Goal: Task Accomplishment & Management: Complete application form

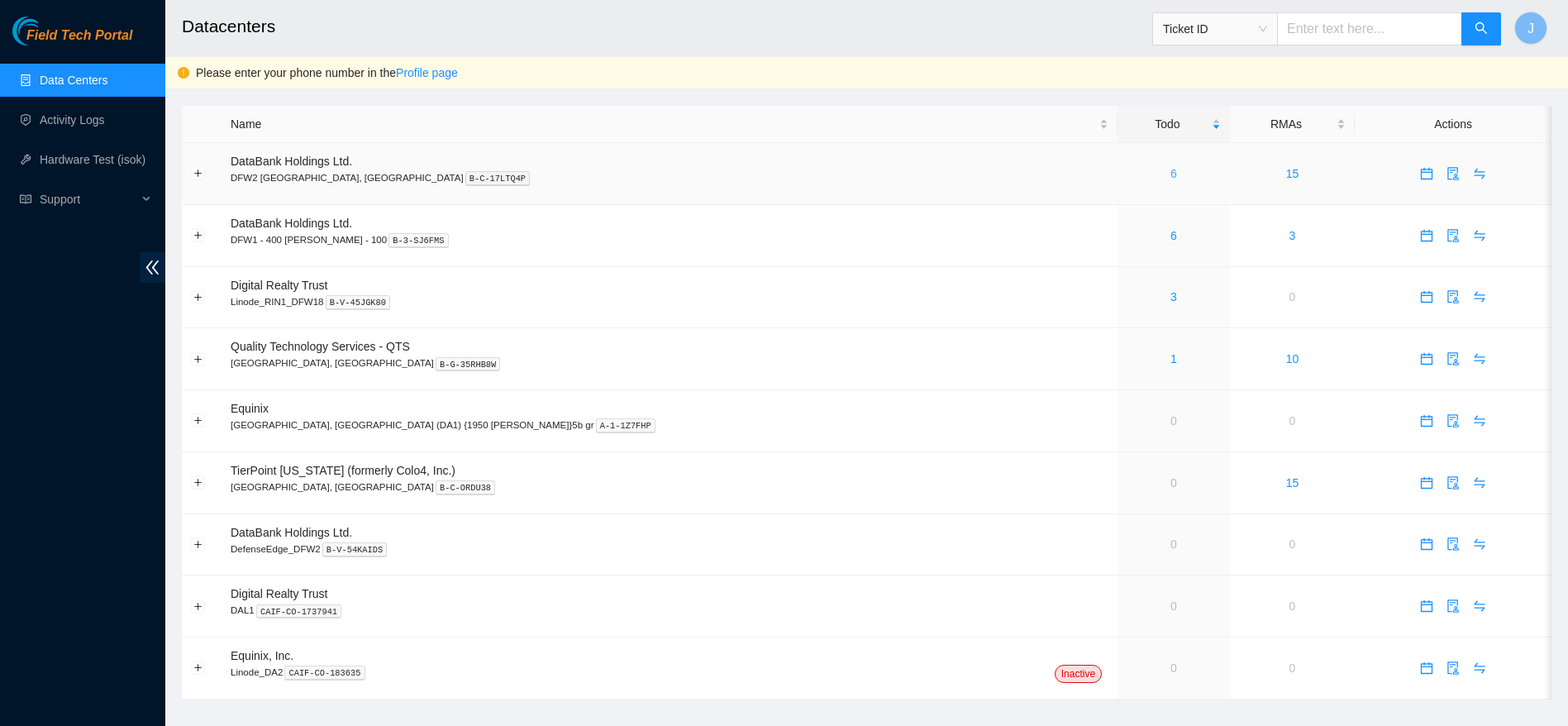
click at [1171, 174] on link "6" at bounding box center [1174, 173] width 7 height 14
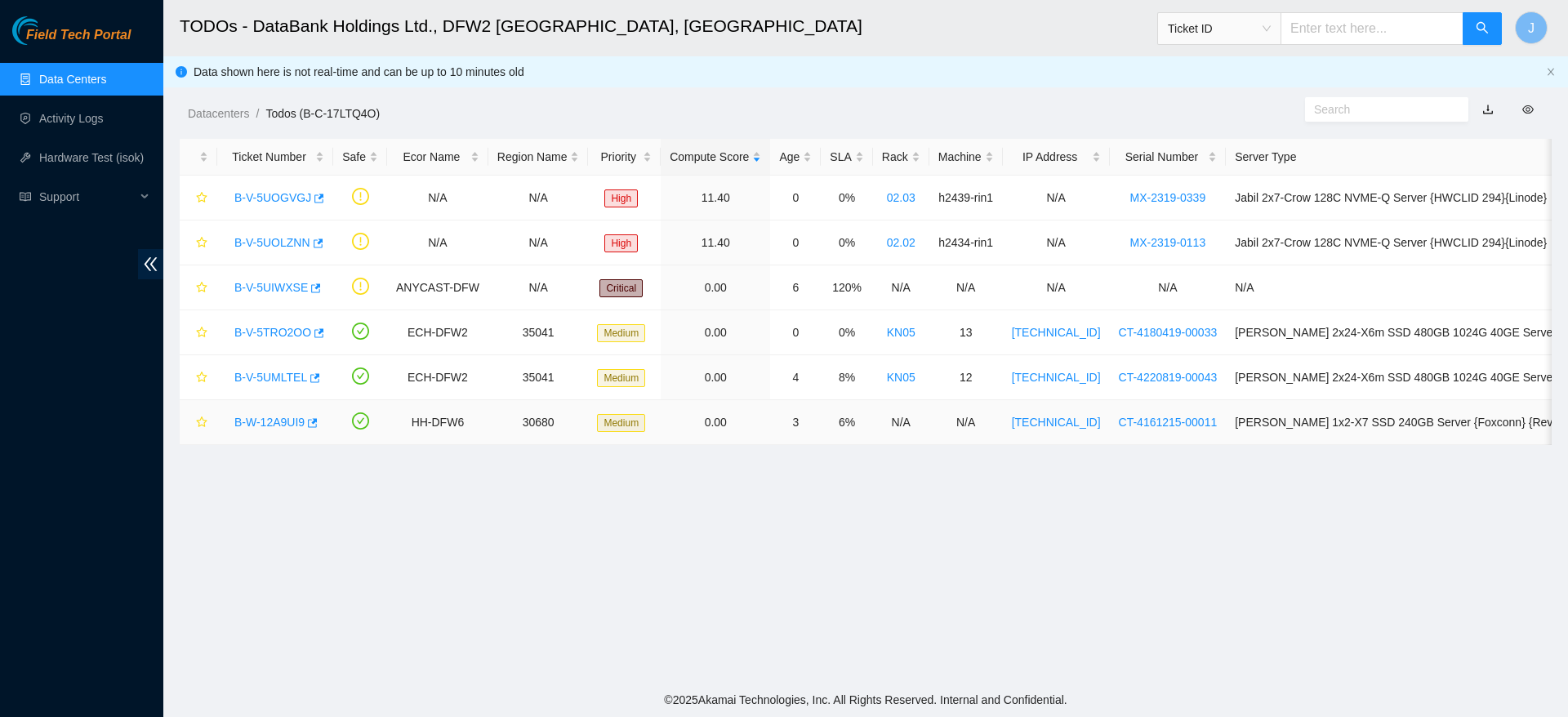
click at [254, 416] on link "B-W-12A9UI9" at bounding box center [269, 423] width 70 height 13
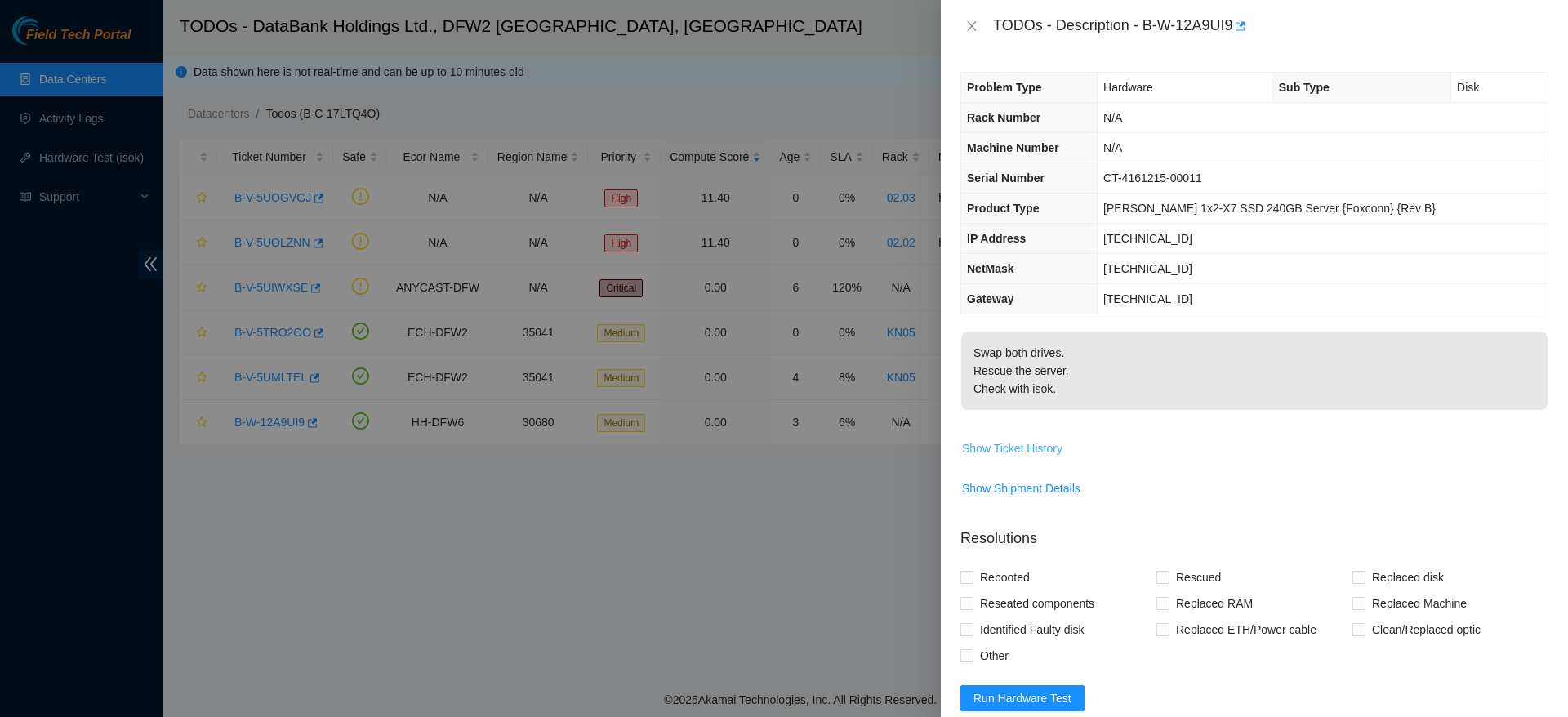
click at [1026, 448] on span "Show Ticket History" at bounding box center [1012, 448] width 100 height 18
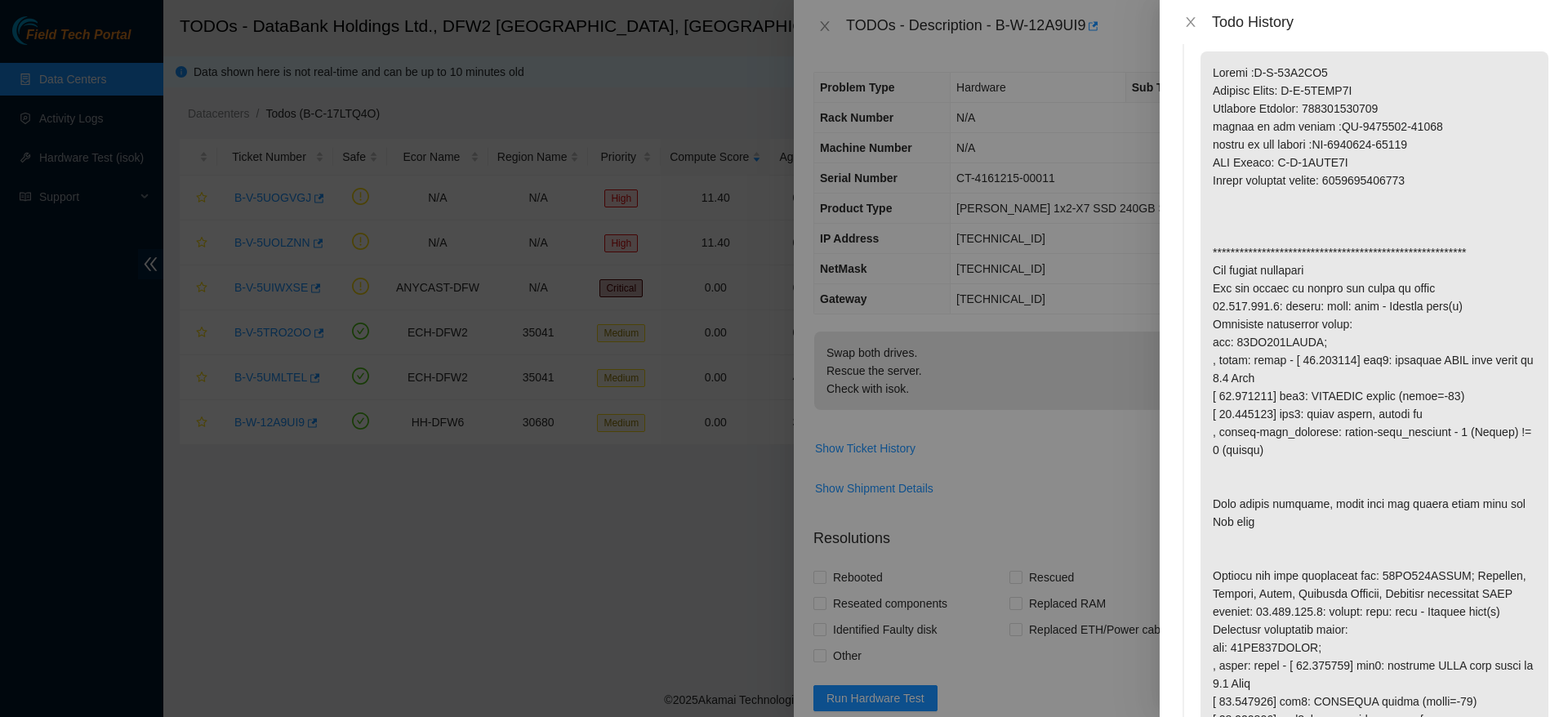
scroll to position [173, 0]
click at [1276, 207] on p at bounding box center [1375, 413] width 348 height 726
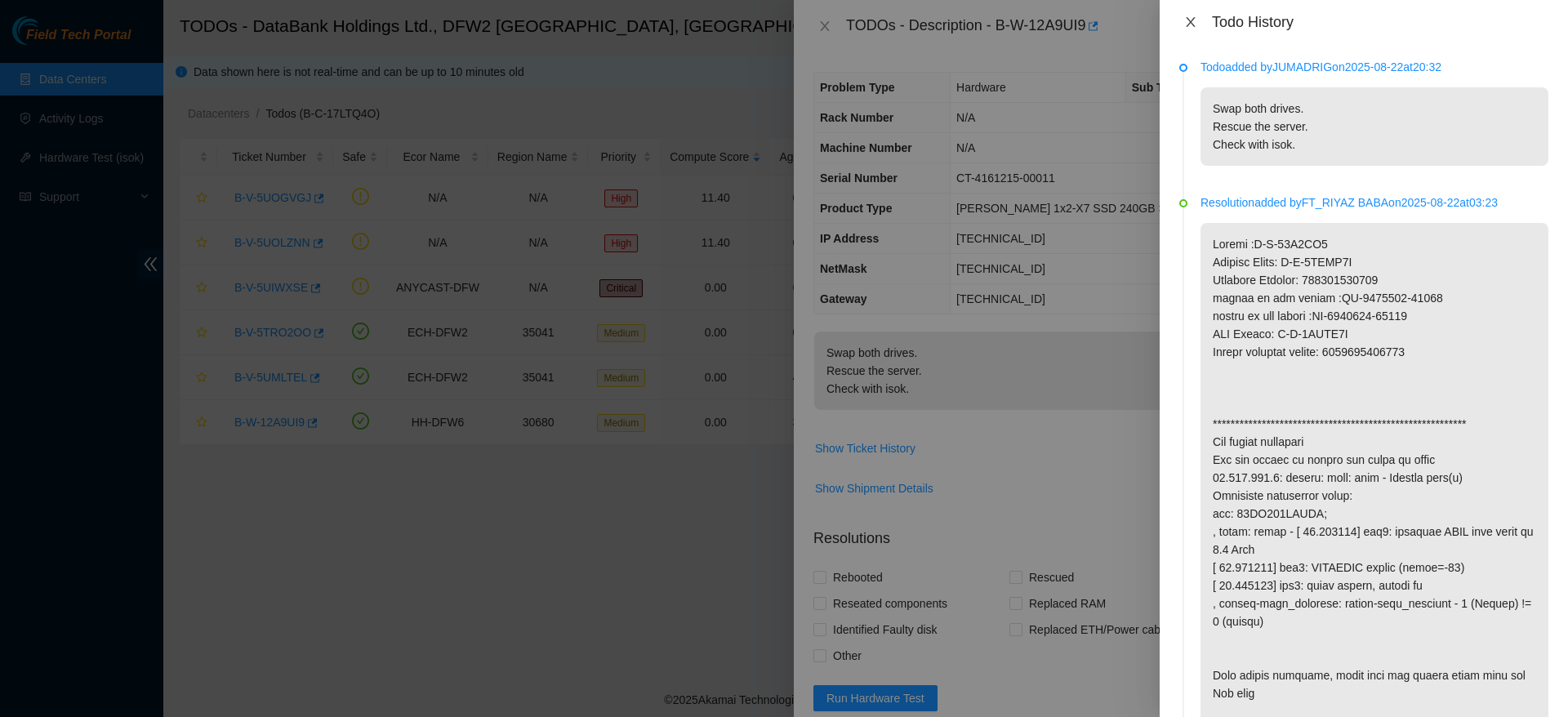
click at [1186, 15] on icon "close" at bounding box center [1191, 22] width 13 height 13
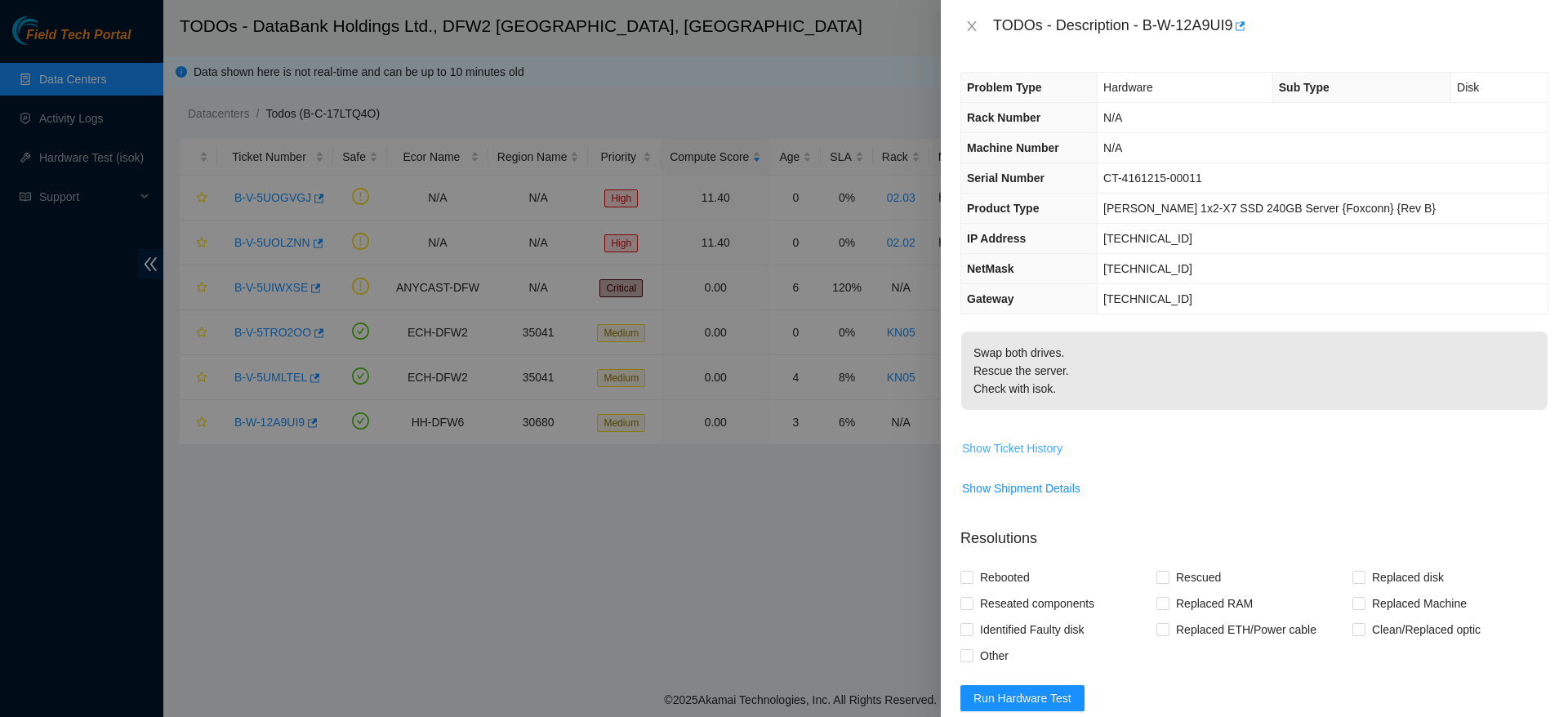
click at [1013, 447] on span "Show Ticket History" at bounding box center [1012, 448] width 100 height 18
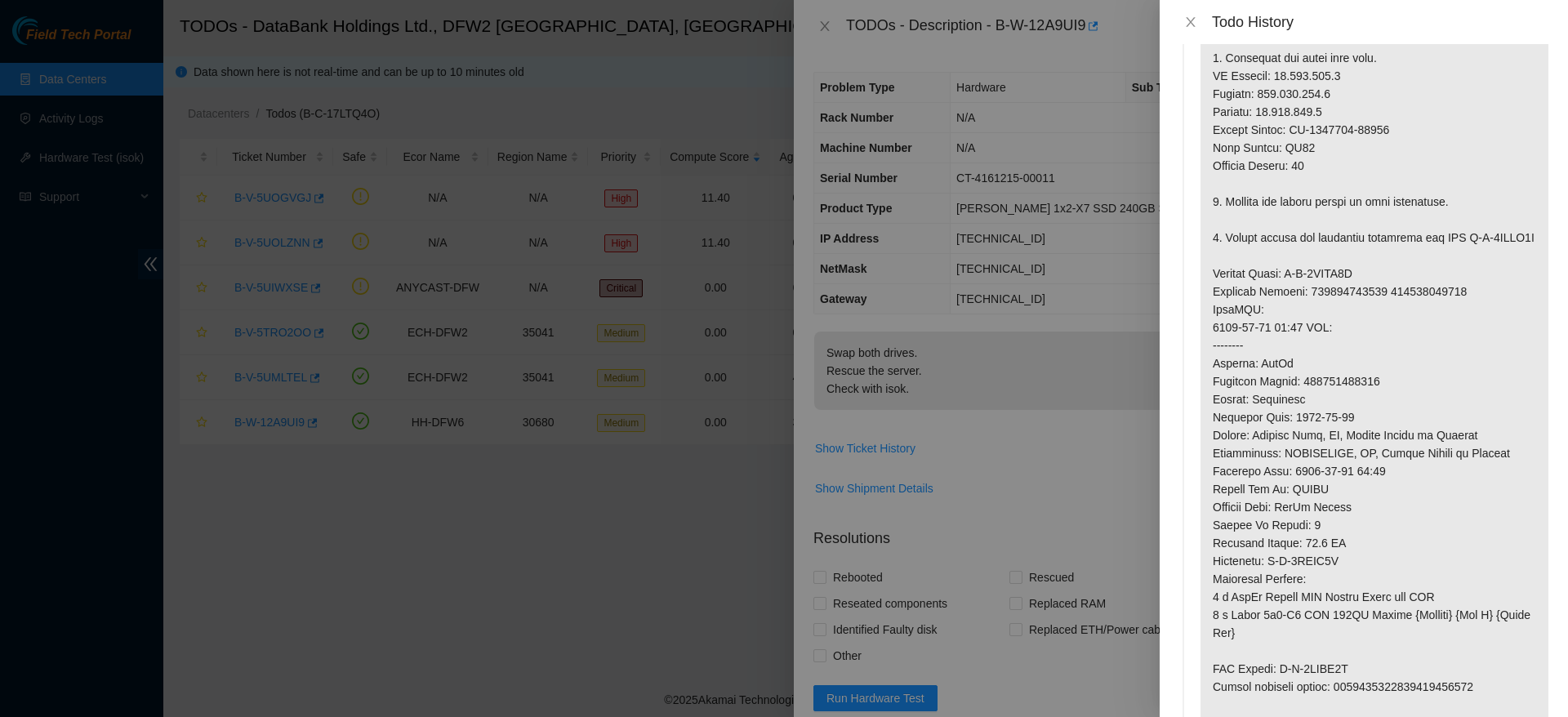
scroll to position [1165, 0]
click at [1180, 25] on button "Close" at bounding box center [1191, 22] width 23 height 15
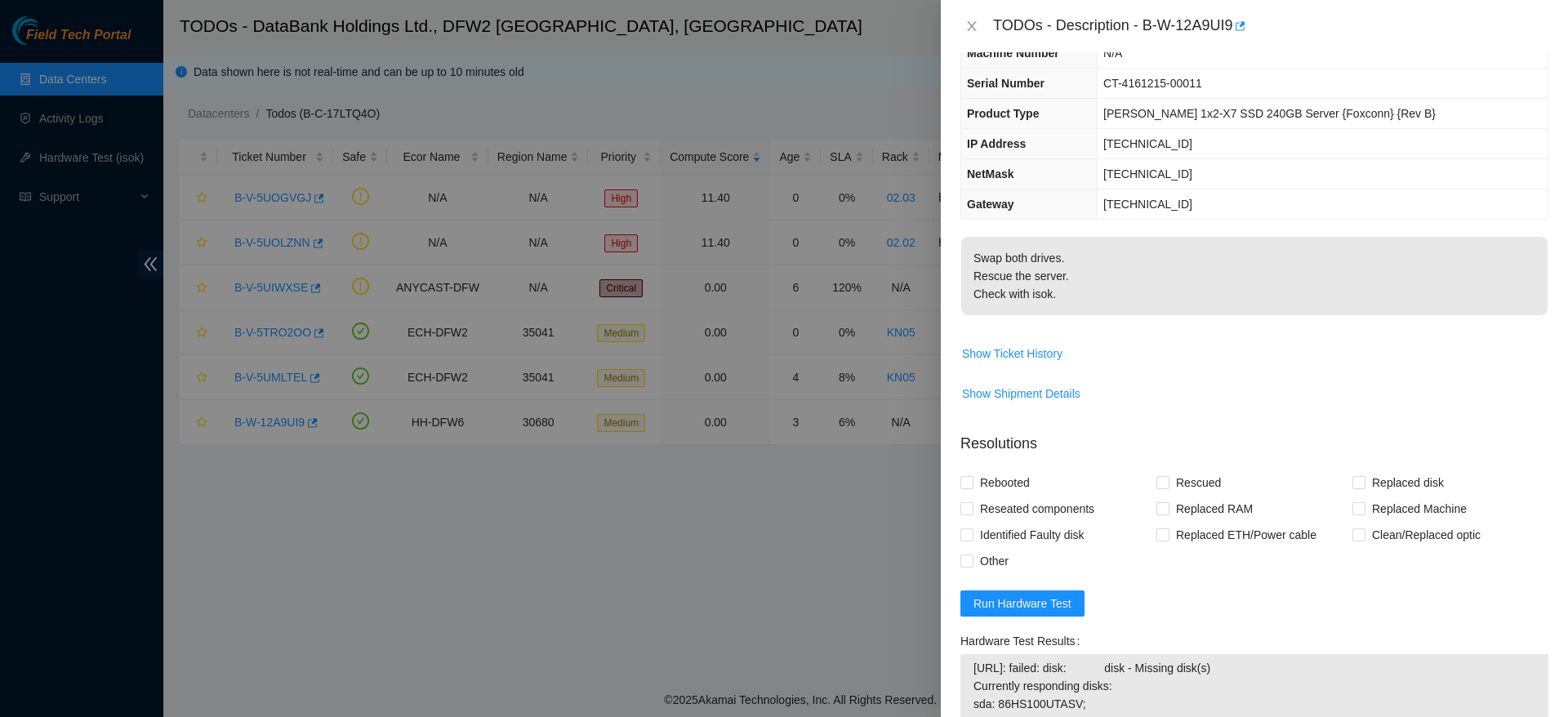
scroll to position [95, 0]
click at [1043, 595] on span "Run Hardware Test" at bounding box center [1023, 602] width 98 height 18
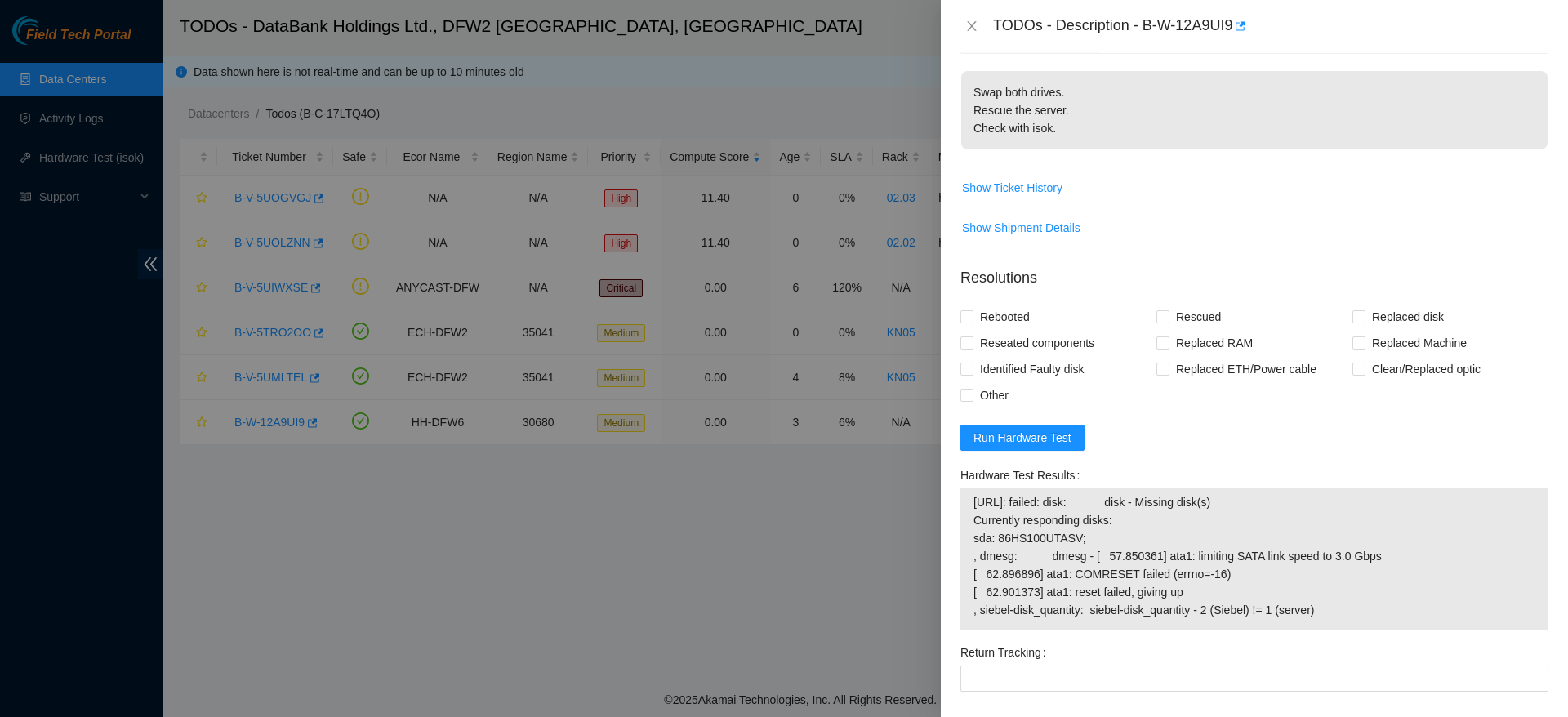
scroll to position [0, 0]
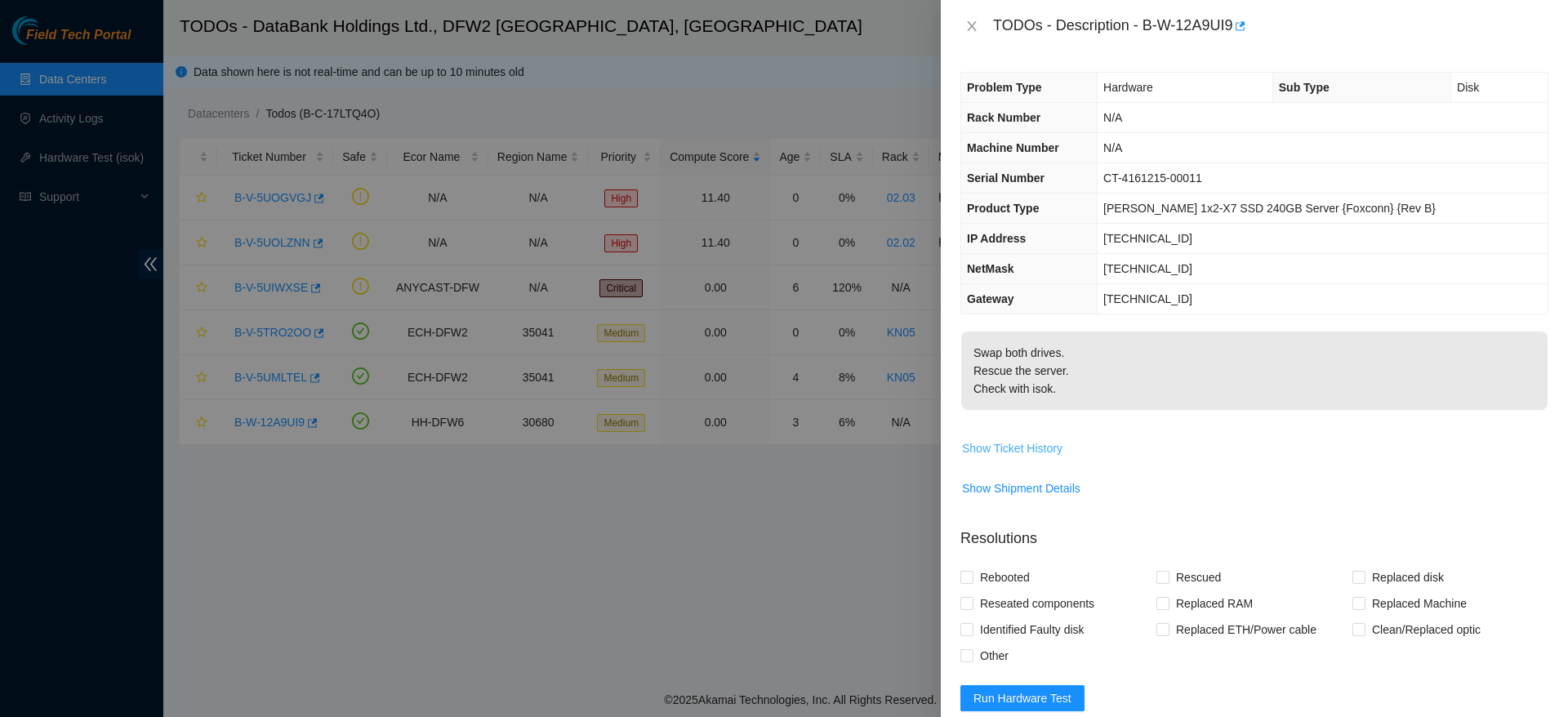
click at [1047, 453] on span "Show Ticket History" at bounding box center [1012, 448] width 100 height 18
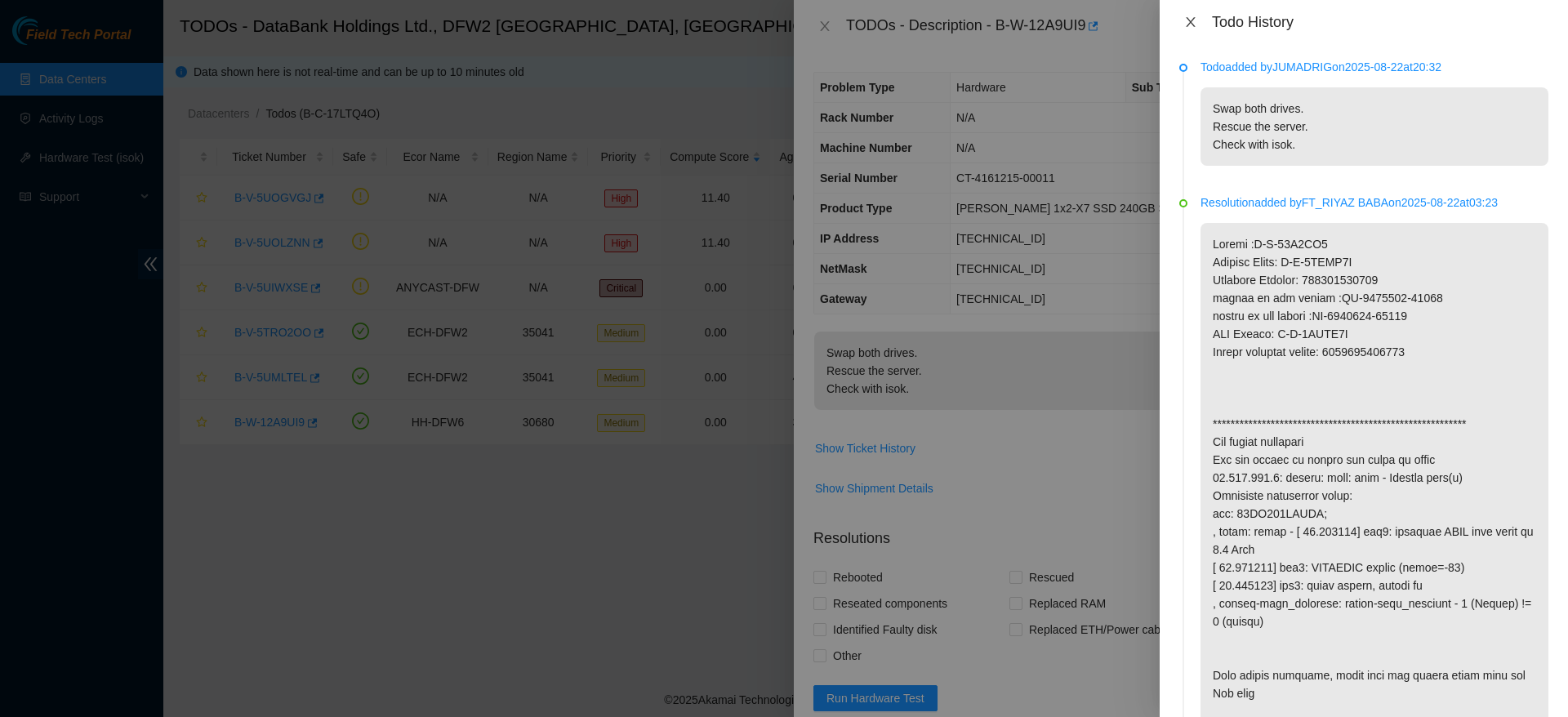
click at [1192, 25] on icon "close" at bounding box center [1191, 22] width 13 height 13
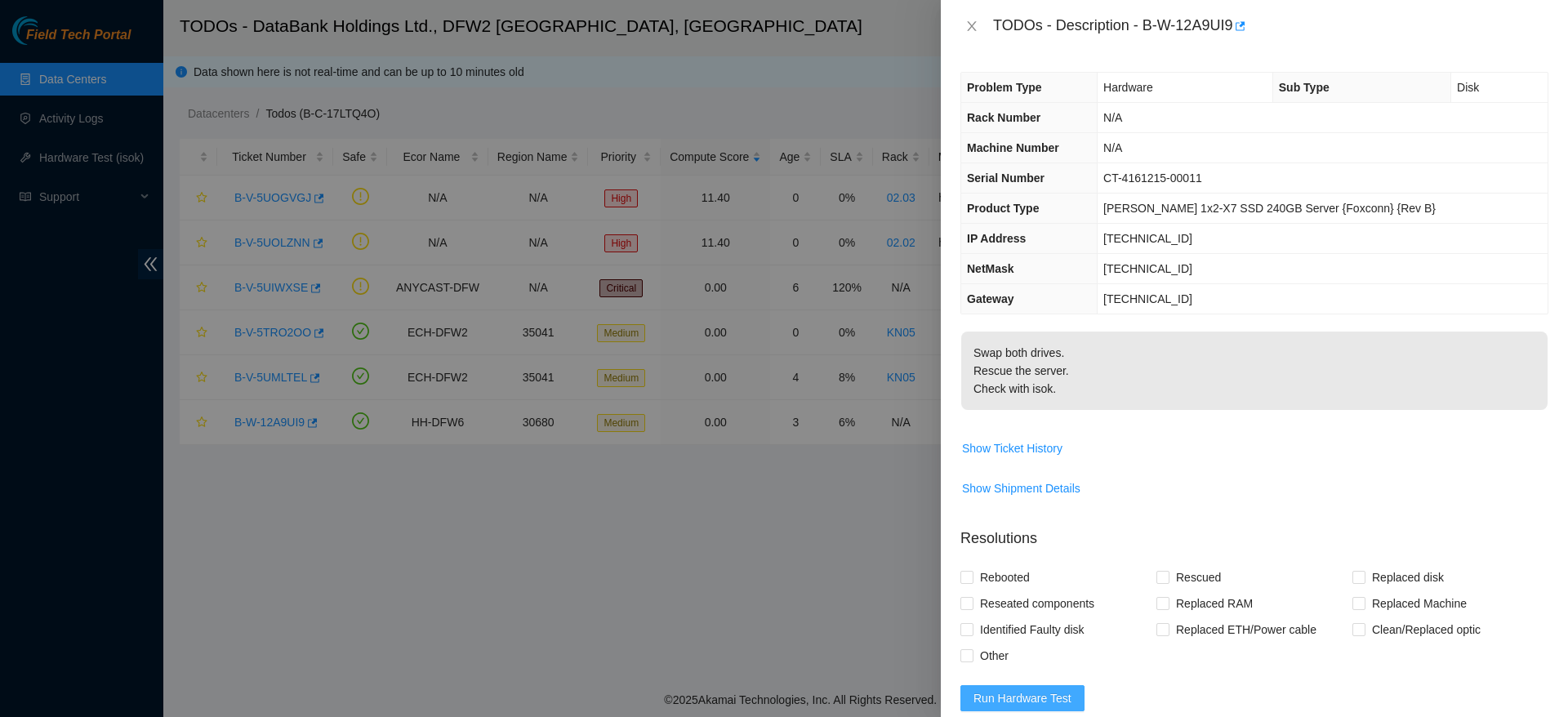
click at [996, 691] on span "Run Hardware Test" at bounding box center [1023, 698] width 98 height 18
drag, startPoint x: 1146, startPoint y: 30, endPoint x: 1233, endPoint y: 35, distance: 87.1
click at [1233, 35] on div "TODOs - Description - B-W-12A9UI9" at bounding box center [1270, 26] width 555 height 26
copy div "B-W-12A9UI9"
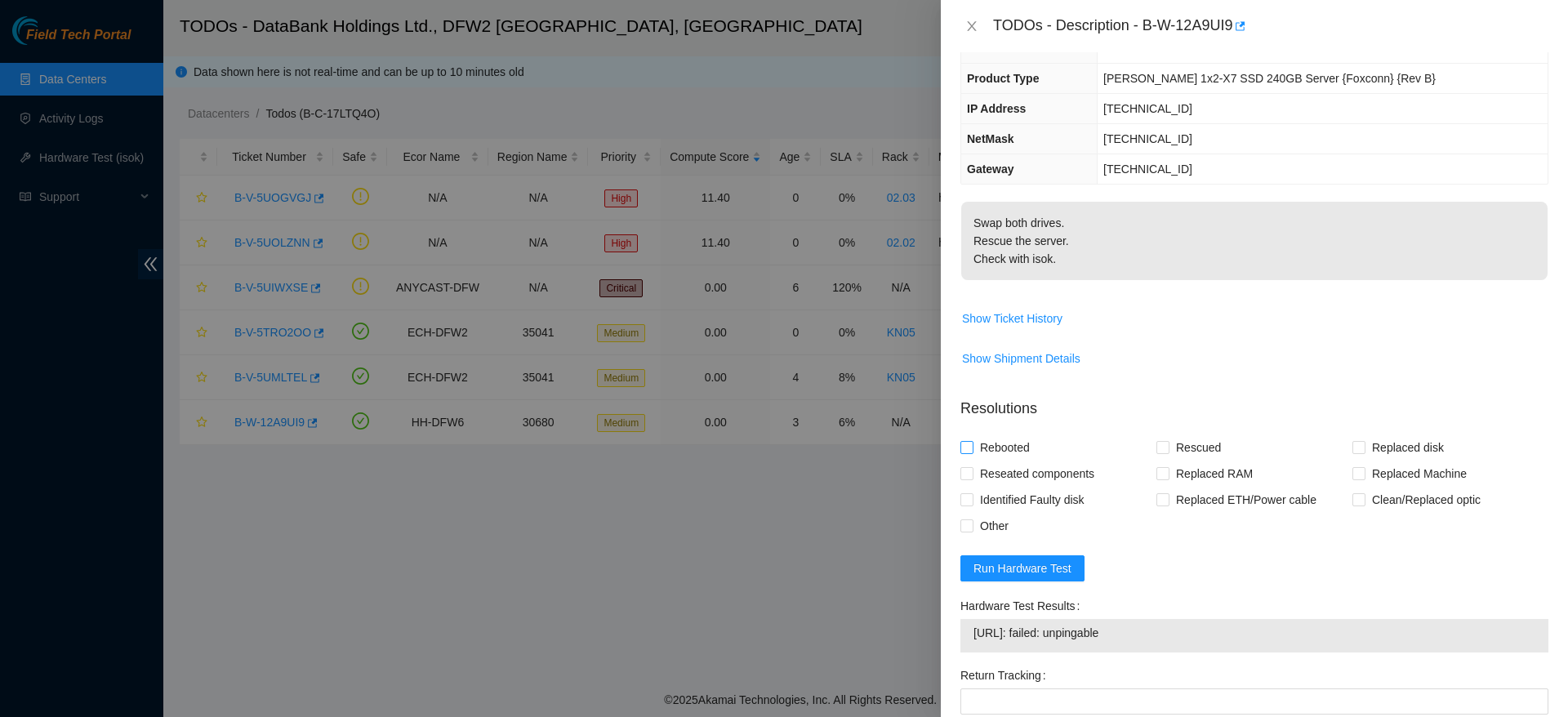
click at [1023, 451] on span "Rebooted" at bounding box center [1004, 448] width 63 height 26
click at [972, 451] on input "Rebooted" at bounding box center [966, 447] width 12 height 12
checkbox input "true"
click at [1208, 441] on span "Rescued" at bounding box center [1199, 448] width 58 height 26
click at [1168, 441] on input "Rescued" at bounding box center [1162, 447] width 12 height 12
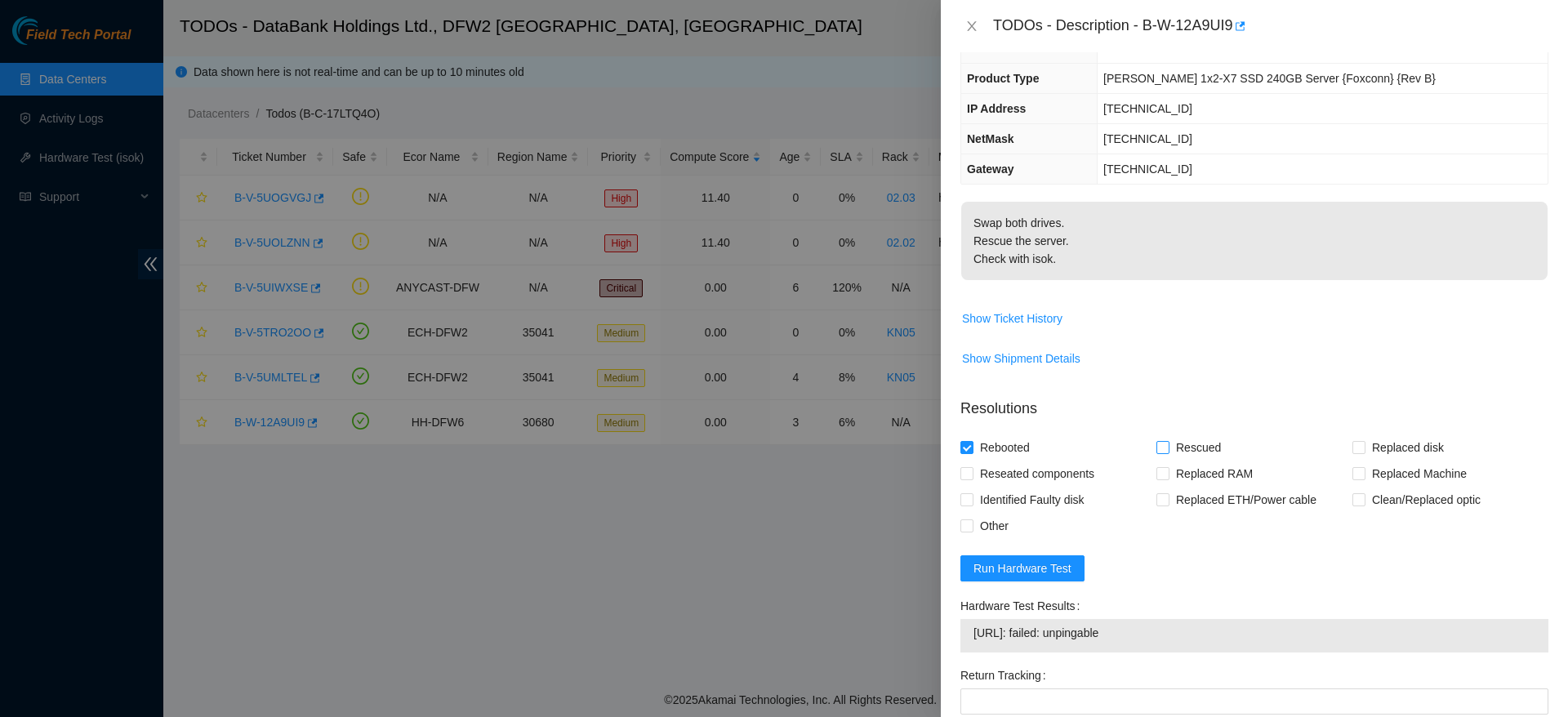
checkbox input "true"
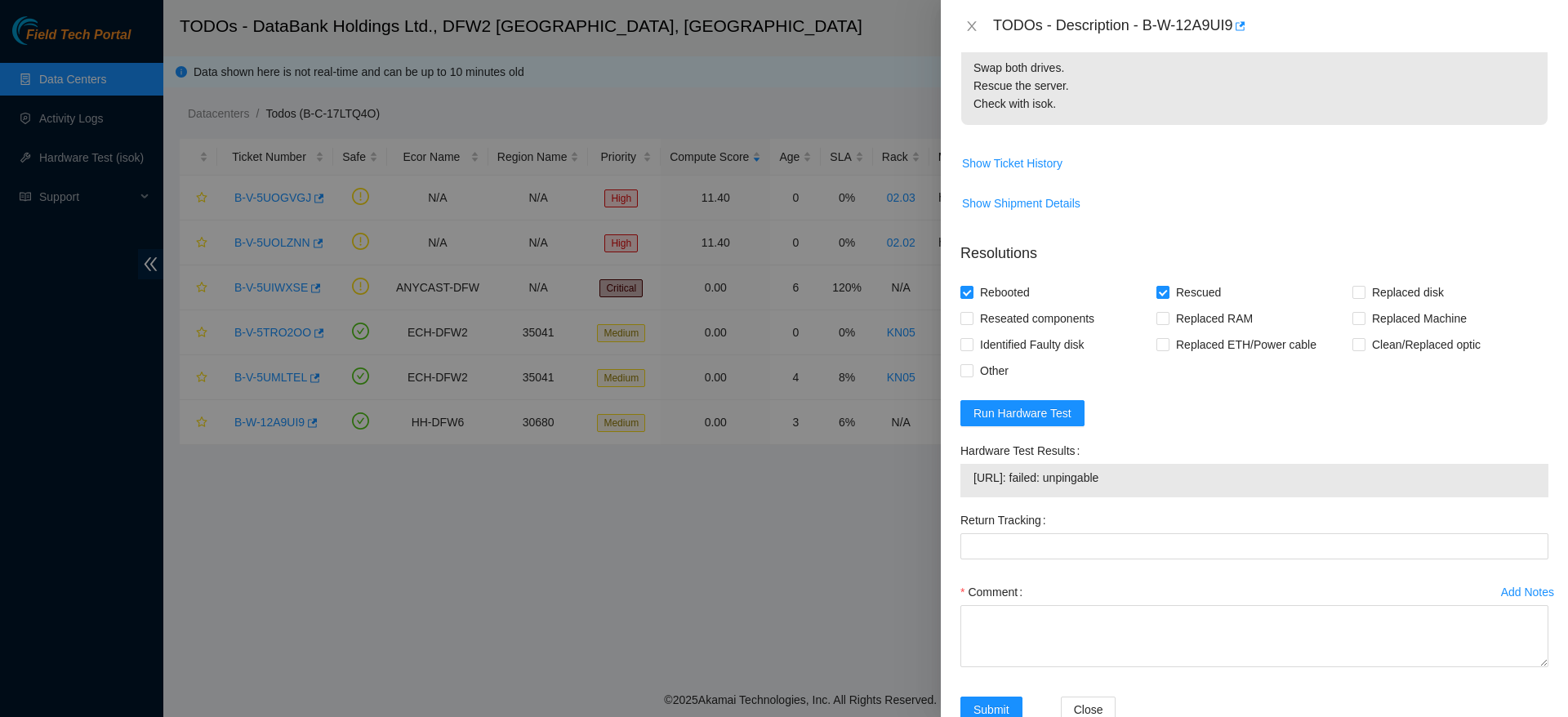
scroll to position [330, 0]
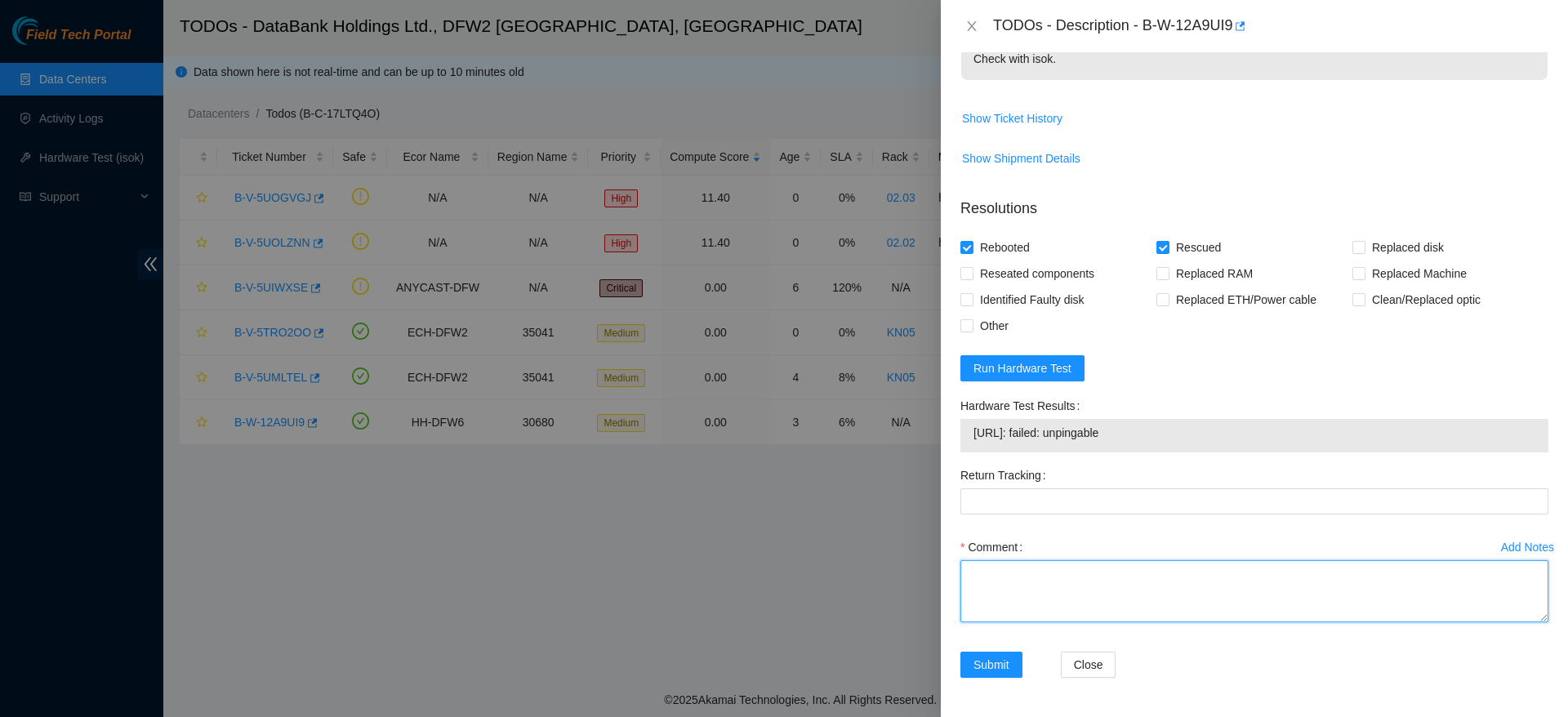
click at [1192, 601] on textarea "Comment" at bounding box center [1253, 591] width 588 height 63
type textarea "s"
type textarea "swapped disks and was not able to get display, worked with STS and was advised …"
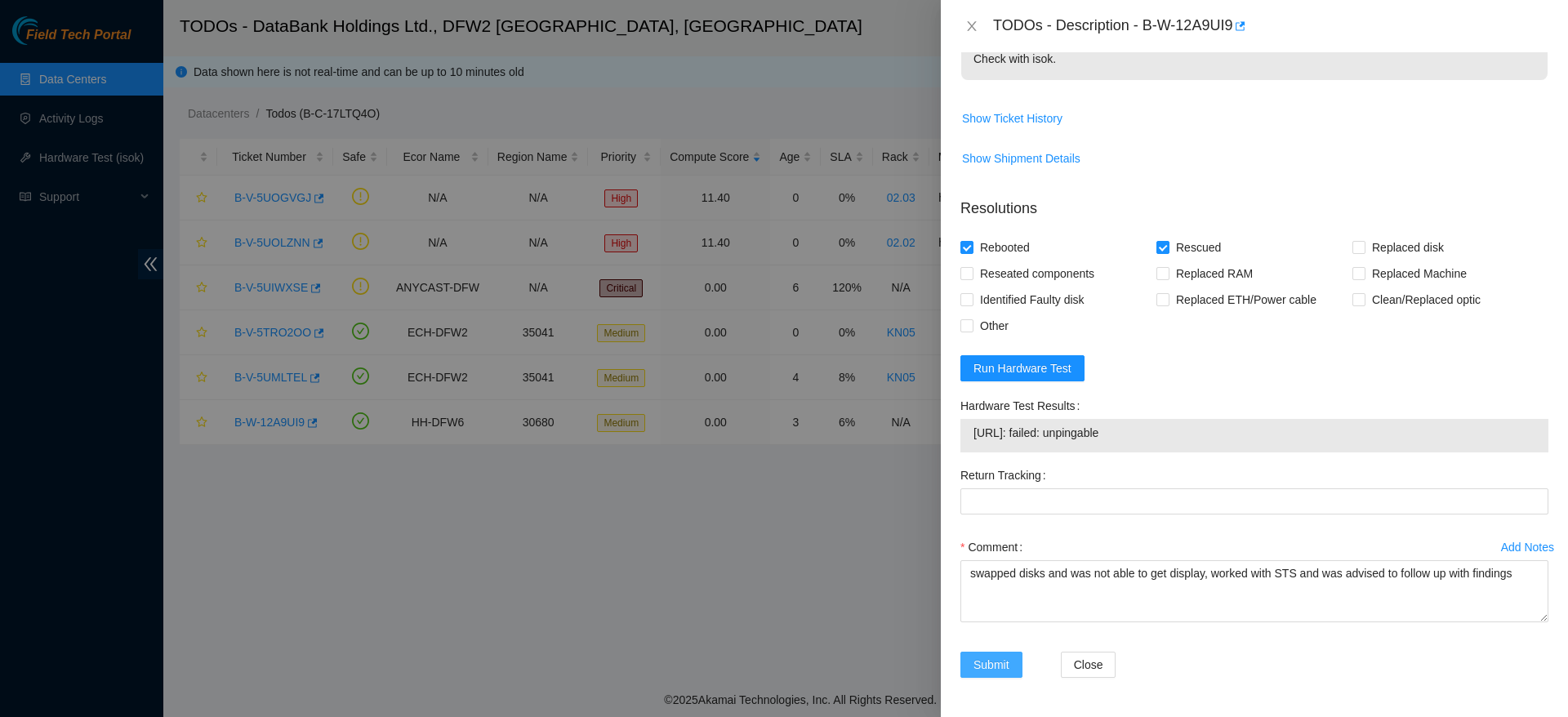
click at [977, 662] on span "Submit" at bounding box center [991, 665] width 36 height 18
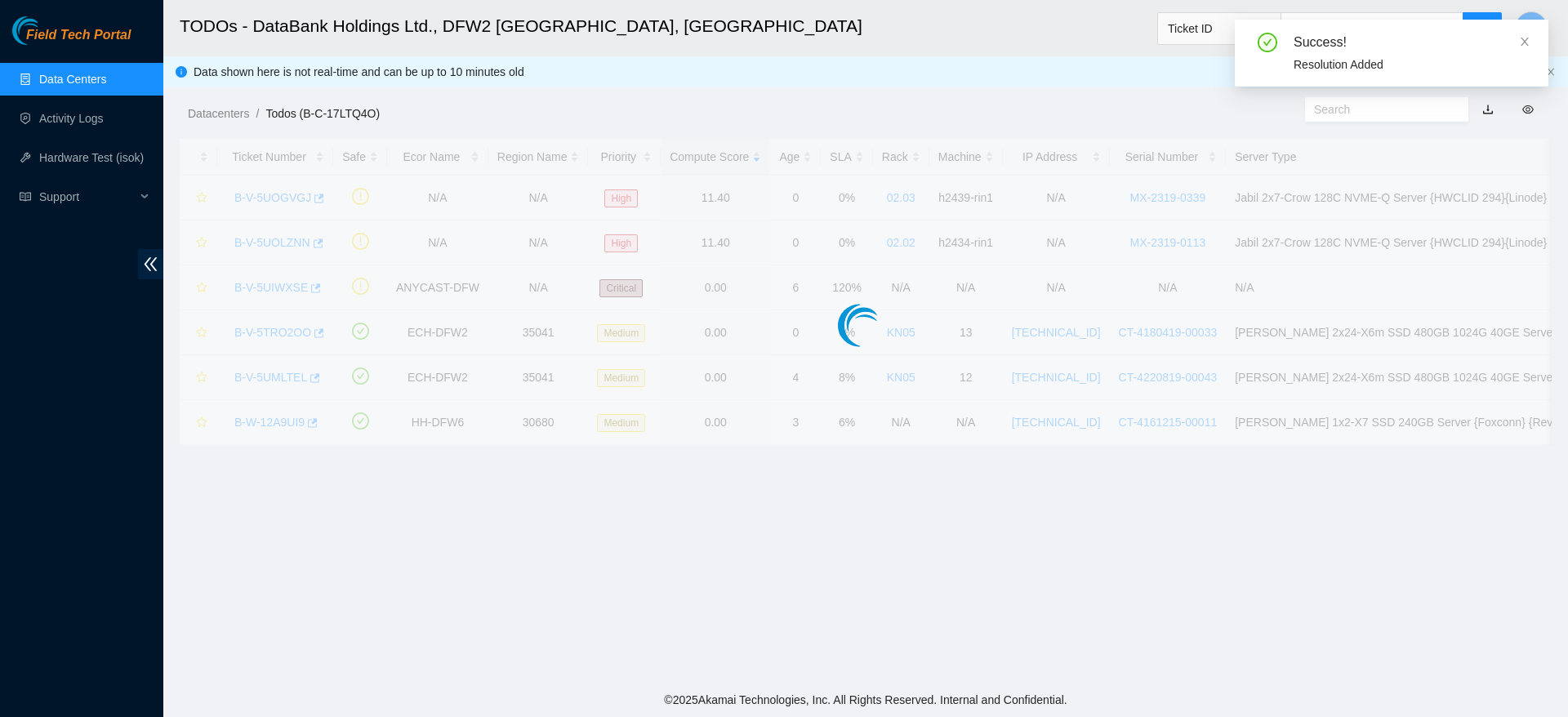
scroll to position [371, 0]
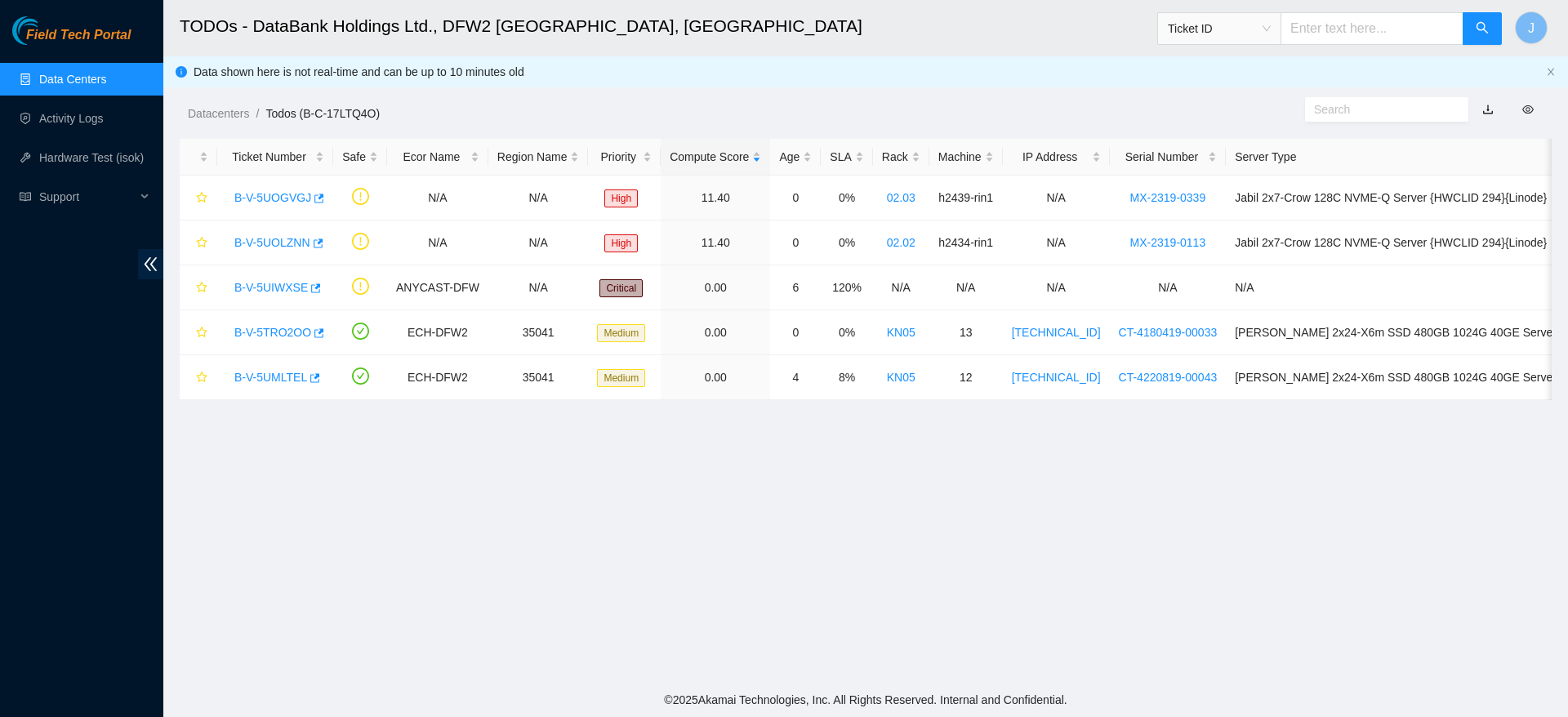
click at [106, 76] on link "Data Centers" at bounding box center [73, 80] width 67 height 13
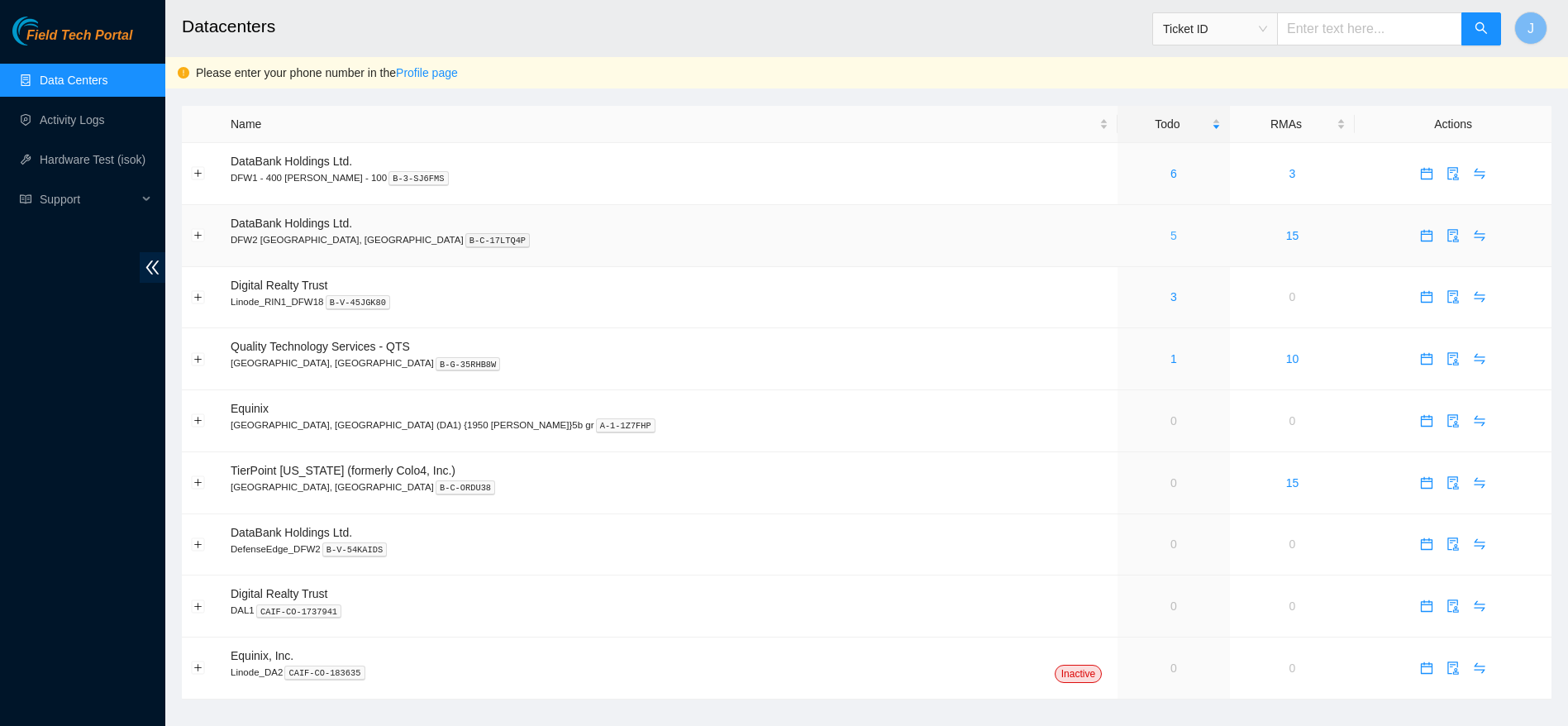
click at [1171, 229] on link "5" at bounding box center [1174, 236] width 7 height 14
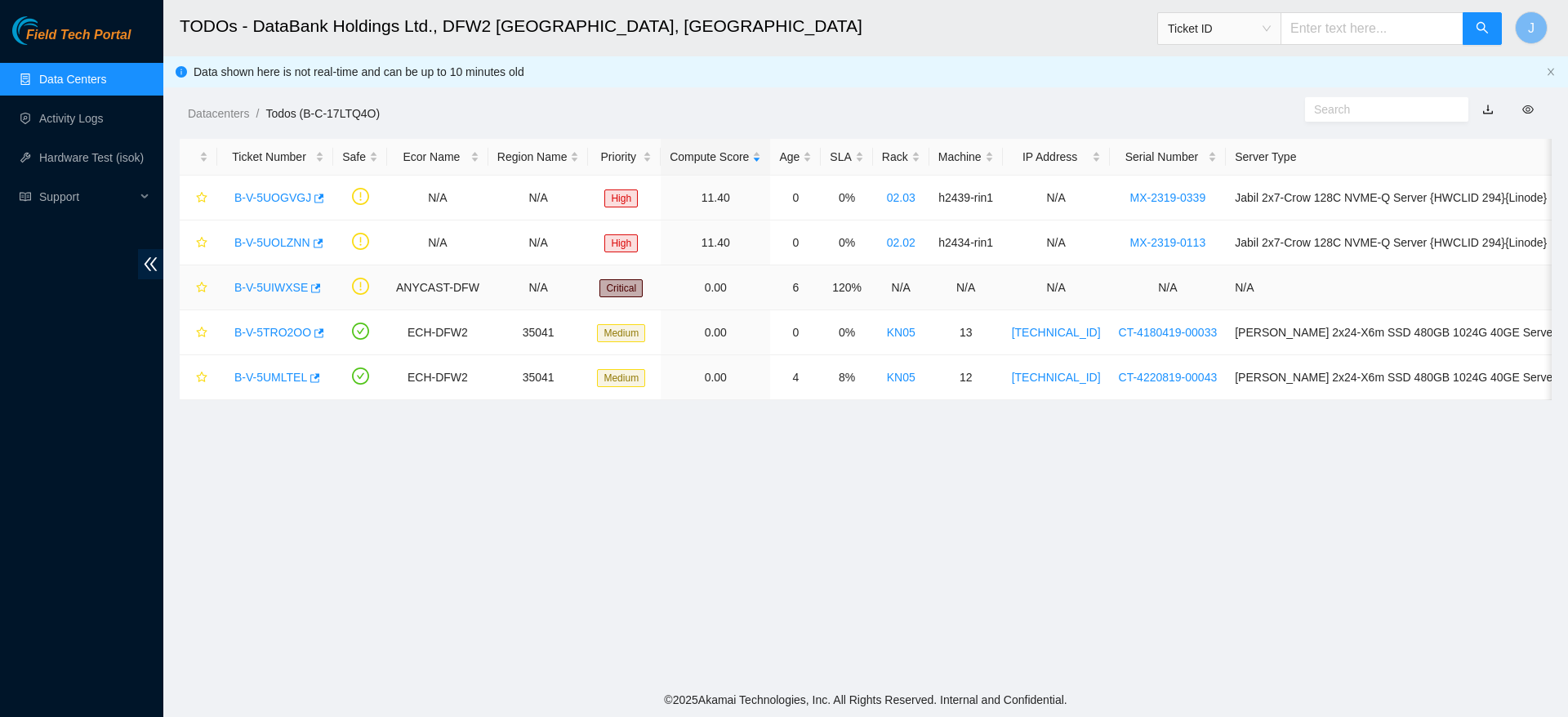
click at [279, 291] on link "B-V-5UIWXSE" at bounding box center [271, 288] width 73 height 13
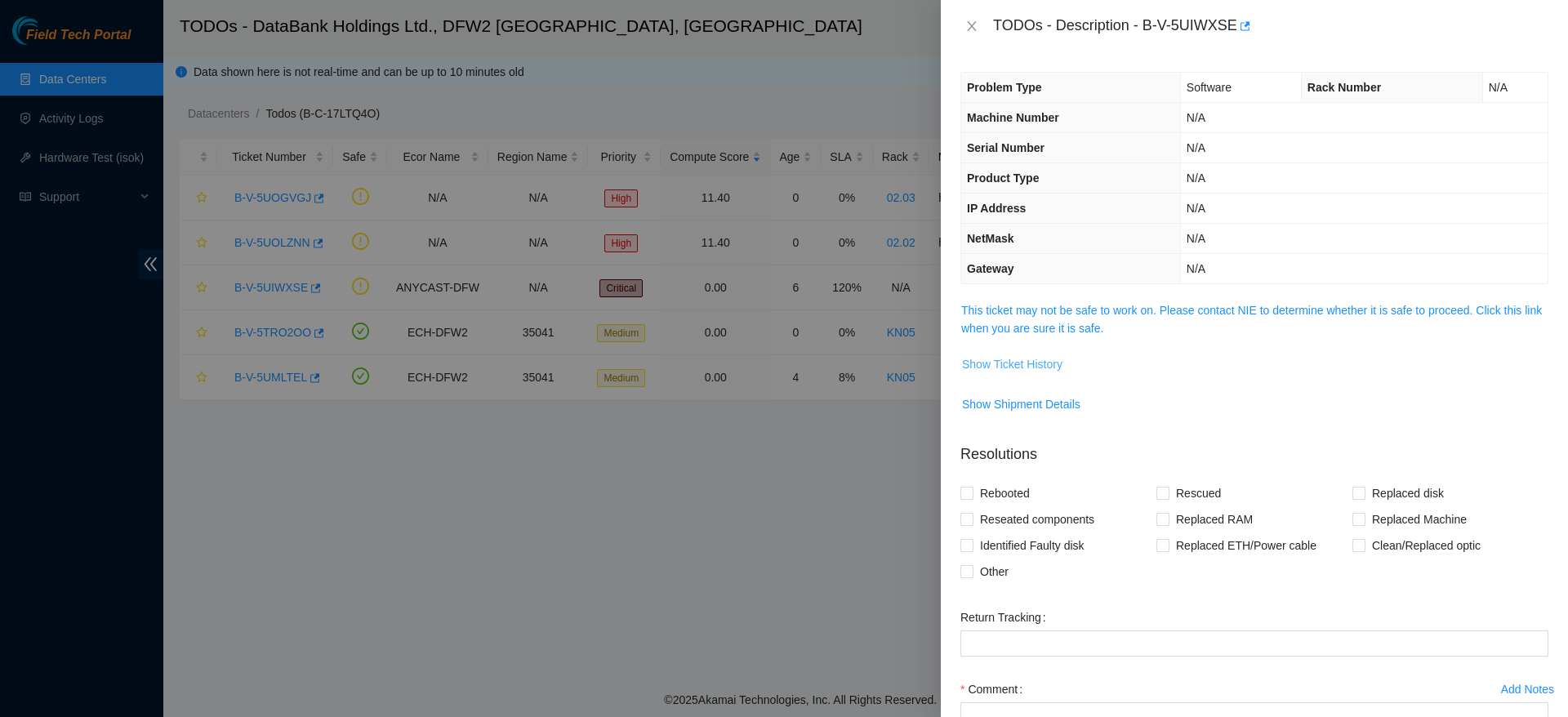
click at [1039, 365] on span "Show Ticket History" at bounding box center [1012, 364] width 100 height 18
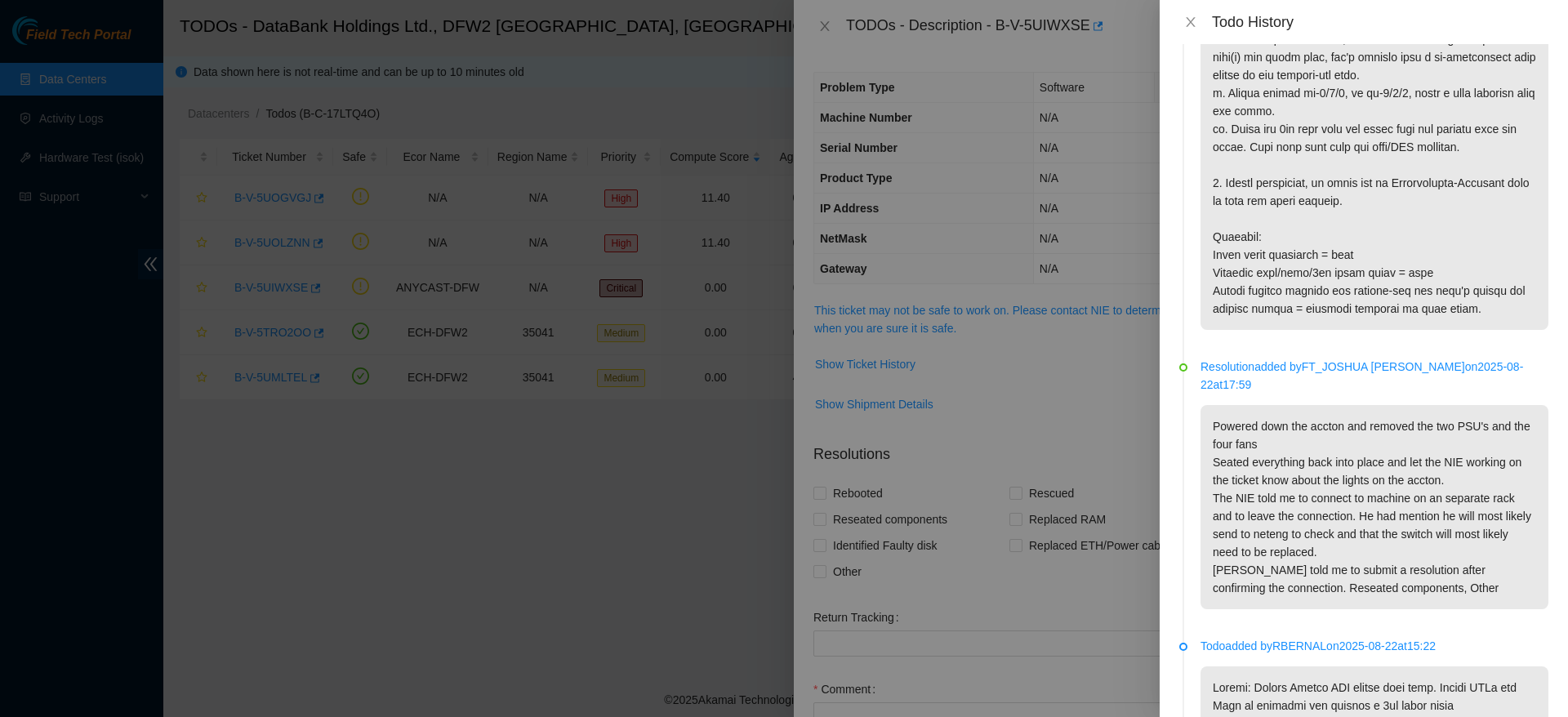
scroll to position [437, 0]
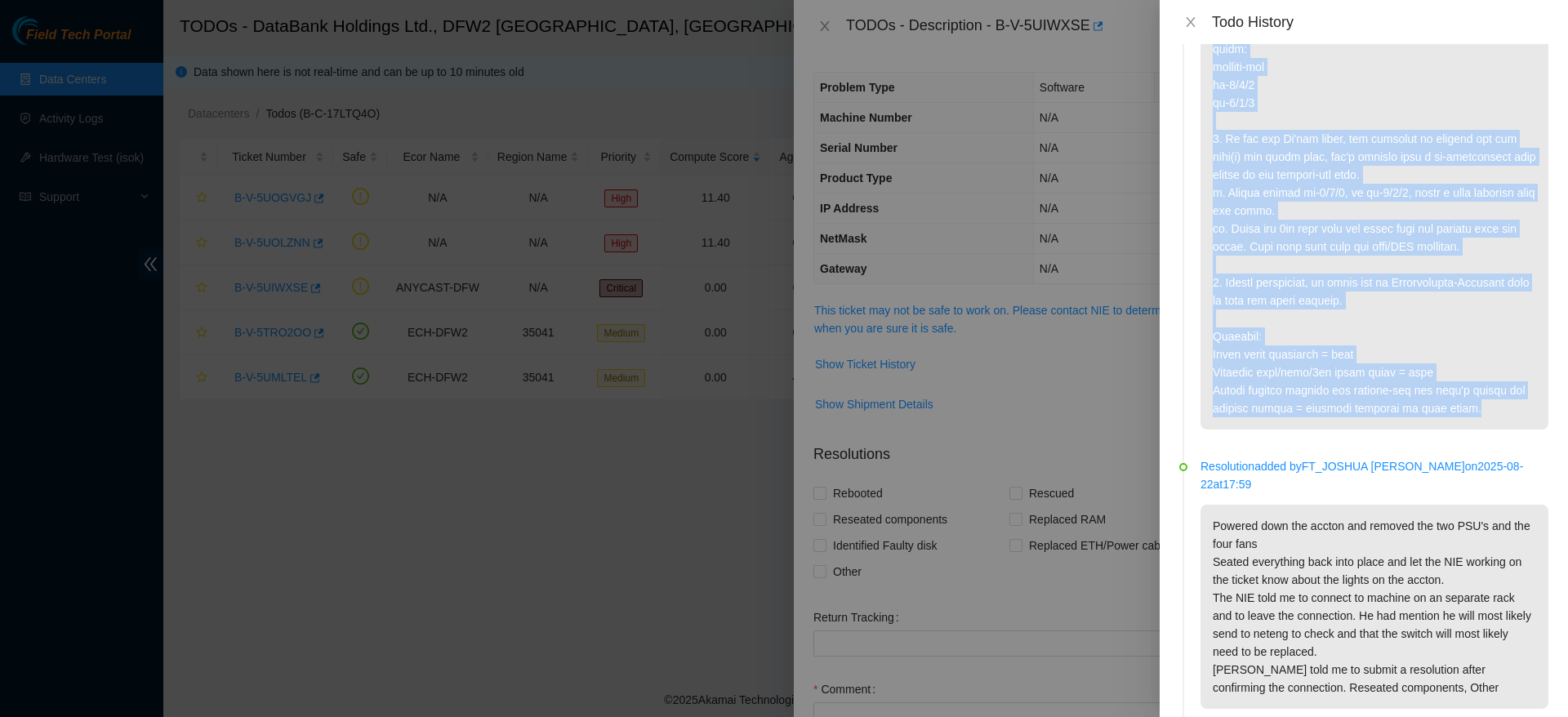
drag, startPoint x: 1207, startPoint y: 102, endPoint x: 1520, endPoint y: 426, distance: 450.5
click at [1520, 426] on p at bounding box center [1375, 40] width 348 height 780
copy p "Triage: (Downstream) Verify polarity at the router, if needed we'll test with b…"
click at [1447, 335] on p at bounding box center [1375, 40] width 348 height 780
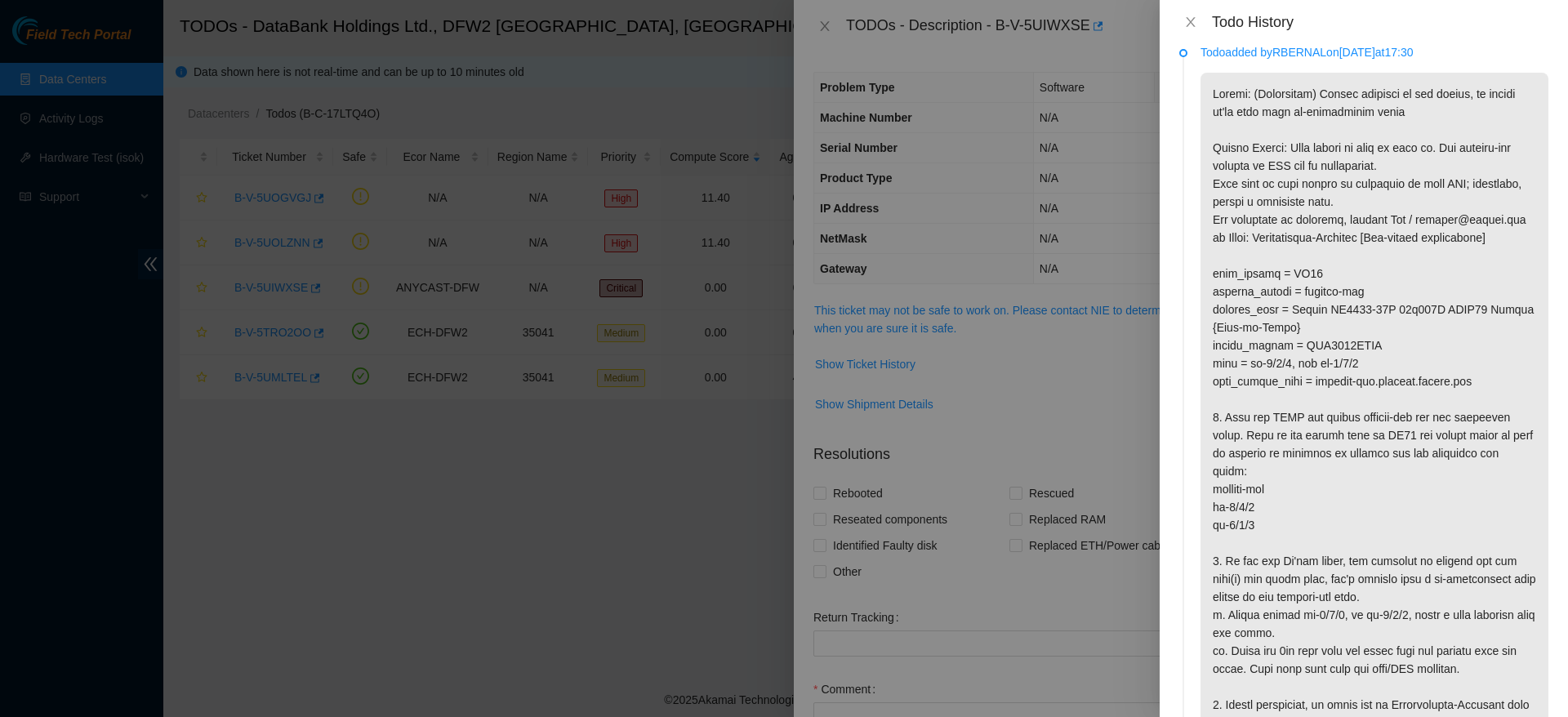
scroll to position [0, 0]
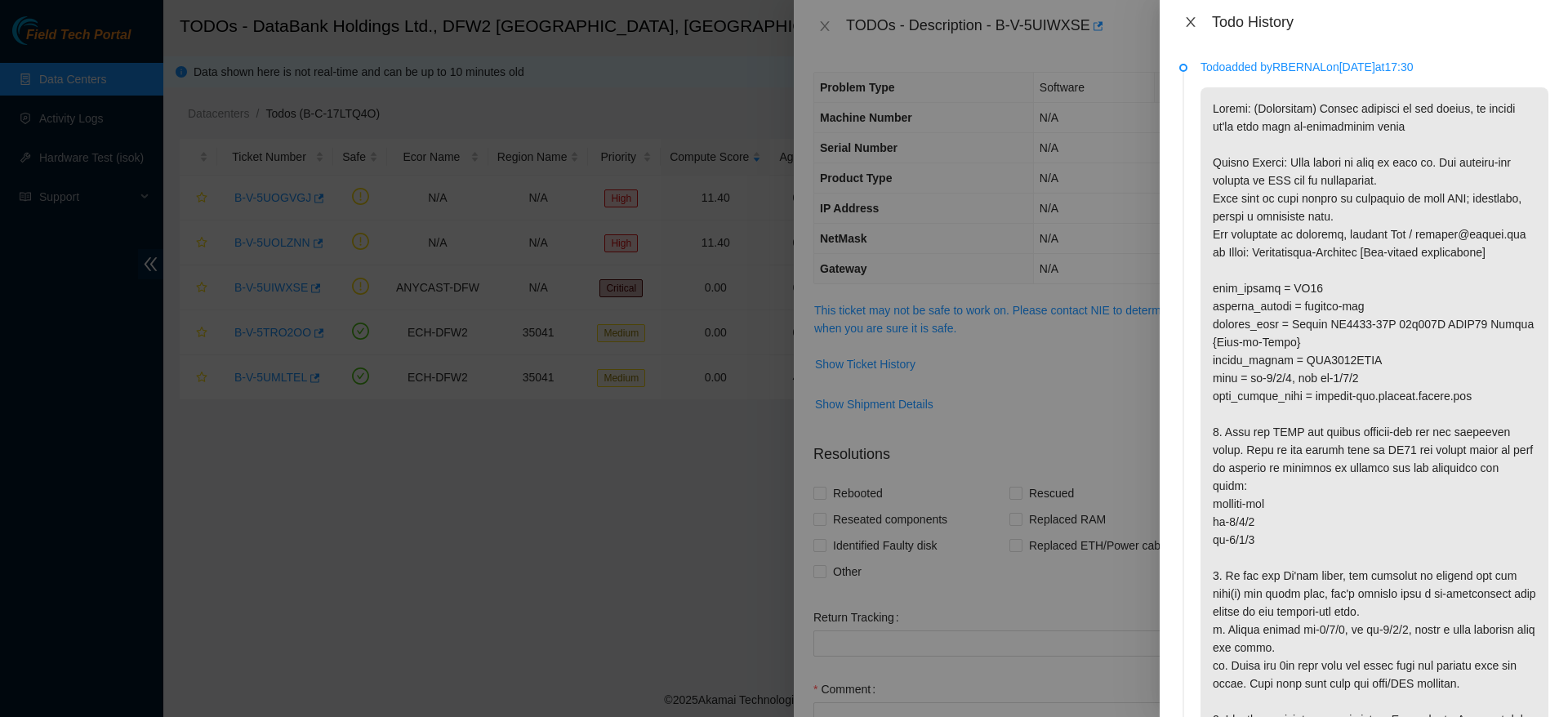
click at [1195, 25] on icon "close" at bounding box center [1191, 22] width 13 height 13
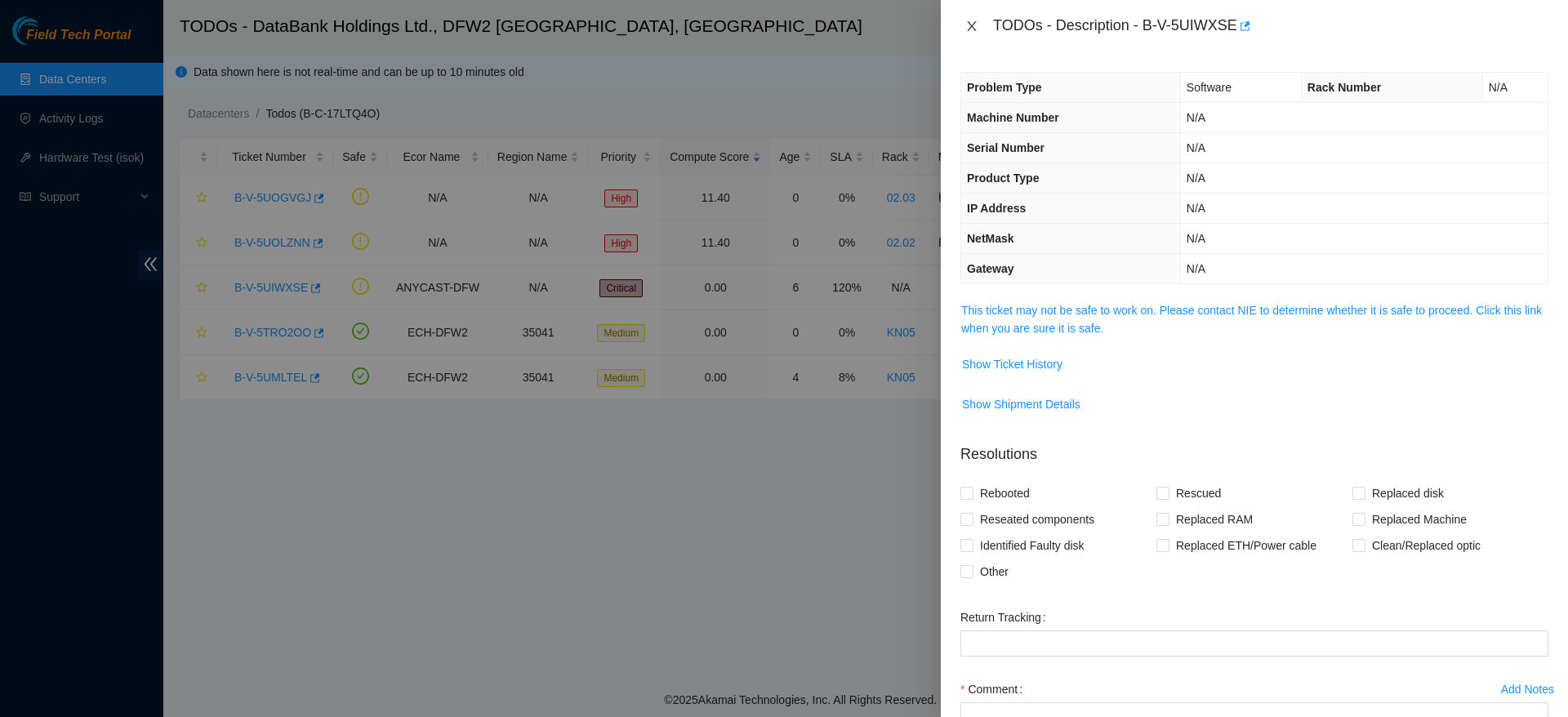
click at [974, 19] on icon "close" at bounding box center [972, 26] width 13 height 13
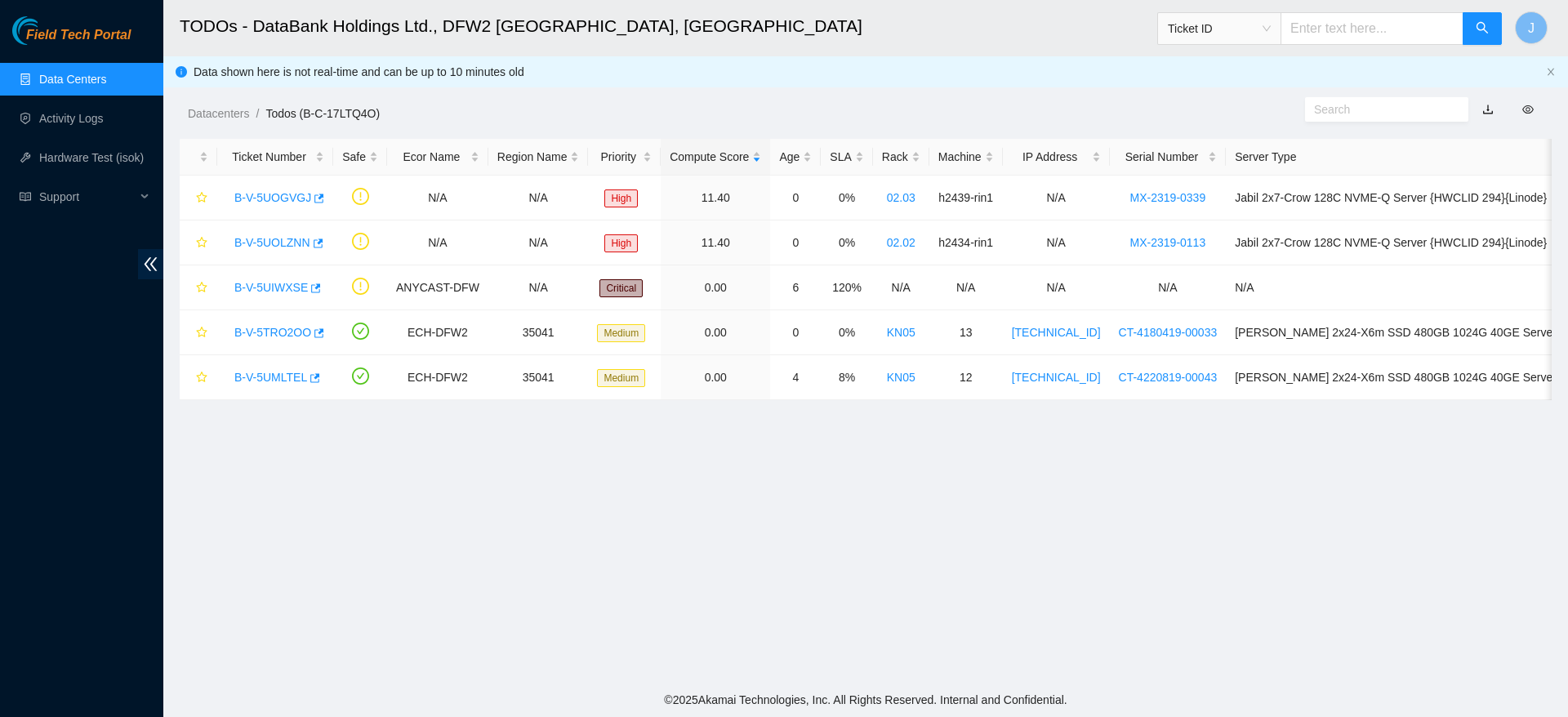
click at [62, 73] on link "Data Centers" at bounding box center [73, 80] width 67 height 13
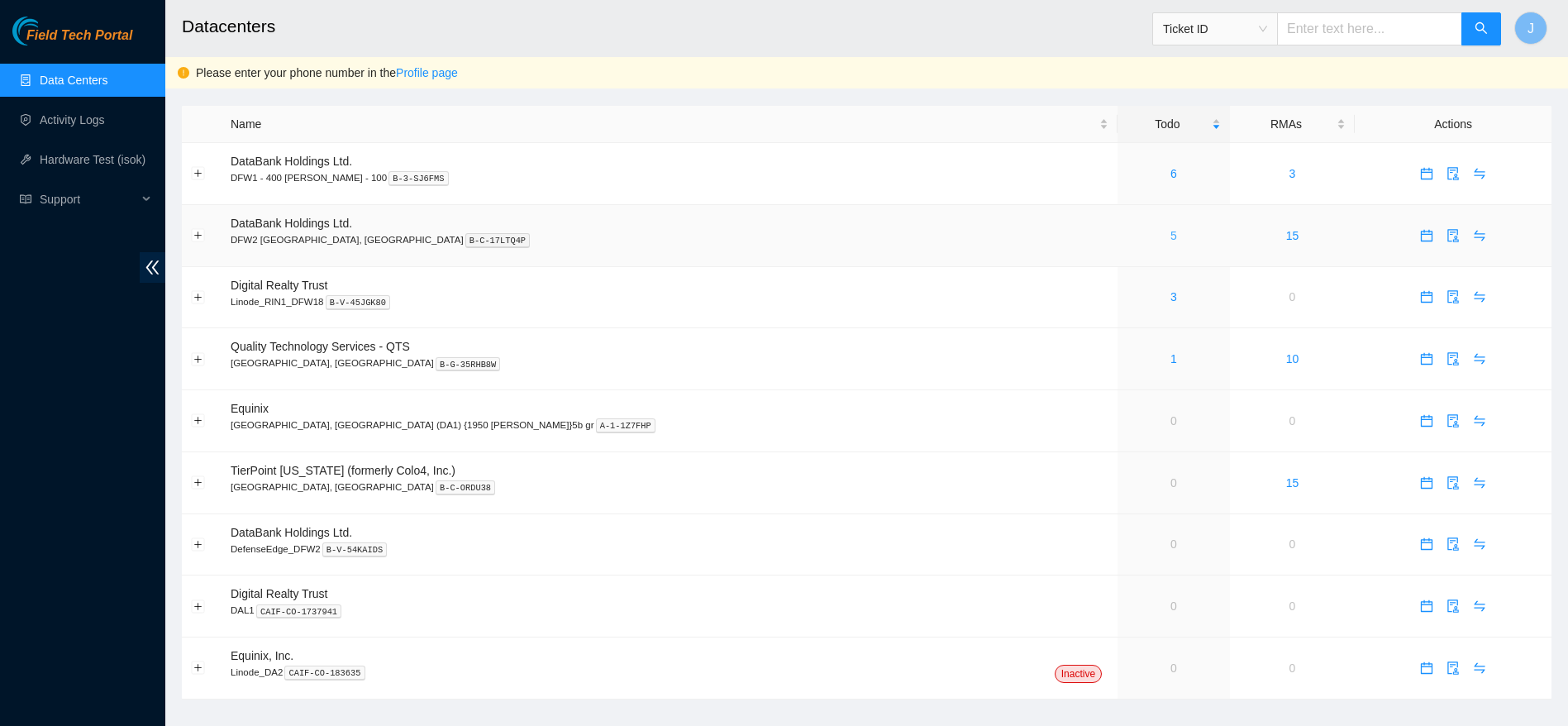
click at [1171, 233] on link "5" at bounding box center [1174, 236] width 7 height 14
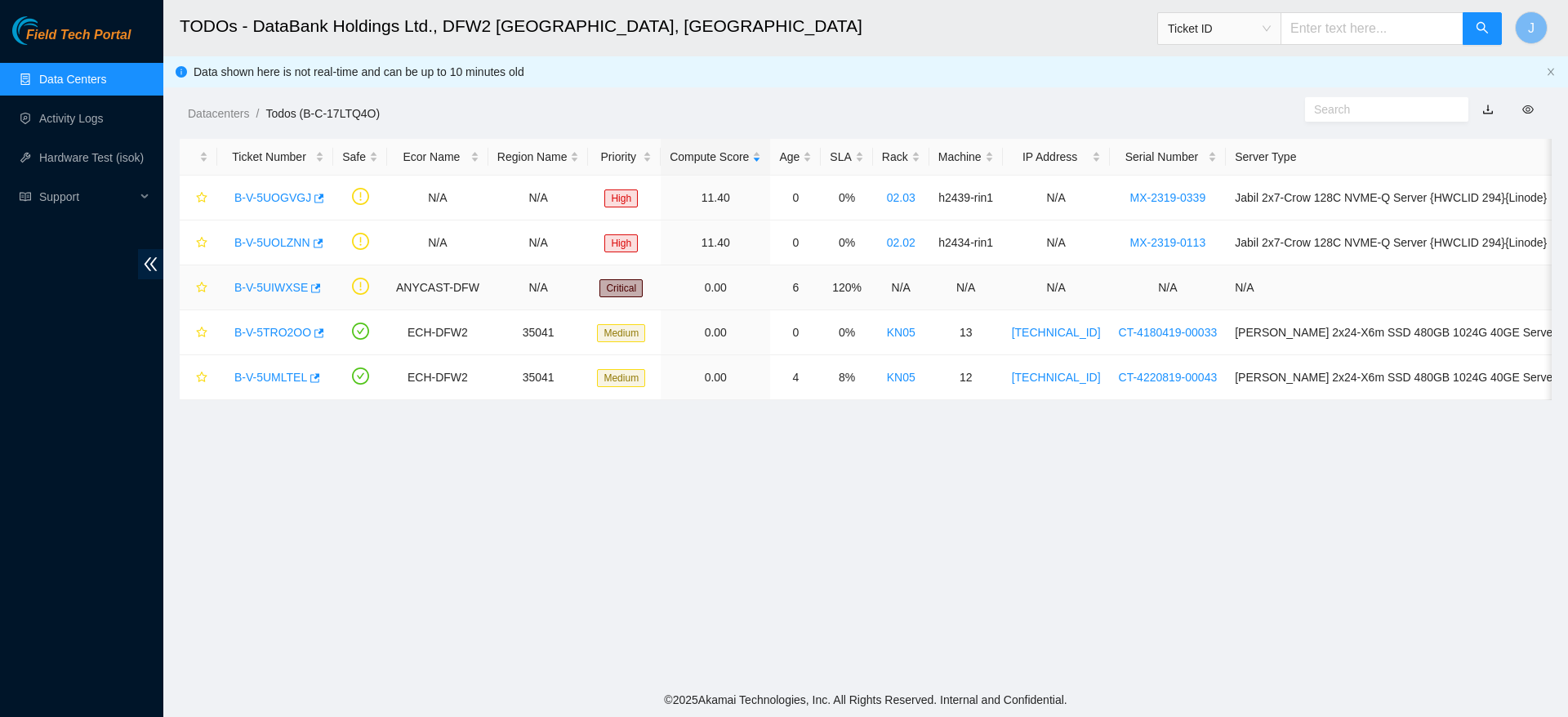
click at [278, 281] on link "B-V-5UIWXSE" at bounding box center [271, 288] width 73 height 13
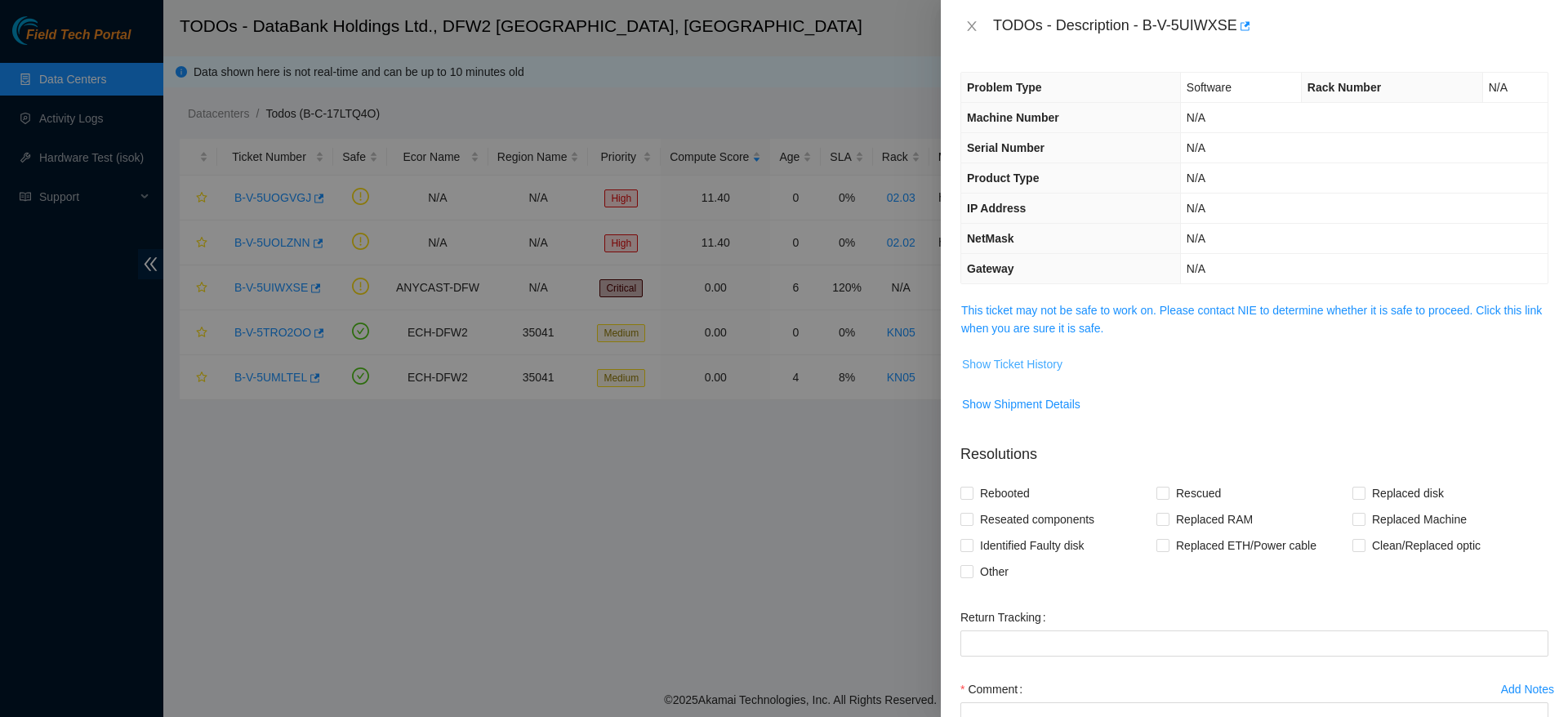
click at [1026, 360] on span "Show Ticket History" at bounding box center [1012, 364] width 100 height 18
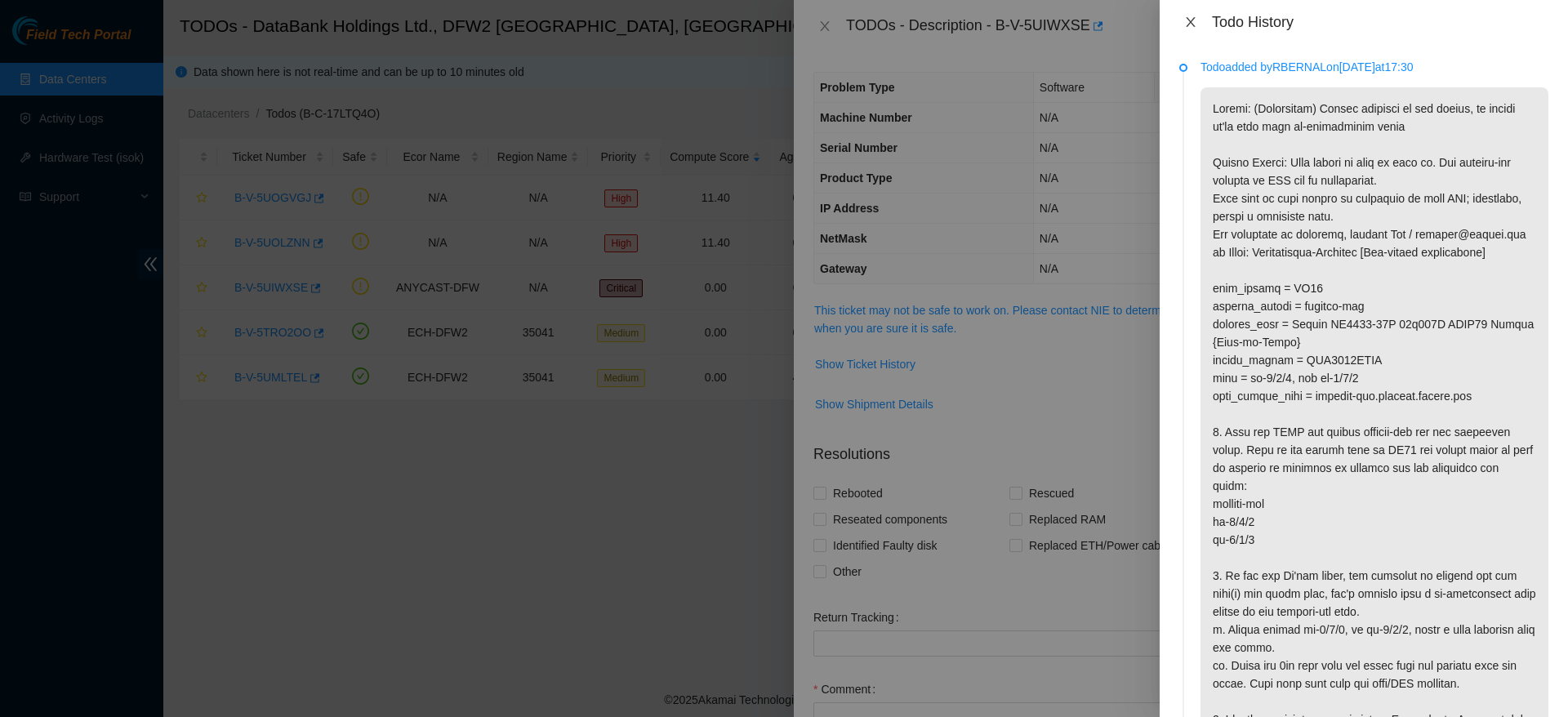
click at [1192, 15] on icon "close" at bounding box center [1191, 22] width 13 height 13
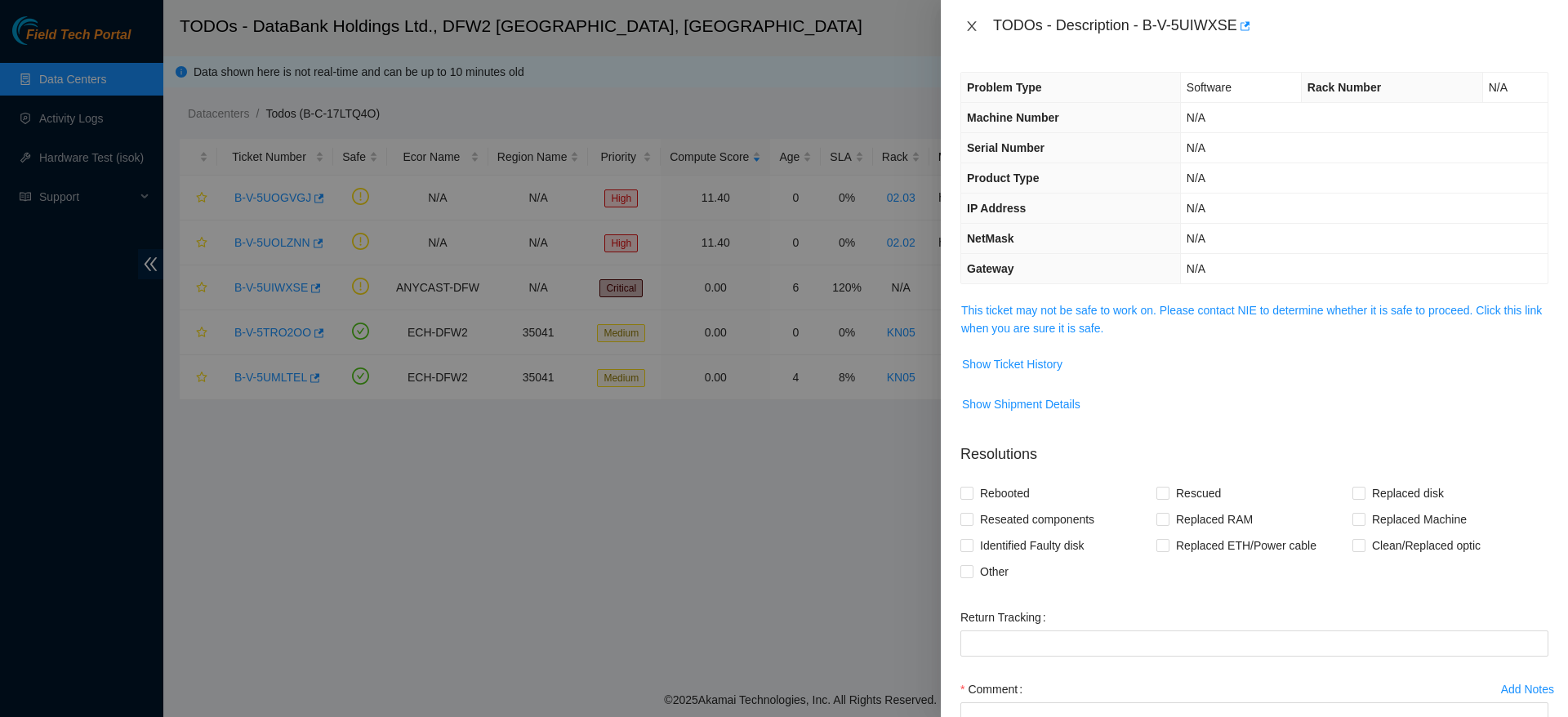
click at [969, 24] on icon "close" at bounding box center [972, 26] width 13 height 13
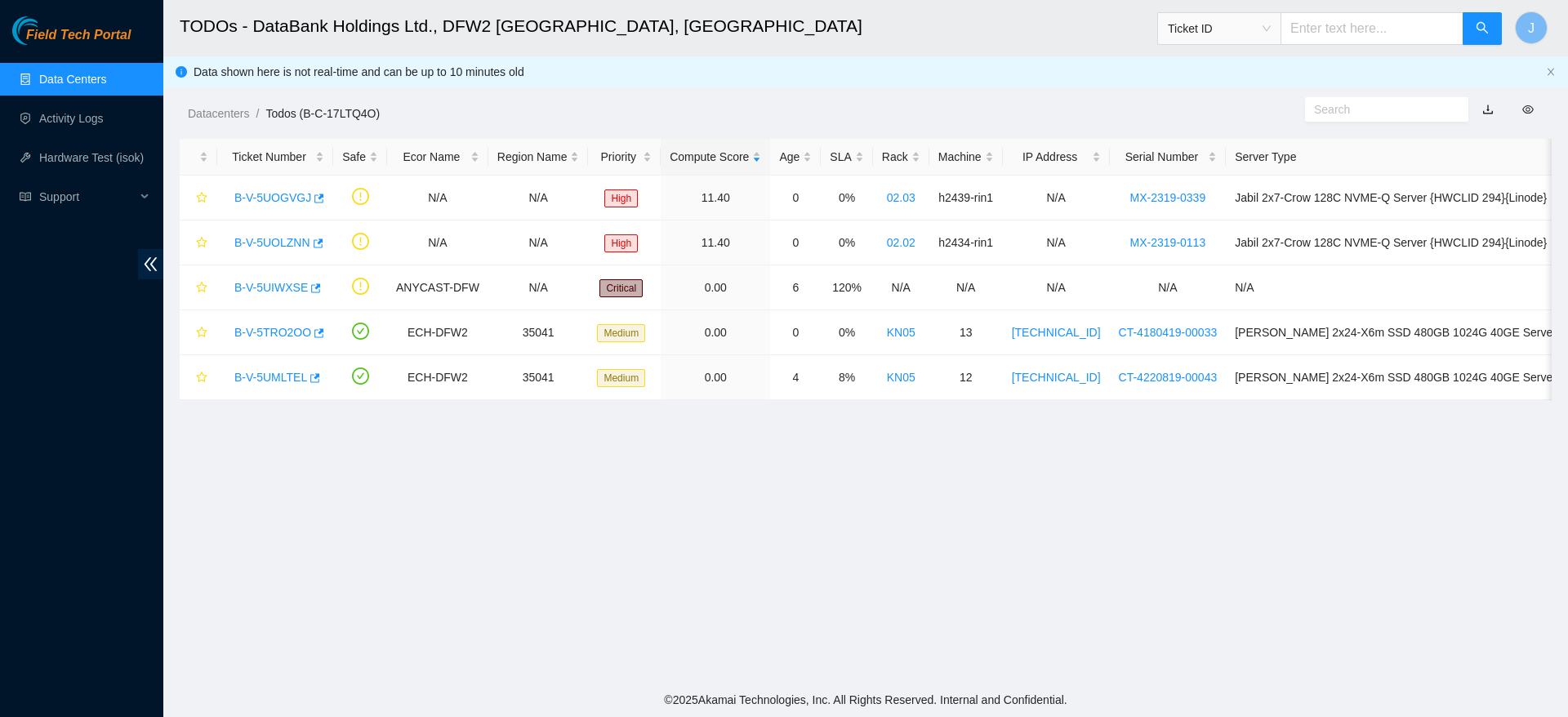
click at [106, 73] on link "Data Centers" at bounding box center [73, 80] width 67 height 13
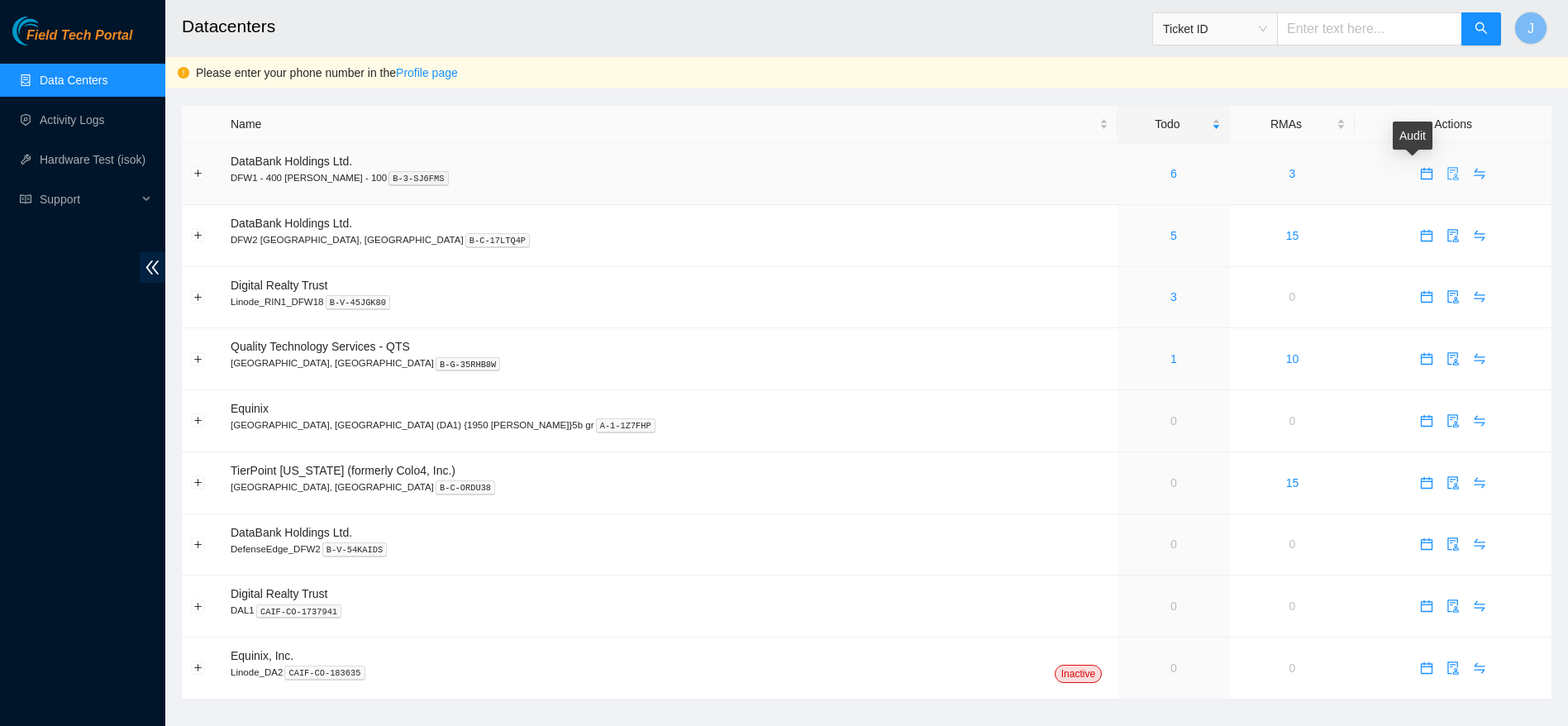
click at [1447, 176] on icon "audit" at bounding box center [1454, 173] width 14 height 14
click at [1447, 232] on icon "audit" at bounding box center [1452, 236] width 11 height 14
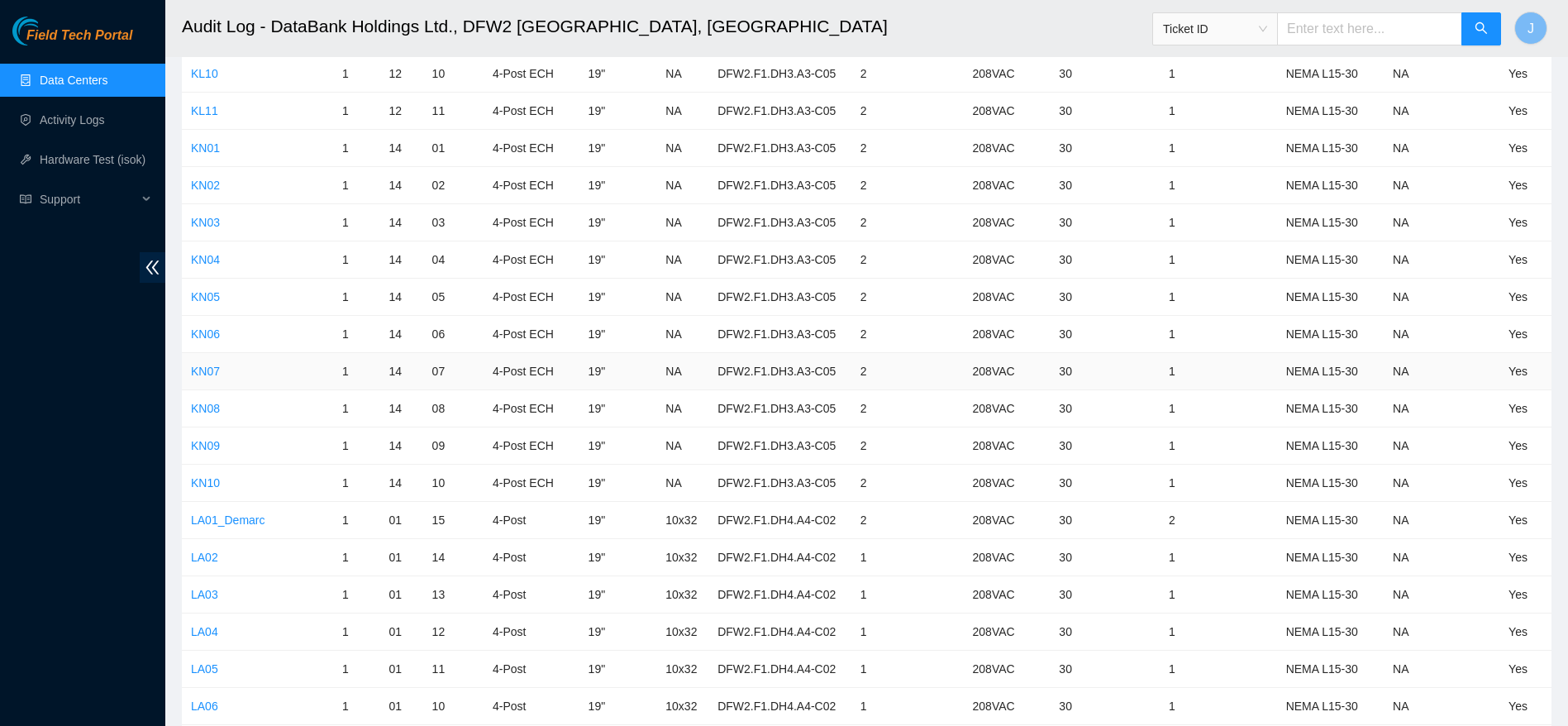
scroll to position [7237, 0]
click at [200, 441] on link "LA02" at bounding box center [205, 447] width 27 height 14
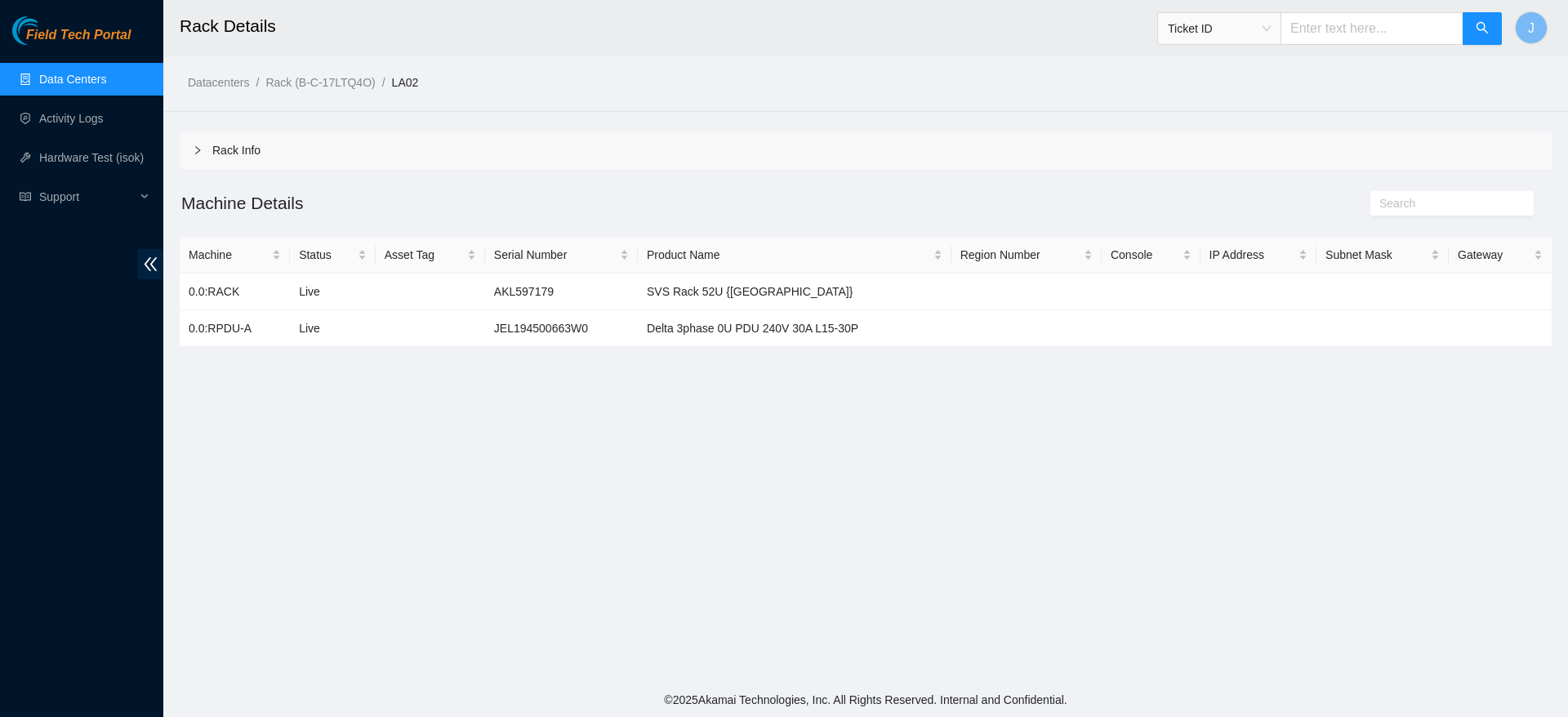
click at [197, 436] on main "Rack Details Ticket ID J Datacenters / Rack (B-C-17LTQ4O) / LA02 / Rack Info Ma…" at bounding box center [866, 342] width 1404 height 683
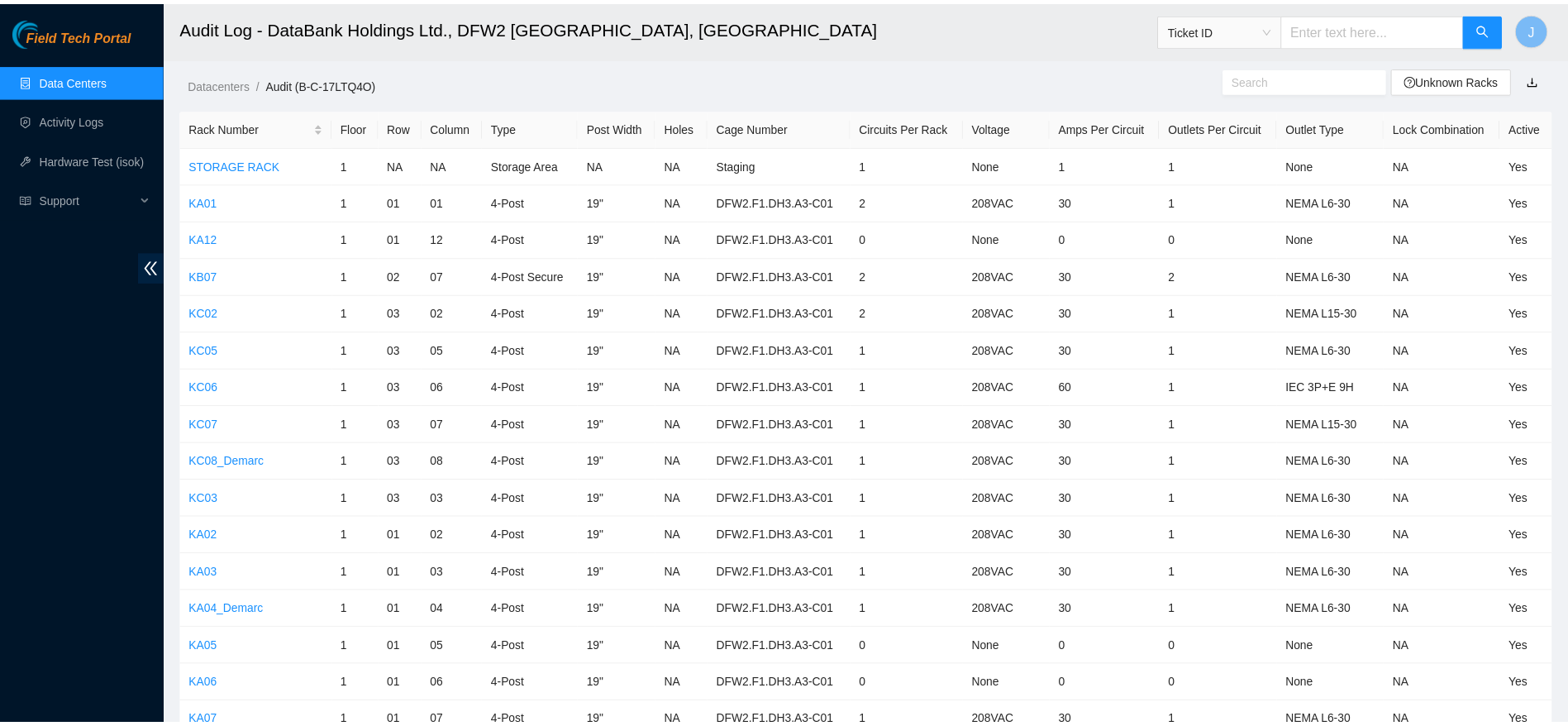
scroll to position [7237, 0]
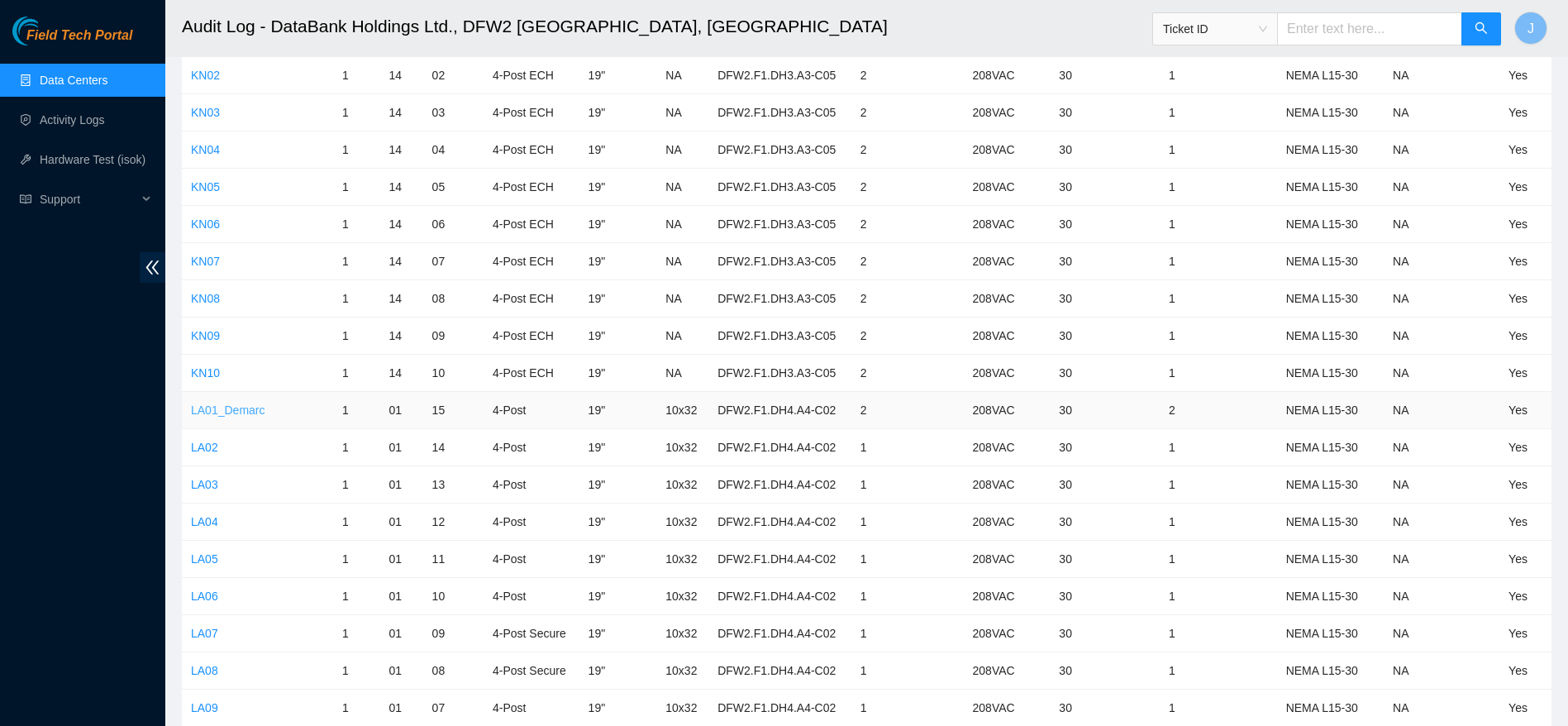
click at [237, 409] on link "LA01_Demarc" at bounding box center [228, 410] width 74 height 14
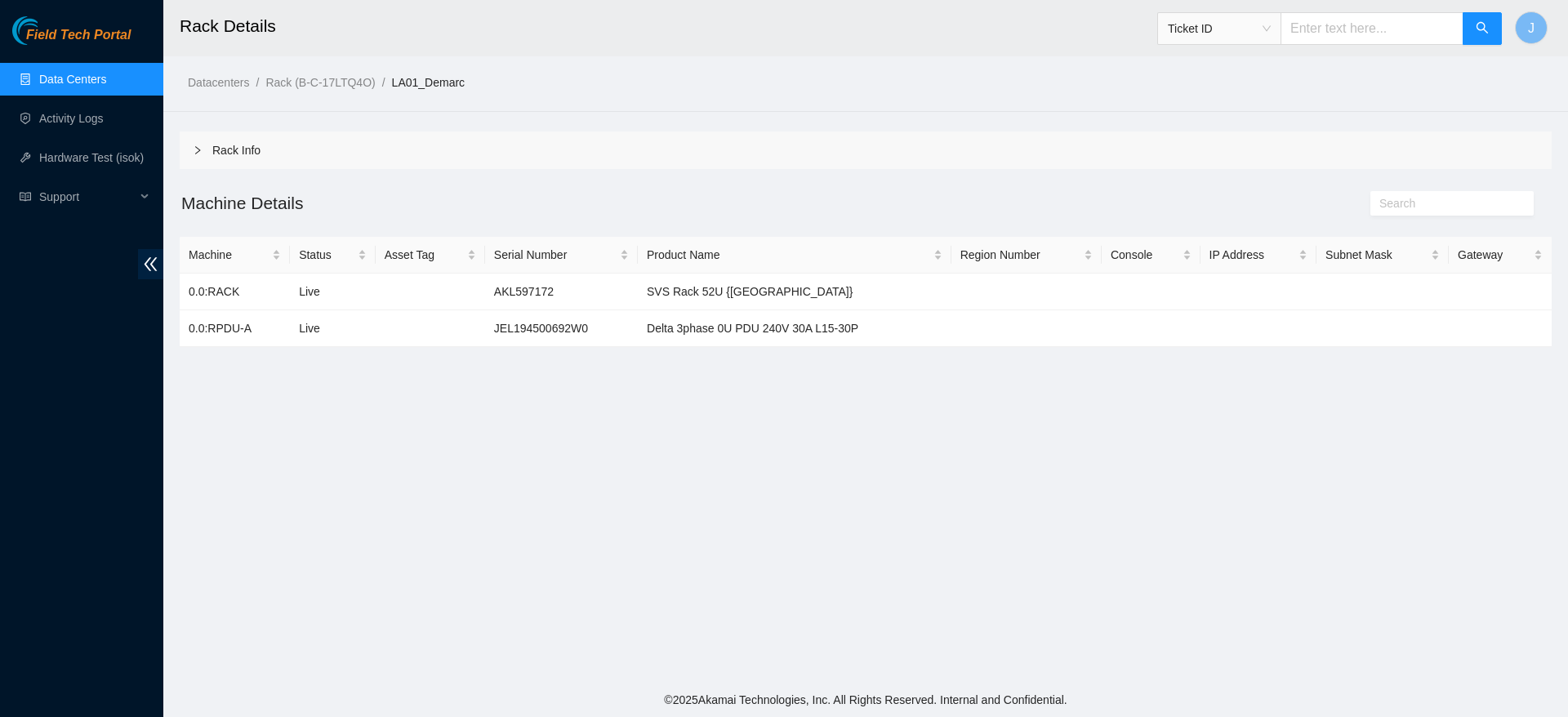
click at [226, 154] on div "Rack Info" at bounding box center [866, 150] width 1372 height 38
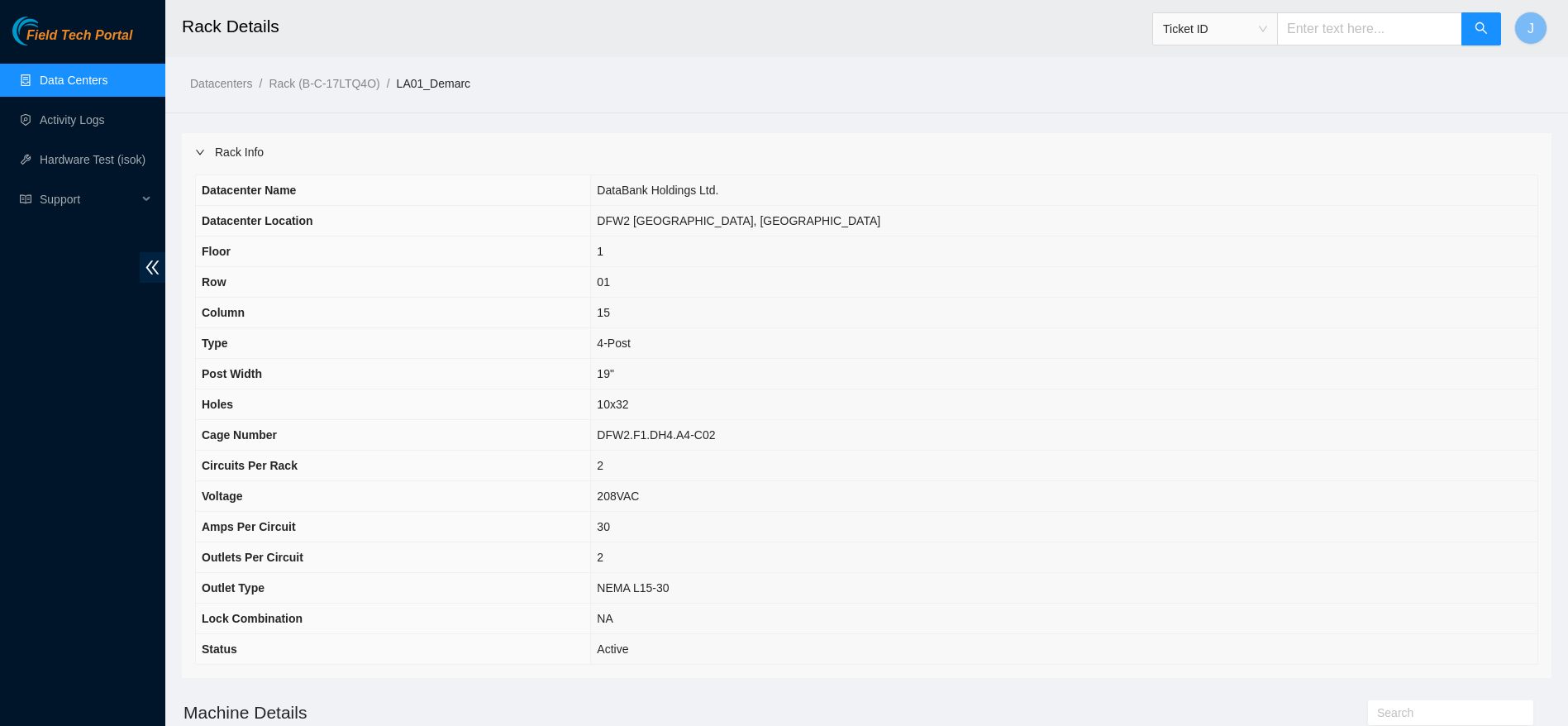
click at [107, 86] on link "Data Centers" at bounding box center [74, 81] width 68 height 14
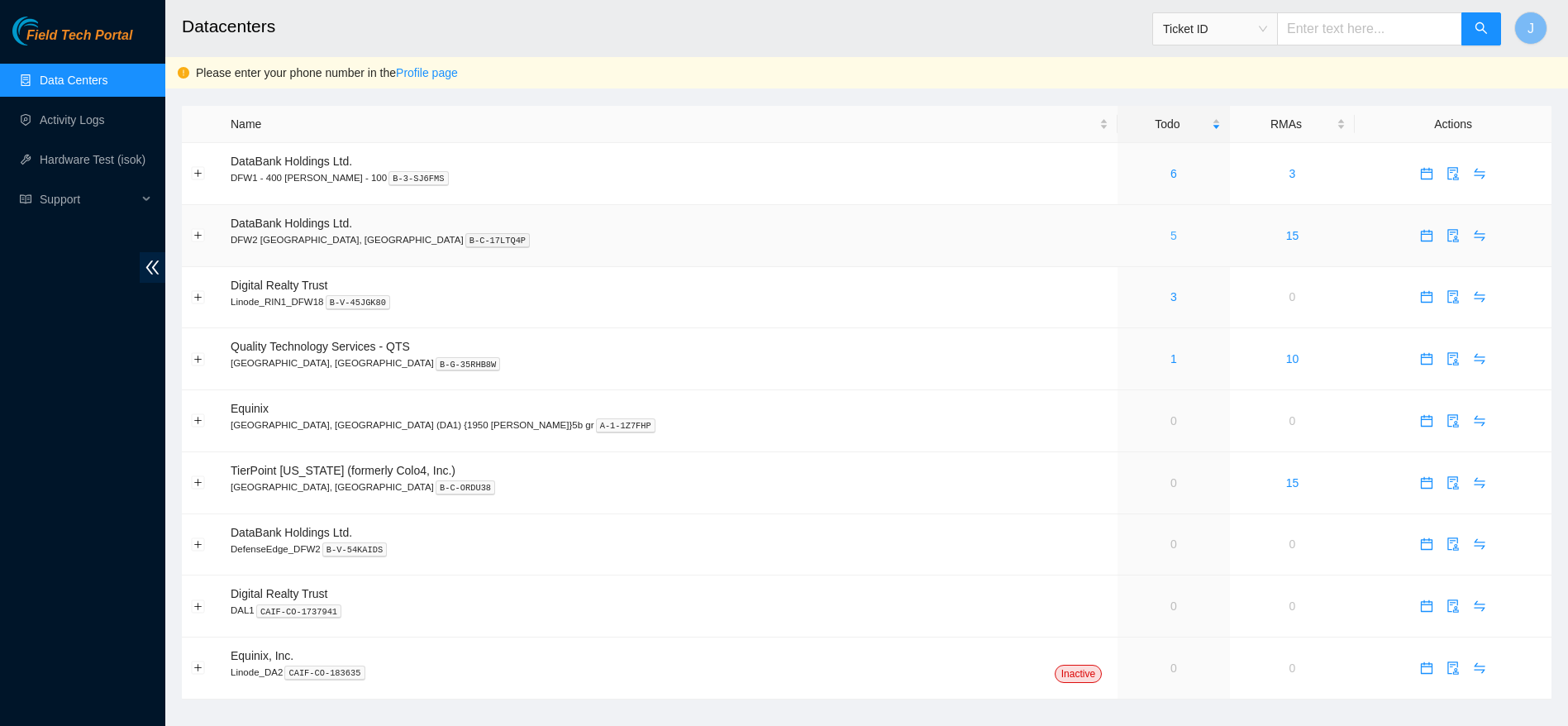
click at [1171, 241] on link "5" at bounding box center [1174, 236] width 7 height 14
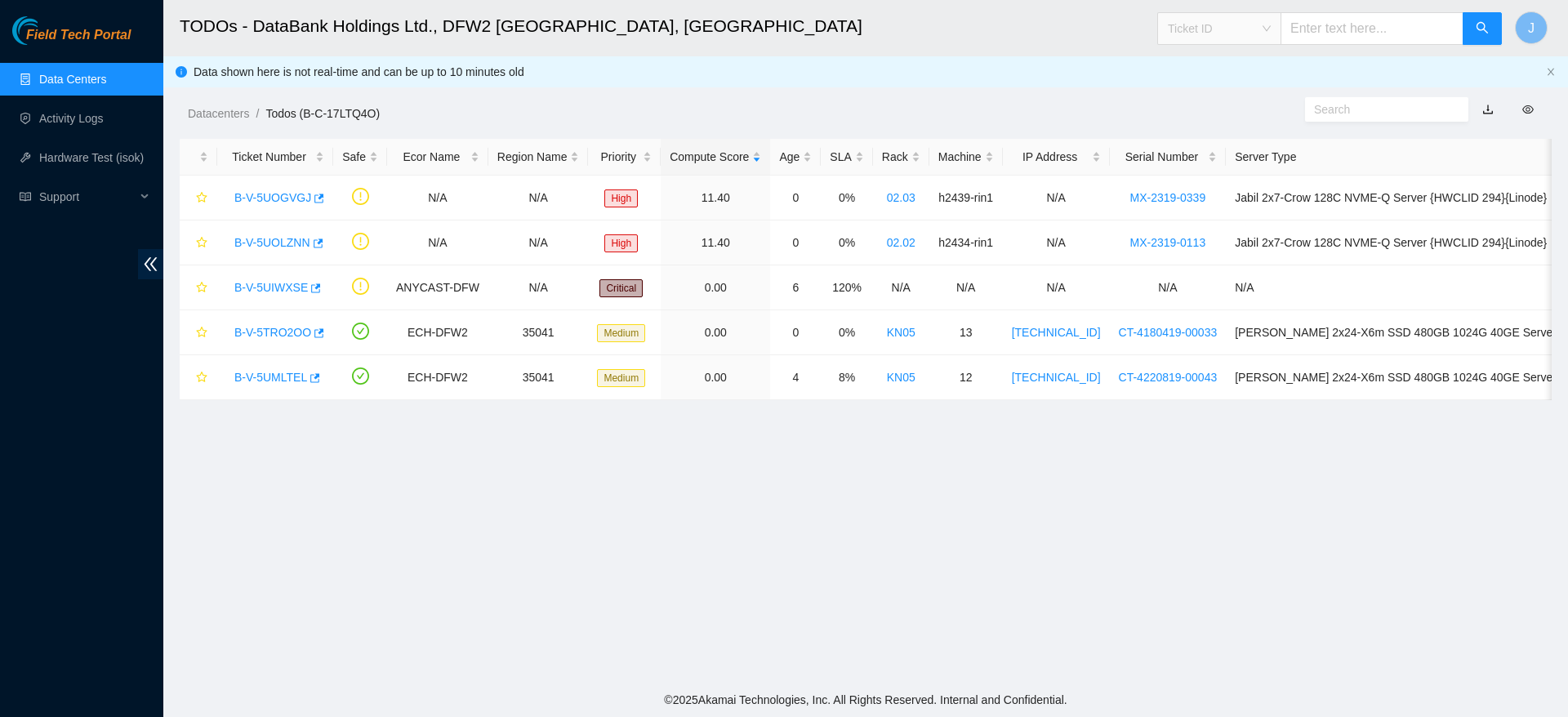
click at [1271, 34] on span "Ticket ID" at bounding box center [1219, 28] width 103 height 24
click at [1224, 199] on div "Tracking Number" at bounding box center [1234, 191] width 103 height 18
click at [1368, 34] on input "text" at bounding box center [1372, 29] width 183 height 33
type input "473665210441"
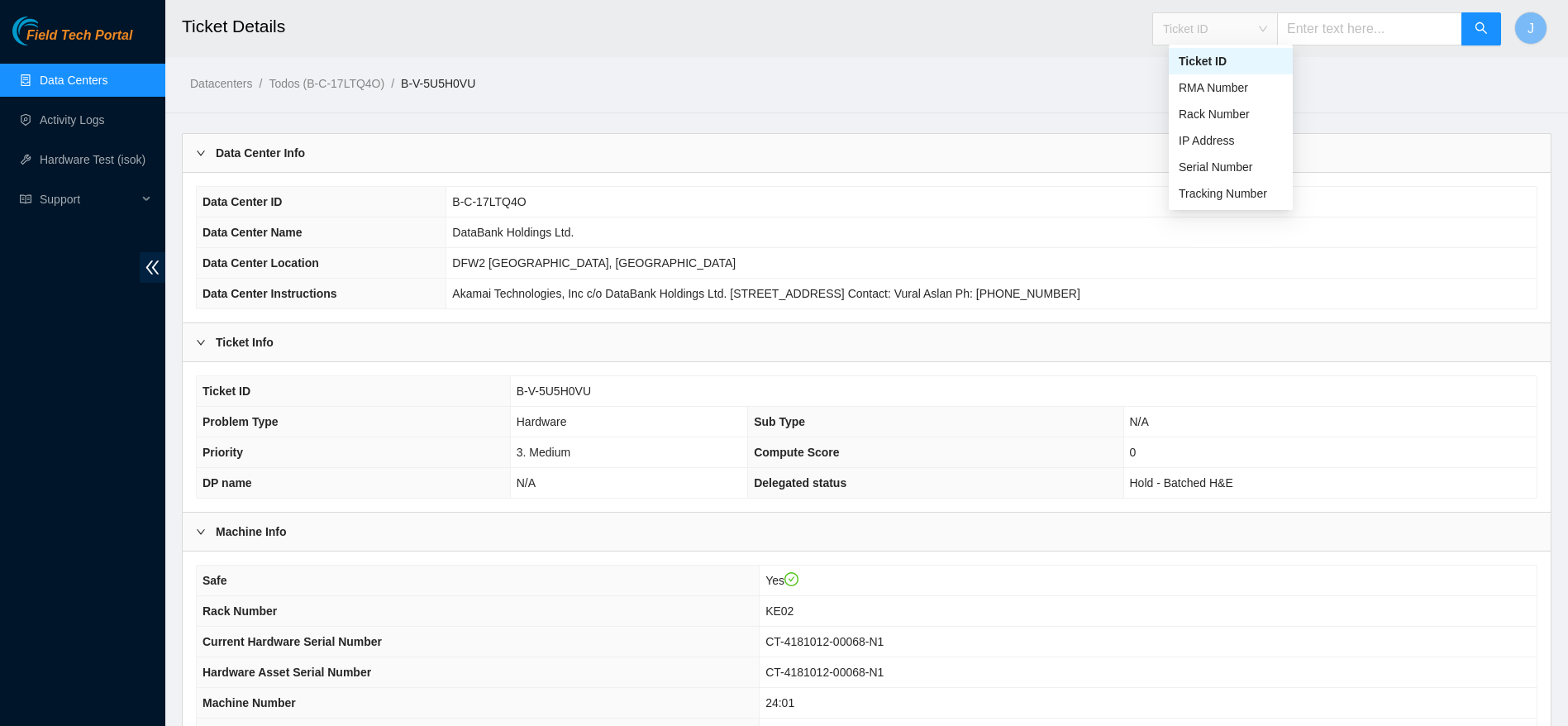
click at [1255, 21] on span "Ticket ID" at bounding box center [1214, 28] width 104 height 24
click at [1228, 187] on div "Tracking Number" at bounding box center [1230, 193] width 104 height 19
click at [1378, 32] on input "text" at bounding box center [1370, 29] width 185 height 33
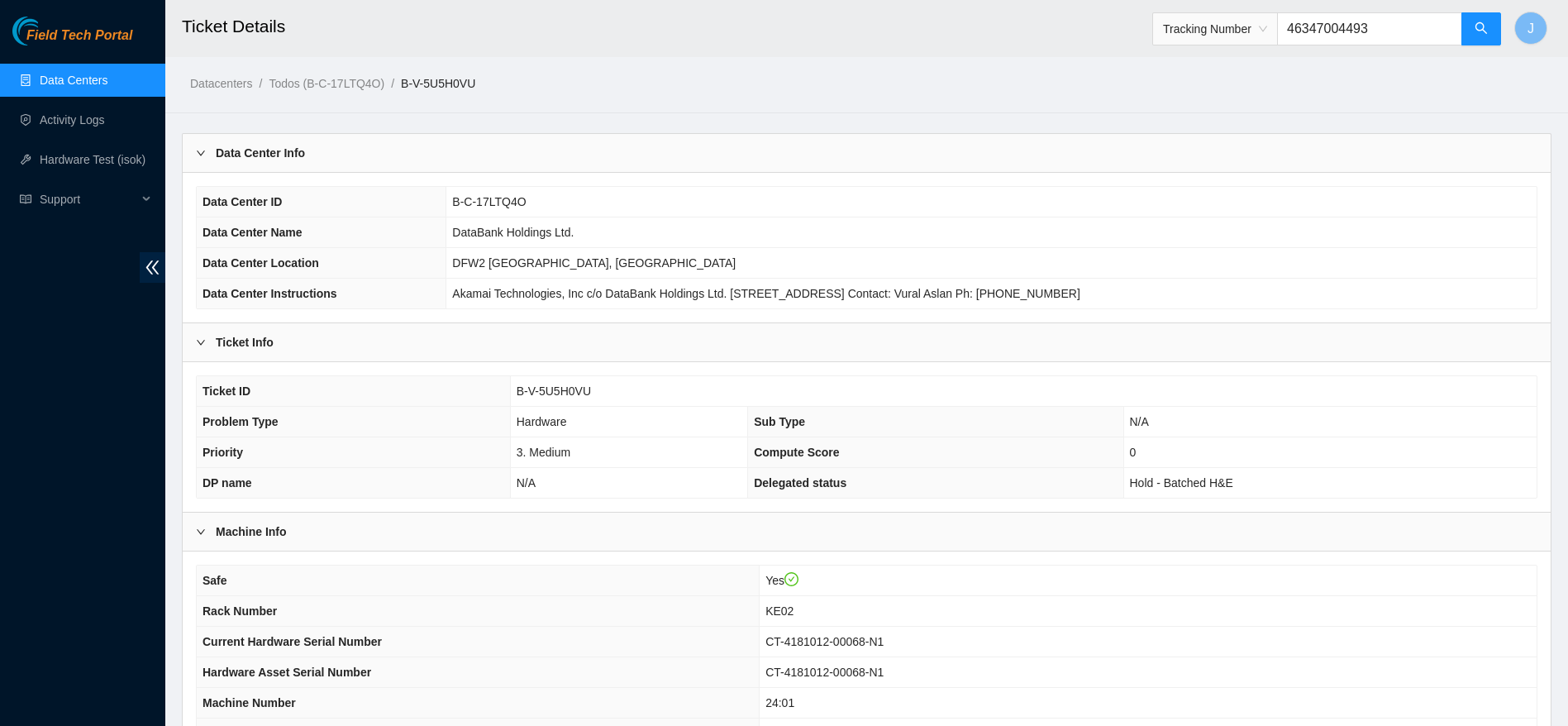
type input "463470044930"
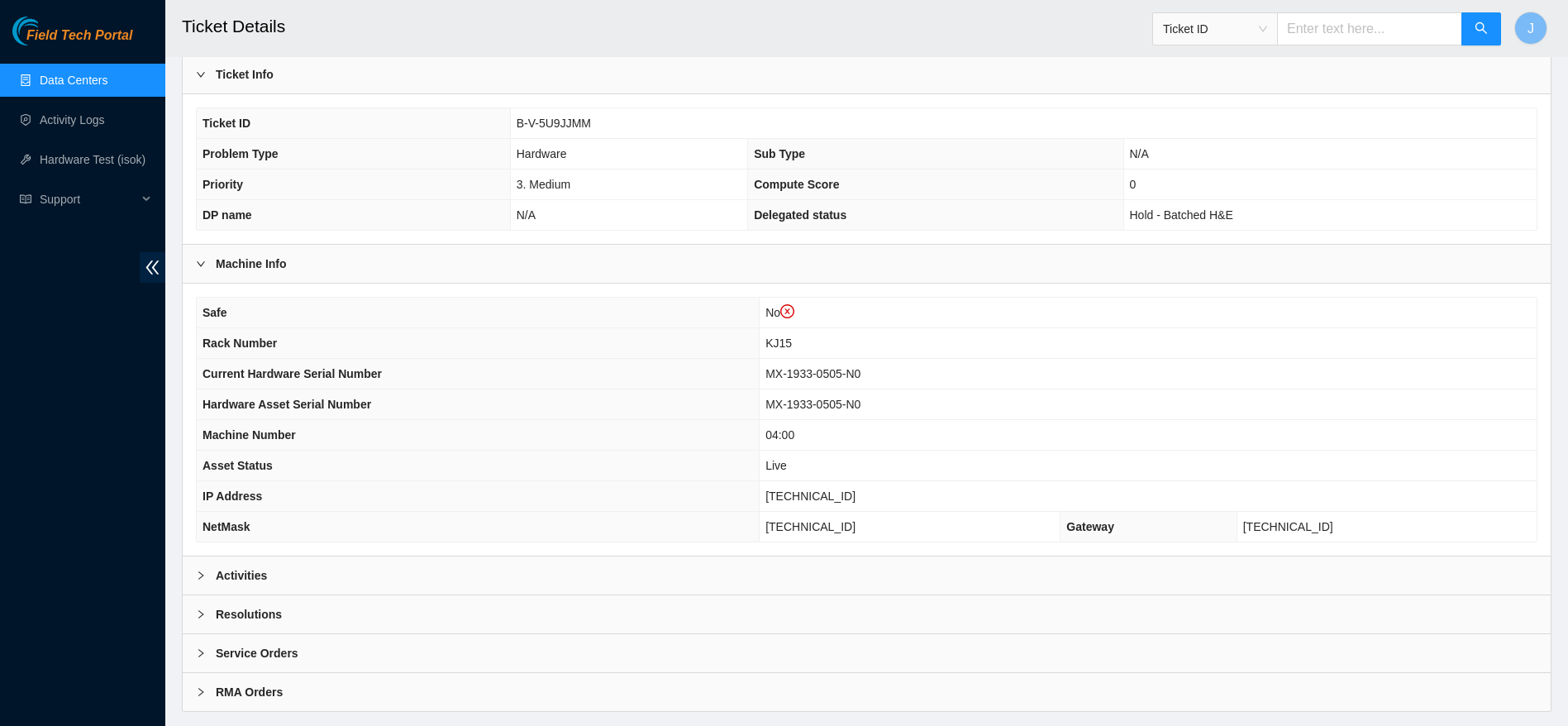
scroll to position [336, 0]
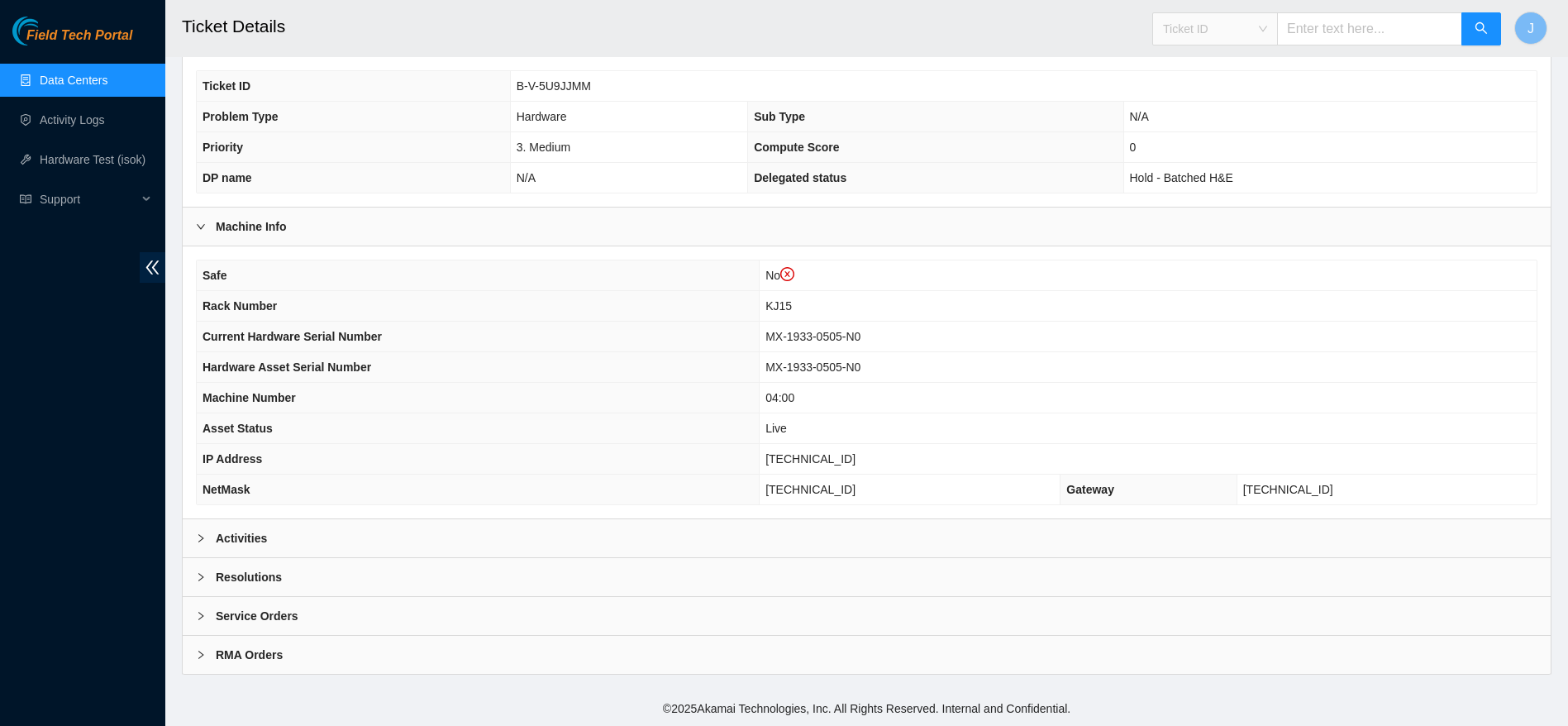
click at [1246, 31] on span "Ticket ID" at bounding box center [1214, 28] width 104 height 24
click at [1235, 197] on div "Tracking Number" at bounding box center [1230, 193] width 104 height 19
click at [1360, 19] on input "text" at bounding box center [1370, 29] width 185 height 33
type input "463470046050"
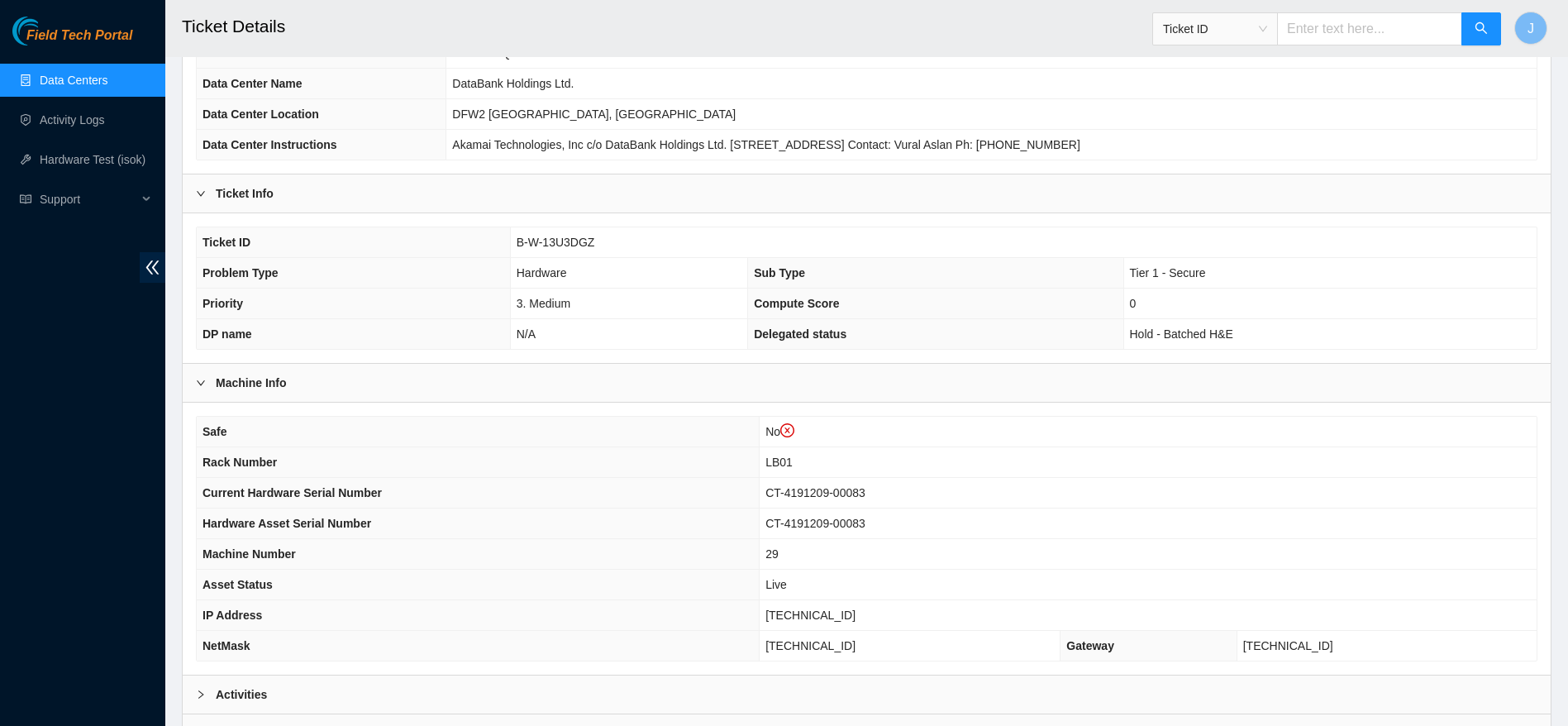
scroll to position [181, 0]
click at [1220, 24] on span "Ticket ID" at bounding box center [1214, 28] width 104 height 24
click at [1224, 194] on div "Tracking Number" at bounding box center [1230, 193] width 104 height 19
click at [1408, 37] on input "text" at bounding box center [1370, 29] width 185 height 33
type input "463470045075"
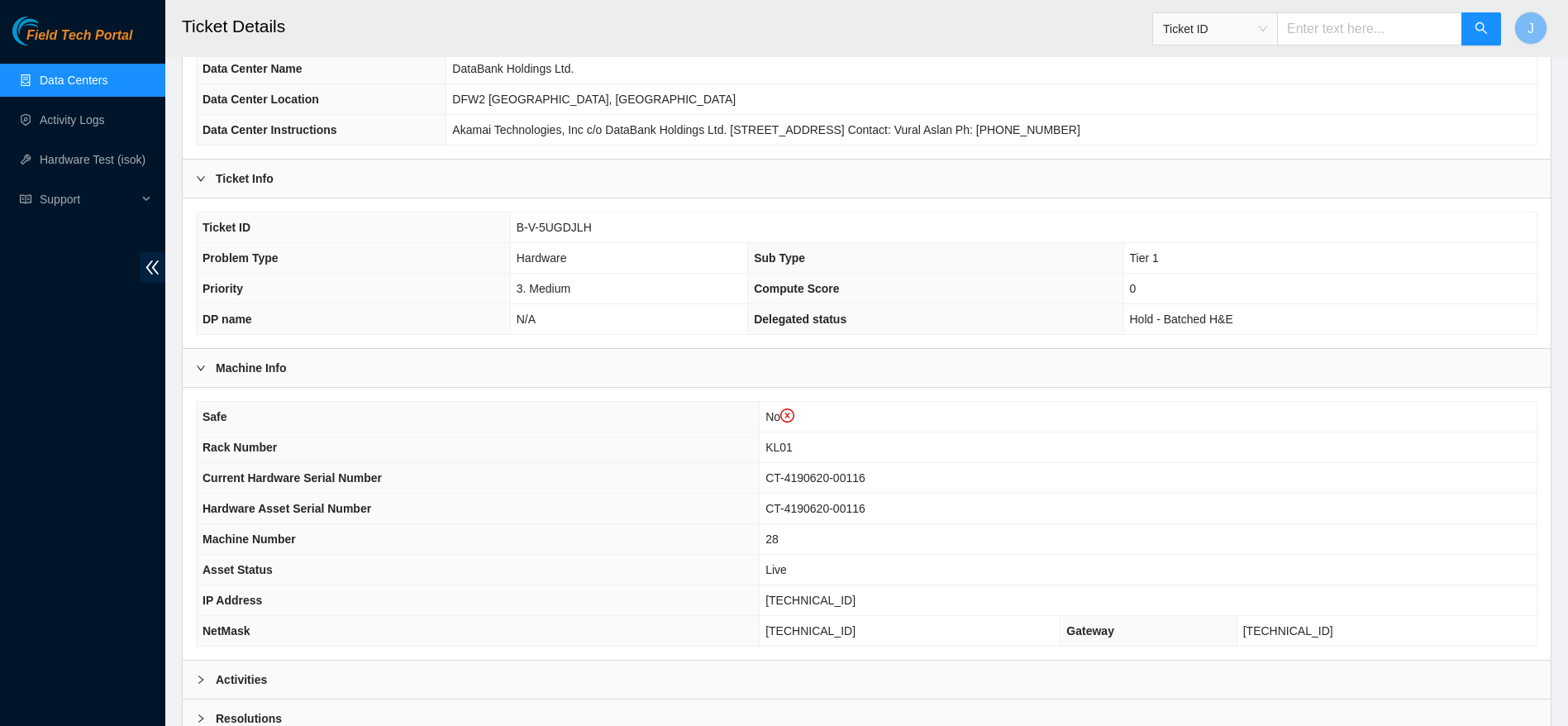
scroll to position [196, 0]
click at [1231, 23] on span "Ticket ID" at bounding box center [1214, 28] width 104 height 24
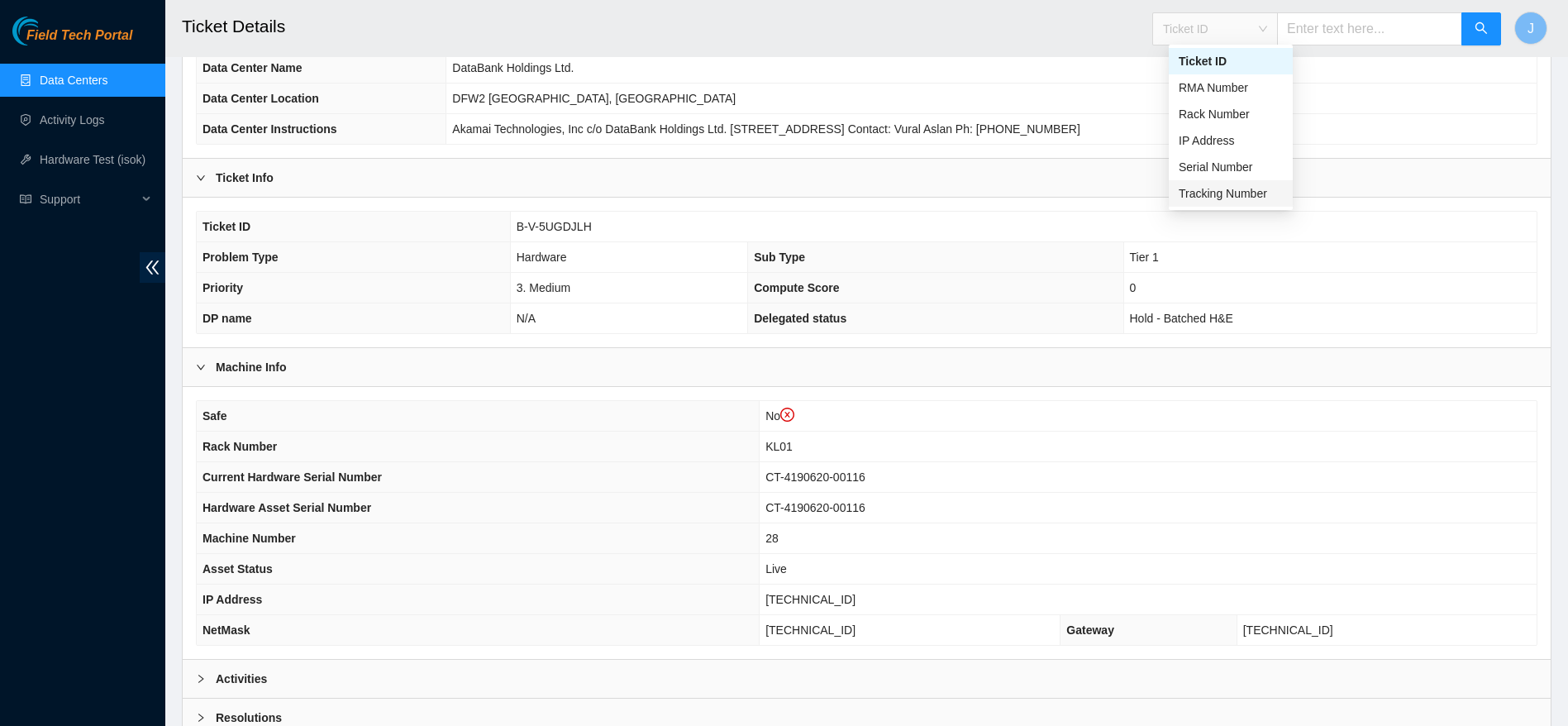
click at [1236, 180] on div "Tracking Number" at bounding box center [1230, 193] width 124 height 26
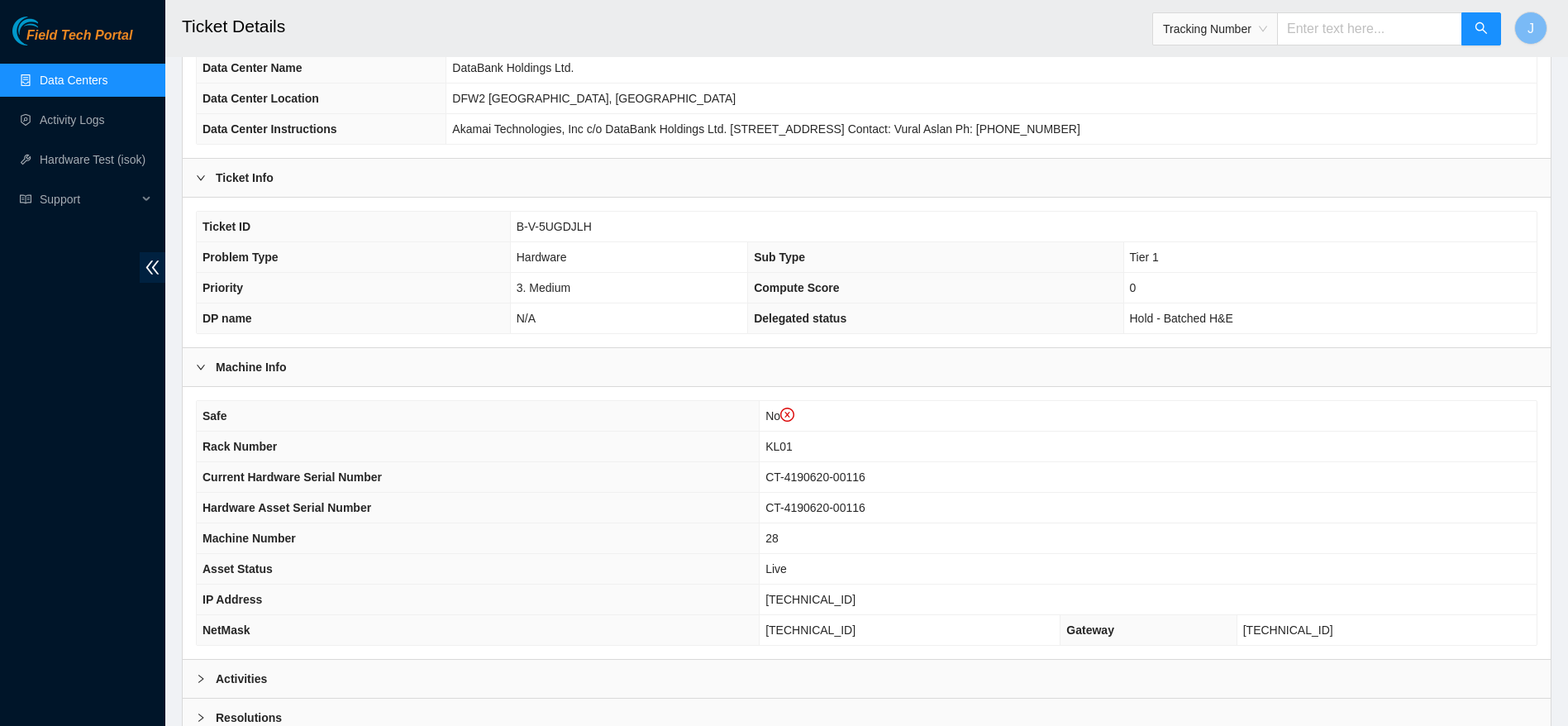
click at [1364, 8] on span "Tracking Number" at bounding box center [1326, 24] width 350 height 43
click at [1364, 22] on input "text" at bounding box center [1370, 29] width 185 height 33
type input "463470045844"
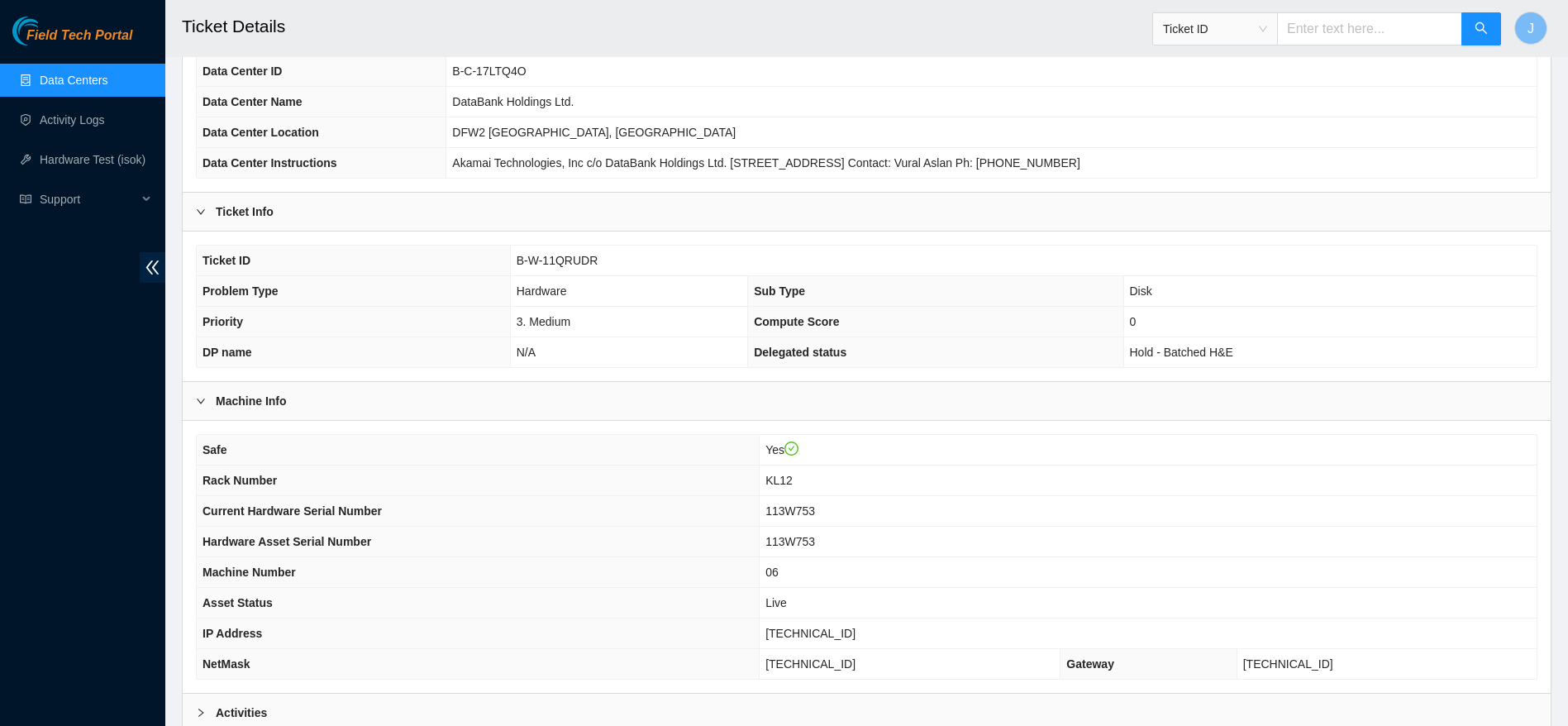
scroll to position [132, 0]
click at [1244, 17] on span "Ticket ID" at bounding box center [1214, 28] width 104 height 24
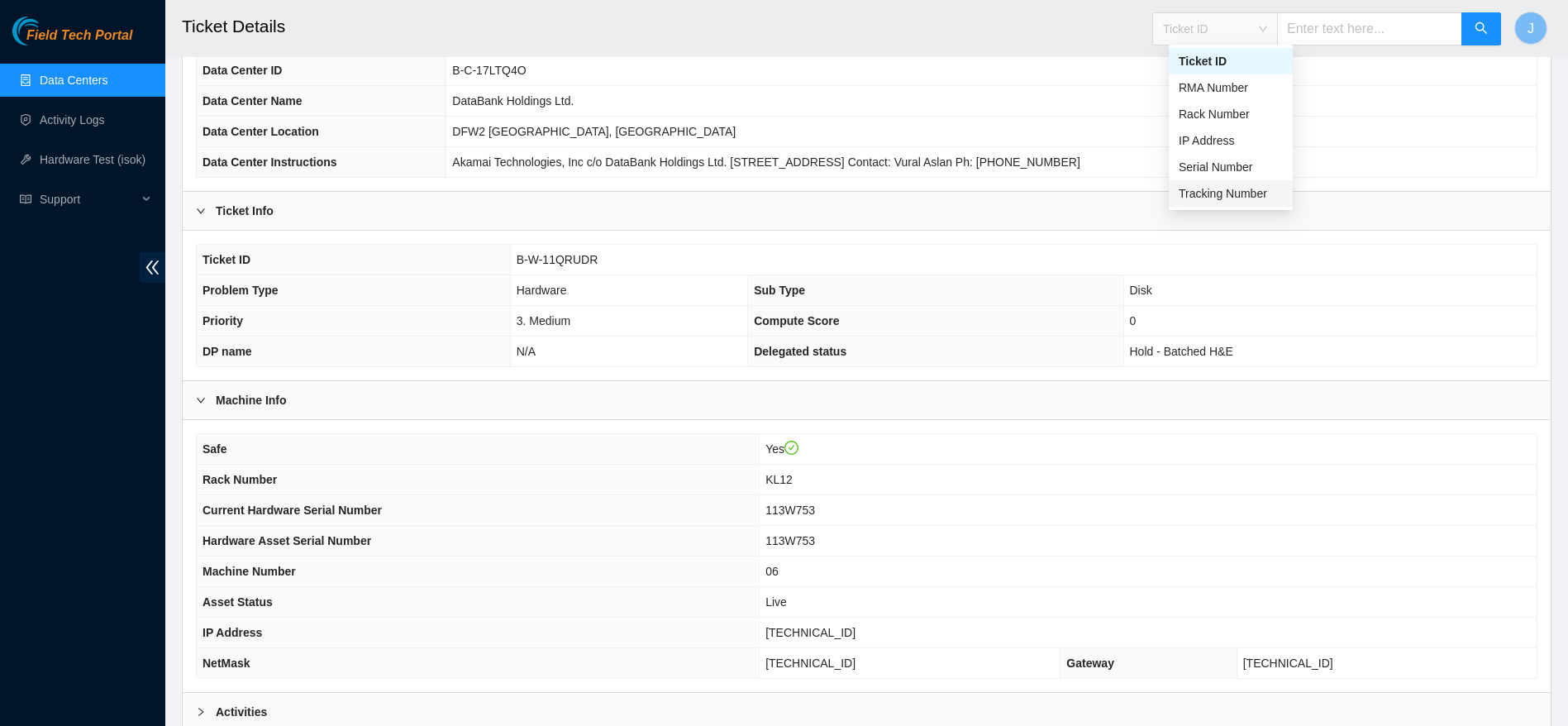
click at [1247, 189] on div "Tracking Number" at bounding box center [1230, 193] width 104 height 19
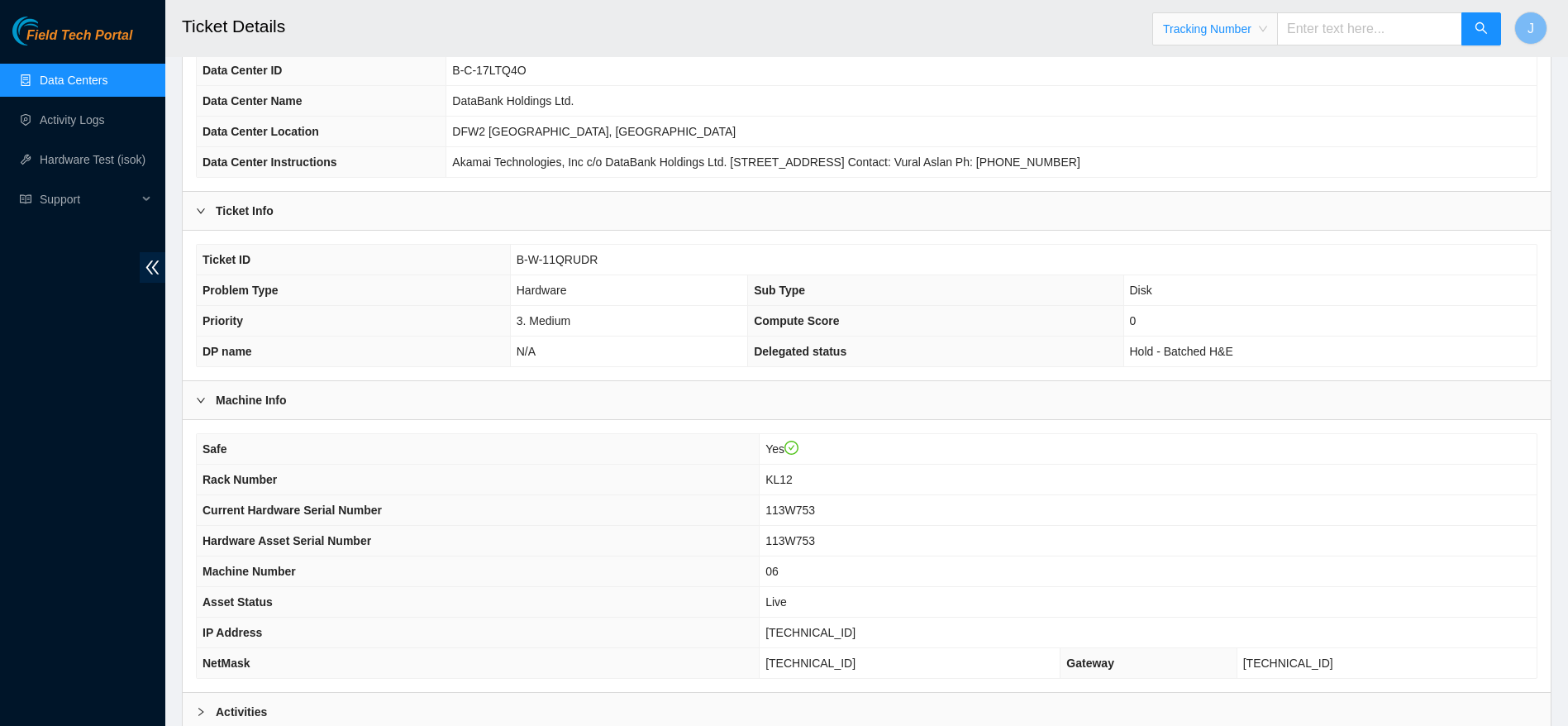
click at [1354, 40] on input "text" at bounding box center [1370, 29] width 185 height 33
type input "473665210588"
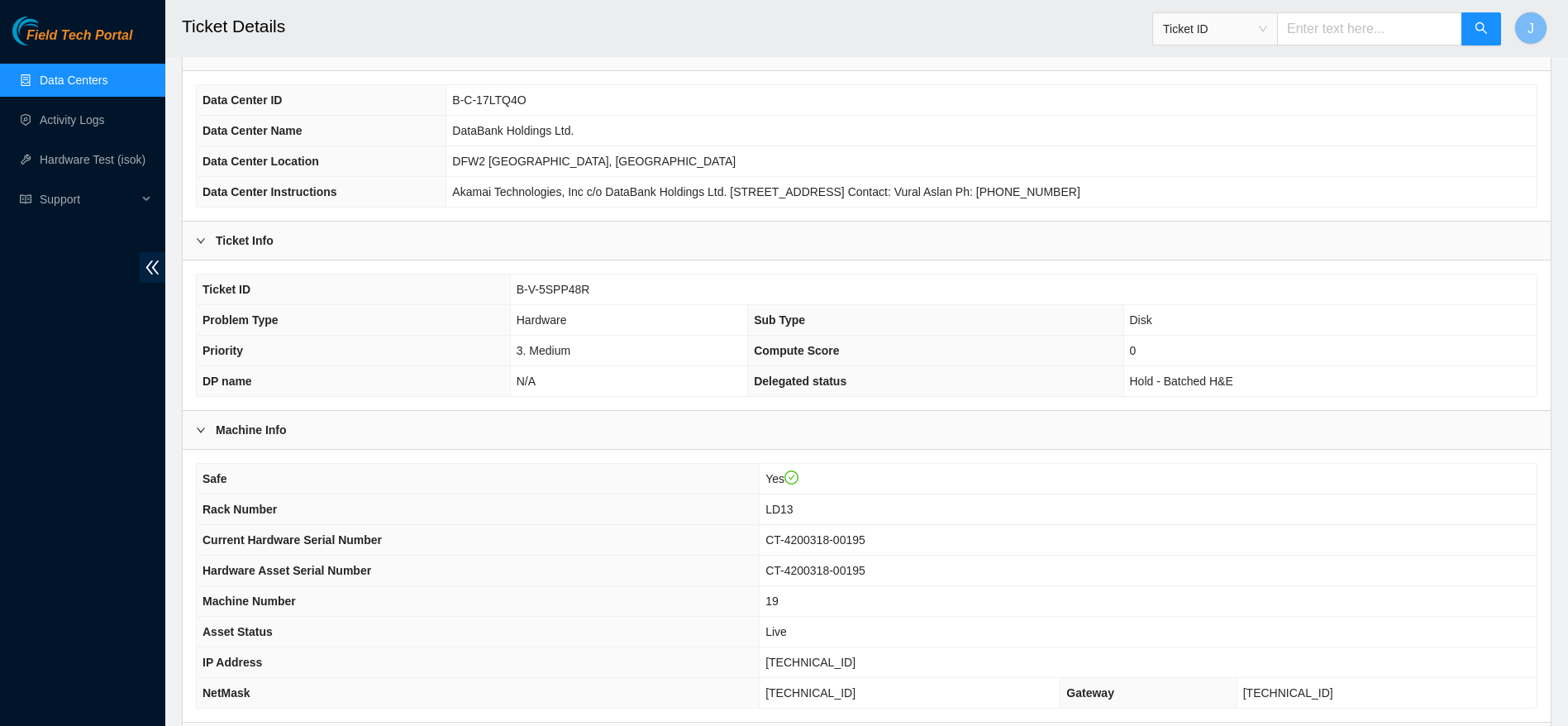
scroll to position [79, 0]
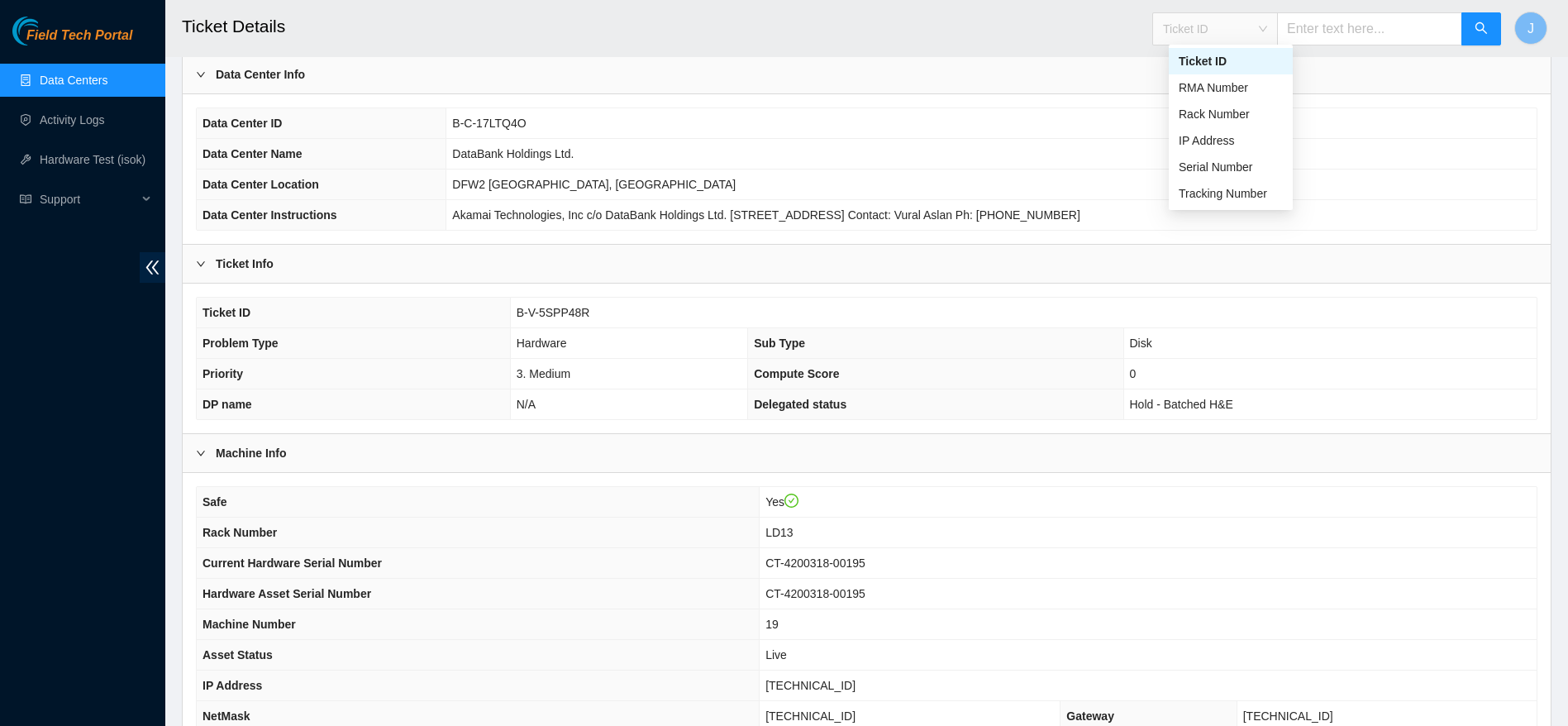
click at [1206, 20] on span "Ticket ID" at bounding box center [1214, 28] width 104 height 24
click at [1218, 205] on div "Tracking Number" at bounding box center [1230, 193] width 124 height 26
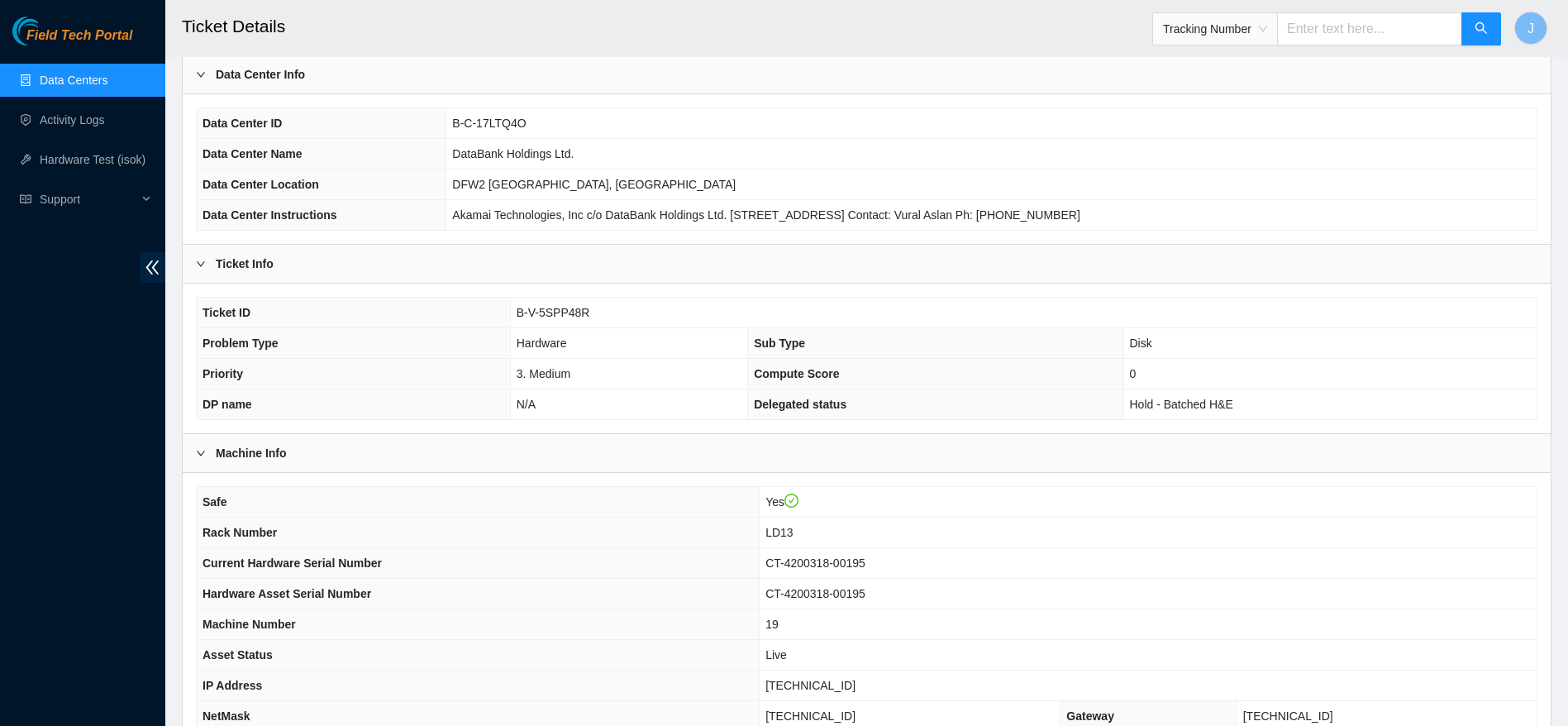
click at [1396, 30] on input "text" at bounding box center [1370, 29] width 185 height 33
type input "463470045822"
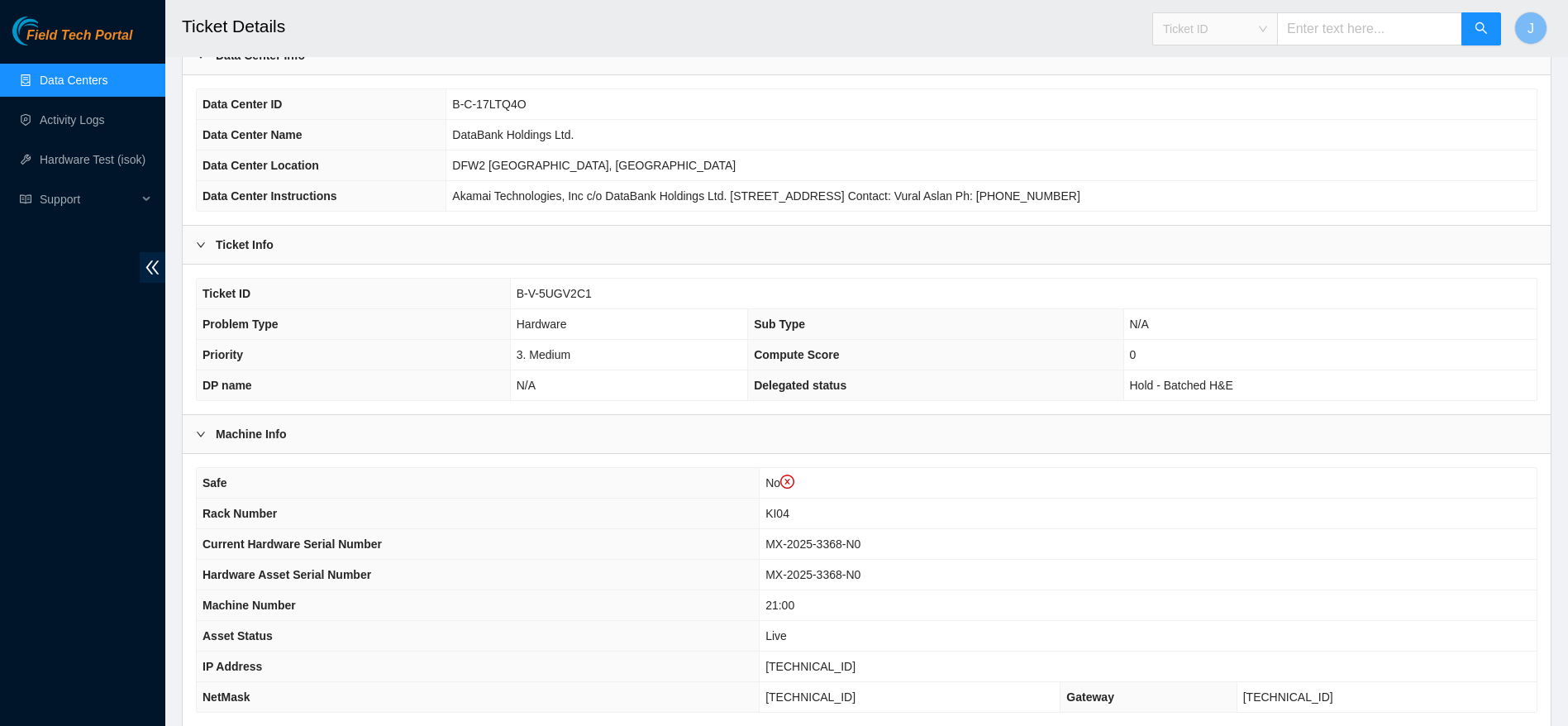
click at [1278, 29] on div "Ticket ID" at bounding box center [1214, 28] width 124 height 26
click at [1235, 206] on div "Tracking Number" at bounding box center [1230, 193] width 124 height 26
click at [1351, 29] on input "text" at bounding box center [1370, 29] width 185 height 33
type input "883780946310"
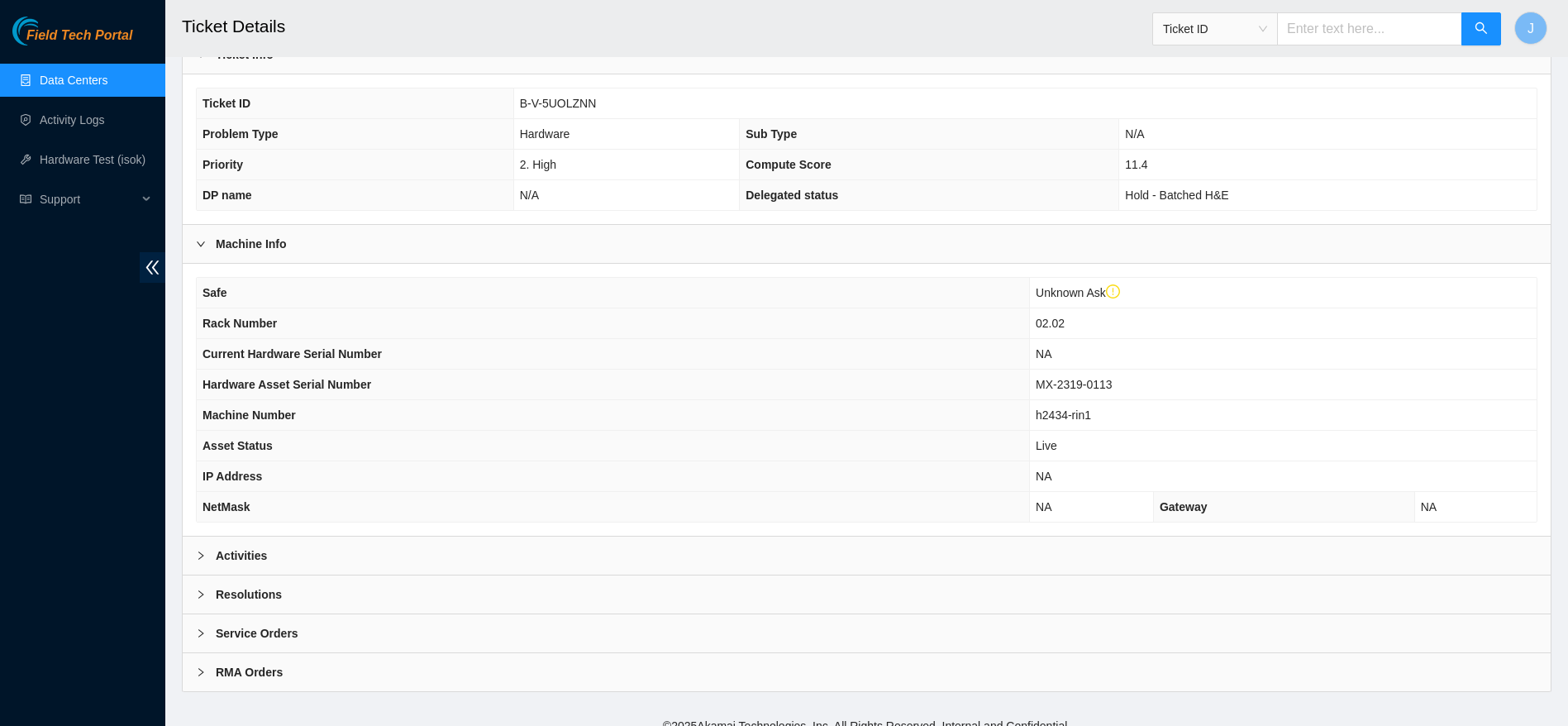
scroll to position [325, 0]
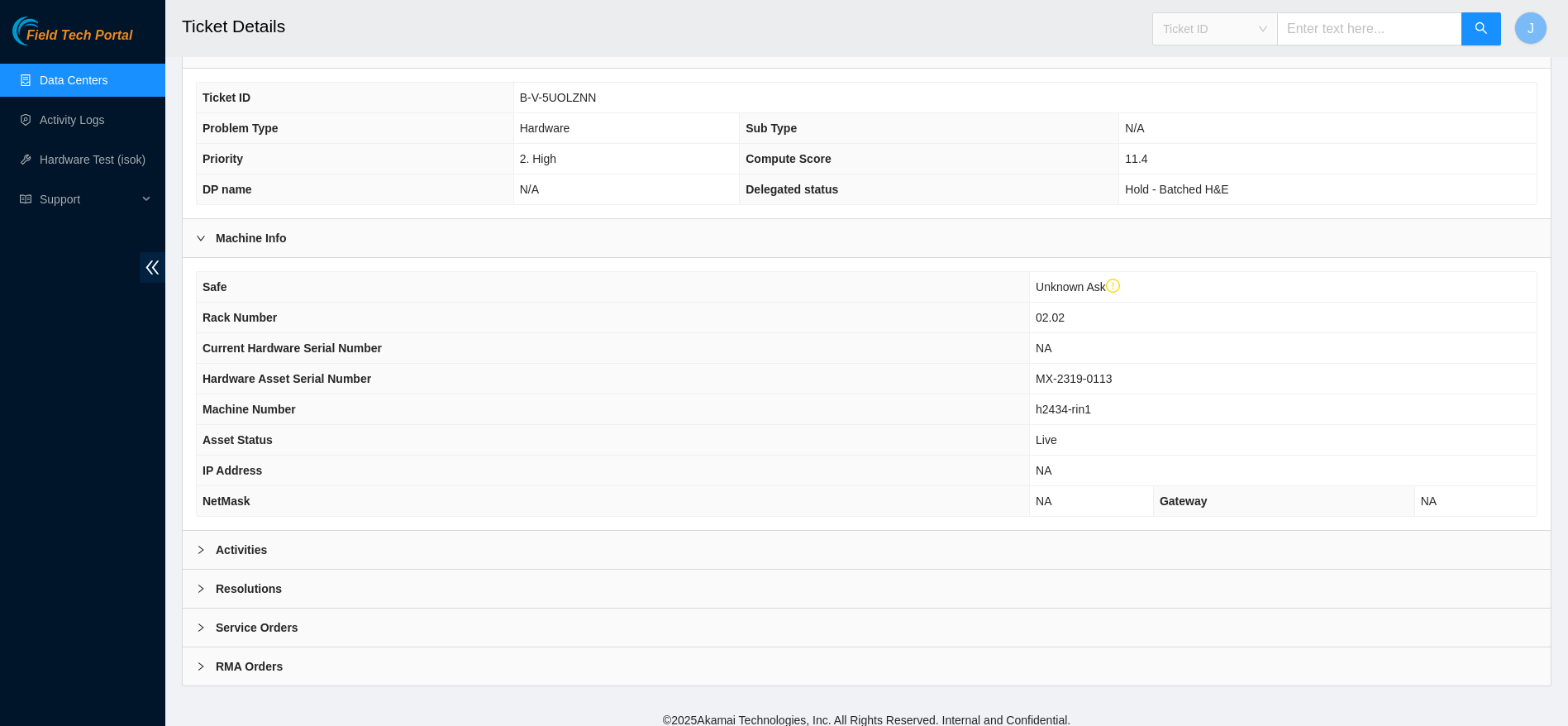
click at [1239, 37] on span "Ticket ID" at bounding box center [1214, 28] width 104 height 24
click at [1207, 200] on div "Tracking Number" at bounding box center [1230, 193] width 104 height 19
click at [1387, 26] on input "text" at bounding box center [1370, 29] width 185 height 33
type input "883780980279"
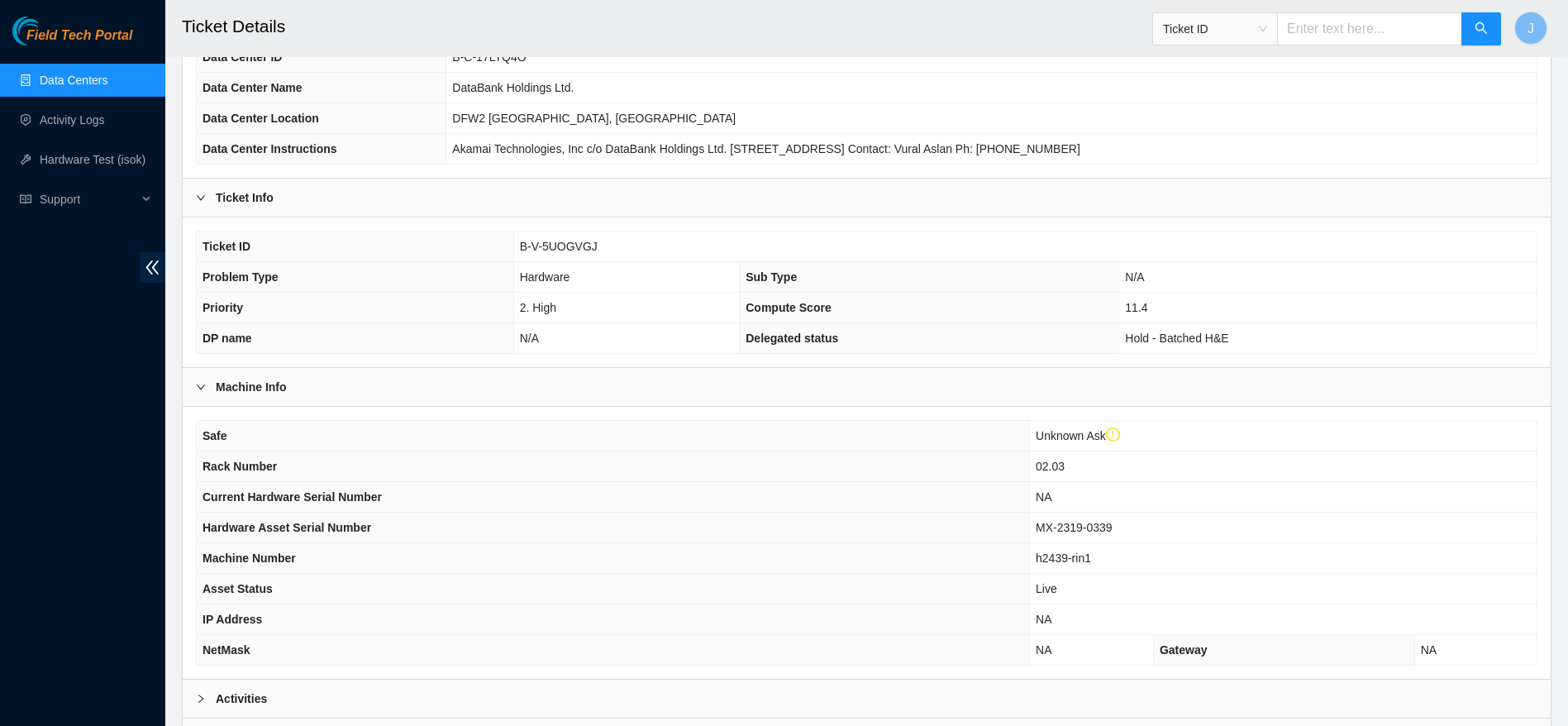
scroll to position [263, 0]
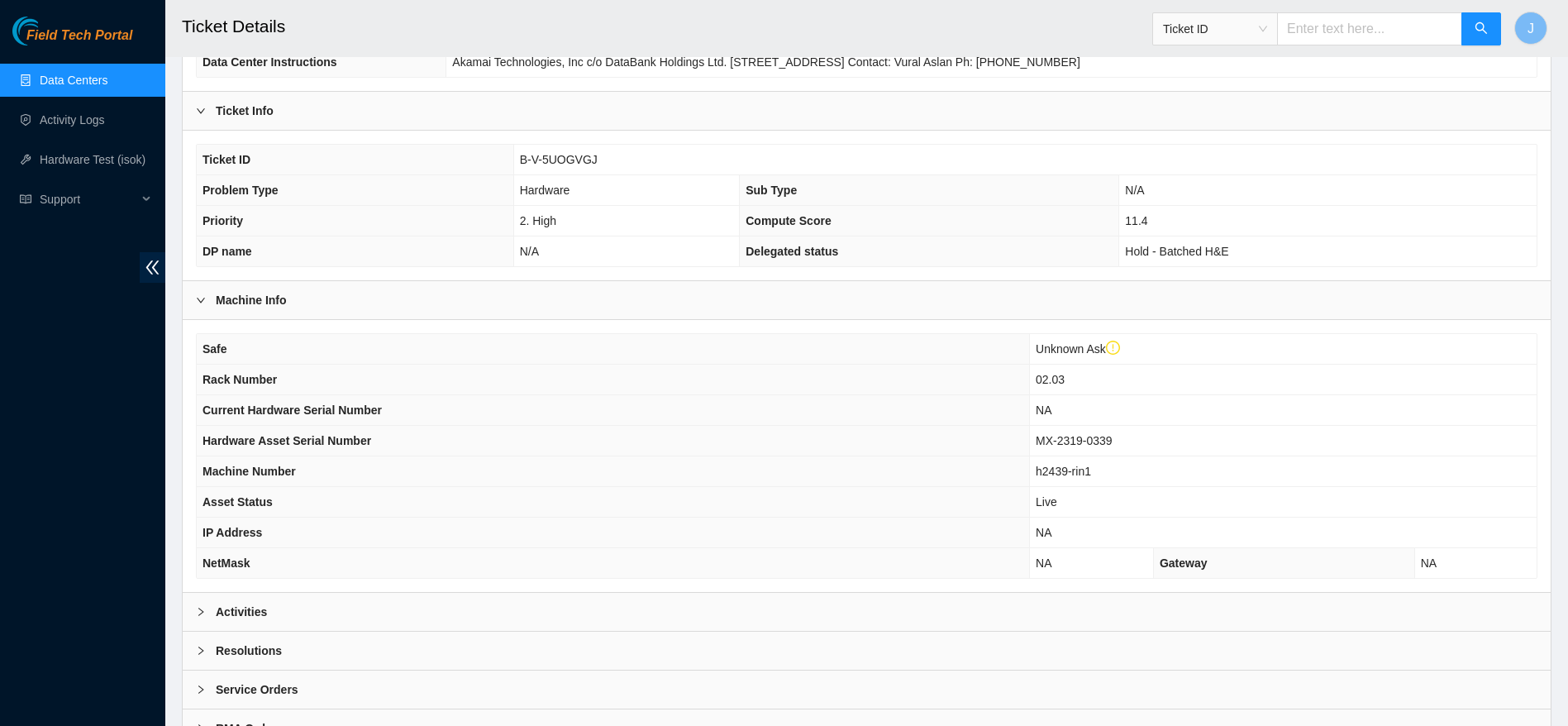
click at [107, 84] on link "Data Centers" at bounding box center [74, 81] width 68 height 14
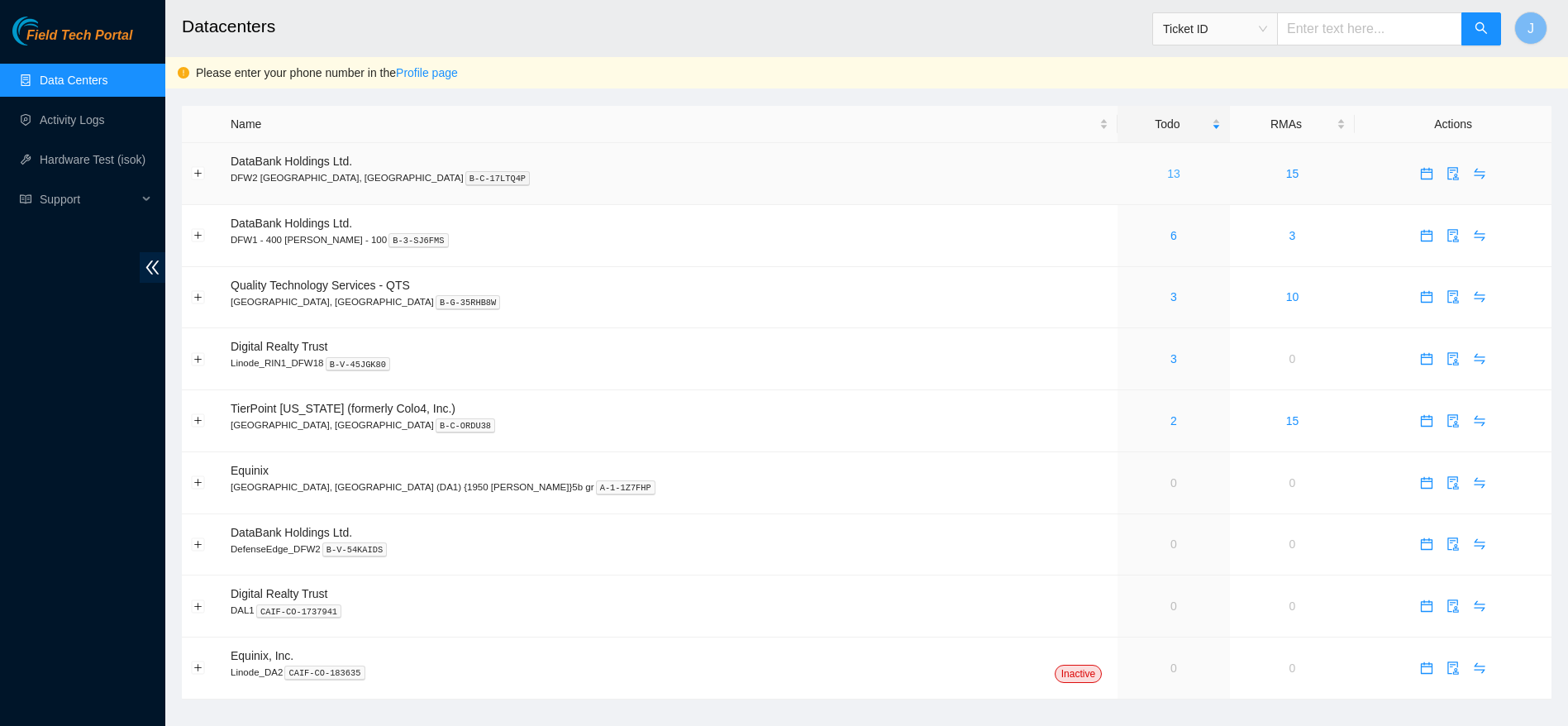
click at [1168, 169] on link "13" at bounding box center [1175, 173] width 14 height 14
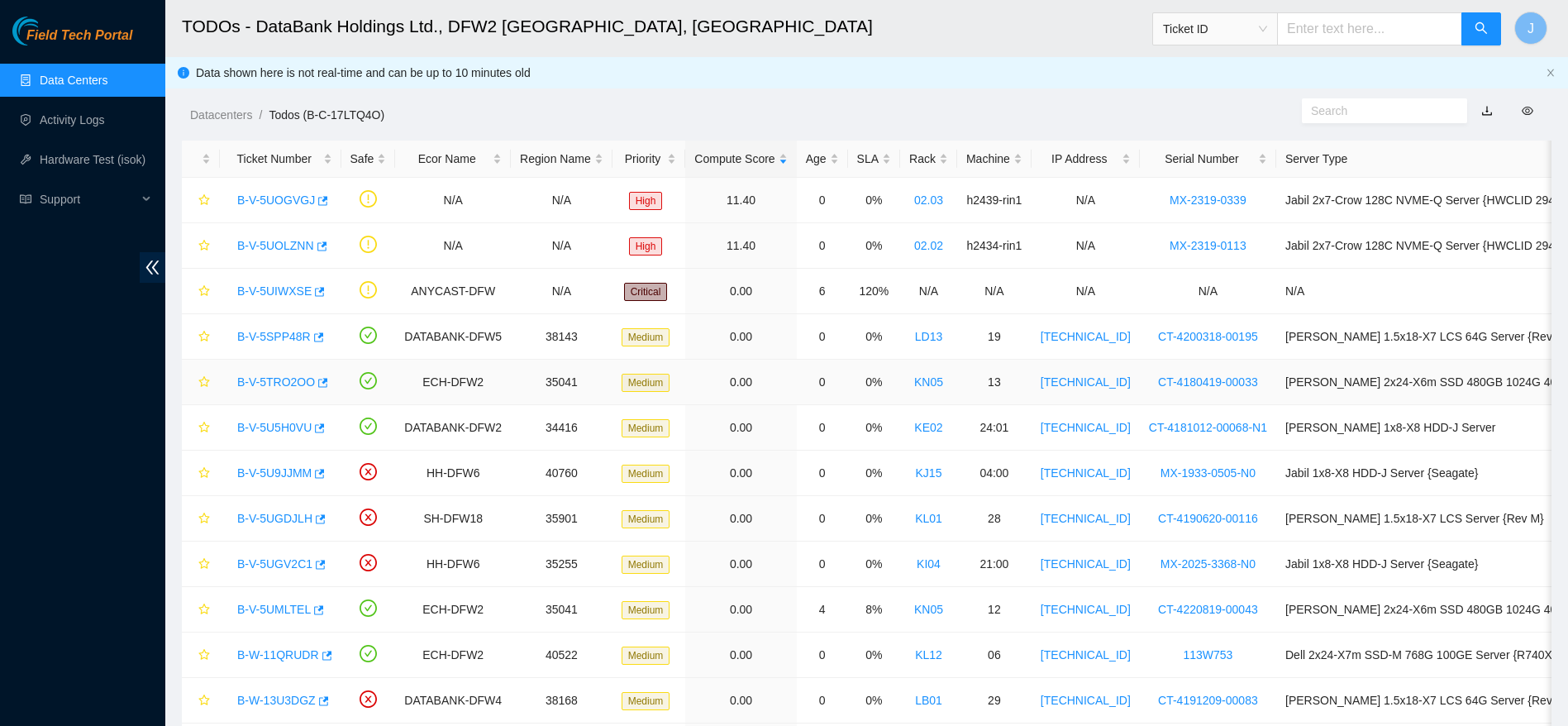
scroll to position [113, 0]
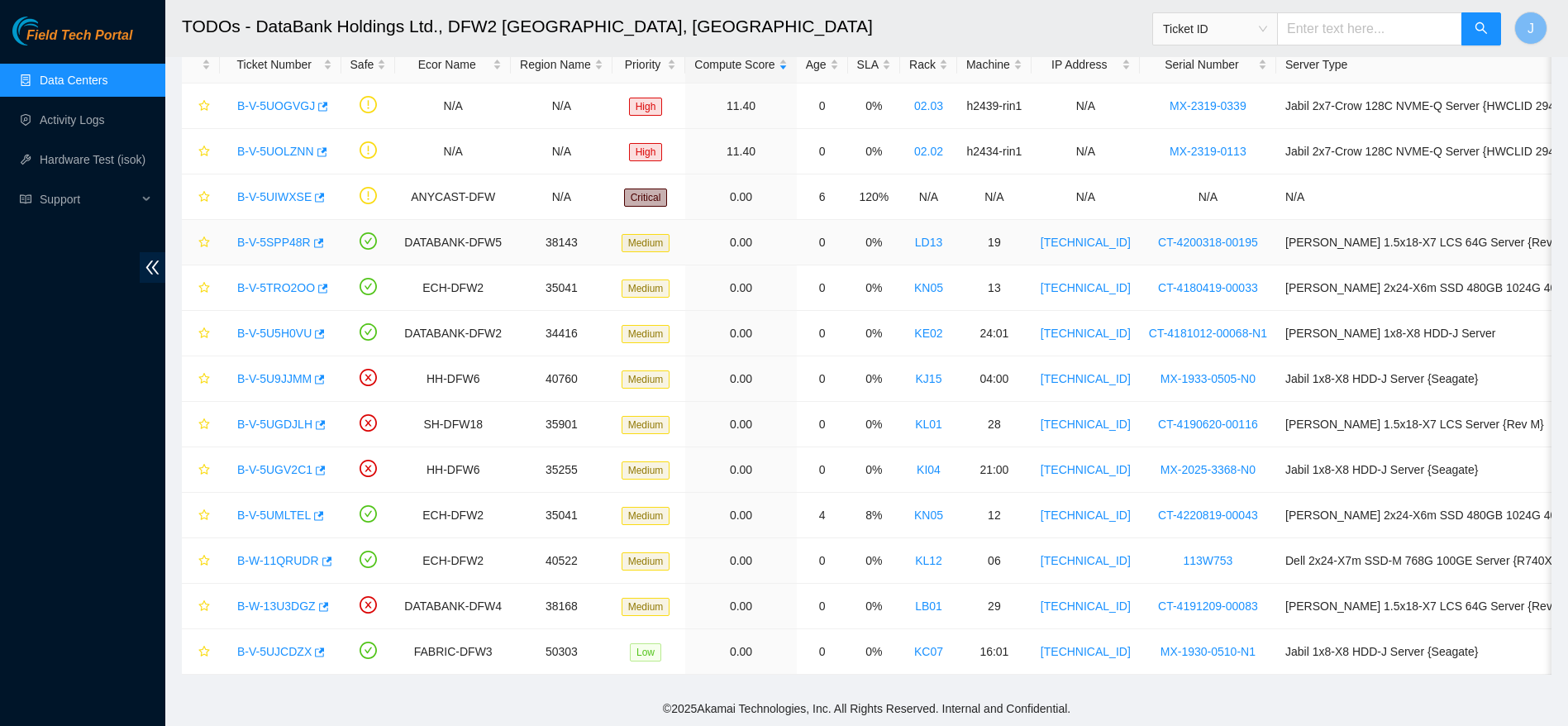
click at [272, 236] on link "B-V-5SPP48R" at bounding box center [275, 243] width 74 height 14
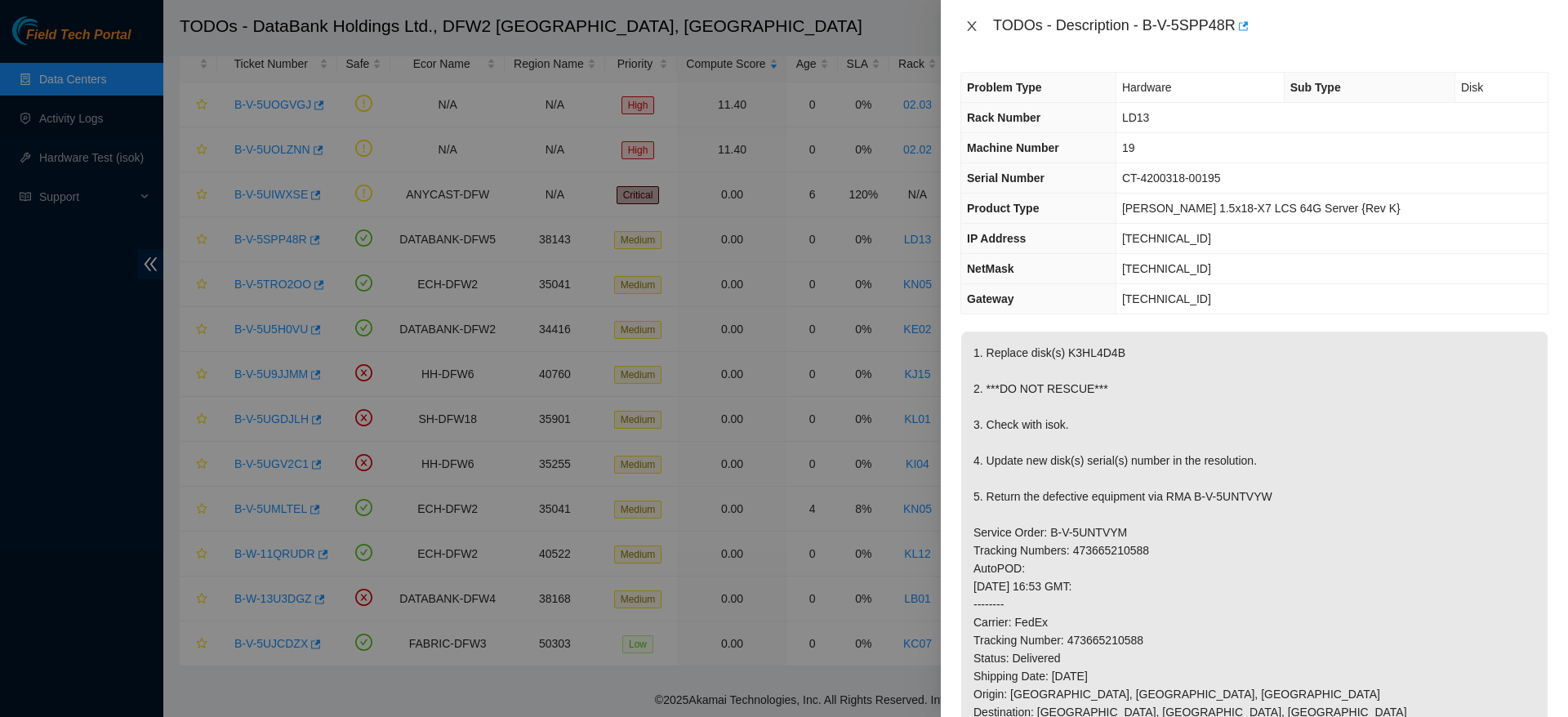
click at [974, 29] on icon "close" at bounding box center [971, 26] width 9 height 10
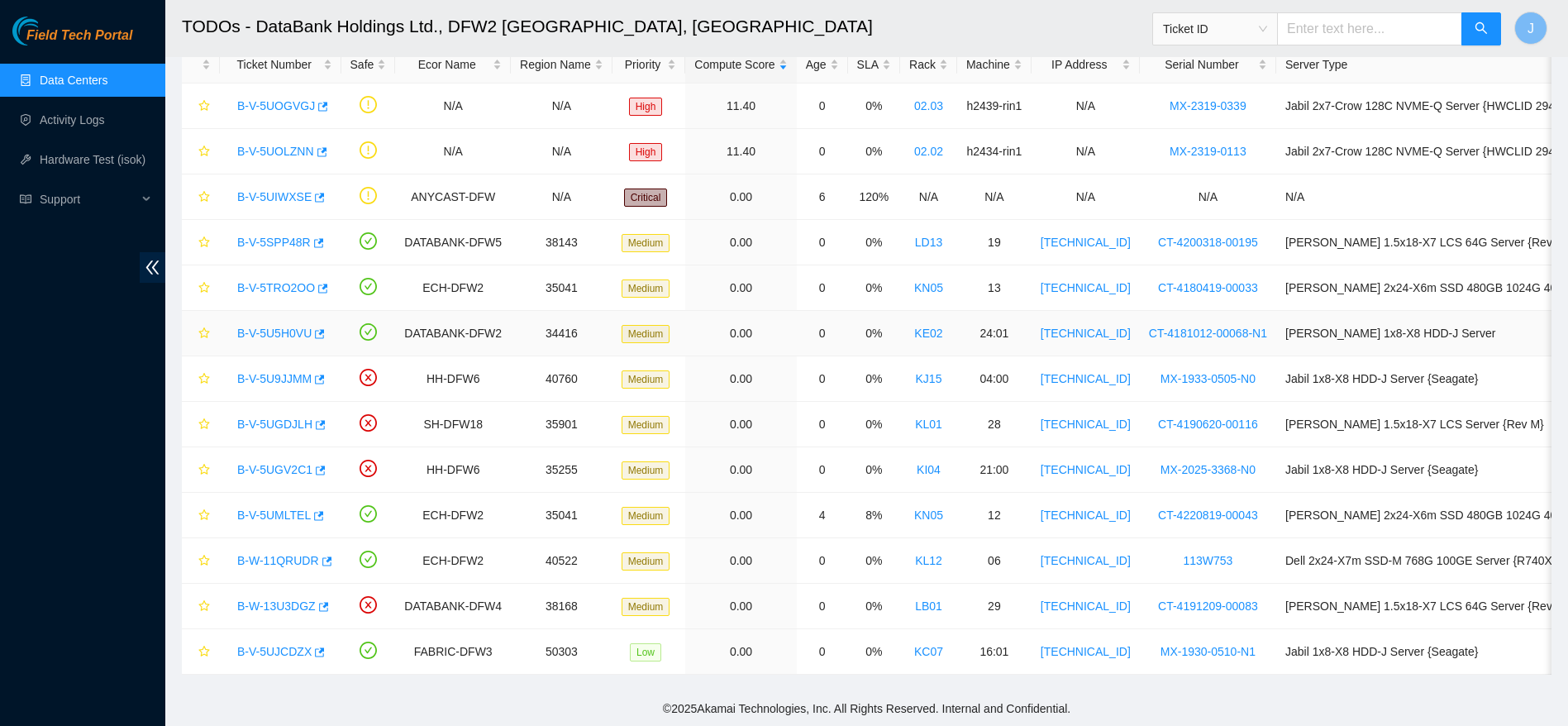
click at [281, 326] on link "B-V-5U5H0VU" at bounding box center [275, 333] width 74 height 14
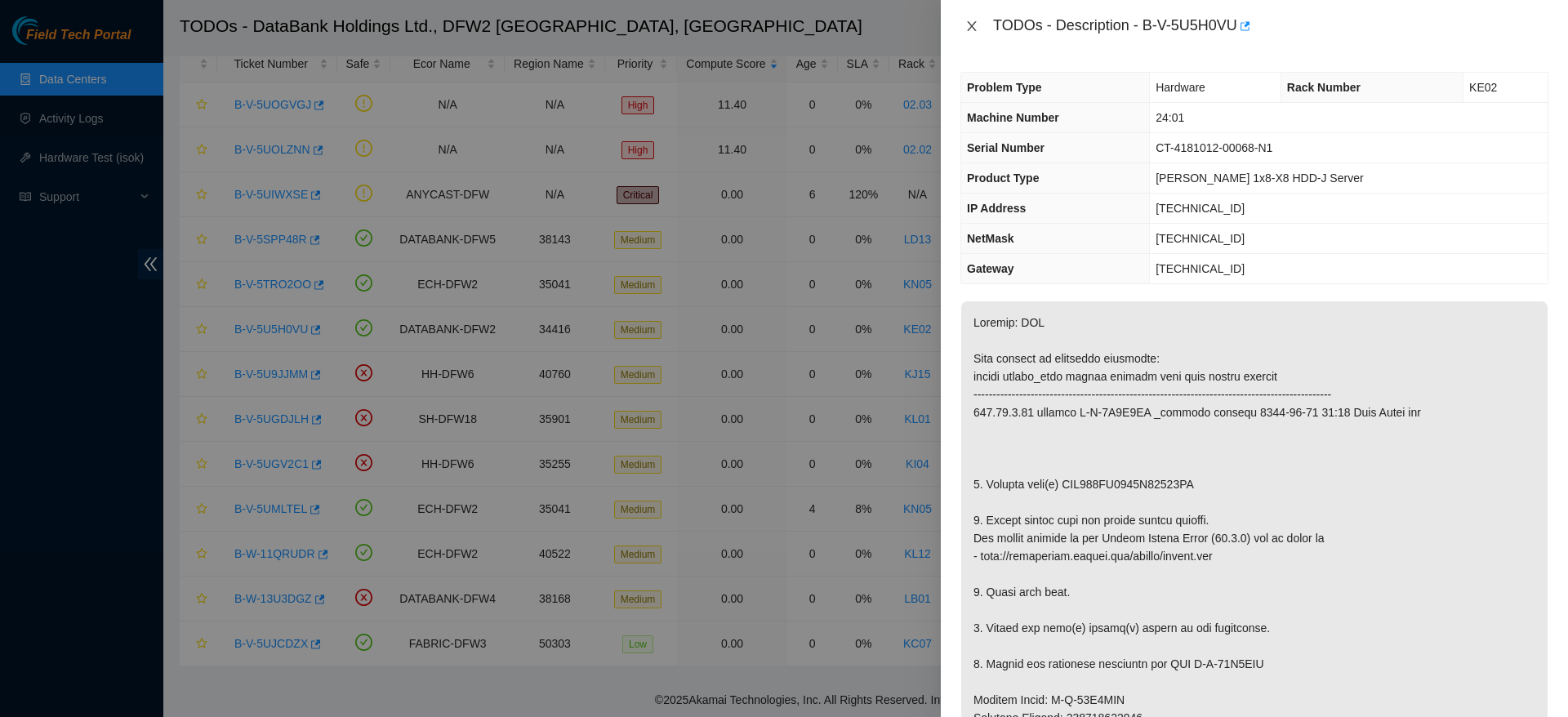
click at [977, 25] on icon "close" at bounding box center [972, 26] width 13 height 13
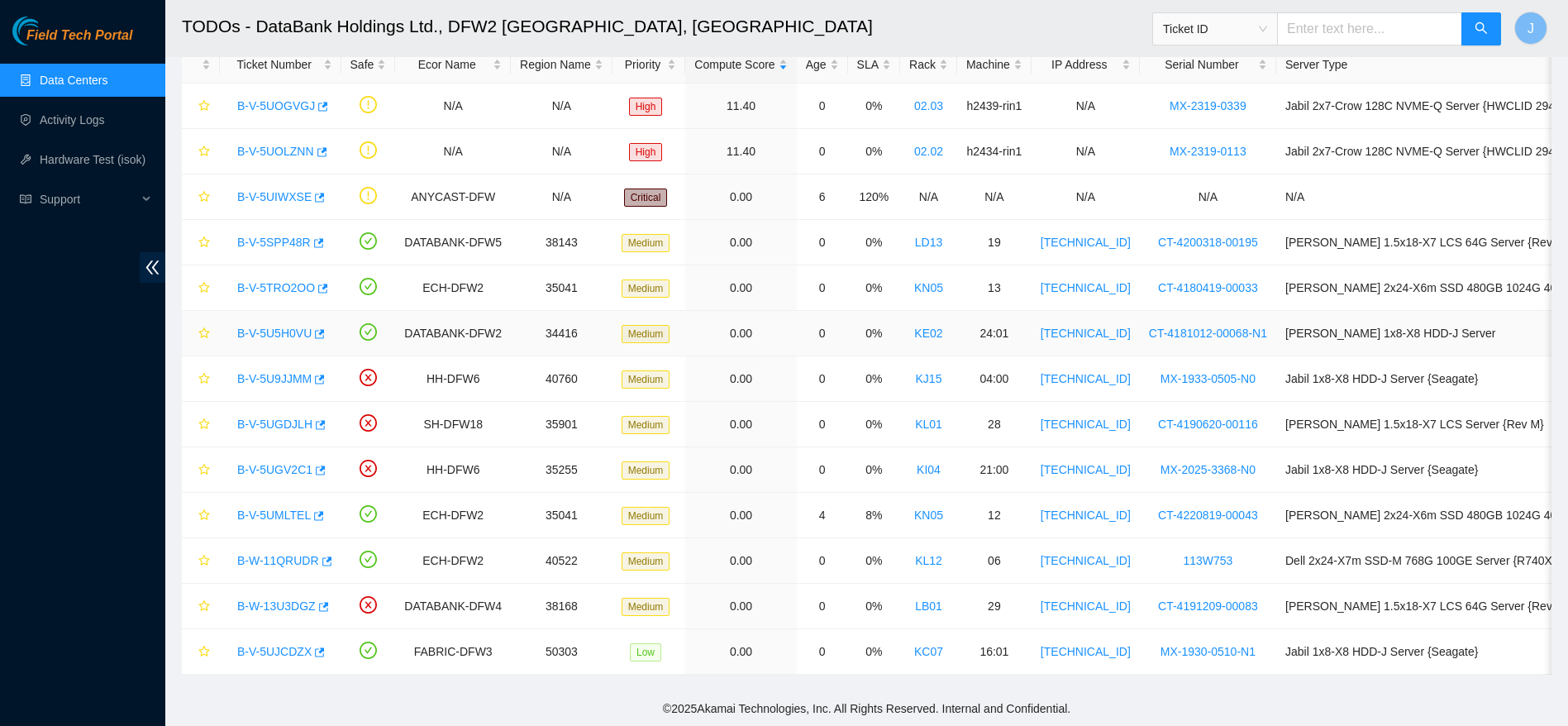
click at [287, 326] on link "B-V-5U5H0VU" at bounding box center [275, 333] width 74 height 14
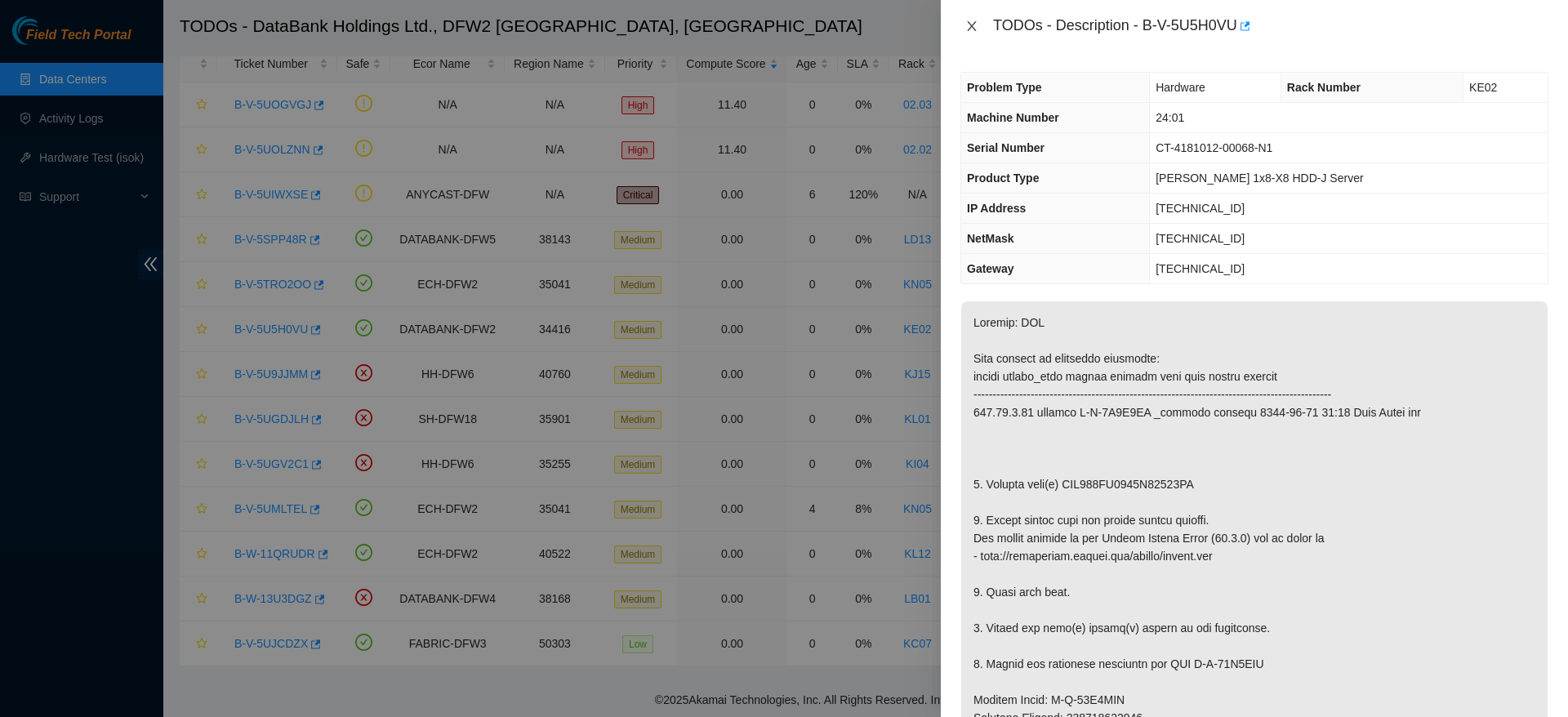
click at [971, 22] on icon "close" at bounding box center [972, 26] width 13 height 13
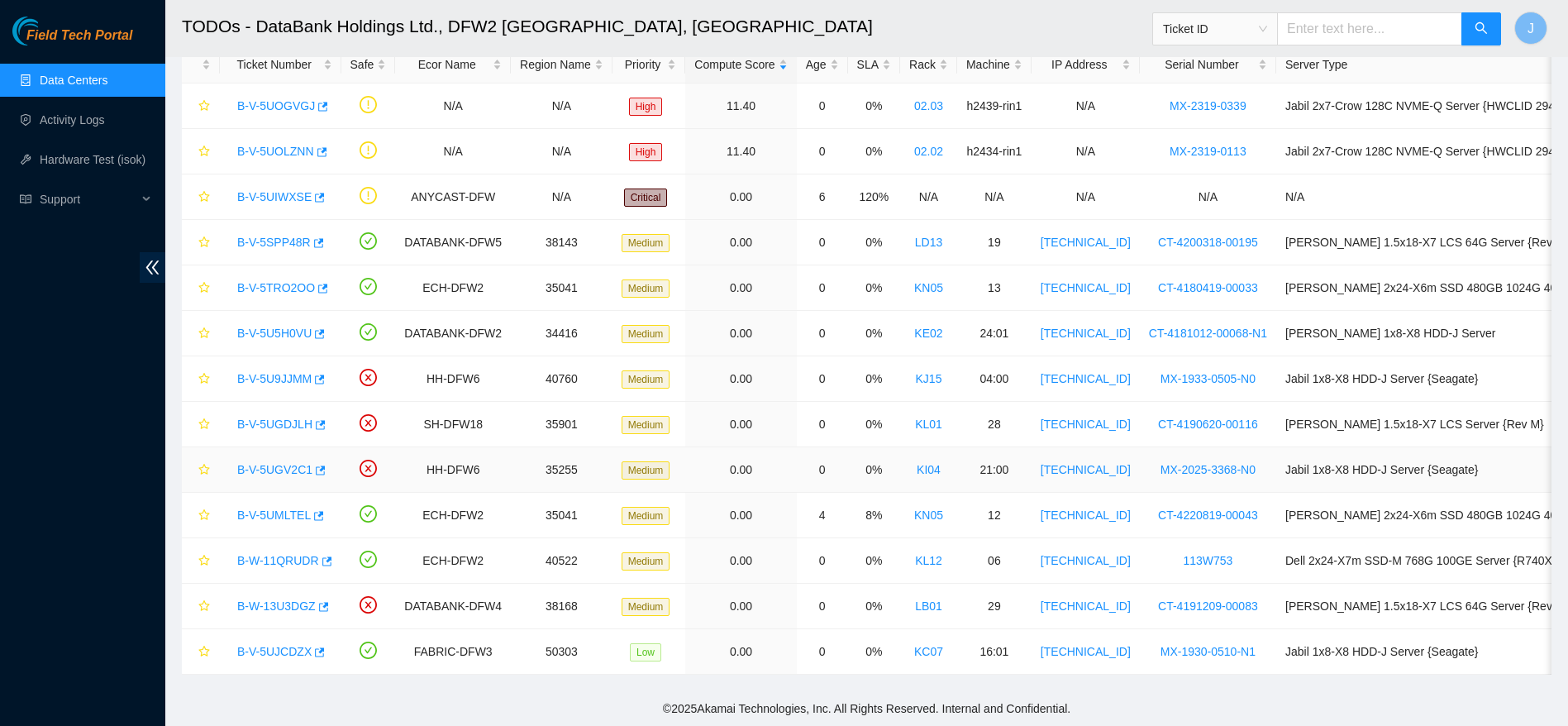
click at [266, 463] on link "B-V-5UGV2C1" at bounding box center [275, 470] width 75 height 14
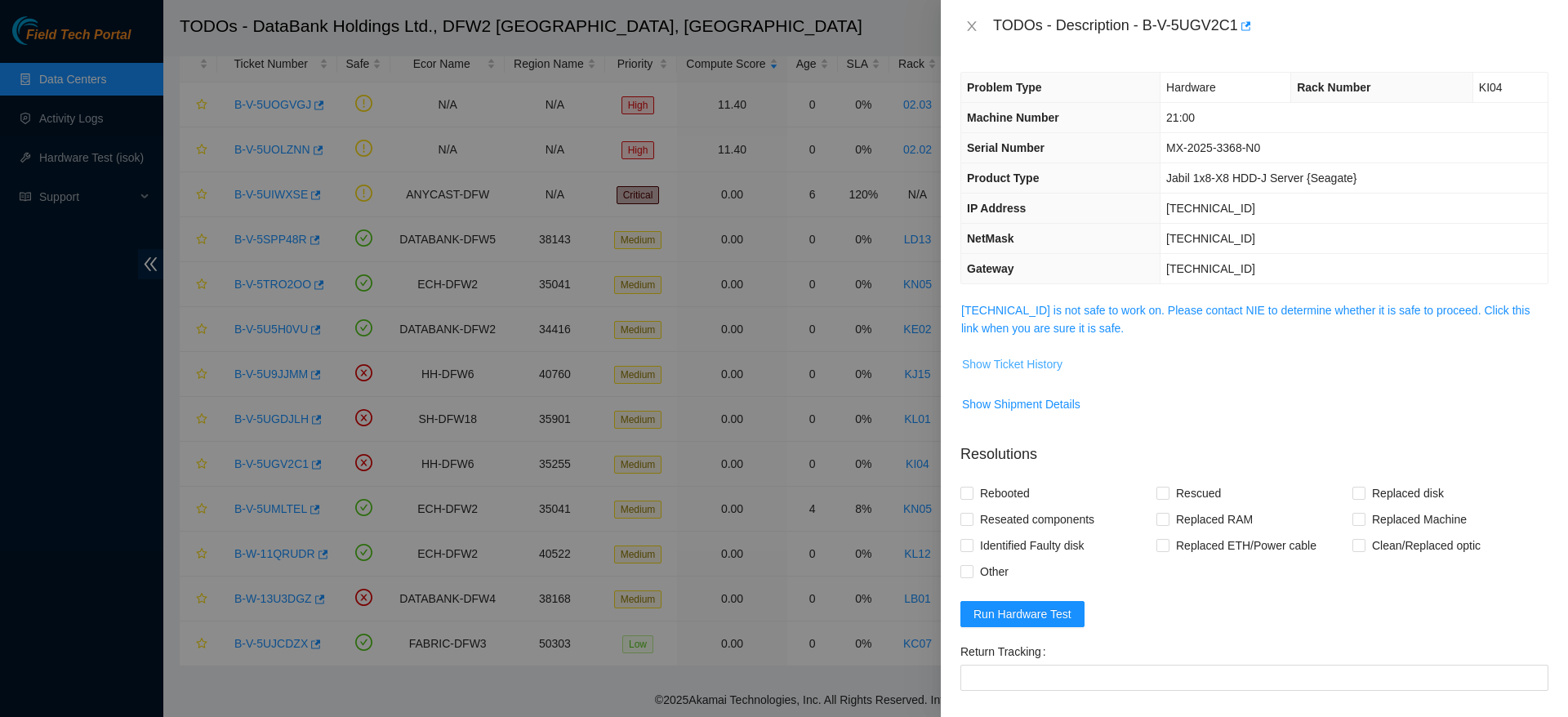
click at [989, 367] on span "Show Ticket History" at bounding box center [1012, 364] width 100 height 18
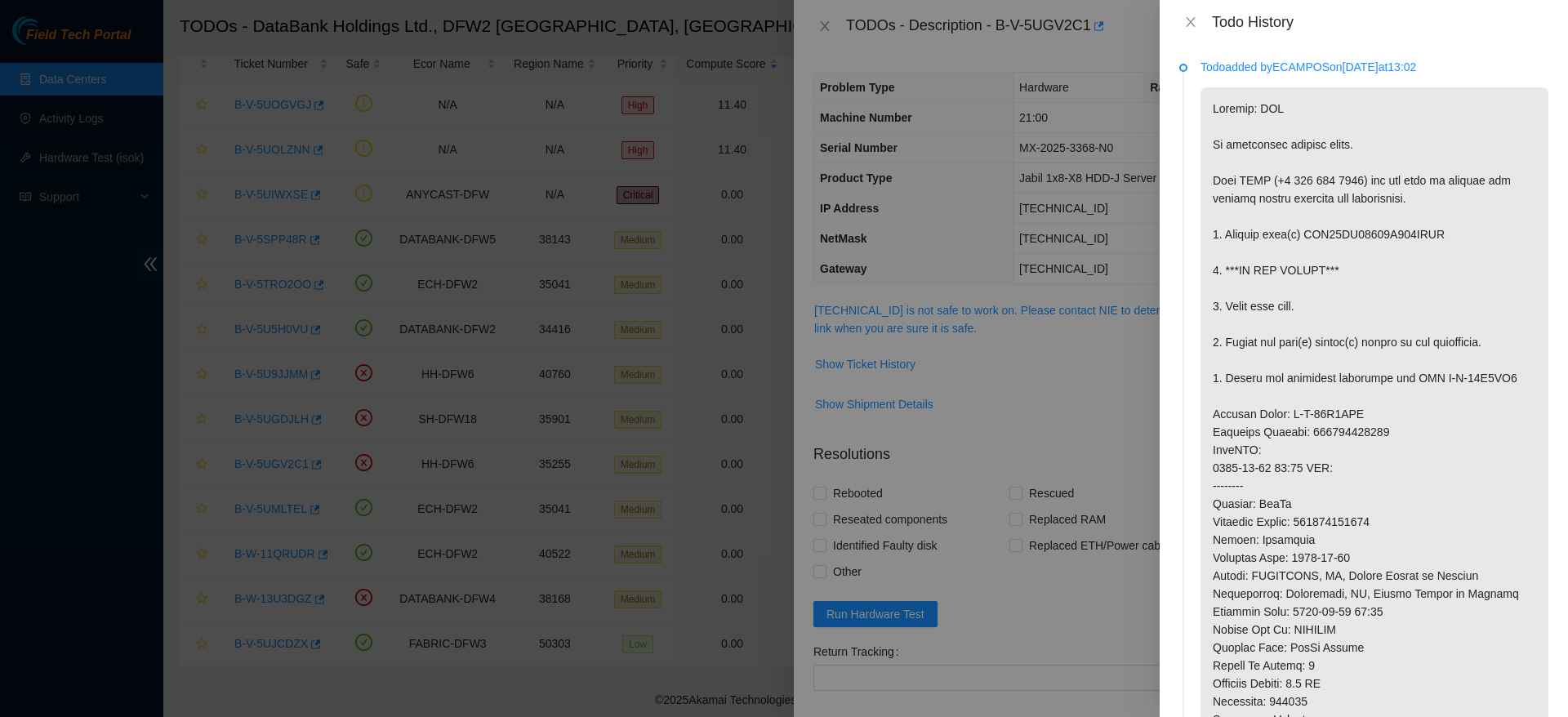
click at [1294, 532] on p at bounding box center [1375, 495] width 348 height 815
click at [1190, 16] on icon "close" at bounding box center [1191, 22] width 13 height 13
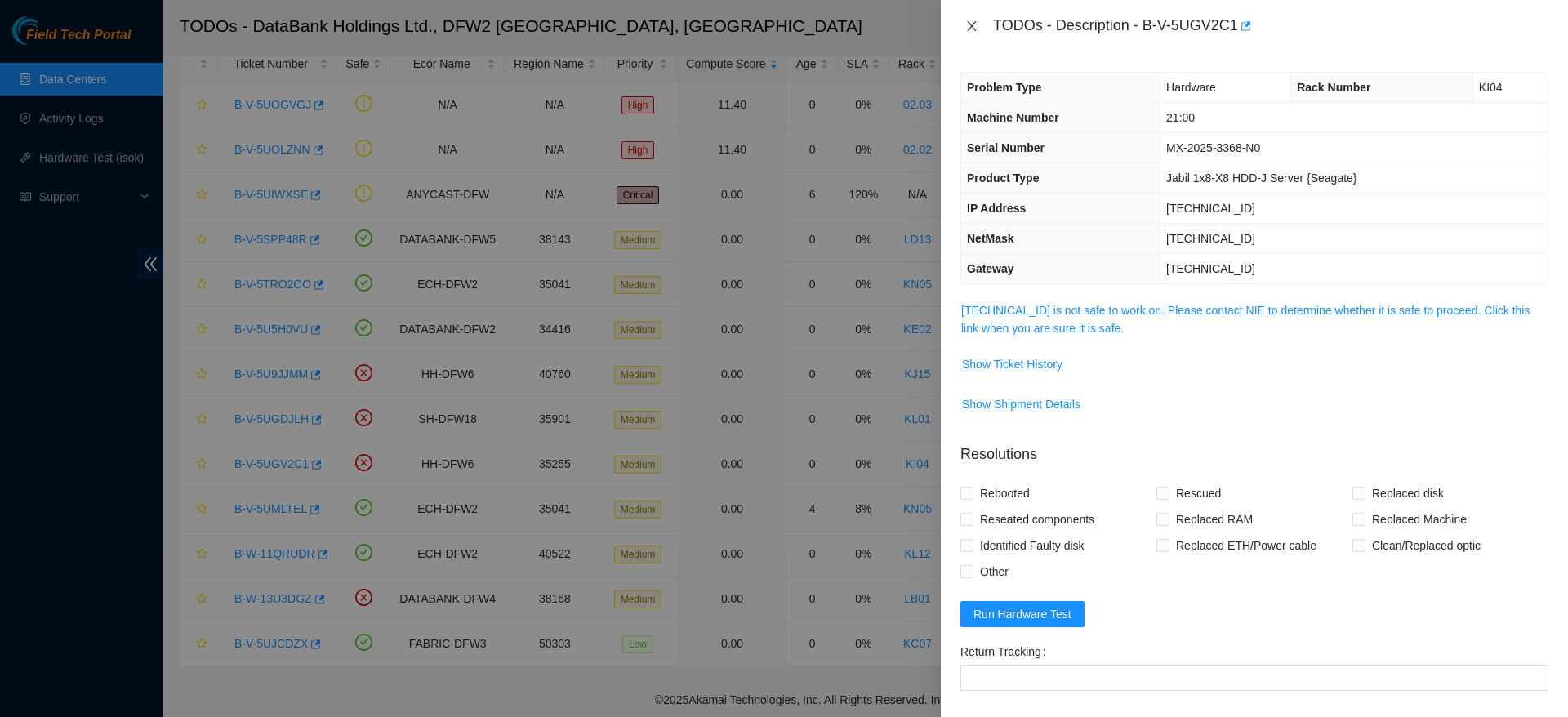
click at [971, 26] on icon "close" at bounding box center [971, 26] width 9 height 10
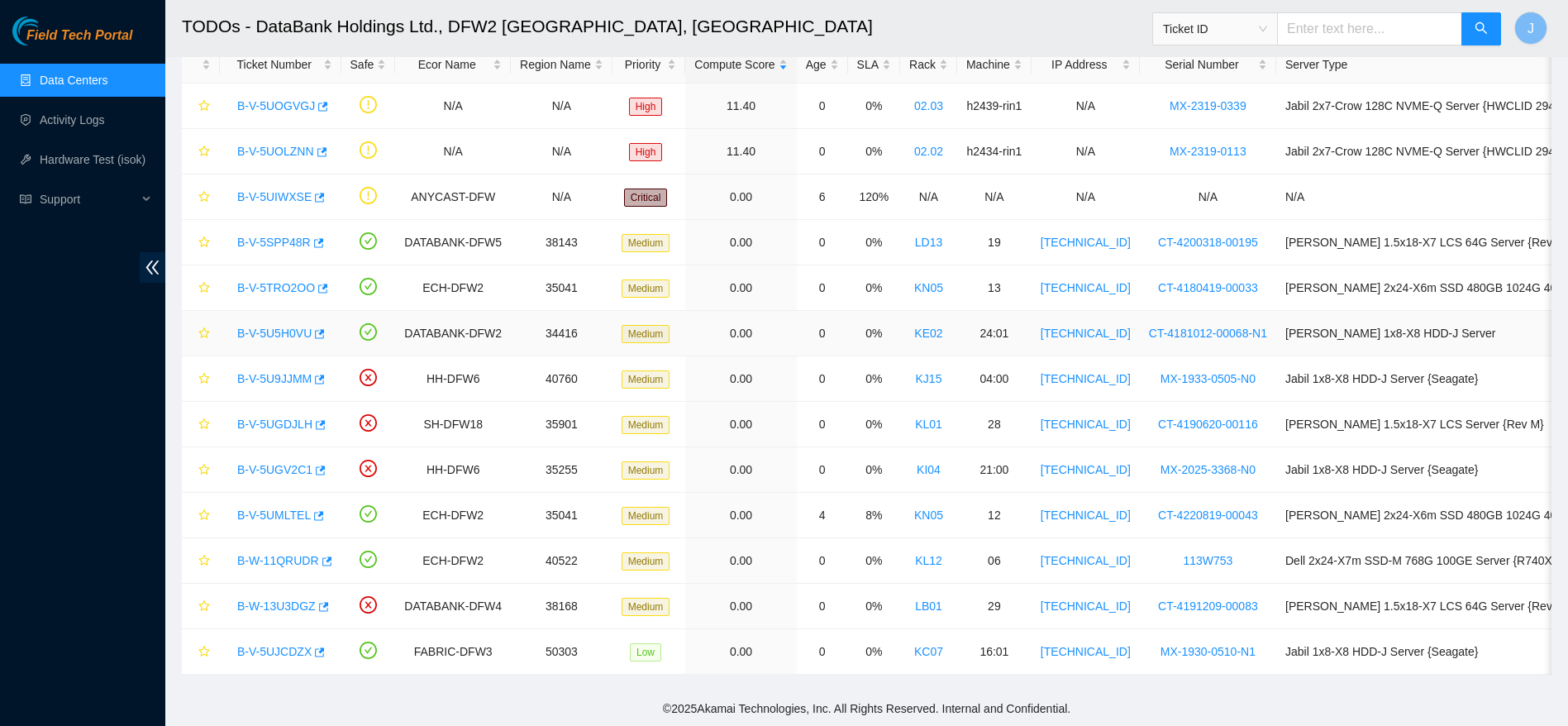
click at [289, 326] on link "B-V-5U5H0VU" at bounding box center [275, 333] width 74 height 14
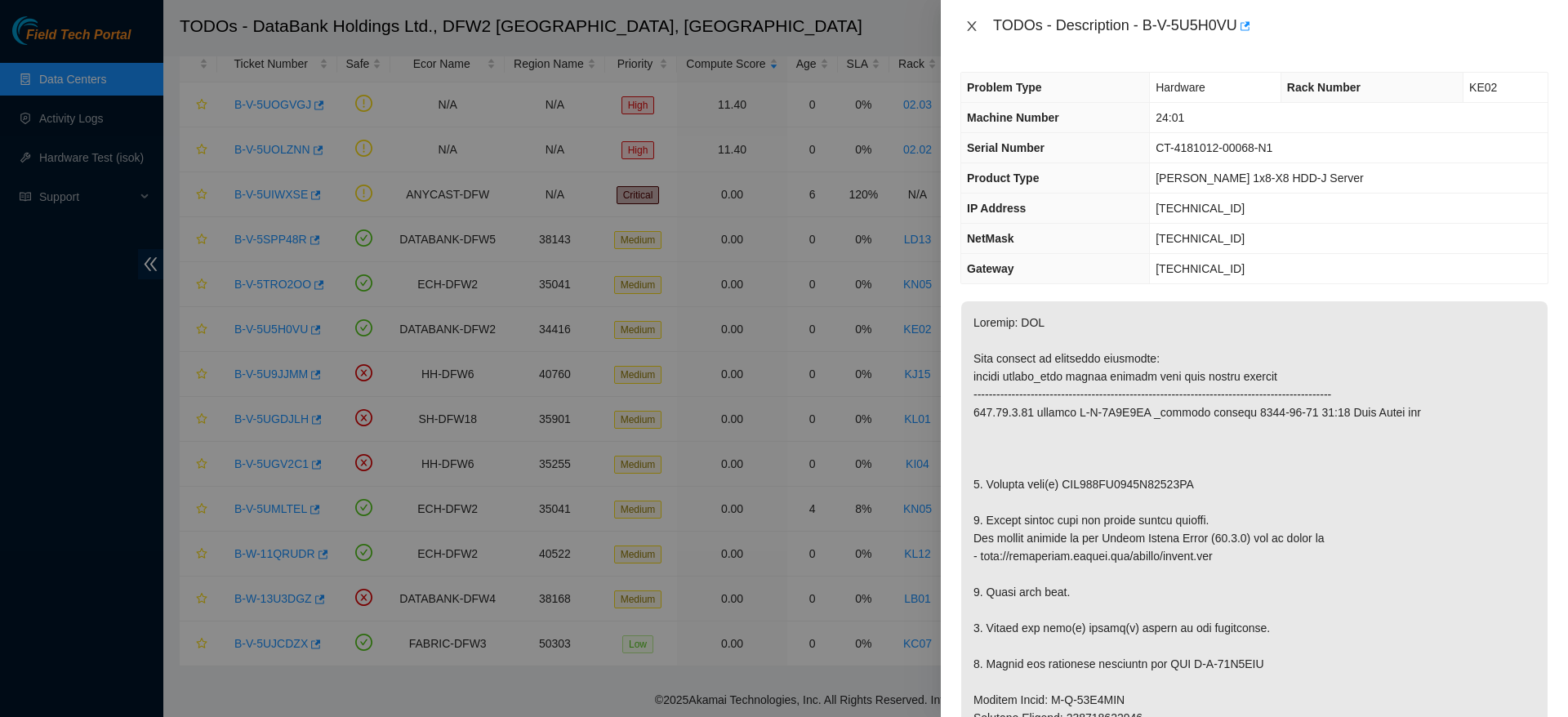
click at [975, 23] on icon "close" at bounding box center [972, 26] width 13 height 13
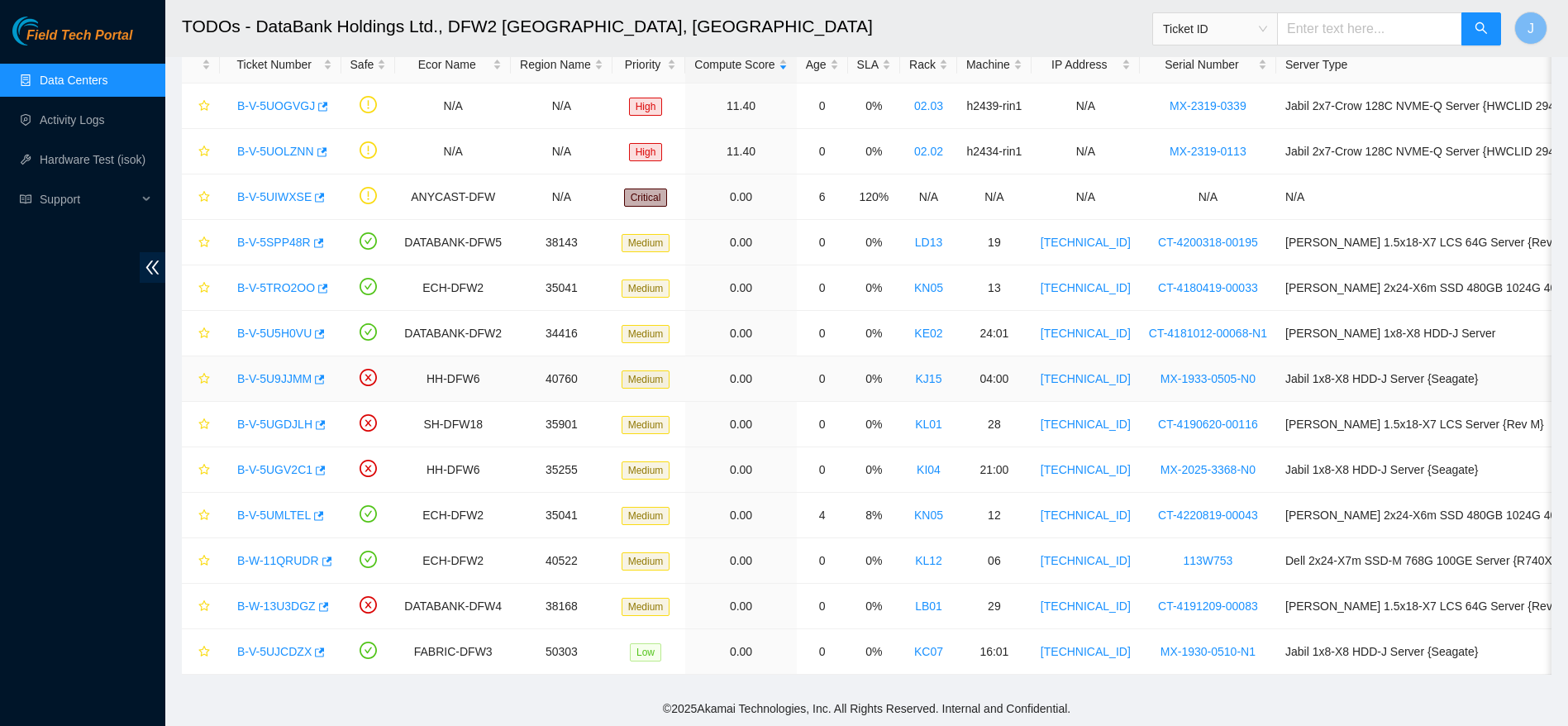
click at [288, 372] on link "B-V-5U9JJMM" at bounding box center [275, 379] width 74 height 14
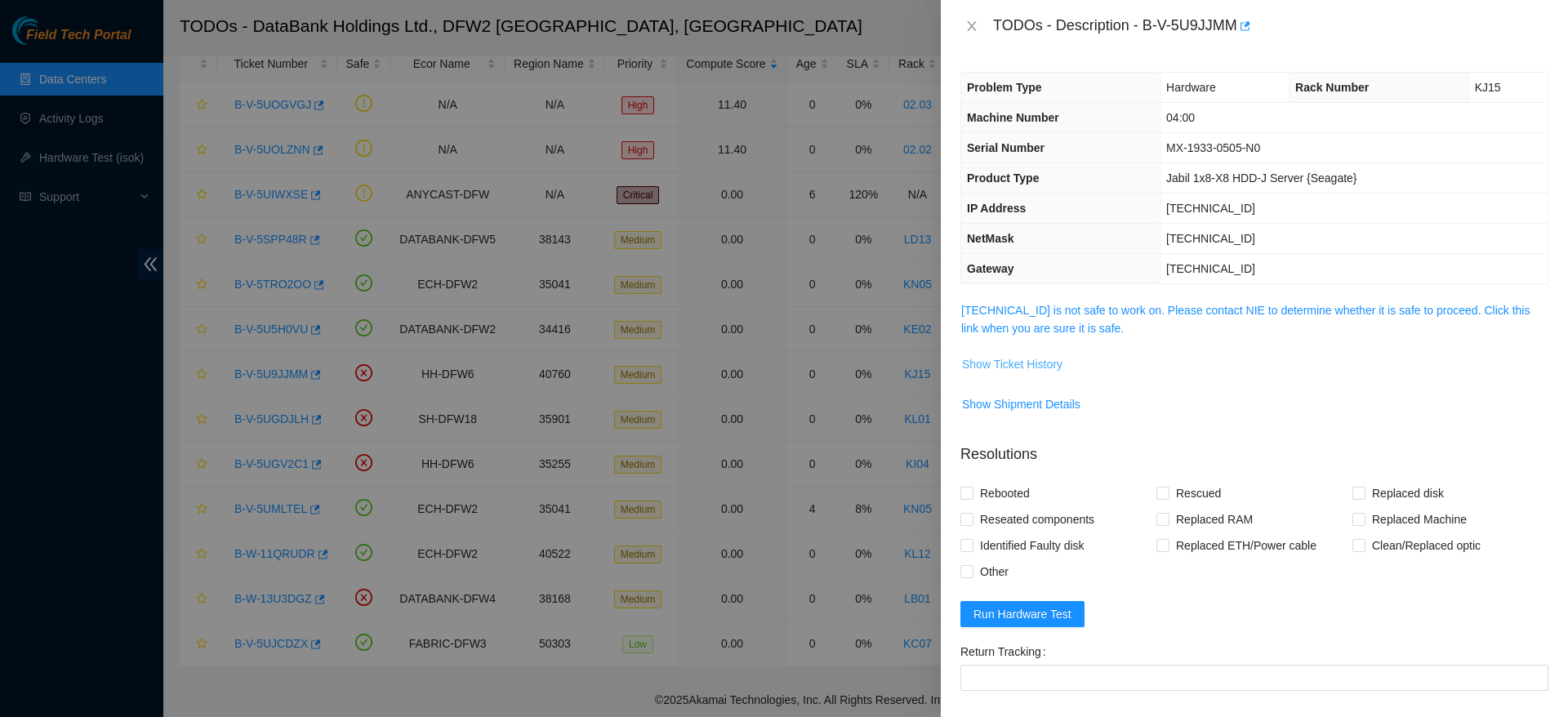
click at [1019, 365] on span "Show Ticket History" at bounding box center [1012, 364] width 100 height 18
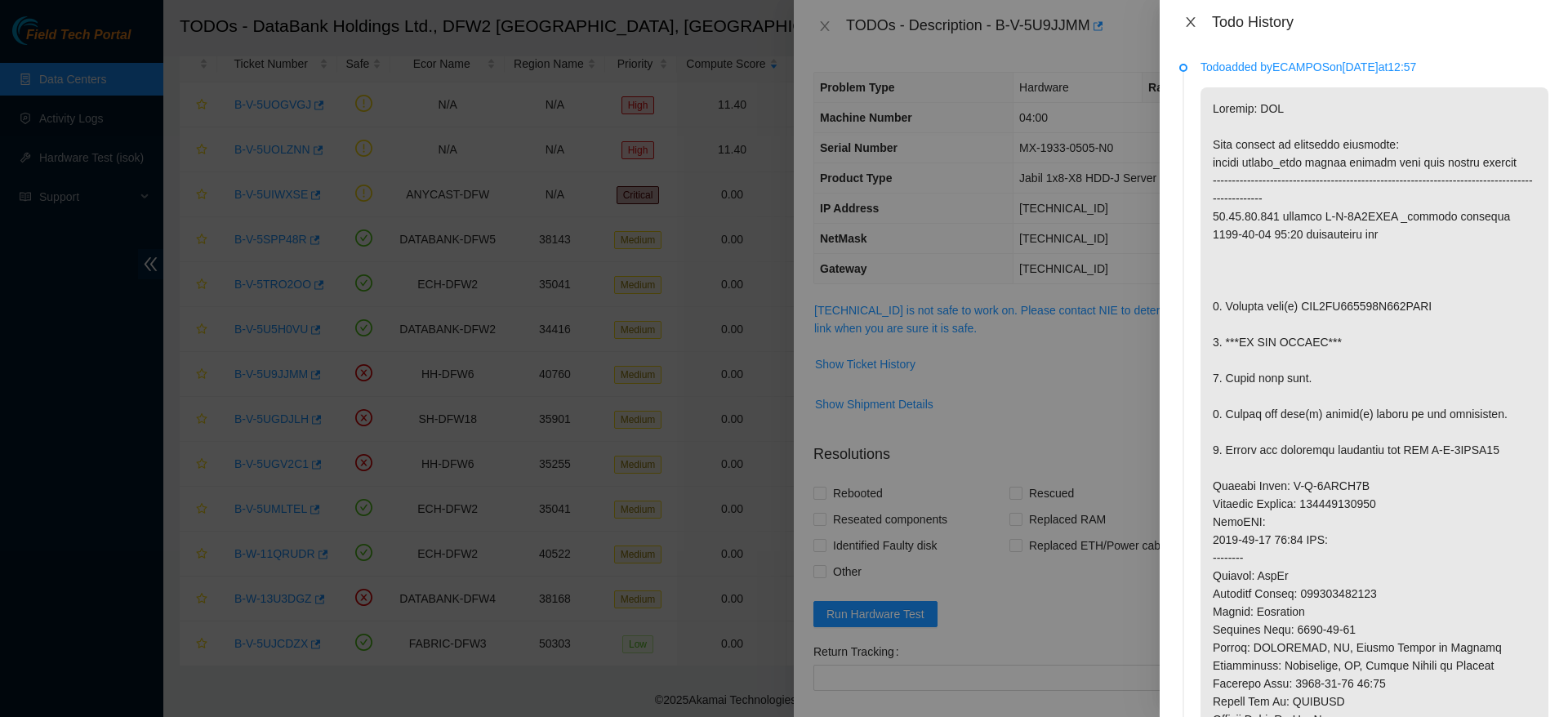
click at [1183, 19] on button "Close" at bounding box center [1191, 22] width 23 height 15
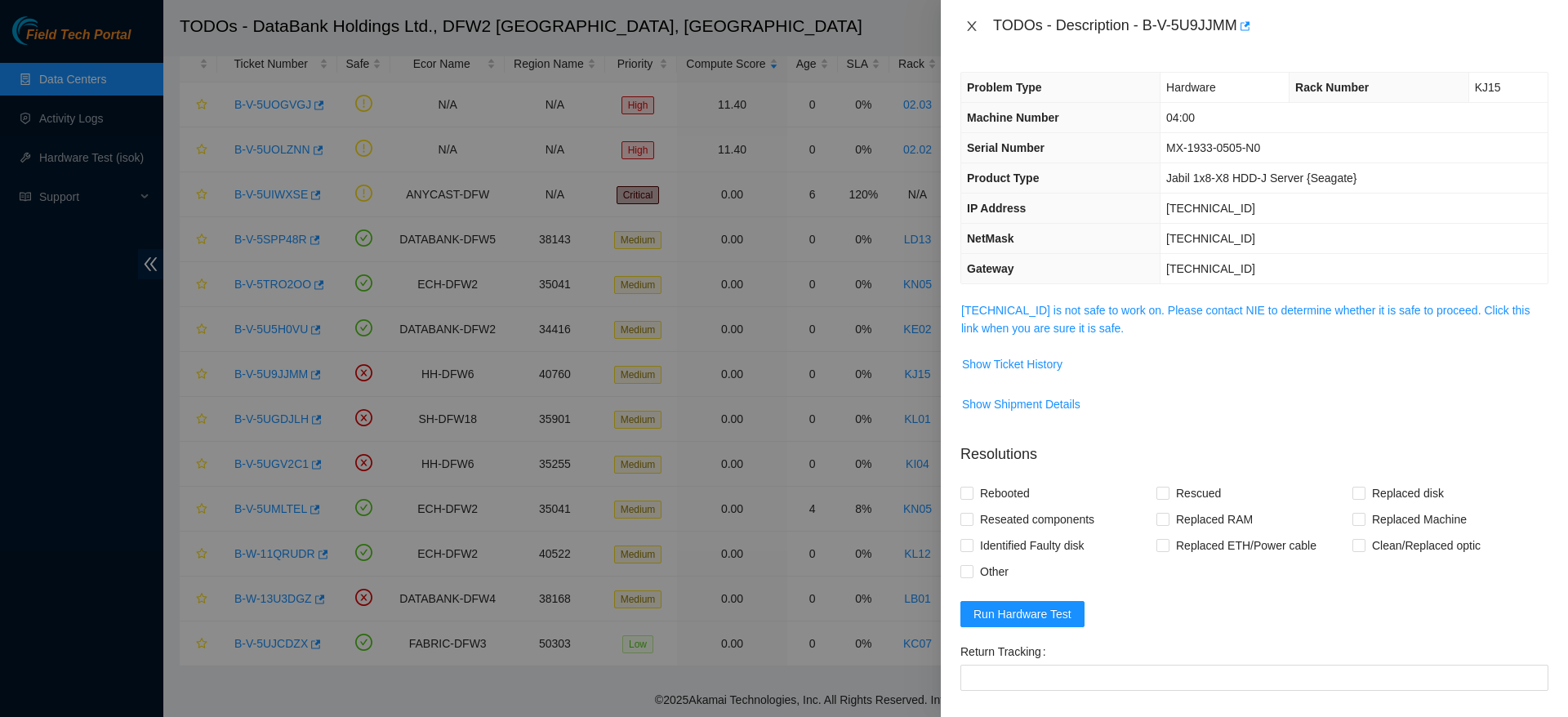
click at [968, 24] on icon "close" at bounding box center [972, 26] width 13 height 13
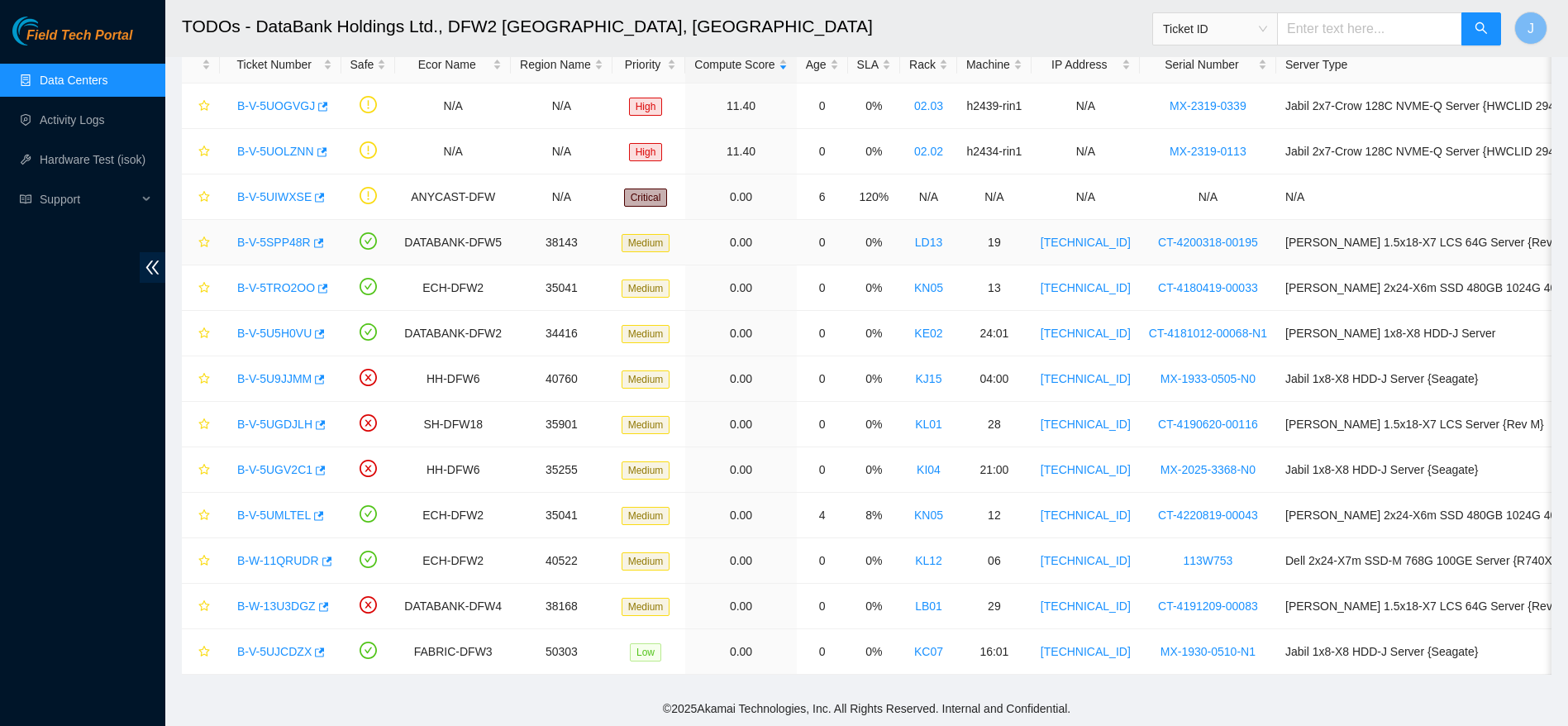
click at [272, 236] on link "B-V-5SPP48R" at bounding box center [275, 243] width 74 height 14
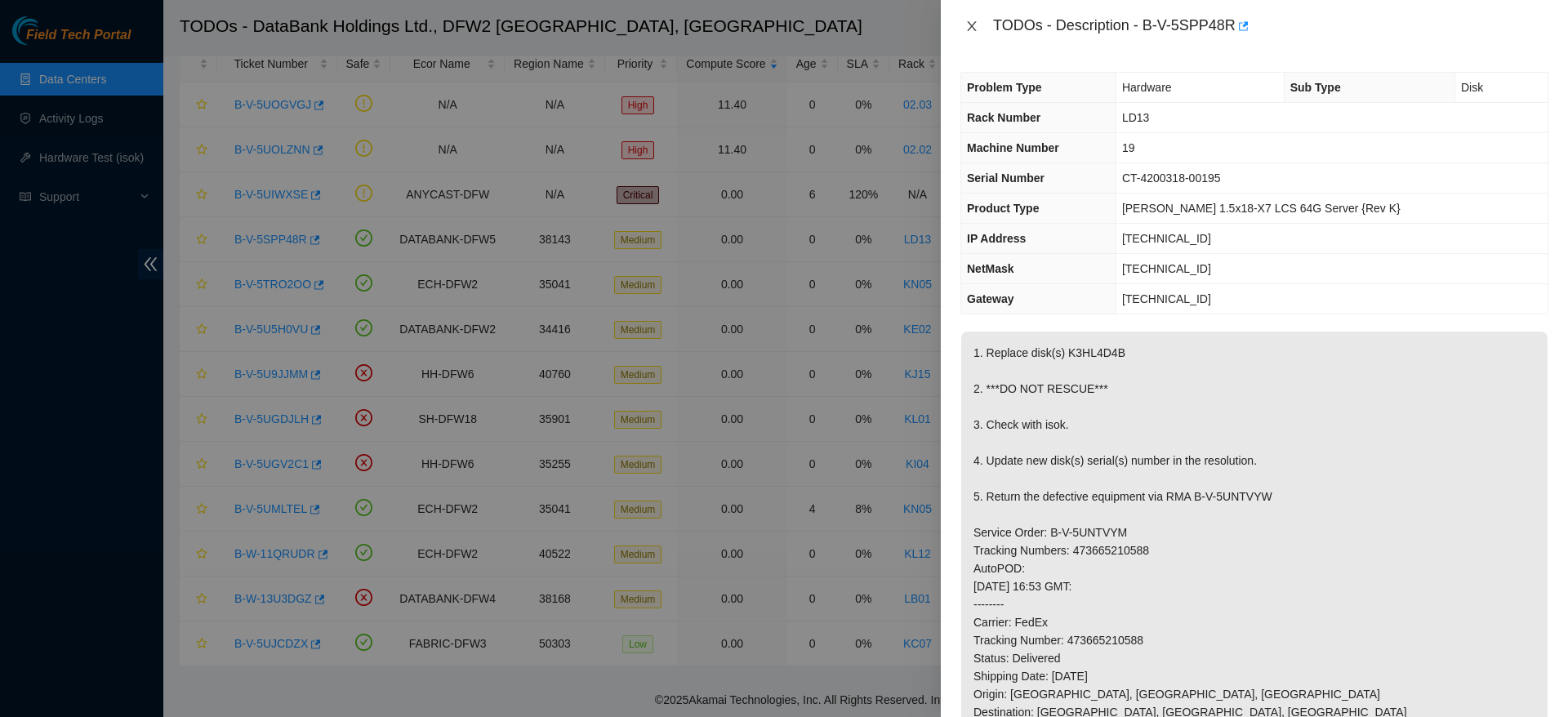
click at [978, 30] on button "Close" at bounding box center [972, 27] width 23 height 15
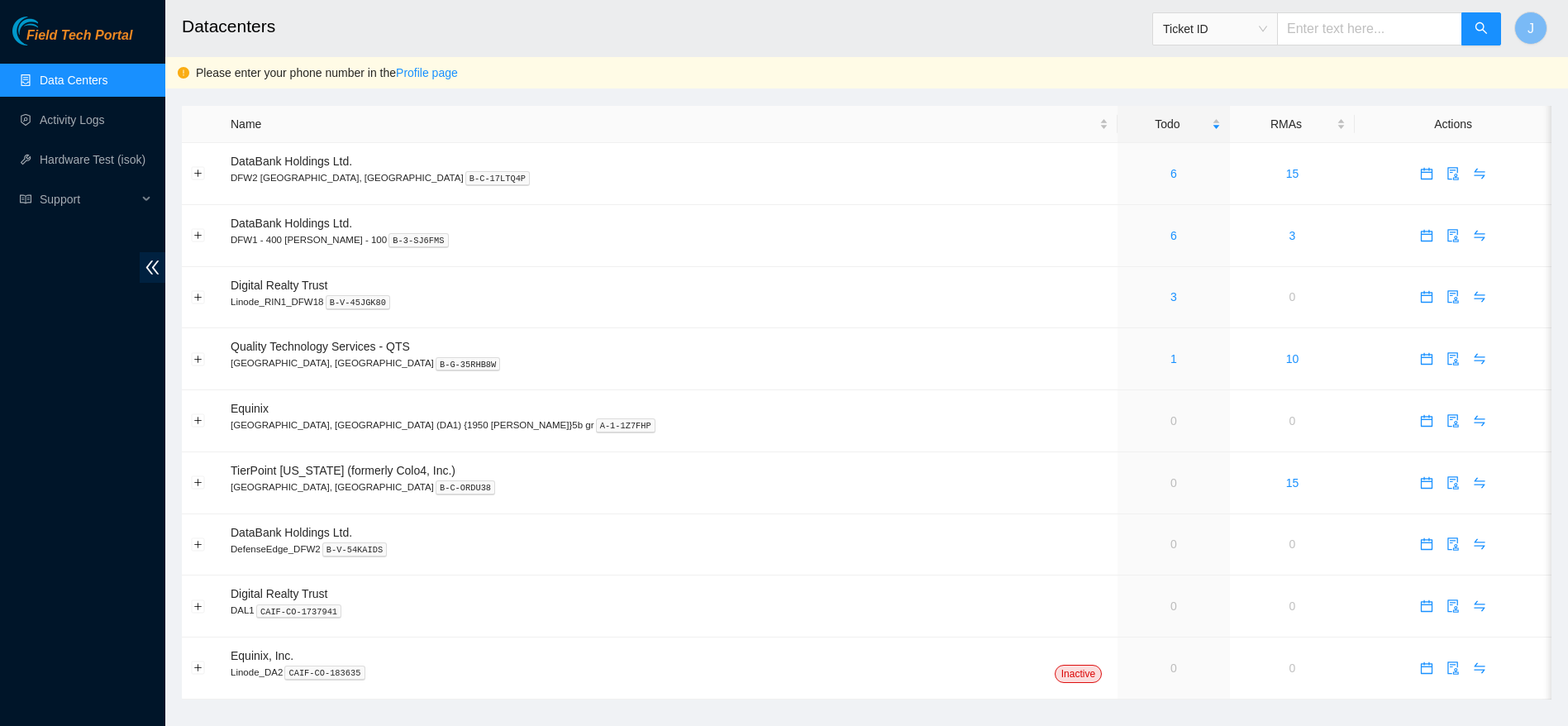
click at [93, 74] on link "Data Centers" at bounding box center [74, 81] width 68 height 14
click at [1171, 178] on link "6" at bounding box center [1174, 173] width 7 height 14
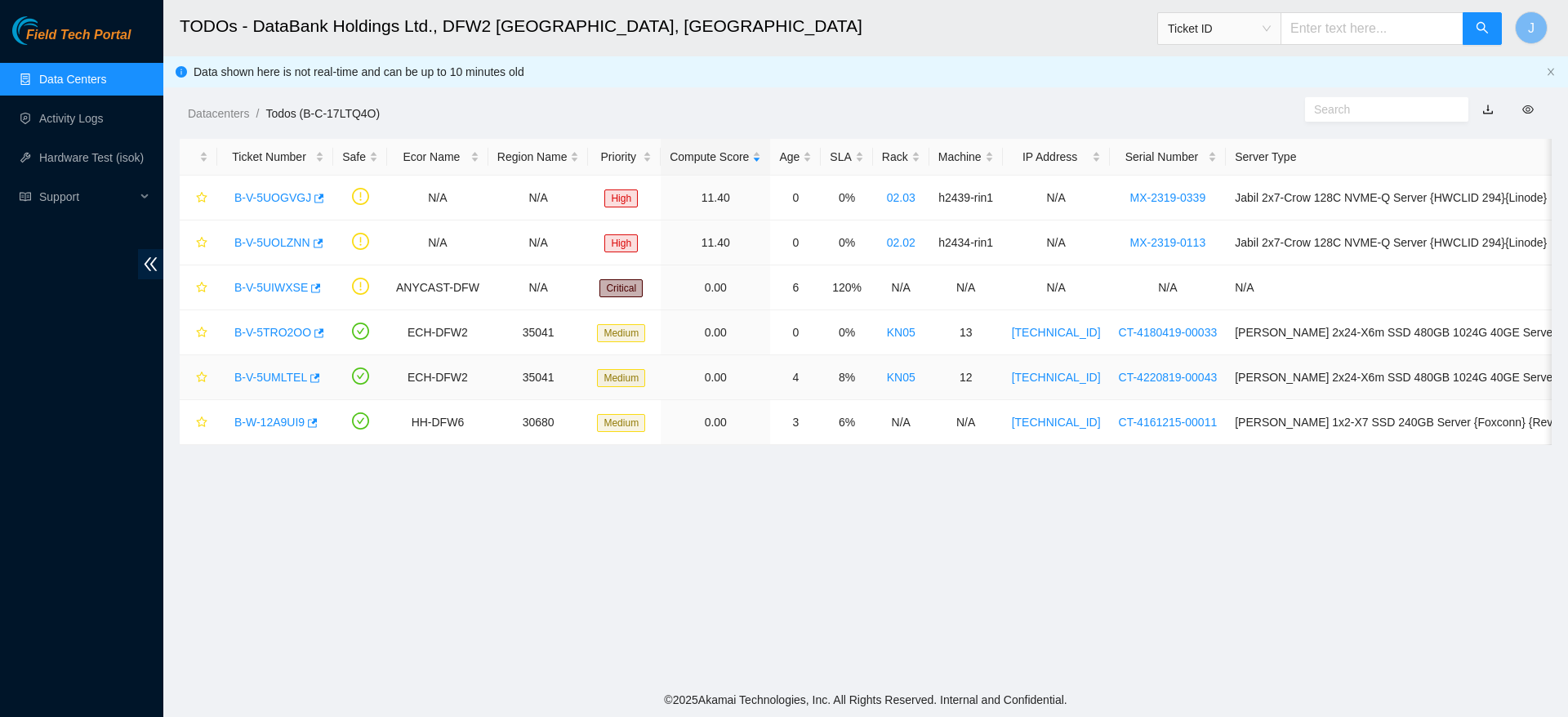
click at [280, 377] on link "B-V-5UMLTEL" at bounding box center [271, 377] width 73 height 13
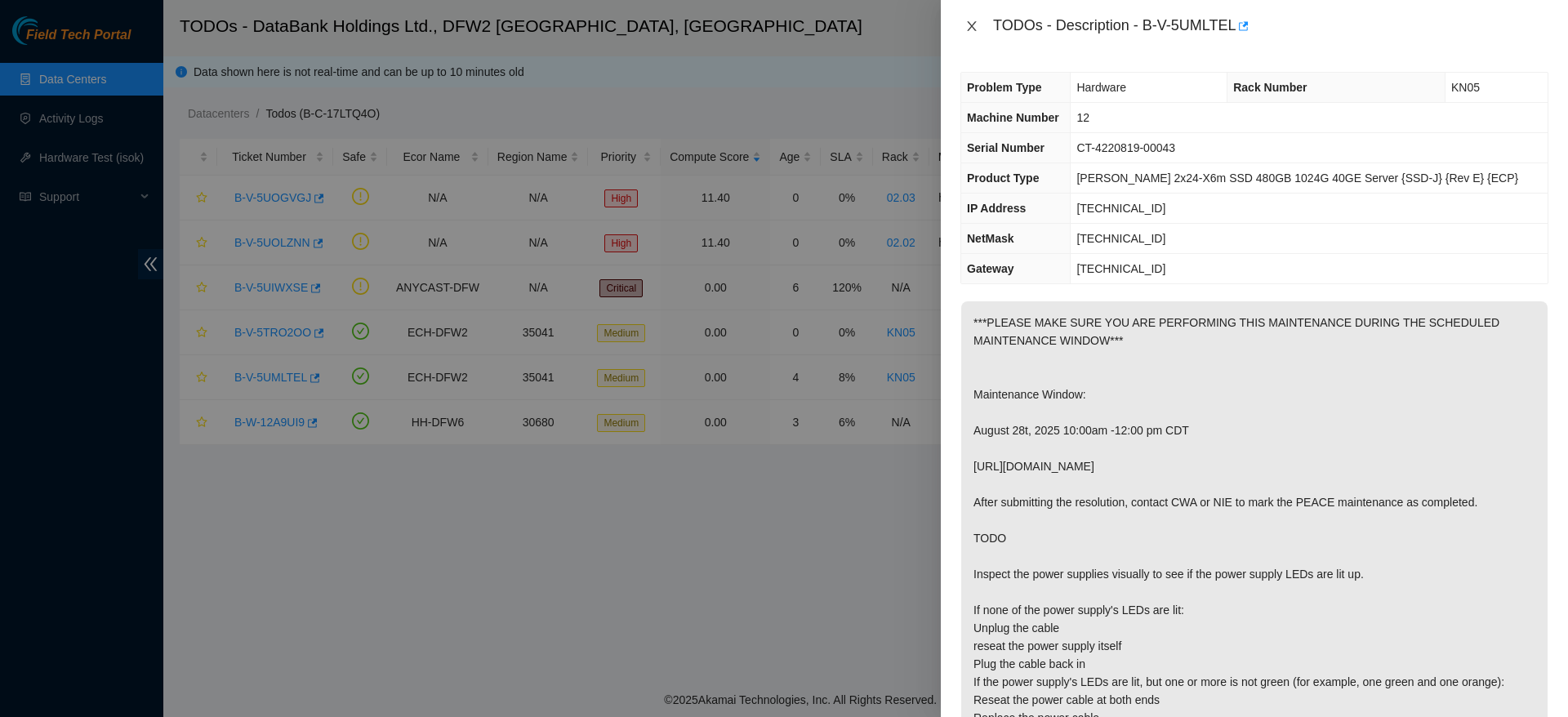
click at [971, 25] on icon "close" at bounding box center [971, 26] width 9 height 10
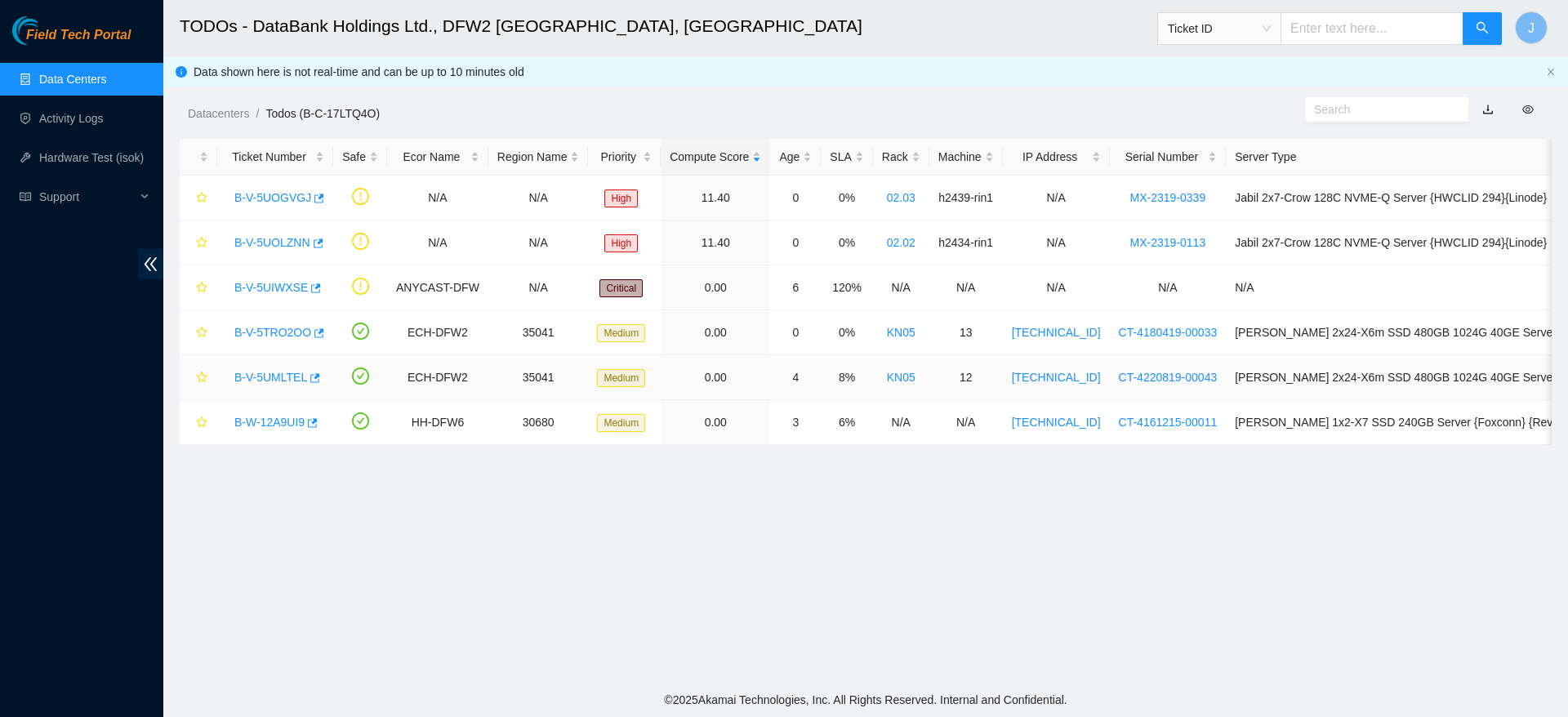
click at [263, 372] on link "B-V-5UMLTEL" at bounding box center [271, 377] width 73 height 13
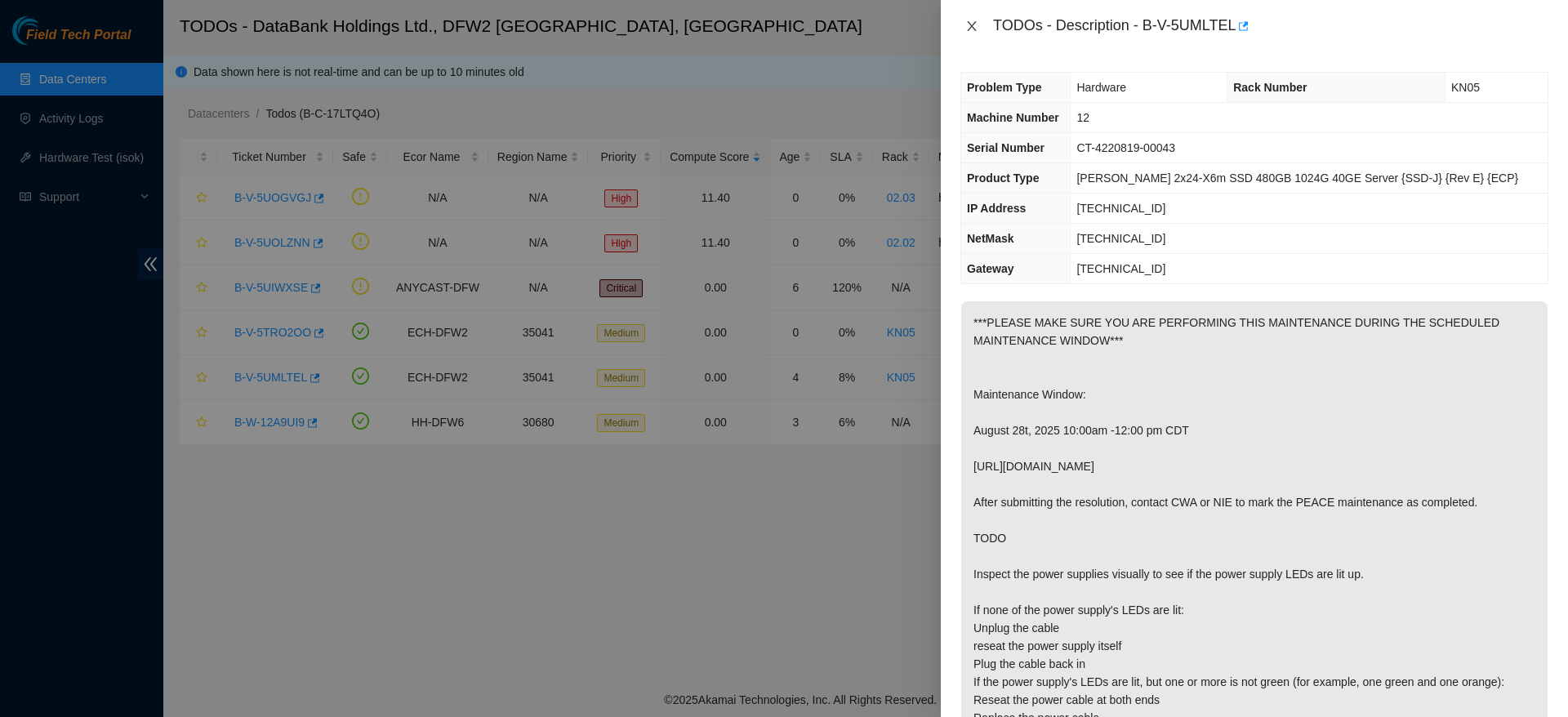
click at [973, 27] on icon "close" at bounding box center [971, 26] width 9 height 10
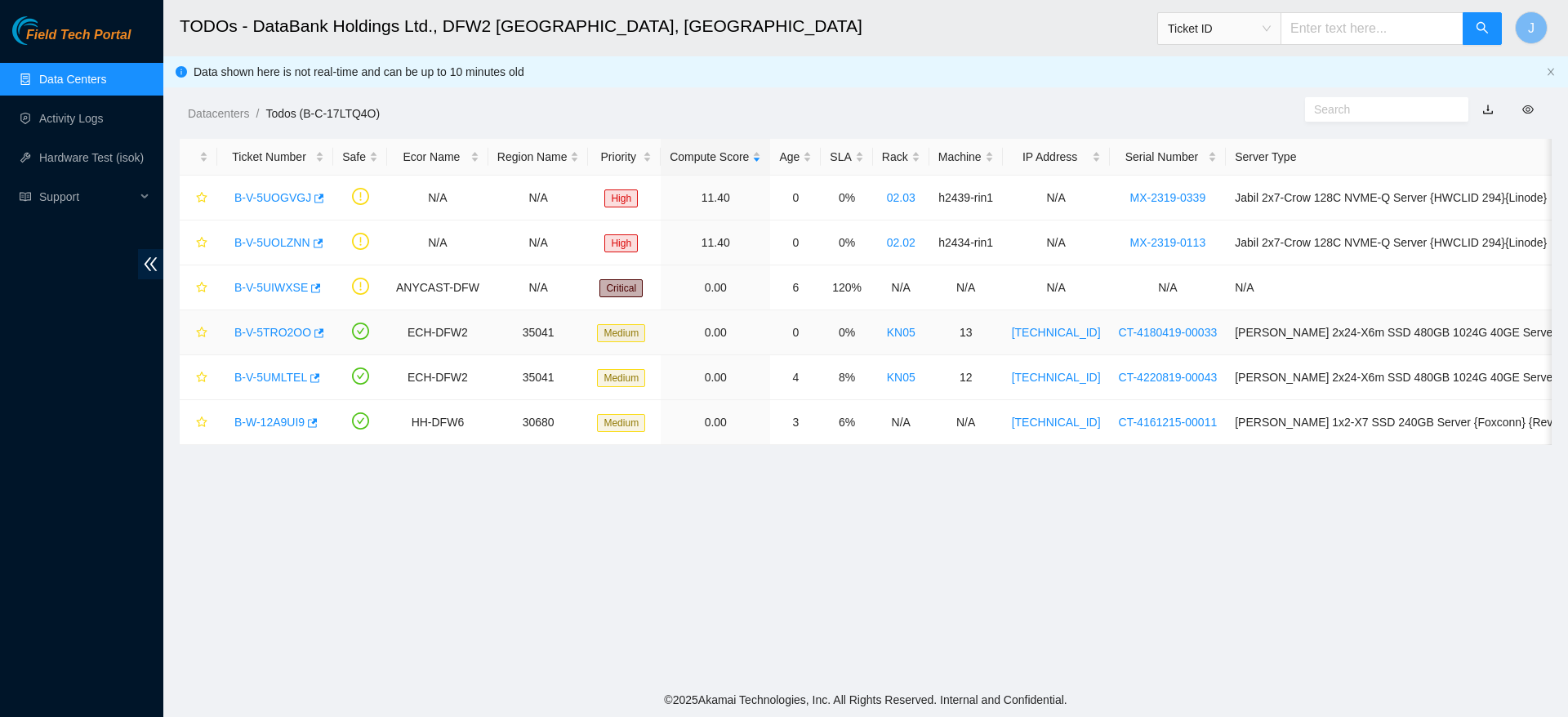
click at [278, 338] on link "B-V-5TRO2OO" at bounding box center [273, 333] width 77 height 13
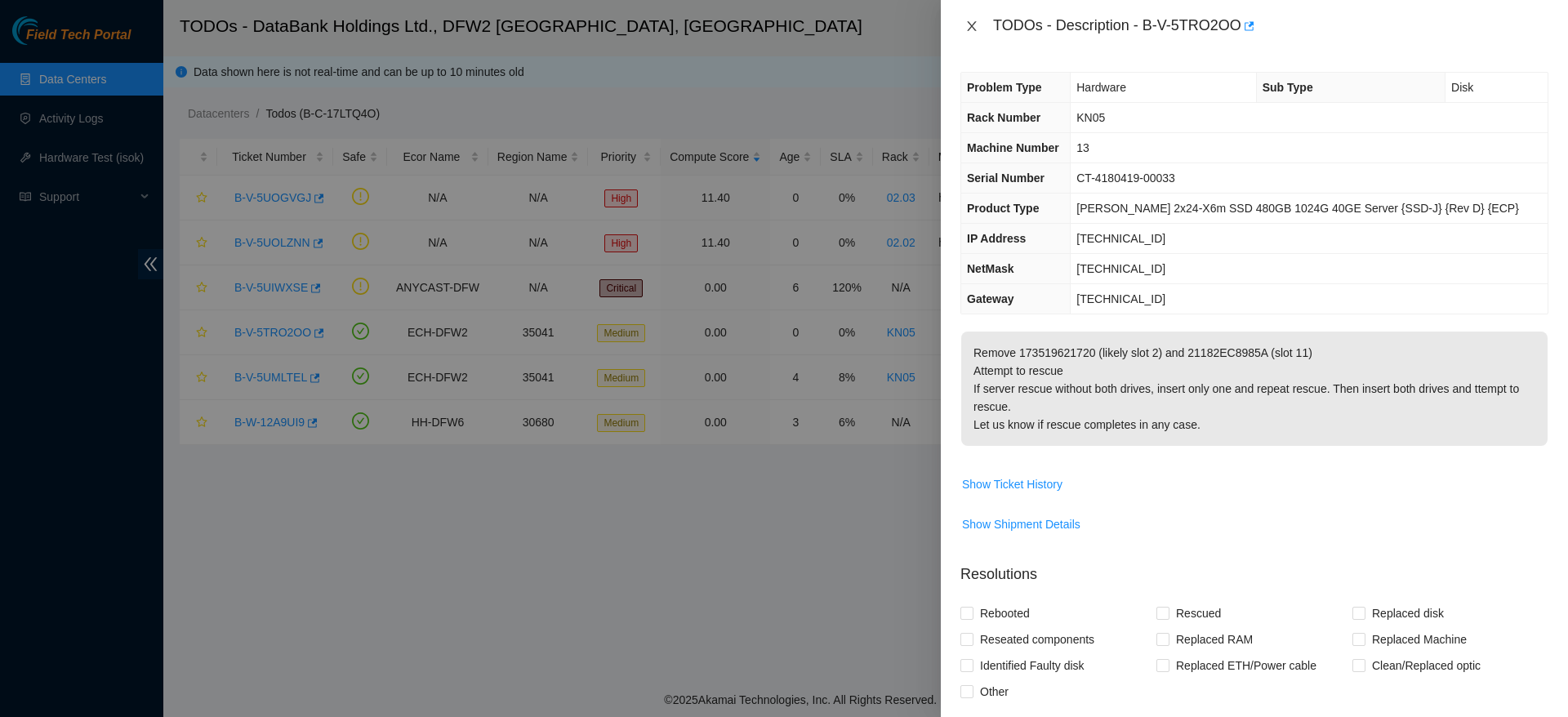
click at [966, 31] on icon "close" at bounding box center [972, 26] width 13 height 13
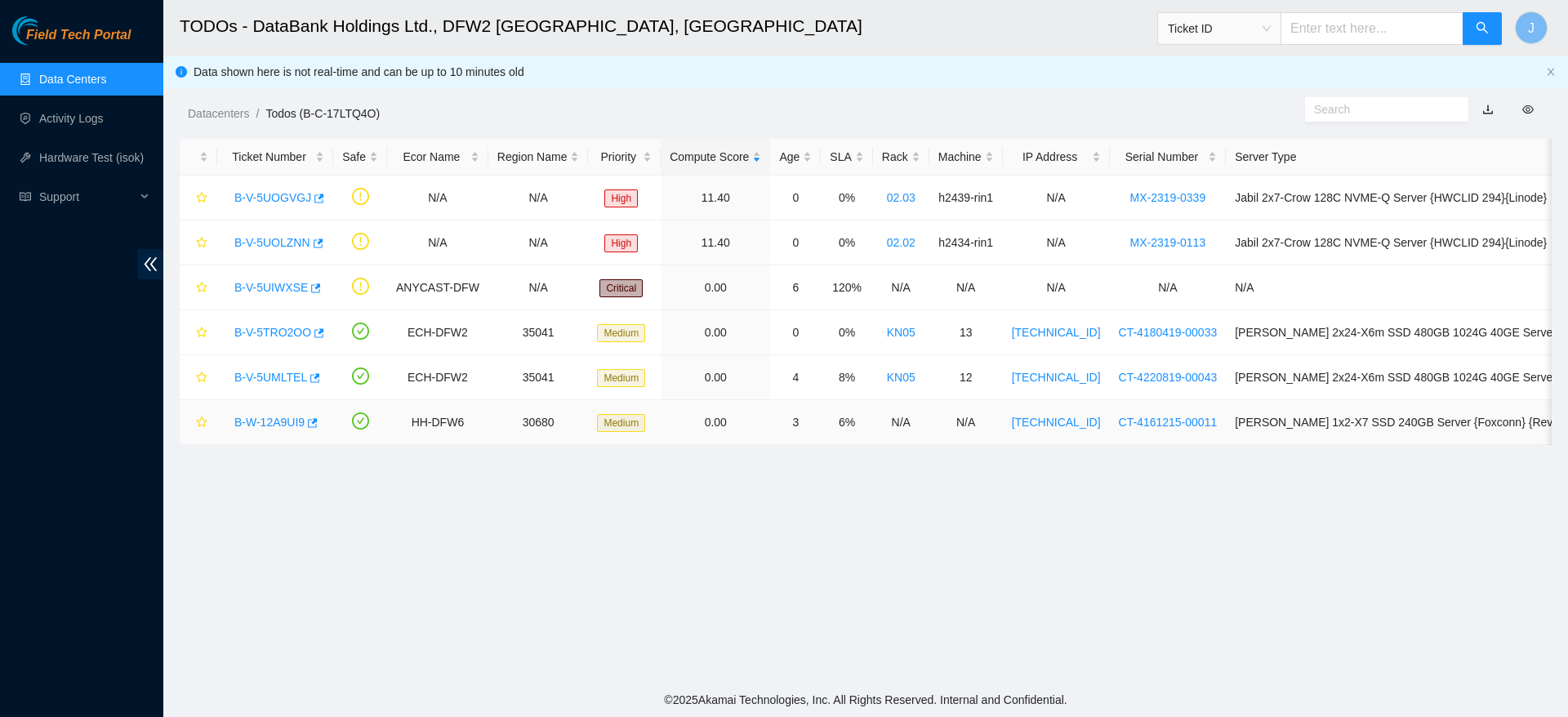
click at [262, 417] on link "B-W-12A9UI9" at bounding box center [269, 423] width 70 height 13
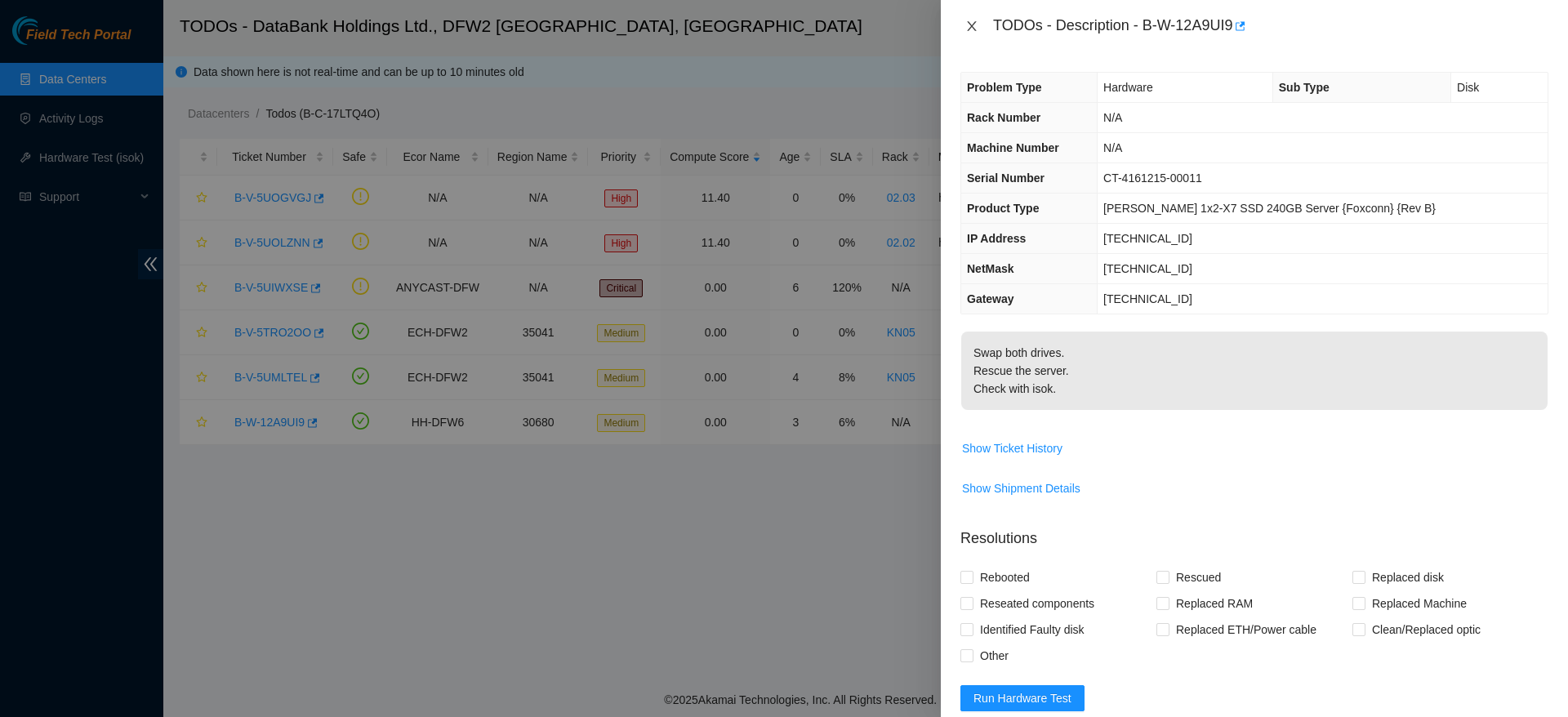
click at [972, 32] on icon "close" at bounding box center [972, 26] width 13 height 13
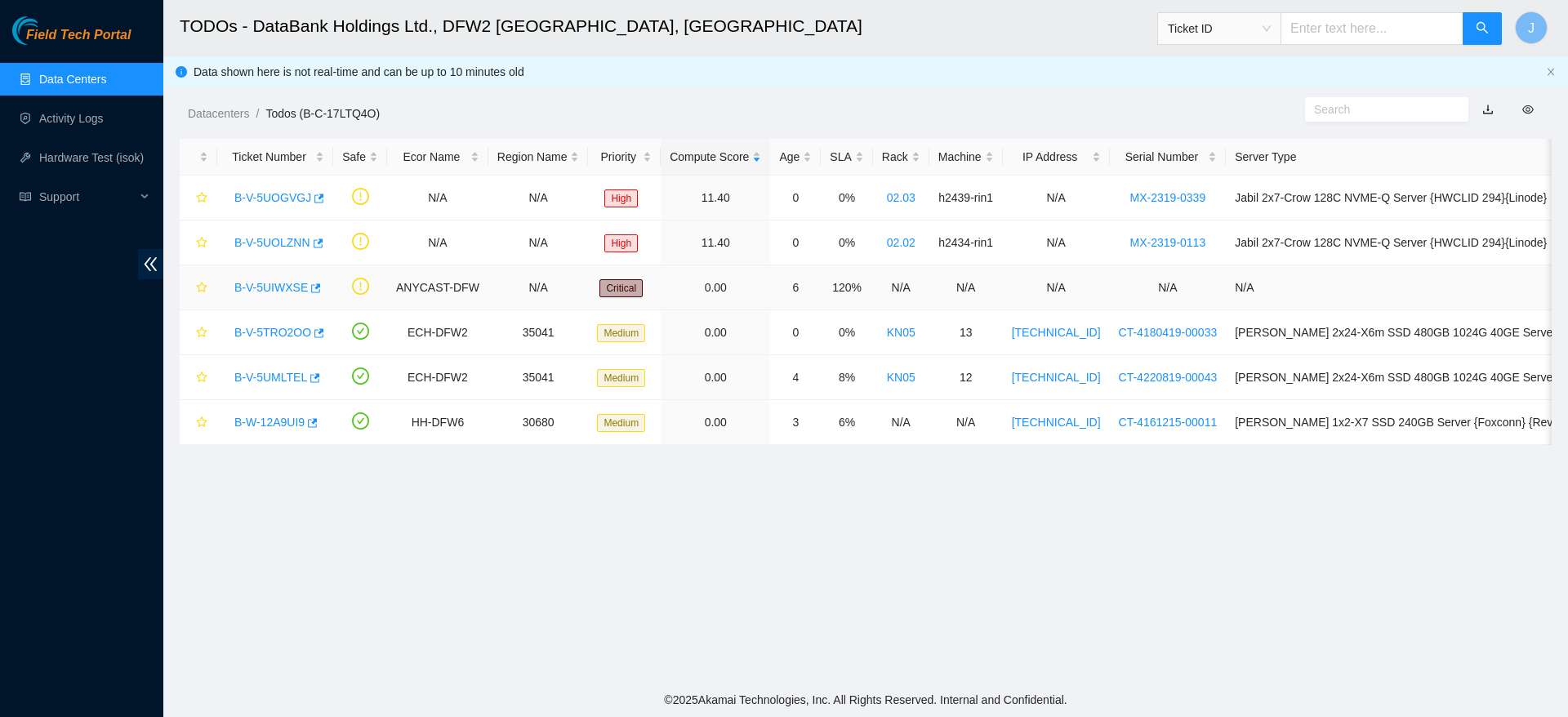
click at [253, 284] on link "B-V-5UIWXSE" at bounding box center [271, 288] width 73 height 13
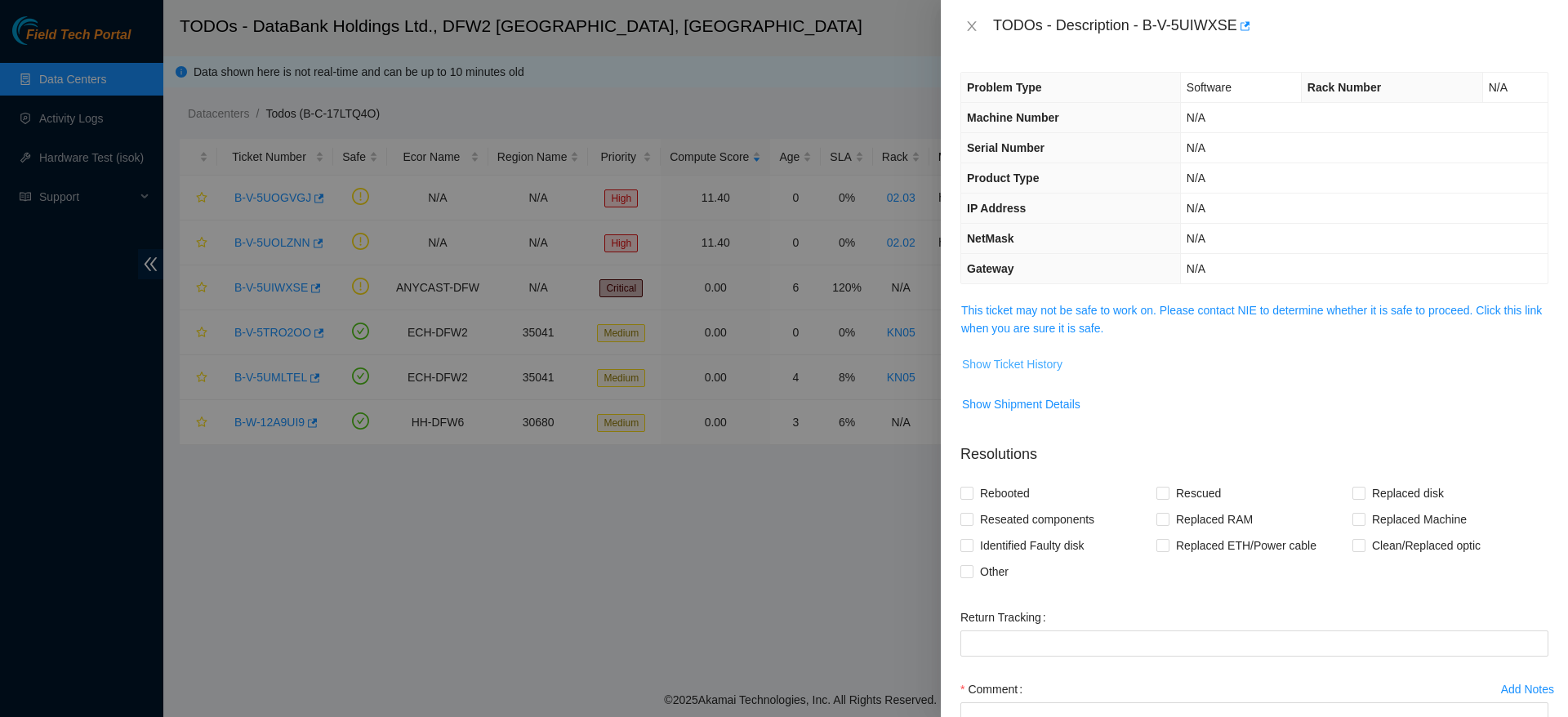
click at [1024, 360] on span "Show Ticket History" at bounding box center [1012, 364] width 100 height 18
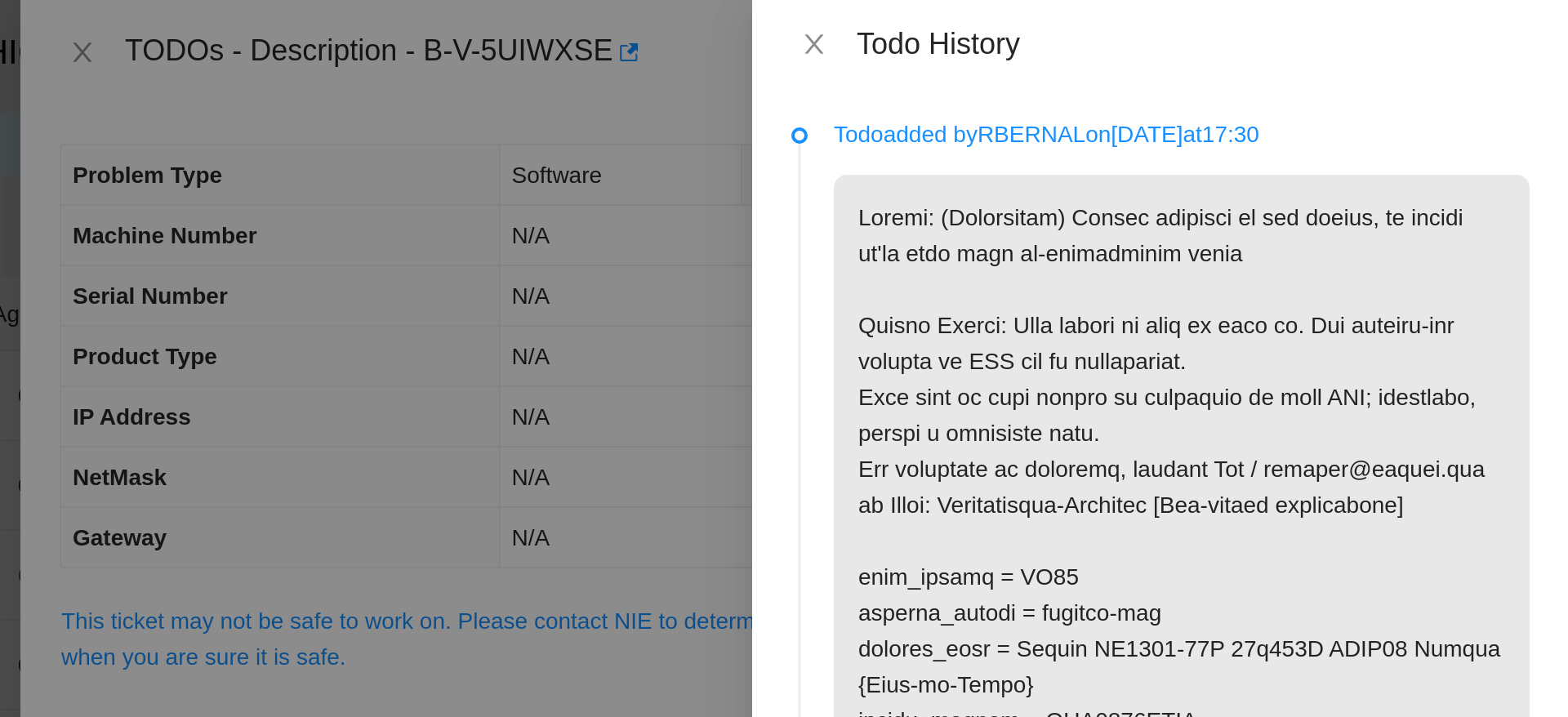
click at [1192, 13] on div "Todo History" at bounding box center [1364, 22] width 369 height 18
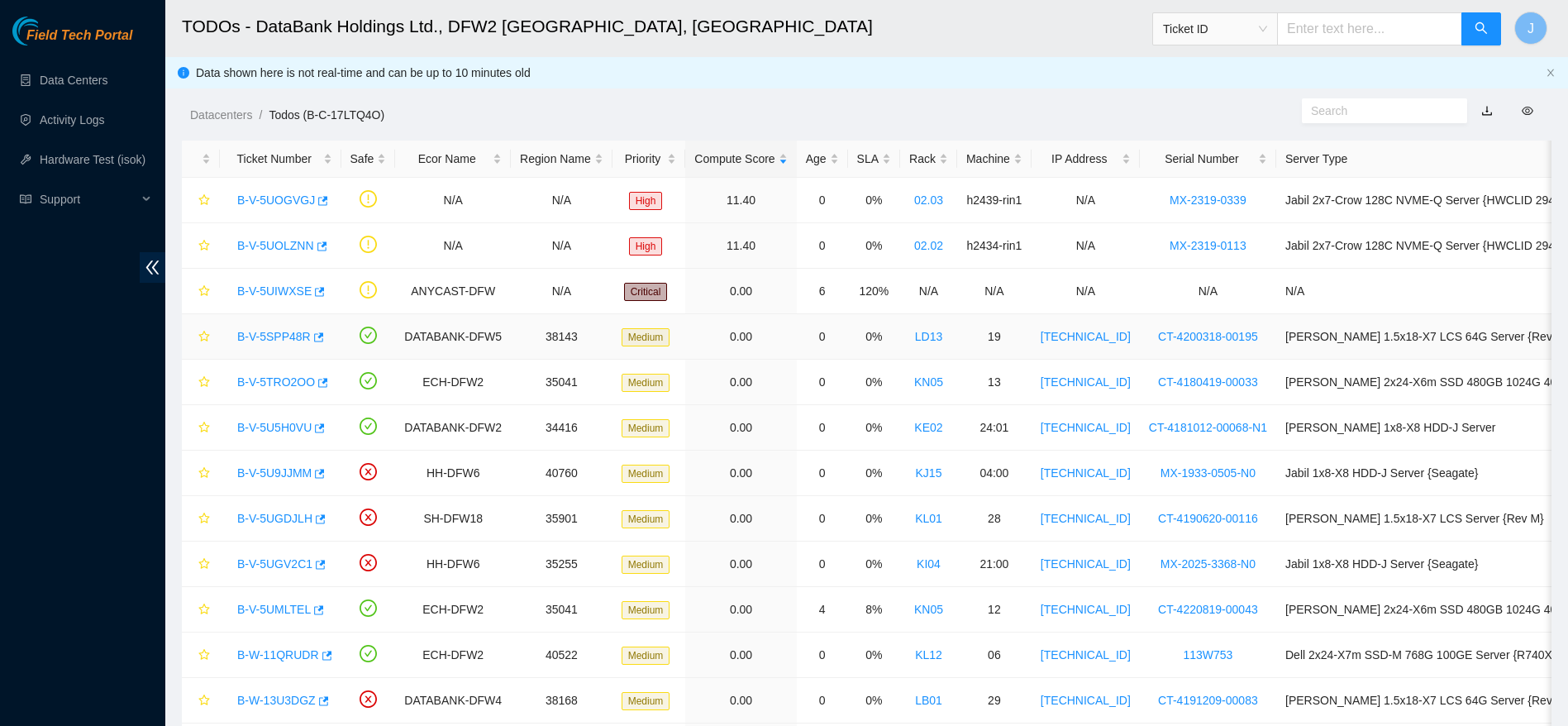
click at [281, 334] on link "B-V-5SPP48R" at bounding box center [275, 337] width 74 height 14
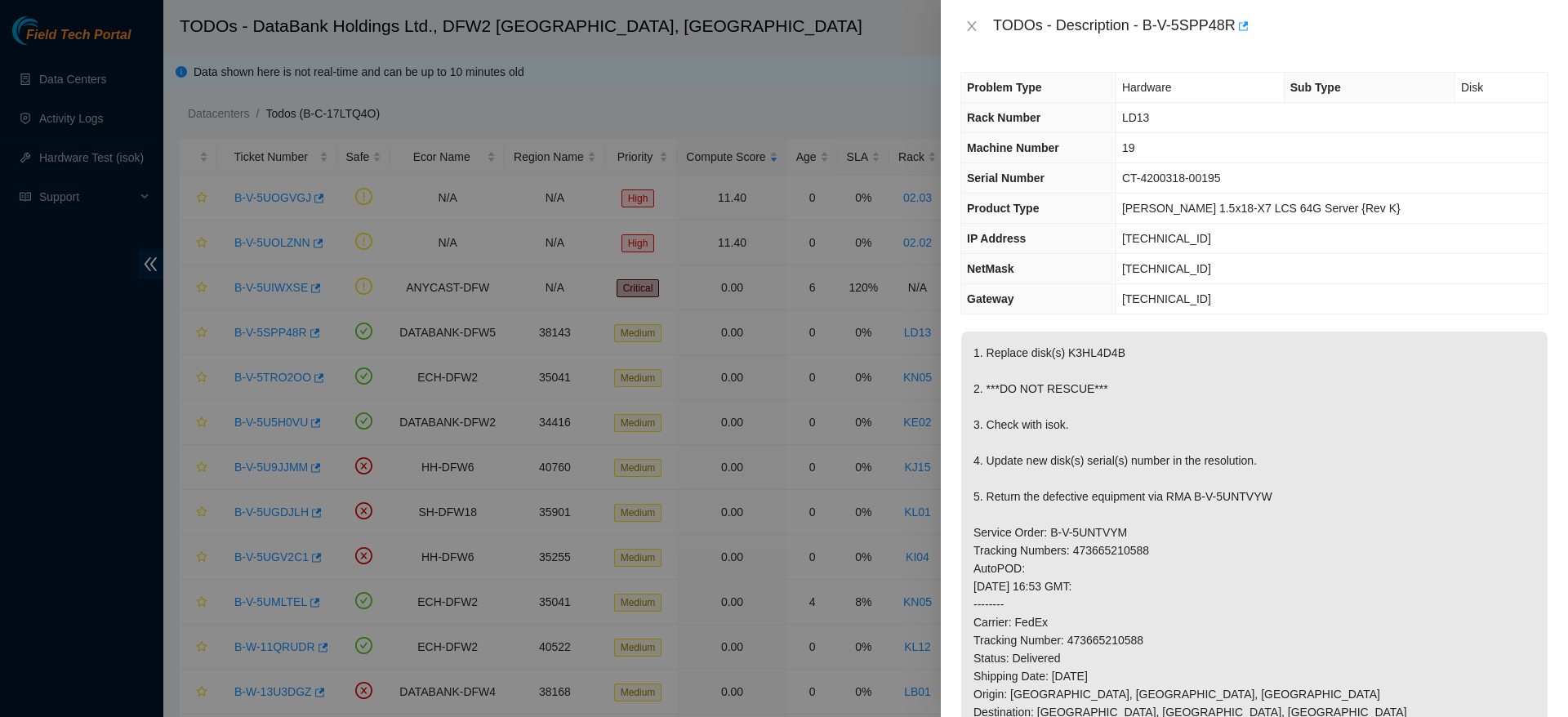
scroll to position [78, 0]
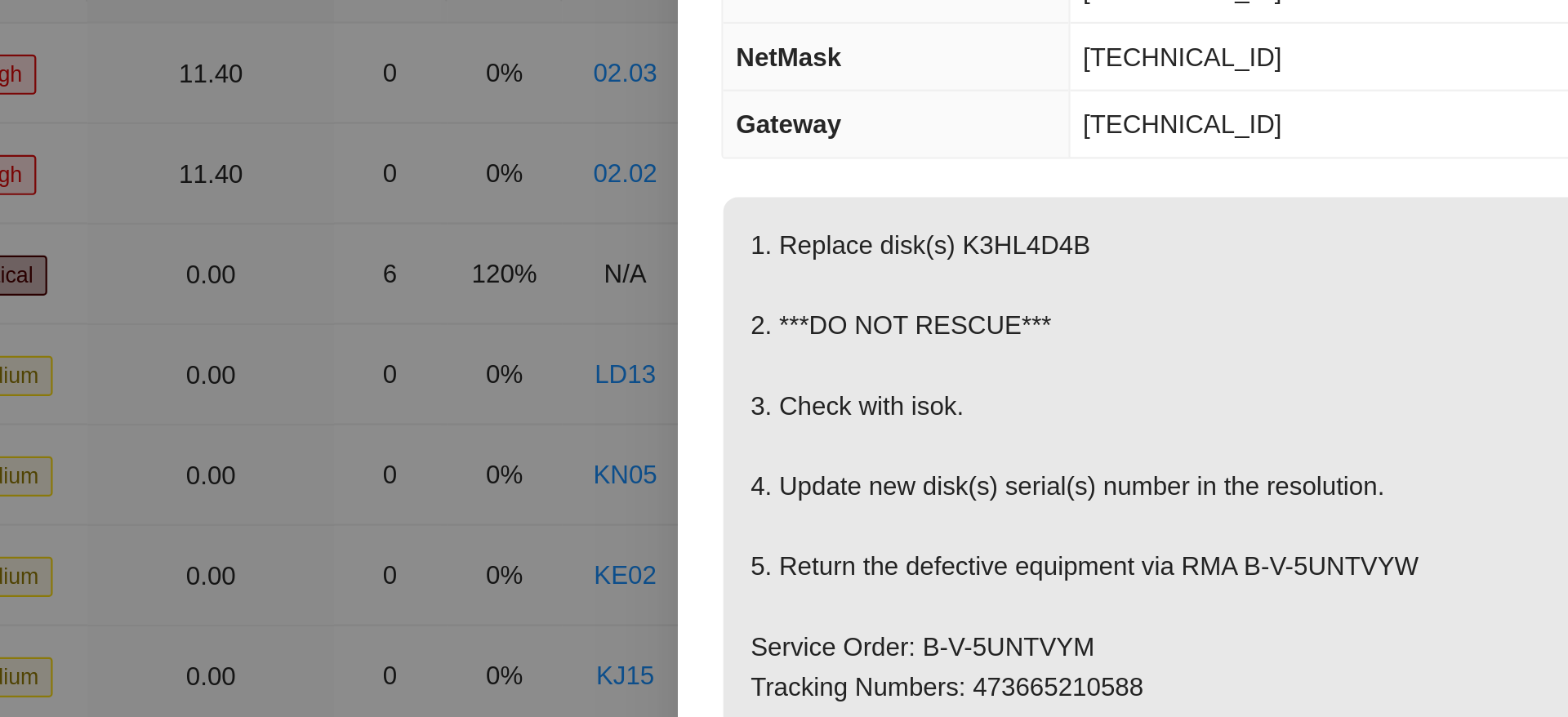
click at [1279, 344] on p "1. Replace disk(s) K3HL4D4B 2. ***DO NOT RESCUE*** 3. Check with isok. 4. Updat…" at bounding box center [1253, 589] width 586 height 672
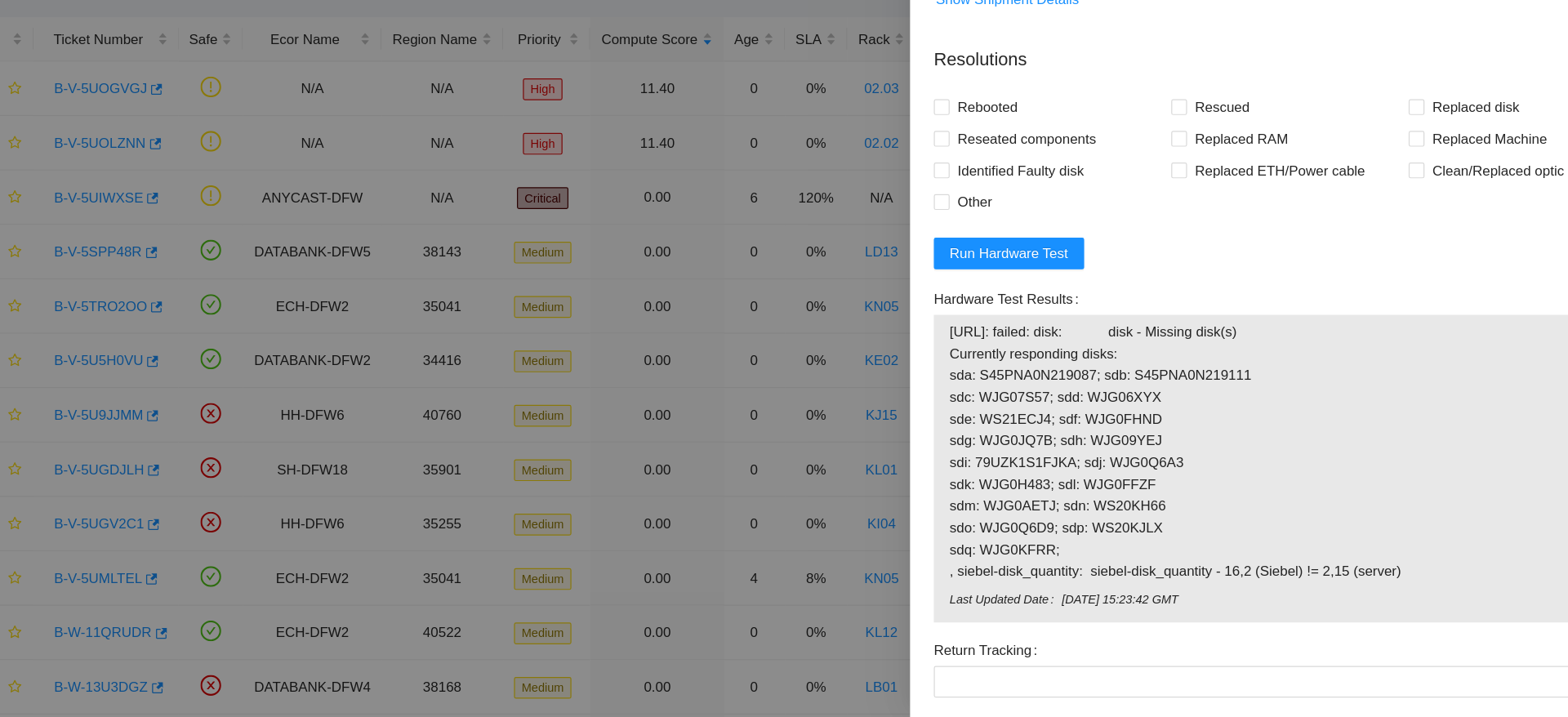
scroll to position [943, 0]
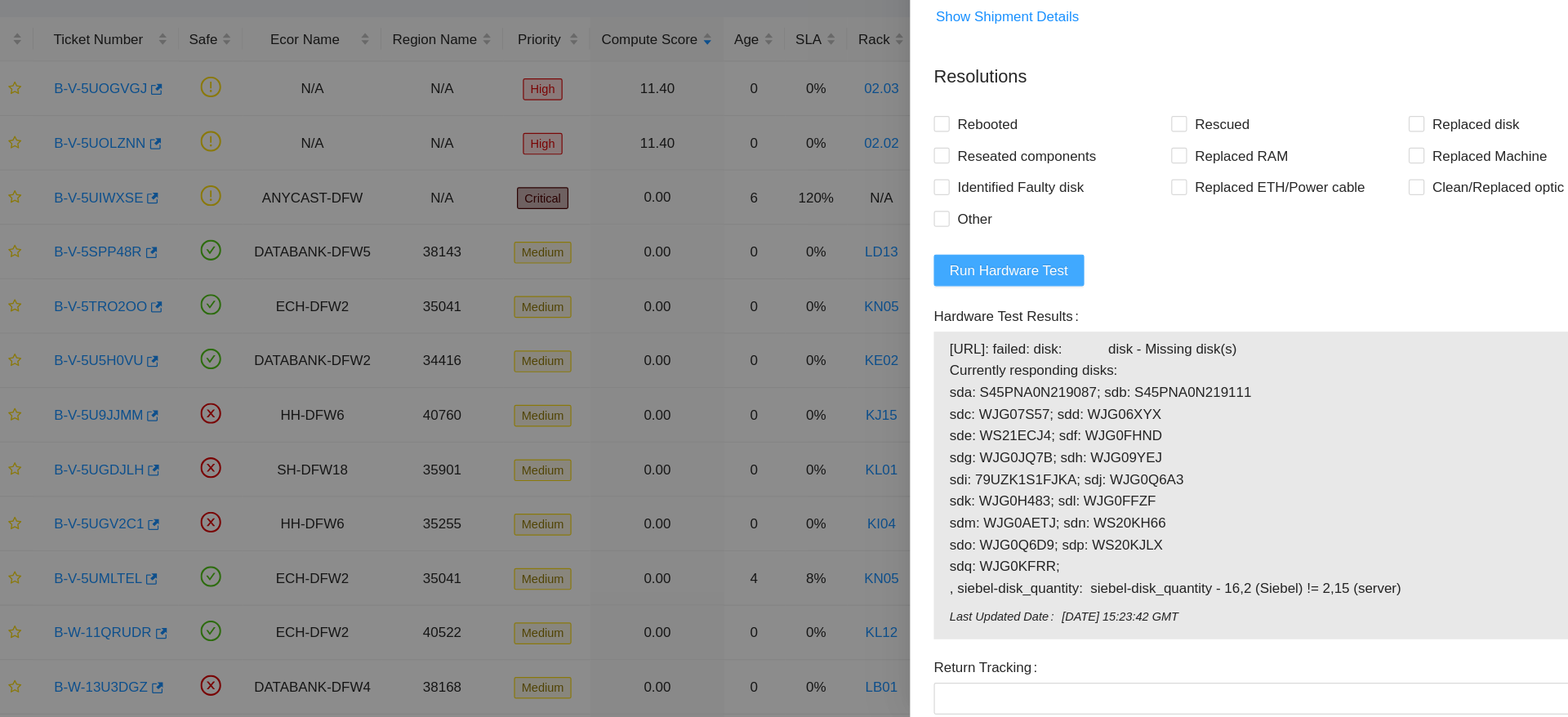
click at [993, 342] on span "Run Hardware Test" at bounding box center [1023, 347] width 98 height 18
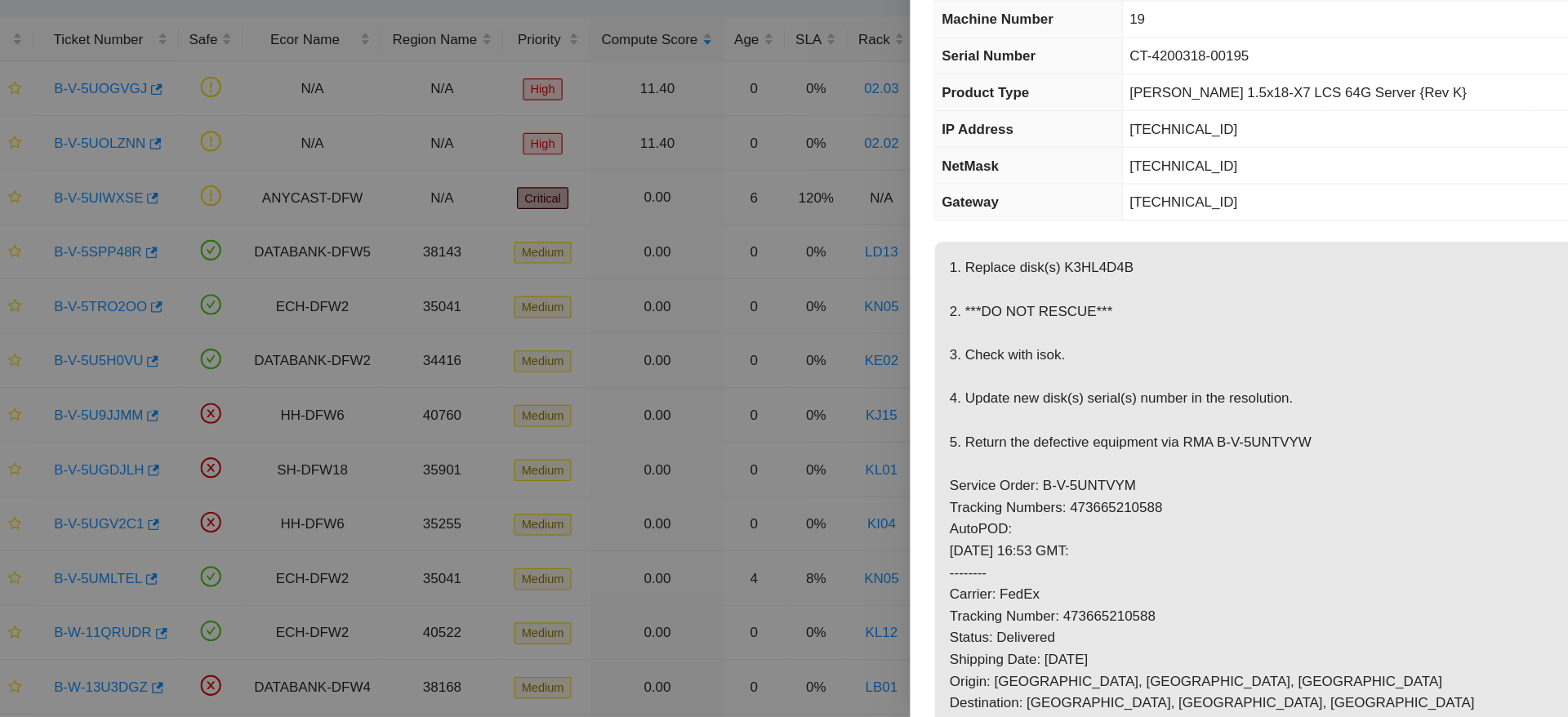
scroll to position [0, 0]
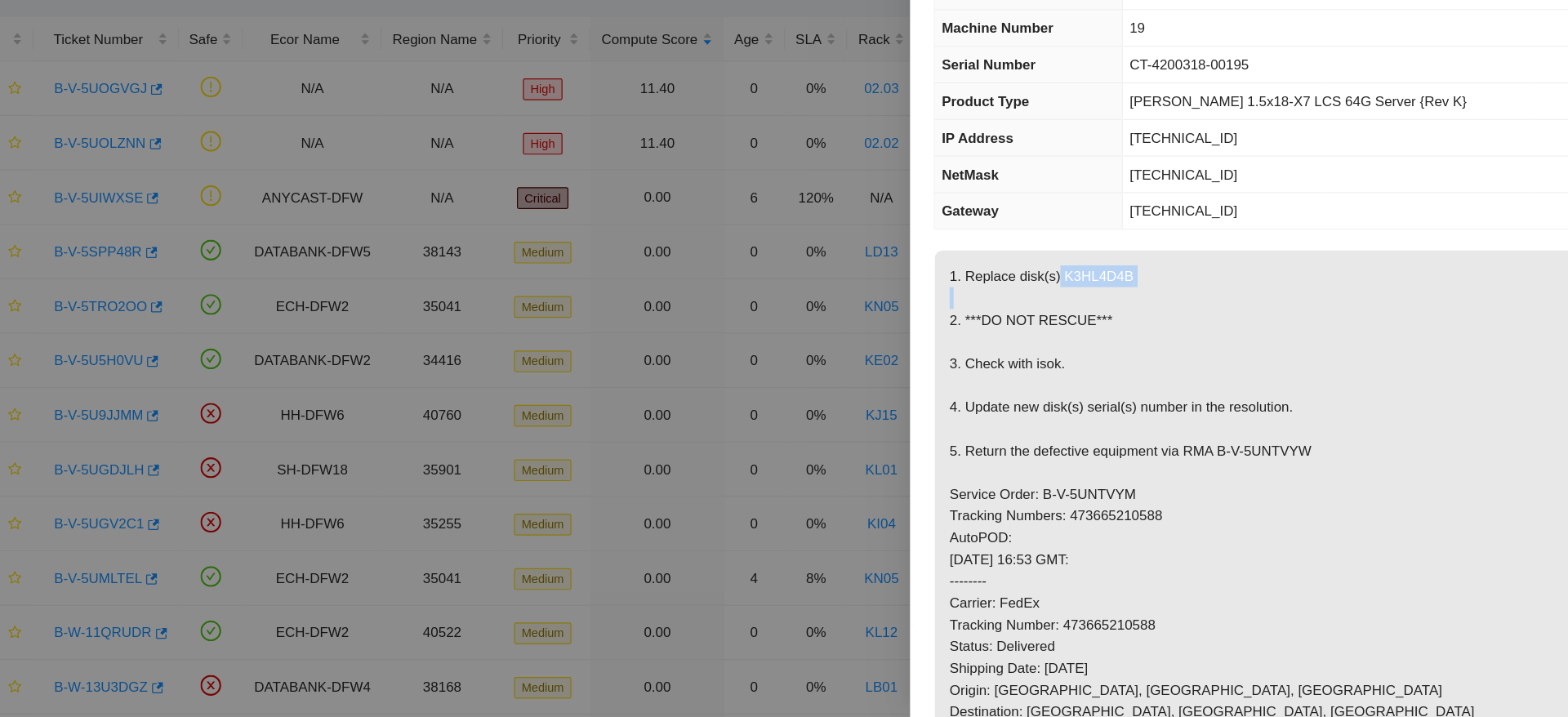
drag, startPoint x: 1058, startPoint y: 354, endPoint x: 1164, endPoint y: 365, distance: 106.6
click at [1164, 365] on p "1. Replace disk(s) K3HL4D4B 2. ***DO NOT RESCUE*** 3. Check with isok. 4. Updat…" at bounding box center [1253, 668] width 586 height 672
drag, startPoint x: 1121, startPoint y: 350, endPoint x: 1062, endPoint y: 348, distance: 59.0
click at [1062, 348] on p "1. Replace disk(s) K3HL4D4B 2. ***DO NOT RESCUE*** 3. Check with isok. 4. Updat…" at bounding box center [1253, 668] width 586 height 672
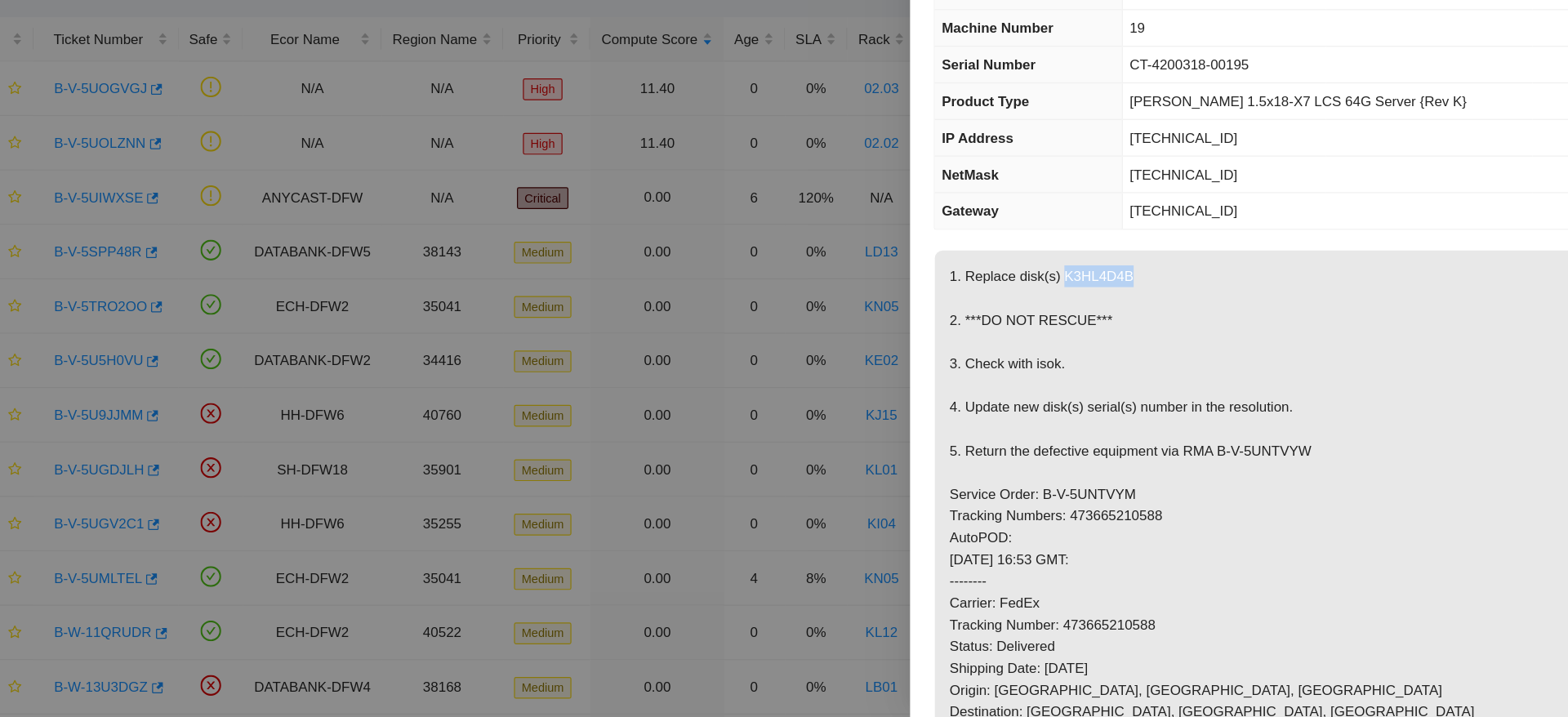
copy p "K3HL4D4B"
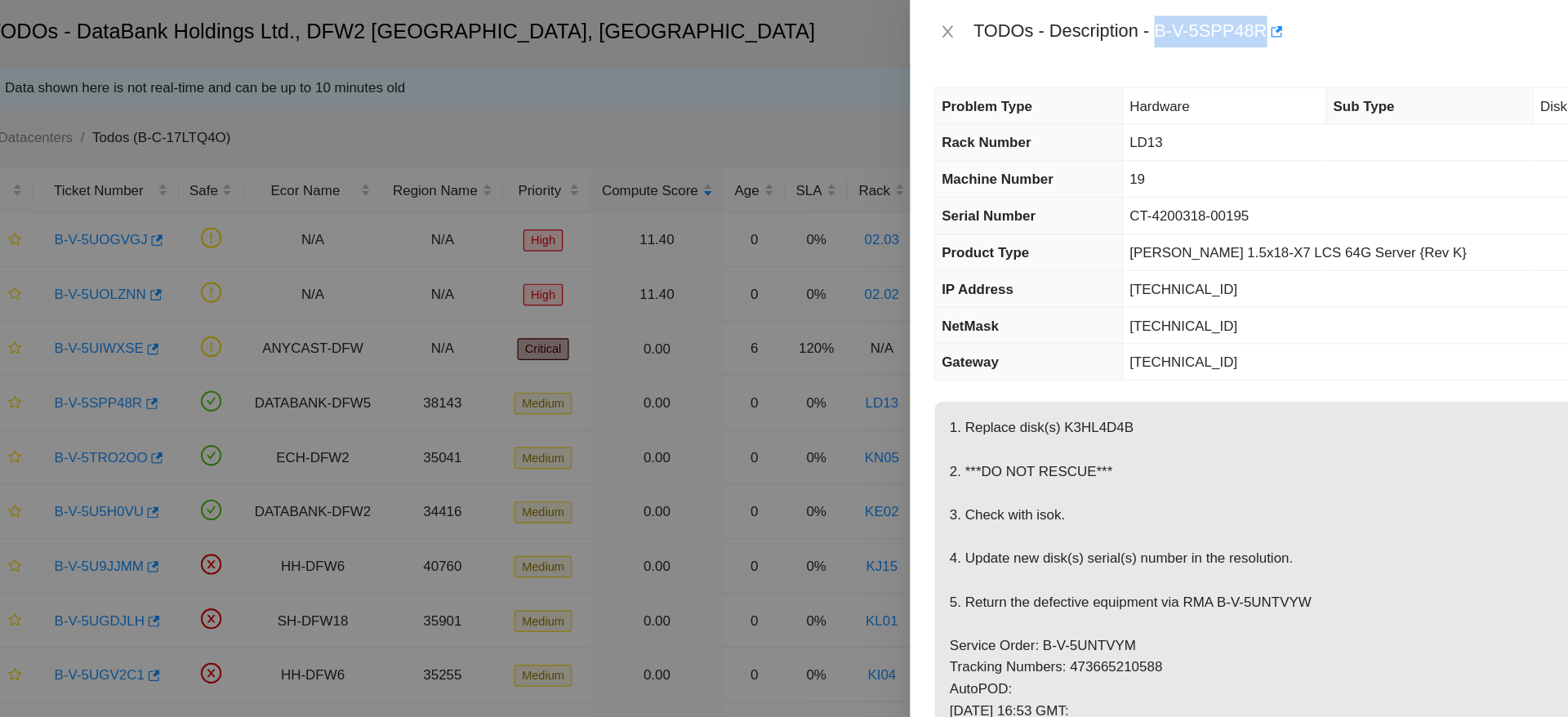
drag, startPoint x: 1145, startPoint y: 24, endPoint x: 1229, endPoint y: 18, distance: 84.2
click at [1229, 18] on div "TODOs - Description - B-V-5SPP48R" at bounding box center [1270, 26] width 555 height 26
copy div "B-V-5SPP48R"
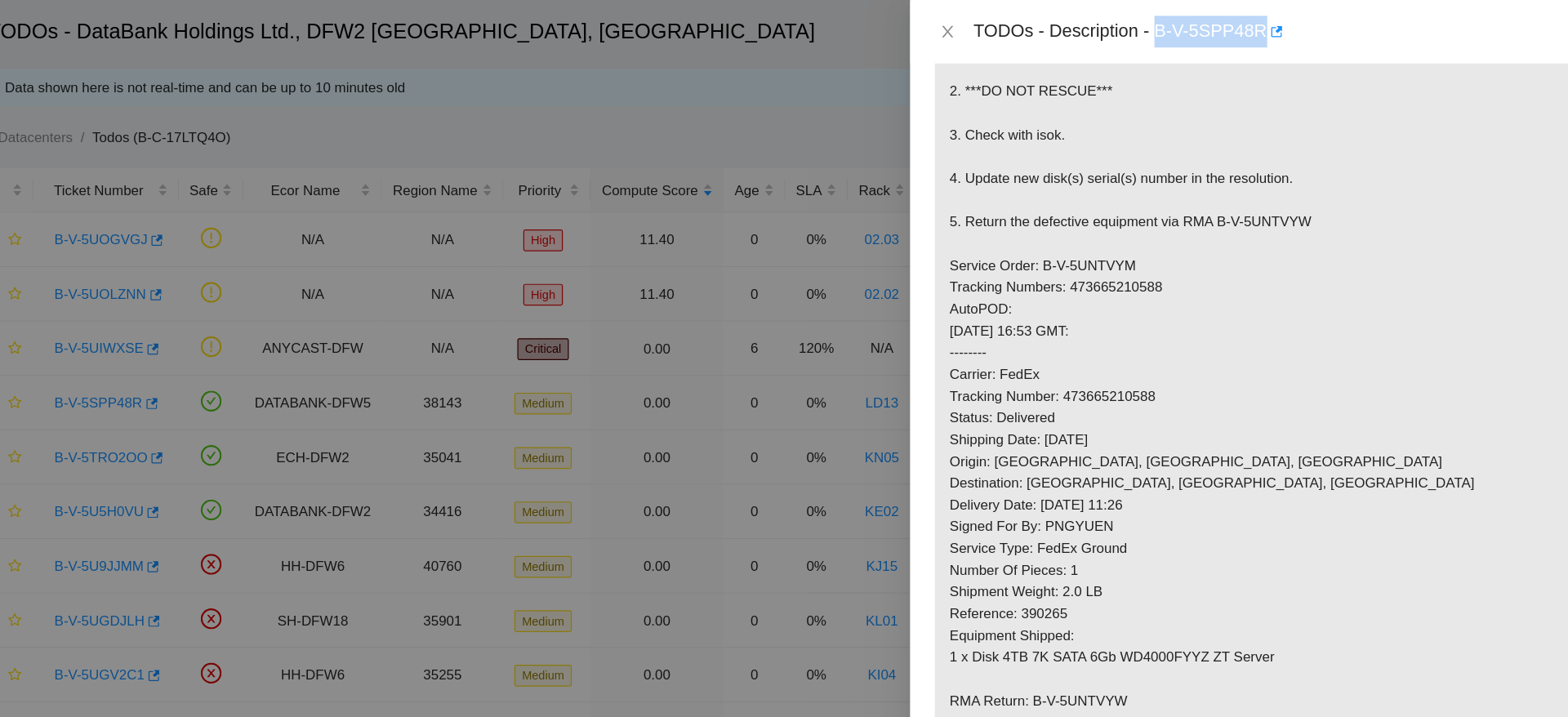
scroll to position [305, 0]
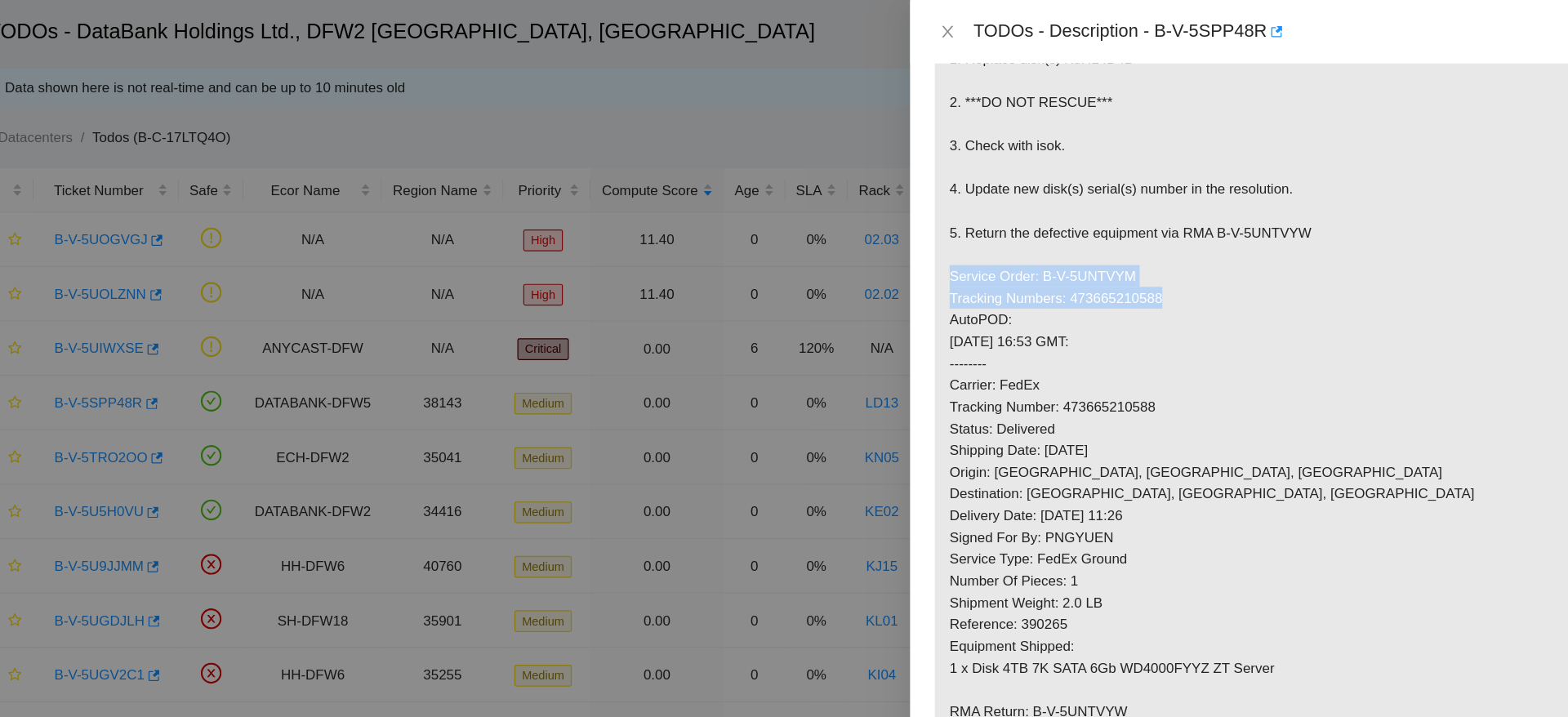
drag, startPoint x: 970, startPoint y: 229, endPoint x: 1167, endPoint y: 249, distance: 198.0
click at [1167, 249] on p "1. Replace disk(s) K3HL4D4B 2. ***DO NOT RESCUE*** 3. Check with isok. 4. Updat…" at bounding box center [1253, 363] width 586 height 672
copy p "Service Order: B-V-5UNTVYM Tracking Numbers: 473665210588"
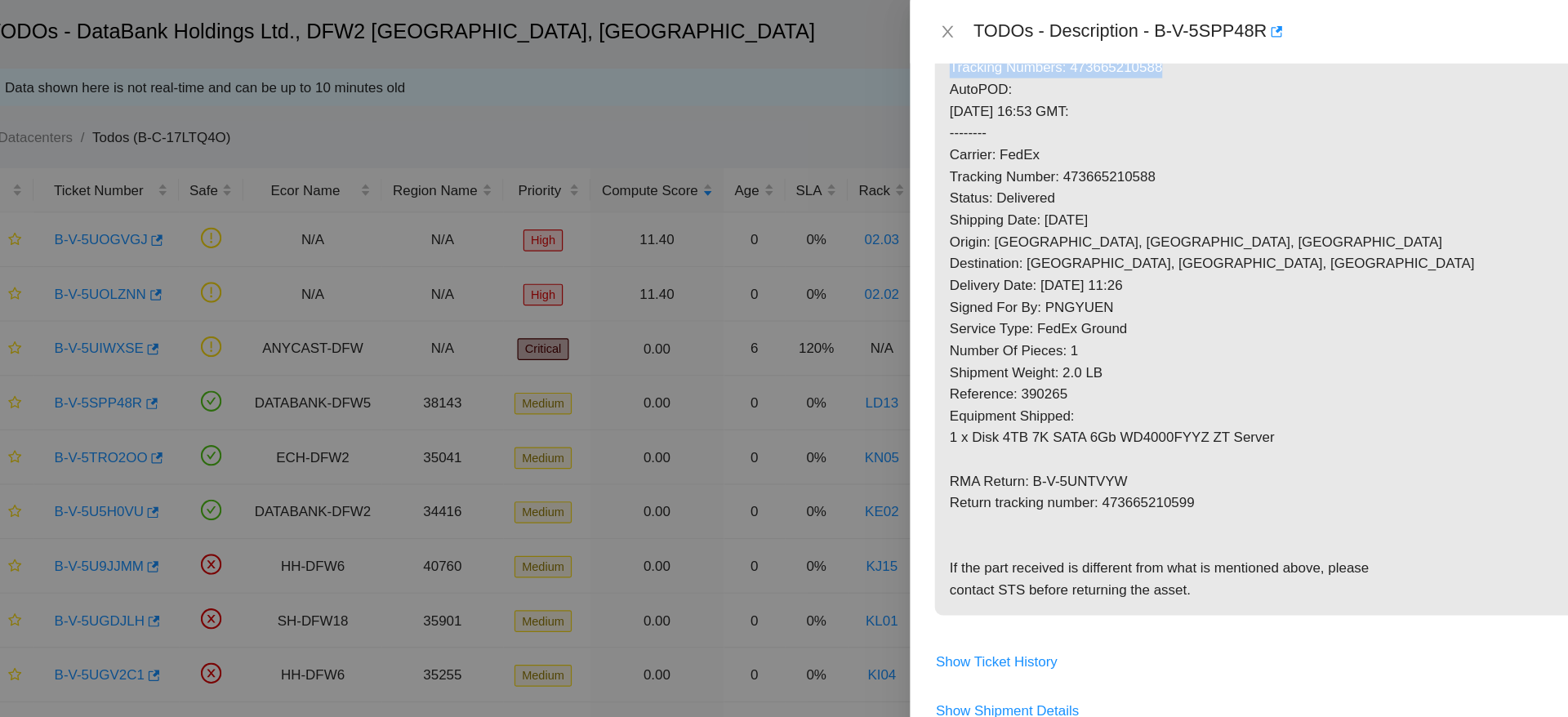
scroll to position [496, 0]
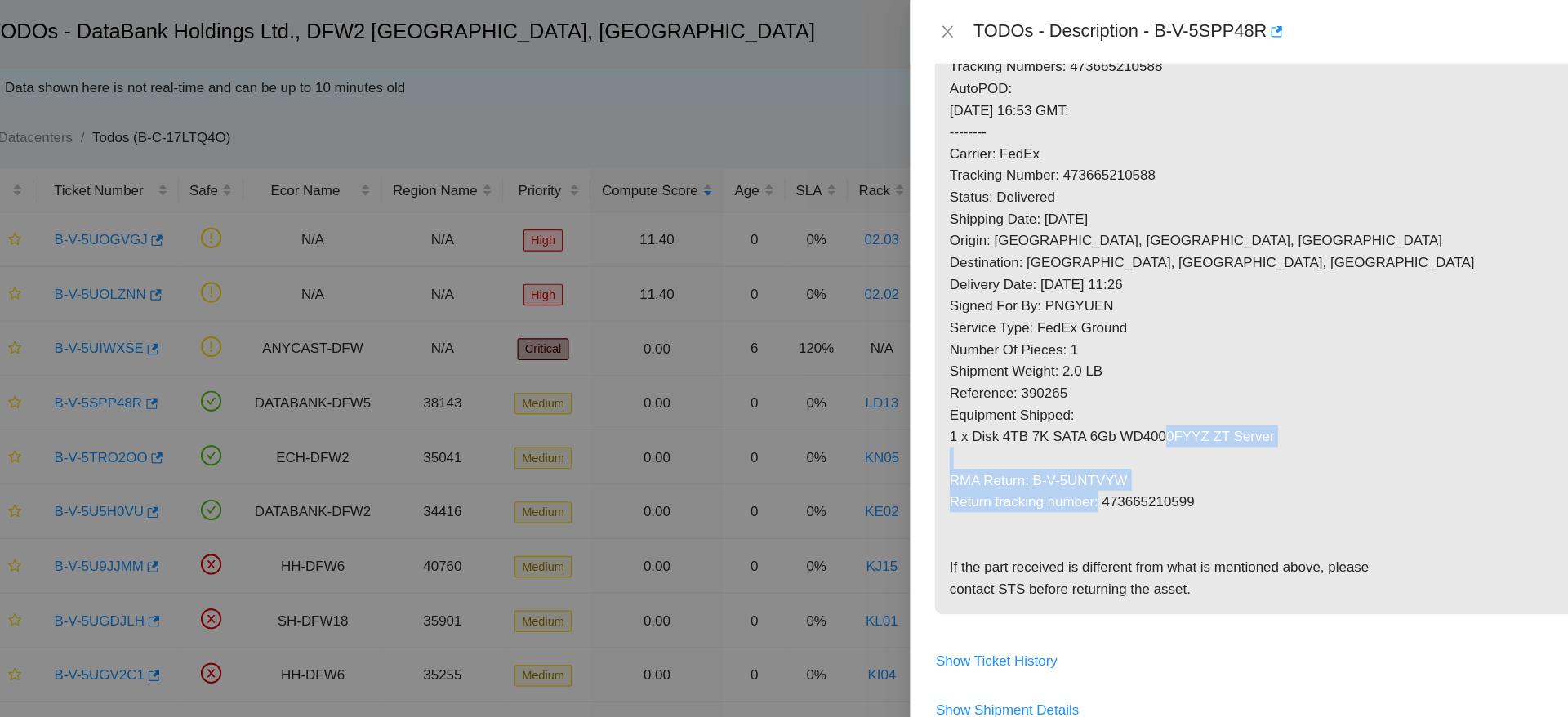
drag, startPoint x: 974, startPoint y: 397, endPoint x: 1255, endPoint y: 441, distance: 284.4
click at [1255, 441] on p "1. Replace disk(s) K3HL4D4B 2. ***DO NOT RESCUE*** 3. Check with isok. 4. Updat…" at bounding box center [1253, 171] width 586 height 672
drag, startPoint x: 1185, startPoint y: 415, endPoint x: 970, endPoint y: 402, distance: 215.4
click at [970, 402] on p "1. Replace disk(s) K3HL4D4B 2. ***DO NOT RESCUE*** 3. Check with isok. 4. Updat…" at bounding box center [1253, 171] width 586 height 672
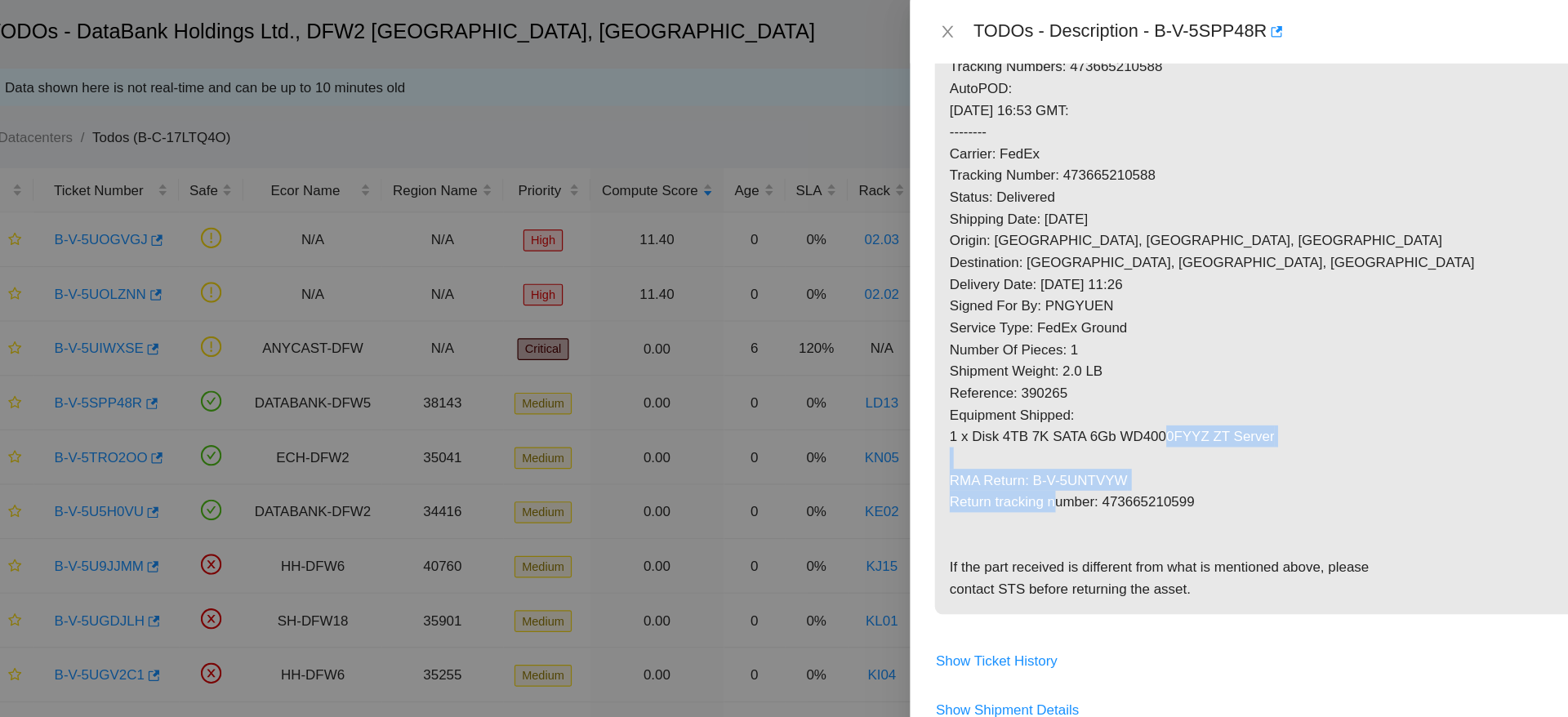
copy p "RMA Return: B-V-5UNTVYW Return tracking number: 473665210599"
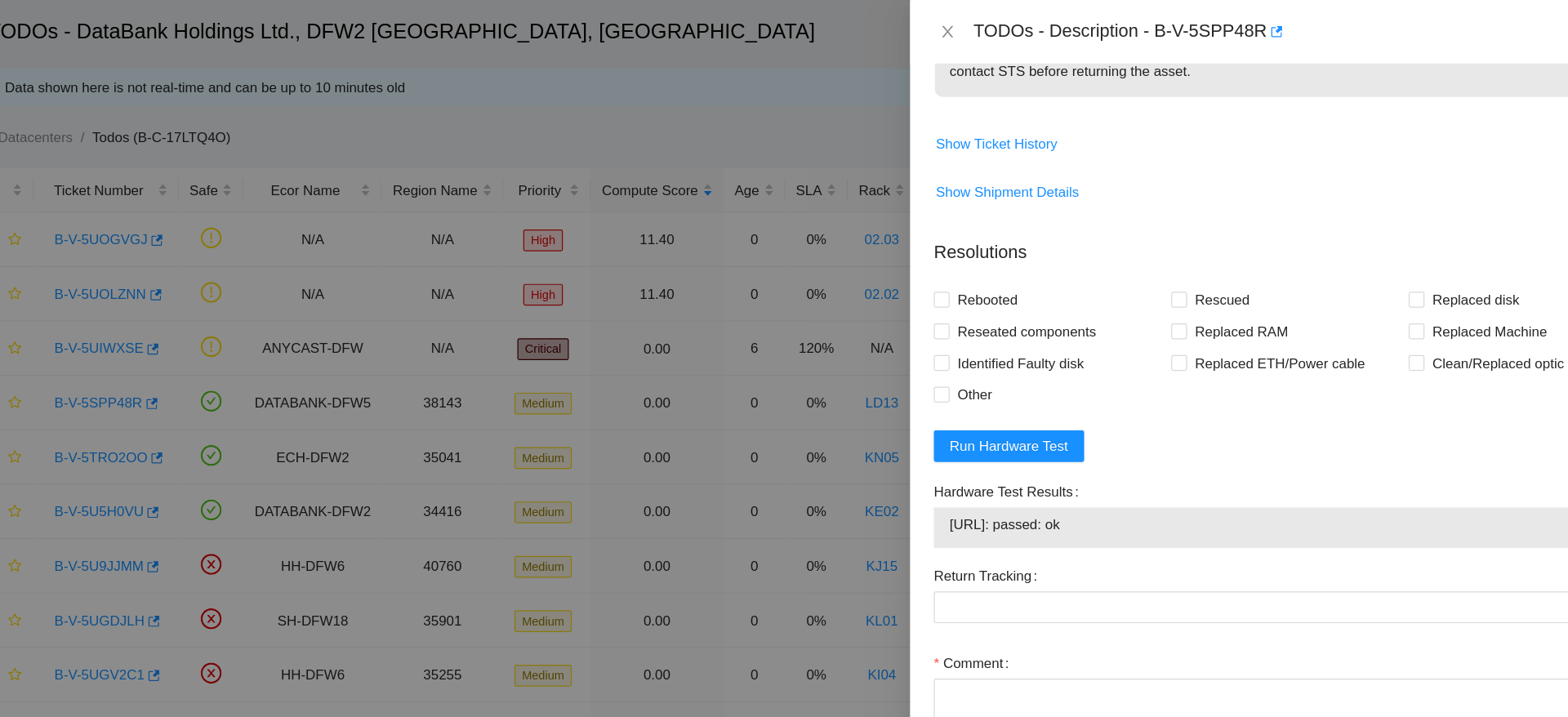
scroll to position [0, 0]
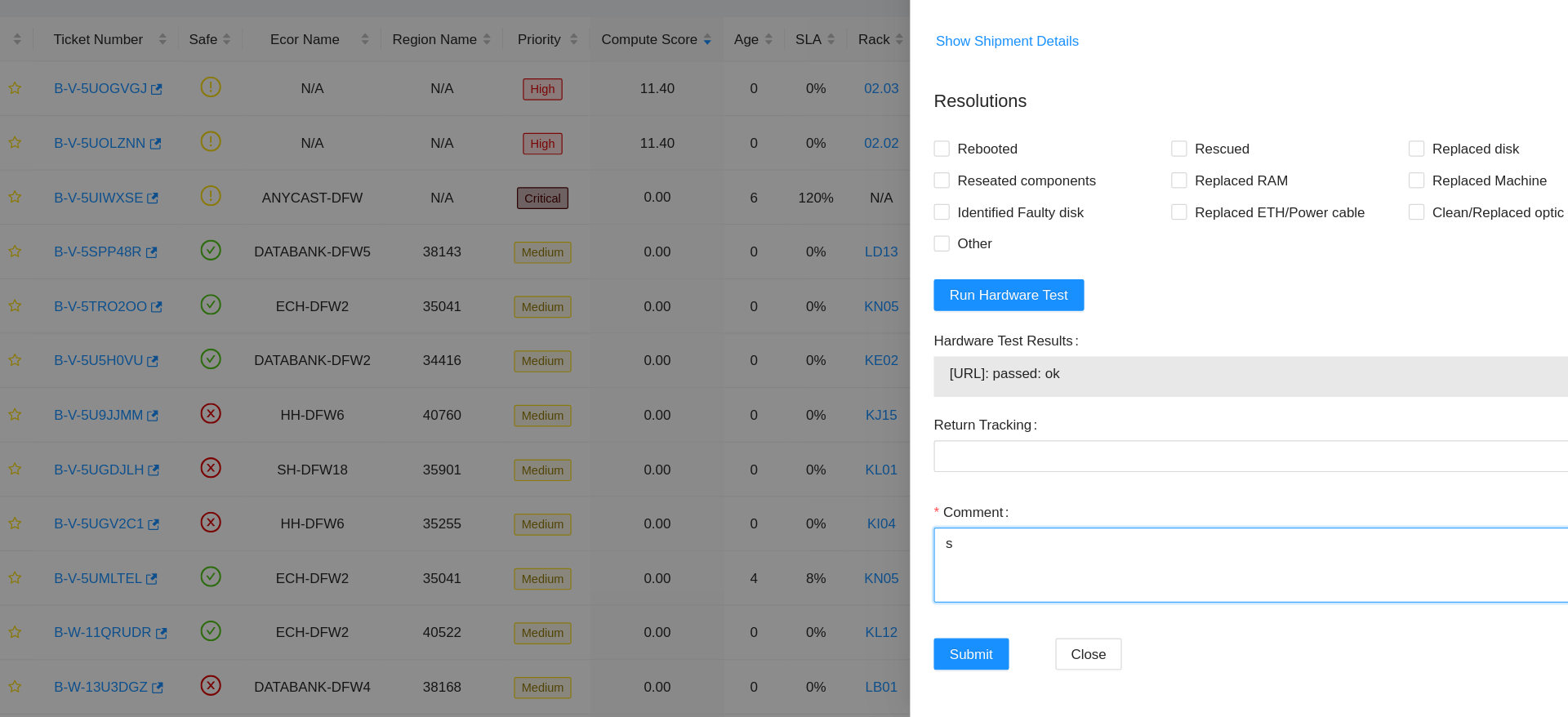
click at [1181, 610] on textarea "s" at bounding box center [1253, 591] width 588 height 63
paste textarea "Ticket: B-V-5SPP48R Good Disk: WCC136ECKRYH Bad Disk: K3HL4D4B Service Order: B…"
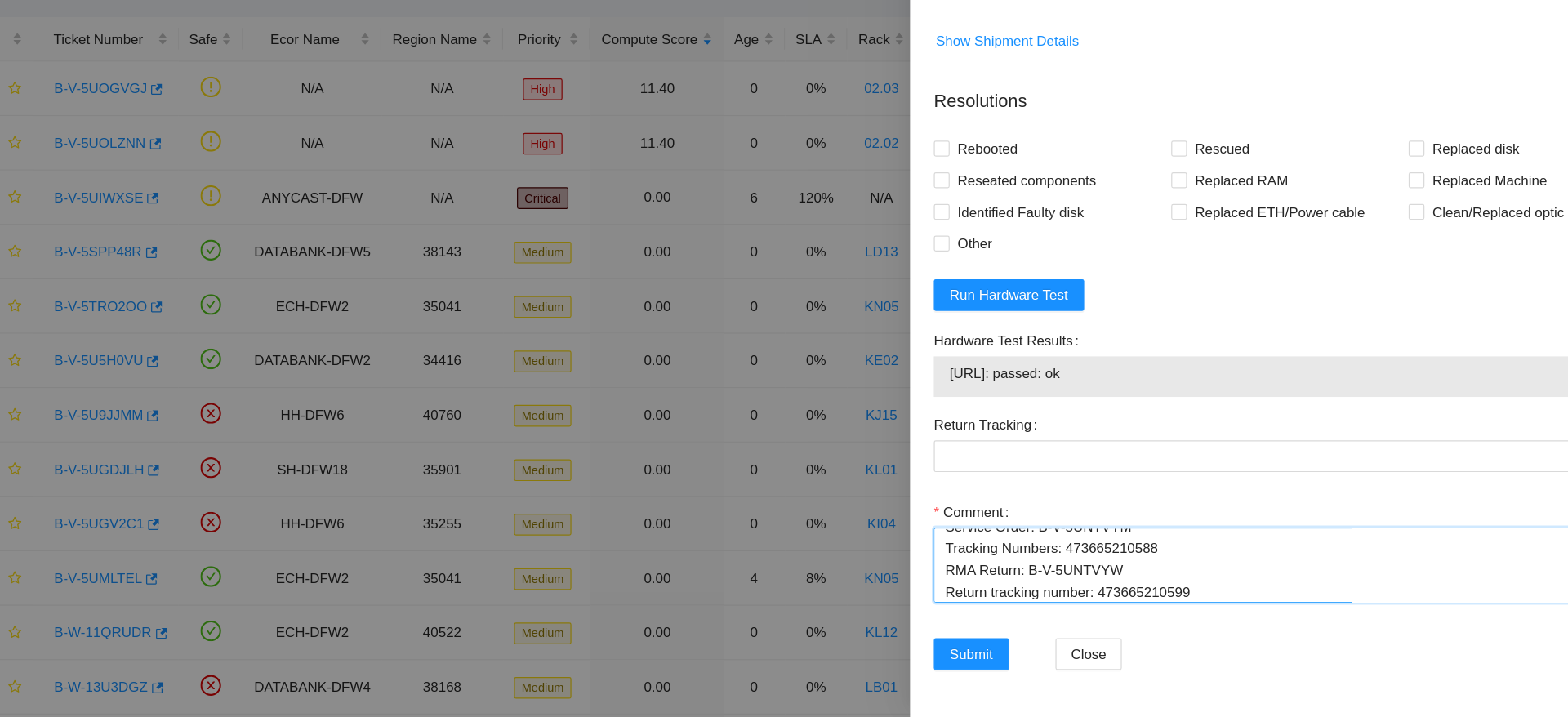
scroll to position [108, 0]
drag, startPoint x: 1181, startPoint y: 611, endPoint x: 1094, endPoint y: 610, distance: 87.0
click at [1094, 610] on textarea "swapped disks, checked with isok passing successfully Ticket: B-V-5SPP48R Good …" at bounding box center [1253, 591] width 588 height 63
type textarea "swapped disks, checked with isok passing successfully Ticket: B-V-5SPP48R Good …"
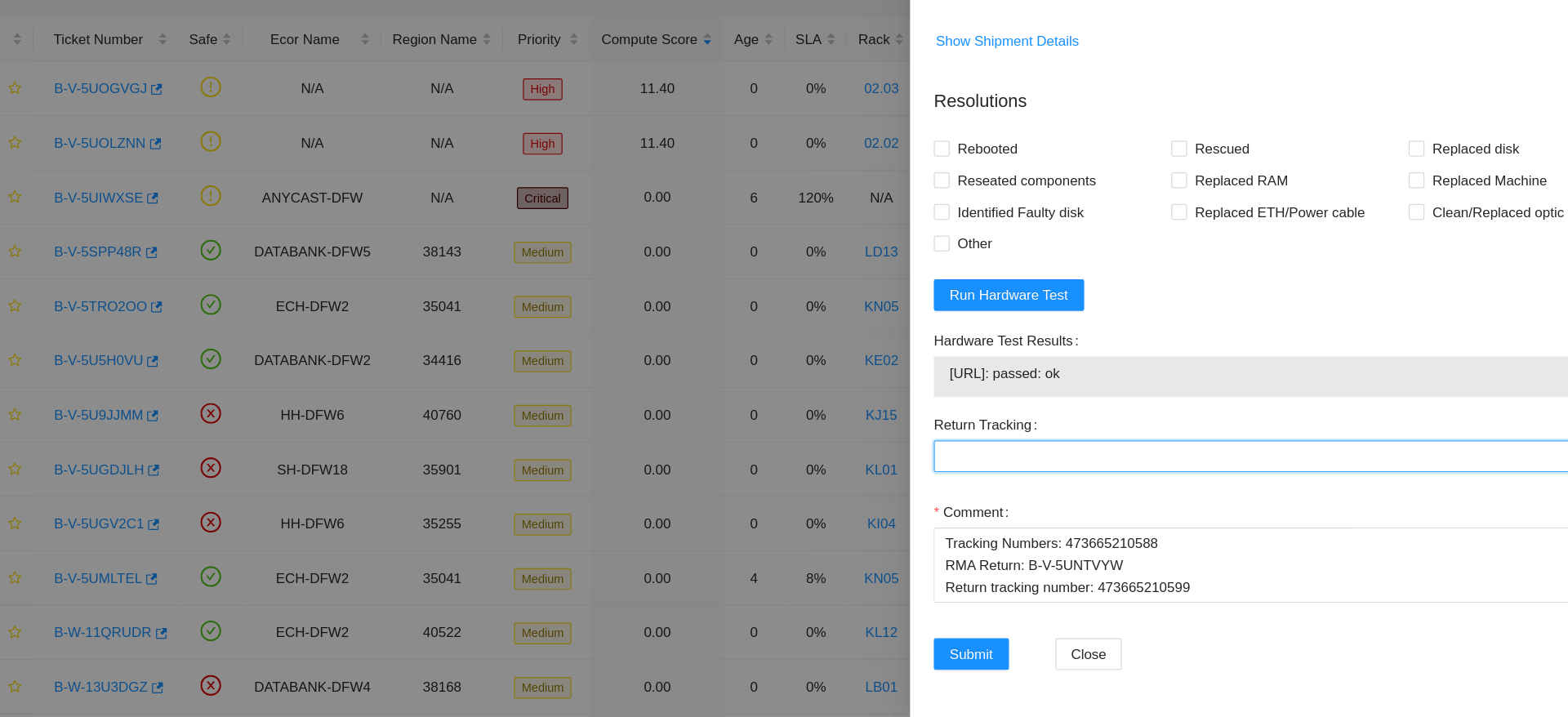
click at [1177, 507] on Tracking "Return Tracking" at bounding box center [1253, 501] width 588 height 26
paste Tracking "473665210599"
type Tracking "473665210599"
click at [983, 238] on span "Rebooted" at bounding box center [1004, 247] width 63 height 26
click at [972, 241] on input "Rebooted" at bounding box center [966, 246] width 12 height 12
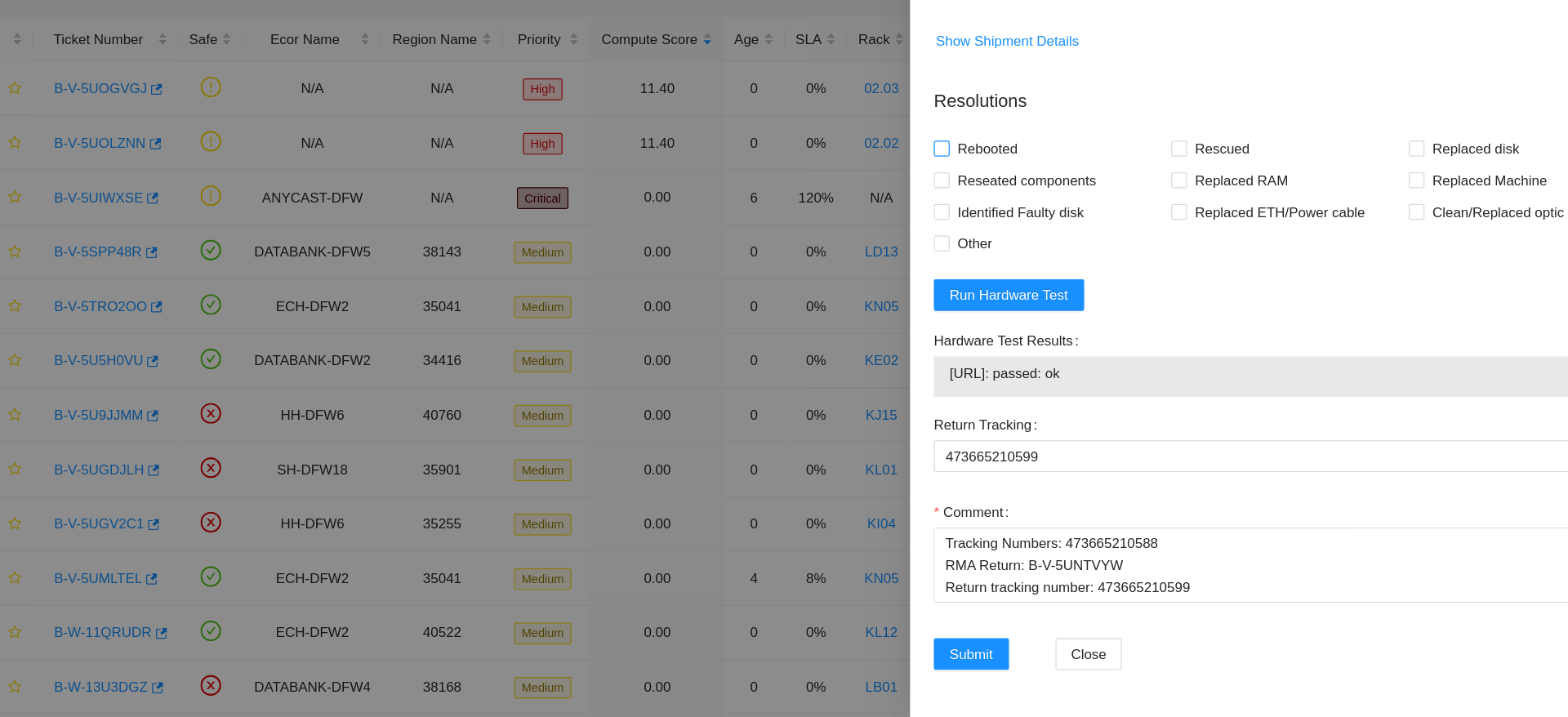
checkbox input "true"
click at [1371, 243] on span "Replaced disk" at bounding box center [1407, 247] width 85 height 26
click at [1364, 243] on input "Replaced disk" at bounding box center [1358, 246] width 12 height 12
checkbox input "true"
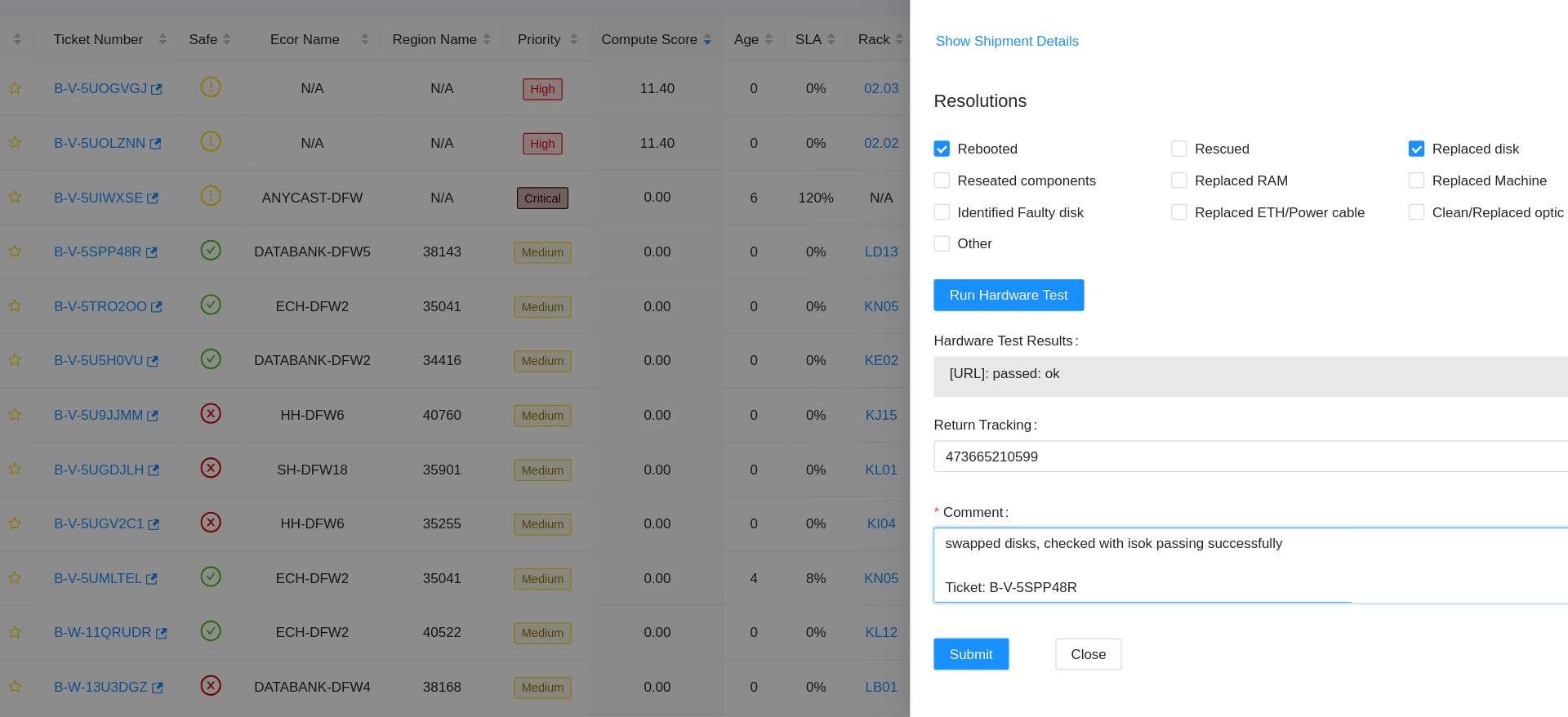
drag, startPoint x: 1188, startPoint y: 613, endPoint x: 814, endPoint y: 500, distance: 390.7
click at [814, 500] on div "TODOs - Description - B-V-5SPP48R Problem Type Hardware Sub Type Disk Rack Numb…" at bounding box center [784, 358] width 1568 height 717
click at [997, 665] on span "Submit" at bounding box center [991, 665] width 36 height 18
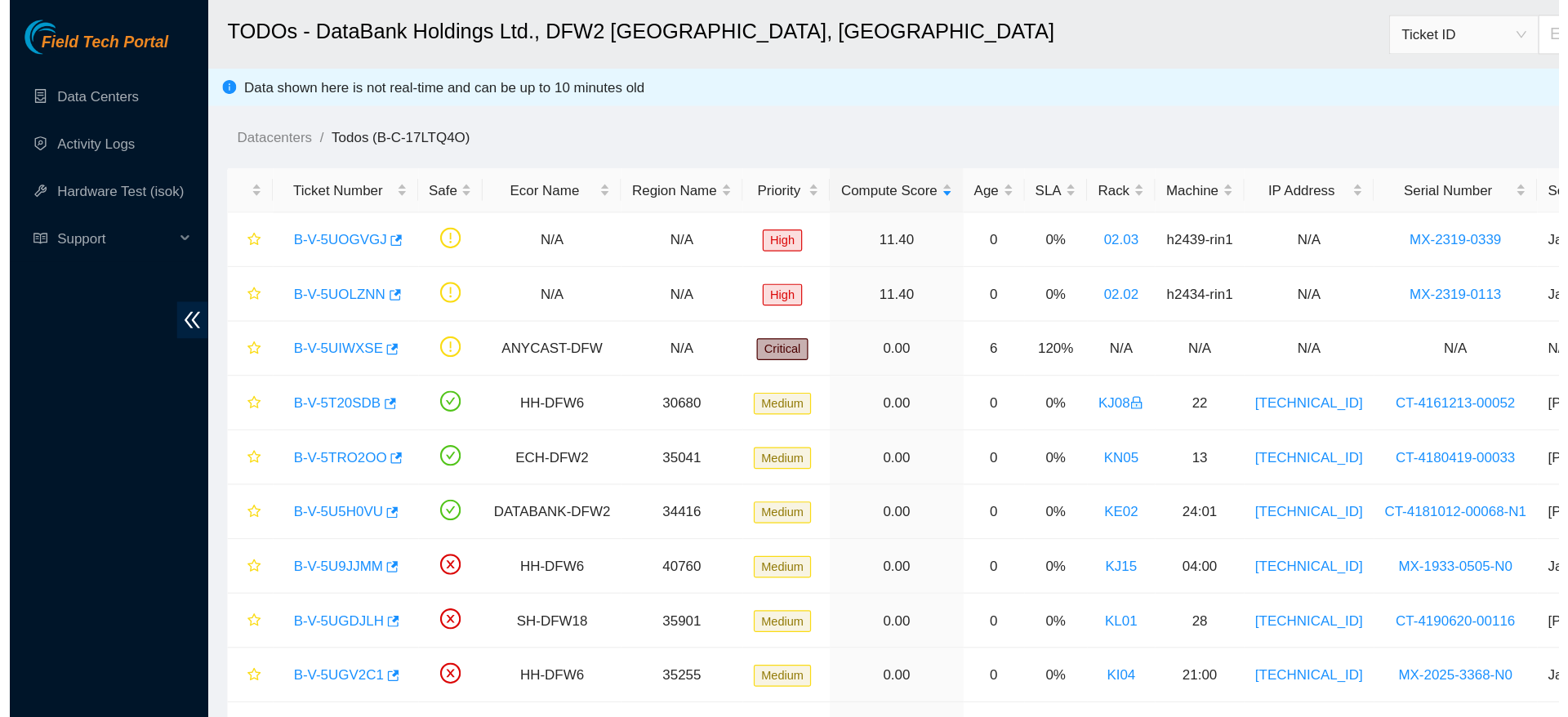
scroll to position [112, 0]
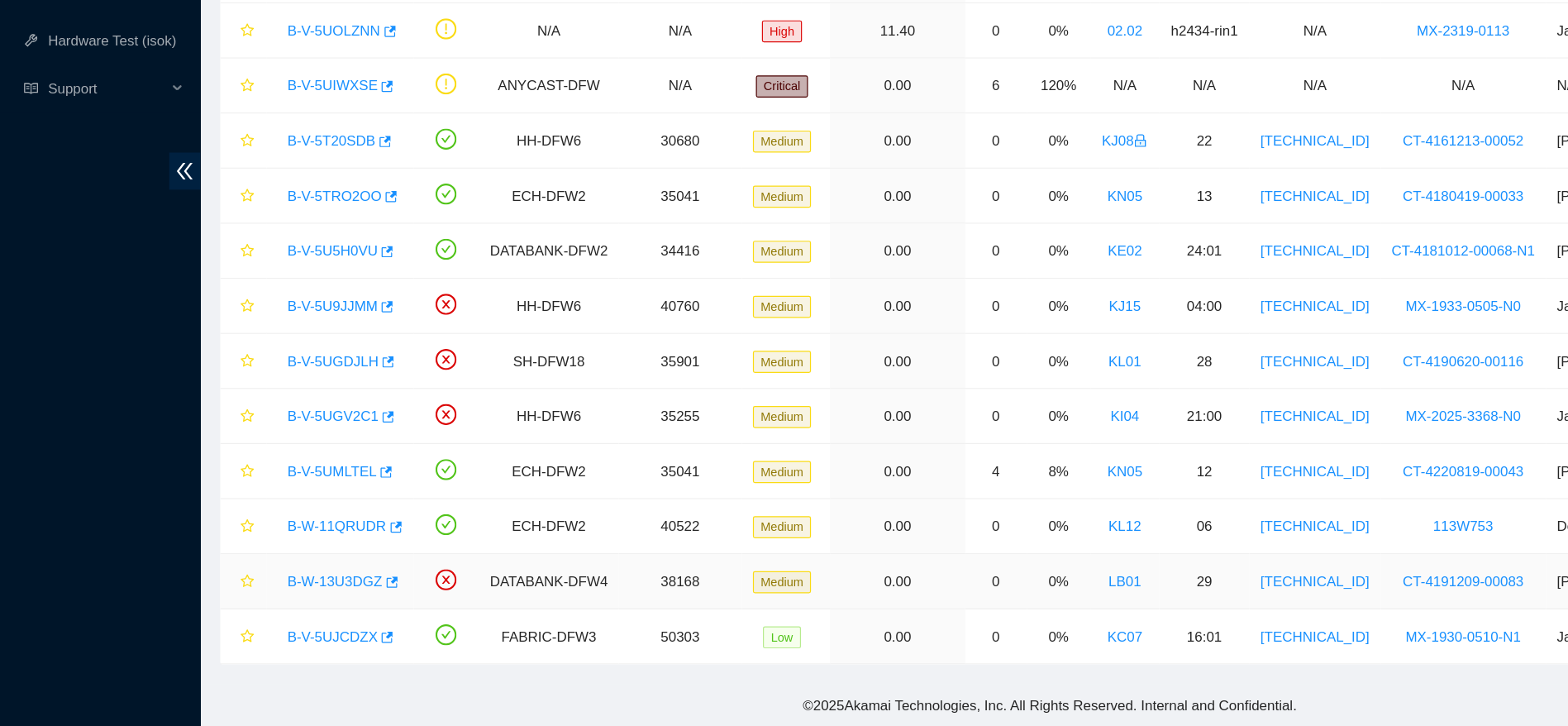
click at [286, 599] on link "B-W-13U3DGZ" at bounding box center [277, 606] width 79 height 14
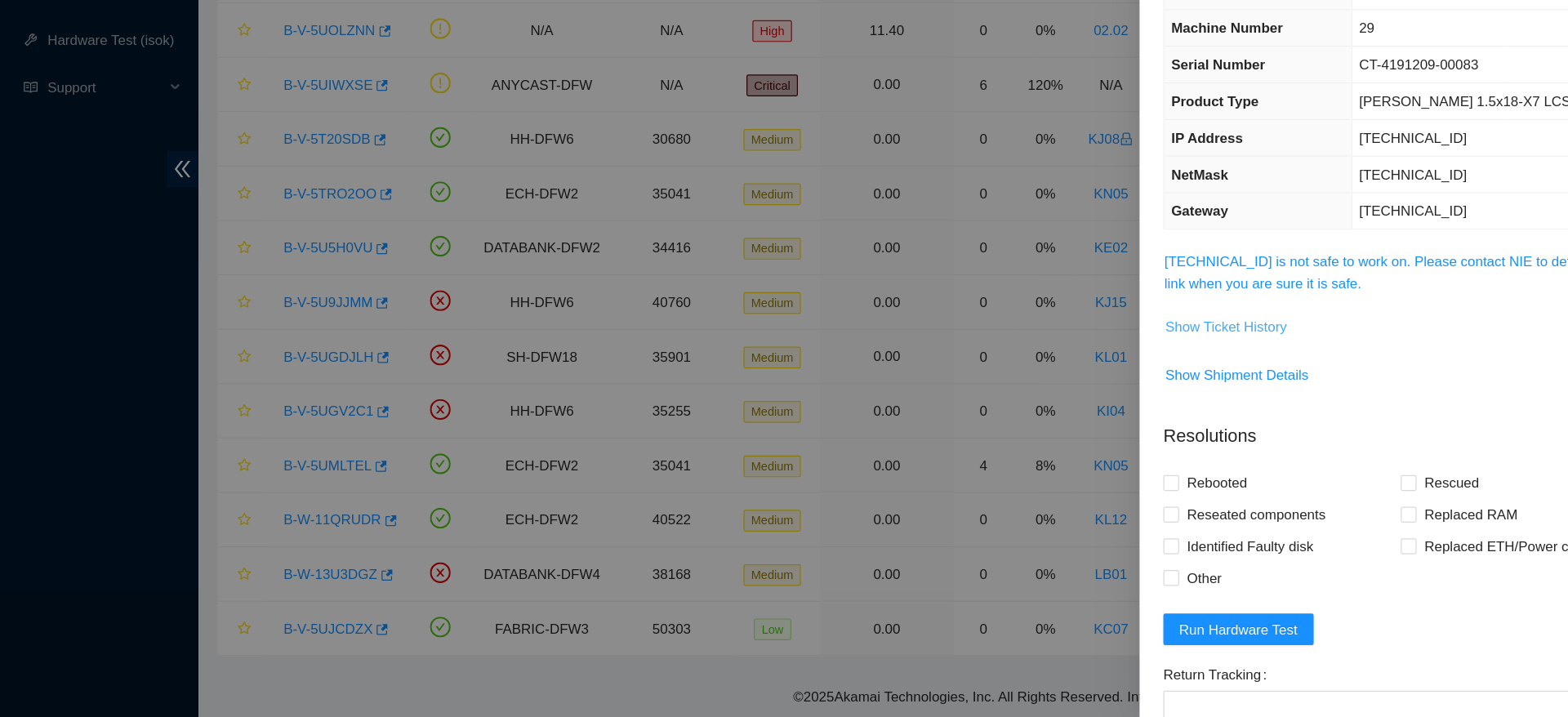
click at [1000, 397] on span "Show Ticket History" at bounding box center [1012, 395] width 100 height 18
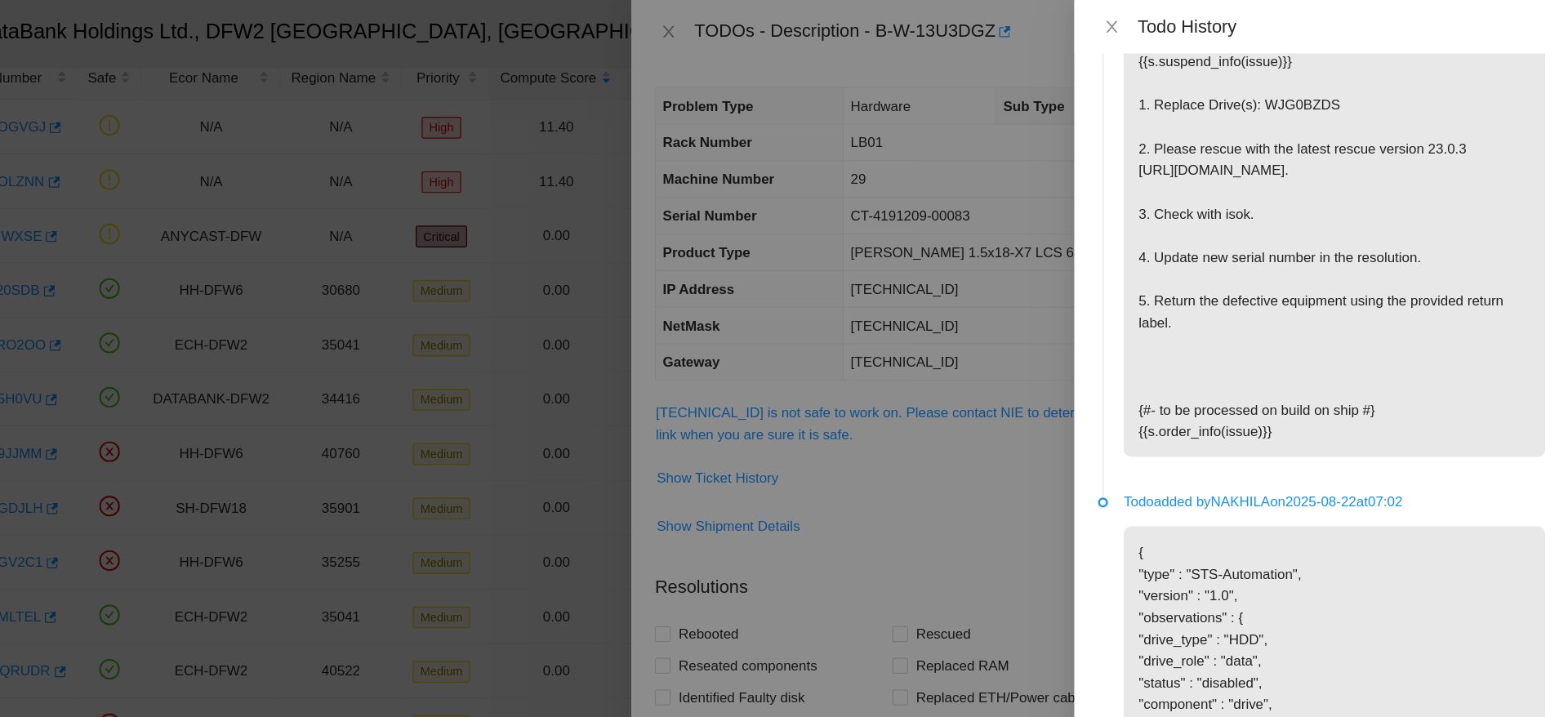
scroll to position [1904, 0]
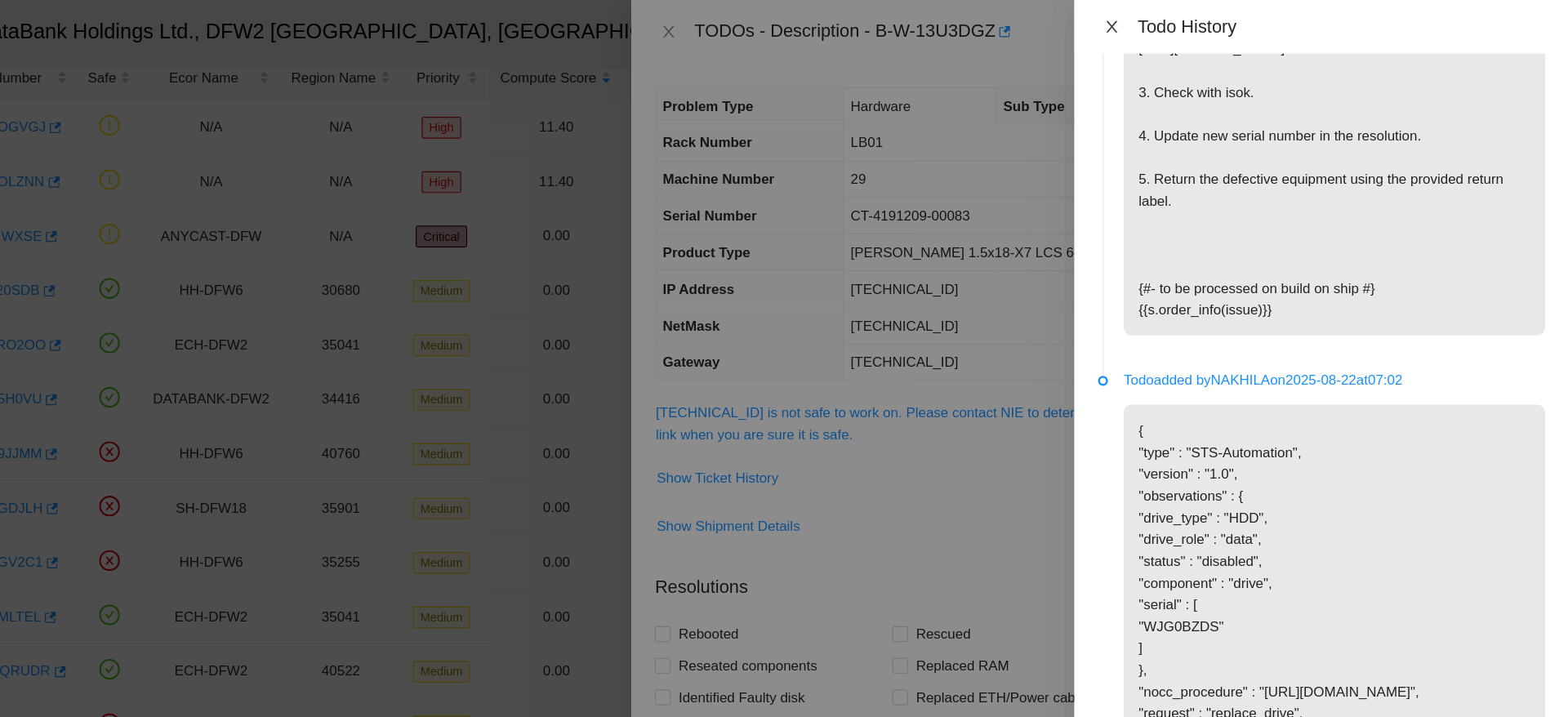
click at [1195, 20] on icon "close" at bounding box center [1191, 22] width 13 height 13
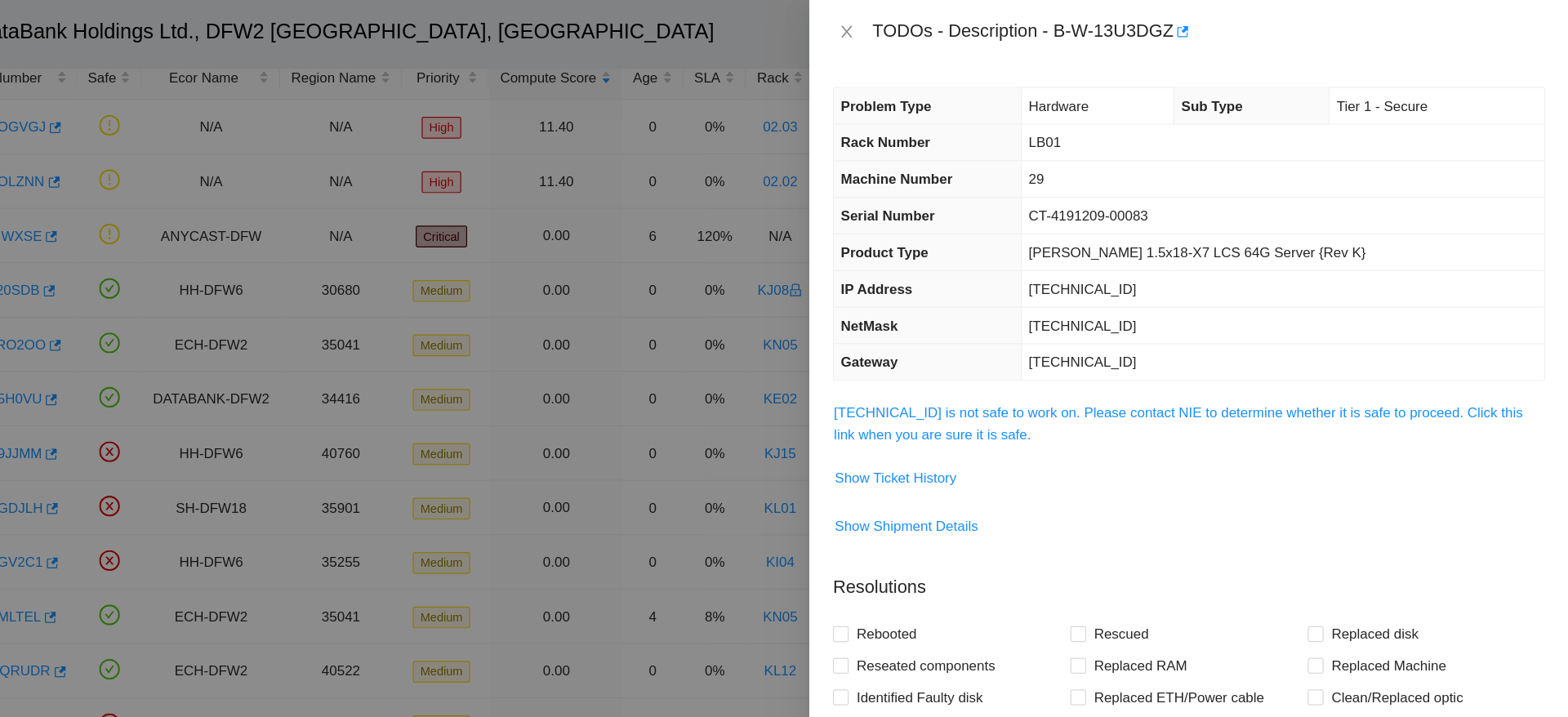
scroll to position [207, 0]
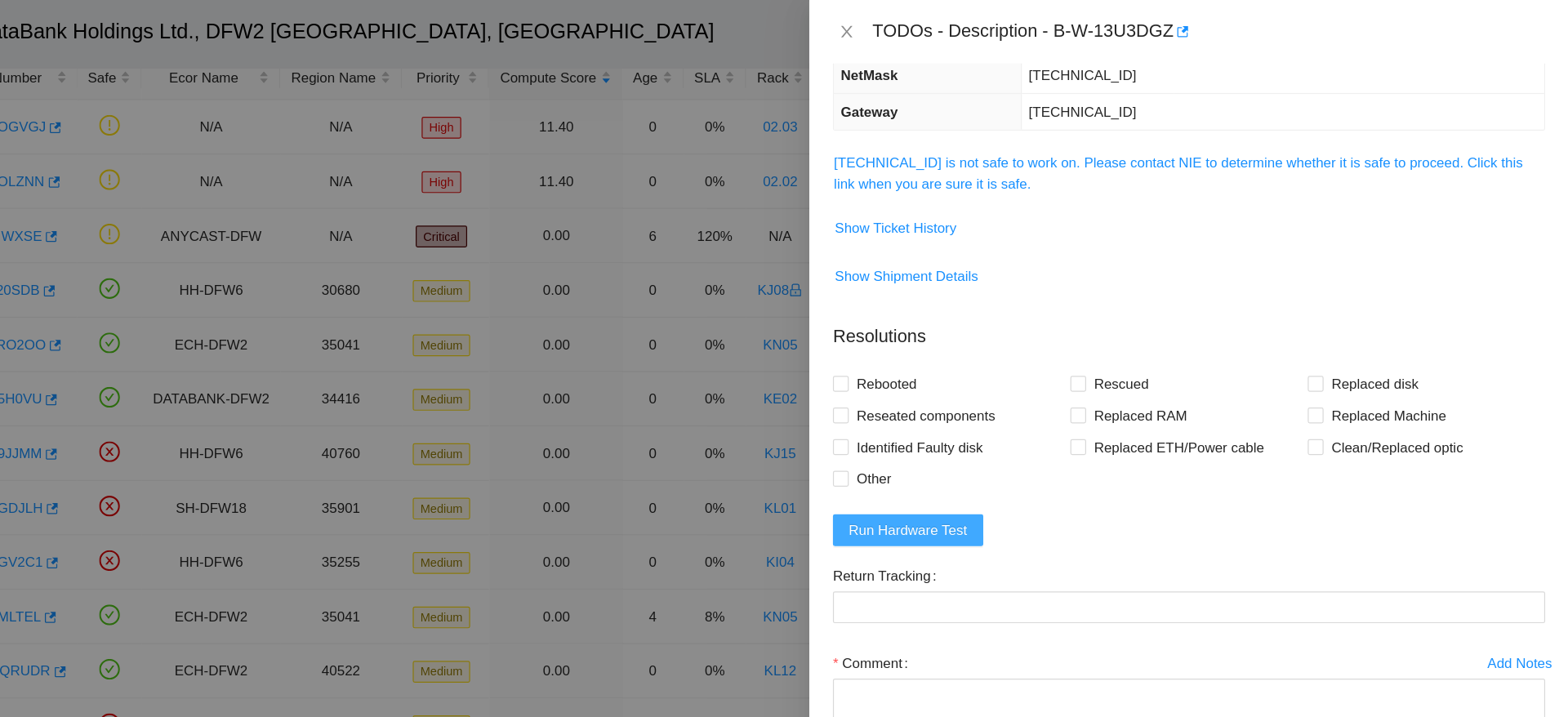
click at [1046, 444] on span "Run Hardware Test" at bounding box center [1023, 438] width 98 height 18
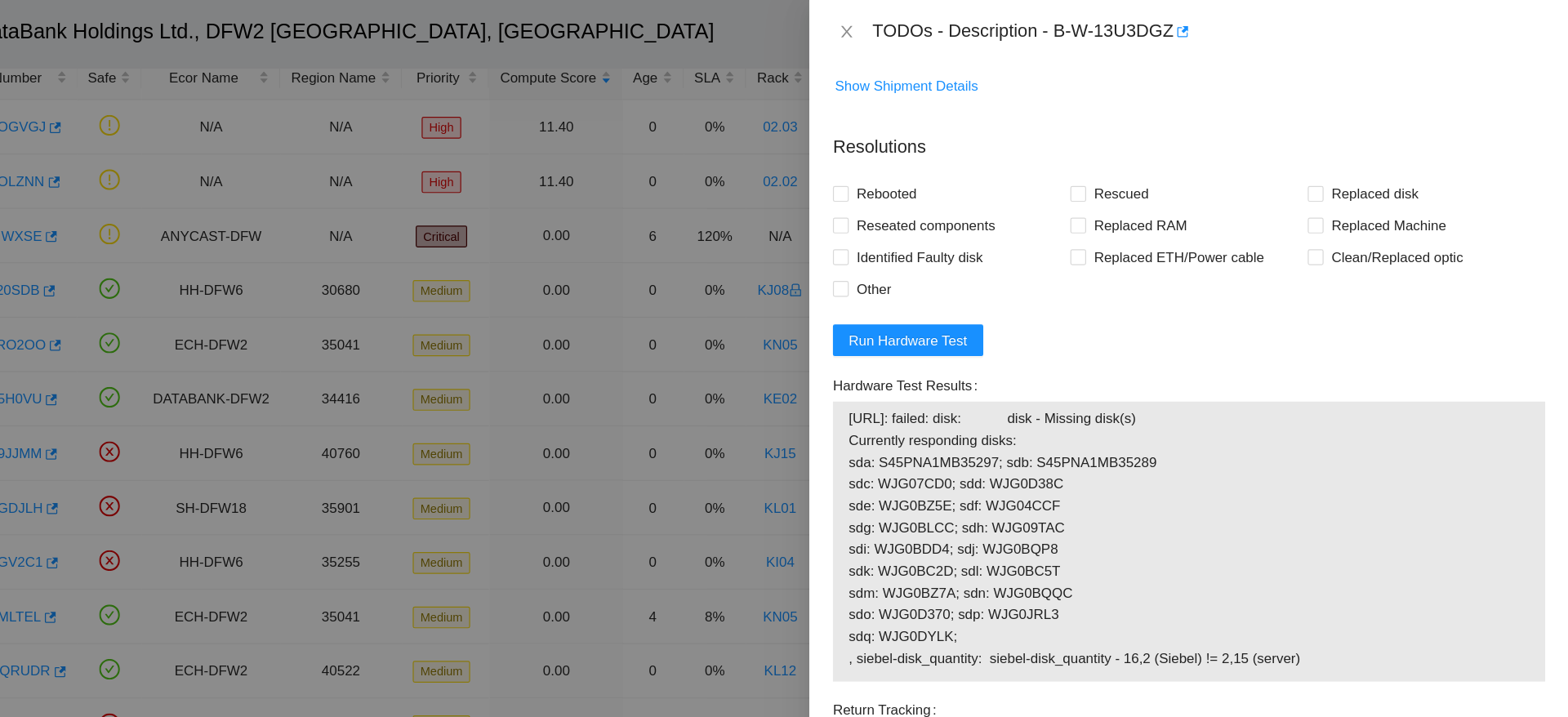
scroll to position [433, 0]
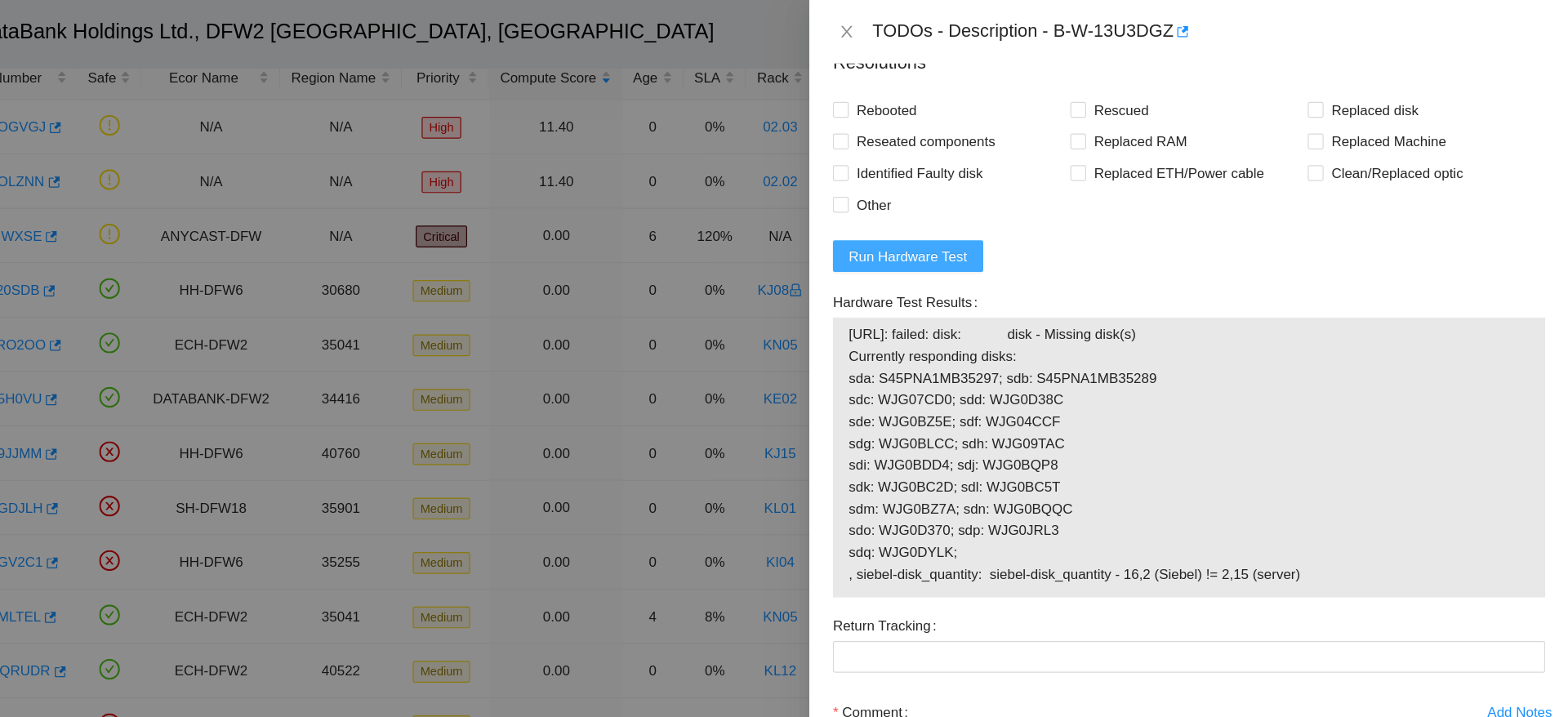
click at [1028, 202] on button "Run Hardware Test" at bounding box center [1022, 211] width 124 height 26
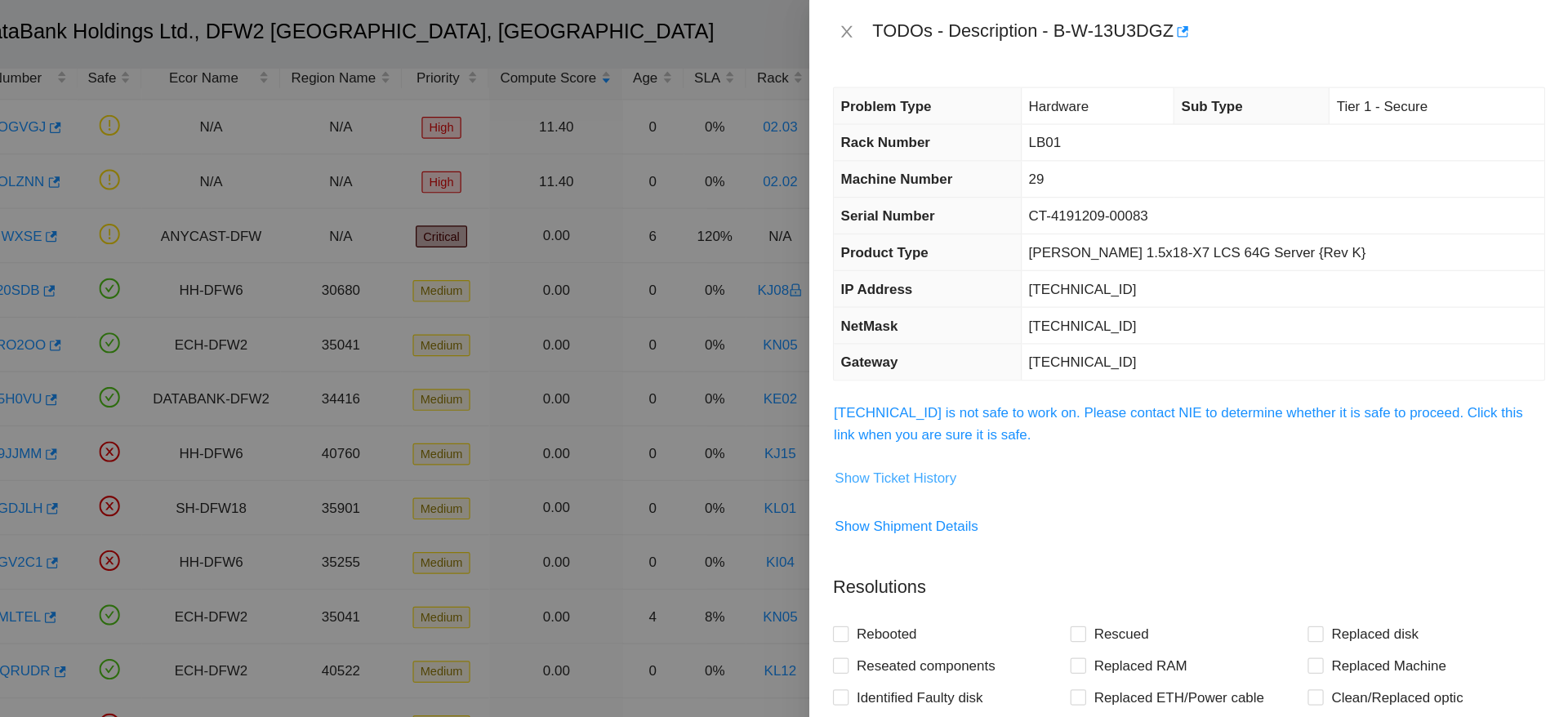
click at [998, 388] on span "Show Ticket History" at bounding box center [1012, 395] width 100 height 18
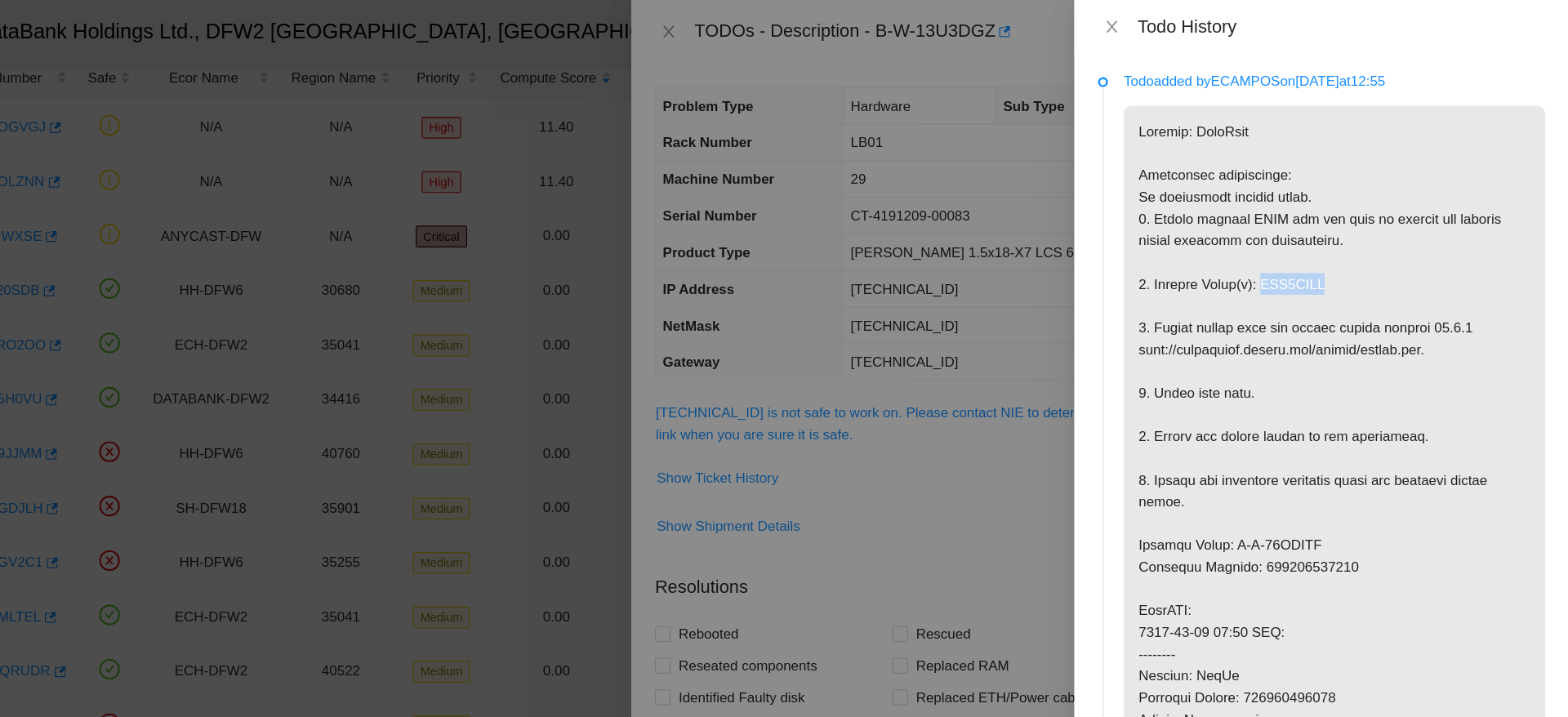
drag, startPoint x: 1310, startPoint y: 230, endPoint x: 1455, endPoint y: 233, distance: 145.0
click at [1455, 233] on p at bounding box center [1375, 531] width 348 height 887
copy p "WJG0BZDS"
click at [1192, 27] on icon "close" at bounding box center [1191, 22] width 13 height 13
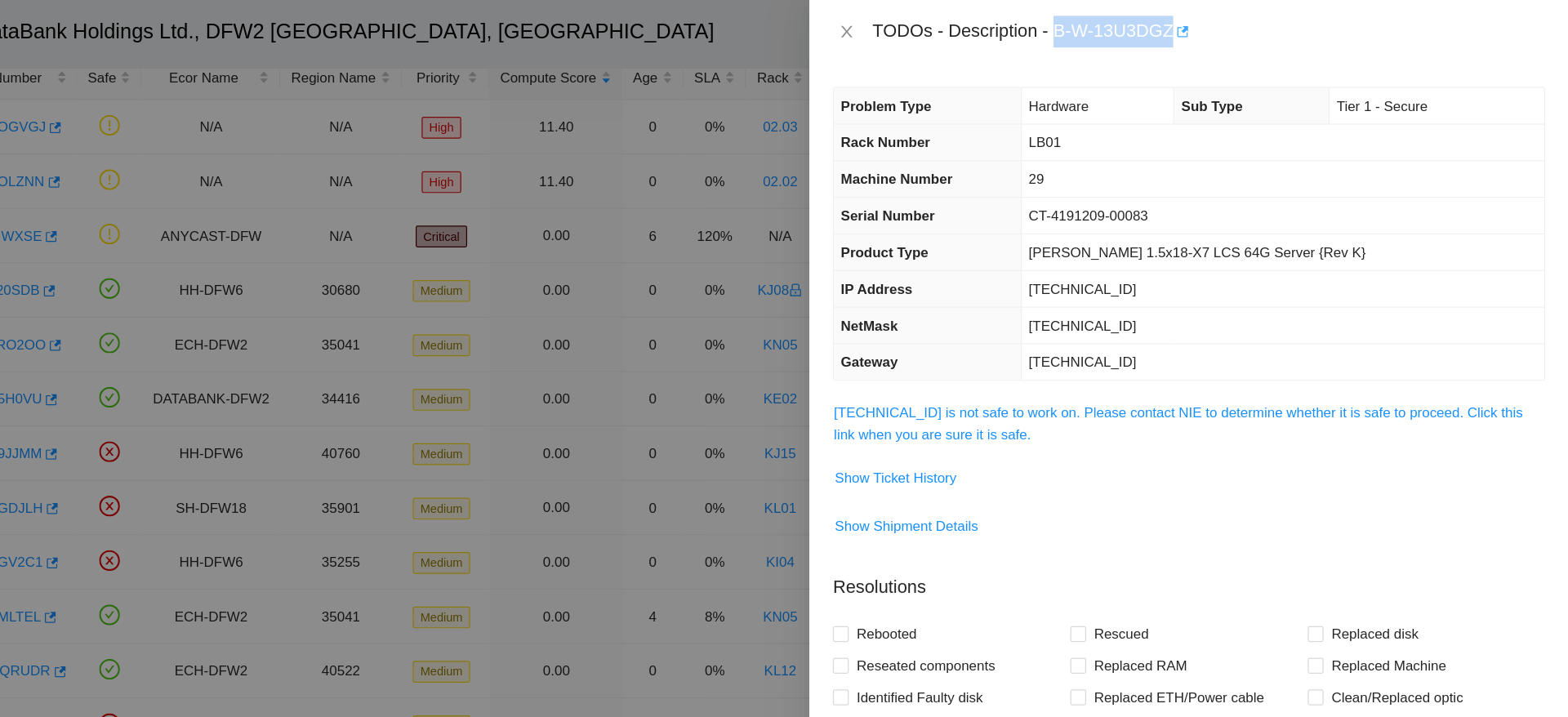
drag, startPoint x: 1147, startPoint y: 24, endPoint x: 1242, endPoint y: 16, distance: 95.3
click at [1242, 16] on div "TODOs - Description - B-W-13U3DGZ" at bounding box center [1270, 26] width 555 height 26
copy div "B-W-13U3DGZ"
click at [1015, 392] on span "Show Ticket History" at bounding box center [1012, 395] width 100 height 18
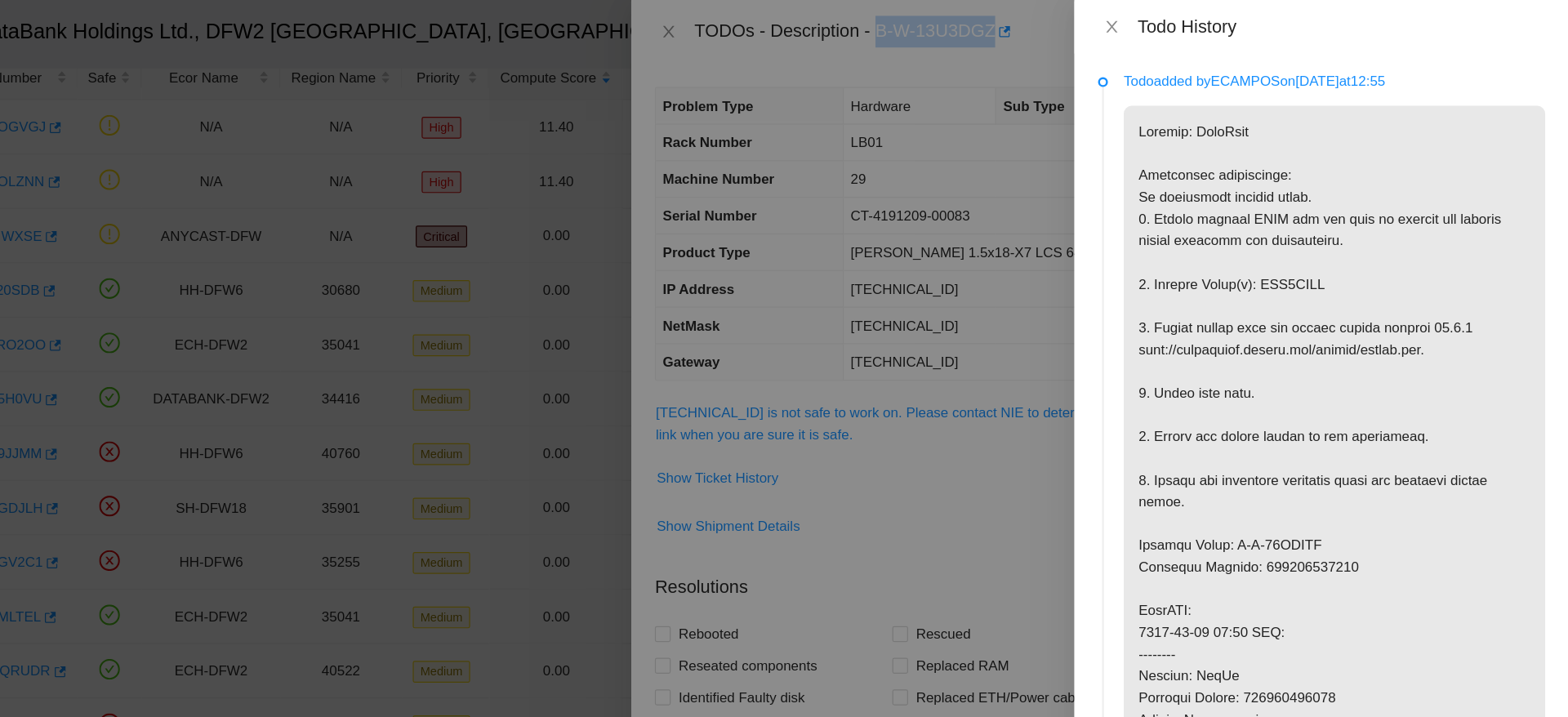
scroll to position [26, 0]
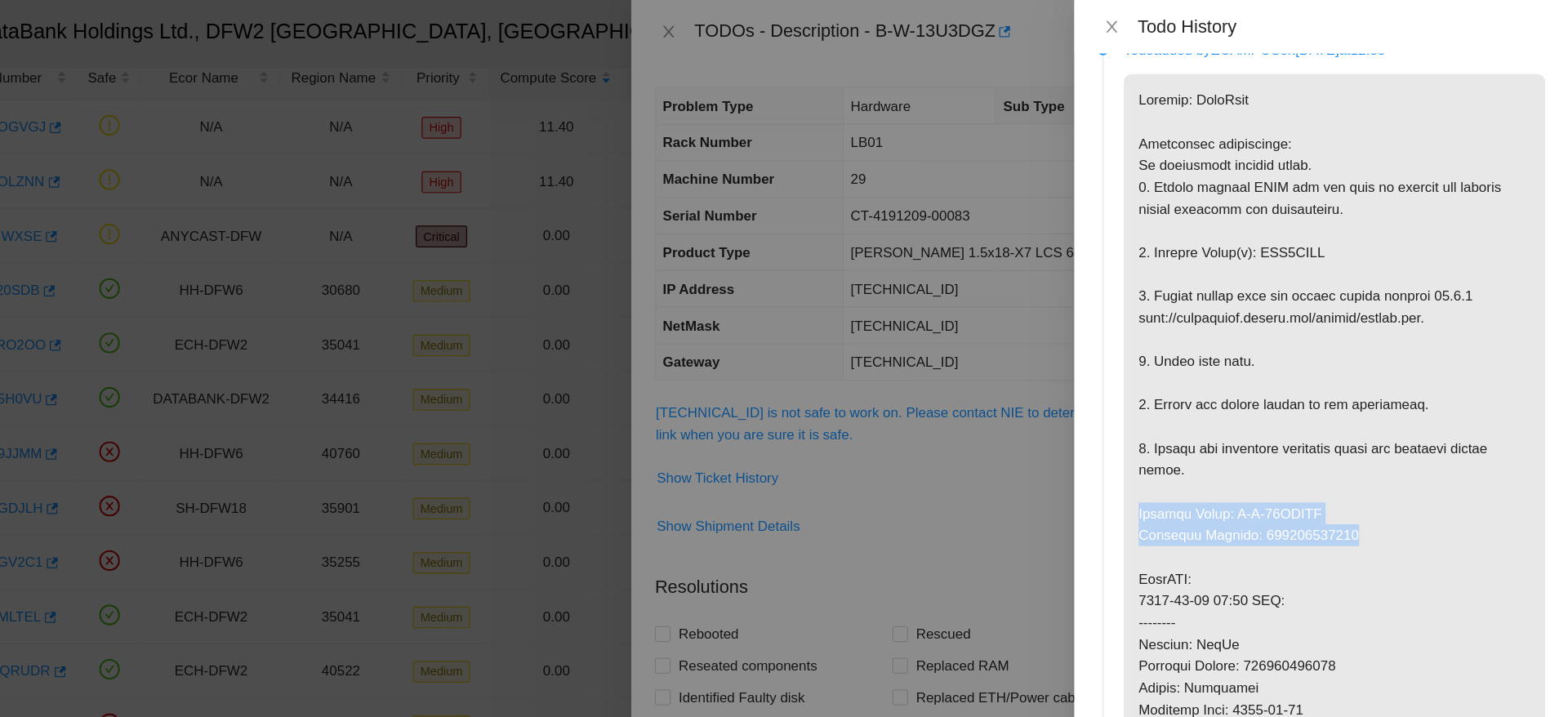
drag, startPoint x: 1212, startPoint y: 419, endPoint x: 1419, endPoint y: 439, distance: 208.0
click at [1419, 439] on p at bounding box center [1375, 505] width 348 height 887
copy p "Service Order: B-W-13VAODV Tracking Numbers: 463470046050"
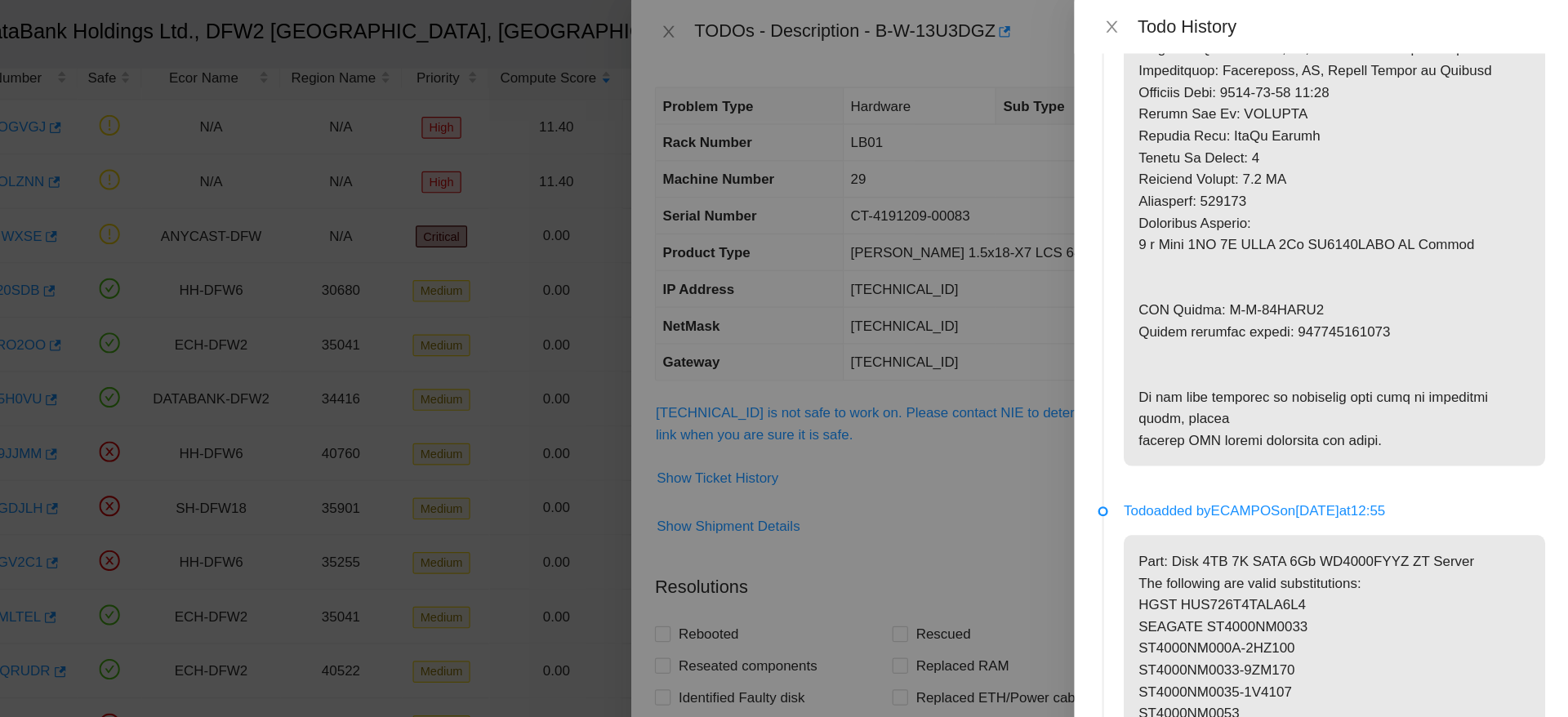
scroll to position [592, 0]
drag, startPoint x: 1207, startPoint y: 252, endPoint x: 1454, endPoint y: 265, distance: 247.3
copy p "RMA Return: B-W-13VAOE4 Return tracking number: 463470046060"
click at [1063, 262] on div at bounding box center [784, 358] width 1568 height 717
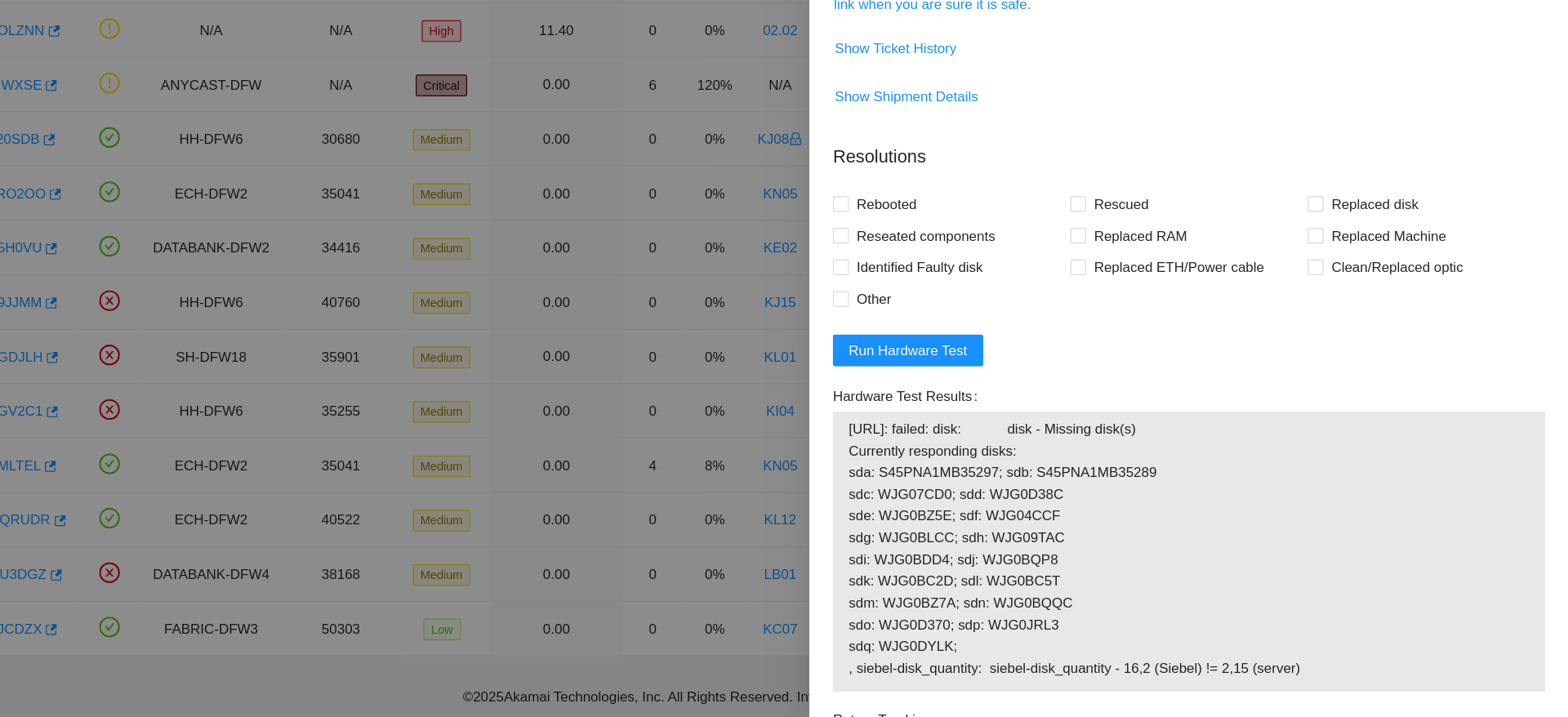
scroll to position [127, 0]
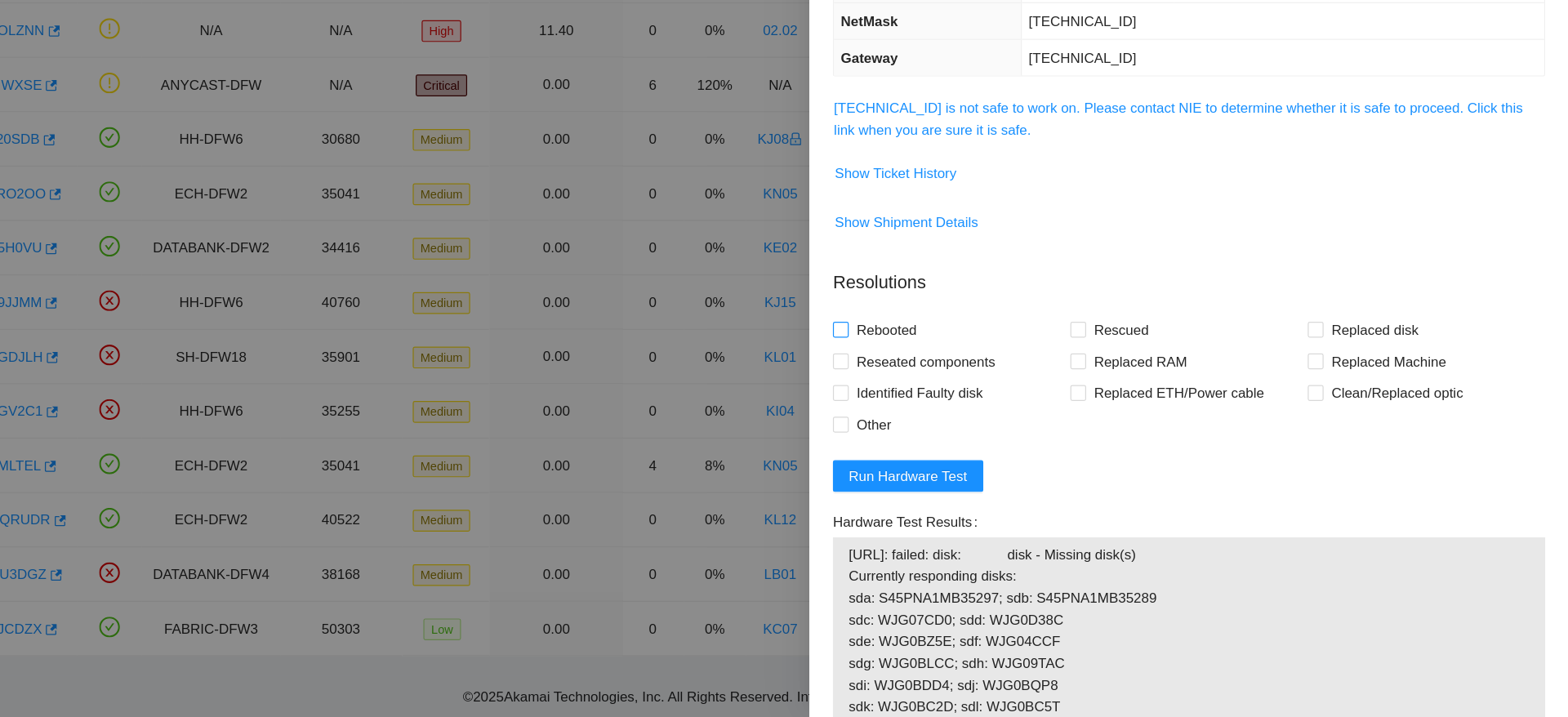
click at [1027, 392] on span "Rebooted" at bounding box center [1004, 397] width 63 height 26
click at [972, 392] on input "Rebooted" at bounding box center [966, 397] width 12 height 12
checkbox input "true"
click at [1365, 392] on span "Replaced disk" at bounding box center [1407, 397] width 85 height 26
click at [1362, 392] on input "Replaced disk" at bounding box center [1358, 397] width 12 height 12
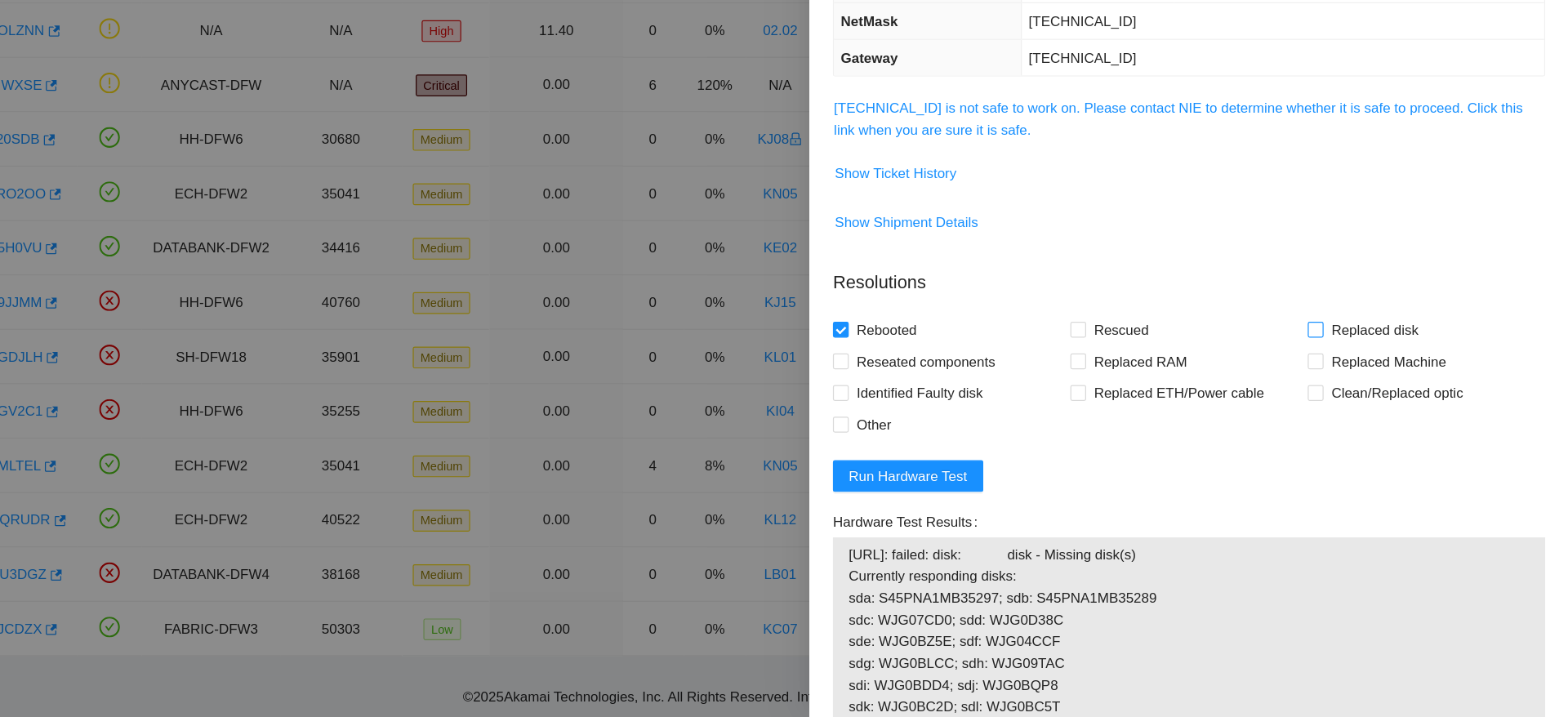
checkbox input "true"
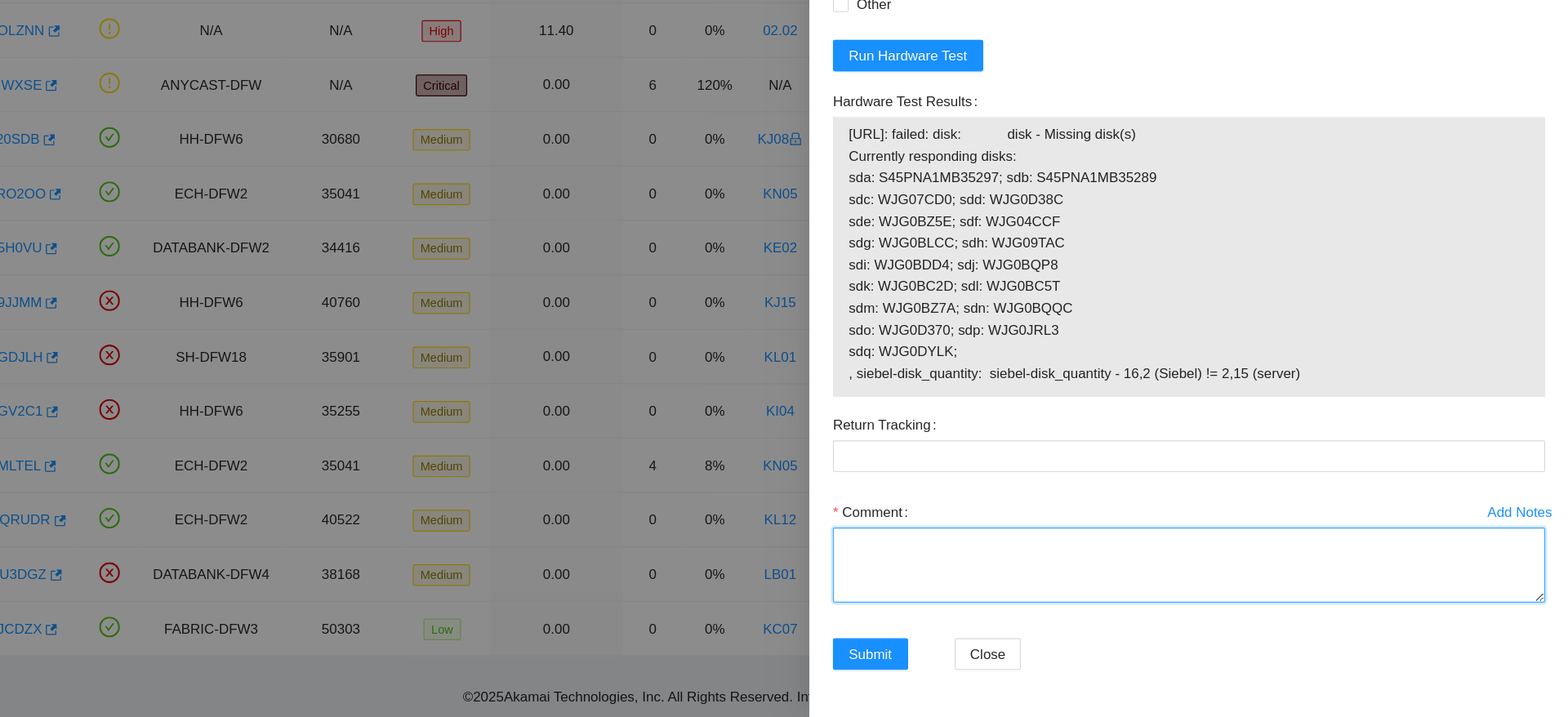
click at [1079, 602] on textarea "Comment" at bounding box center [1253, 591] width 588 height 63
paste textarea "Ticket: B-W-13U3DGZ Good Disk: WCC137UN4KNZ Bad Disk: WJG0BZDS Service Order: B…"
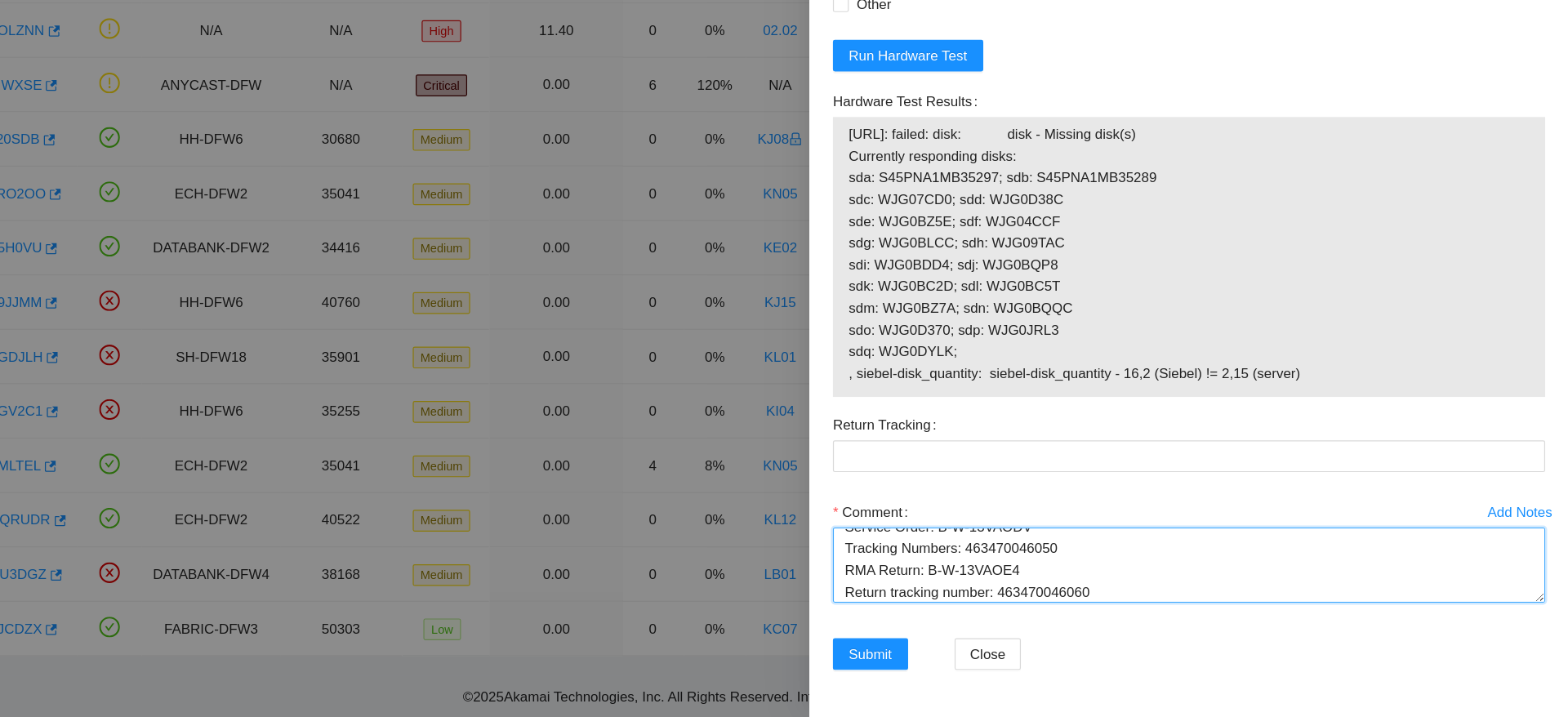
scroll to position [108, 0]
drag, startPoint x: 1184, startPoint y: 615, endPoint x: 1096, endPoint y: 614, distance: 88.0
click at [1096, 614] on textarea "replaced disk Ticket: B-W-13U3DGZ Good Disk: WCC137UN4KNZ Bad Disk: WJG0BZDS Se…" at bounding box center [1253, 591] width 588 height 63
type textarea "replaced disk Ticket: B-W-13U3DGZ Good Disk: WCC137UN4KNZ Bad Disk: WJG0BZDS Se…"
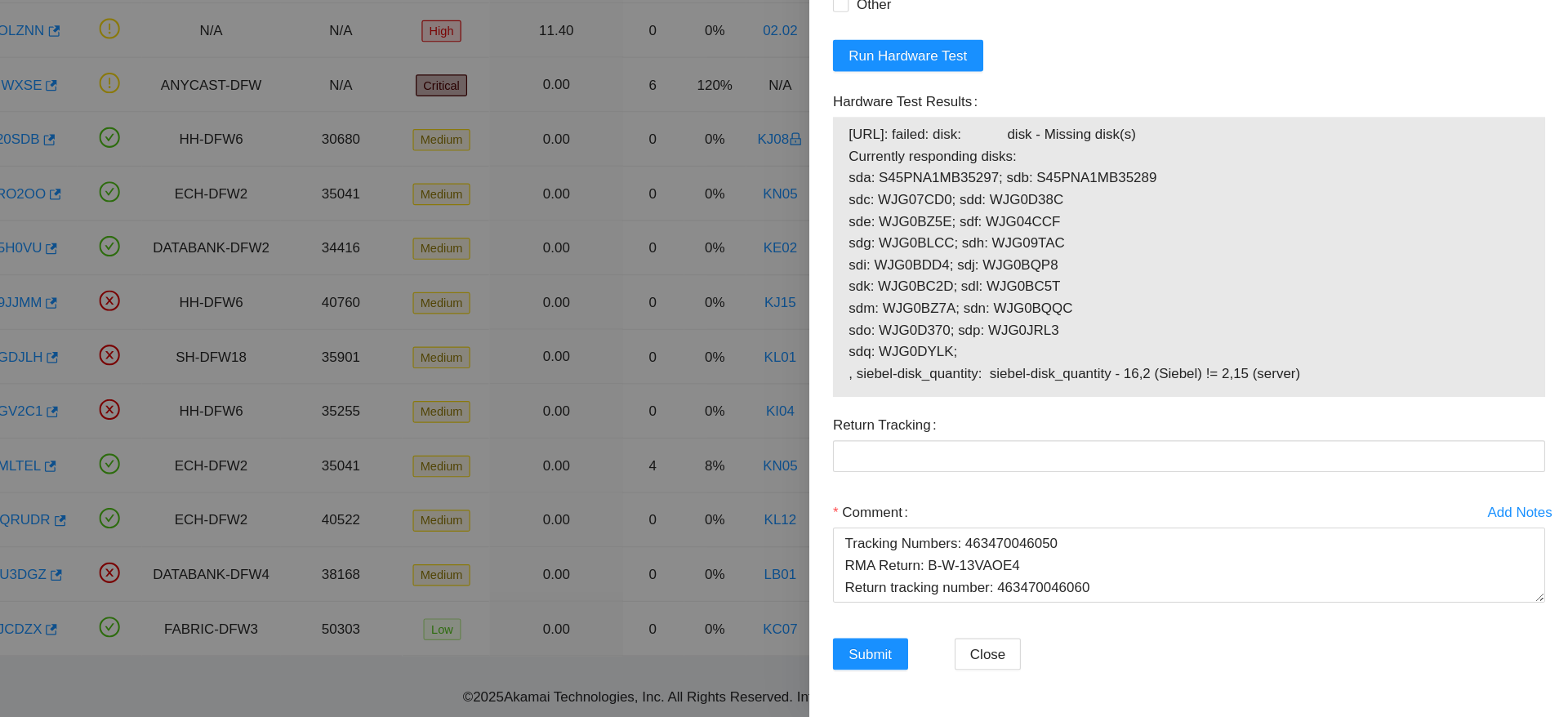
click at [1141, 516] on div "Return Tracking" at bounding box center [1253, 498] width 601 height 72
paste Tracking "463470046060"
click at [1146, 513] on Tracking "Return Tracking" at bounding box center [1253, 501] width 588 height 26
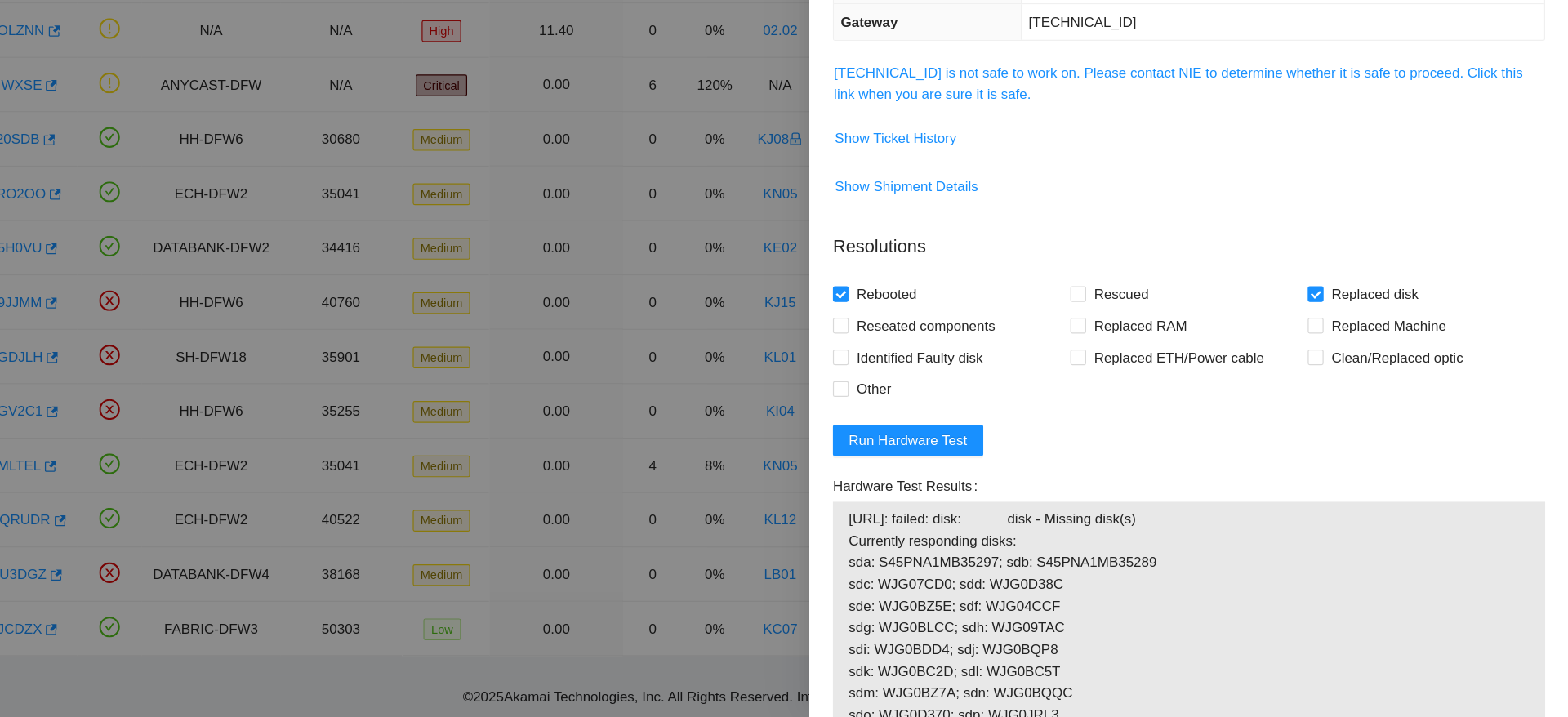
scroll to position [474, 0]
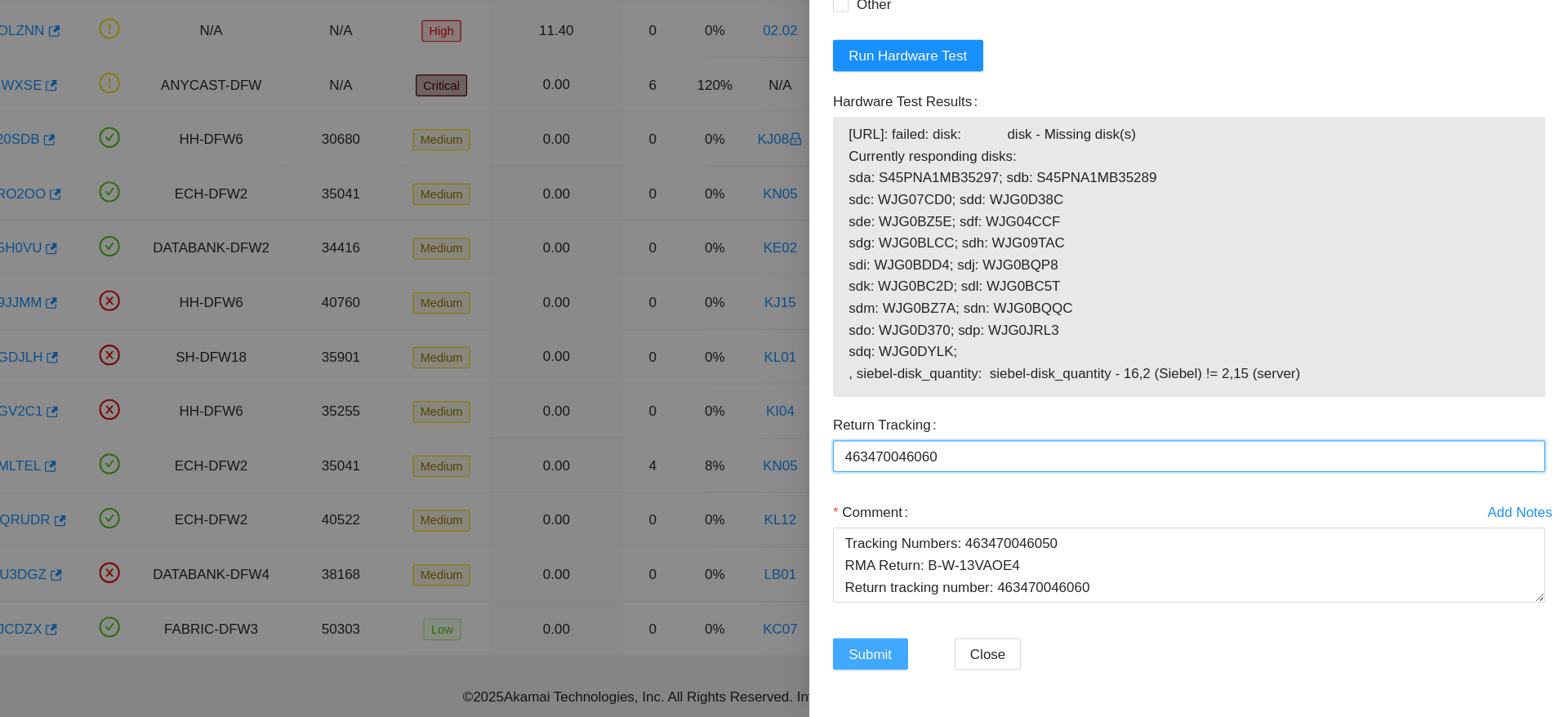
type Tracking "463470046060"
click at [999, 667] on span "Submit" at bounding box center [991, 665] width 36 height 18
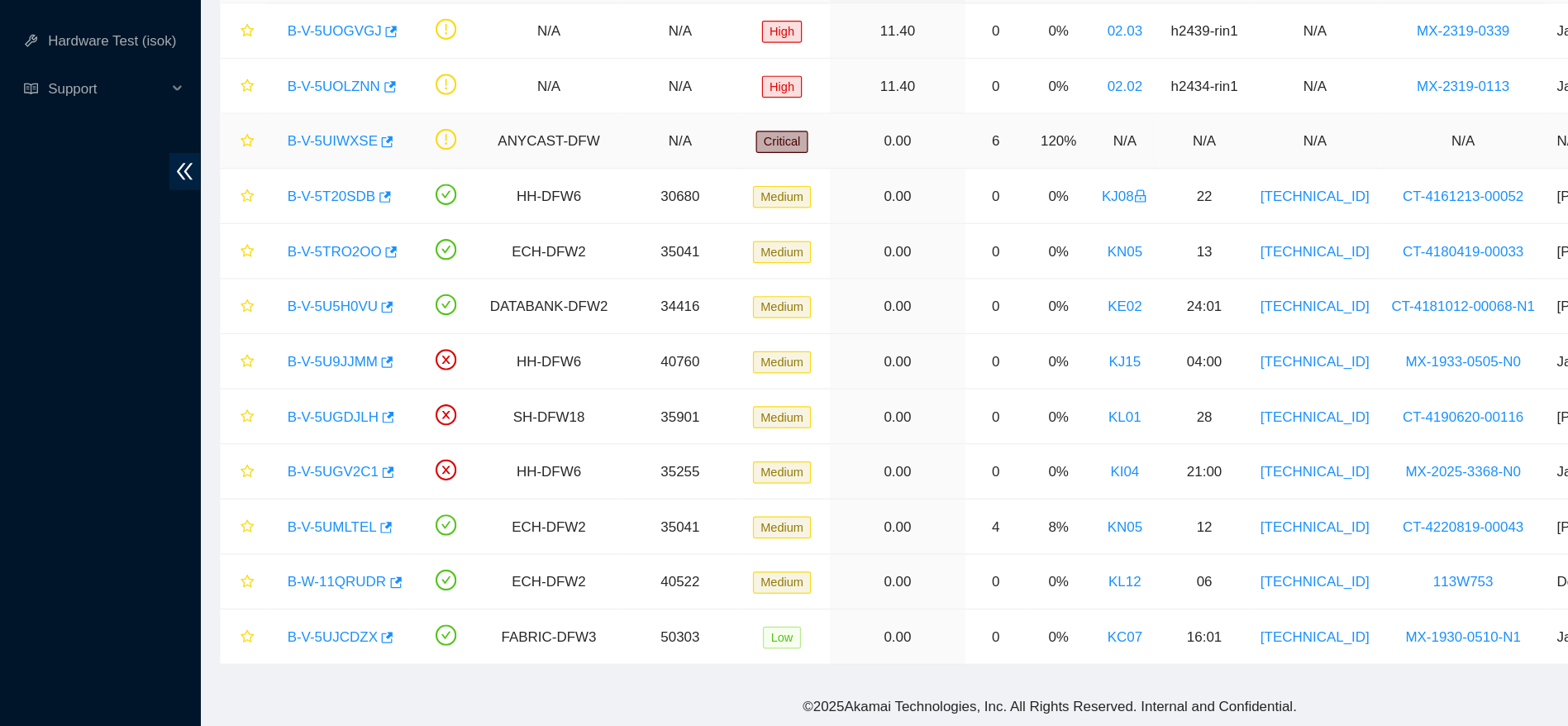
scroll to position [68, 0]
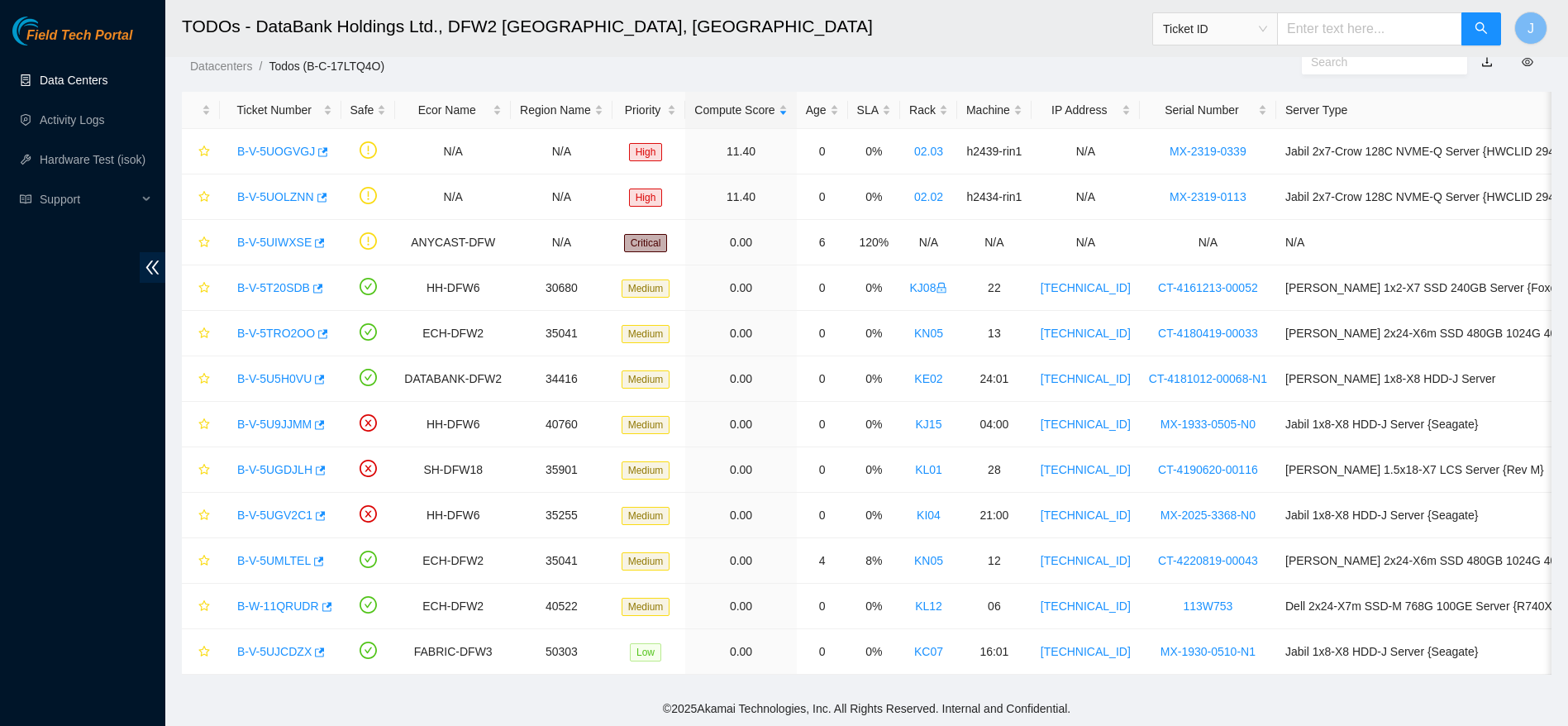
drag, startPoint x: 57, startPoint y: 97, endPoint x: 106, endPoint y: 71, distance: 55.5
click at [106, 71] on ul "Data Centers Activity Logs Hardware Test (isok) Support" at bounding box center [83, 139] width 166 height 159
click at [106, 74] on link "Data Centers" at bounding box center [74, 81] width 68 height 14
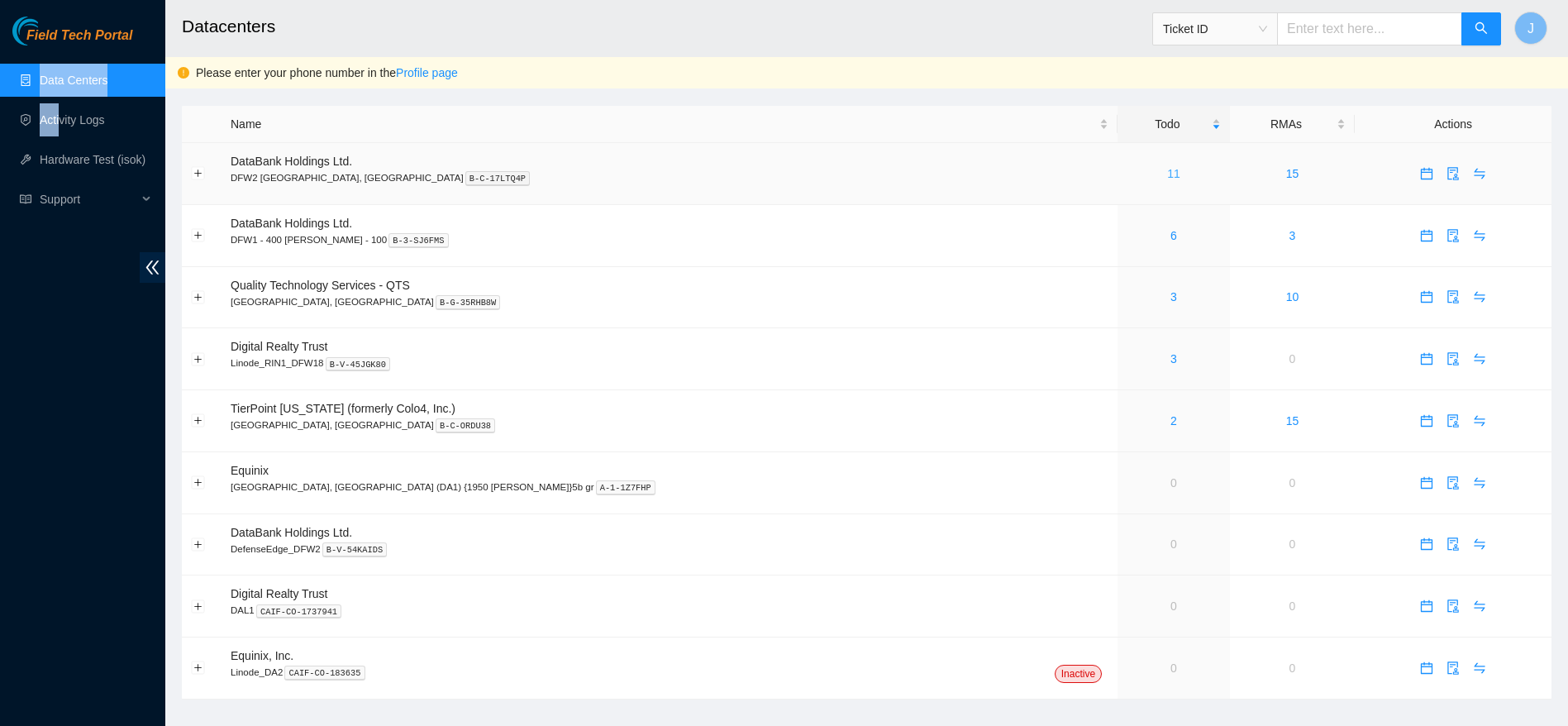
click at [1168, 175] on link "11" at bounding box center [1175, 173] width 14 height 14
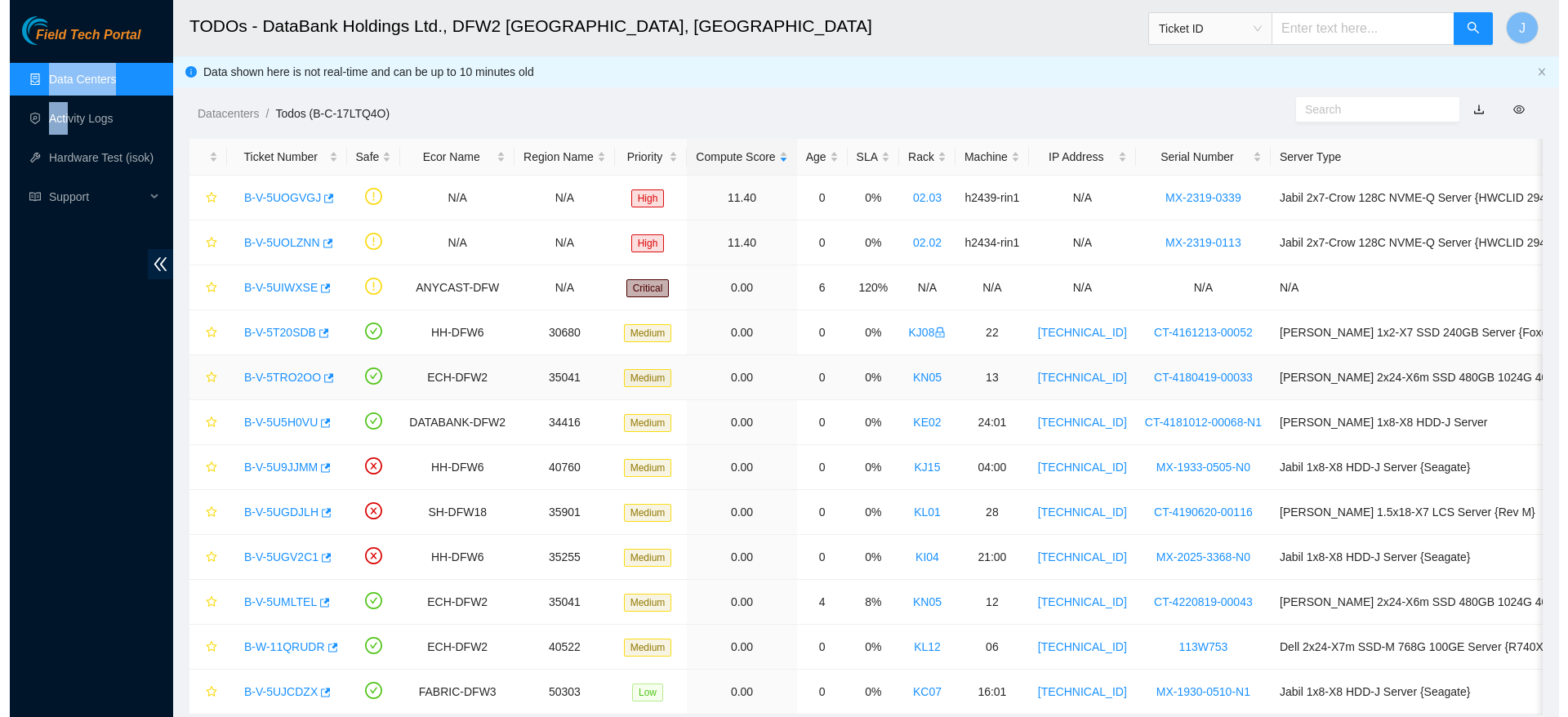
scroll to position [67, 0]
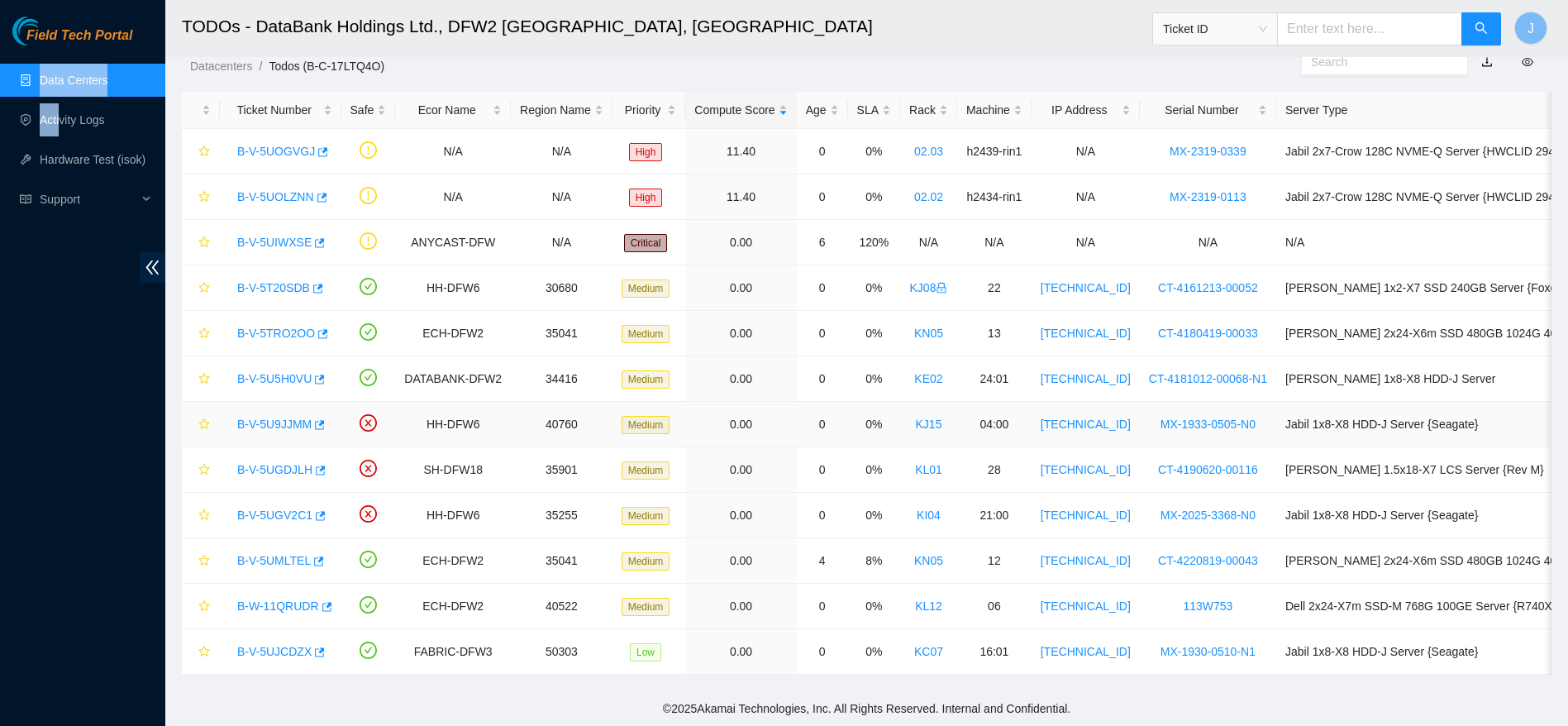
click at [281, 418] on link "B-V-5U9JJMM" at bounding box center [275, 425] width 74 height 14
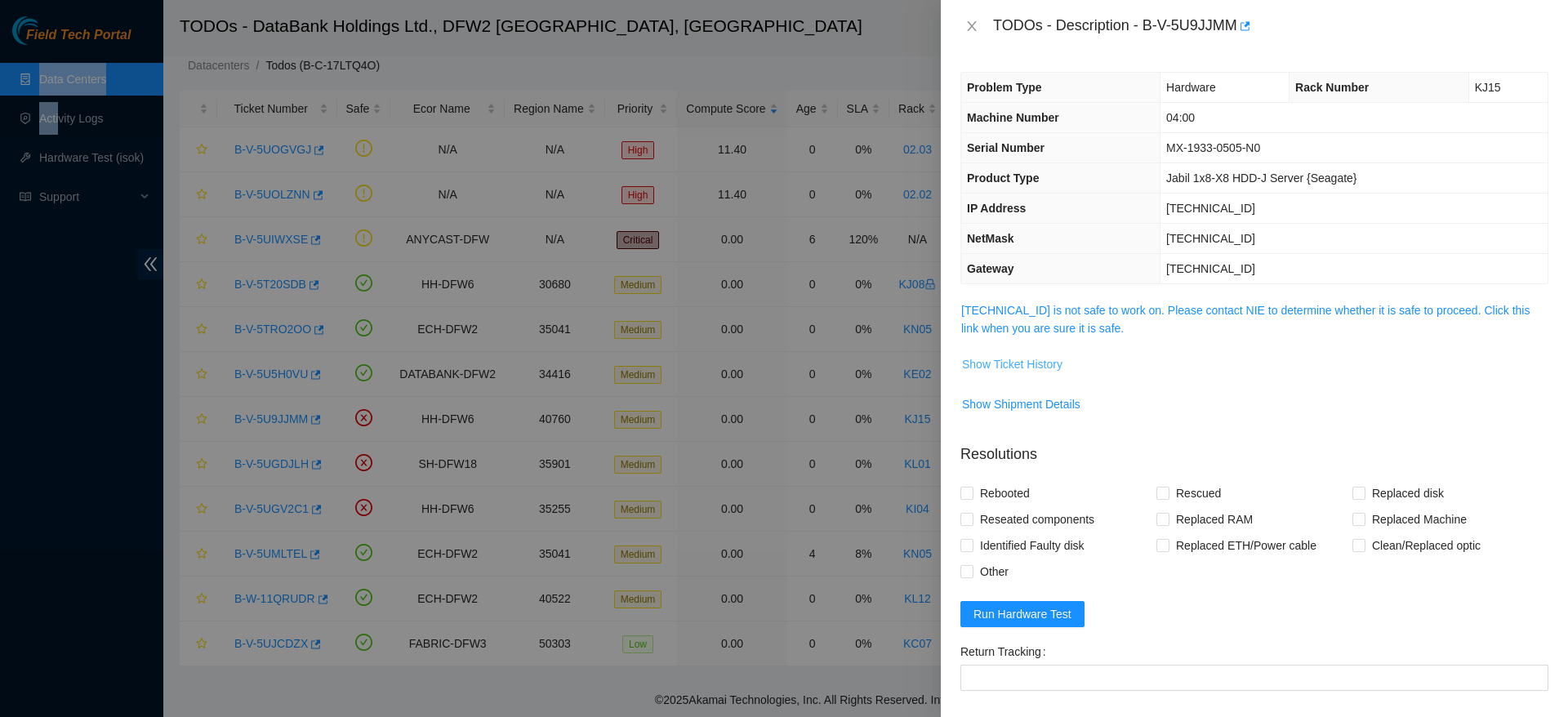
click at [1001, 366] on span "Show Ticket History" at bounding box center [1012, 364] width 100 height 18
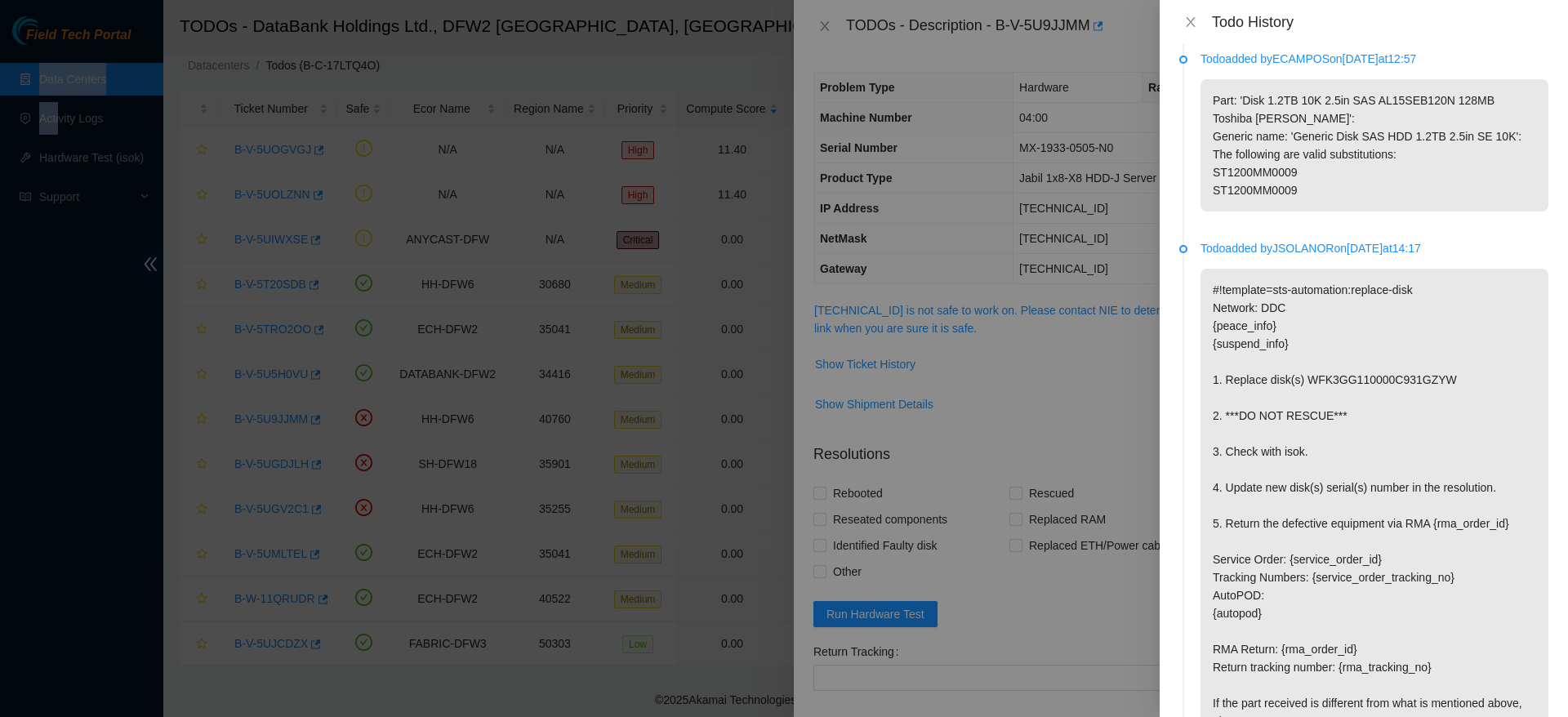
scroll to position [1051, 0]
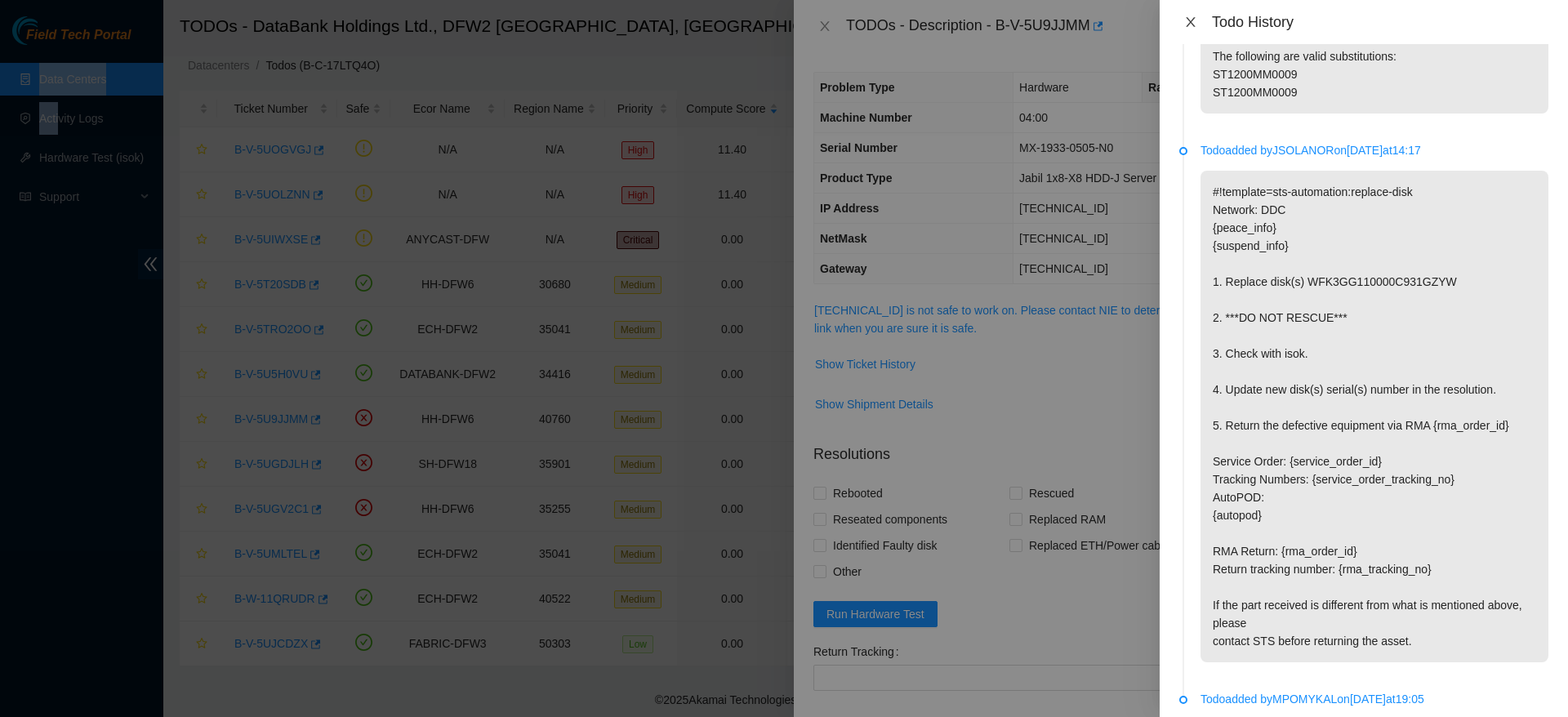
click at [1192, 29] on button "Close" at bounding box center [1191, 22] width 23 height 15
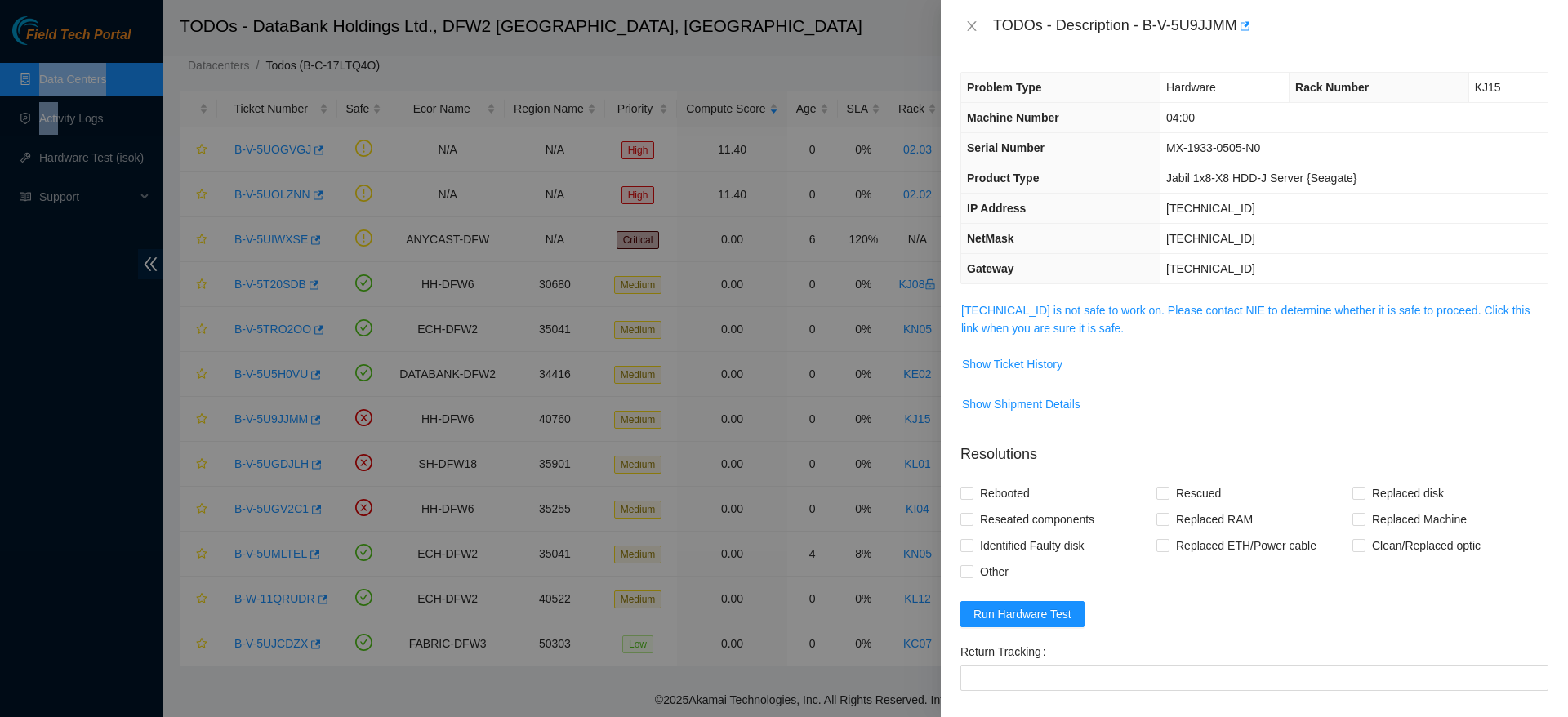
click at [1192, 29] on div "TODOs - Description - B-V-5U9JJMM" at bounding box center [1270, 26] width 555 height 26
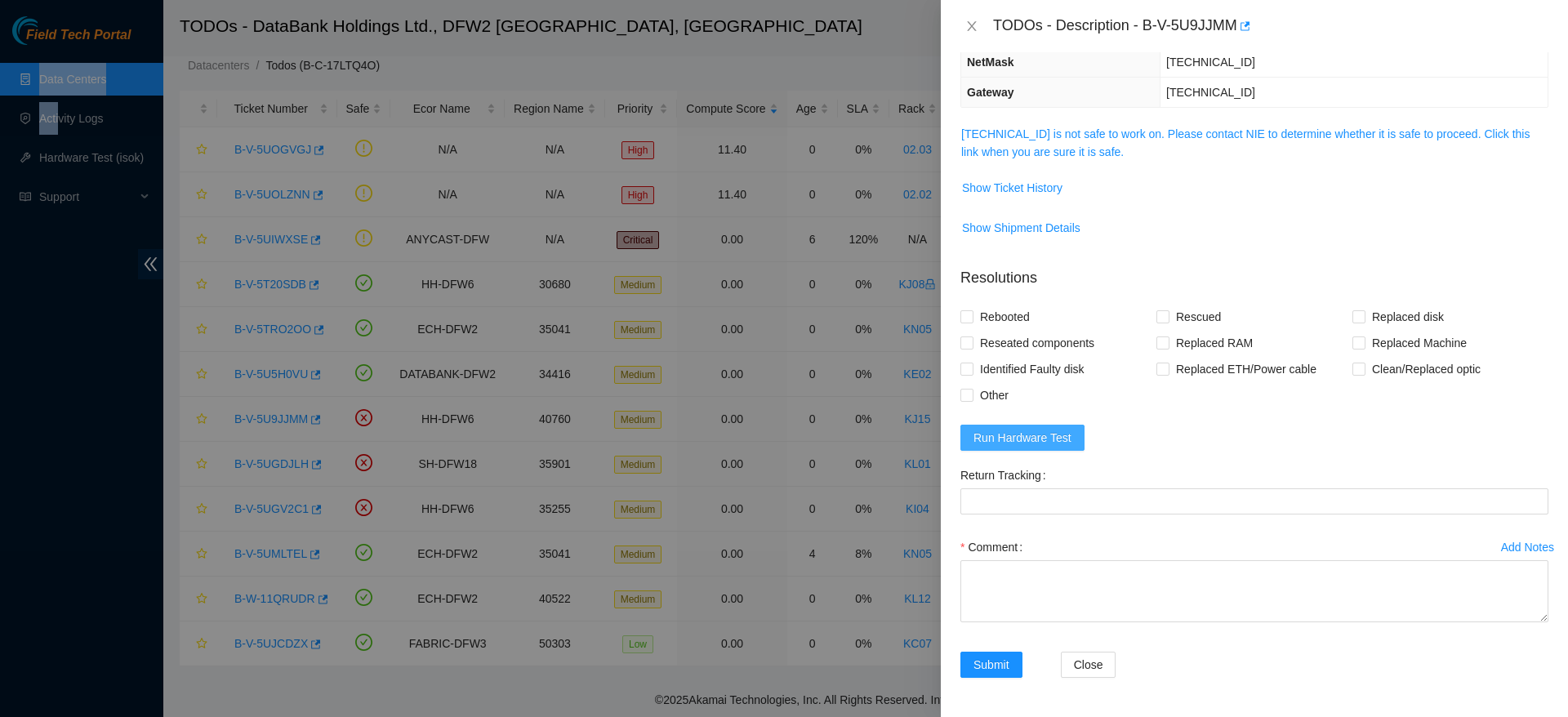
click at [1035, 436] on span "Run Hardware Test" at bounding box center [1023, 438] width 98 height 18
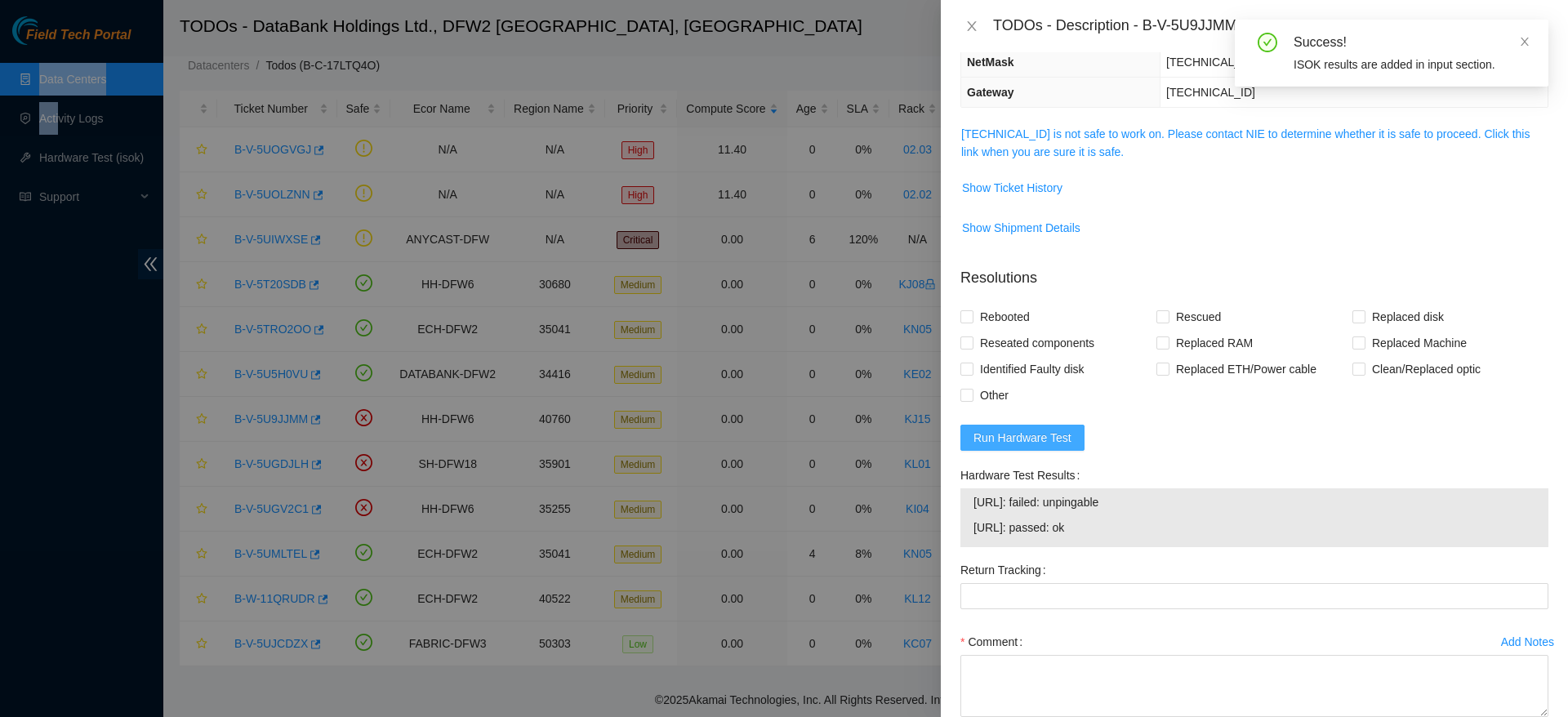
click at [1035, 431] on span "Run Hardware Test" at bounding box center [1023, 438] width 98 height 18
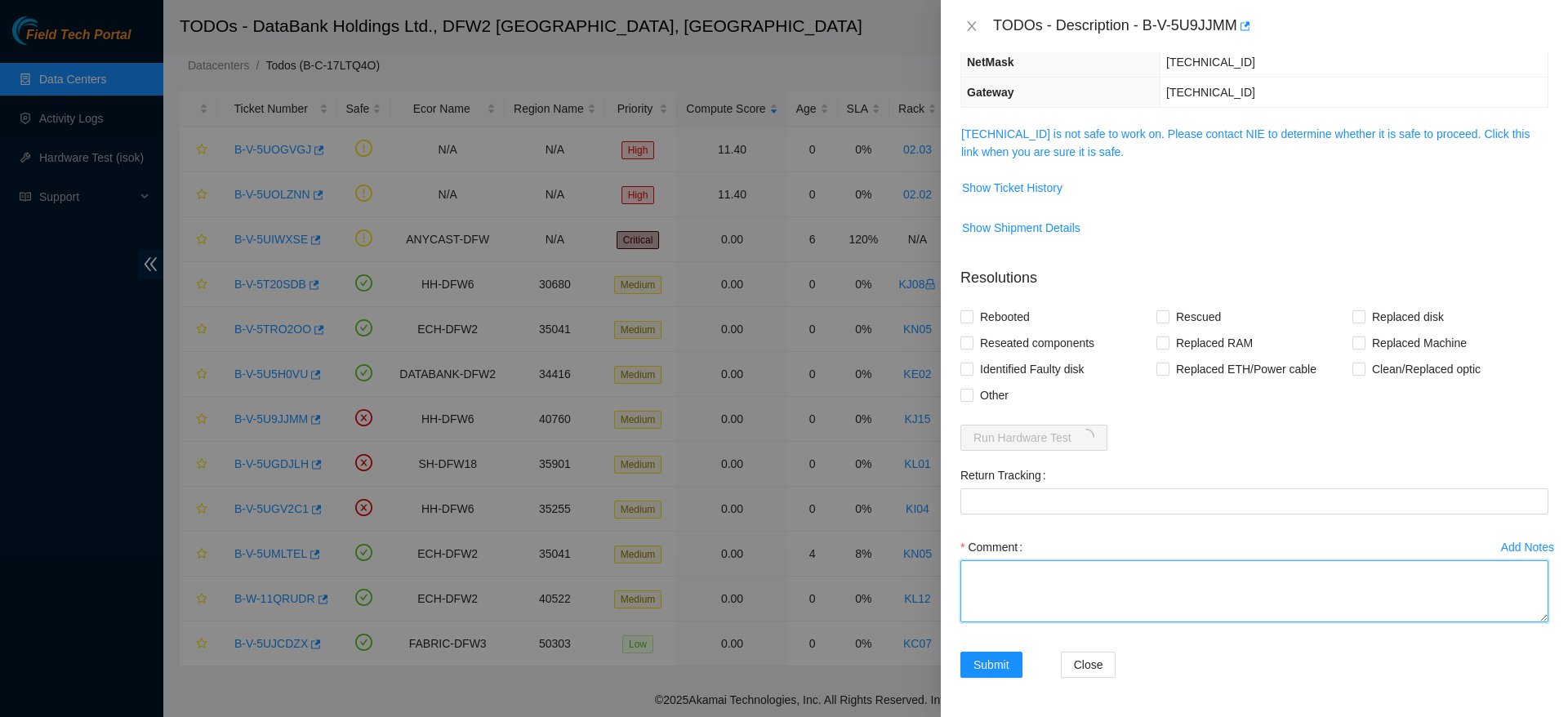
click at [1107, 609] on textarea "Comment" at bounding box center [1253, 591] width 588 height 63
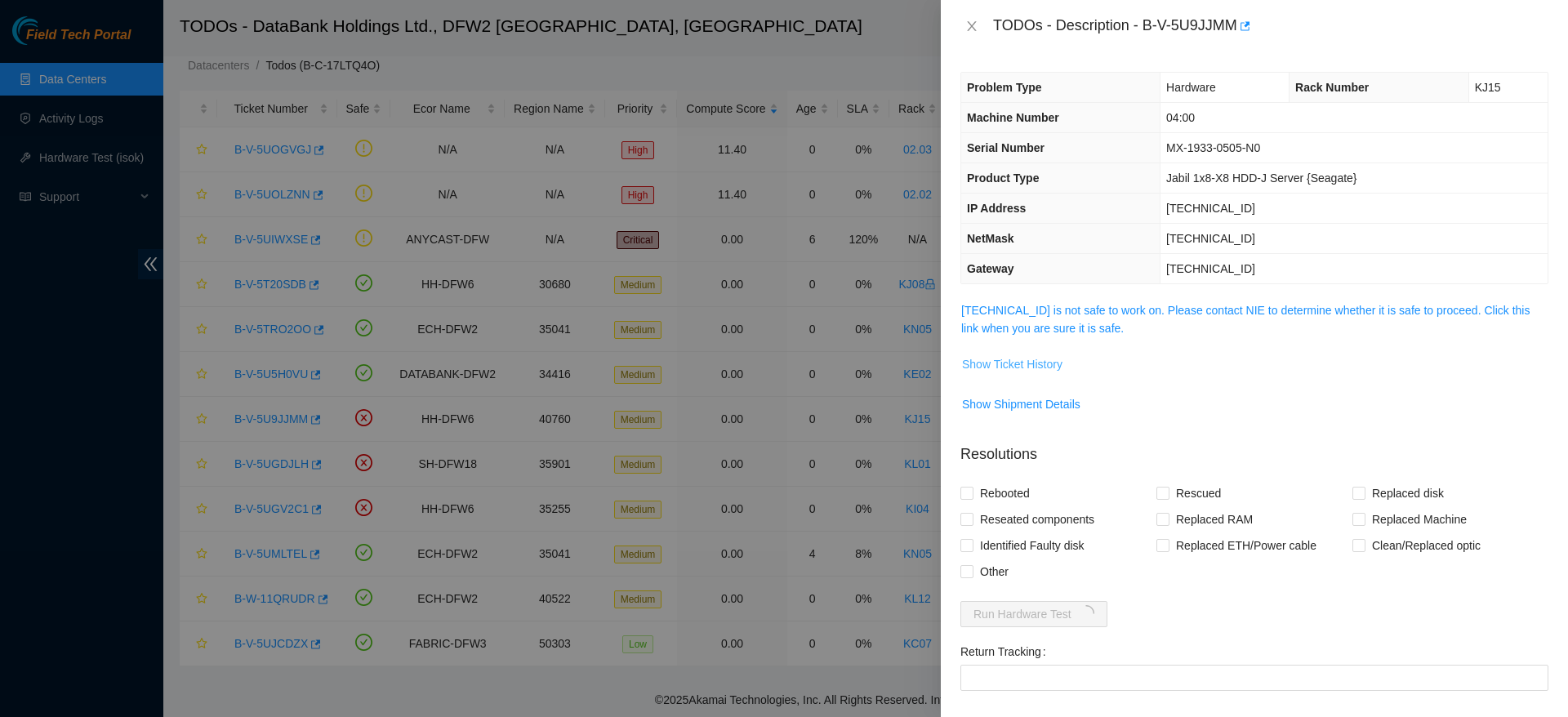
click at [1024, 370] on span "Show Ticket History" at bounding box center [1012, 364] width 100 height 18
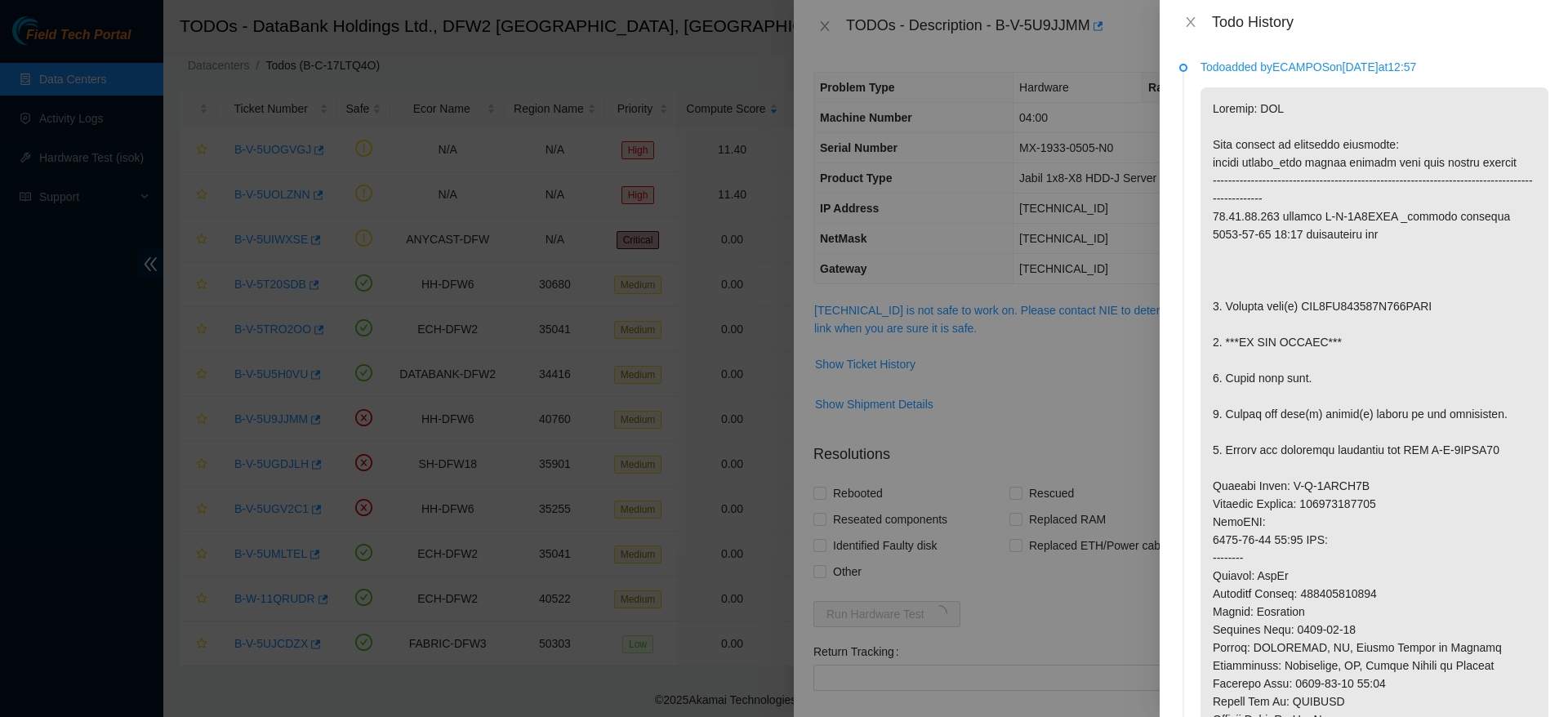
click at [1302, 306] on p at bounding box center [1375, 531] width 348 height 887
drag, startPoint x: 1302, startPoint y: 306, endPoint x: 1425, endPoint y: 311, distance: 123.1
click at [1425, 311] on p at bounding box center [1375, 531] width 348 height 887
copy p "WFK3GG110000C931GZYW"
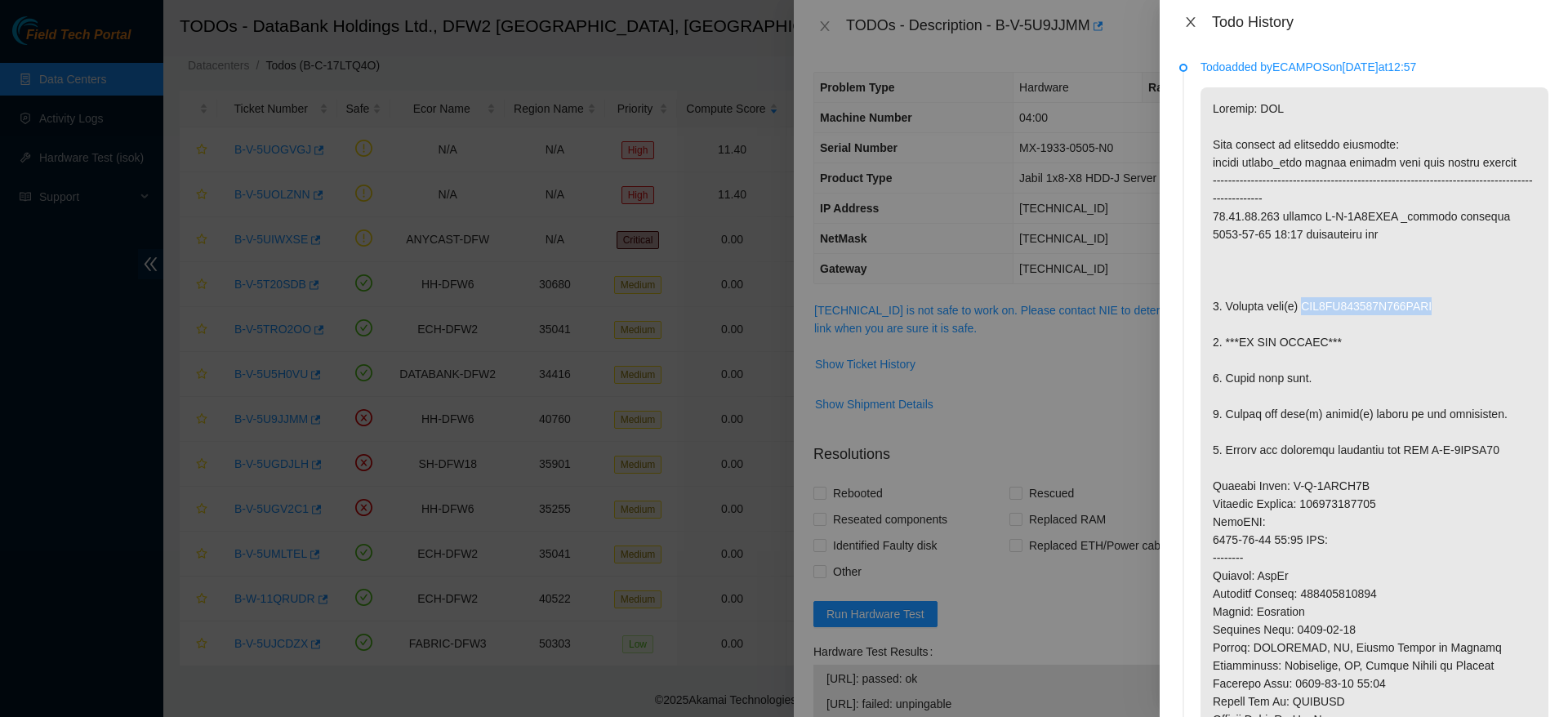
click at [1192, 26] on icon "close" at bounding box center [1191, 22] width 13 height 13
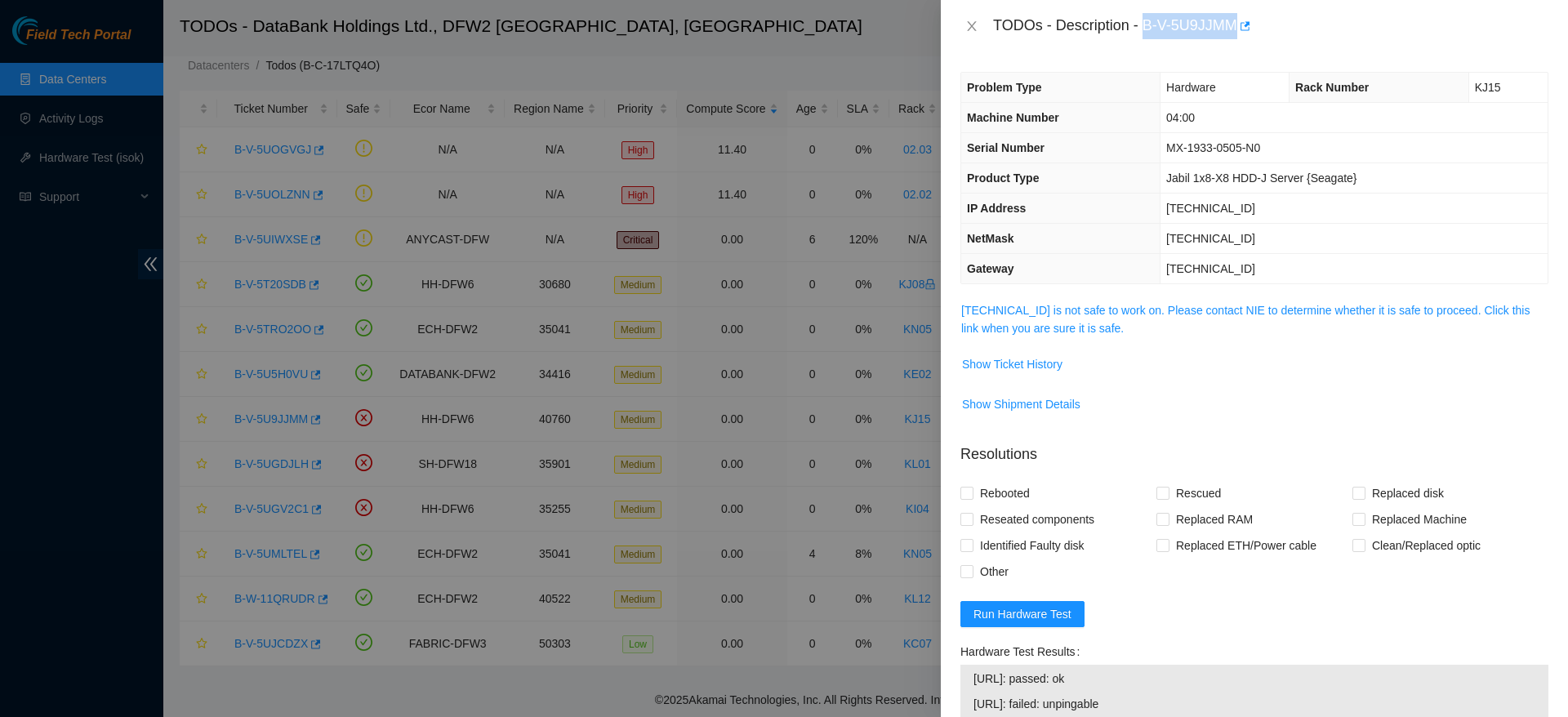
drag, startPoint x: 1145, startPoint y: 26, endPoint x: 1238, endPoint y: 26, distance: 93.0
click at [1238, 26] on div "TODOs - Description - B-V-5U9JJMM" at bounding box center [1270, 26] width 555 height 26
copy div "B-V-5U9JJMM"
click at [1025, 622] on span "Run Hardware Test" at bounding box center [1023, 614] width 98 height 18
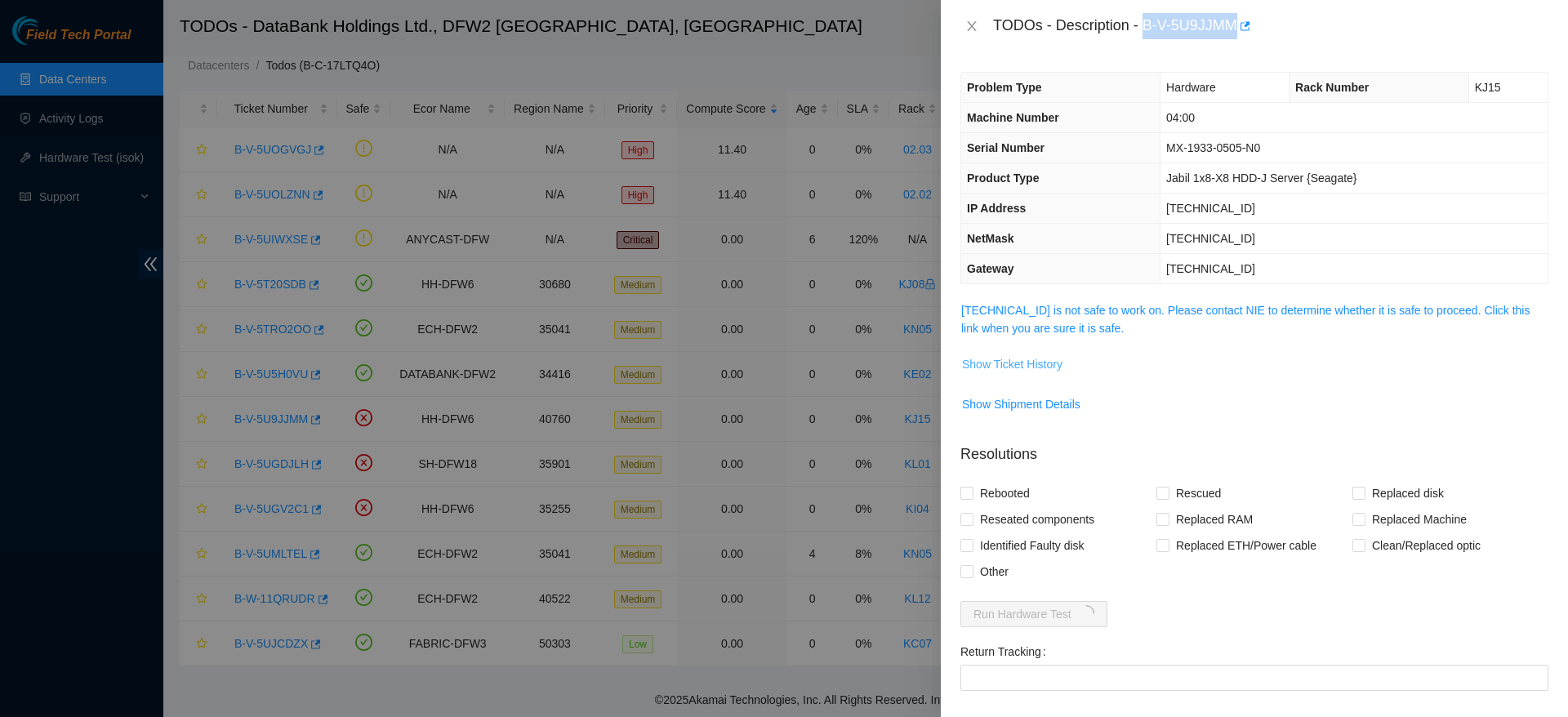
click at [1040, 360] on span "Show Ticket History" at bounding box center [1012, 364] width 100 height 18
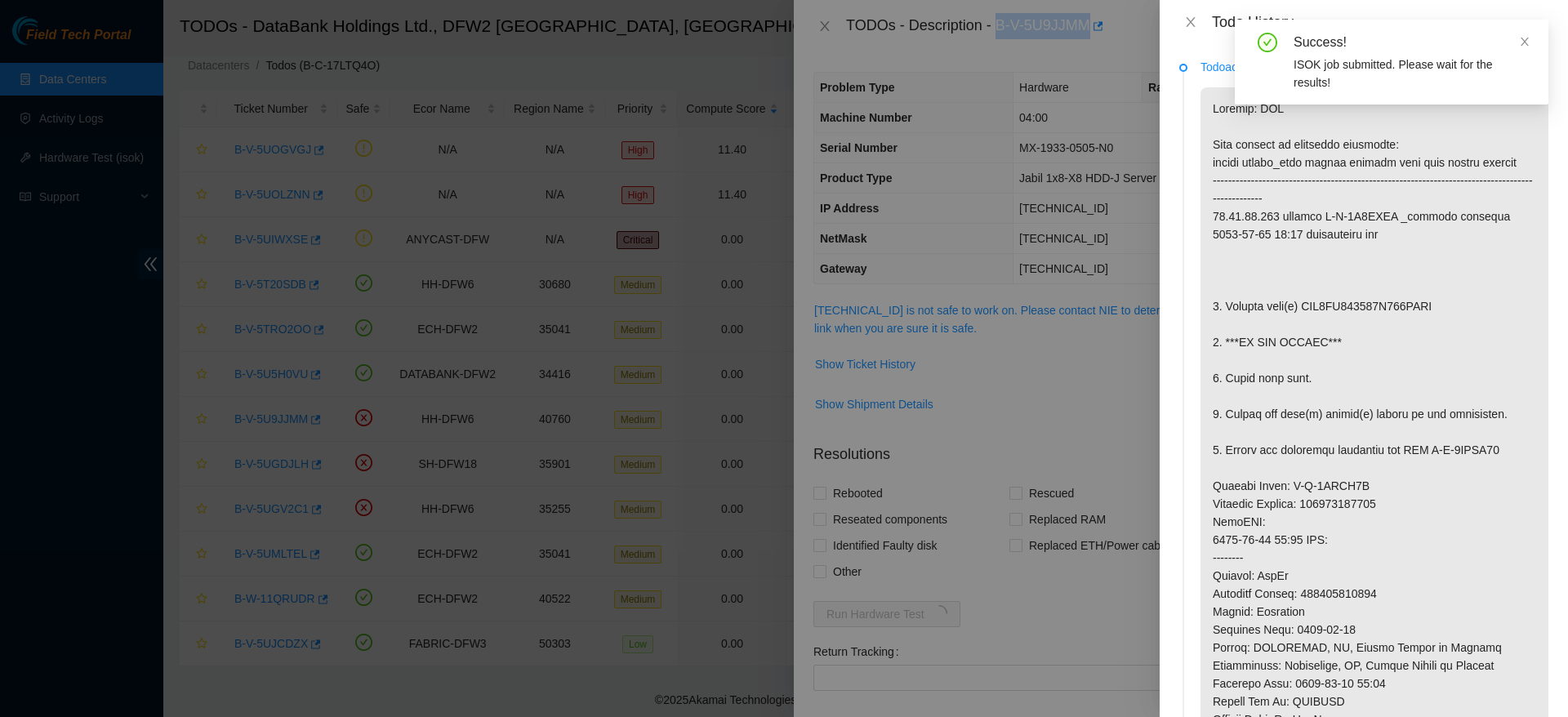
scroll to position [38, 0]
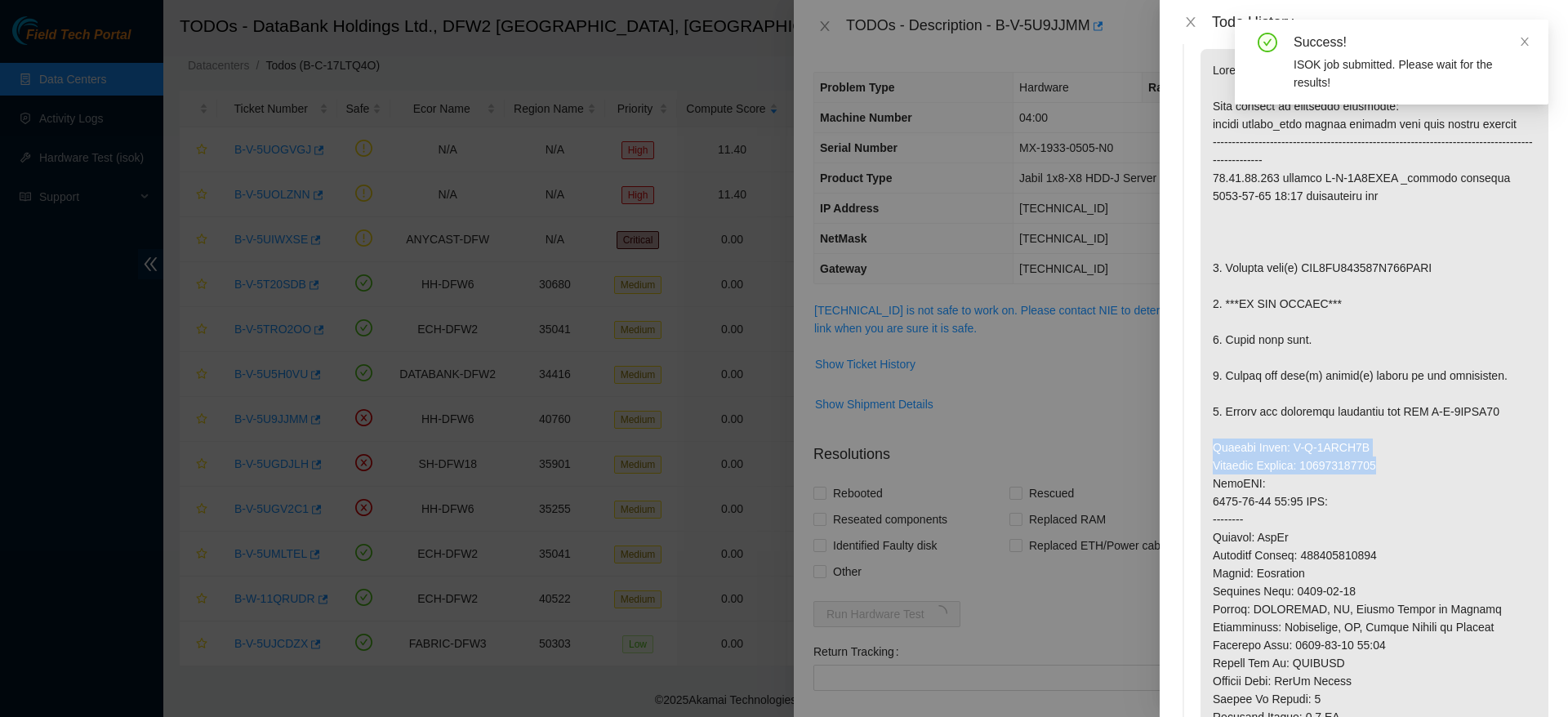
drag, startPoint x: 1213, startPoint y: 455, endPoint x: 1405, endPoint y: 464, distance: 192.2
click at [1405, 464] on p at bounding box center [1375, 493] width 348 height 887
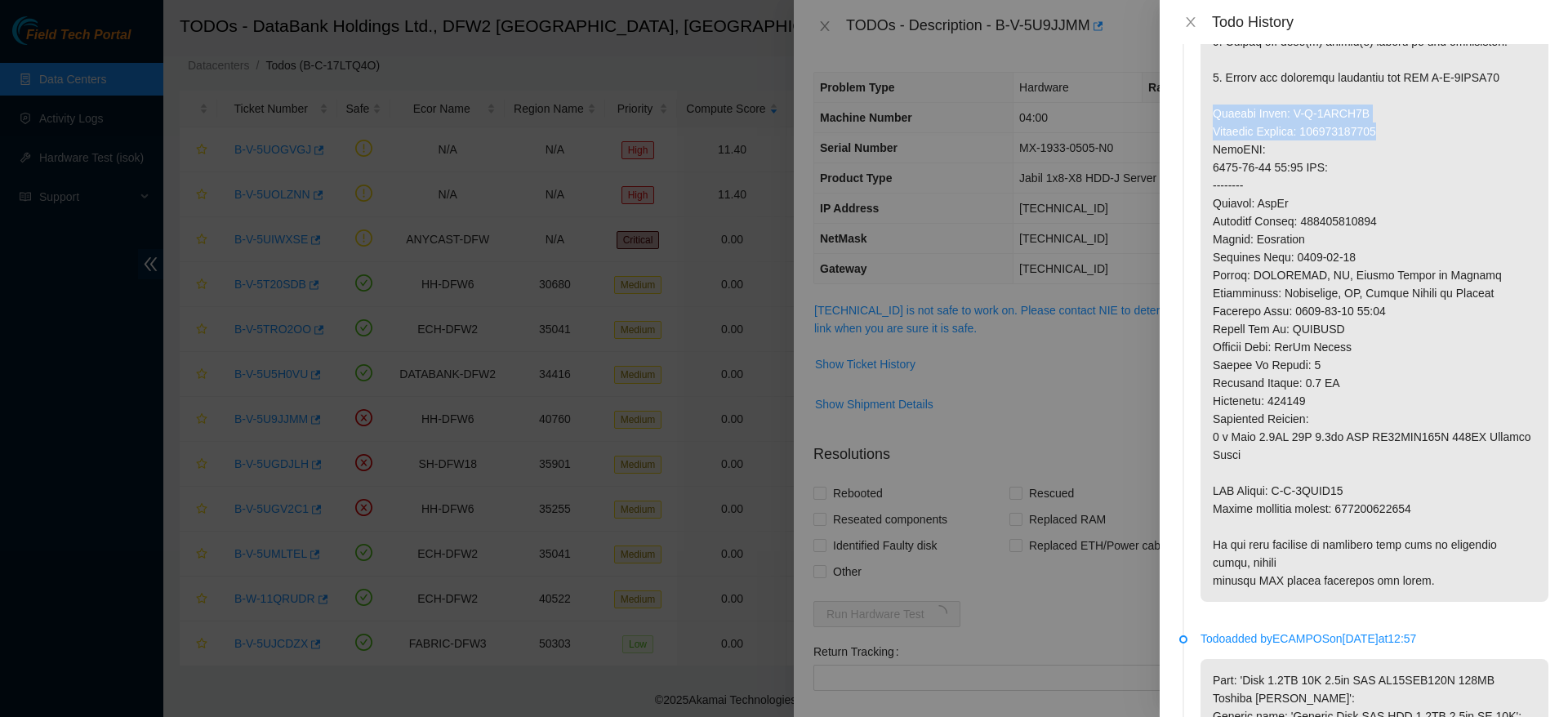
scroll to position [374, 0]
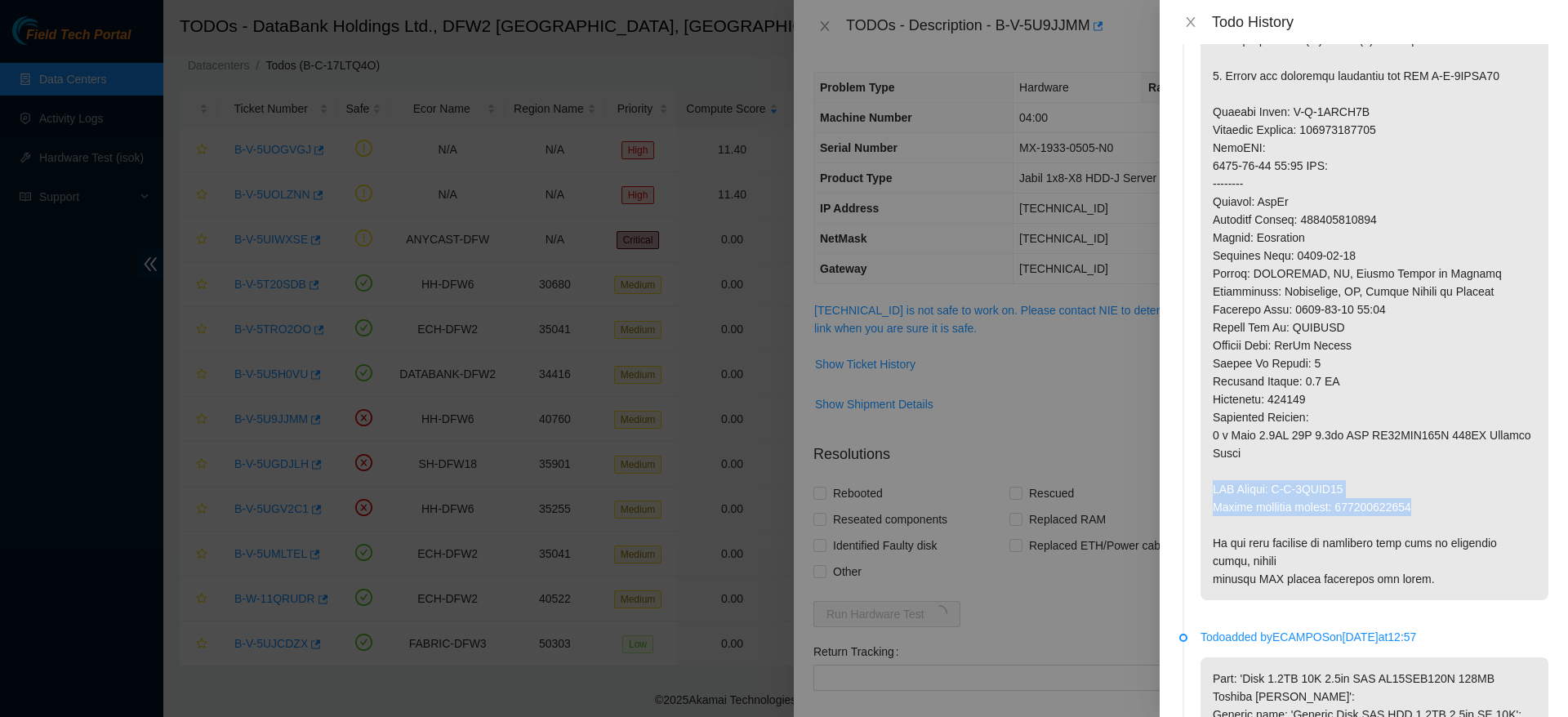
drag, startPoint x: 1215, startPoint y: 484, endPoint x: 1521, endPoint y: 500, distance: 306.4
click at [1521, 500] on p at bounding box center [1375, 157] width 348 height 887
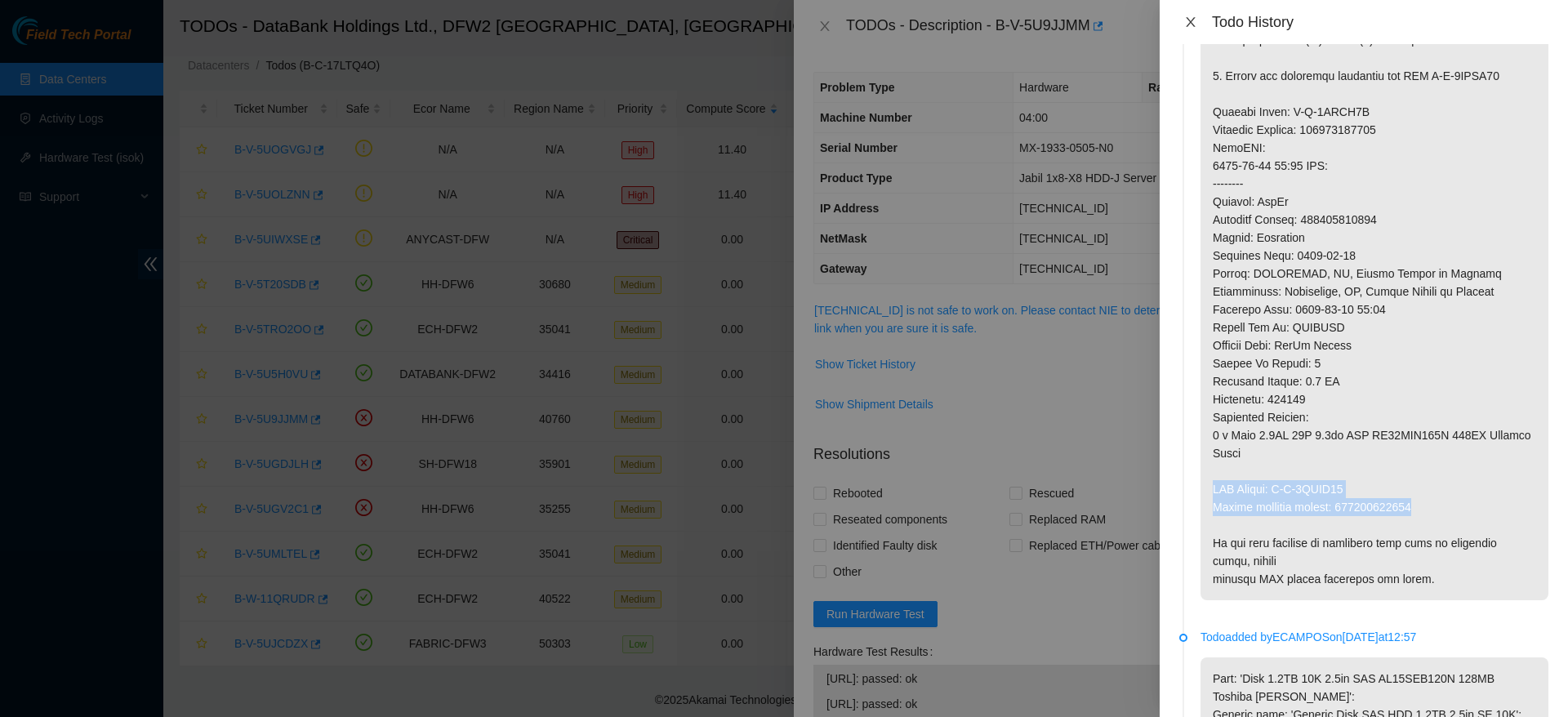
click at [1184, 25] on icon "close" at bounding box center [1191, 22] width 13 height 13
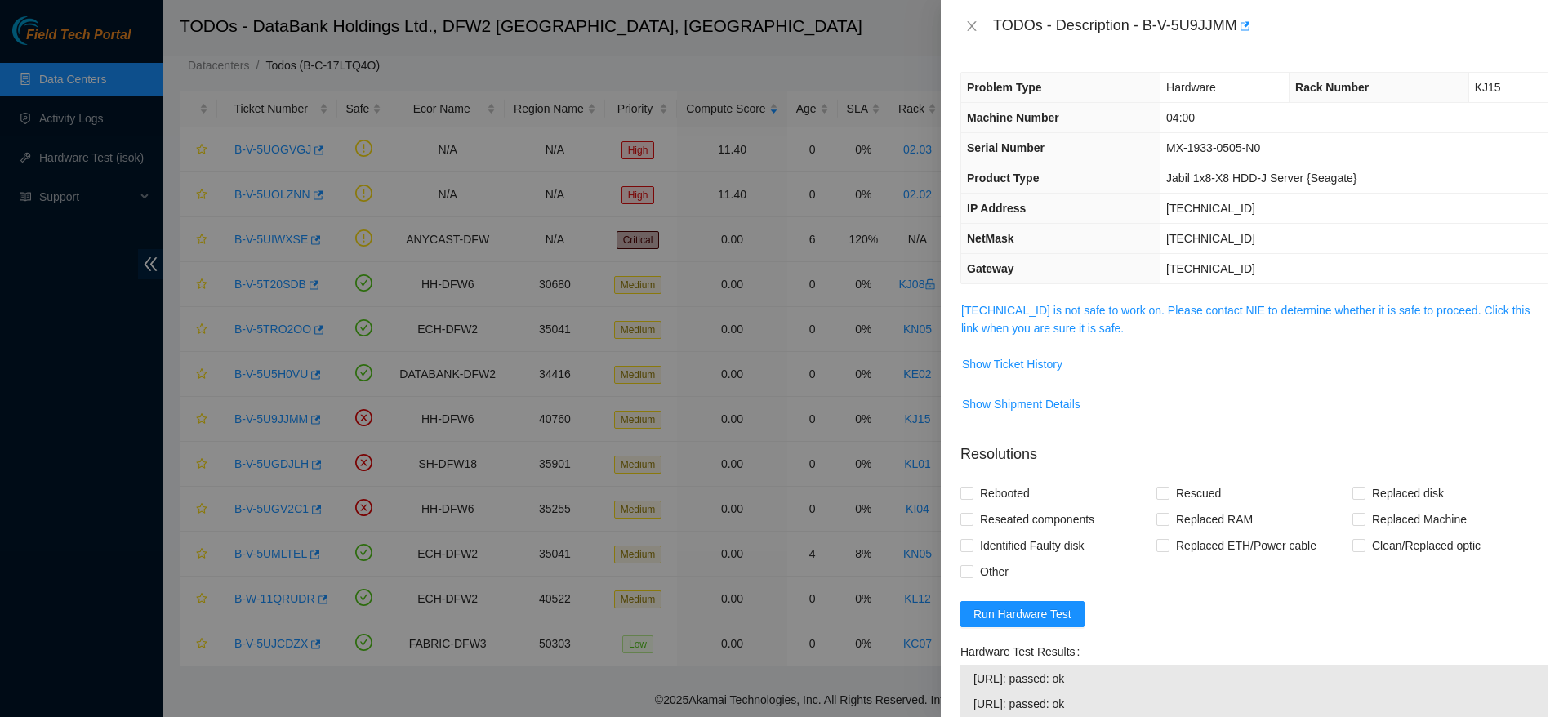
scroll to position [271, 0]
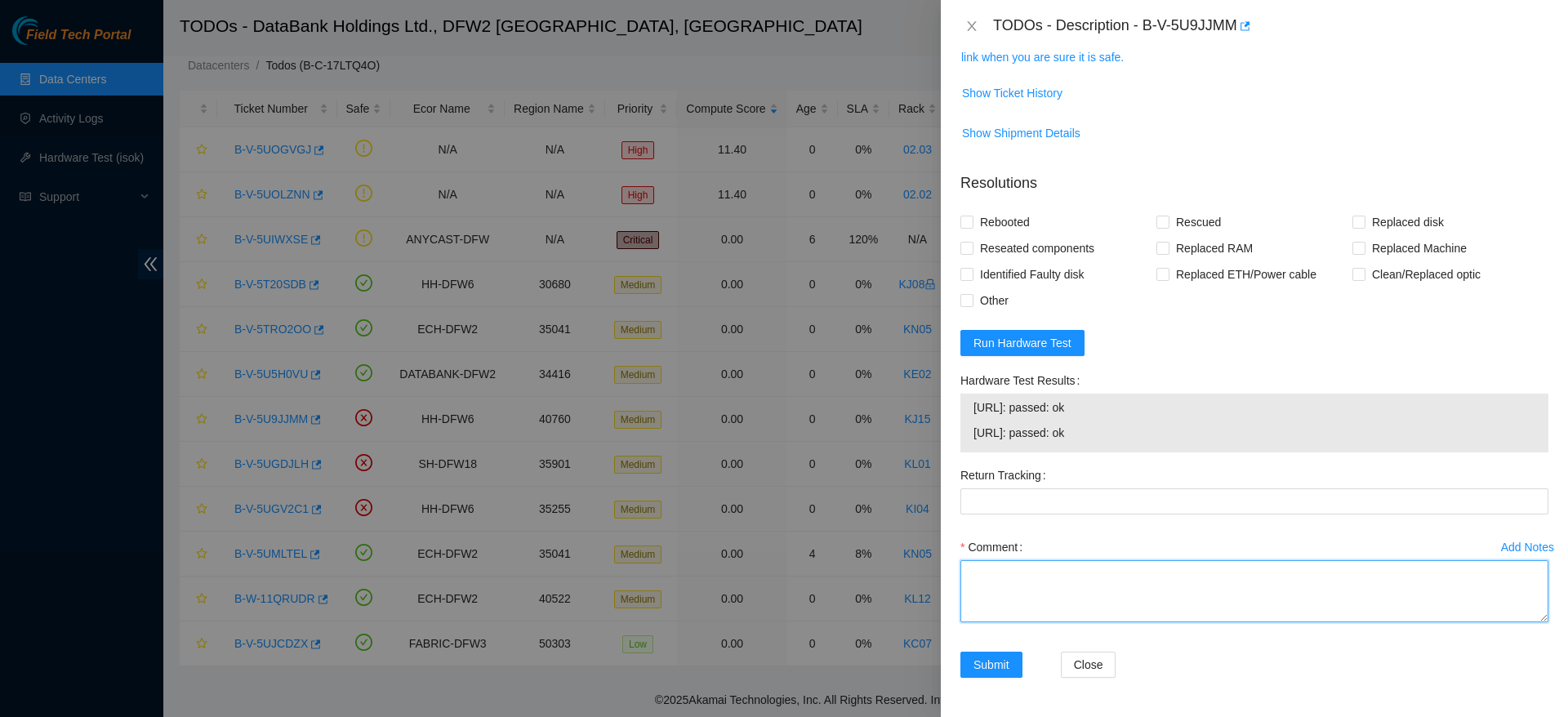
click at [1057, 586] on textarea "Comment" at bounding box center [1253, 591] width 588 height 63
paste textarea "Ticket: B-V-5U9JJMM Good Disk: Y9ROAOJKFDWG Bad Disk: WFK3GG110000C931GZYW Serv…"
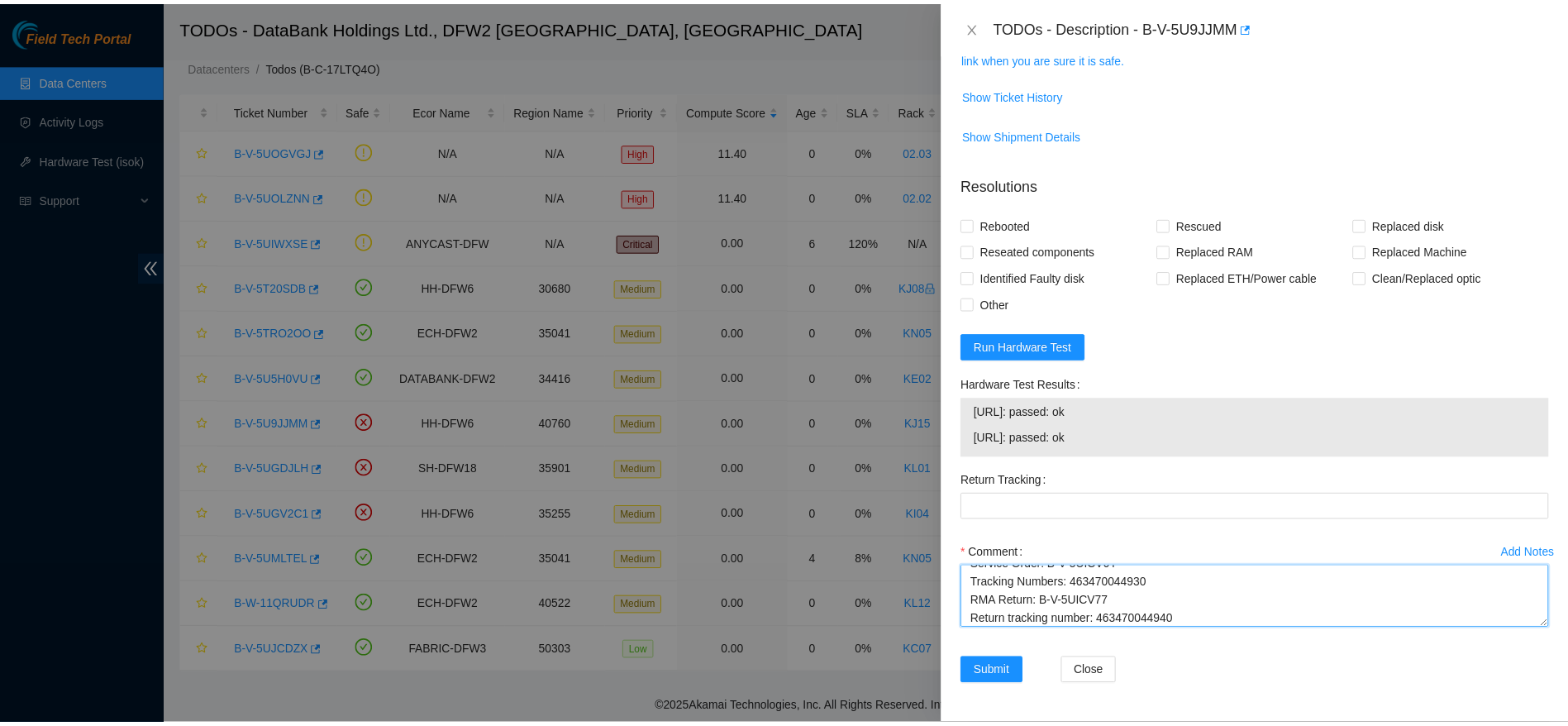
scroll to position [109, 0]
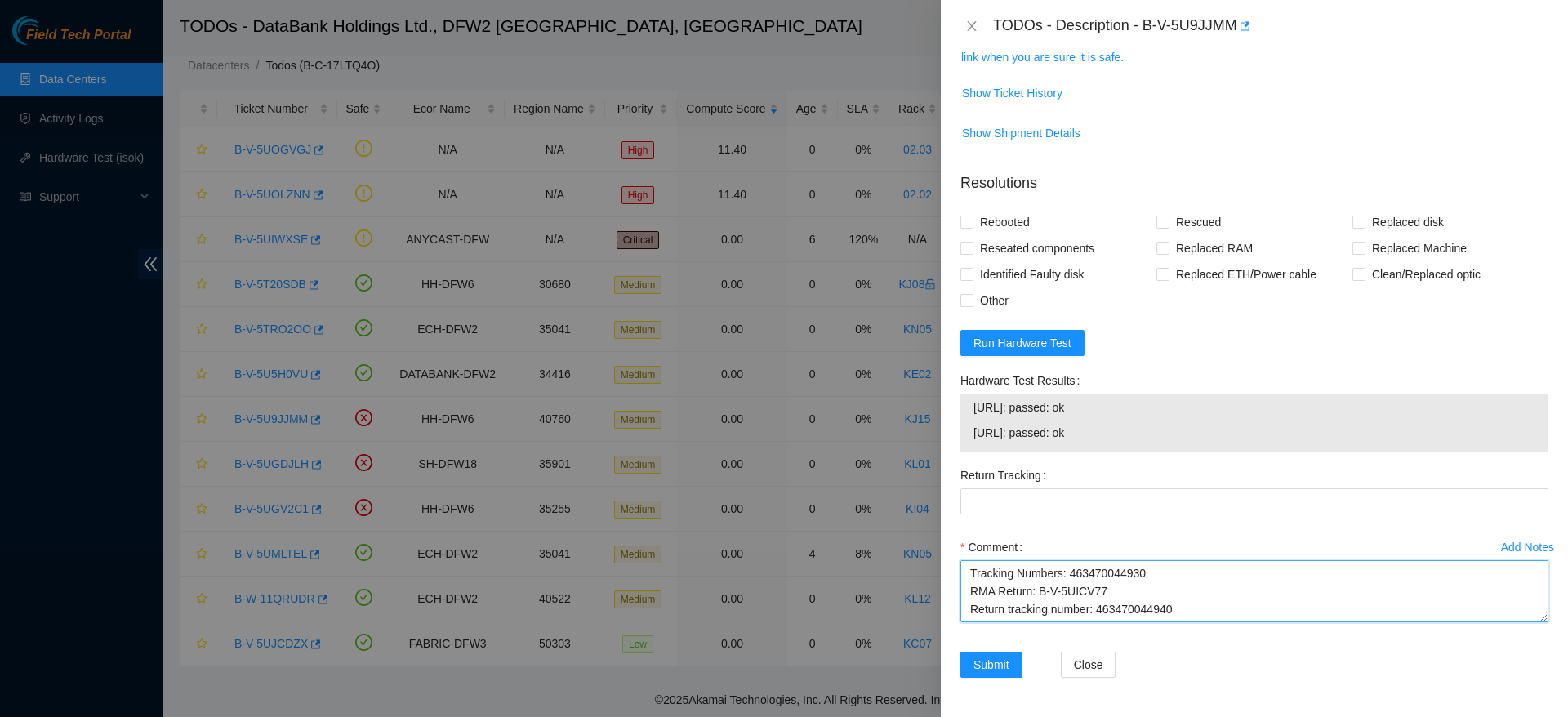
drag, startPoint x: 1183, startPoint y: 615, endPoint x: 1094, endPoint y: 613, distance: 89.0
click at [1094, 613] on textarea "replaced disk, checked isok passing Ticket: B-V-5U9JJMM Good Disk: Y9ROAOJKFDWG…" at bounding box center [1253, 591] width 588 height 63
type textarea "replaced disk, checked isok passing Ticket: B-V-5U9JJMM Good Disk: Y9ROAOJKFDWG…"
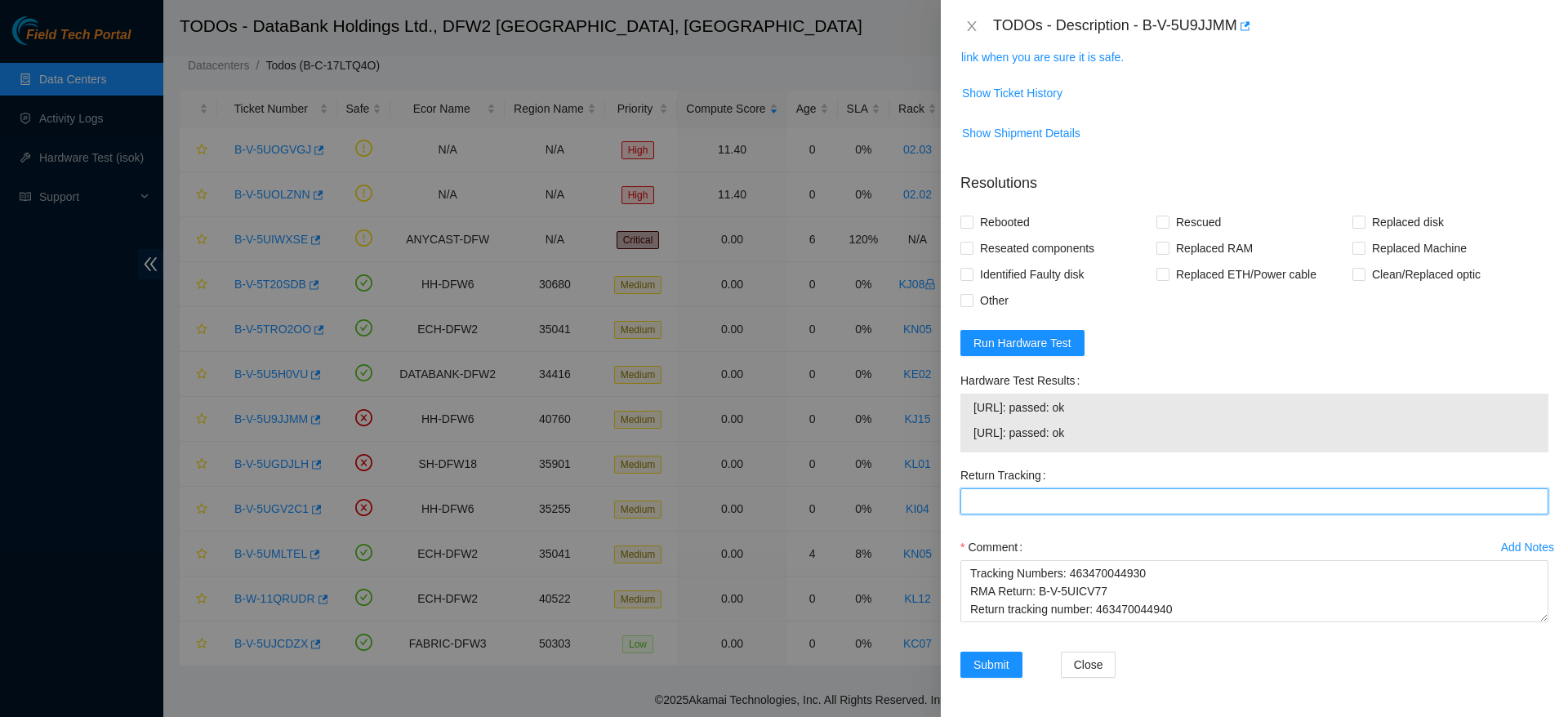
click at [1241, 506] on Tracking "Return Tracking" at bounding box center [1253, 501] width 588 height 26
paste Tracking "463470044940"
type Tracking "463470044940"
click at [1019, 220] on span "Rebooted" at bounding box center [1004, 221] width 63 height 26
click at [972, 220] on input "Rebooted" at bounding box center [966, 221] width 12 height 12
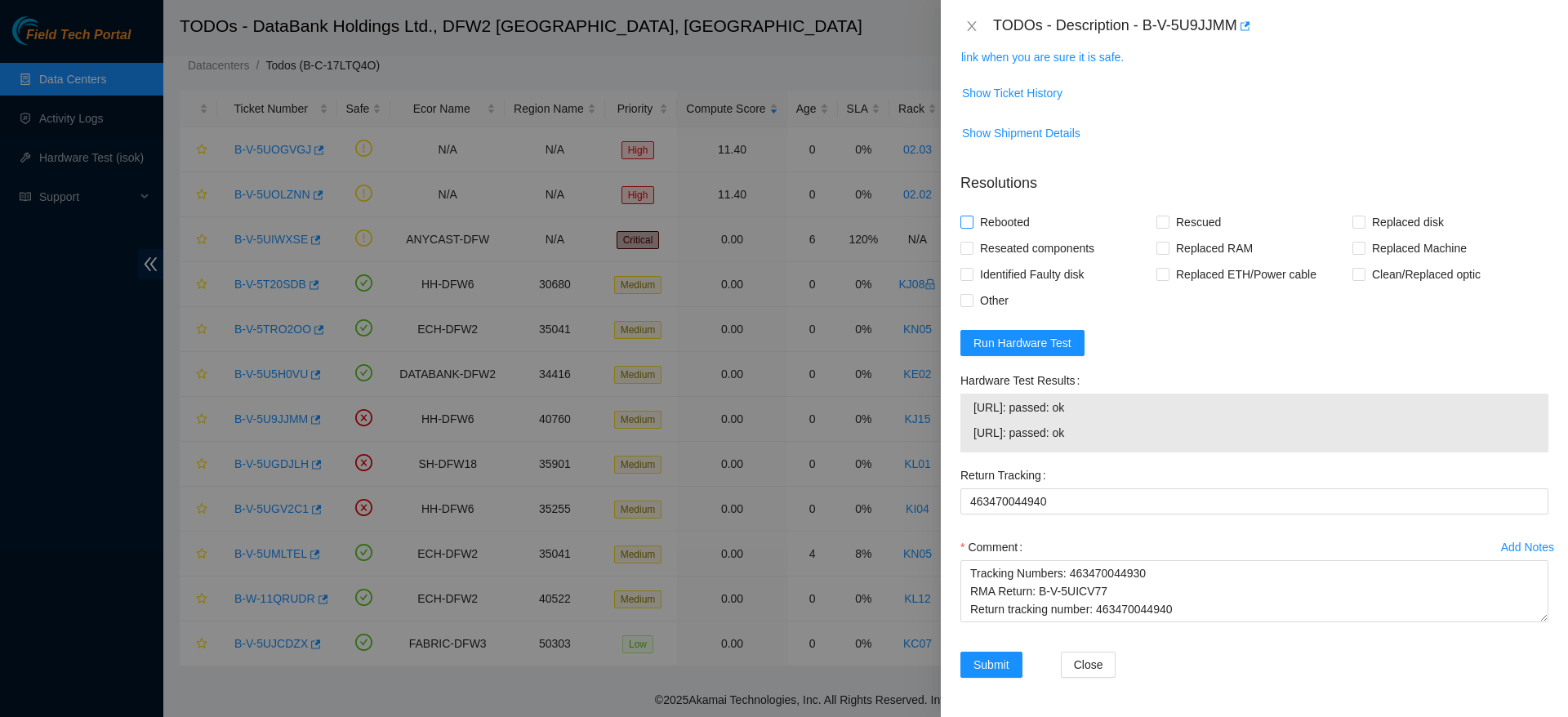
checkbox input "true"
click at [1410, 216] on span "Replaced disk" at bounding box center [1407, 221] width 85 height 26
click at [1364, 216] on input "Replaced disk" at bounding box center [1358, 221] width 12 height 12
checkbox input "true"
click at [1002, 656] on span "Submit" at bounding box center [991, 665] width 36 height 18
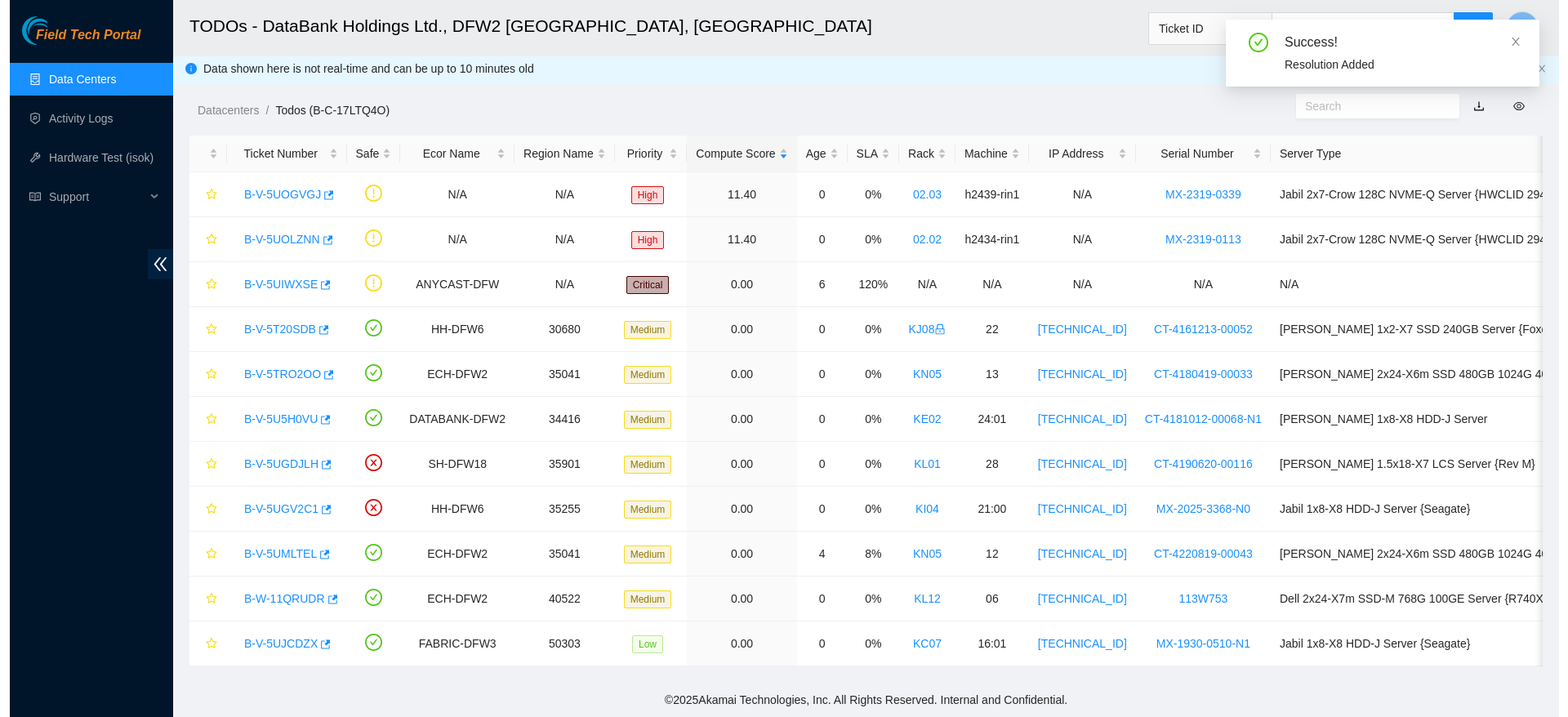
scroll to position [22, 0]
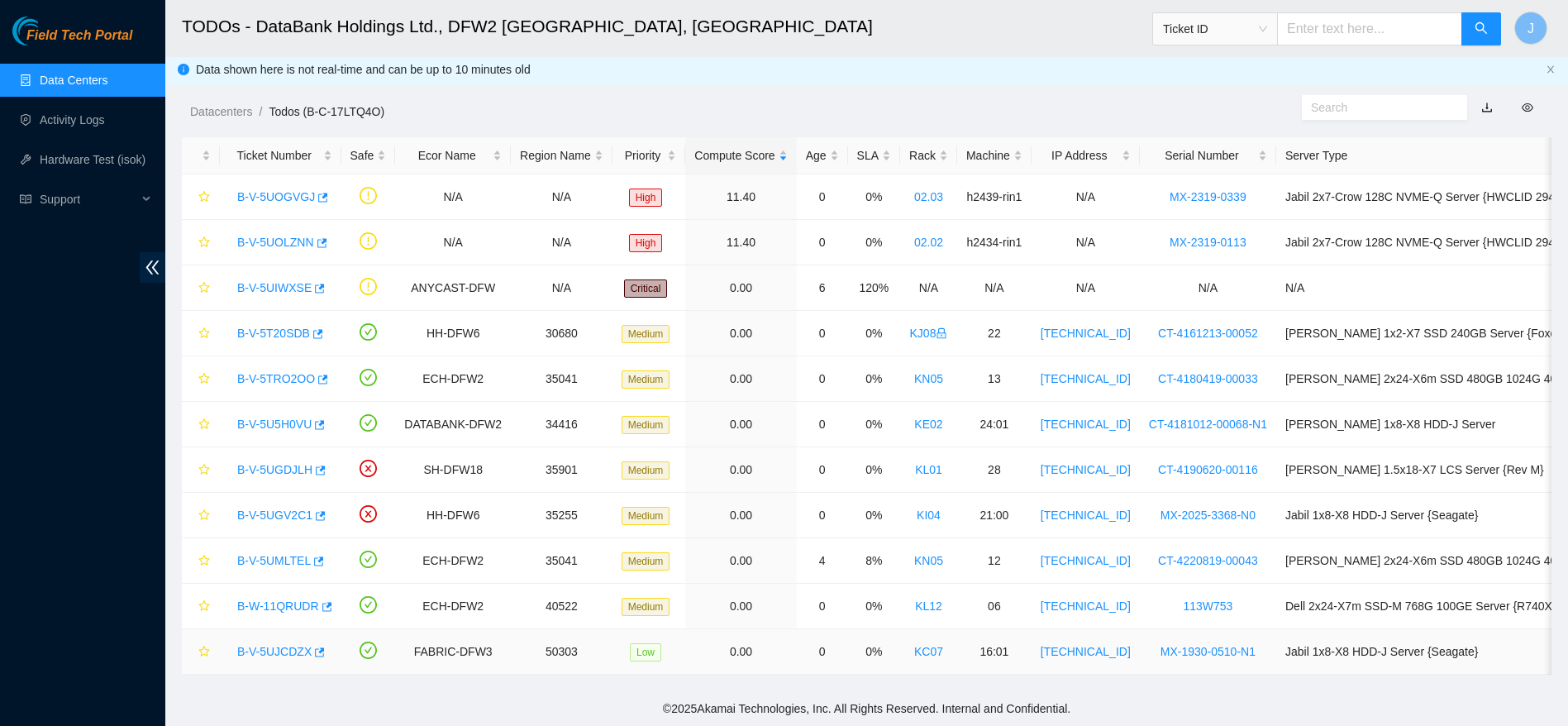
click at [276, 645] on link "B-V-5UJCDZX" at bounding box center [275, 652] width 74 height 14
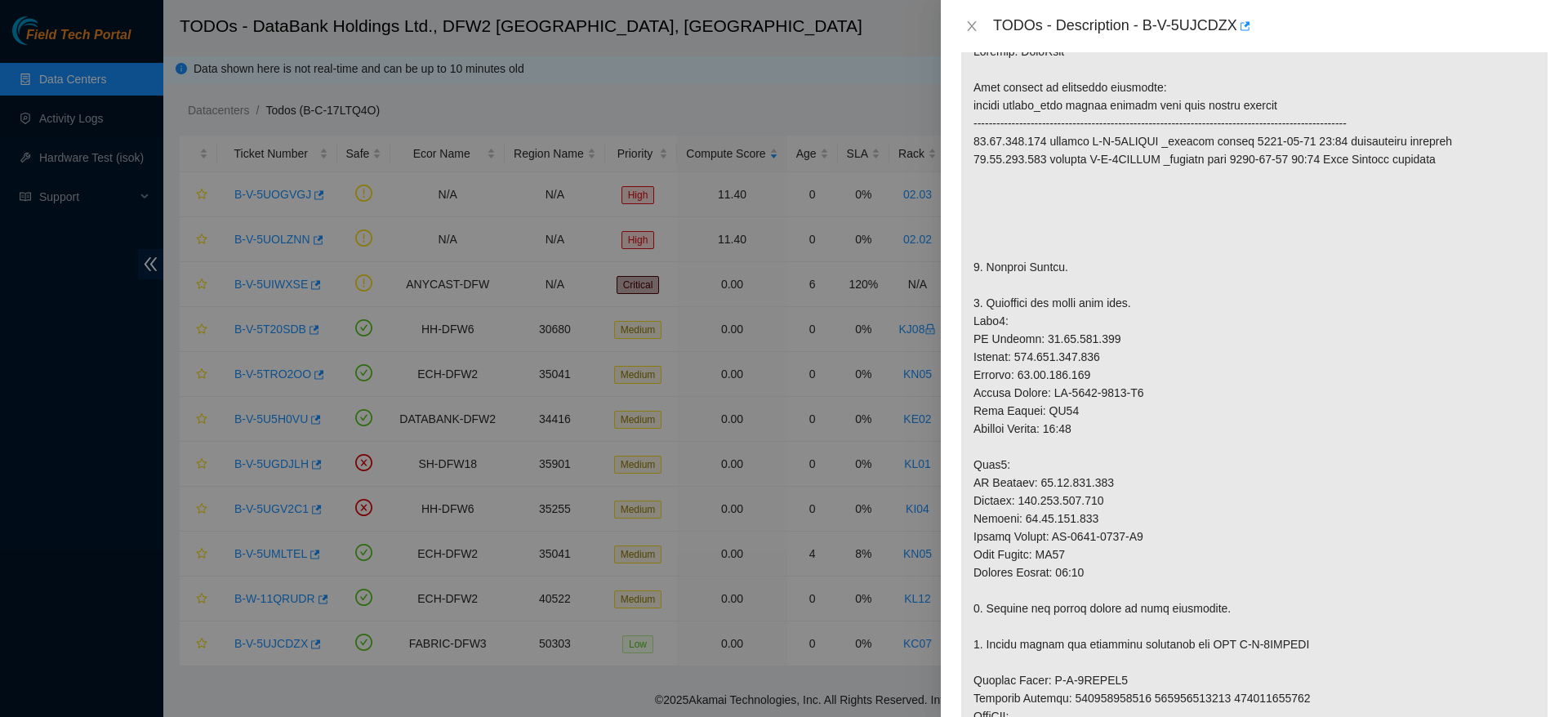
scroll to position [0, 0]
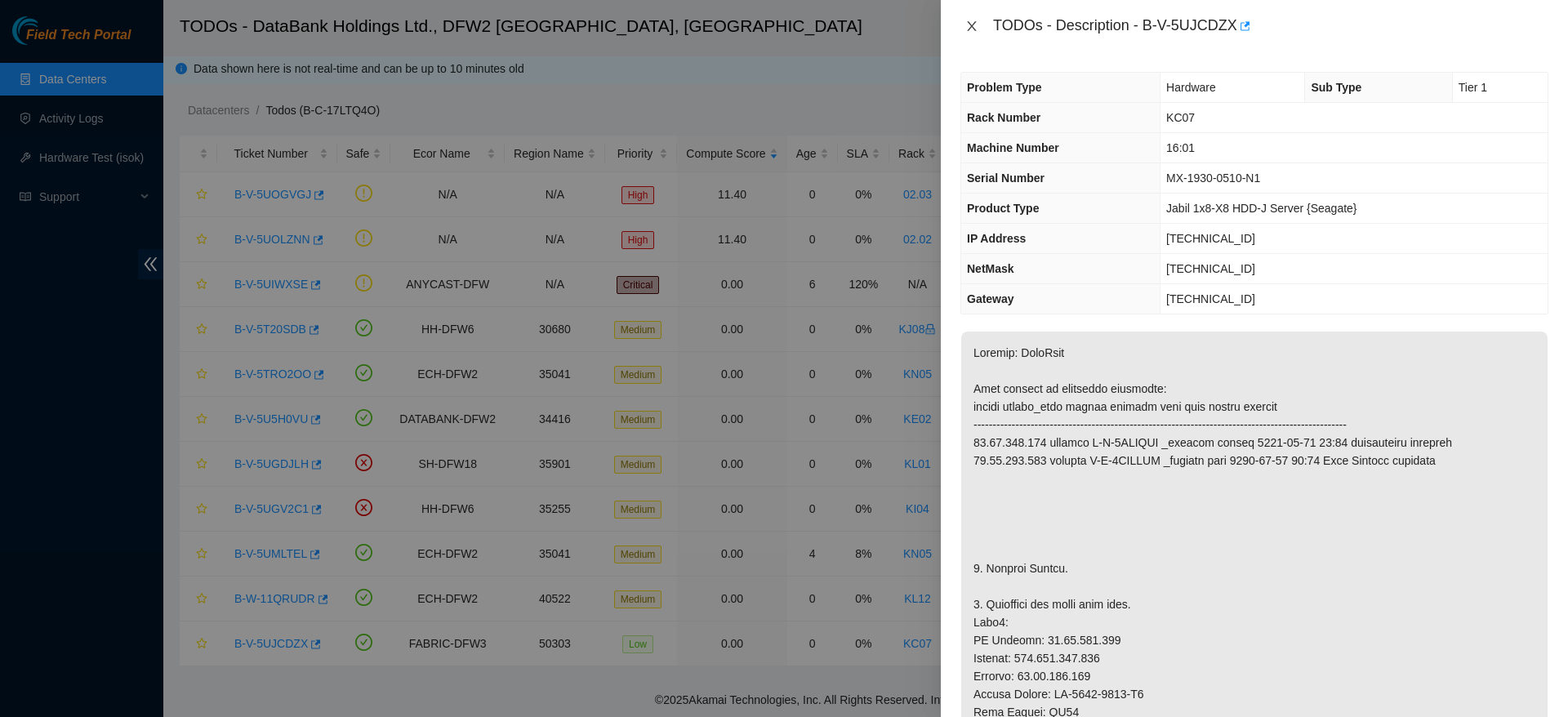
click at [964, 20] on button "Close" at bounding box center [972, 27] width 23 height 15
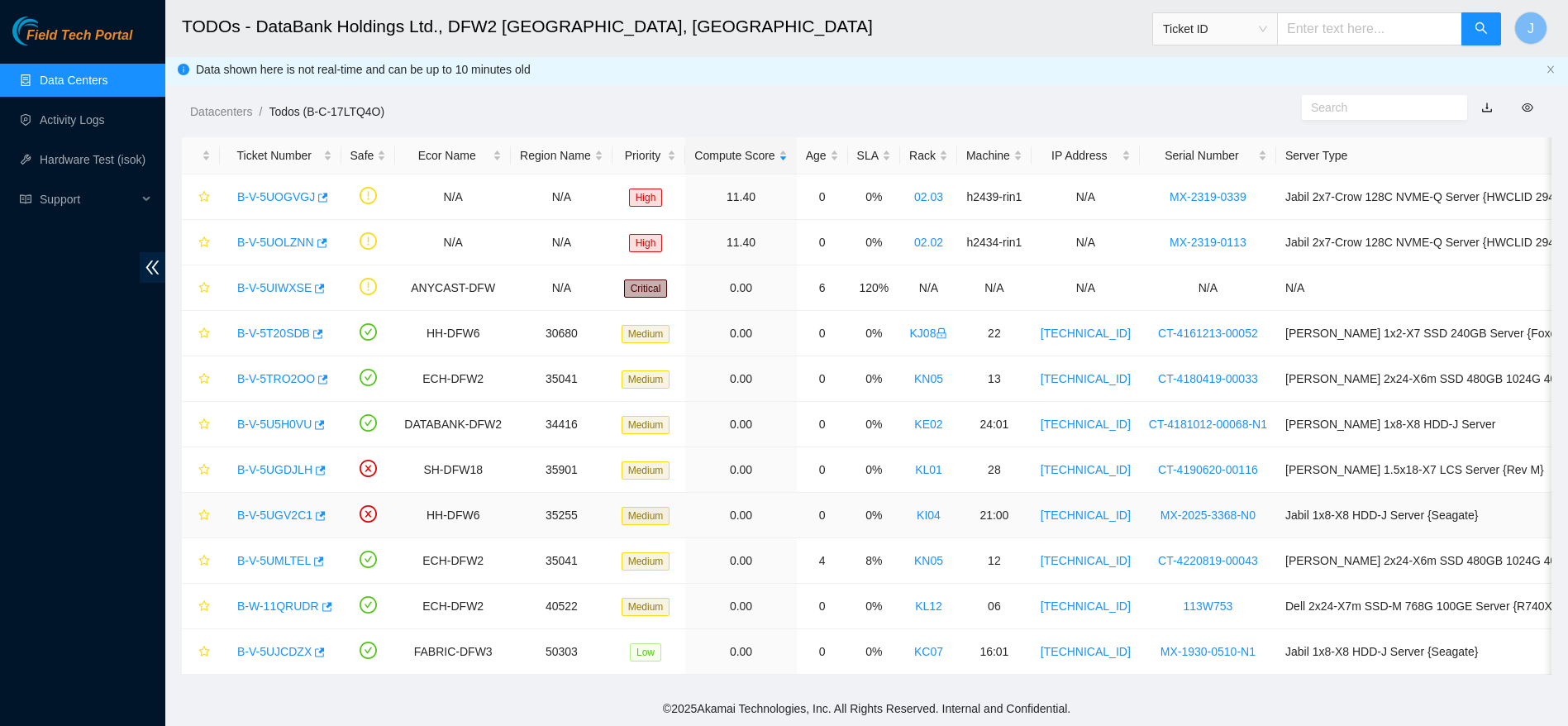
click at [278, 509] on link "B-V-5UGV2C1" at bounding box center [275, 516] width 75 height 14
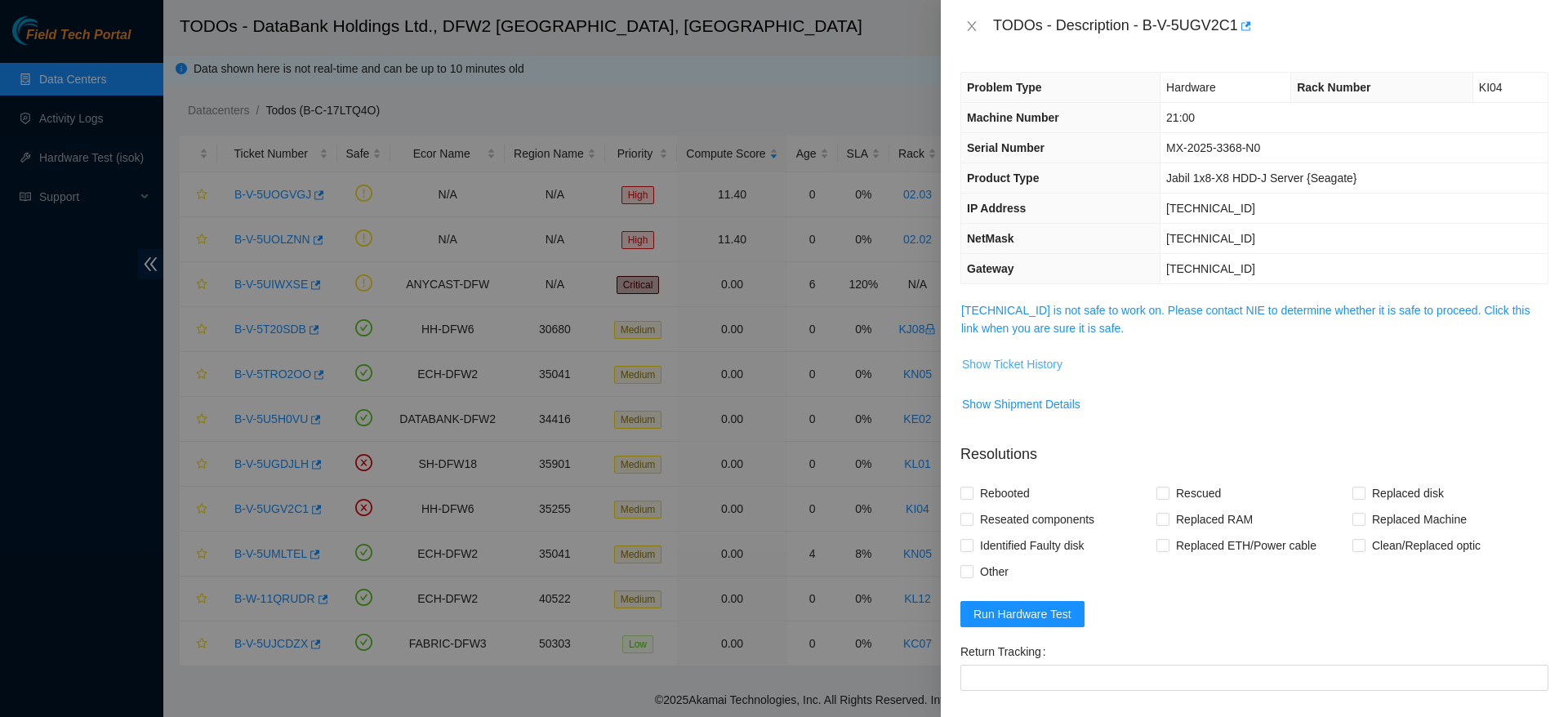
click at [1035, 365] on span "Show Ticket History" at bounding box center [1012, 364] width 100 height 18
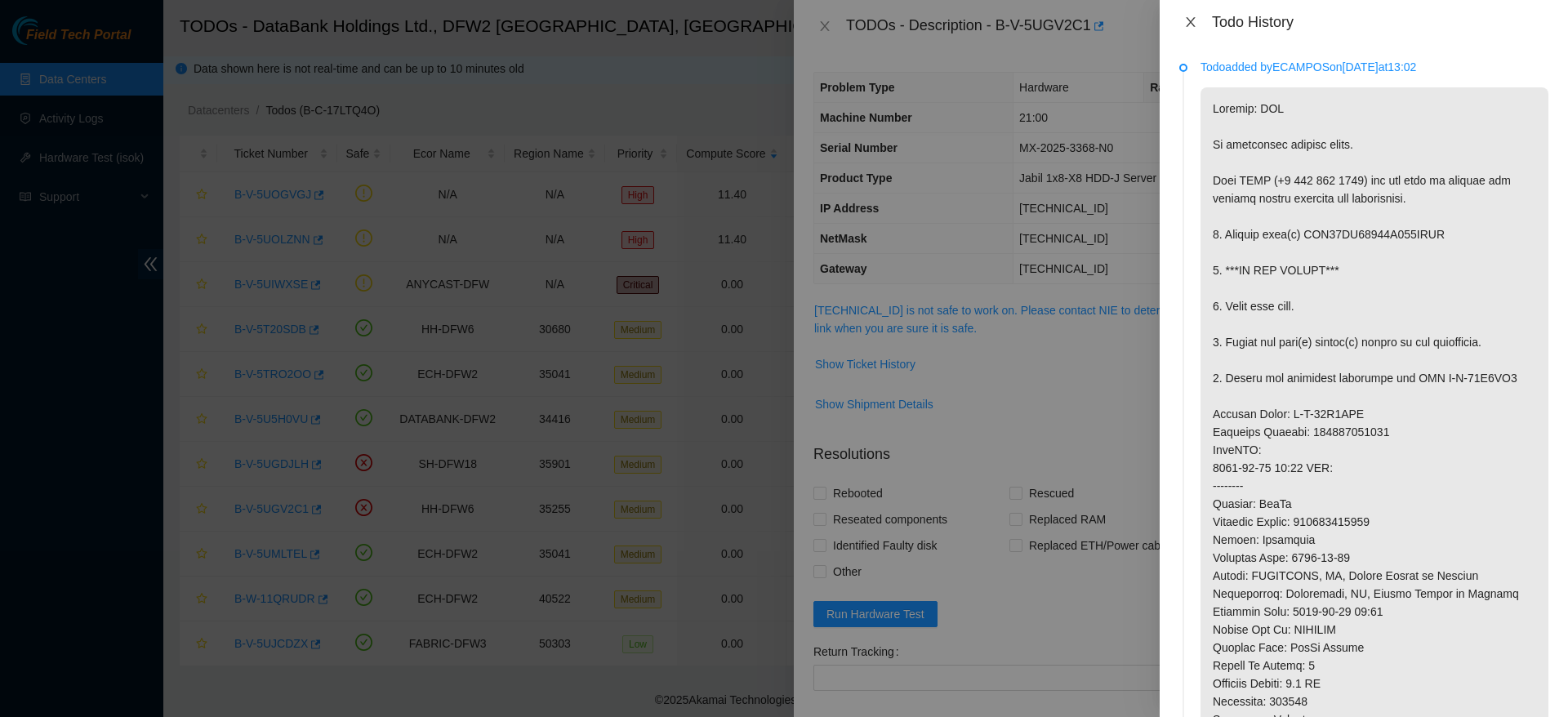
click at [1198, 27] on button "Close" at bounding box center [1191, 22] width 23 height 15
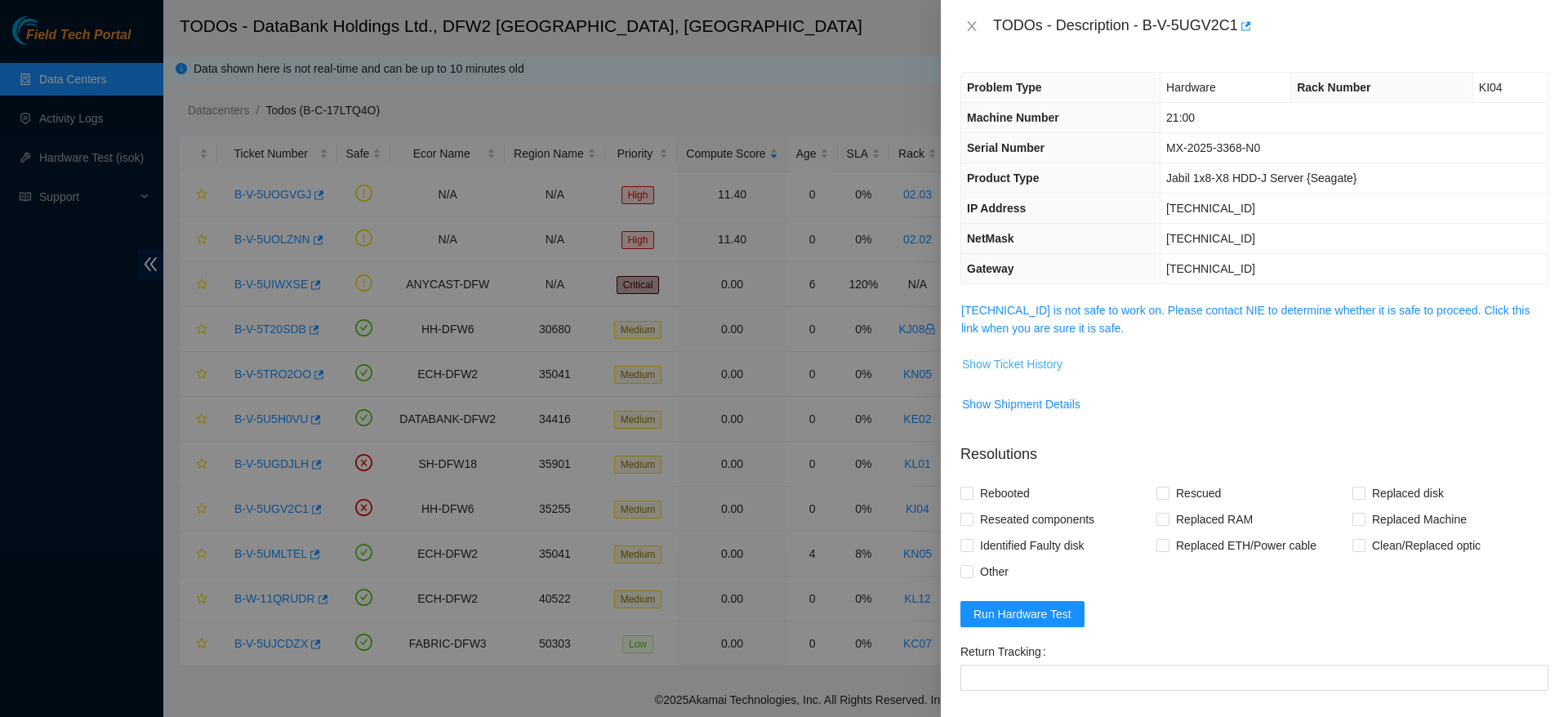
click at [1018, 360] on span "Show Ticket History" at bounding box center [1012, 364] width 100 height 18
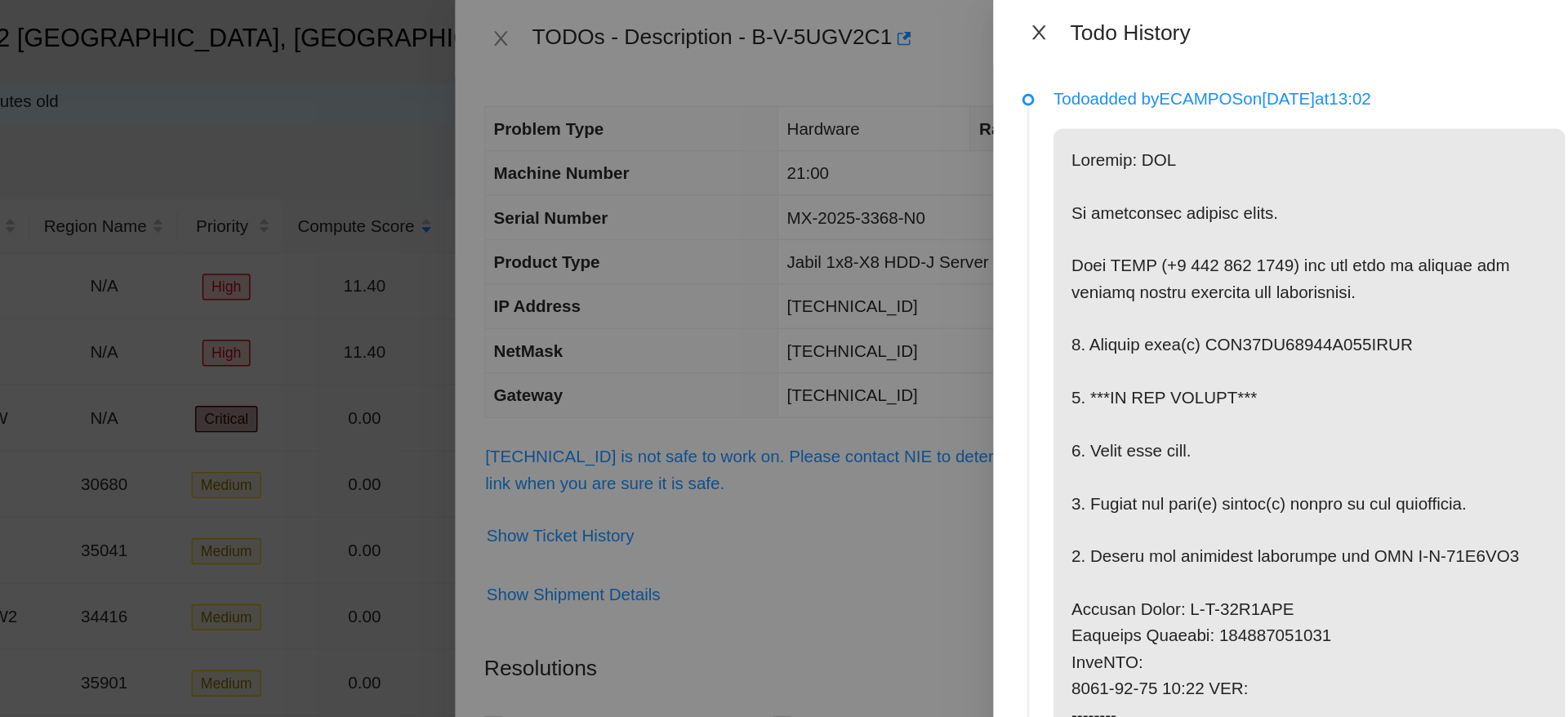
click at [1188, 19] on icon "close" at bounding box center [1190, 22] width 9 height 10
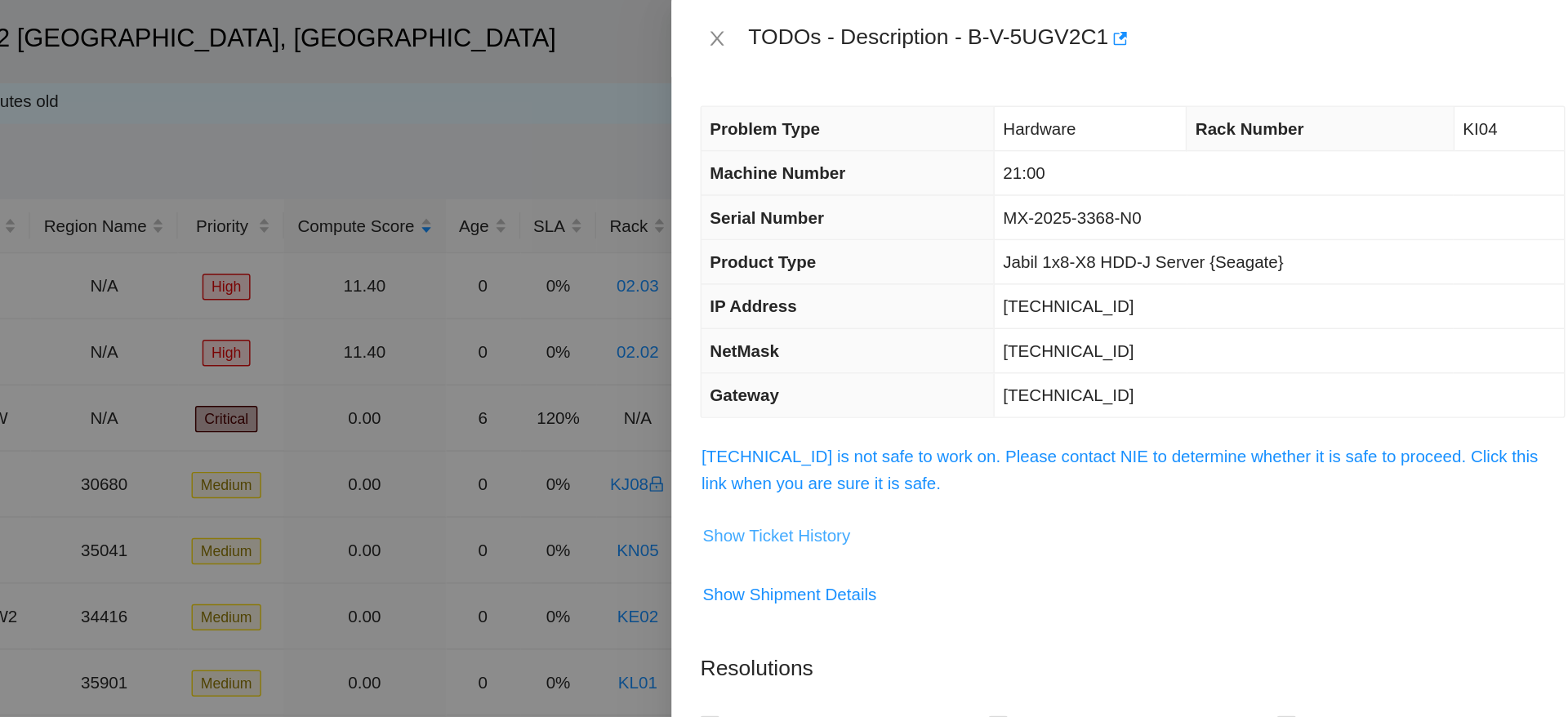
click at [1037, 358] on span "Show Ticket History" at bounding box center [1012, 364] width 100 height 18
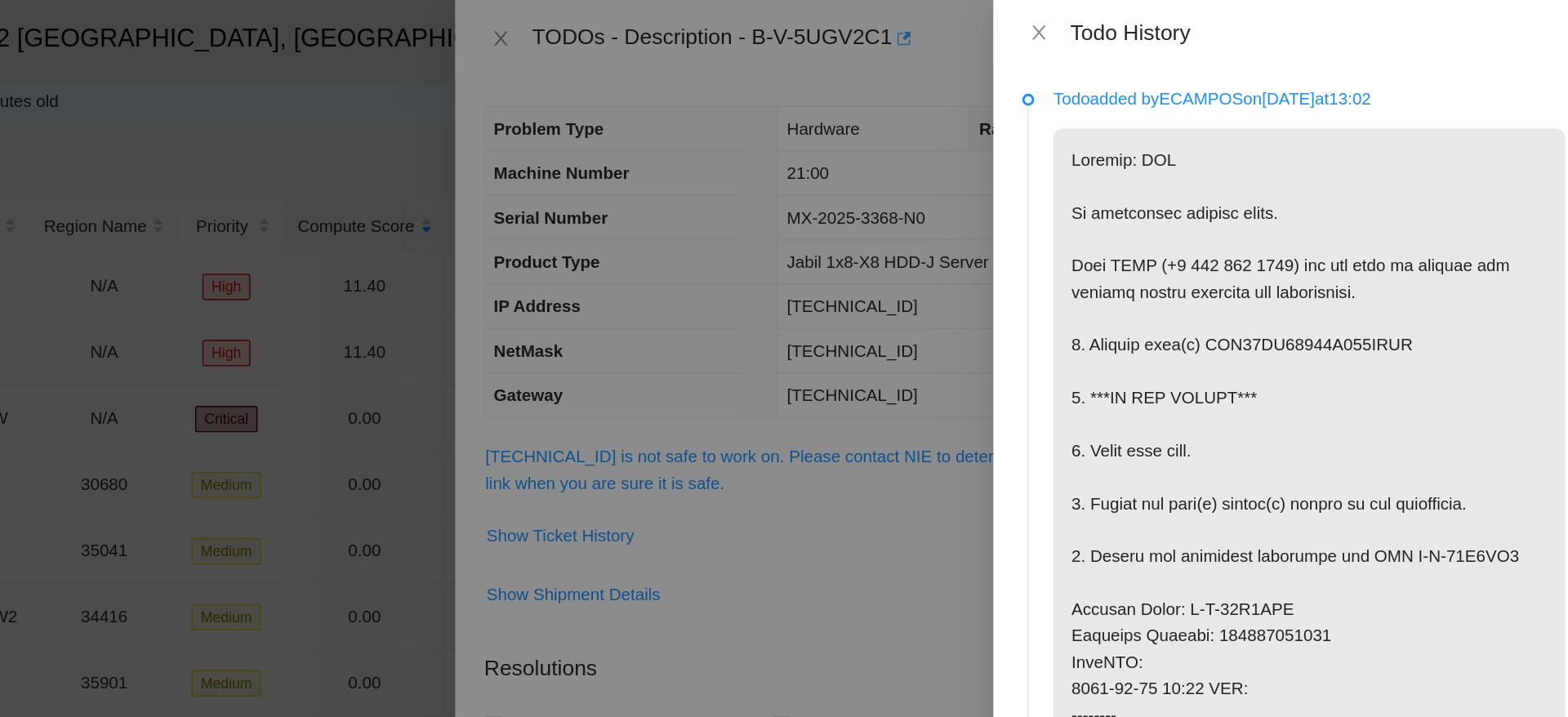
drag, startPoint x: 992, startPoint y: 26, endPoint x: 1102, endPoint y: 20, distance: 110.2
click at [1089, 22] on div at bounding box center [784, 358] width 1568 height 717
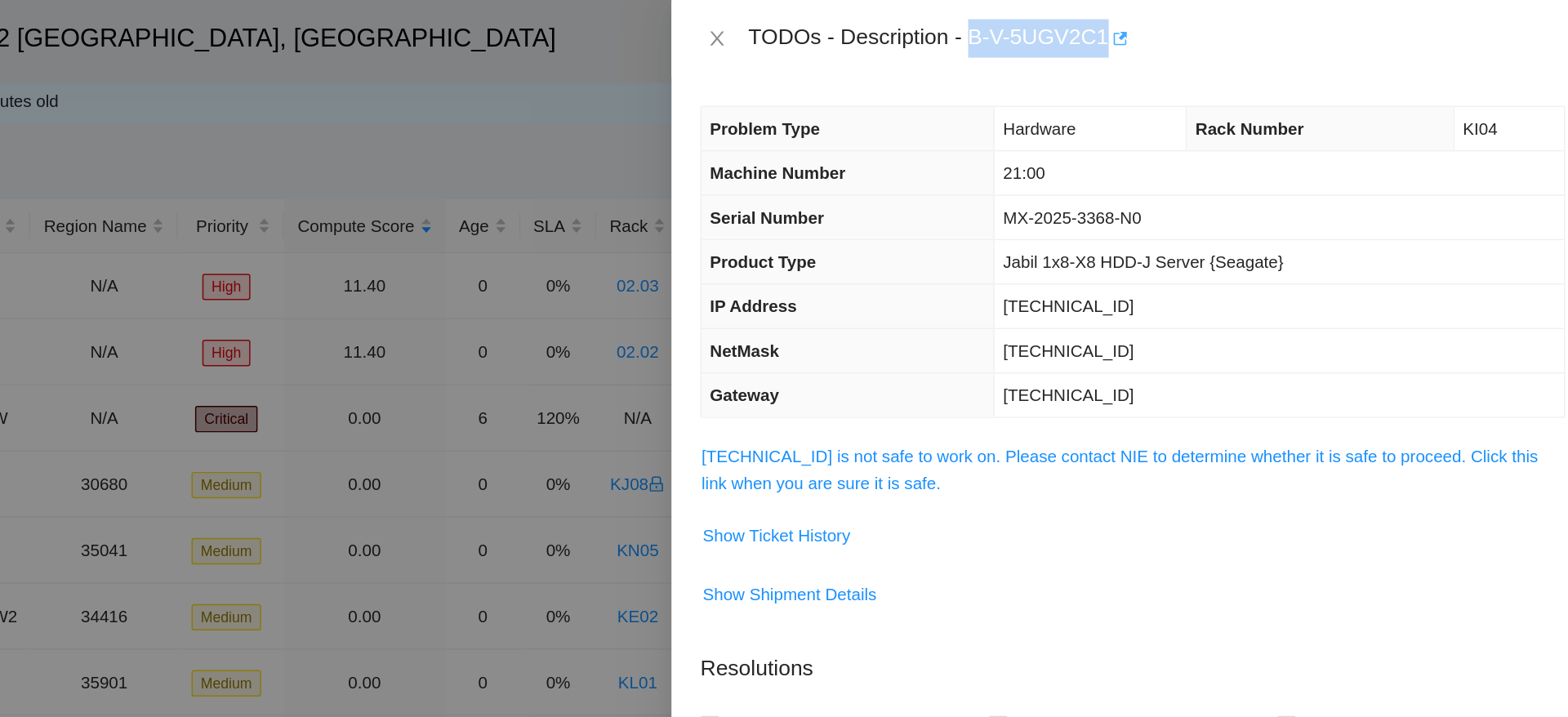
drag, startPoint x: 1143, startPoint y: 19, endPoint x: 1240, endPoint y: 23, distance: 97.1
click at [1240, 23] on div "TODOs - Description - B-V-5UGV2C1" at bounding box center [1270, 26] width 555 height 26
click at [1016, 362] on span "Show Ticket History" at bounding box center [1012, 364] width 100 height 18
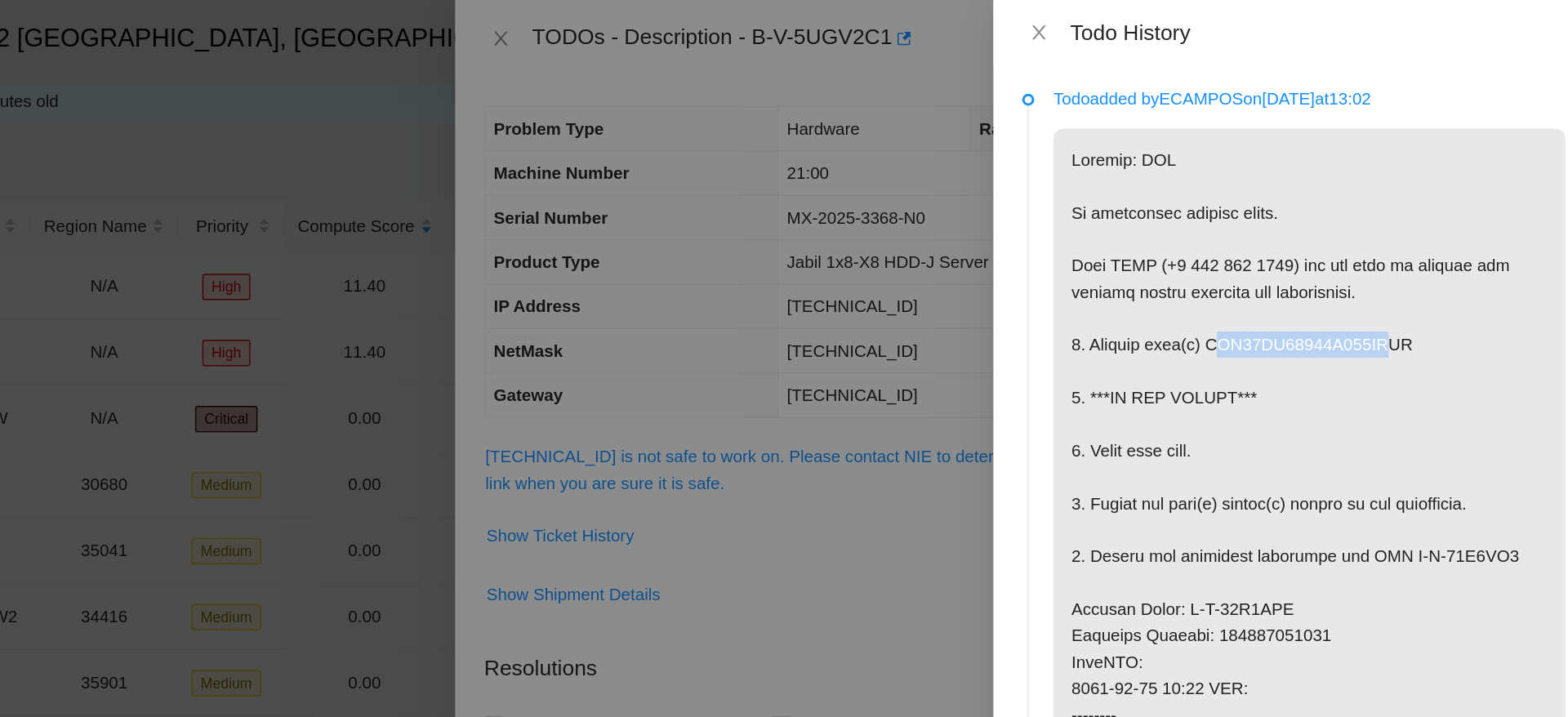
drag, startPoint x: 1307, startPoint y: 231, endPoint x: 1425, endPoint y: 232, distance: 118.0
click at [1425, 232] on p at bounding box center [1375, 495] width 348 height 815
drag, startPoint x: 1302, startPoint y: 230, endPoint x: 1460, endPoint y: 237, distance: 158.2
click at [1460, 237] on p at bounding box center [1375, 495] width 348 height 815
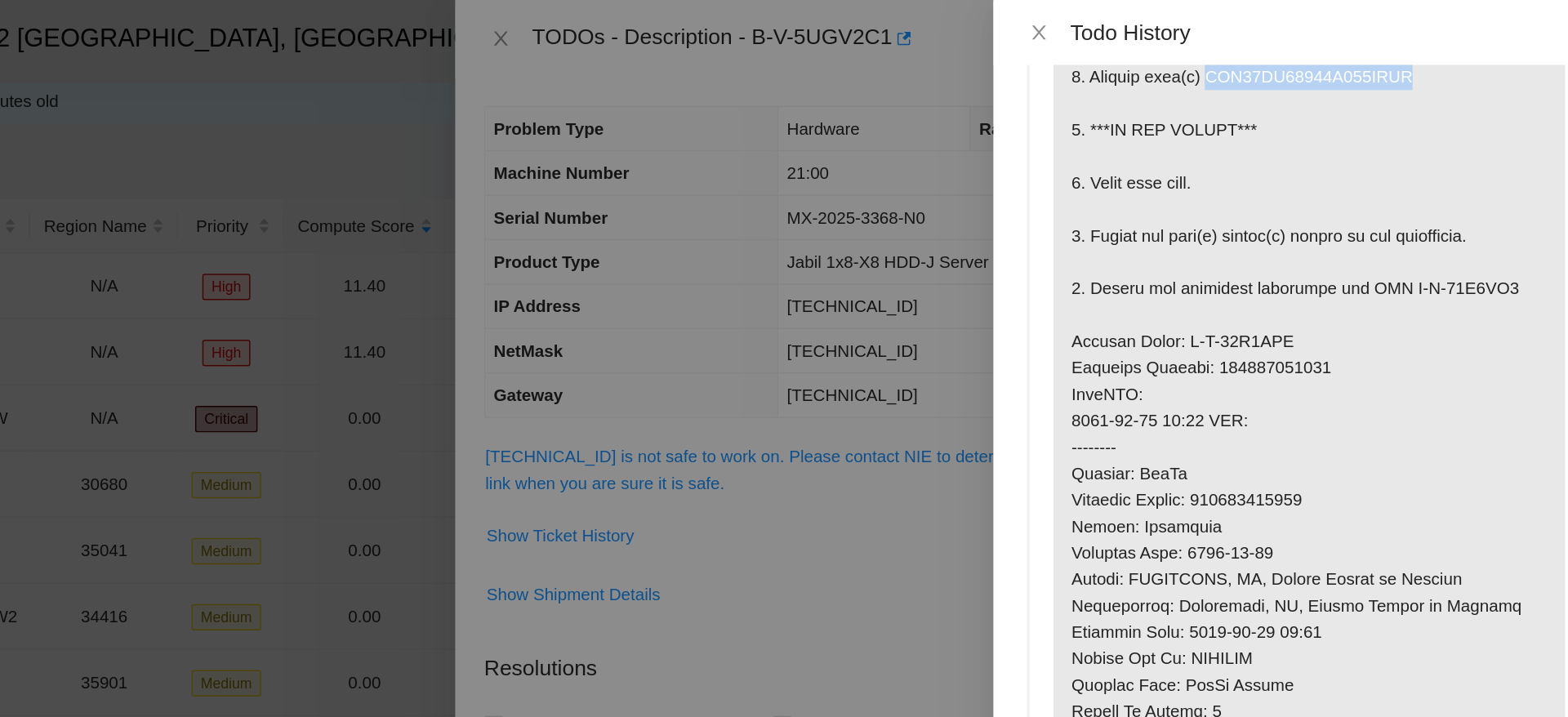
scroll to position [184, 0]
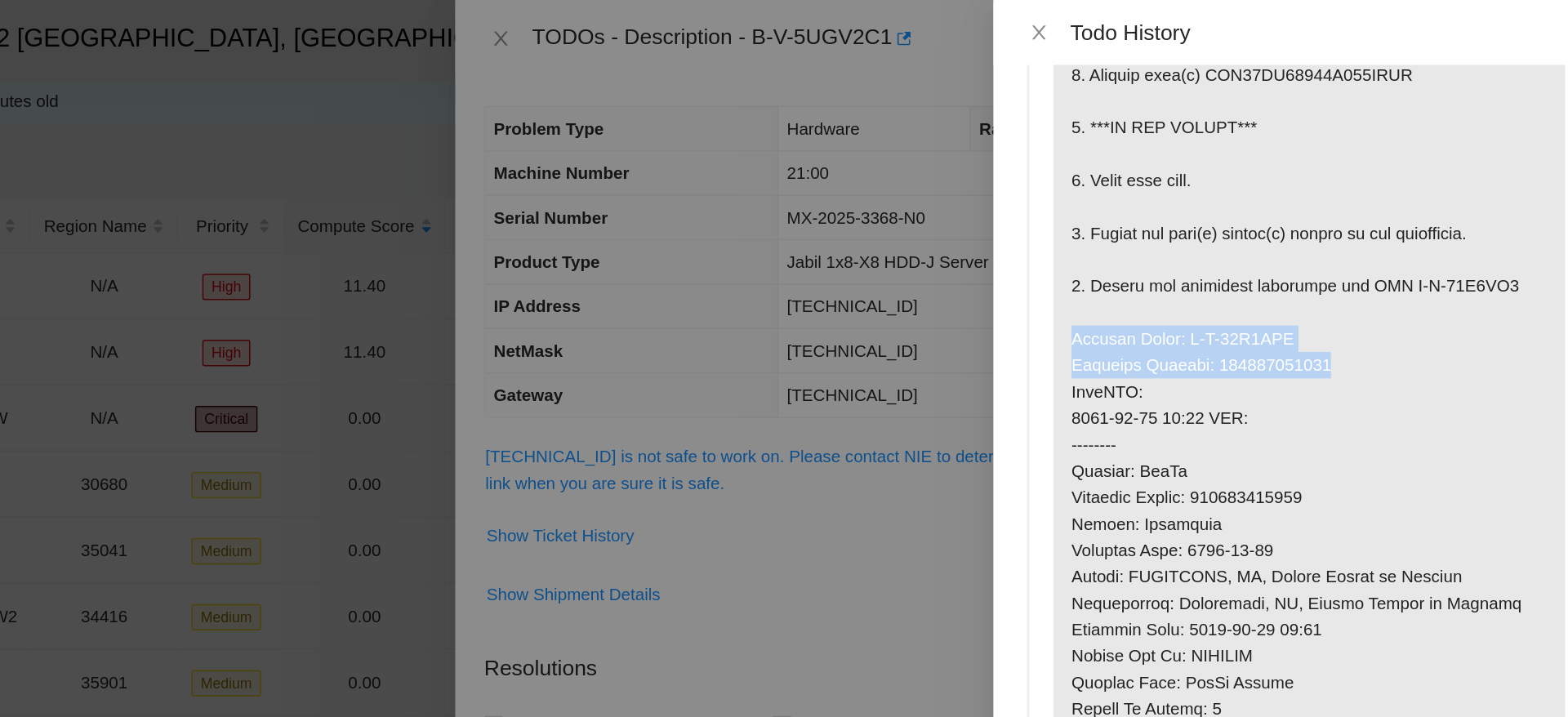
drag, startPoint x: 1214, startPoint y: 229, endPoint x: 1402, endPoint y: 242, distance: 188.4
click at [1402, 242] on p at bounding box center [1375, 311] width 348 height 815
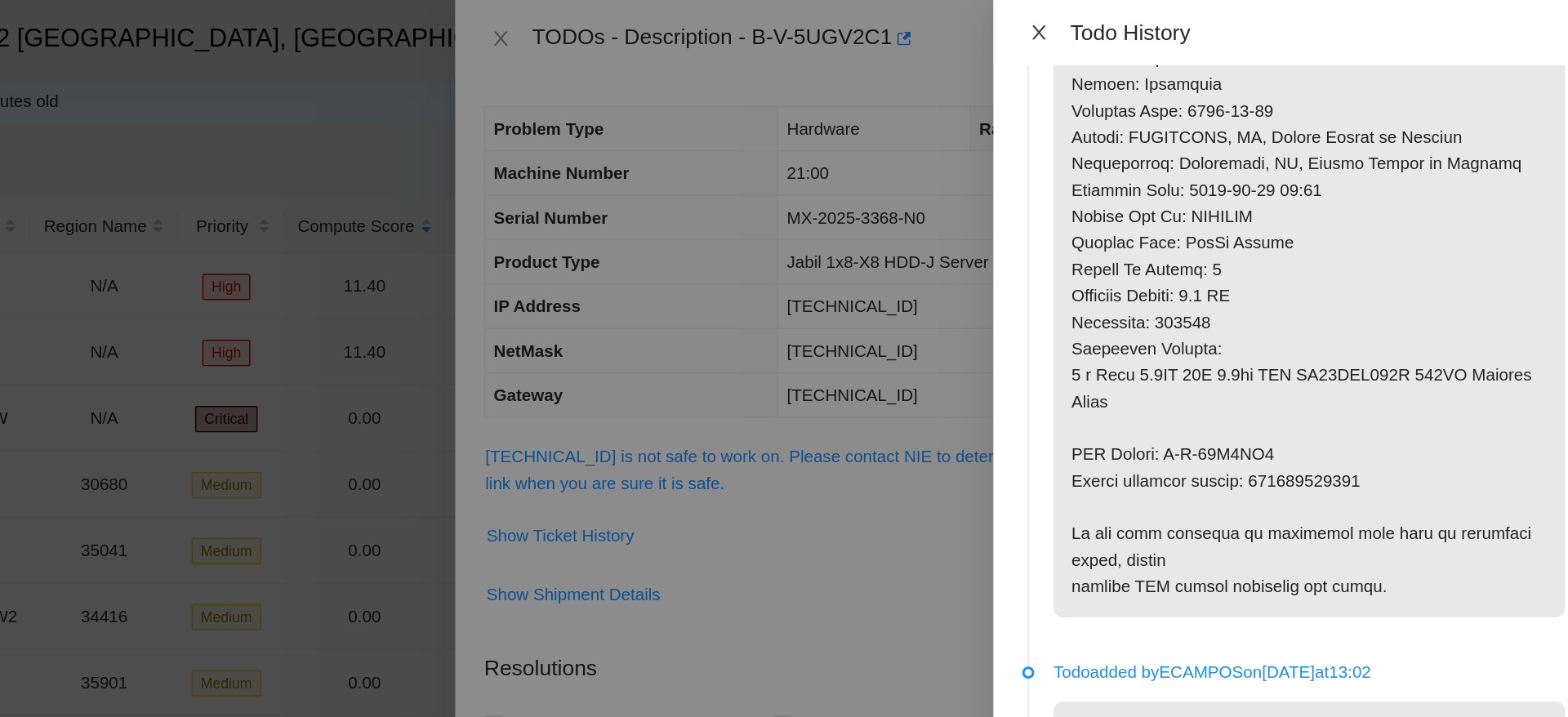
scroll to position [486, 0]
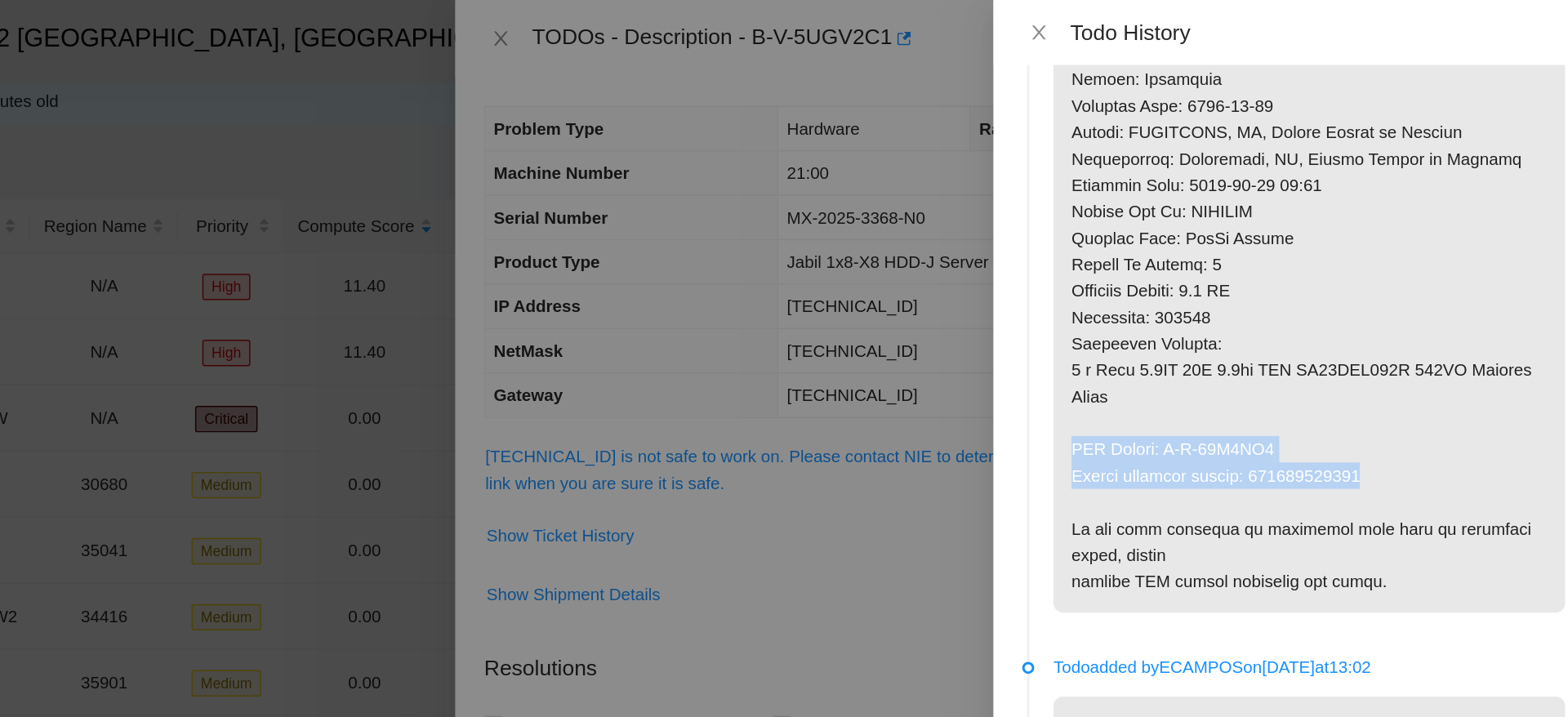
drag, startPoint x: 1214, startPoint y: 305, endPoint x: 1443, endPoint y: 331, distance: 230.5
click at [1443, 331] on p at bounding box center [1375, 9] width 348 height 815
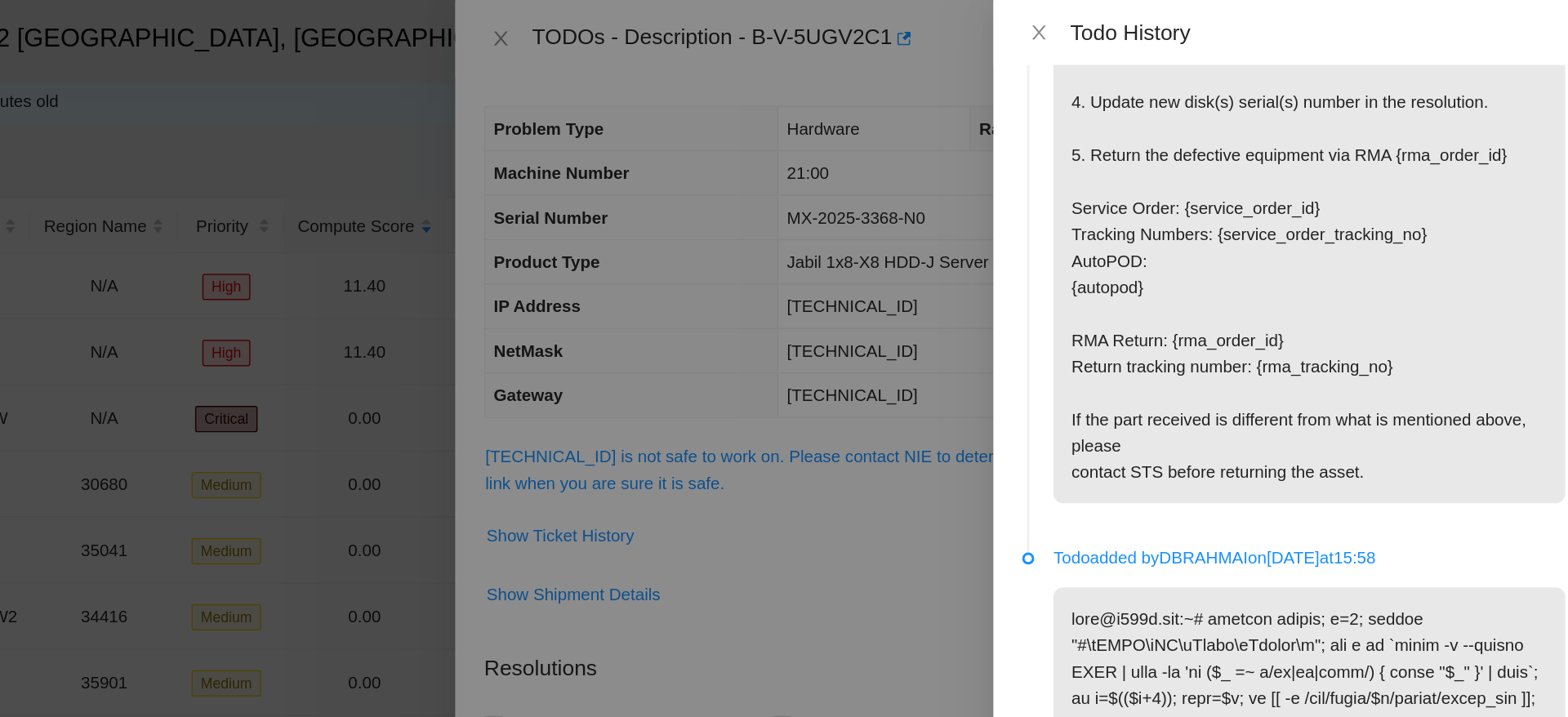
scroll to position [1526, 0]
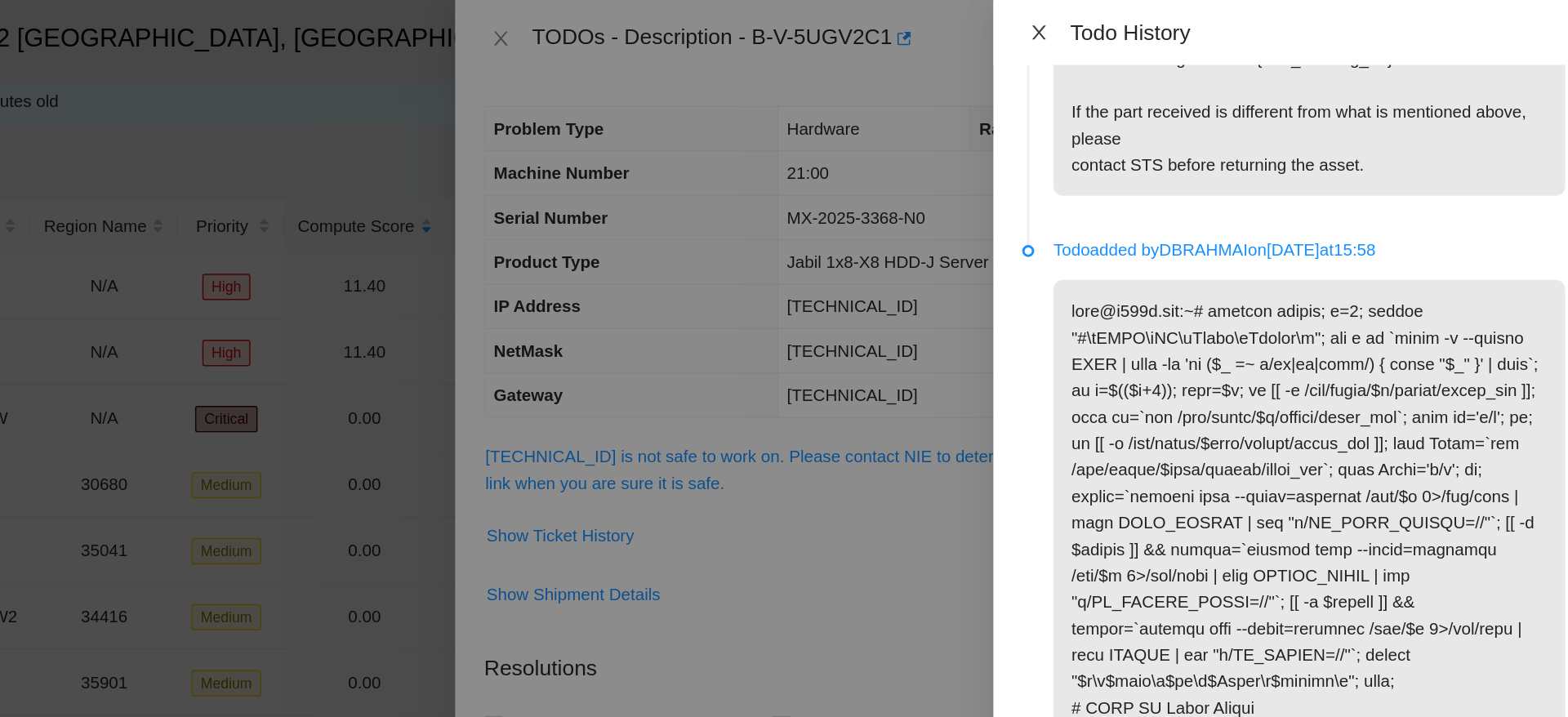
click at [1190, 21] on icon "close" at bounding box center [1190, 22] width 9 height 10
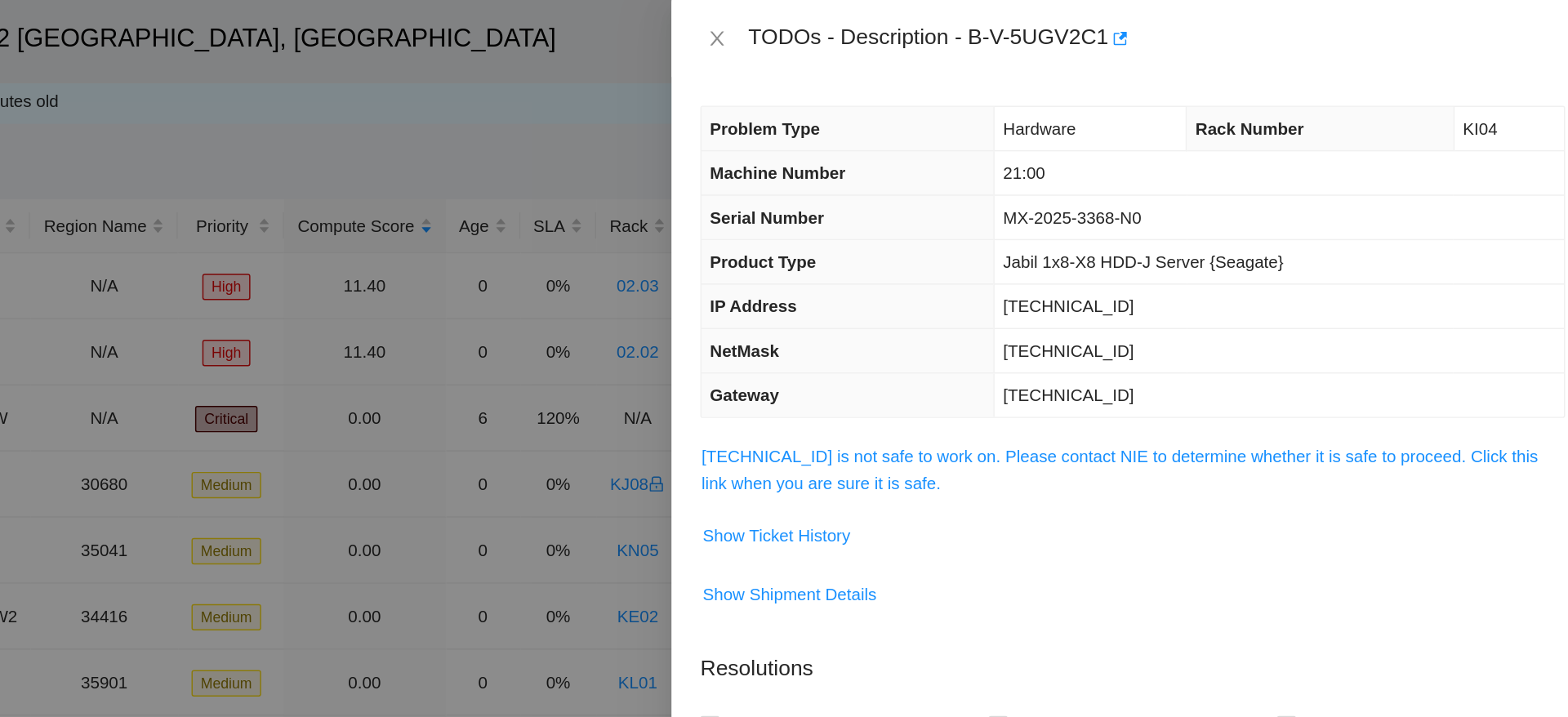
scroll to position [176, 0]
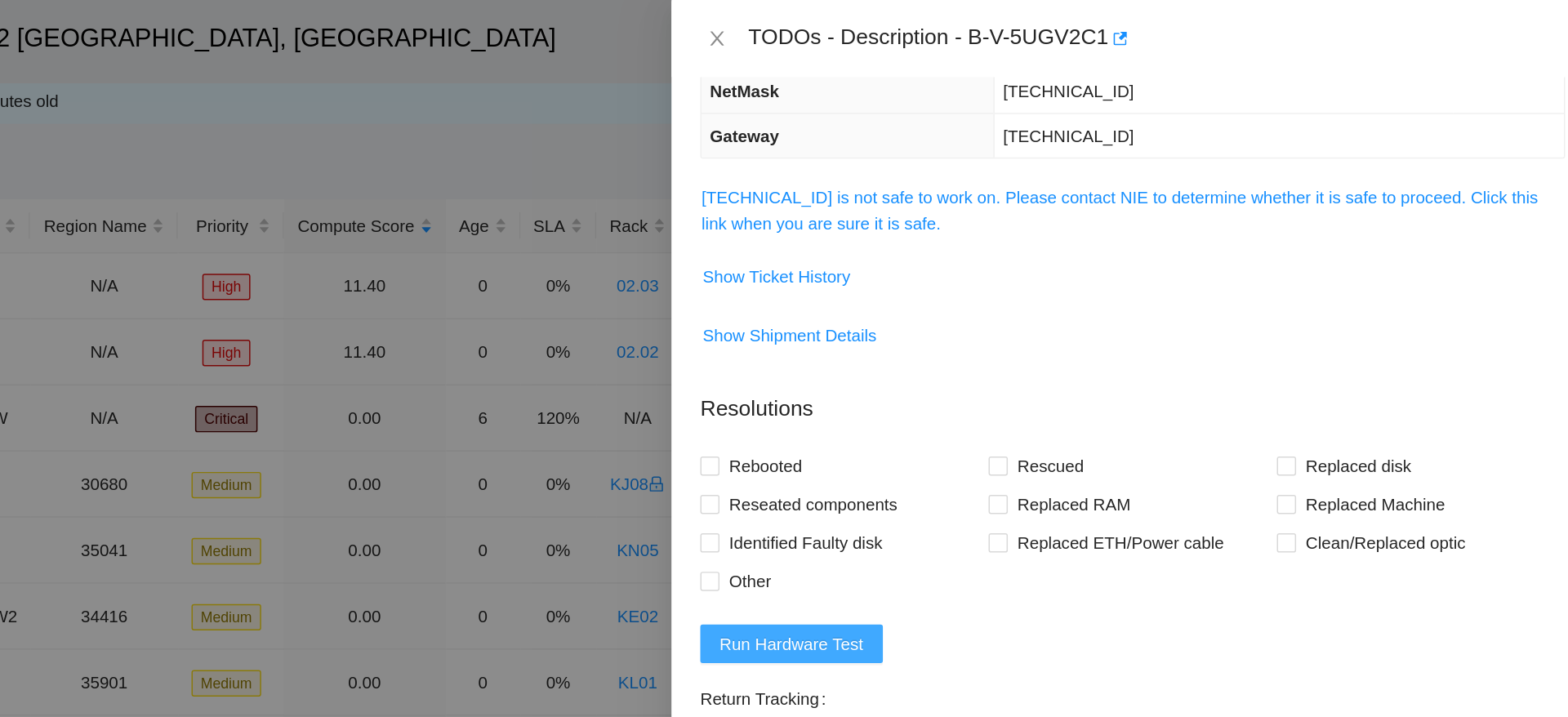
click at [1046, 441] on span "Run Hardware Test" at bounding box center [1023, 438] width 98 height 18
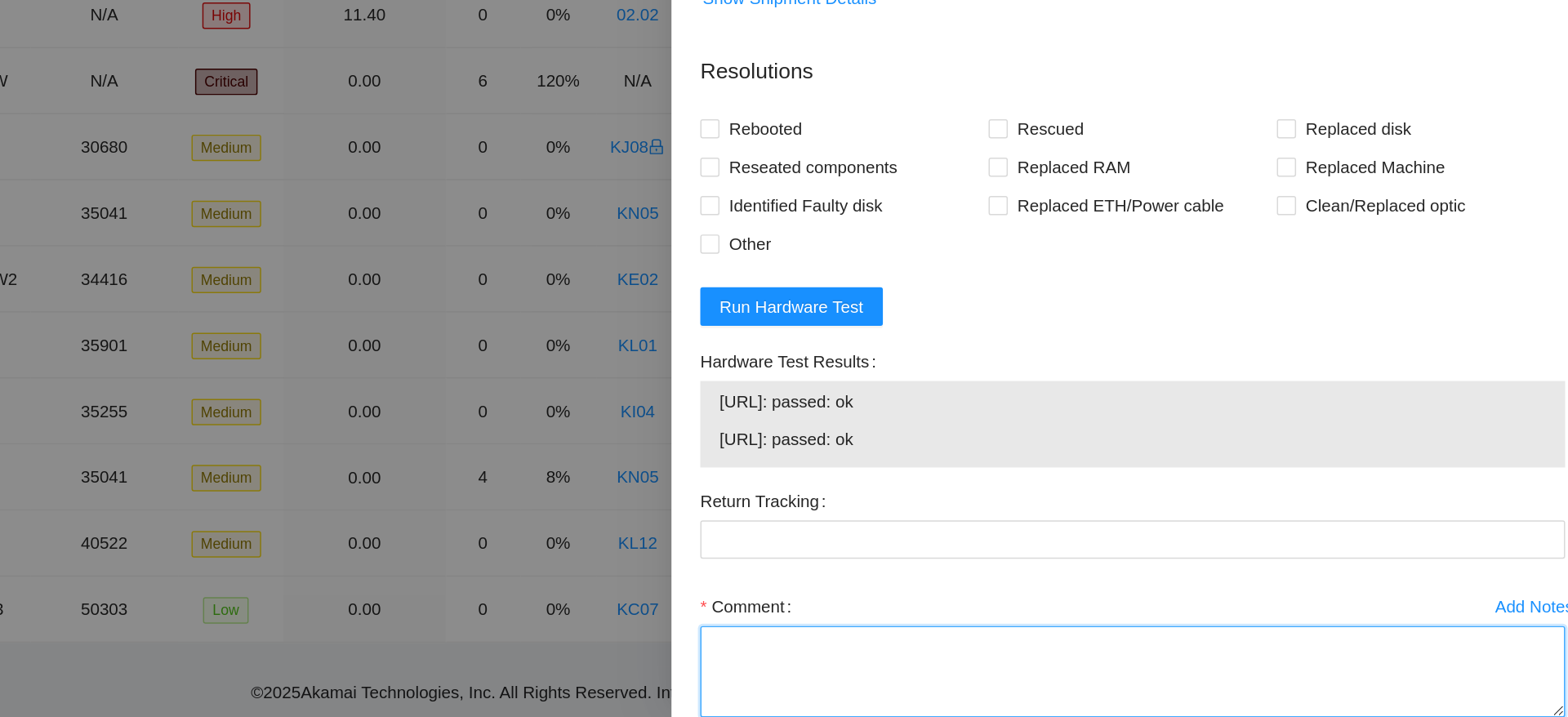
click at [1100, 668] on textarea "Comment" at bounding box center [1253, 686] width 588 height 63
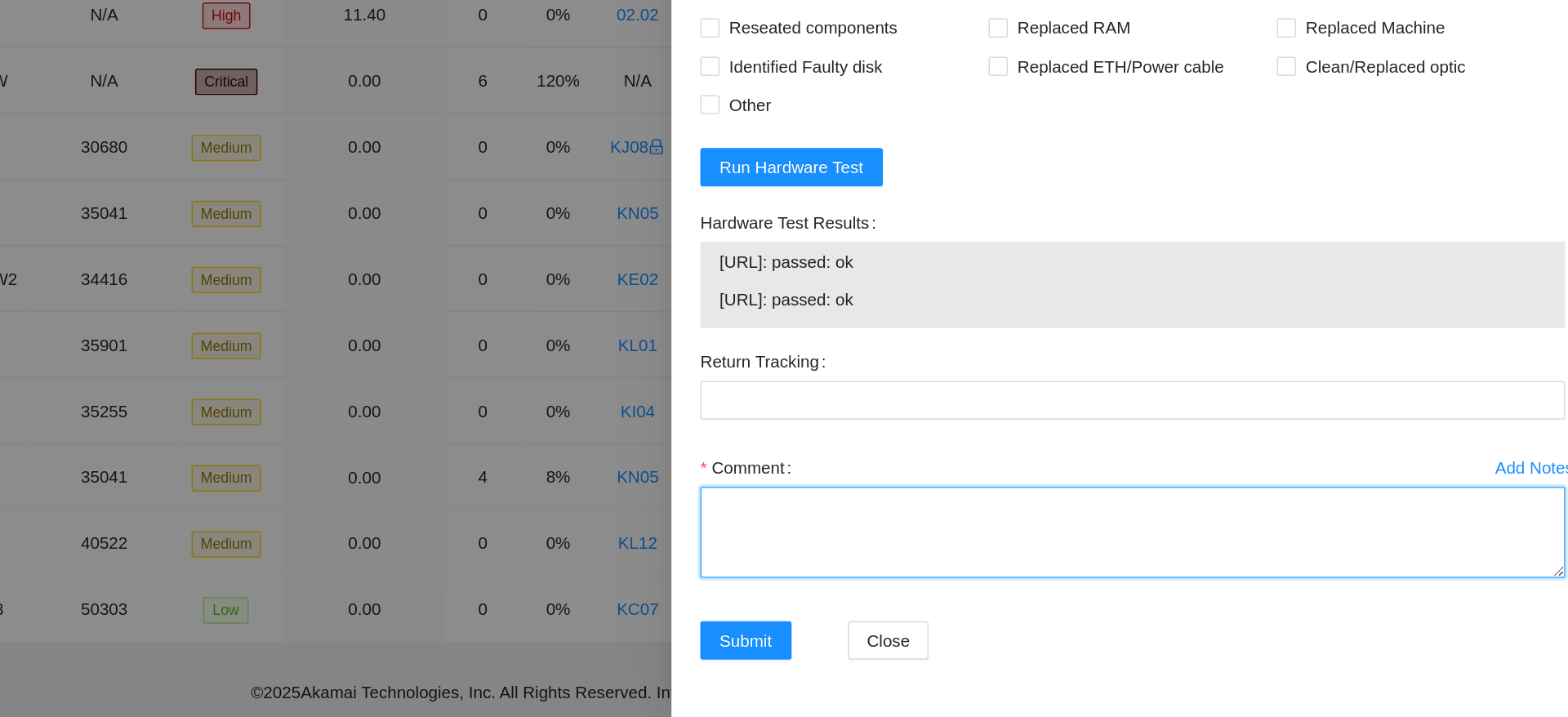
scroll to position [21, 0]
click at [1121, 584] on textarea "Comment" at bounding box center [1253, 591] width 588 height 63
type textarea "T"
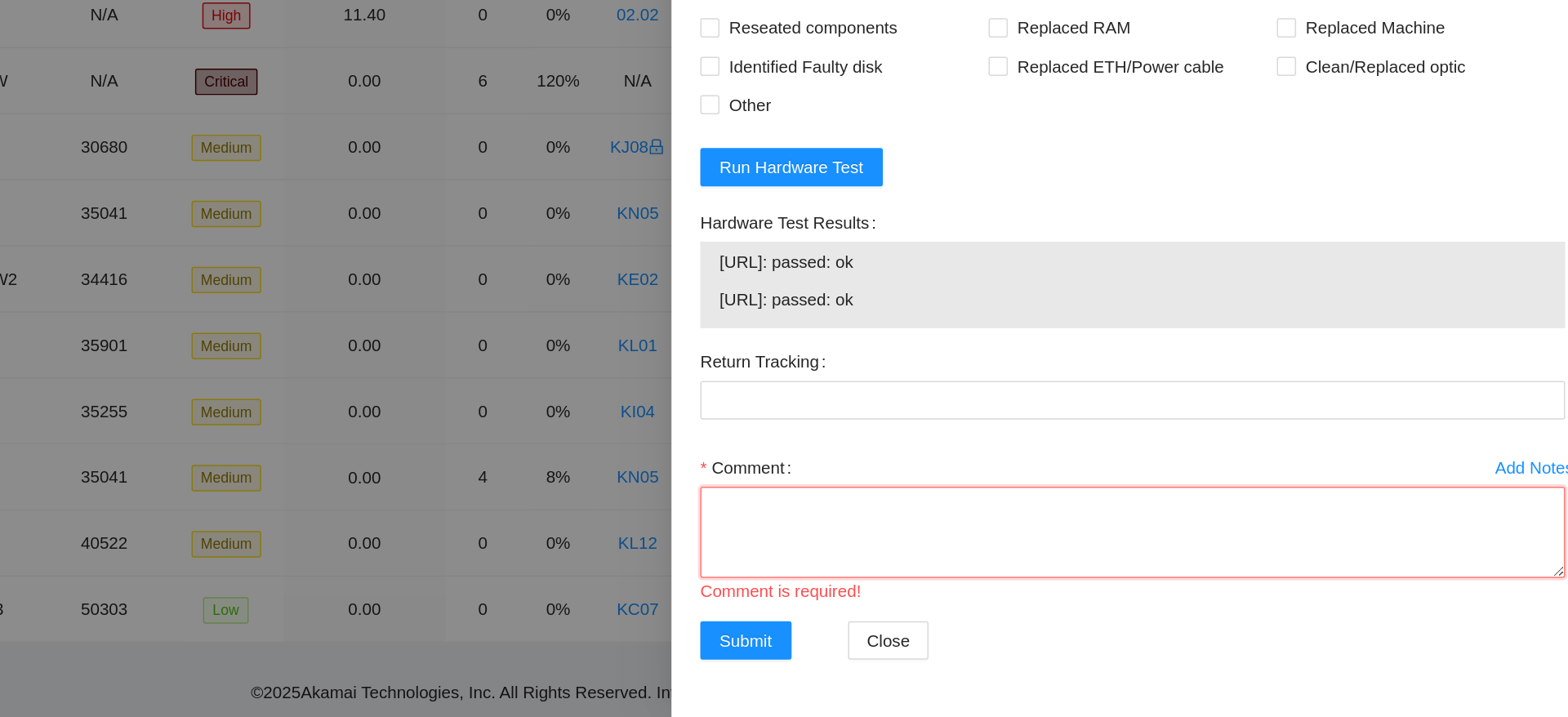
paste textarea "Ticket: B-V-5UGV2C1 Good Disk: Y920A1EVFDWG Bad Disk: WFK61RQ00000K023ARCS Serv…"
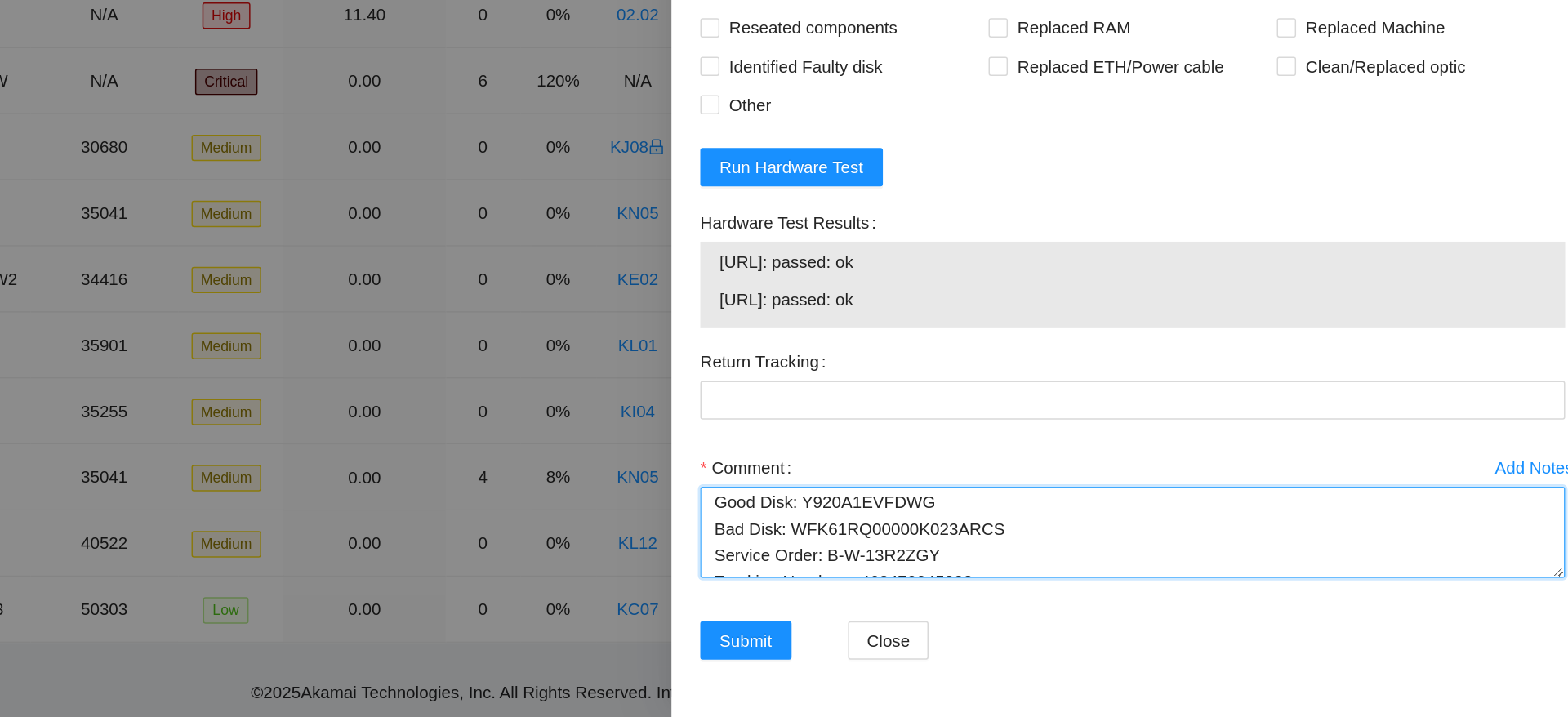
scroll to position [0, 0]
click at [970, 579] on textarea "Ticket: B-V-5UGV2C1 Good Disk: Y920A1EVFDWG Bad Disk: WFK61RQ00000K023ARCS Serv…" at bounding box center [1253, 591] width 588 height 63
drag, startPoint x: 1180, startPoint y: 609, endPoint x: 1096, endPoint y: 610, distance: 84.0
click at [1096, 610] on textarea "replaced disk, checked with isok passing Ticket: B-V-5UGV2C1 Good Disk: Y920A1E…" at bounding box center [1253, 591] width 588 height 63
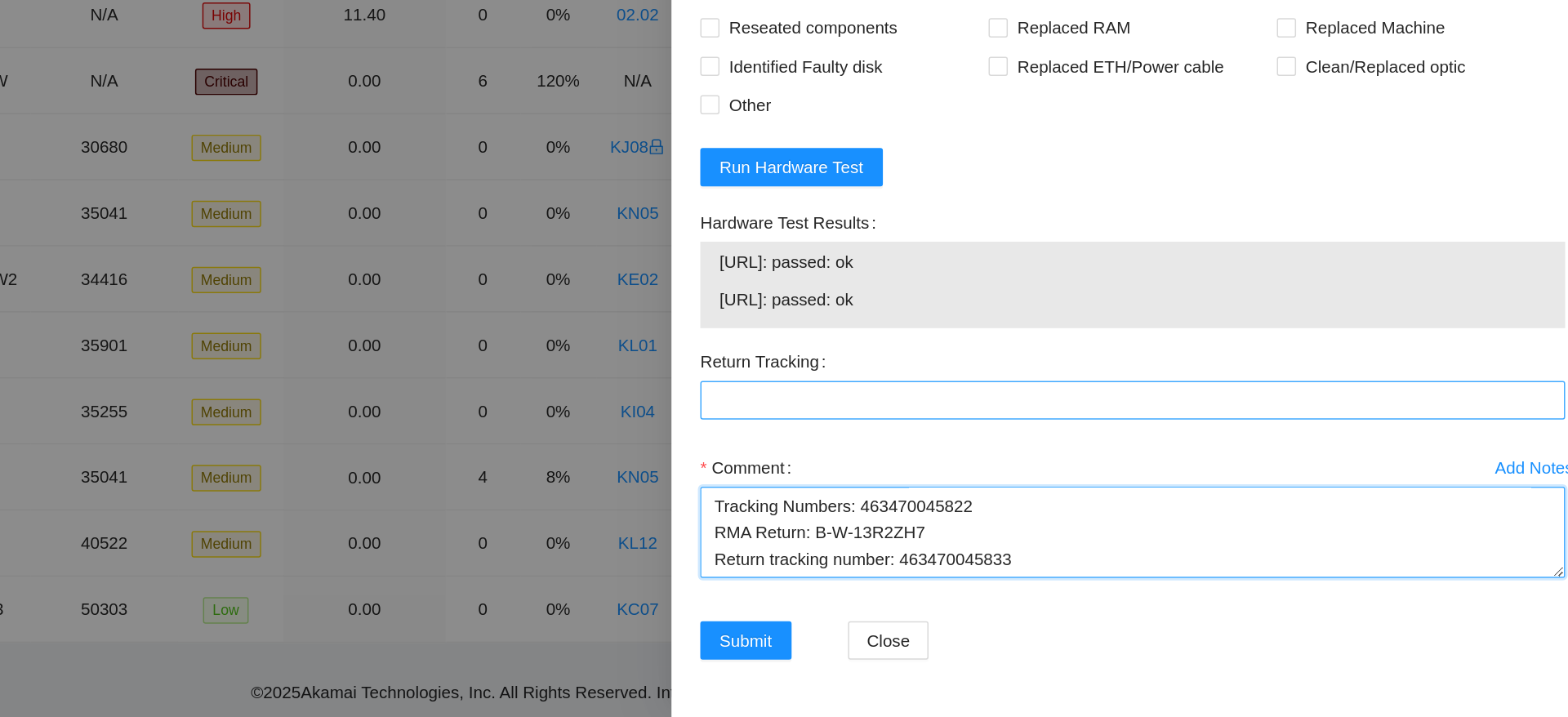
type textarea "replaced disk, checked with isok passing Ticket: B-V-5UGV2C1 Good Disk: Y920A1E…"
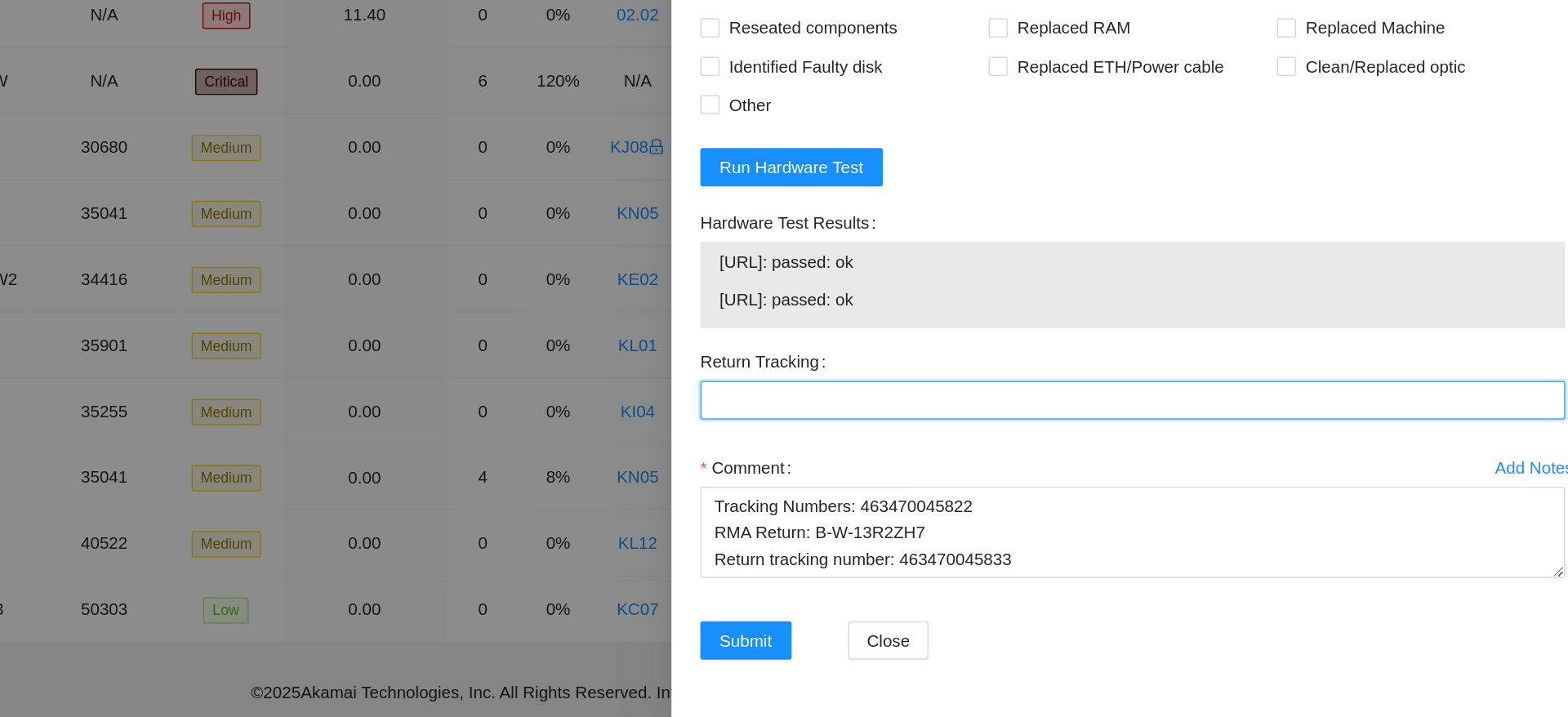
paste Tracking "463470045833"
click at [1096, 500] on Tracking "463470045833" at bounding box center [1253, 501] width 588 height 26
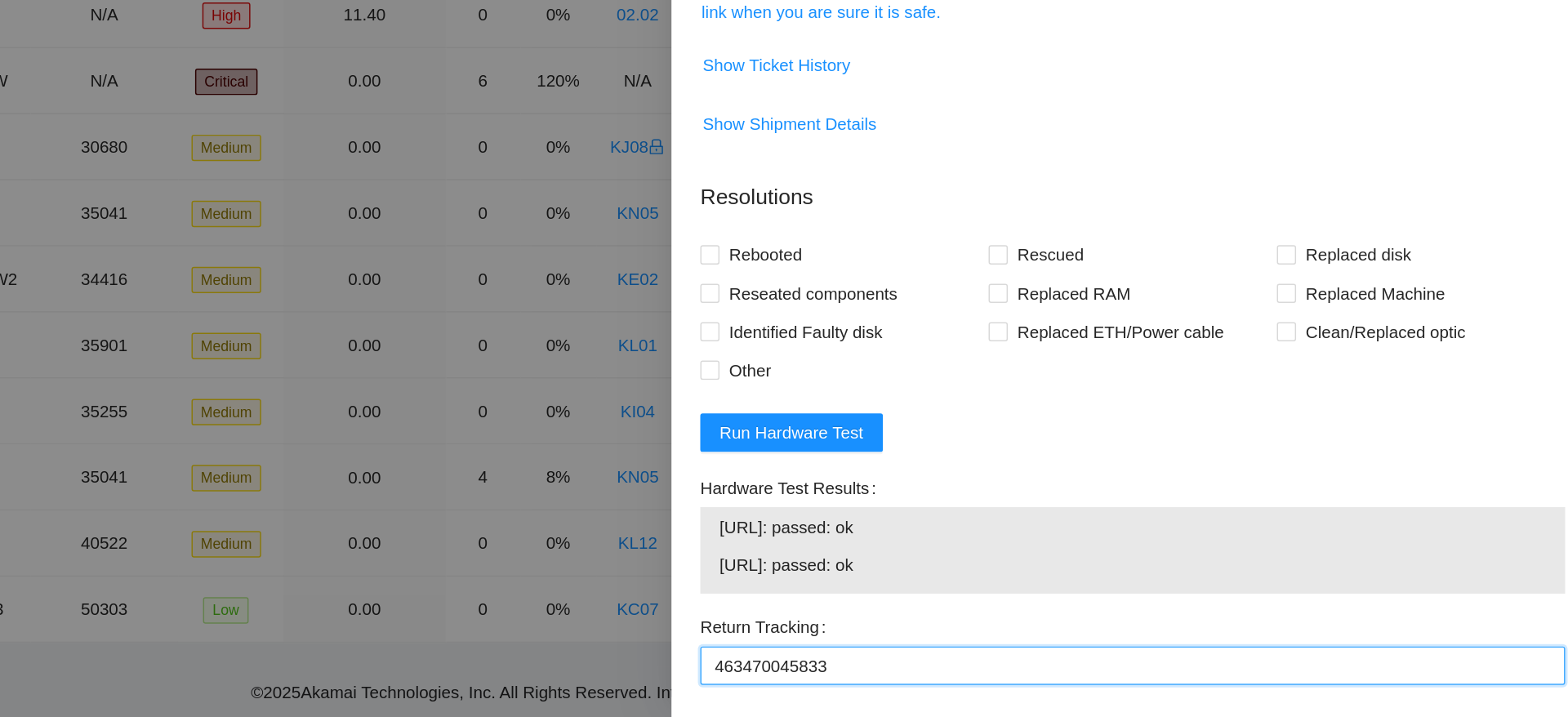
scroll to position [90, 0]
type Tracking "463470045833"
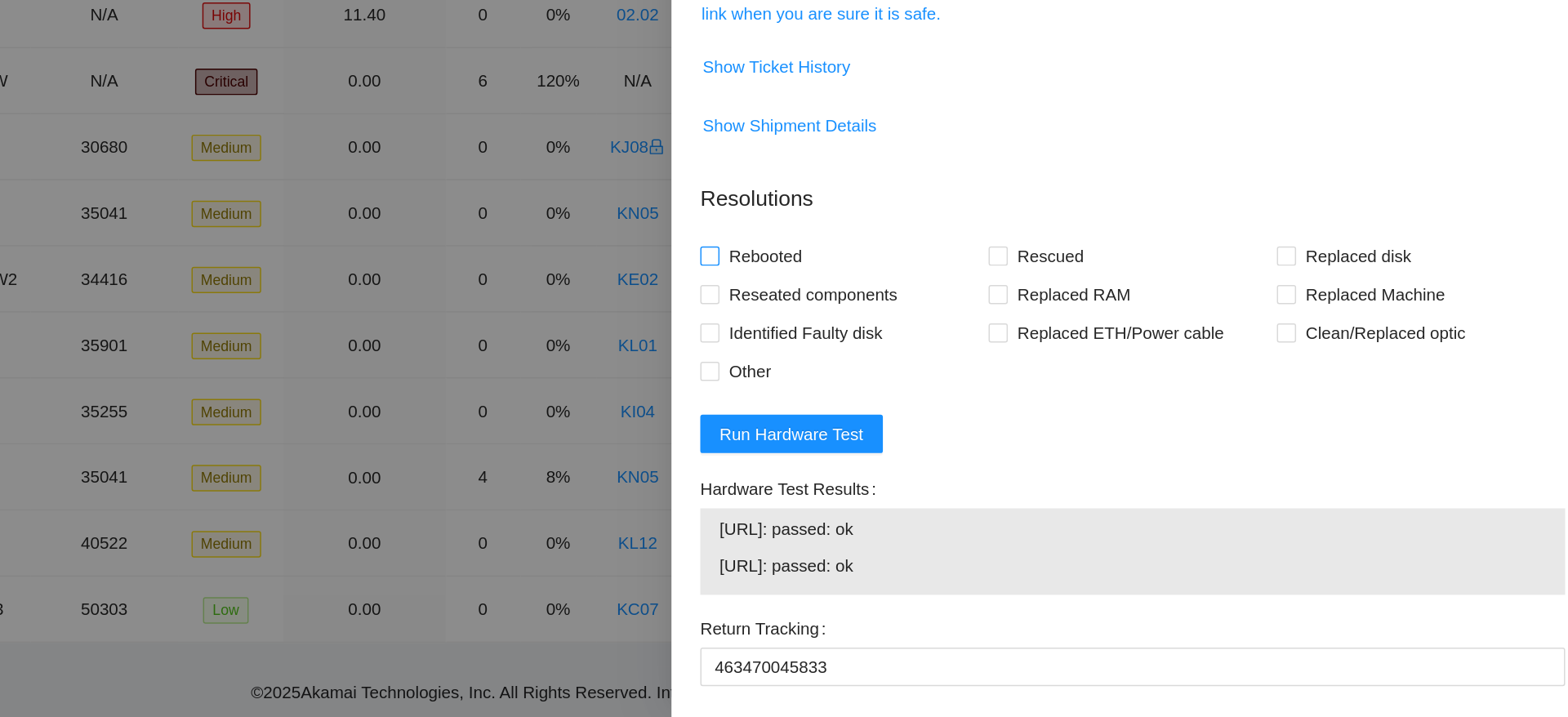
click at [999, 391] on span "Rebooted" at bounding box center [1004, 403] width 63 height 26
click at [972, 397] on input "Rebooted" at bounding box center [966, 403] width 12 height 12
checkbox input "true"
click at [1392, 399] on span "Replaced disk" at bounding box center [1407, 403] width 85 height 26
click at [1364, 399] on input "Replaced disk" at bounding box center [1358, 403] width 12 height 12
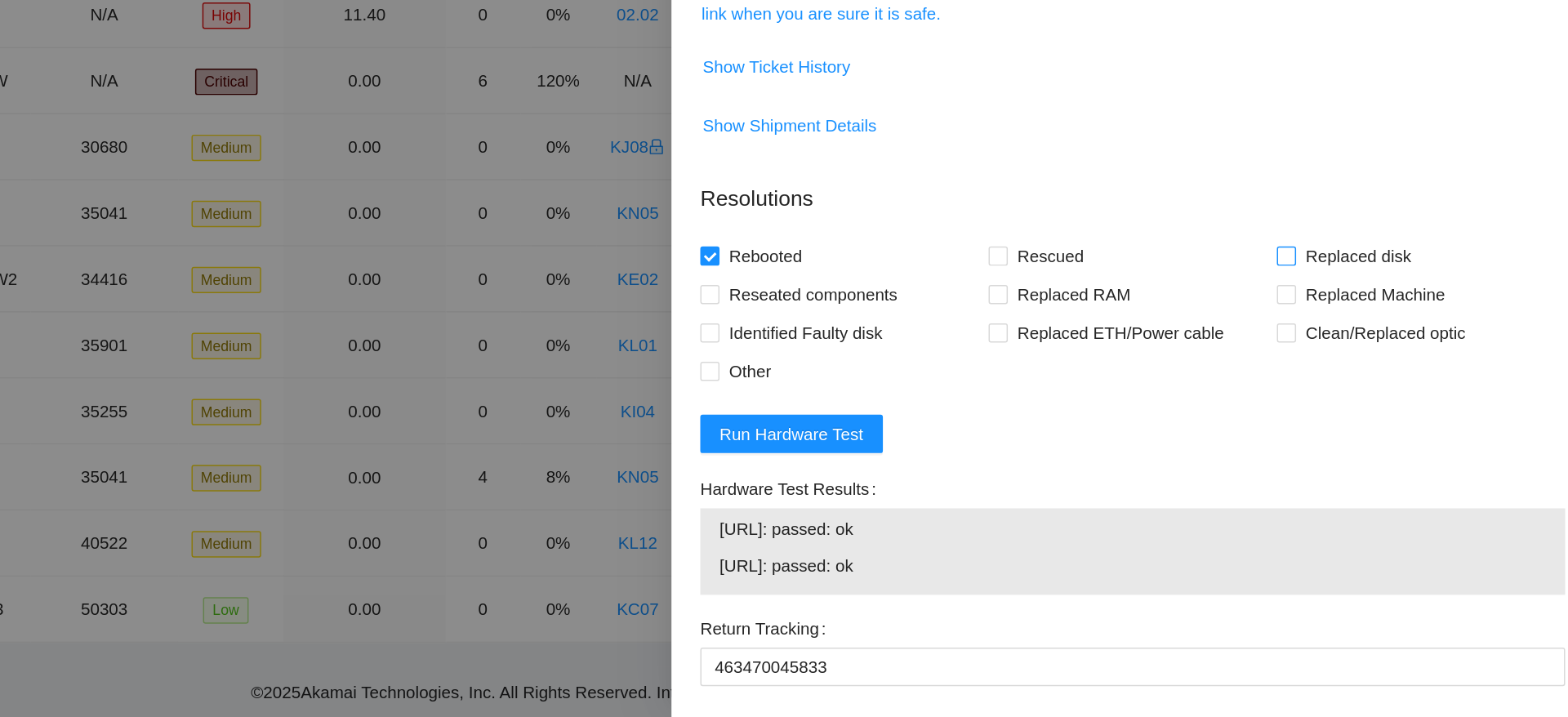
checkbox input "true"
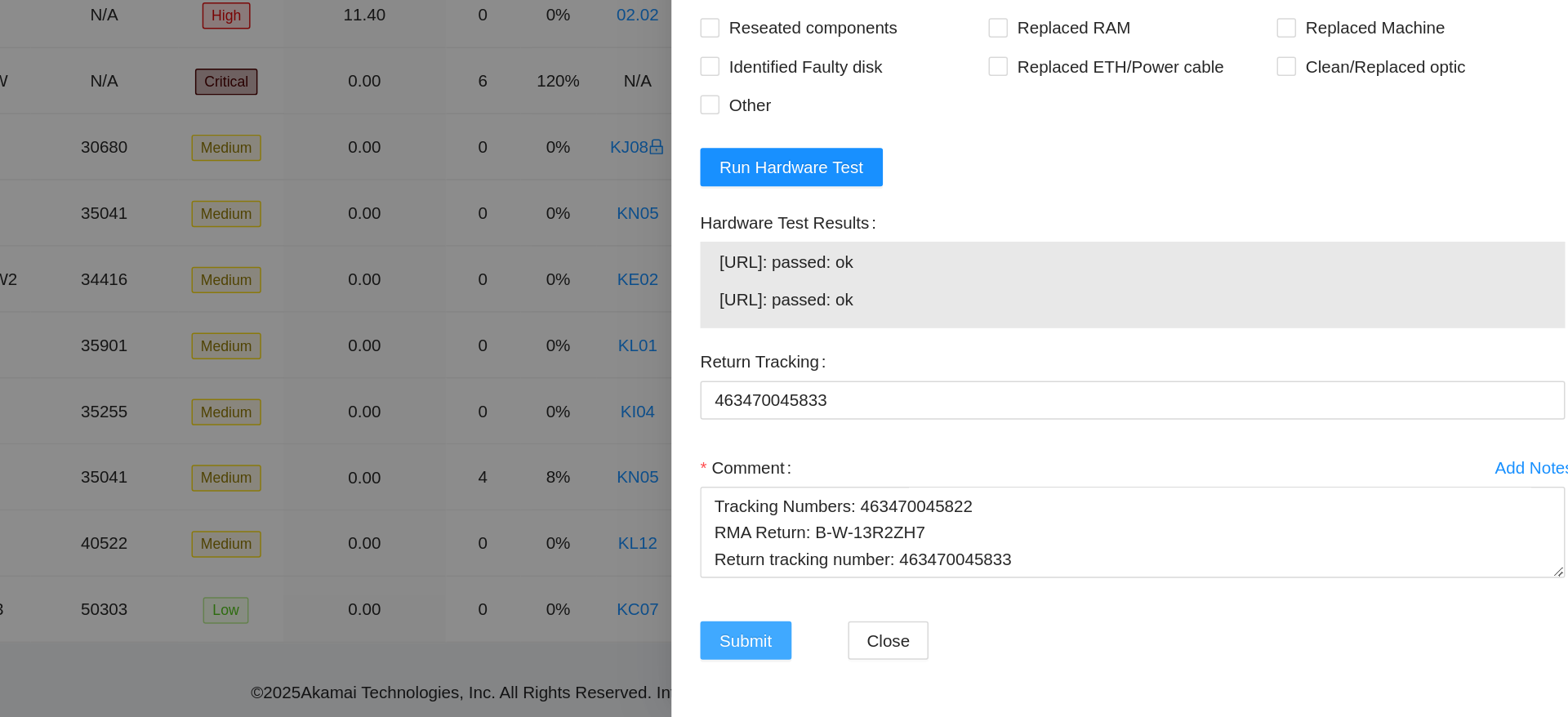
click at [992, 677] on button "Submit" at bounding box center [991, 664] width 63 height 26
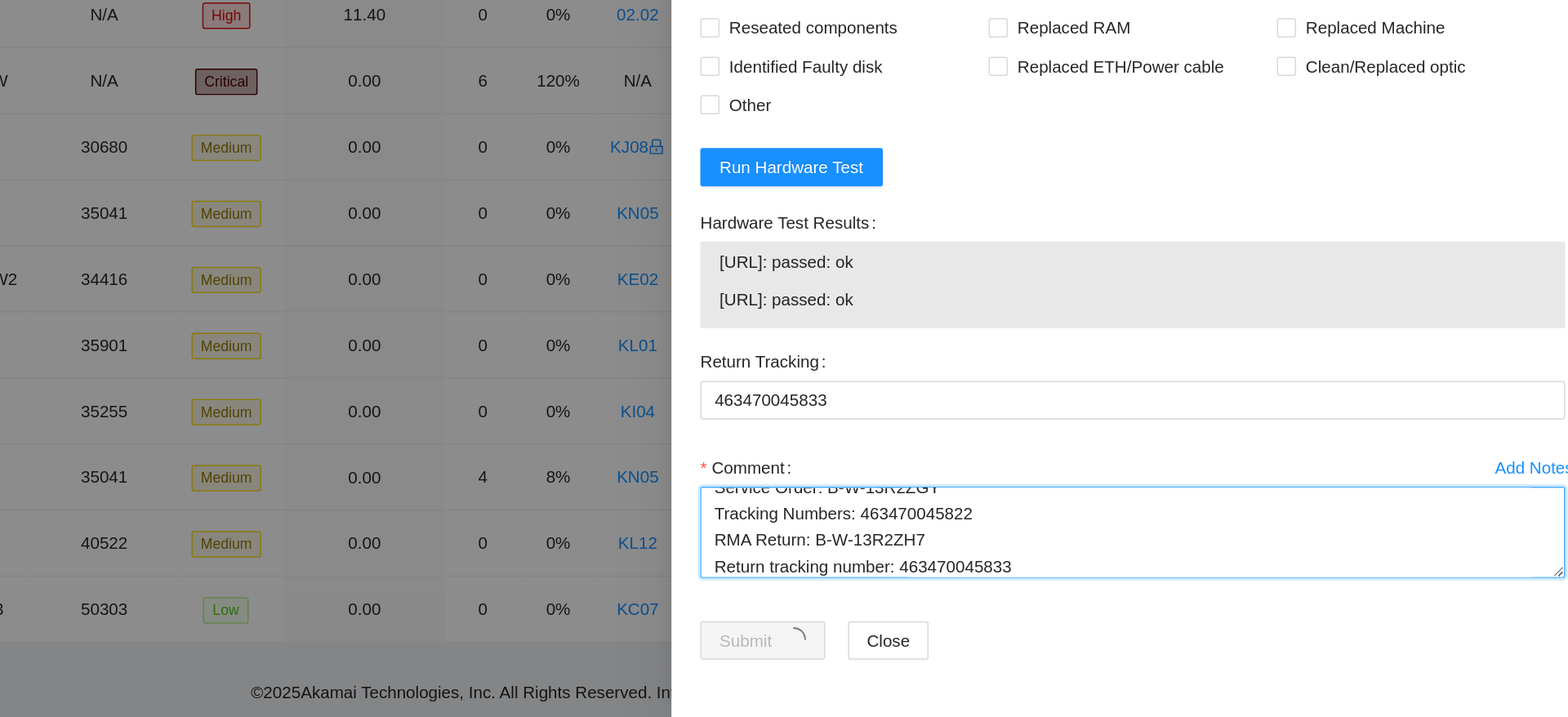
scroll to position [108, 0]
drag, startPoint x: 971, startPoint y: 571, endPoint x: 1291, endPoint y: 685, distance: 339.7
click at [1291, 685] on form "Resolutions Rebooted Rescued Replaced disk Reseated components Replaced RAM Rep…" at bounding box center [1253, 428] width 588 height 538
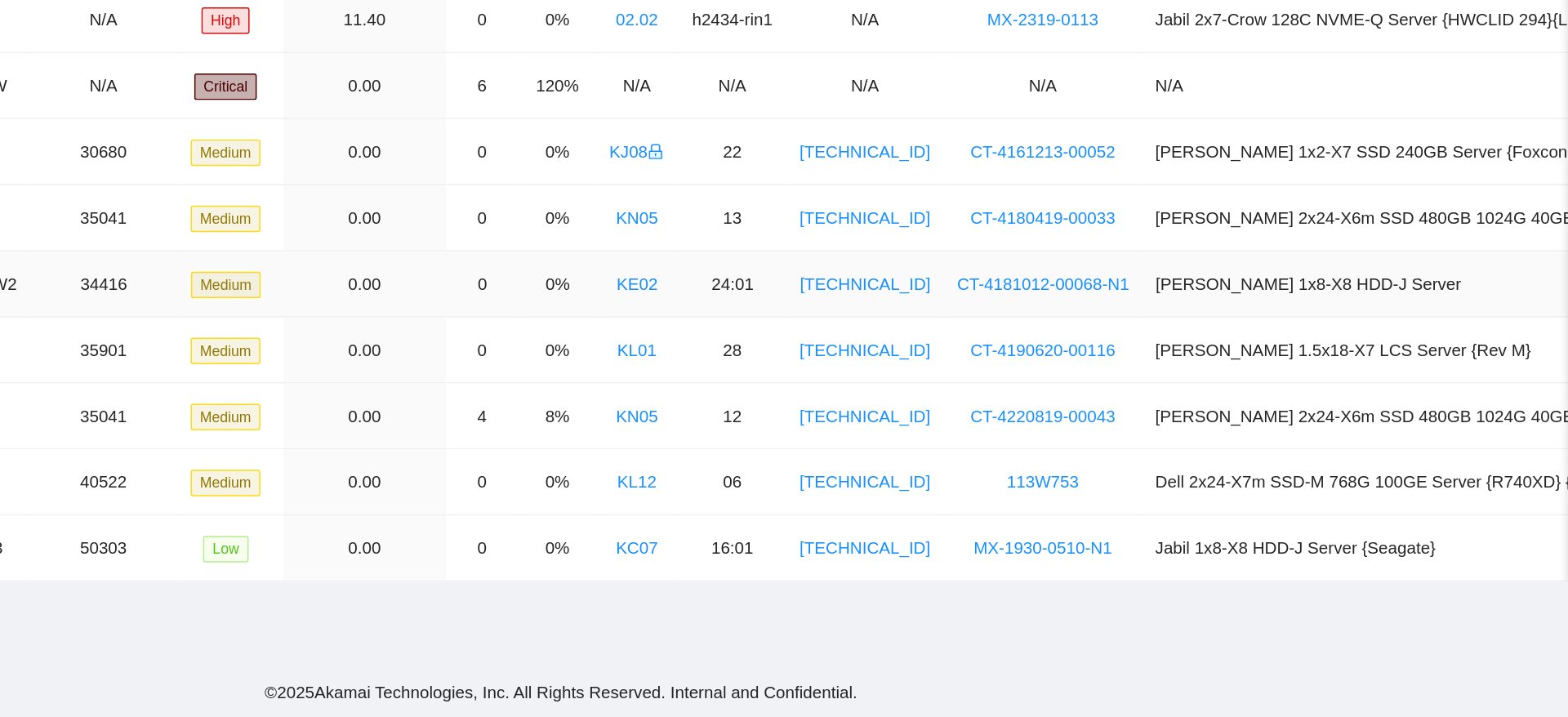
scroll to position [0, 0]
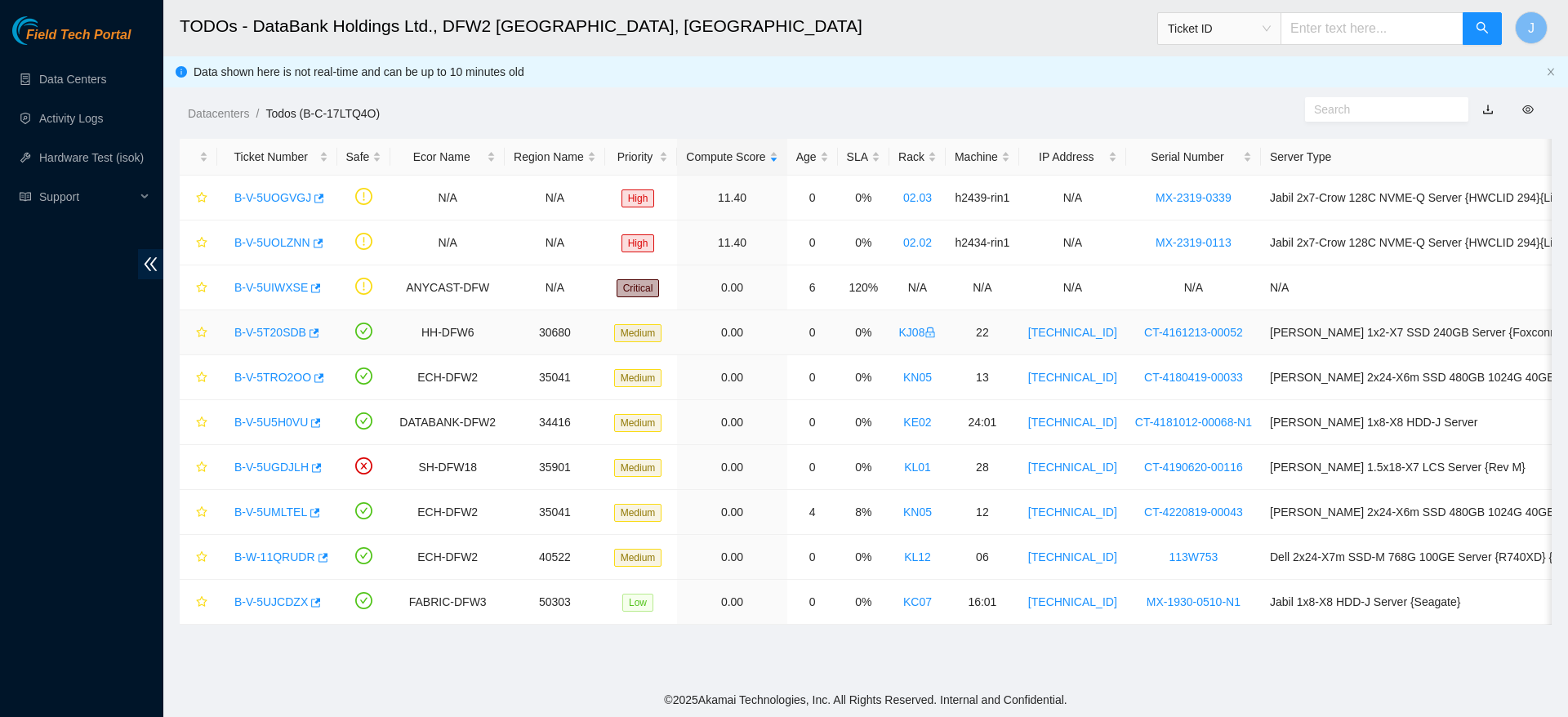
click at [279, 330] on link "B-V-5T20SDB" at bounding box center [270, 333] width 72 height 13
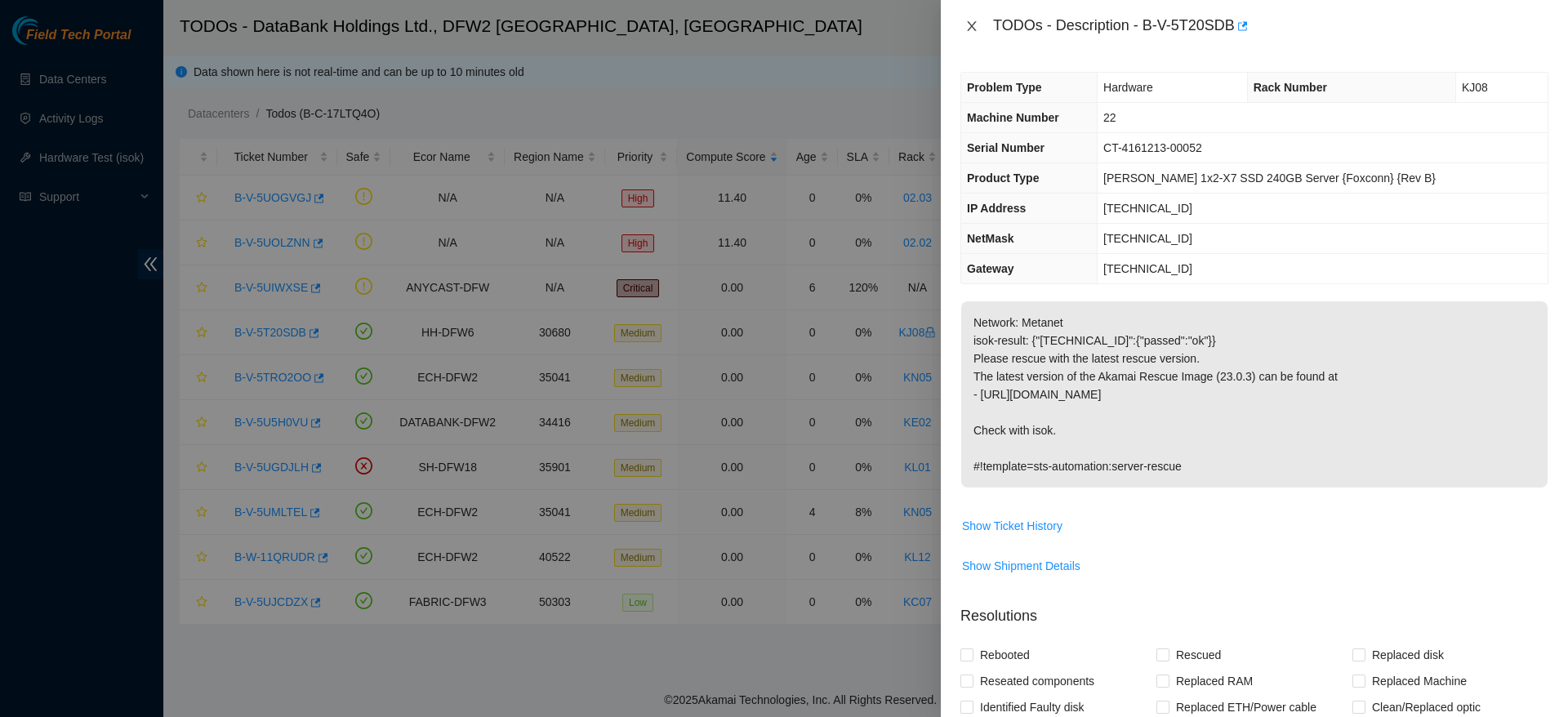
click at [960, 24] on button "Close" at bounding box center [972, 27] width 23 height 15
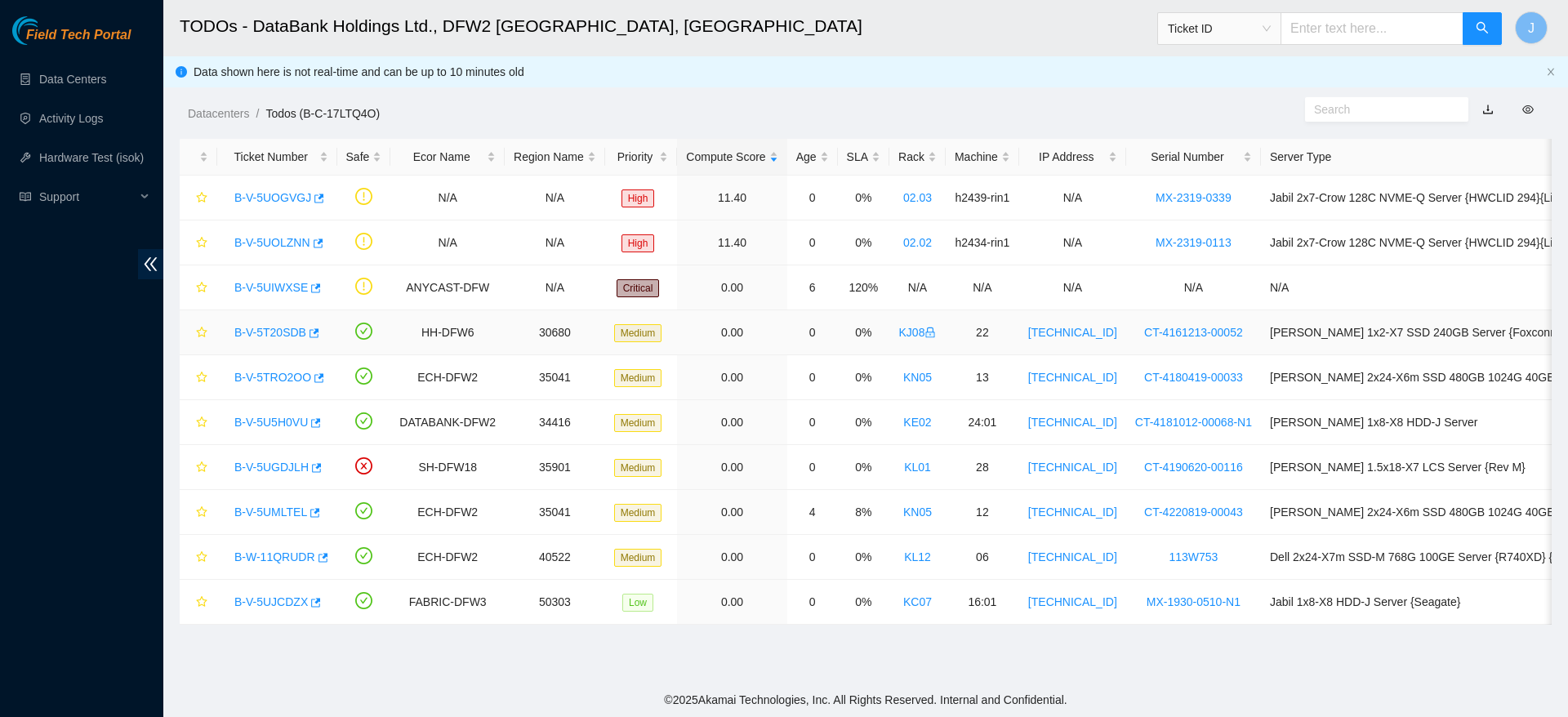
click at [285, 330] on link "B-V-5T20SDB" at bounding box center [270, 333] width 72 height 13
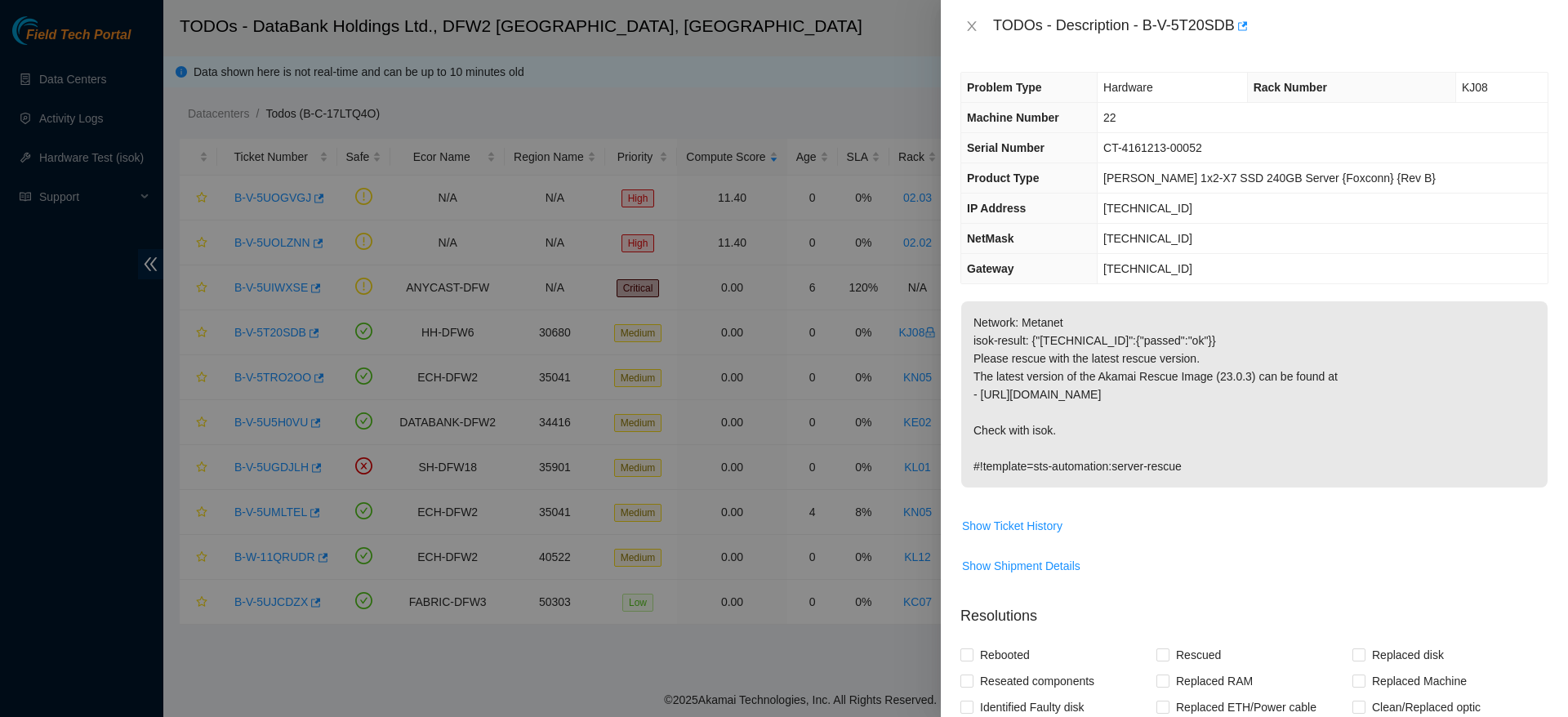
click at [1316, 435] on p "Network: Metanet isok-result: {"[TECHNICAL_ID]":{"passed":"ok"}} Please rescue …" at bounding box center [1253, 395] width 586 height 187
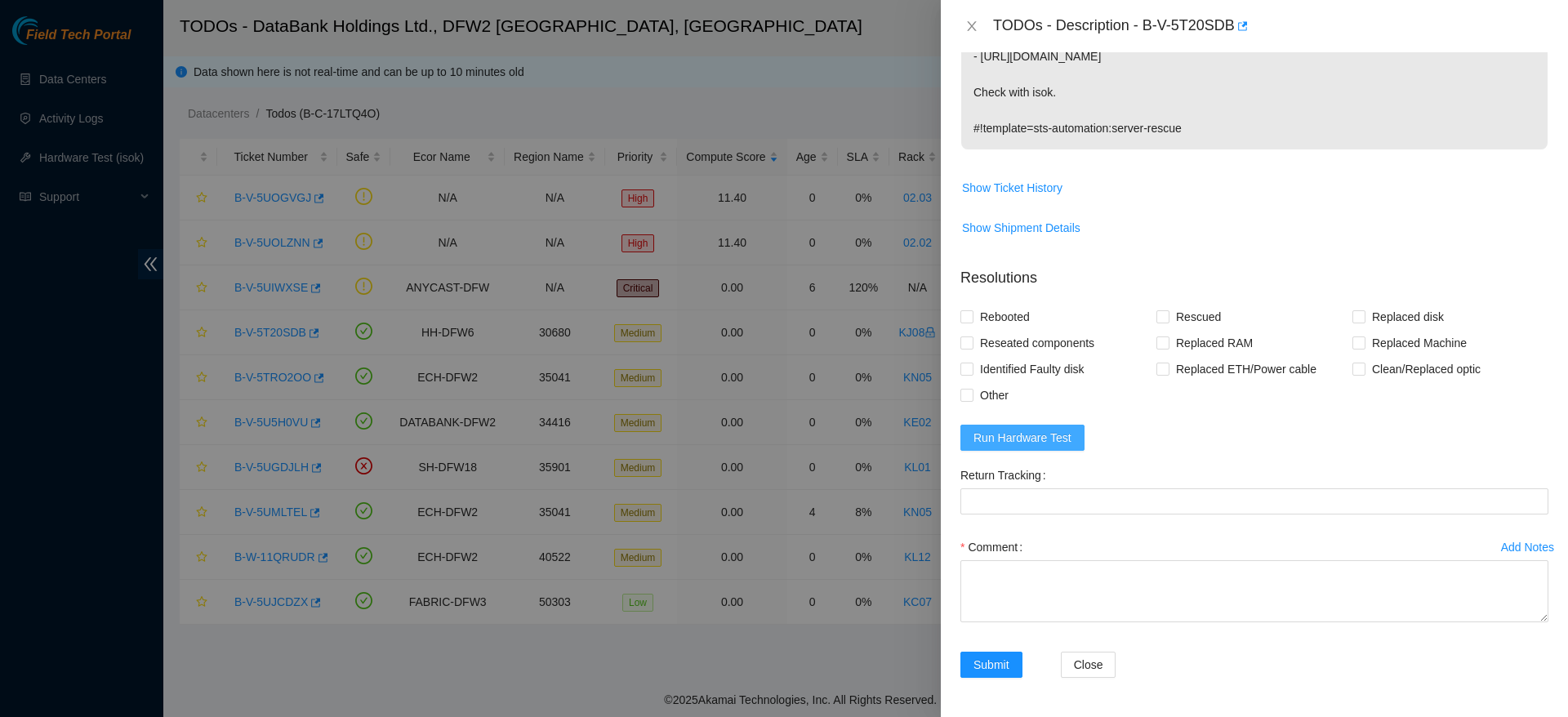
click at [1015, 436] on span "Run Hardware Test" at bounding box center [1023, 438] width 98 height 18
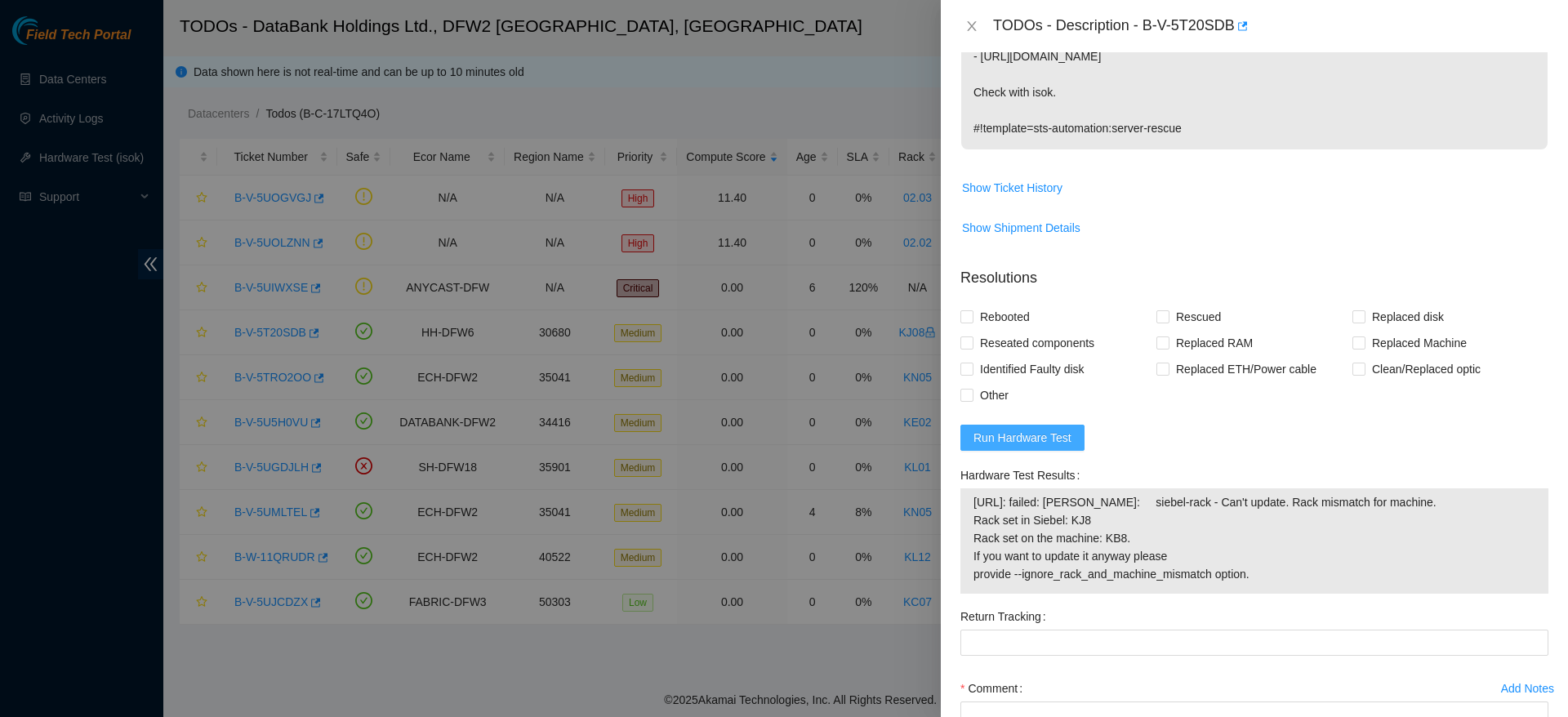
click at [1041, 444] on span "Run Hardware Test" at bounding box center [1023, 438] width 98 height 18
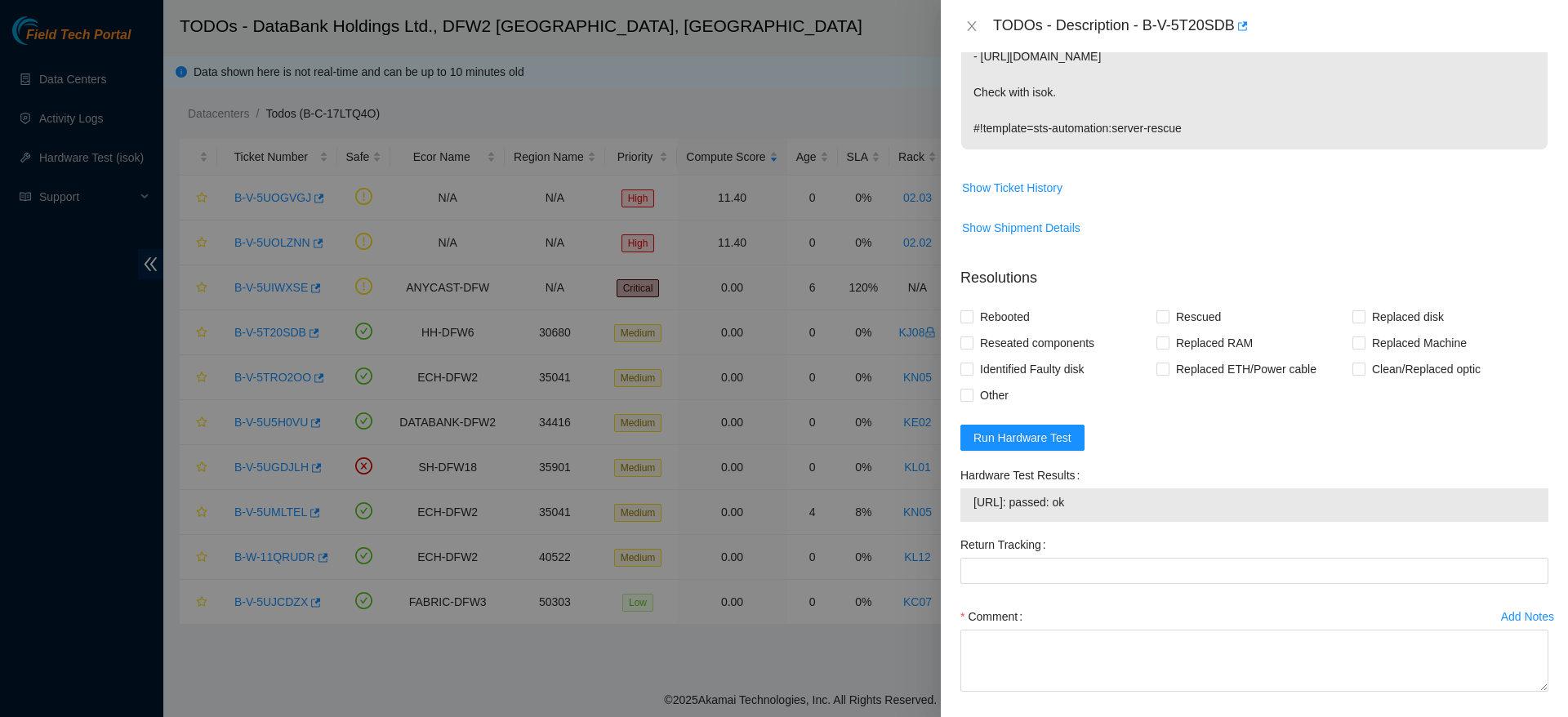
scroll to position [313, 0]
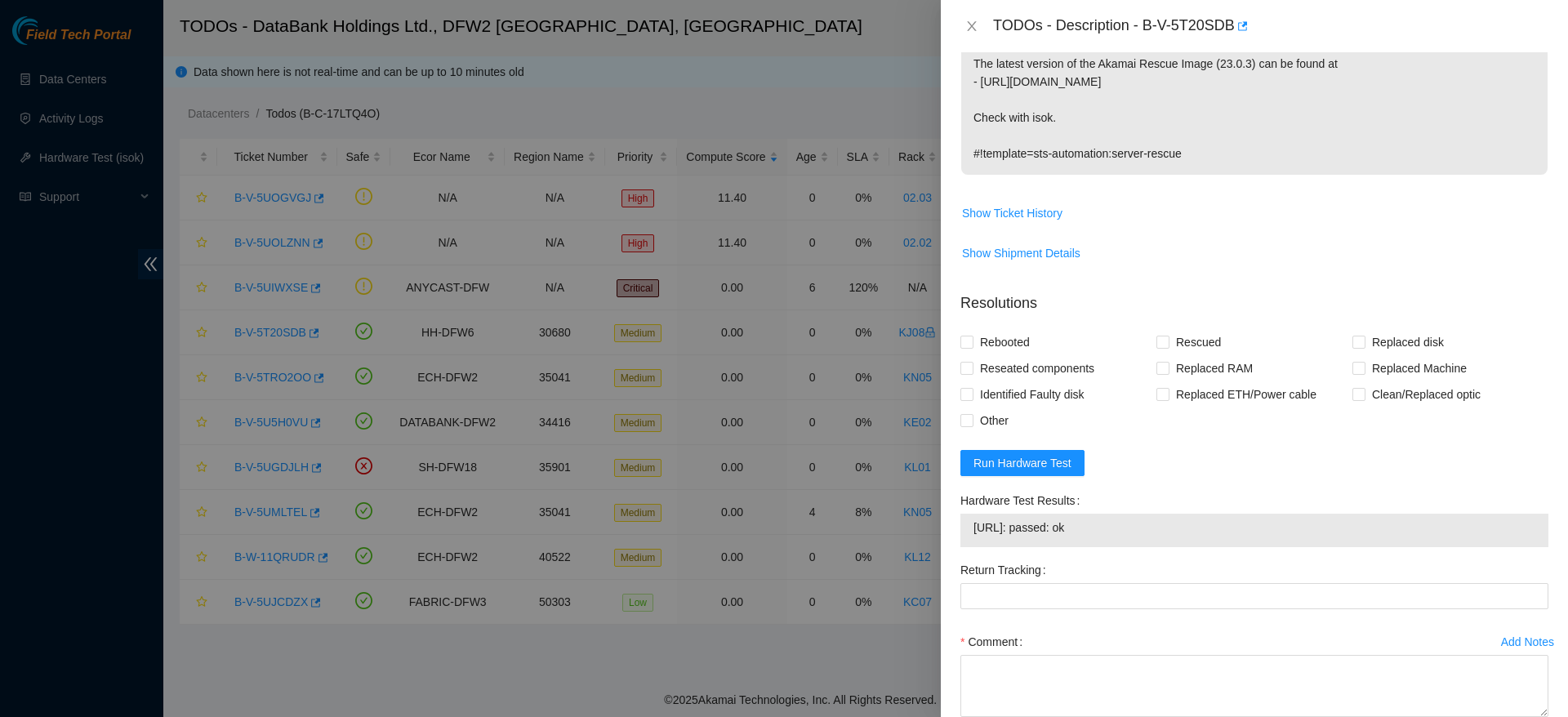
click at [1037, 341] on div "Rebooted" at bounding box center [1058, 342] width 196 height 26
click at [1027, 340] on span "Rebooted" at bounding box center [1004, 342] width 63 height 26
click at [972, 340] on input "Rebooted" at bounding box center [966, 342] width 12 height 12
checkbox input "true"
click at [1181, 344] on span "Rescued" at bounding box center [1199, 342] width 58 height 26
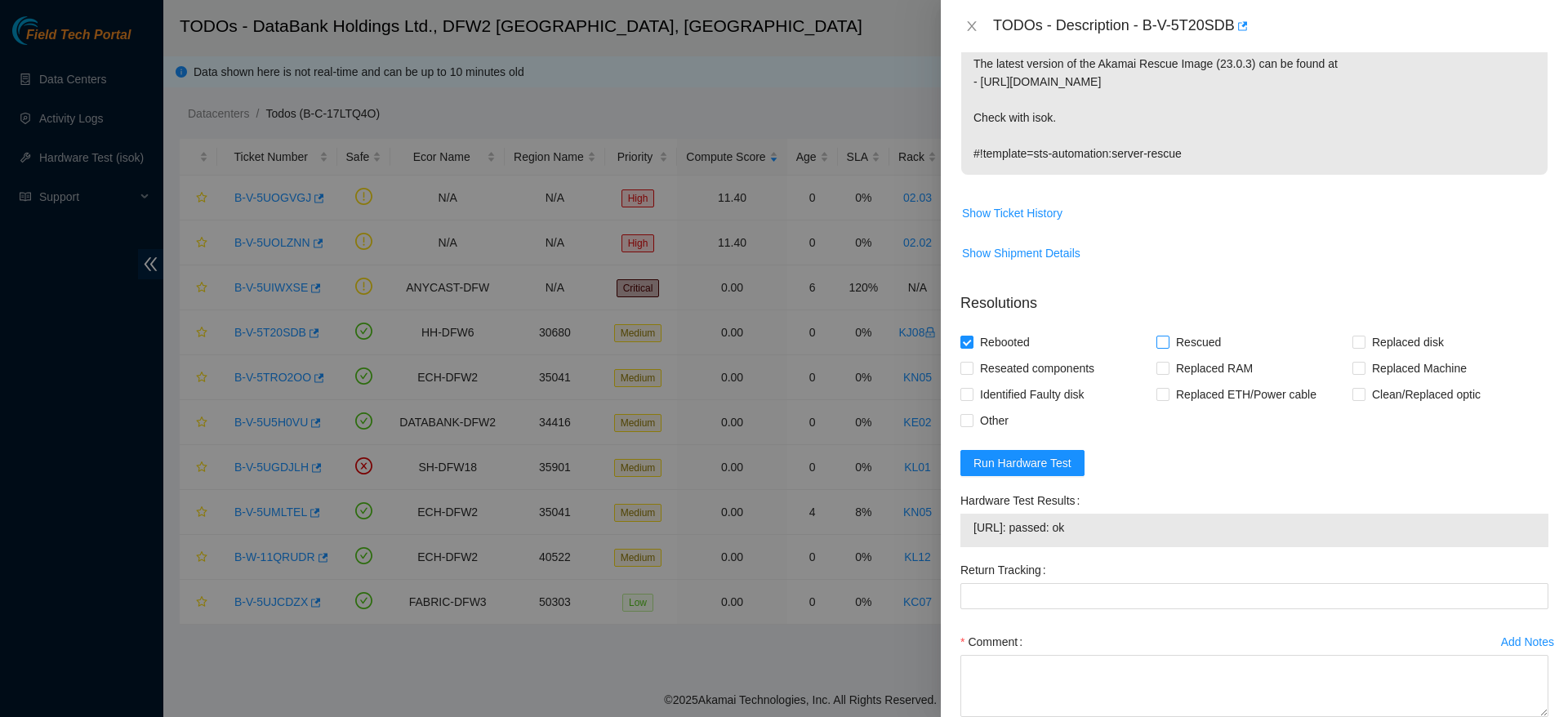
click at [1168, 344] on input "Rescued" at bounding box center [1162, 342] width 12 height 12
checkbox input "true"
click at [1106, 686] on textarea "Comment" at bounding box center [1253, 686] width 588 height 63
type textarea "R"
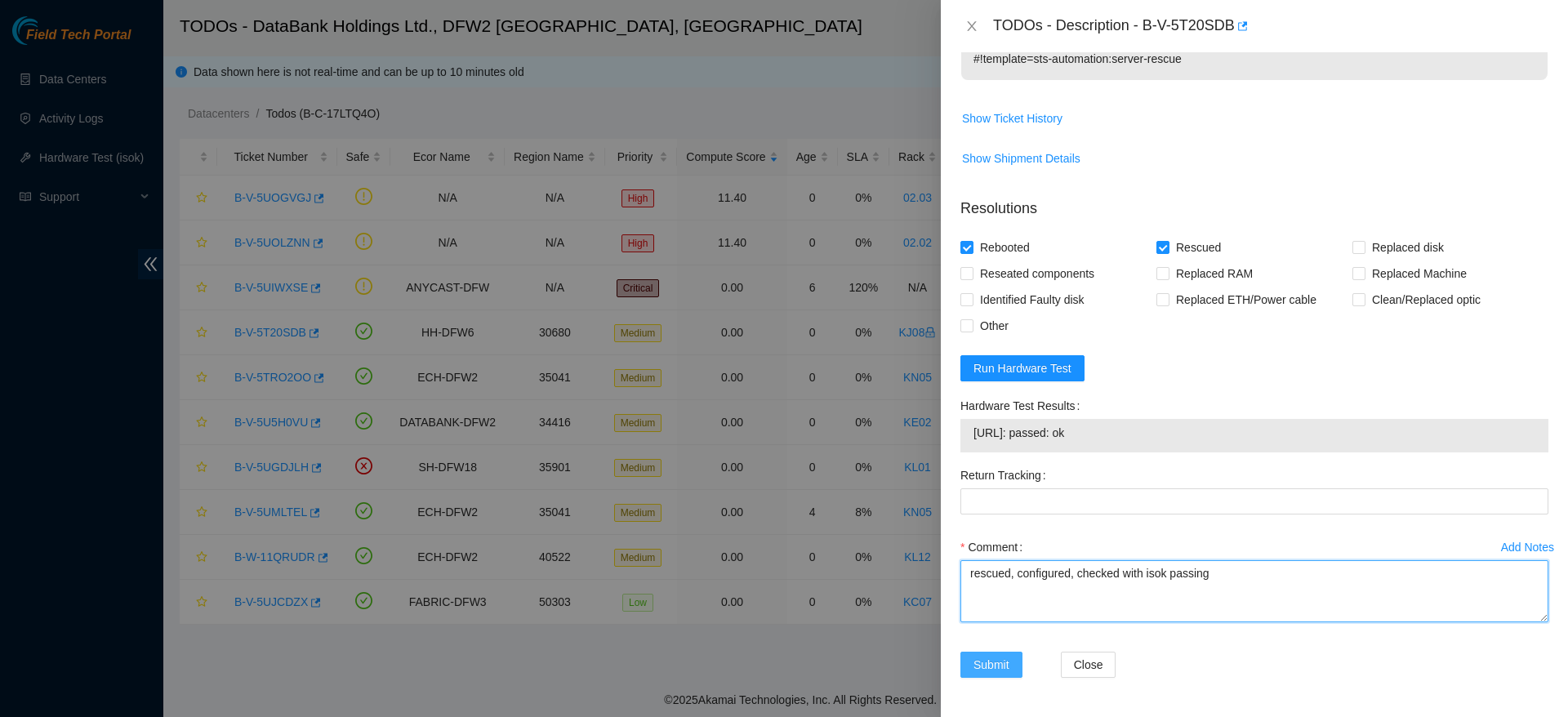
type textarea "rescued, configured, checked with isok passing"
click at [962, 659] on button "Submit" at bounding box center [991, 664] width 63 height 26
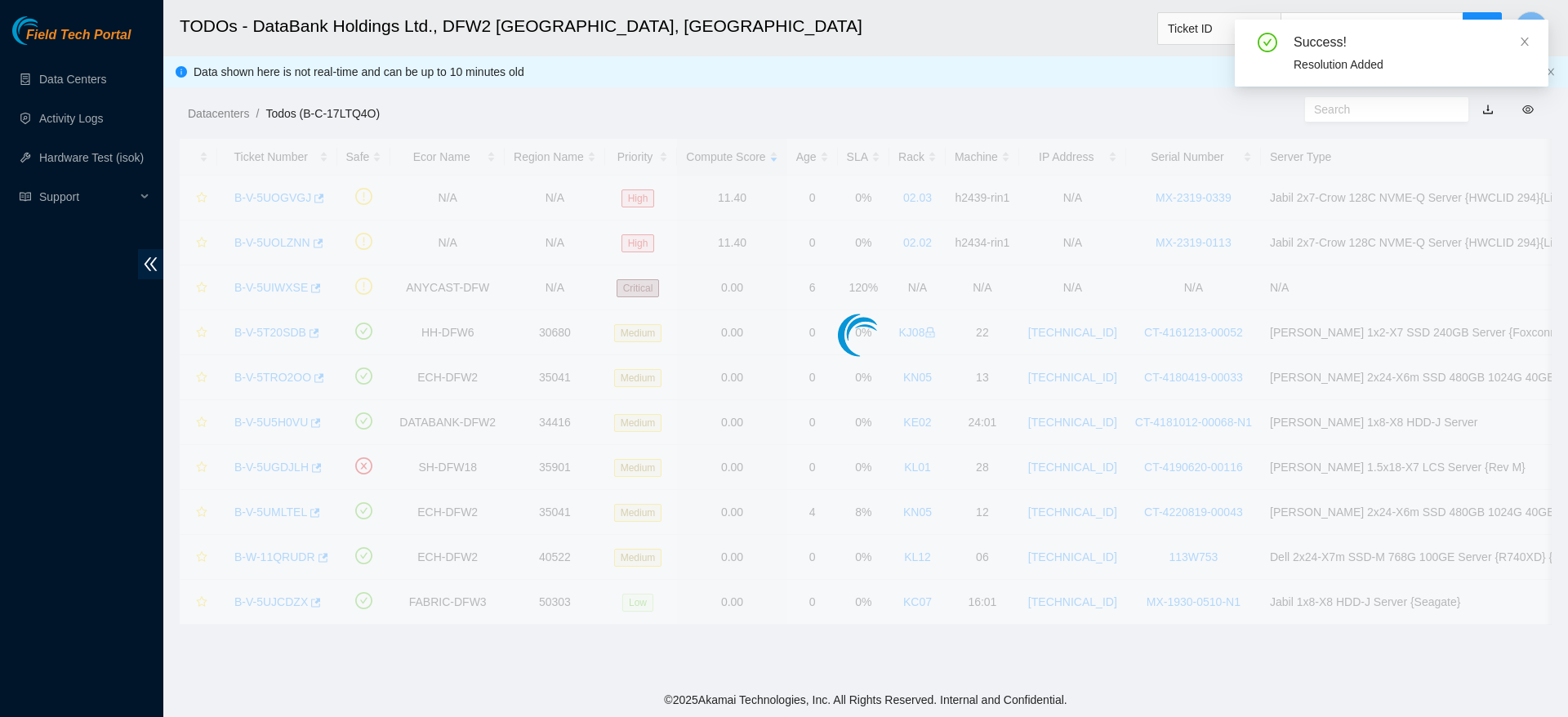
scroll to position [392, 0]
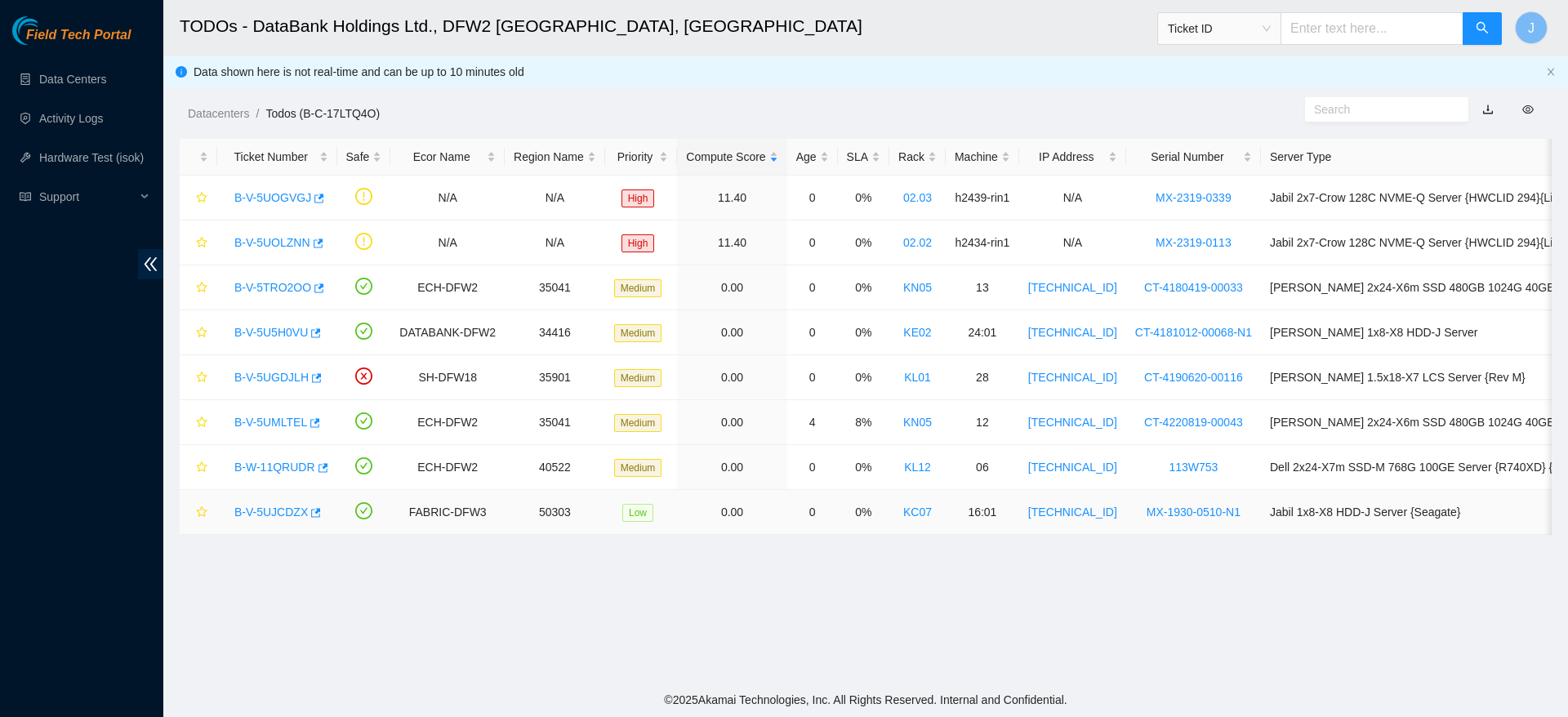
click at [282, 505] on link "B-V-5UJCDZX" at bounding box center [271, 512] width 73 height 13
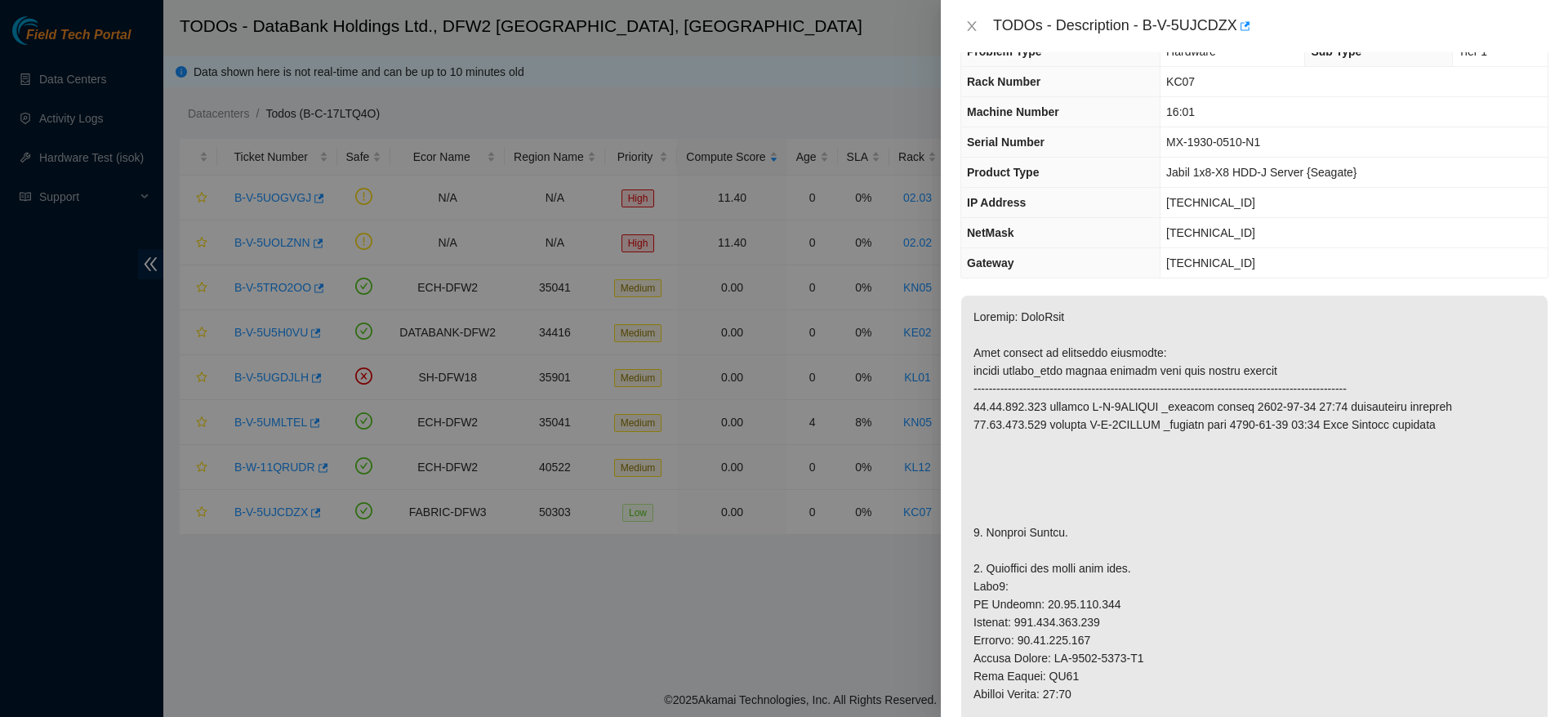
scroll to position [0, 0]
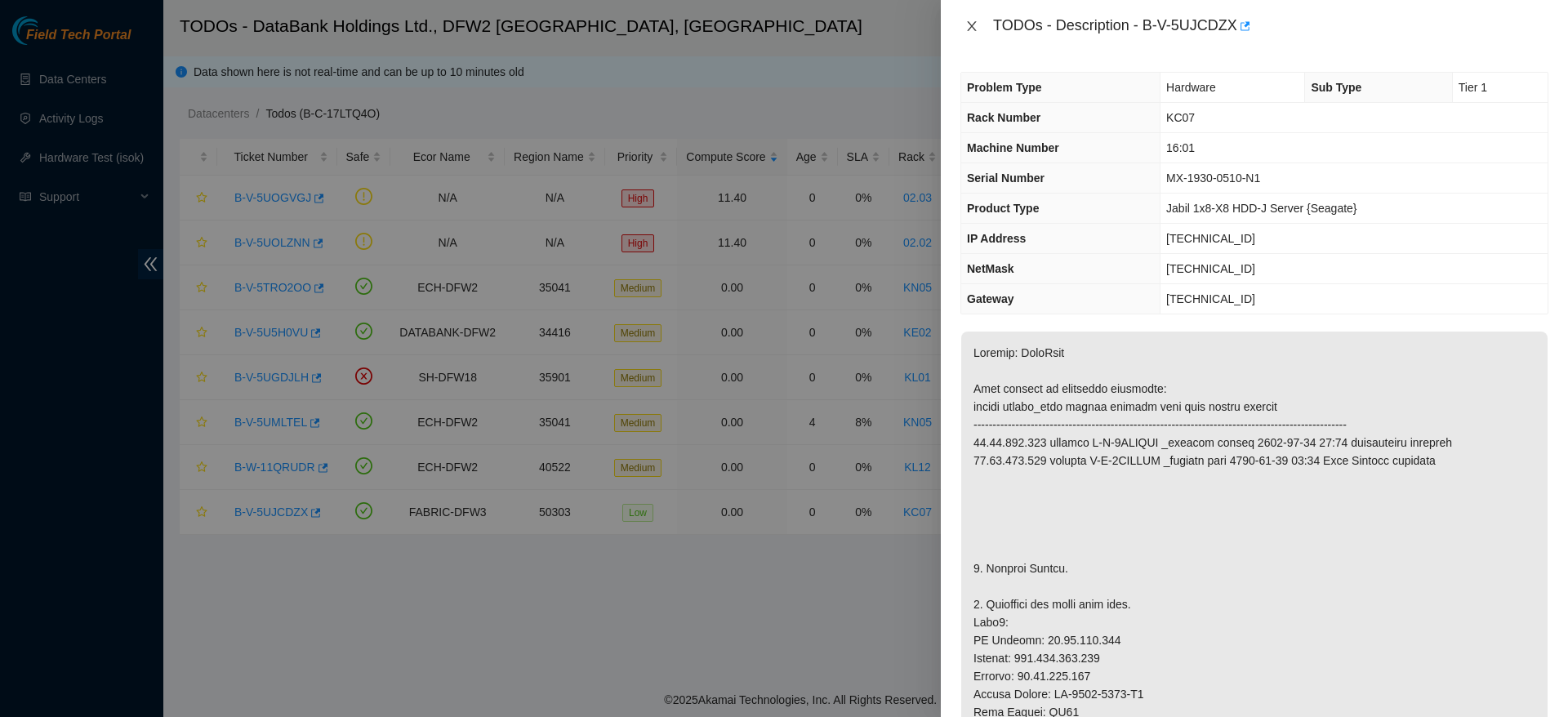
click at [967, 21] on icon "close" at bounding box center [972, 26] width 13 height 13
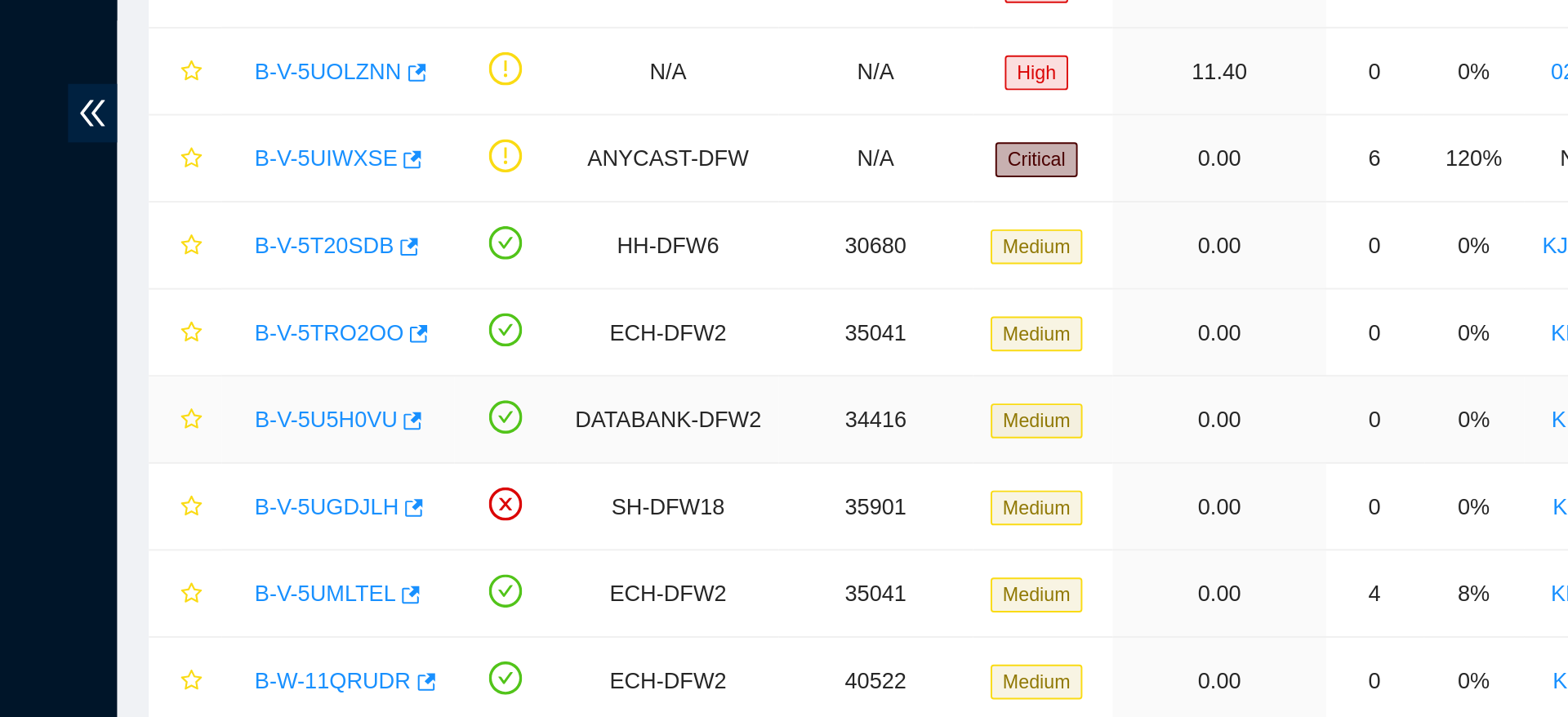
click at [282, 422] on link "B-V-5U5H0VU" at bounding box center [271, 423] width 73 height 13
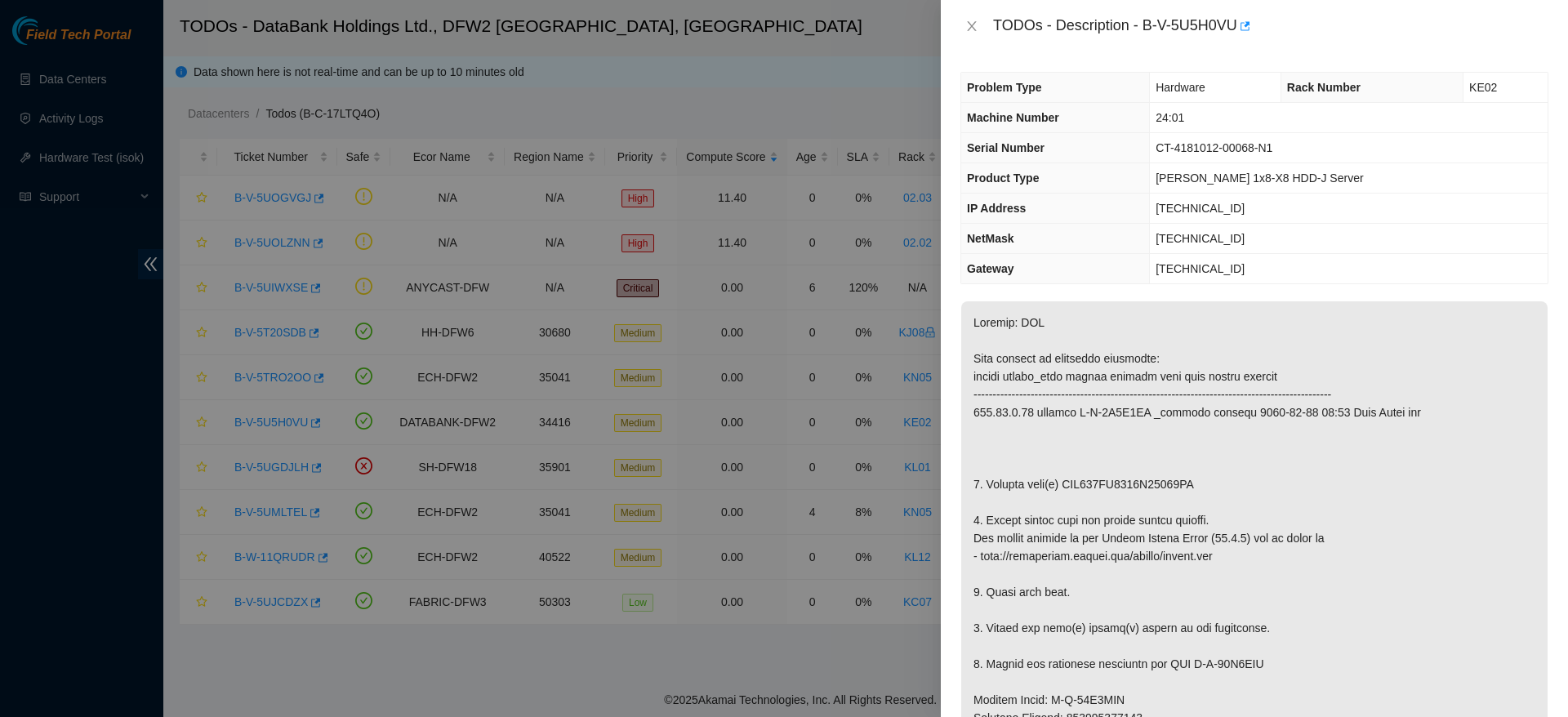
click at [1252, 434] on p at bounding box center [1253, 727] width 586 height 852
click at [1198, 204] on span "[TECHNICAL_ID]" at bounding box center [1200, 209] width 89 height 13
copy span "[TECHNICAL_ID]"
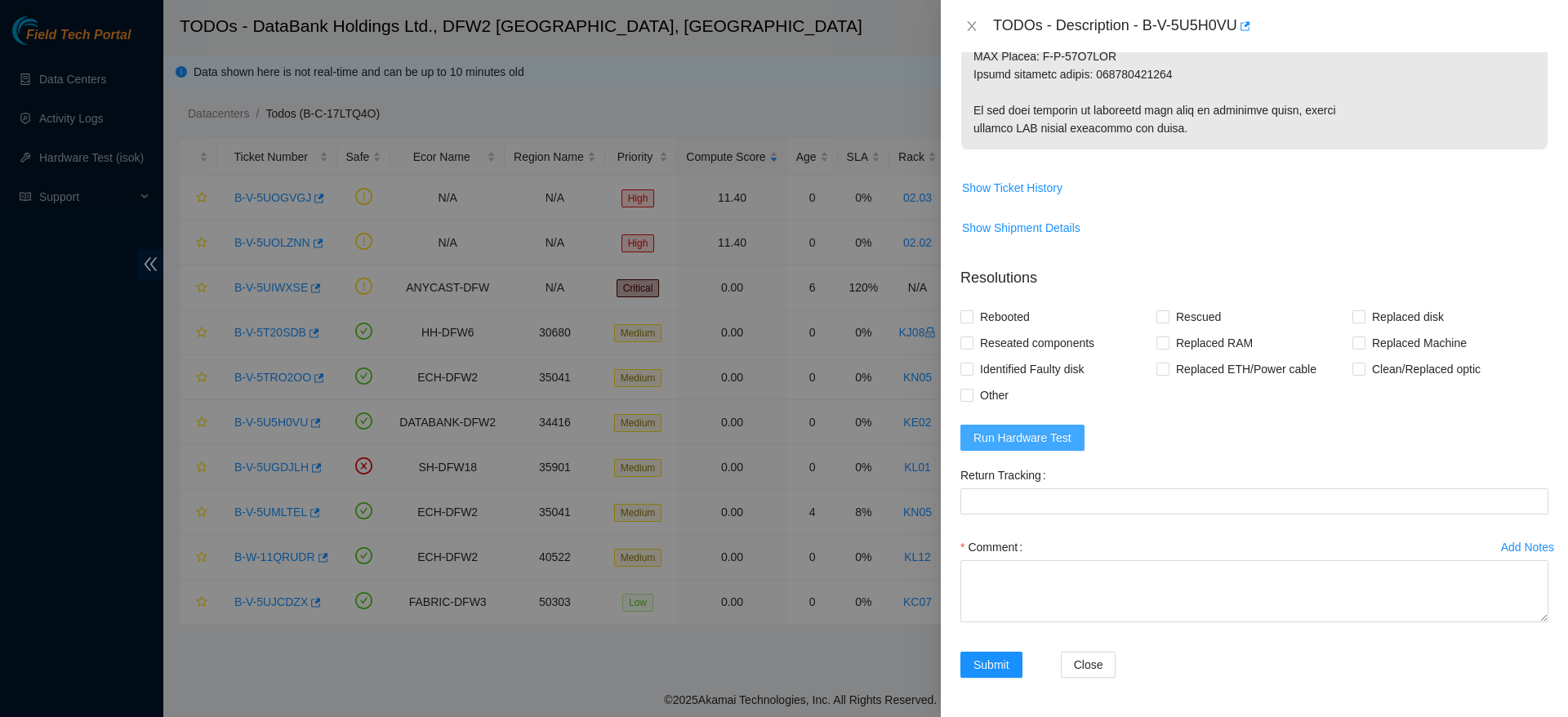
click at [1024, 436] on span "Run Hardware Test" at bounding box center [1023, 438] width 98 height 18
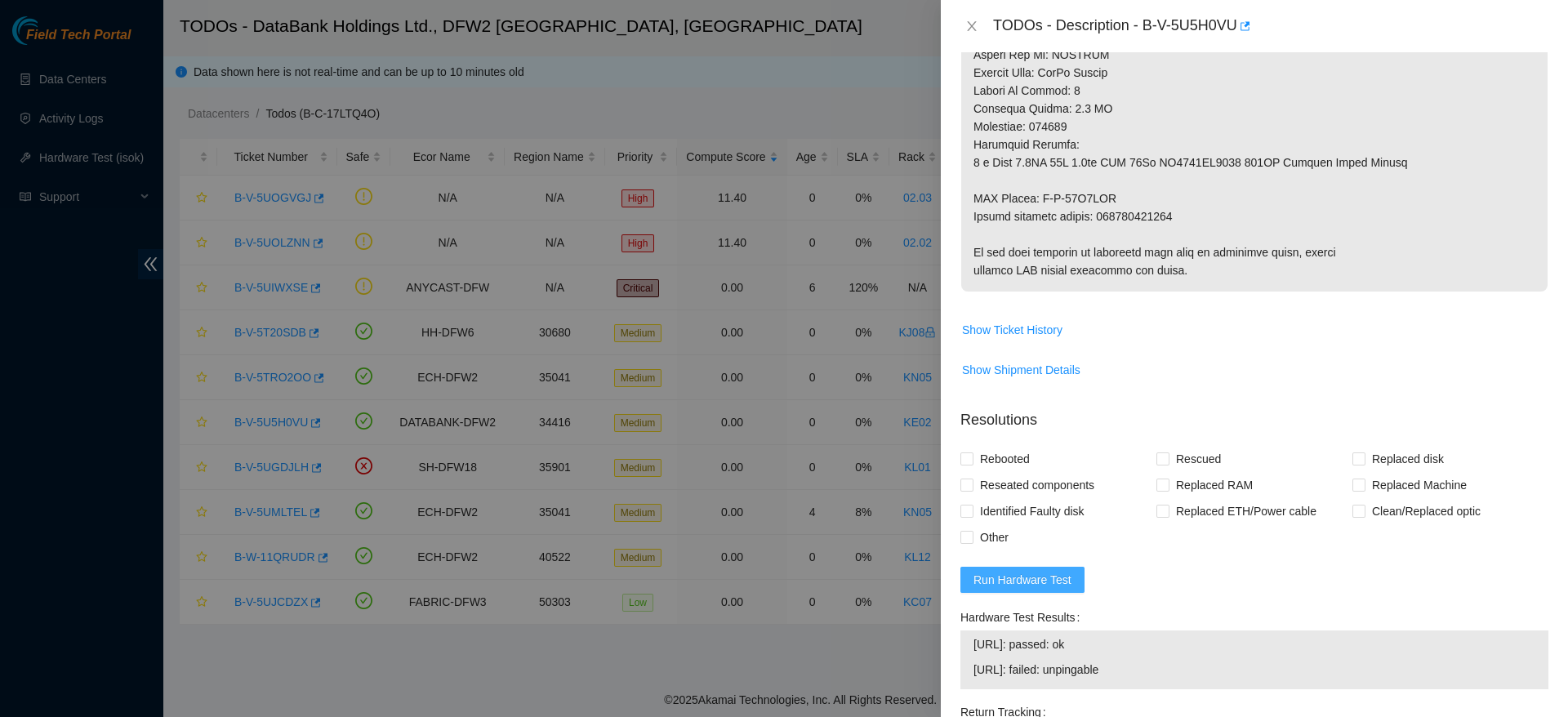
scroll to position [1098, 0]
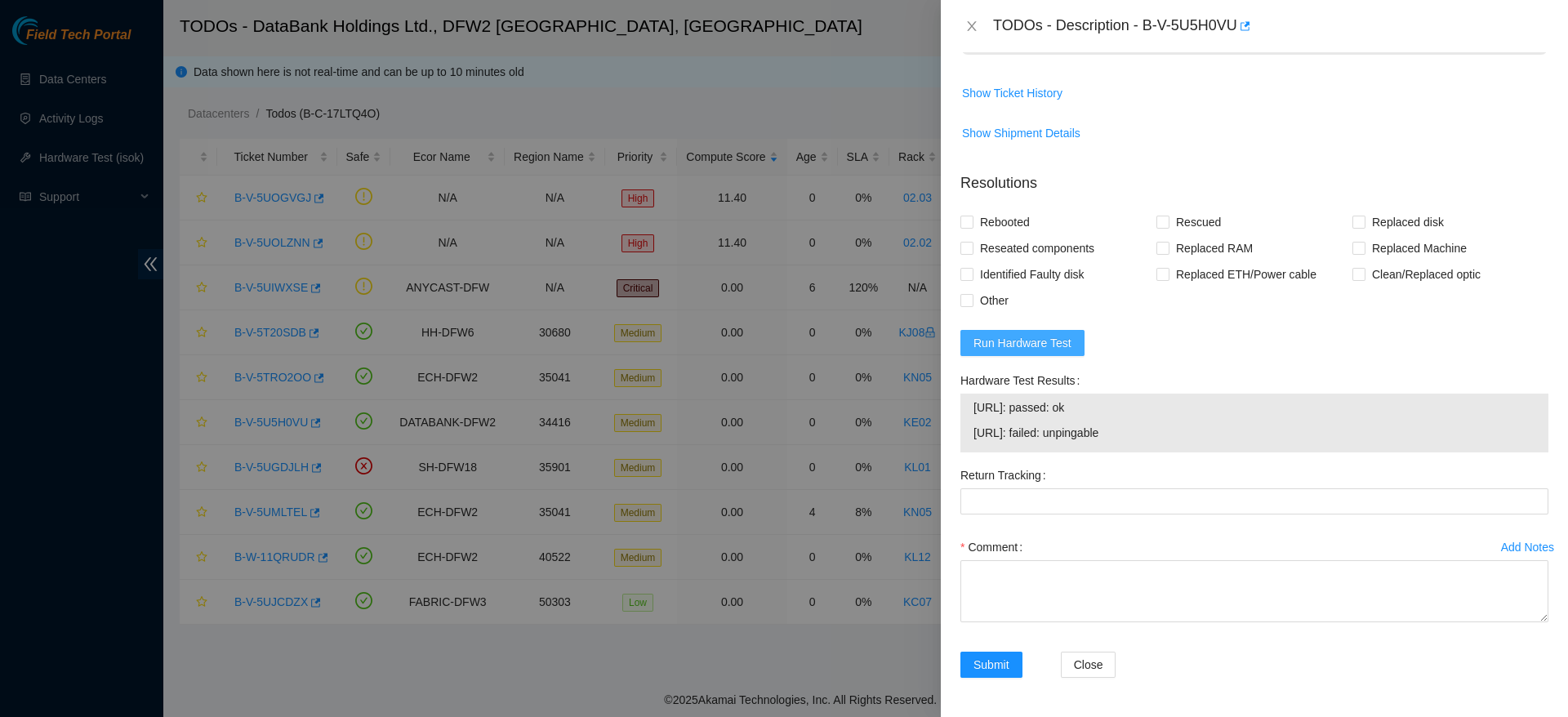
click at [1006, 348] on span "Run Hardware Test" at bounding box center [1023, 343] width 98 height 18
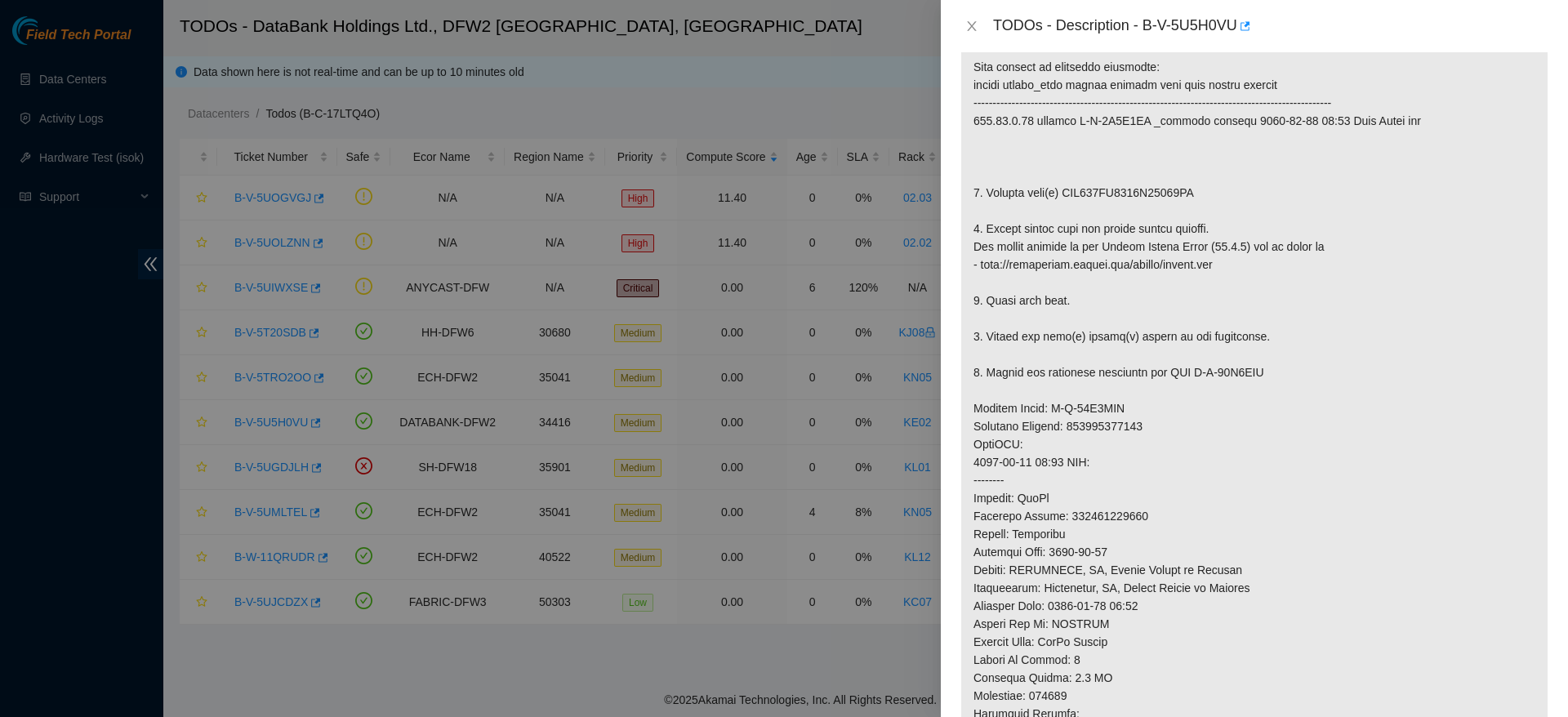
scroll to position [0, 0]
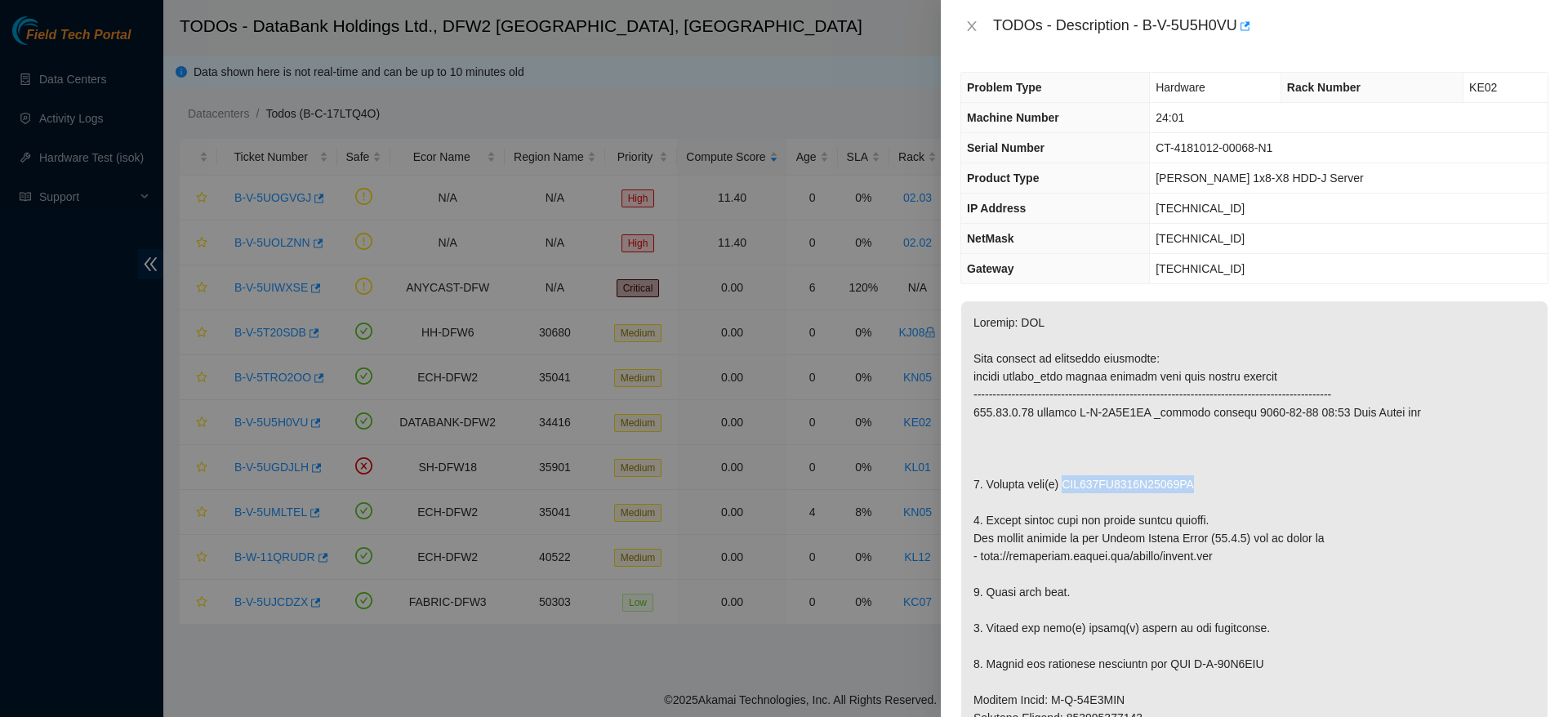
drag, startPoint x: 1064, startPoint y: 482, endPoint x: 1252, endPoint y: 484, distance: 188.0
click at [1252, 484] on p at bounding box center [1253, 727] width 586 height 852
copy p "WFK069KS0000E81913AD"
drag, startPoint x: 1147, startPoint y: 16, endPoint x: 1240, endPoint y: 18, distance: 93.0
click at [1240, 18] on div "TODOs - Description - B-V-5U5H0VU" at bounding box center [1270, 26] width 555 height 26
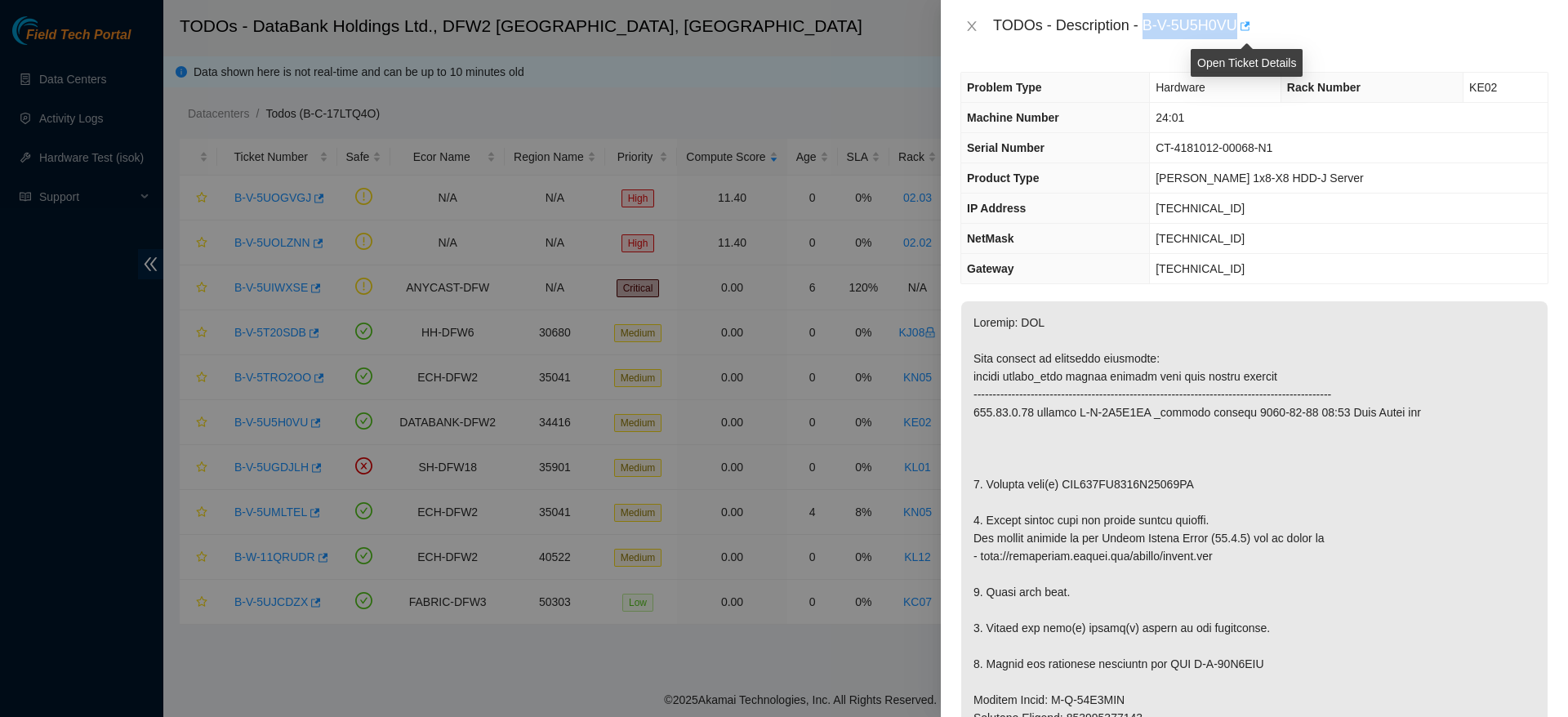
copy div "B-V-5U5H0VU"
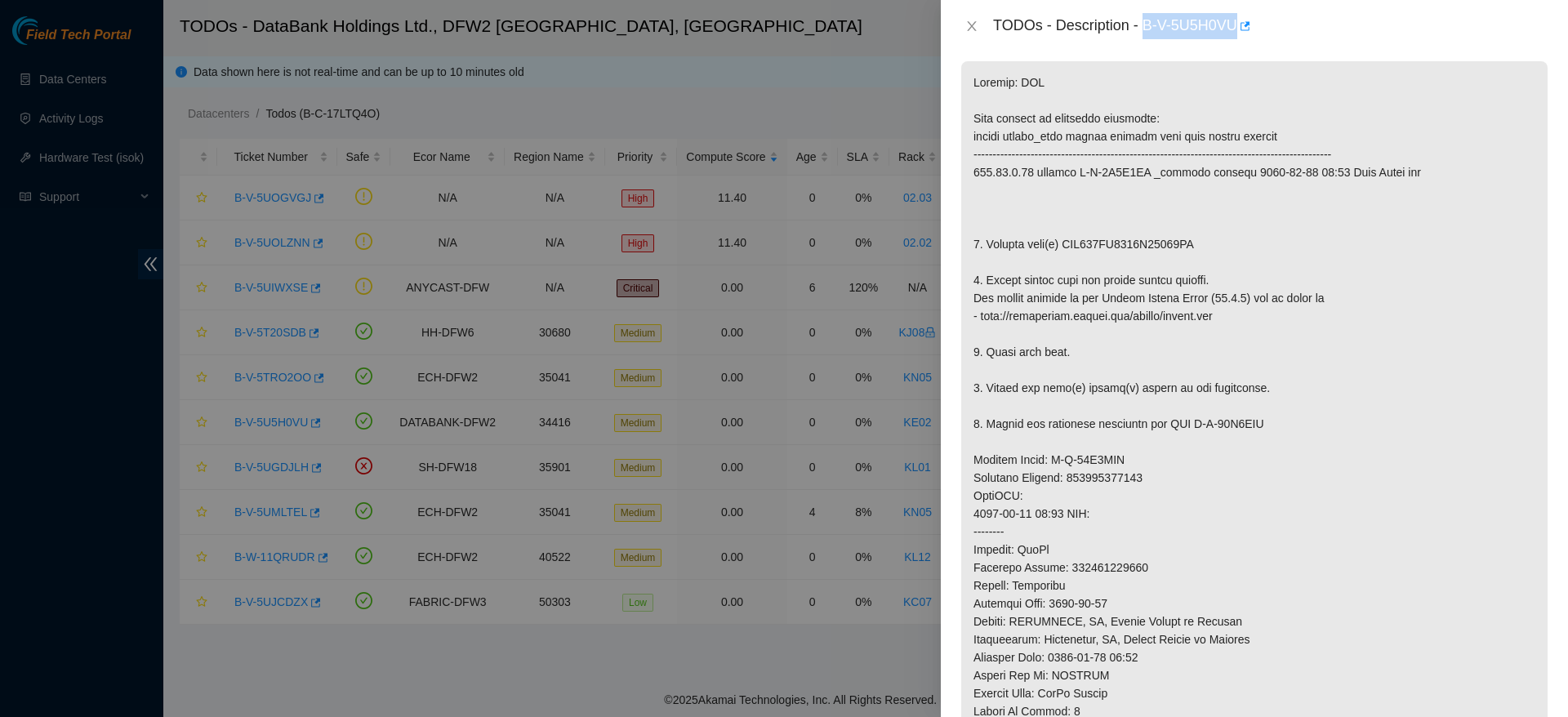
scroll to position [339, 0]
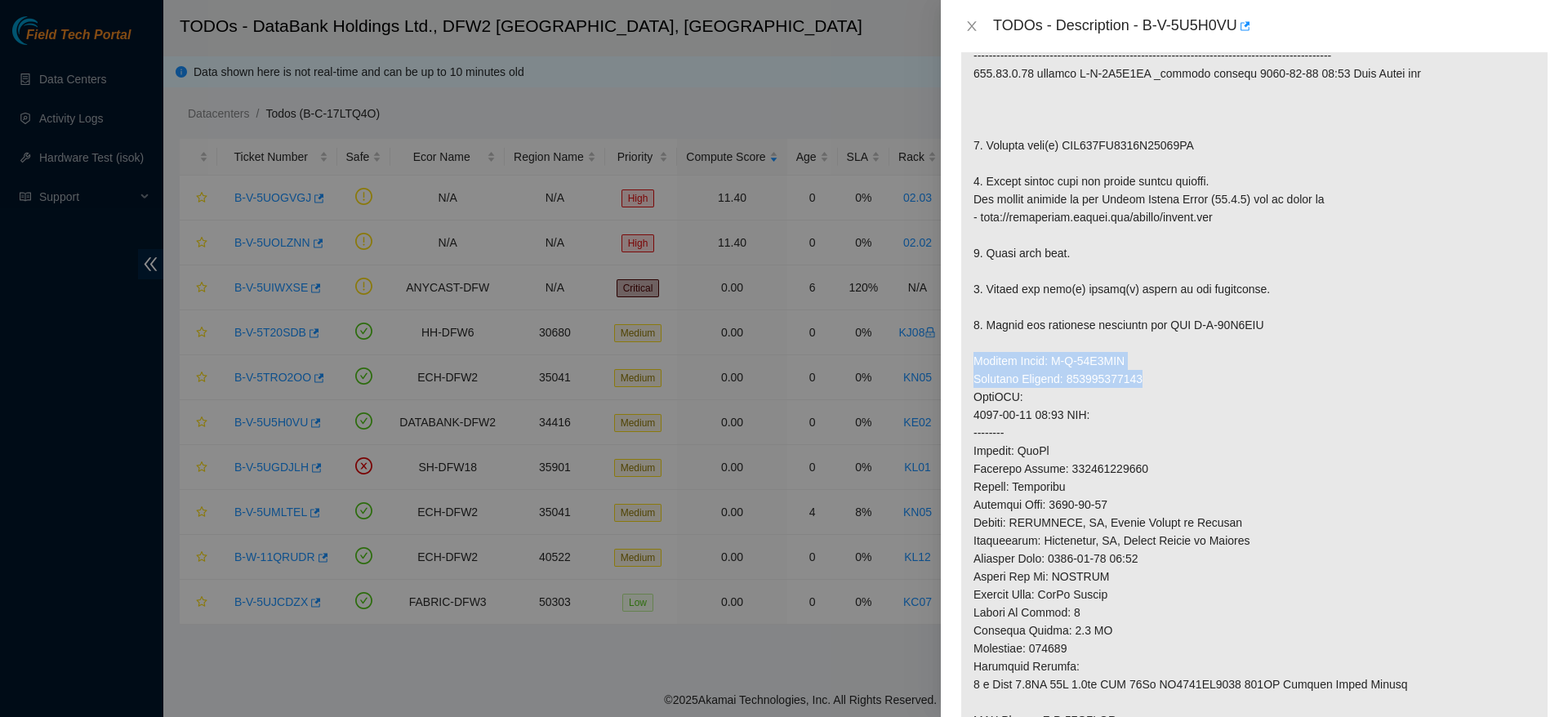
drag, startPoint x: 974, startPoint y: 362, endPoint x: 1151, endPoint y: 370, distance: 177.2
click at [1151, 370] on p at bounding box center [1253, 388] width 586 height 852
copy p "Service Order: B-W-13R1SOG"
drag, startPoint x: 1154, startPoint y: 376, endPoint x: 970, endPoint y: 358, distance: 184.9
click at [970, 358] on p at bounding box center [1253, 388] width 586 height 852
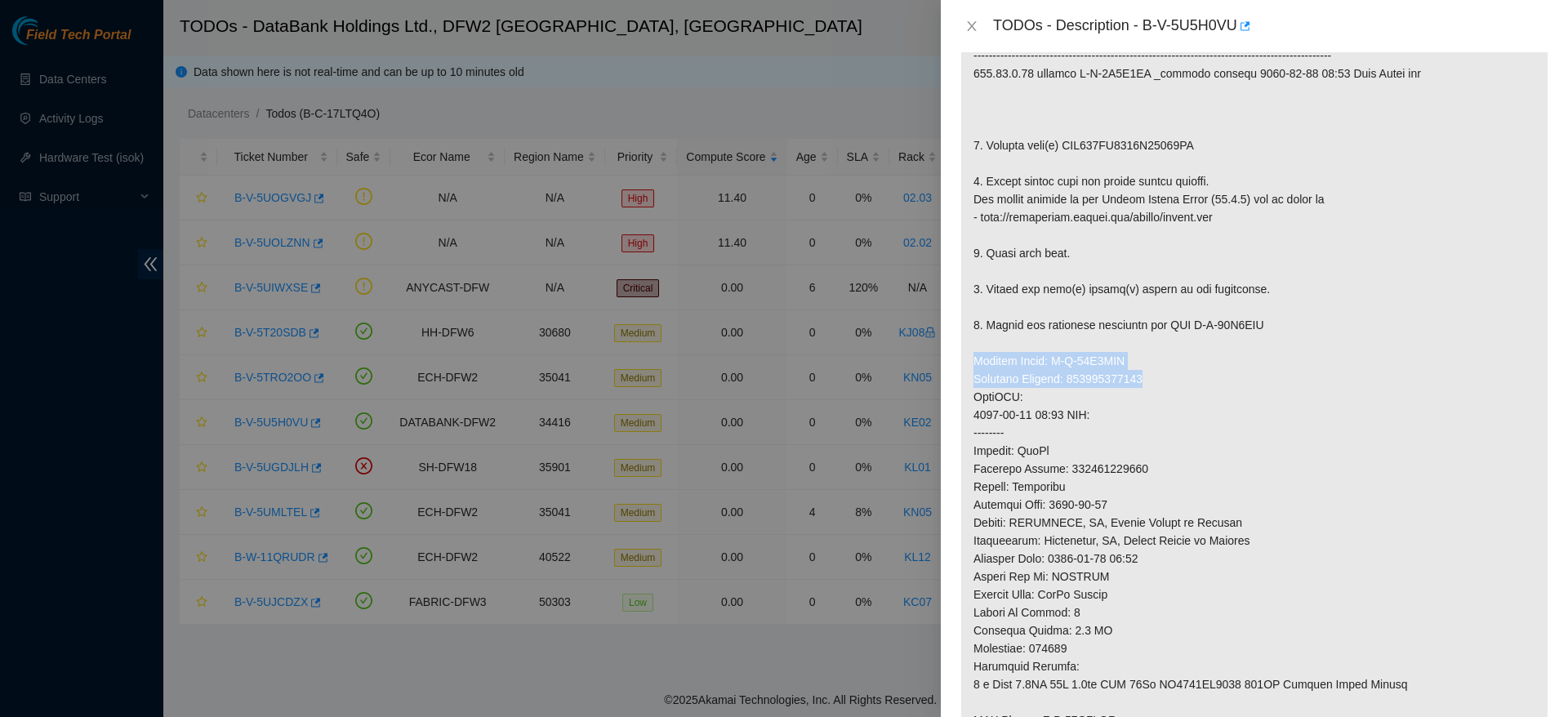
copy p "Service Order: B-W-13R1SOG Tracking Numbers: 473665210441"
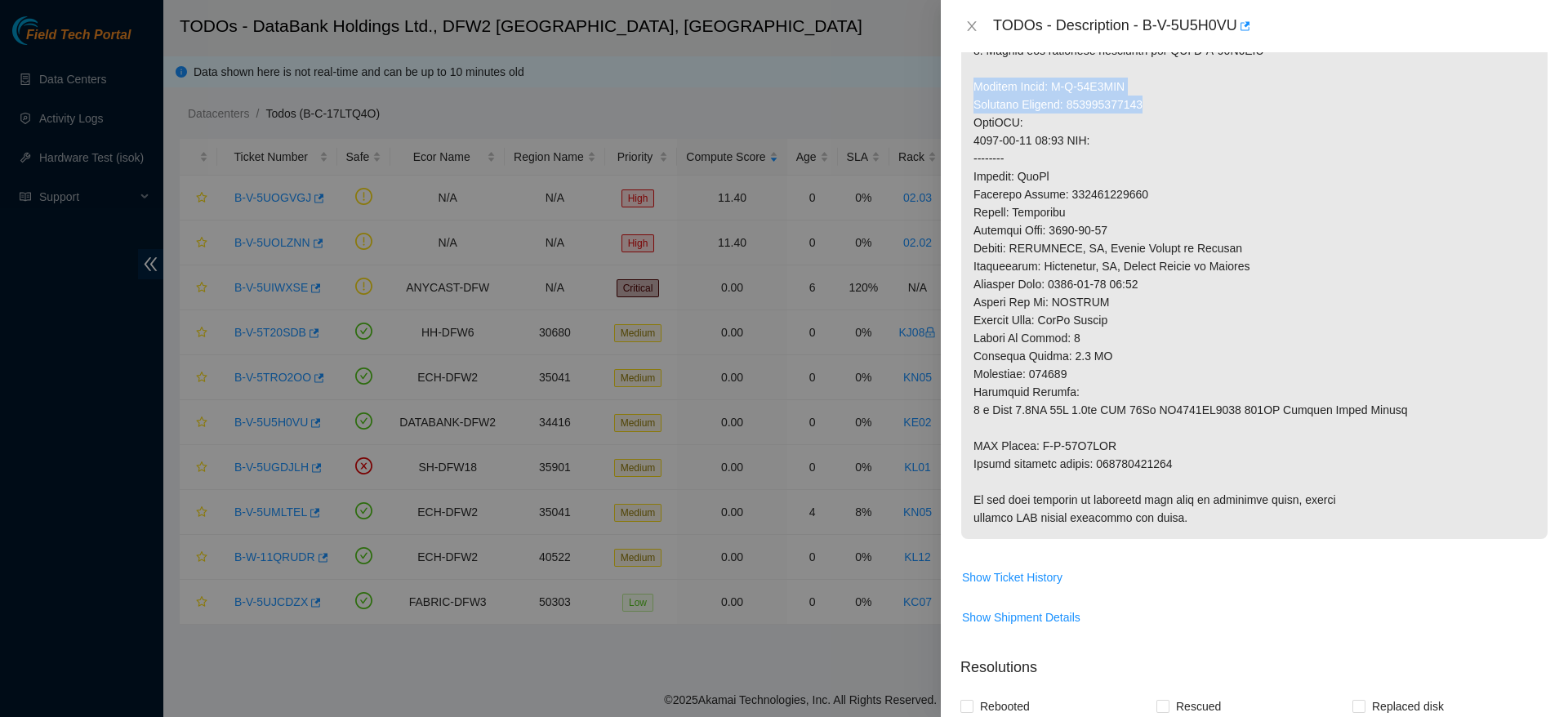
scroll to position [616, 0]
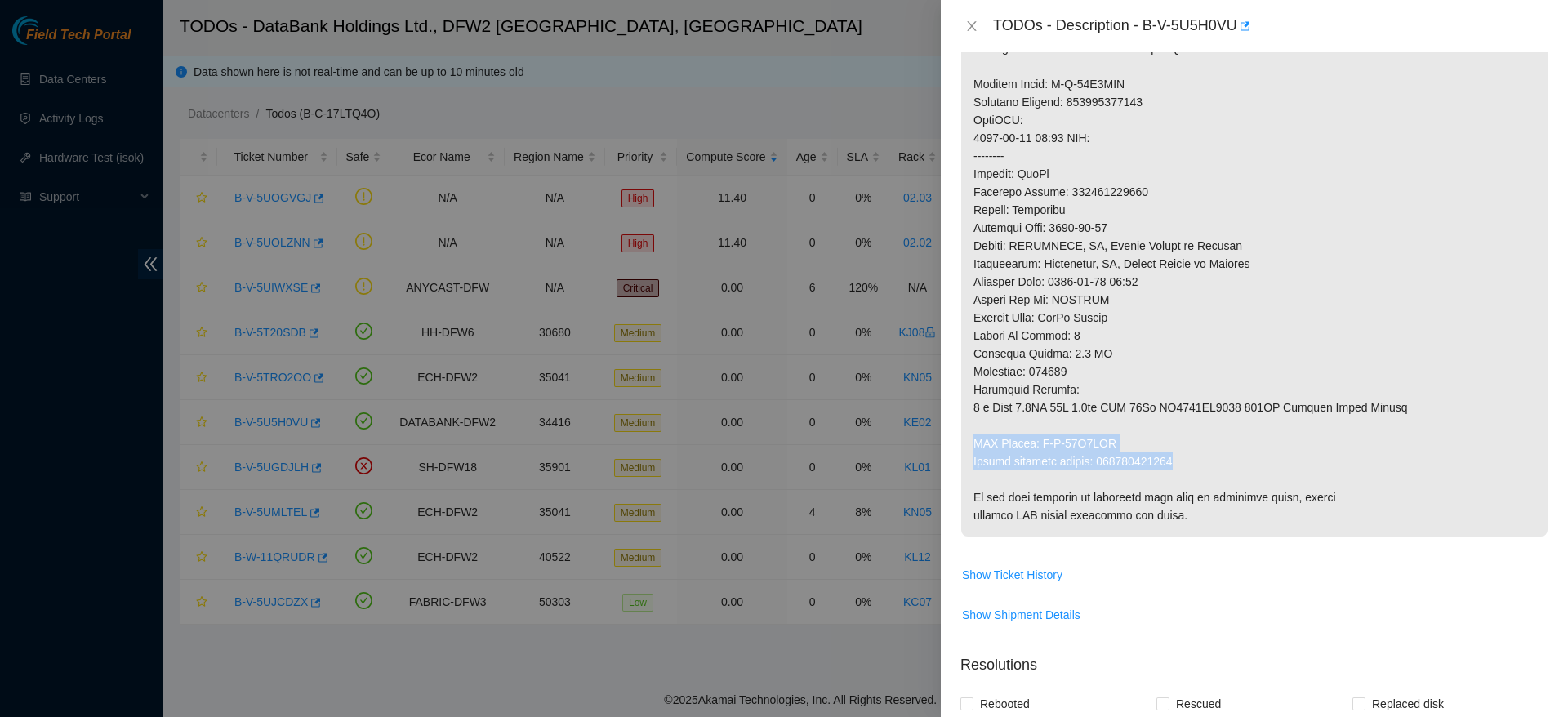
drag, startPoint x: 965, startPoint y: 434, endPoint x: 1203, endPoint y: 470, distance: 240.7
click at [1203, 470] on p at bounding box center [1253, 111] width 586 height 852
copy p "RMA Return: B-W-13R1SOP Return tracking number: 473665210452"
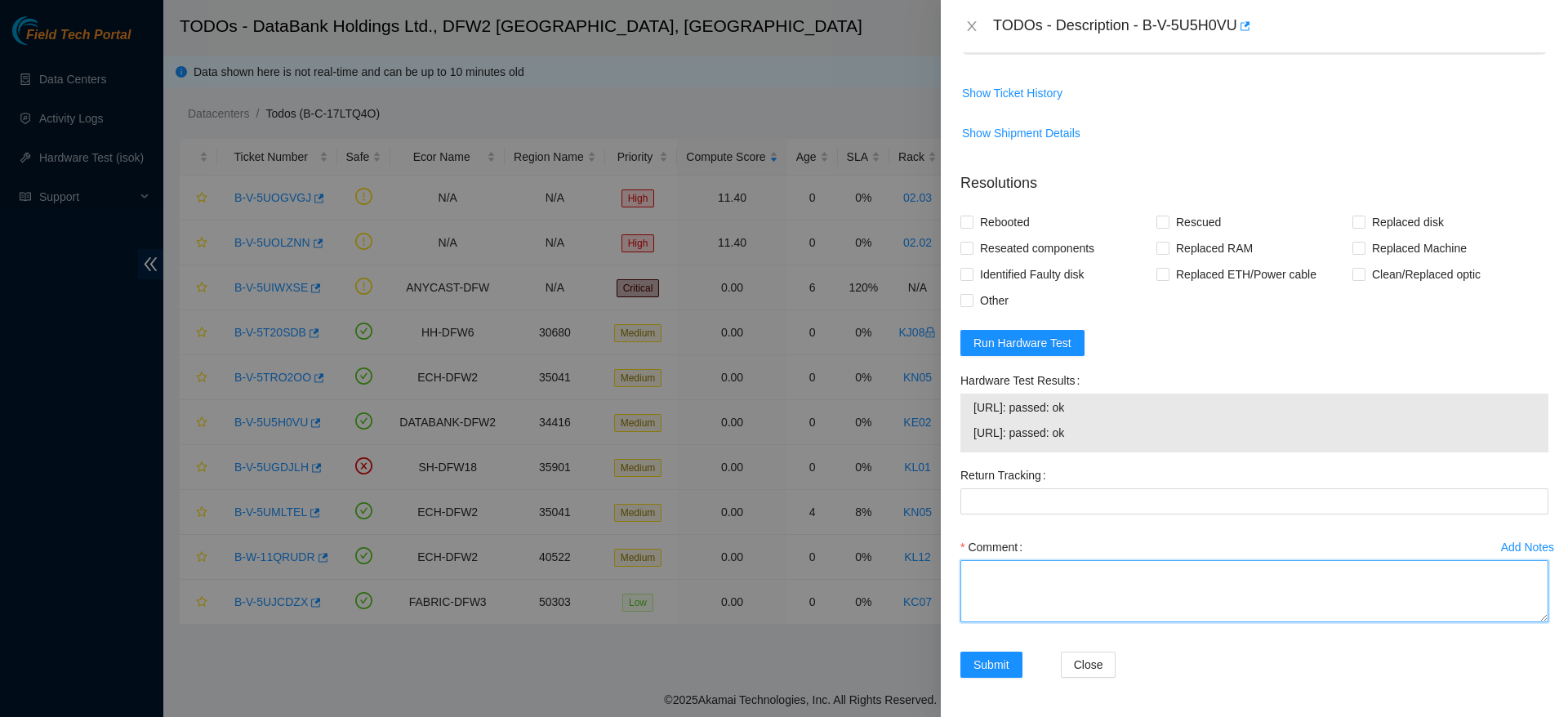
click at [1103, 577] on textarea "Comment" at bounding box center [1253, 591] width 588 height 63
paste textarea "Ticket: B-V-5U5H0VU Good Disk: WFKA8S6A Bad Disk: WFK069KS0000E81913AD Service …"
drag, startPoint x: 1182, startPoint y: 611, endPoint x: 1096, endPoint y: 607, distance: 86.1
click at [1096, 607] on textarea "powered down safely, replaced disk, rescued, configured, checked with isok pass…" at bounding box center [1253, 591] width 588 height 63
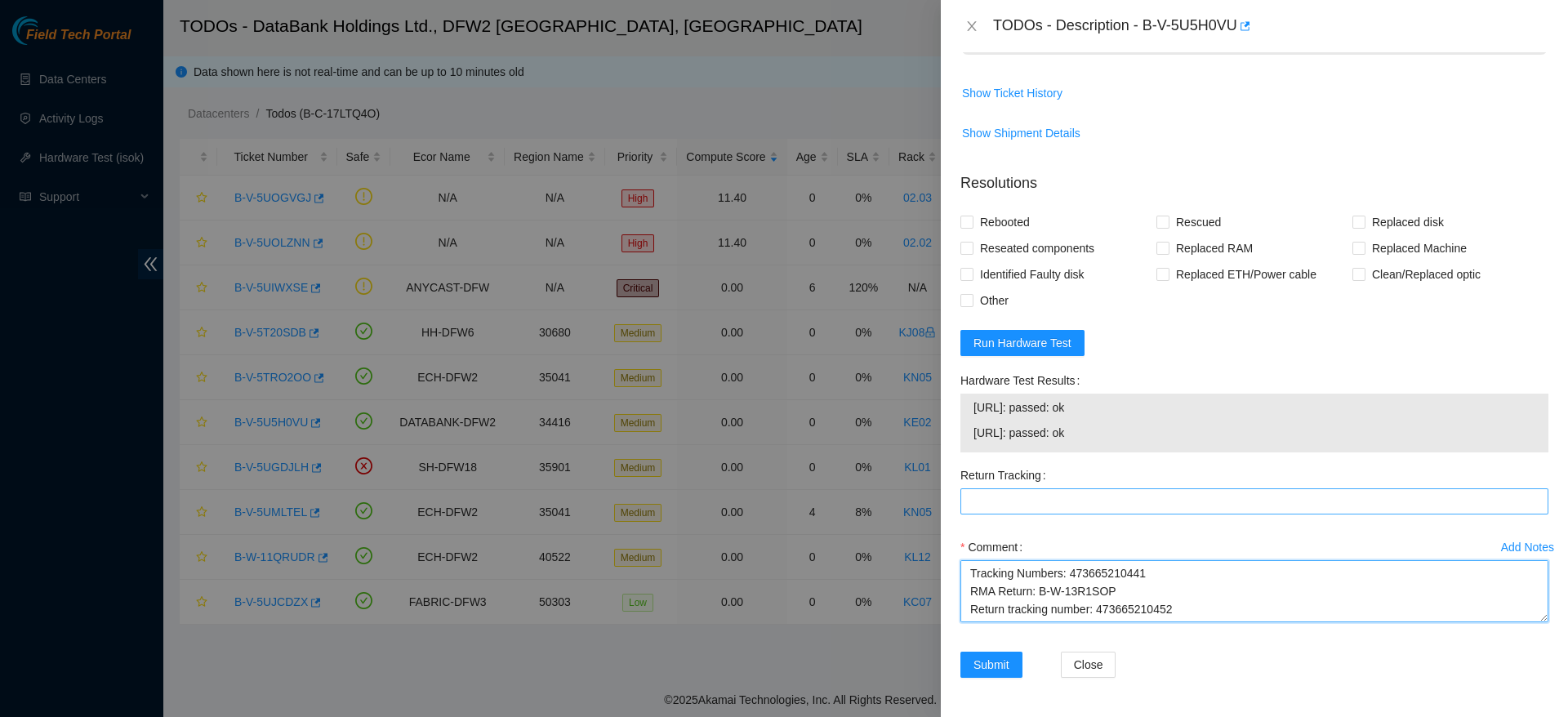
type textarea "powered down safely, replaced disk, rescued, configured, checked with isok pass…"
paste Tracking "473665210452"
click at [1262, 507] on Tracking "473665210452" at bounding box center [1253, 501] width 588 height 26
type Tracking "473665210452"
click at [981, 300] on span "Other" at bounding box center [994, 300] width 41 height 26
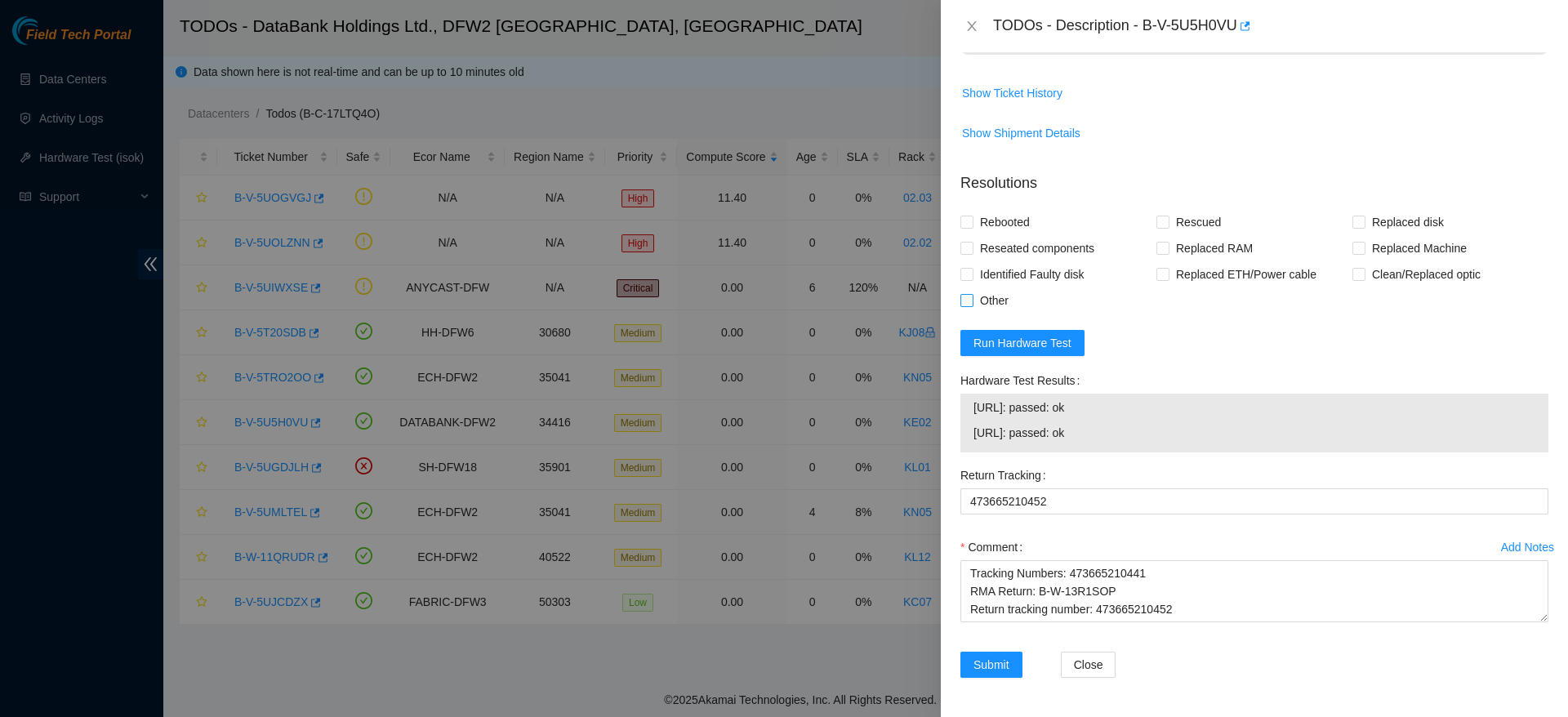
click at [972, 300] on input "Other" at bounding box center [966, 300] width 12 height 12
checkbox input "true"
click at [1008, 224] on span "Rebooted" at bounding box center [1004, 221] width 63 height 26
click at [972, 224] on input "Rebooted" at bounding box center [966, 221] width 12 height 12
checkbox input "true"
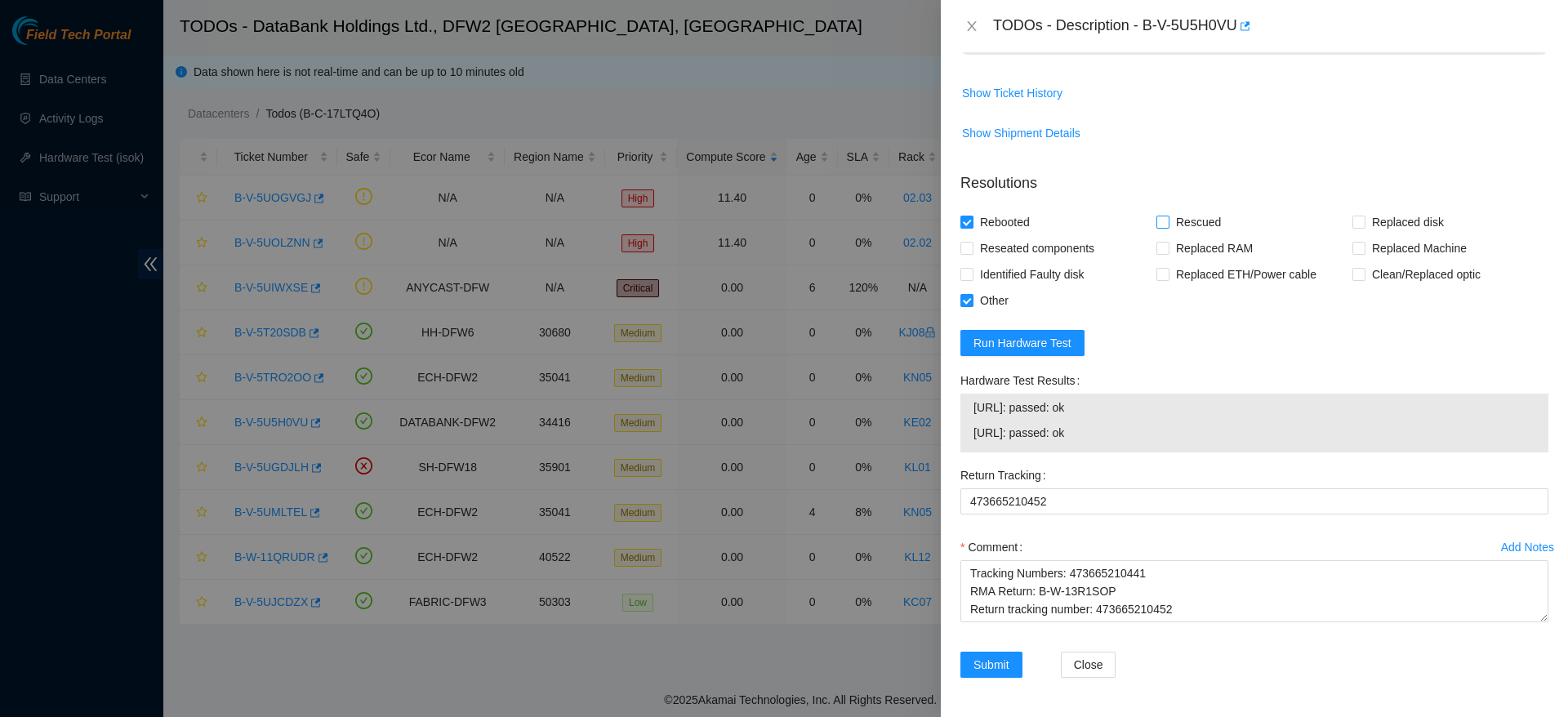
click at [1191, 223] on span "Rescued" at bounding box center [1199, 221] width 58 height 26
click at [1168, 223] on input "Rescued" at bounding box center [1162, 221] width 12 height 12
checkbox input "true"
click at [1407, 223] on span "Replaced disk" at bounding box center [1407, 221] width 85 height 26
click at [1364, 223] on input "Replaced disk" at bounding box center [1358, 221] width 12 height 12
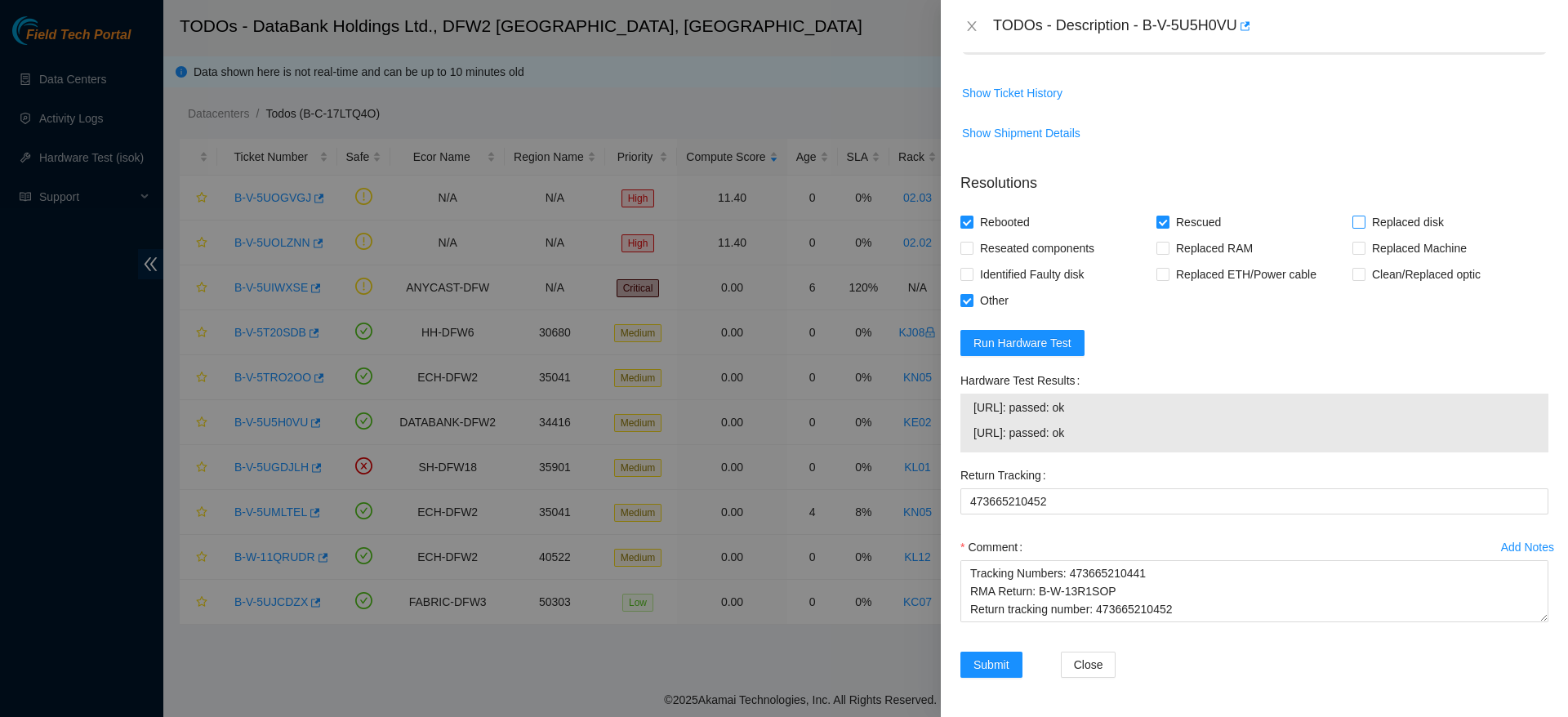
checkbox input "true"
click at [1001, 668] on span "Submit" at bounding box center [991, 665] width 36 height 18
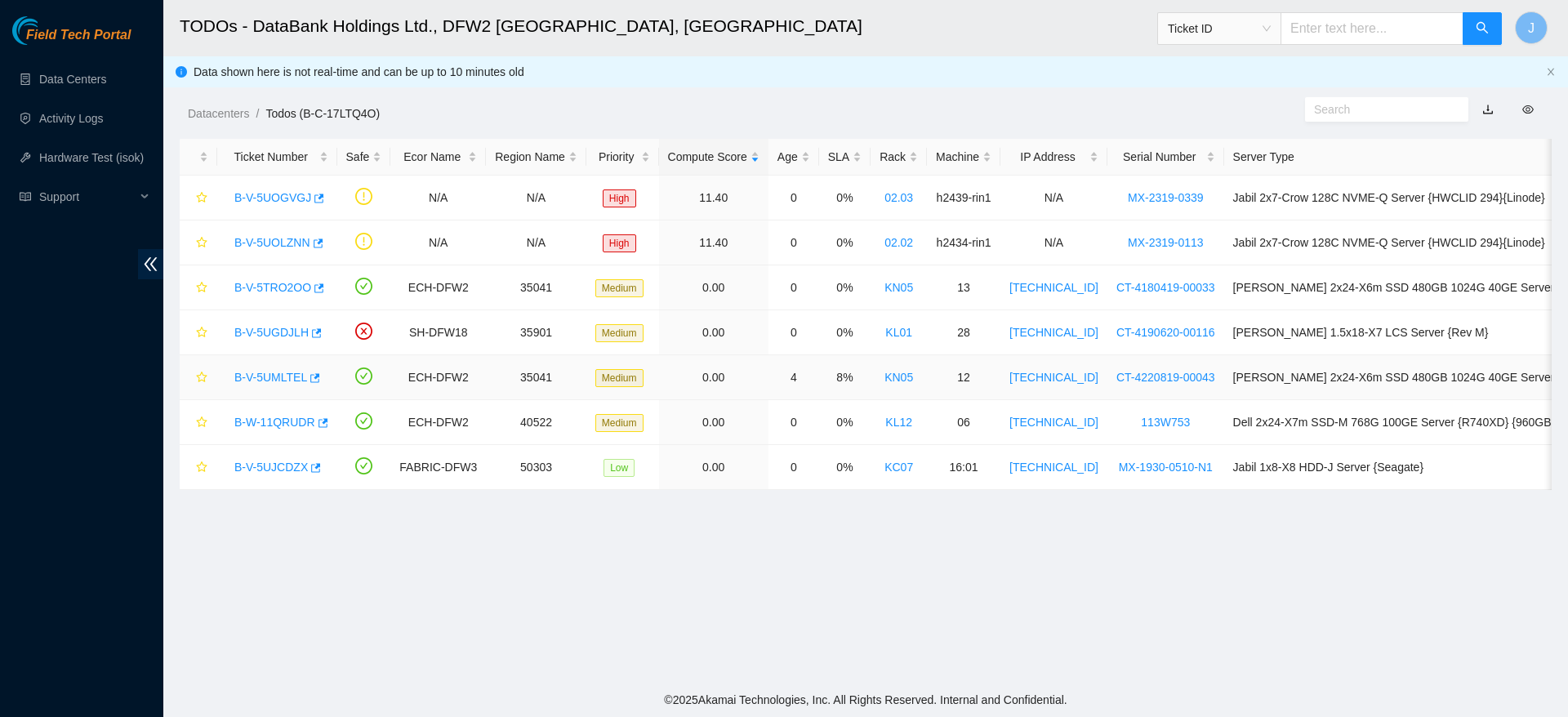
click at [278, 375] on link "B-V-5UMLTEL" at bounding box center [271, 377] width 73 height 13
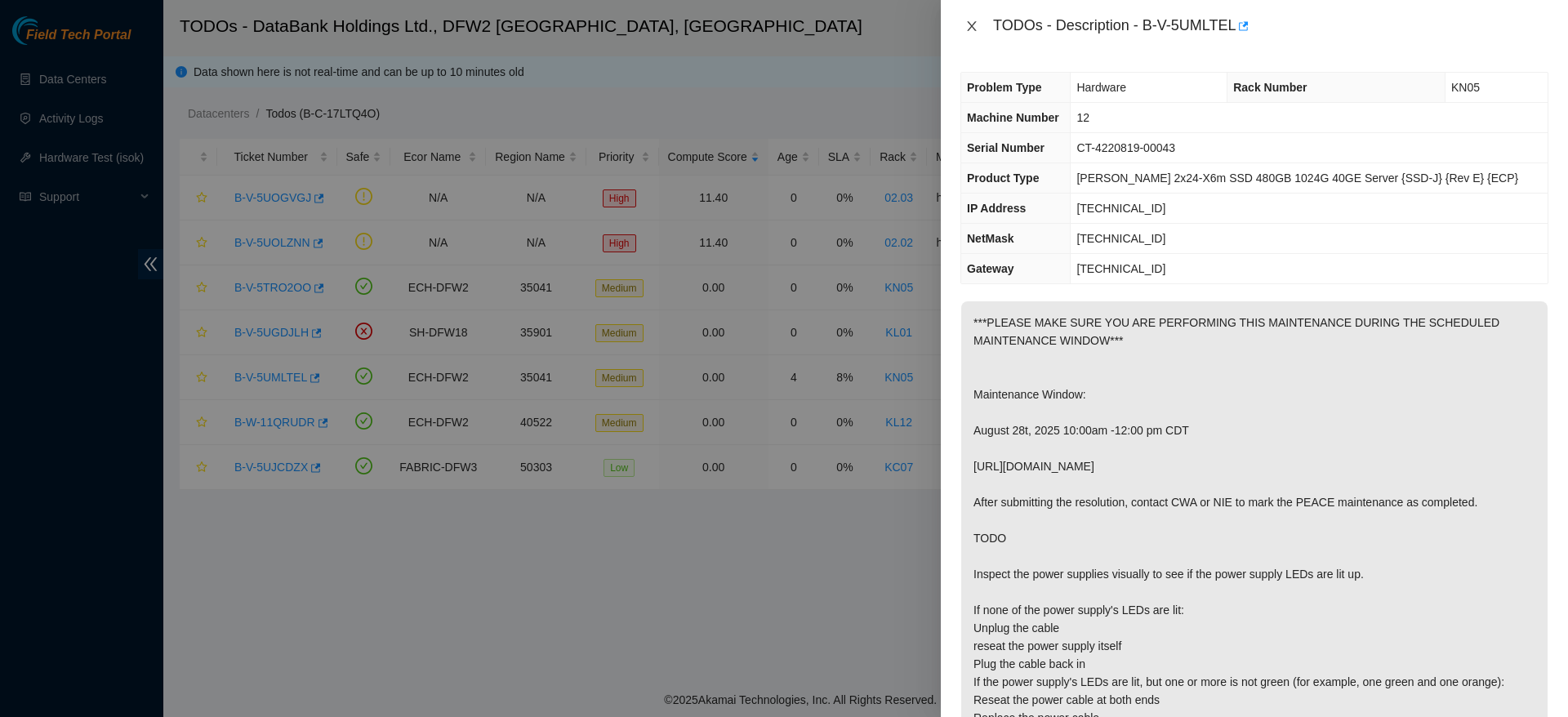
click at [975, 23] on icon "close" at bounding box center [972, 26] width 13 height 13
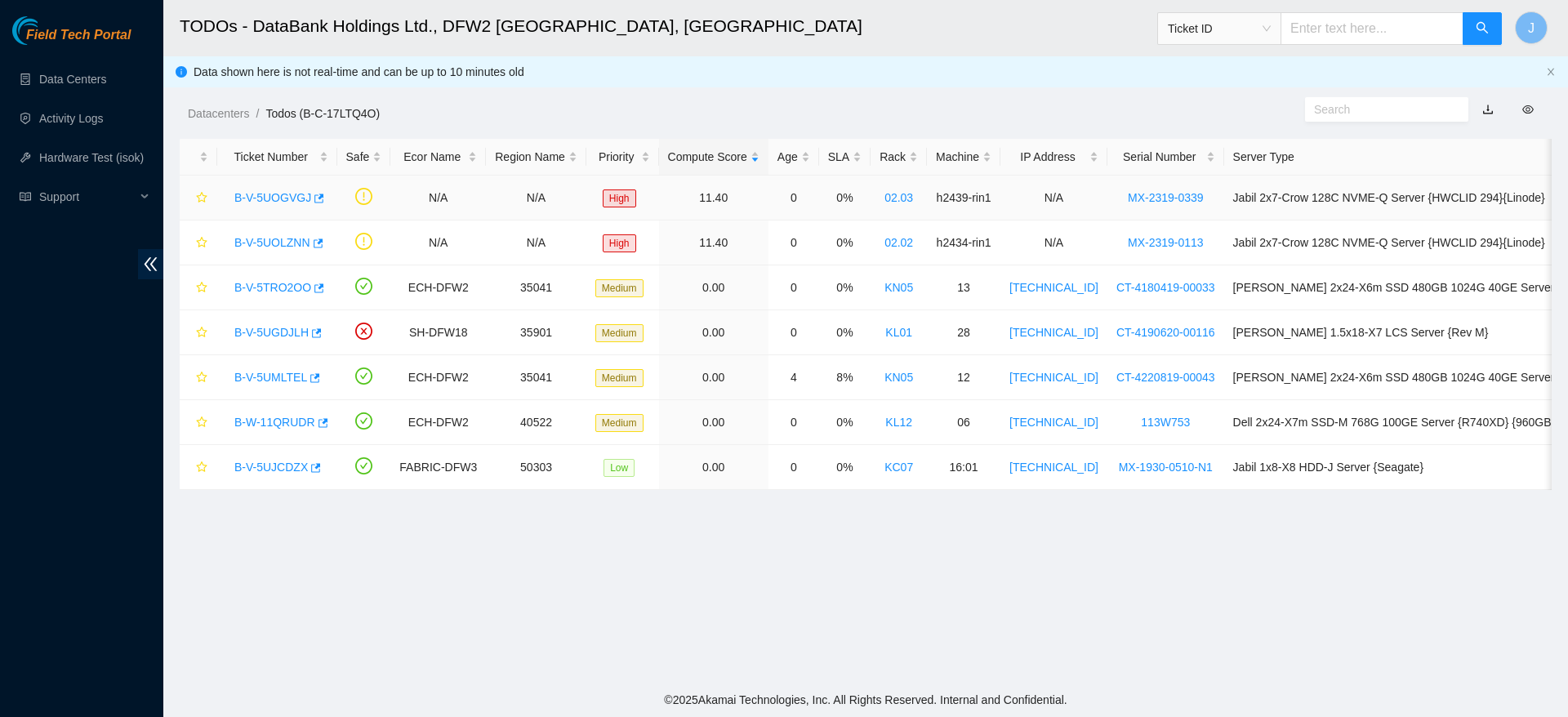
click at [273, 192] on link "B-V-5UOGVGJ" at bounding box center [273, 198] width 77 height 13
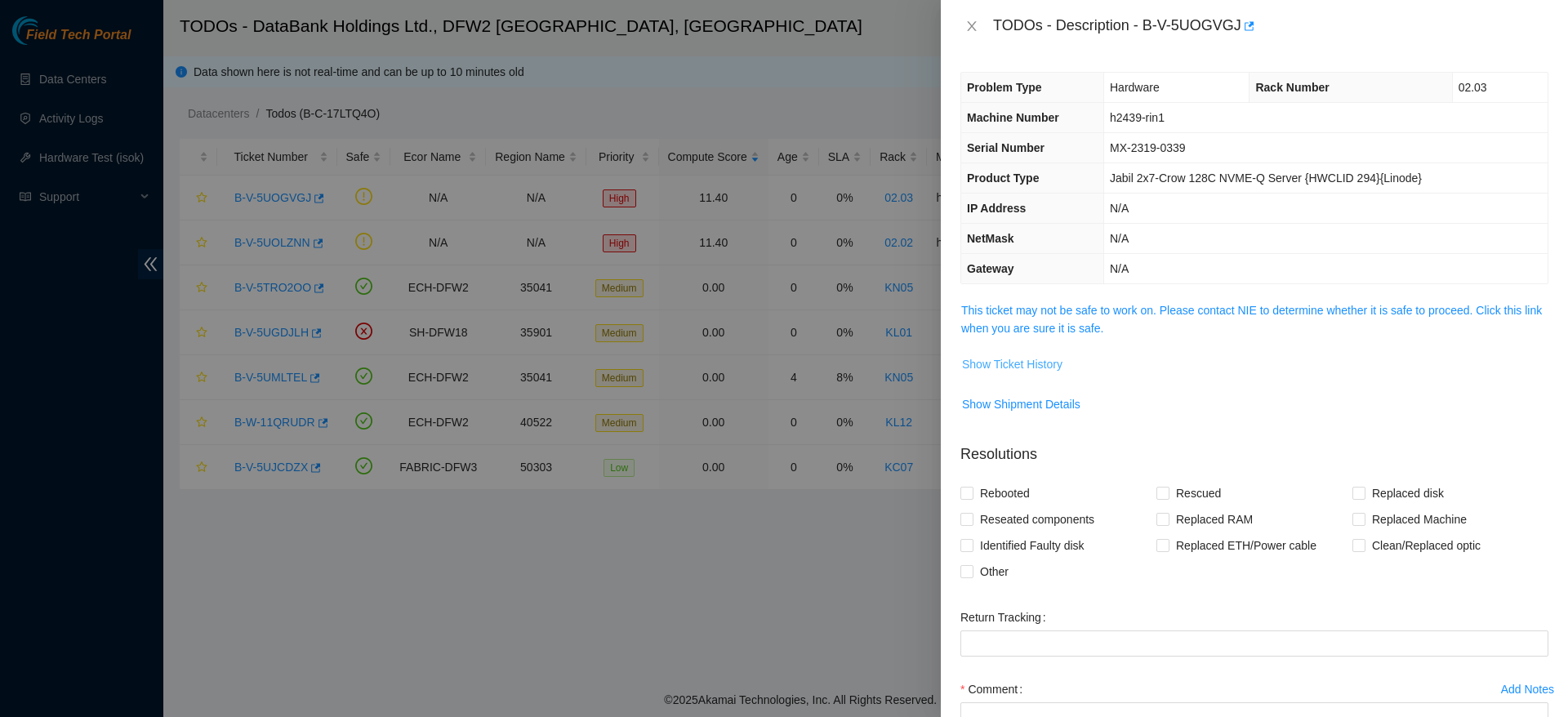
click at [1021, 351] on button "Show Ticket History" at bounding box center [1012, 364] width 102 height 26
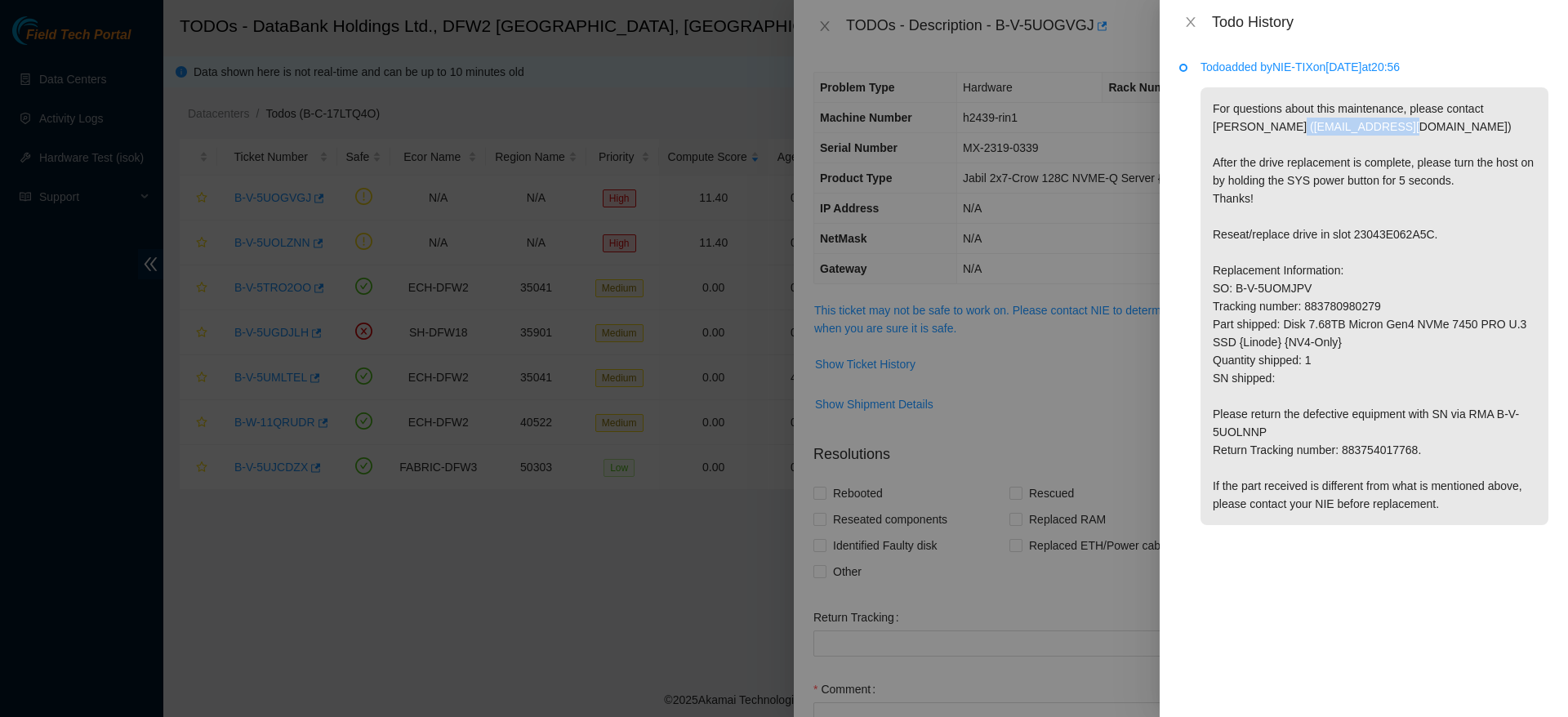
drag, startPoint x: 1251, startPoint y: 127, endPoint x: 1357, endPoint y: 128, distance: 106.0
click at [1357, 128] on p "For questions about this maintenance, please contact [PERSON_NAME] ([EMAIL_ADDR…" at bounding box center [1375, 306] width 348 height 438
copy p "[EMAIL_ADDRESS][DOMAIN_NAME]"
click at [1192, 18] on icon "close" at bounding box center [1191, 22] width 13 height 13
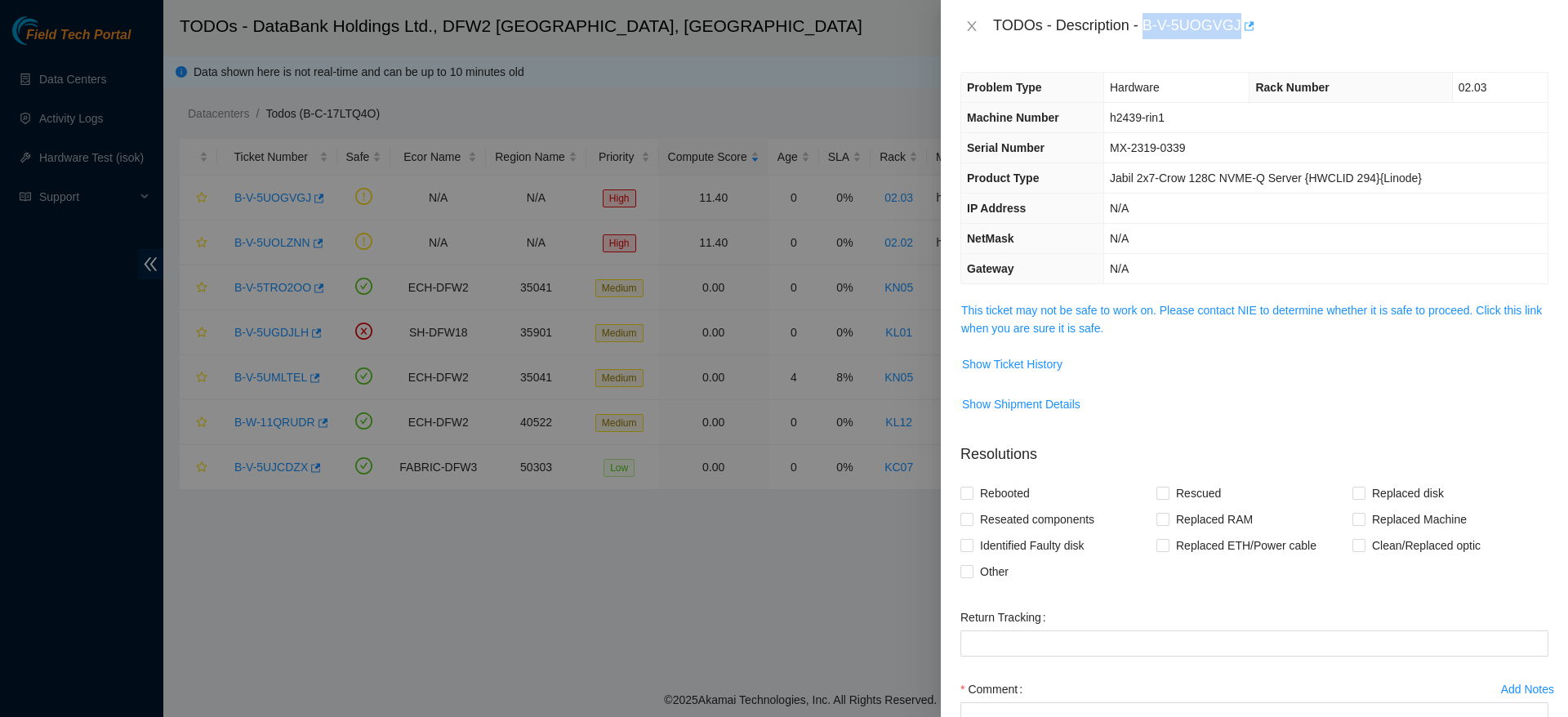
drag, startPoint x: 1144, startPoint y: 21, endPoint x: 1242, endPoint y: 23, distance: 98.0
click at [1242, 23] on div "TODOs - Description - B-V-5UOGVGJ" at bounding box center [1270, 26] width 555 height 26
copy div "B-V-5UOGVGJ"
click at [974, 26] on icon "close" at bounding box center [972, 26] width 13 height 13
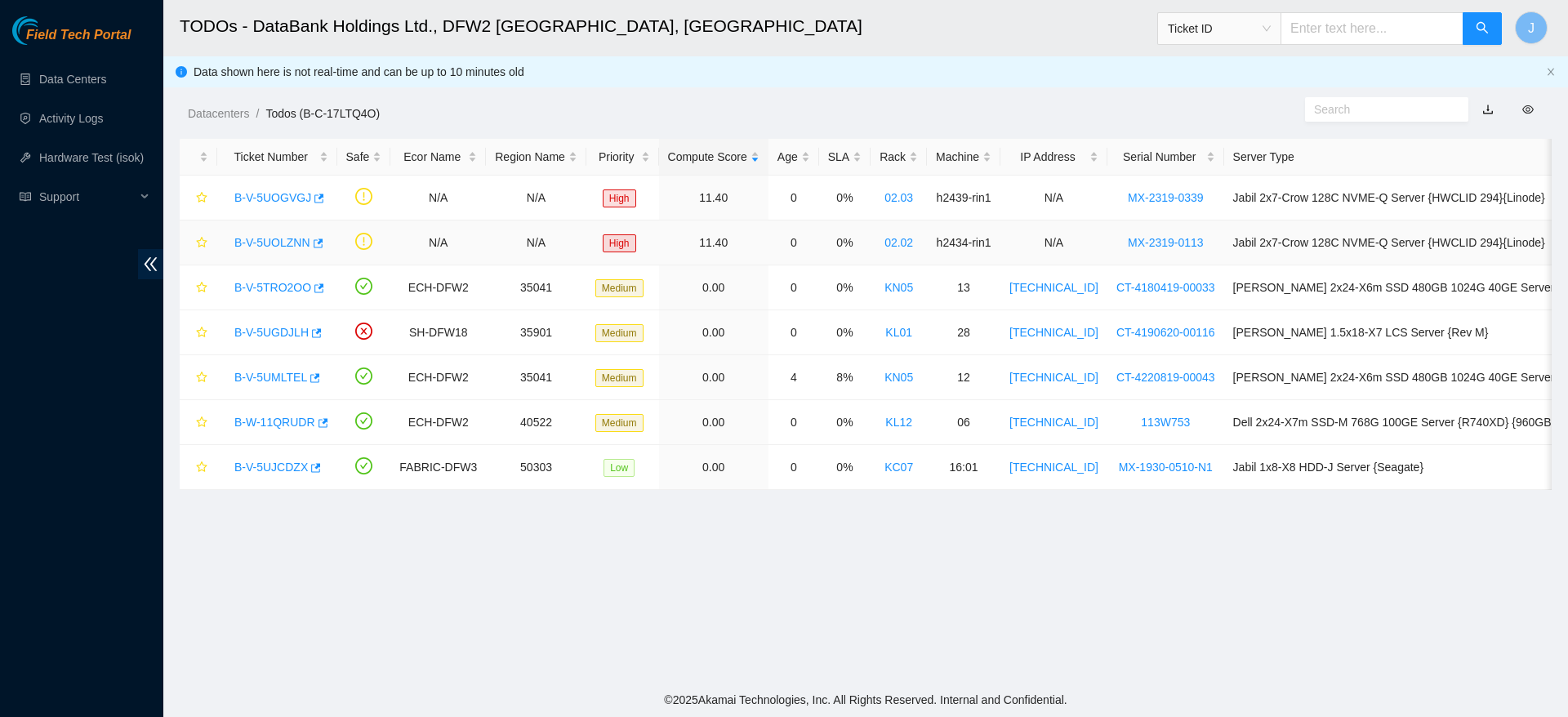
click at [269, 242] on link "B-V-5UOLZNN" at bounding box center [272, 243] width 76 height 13
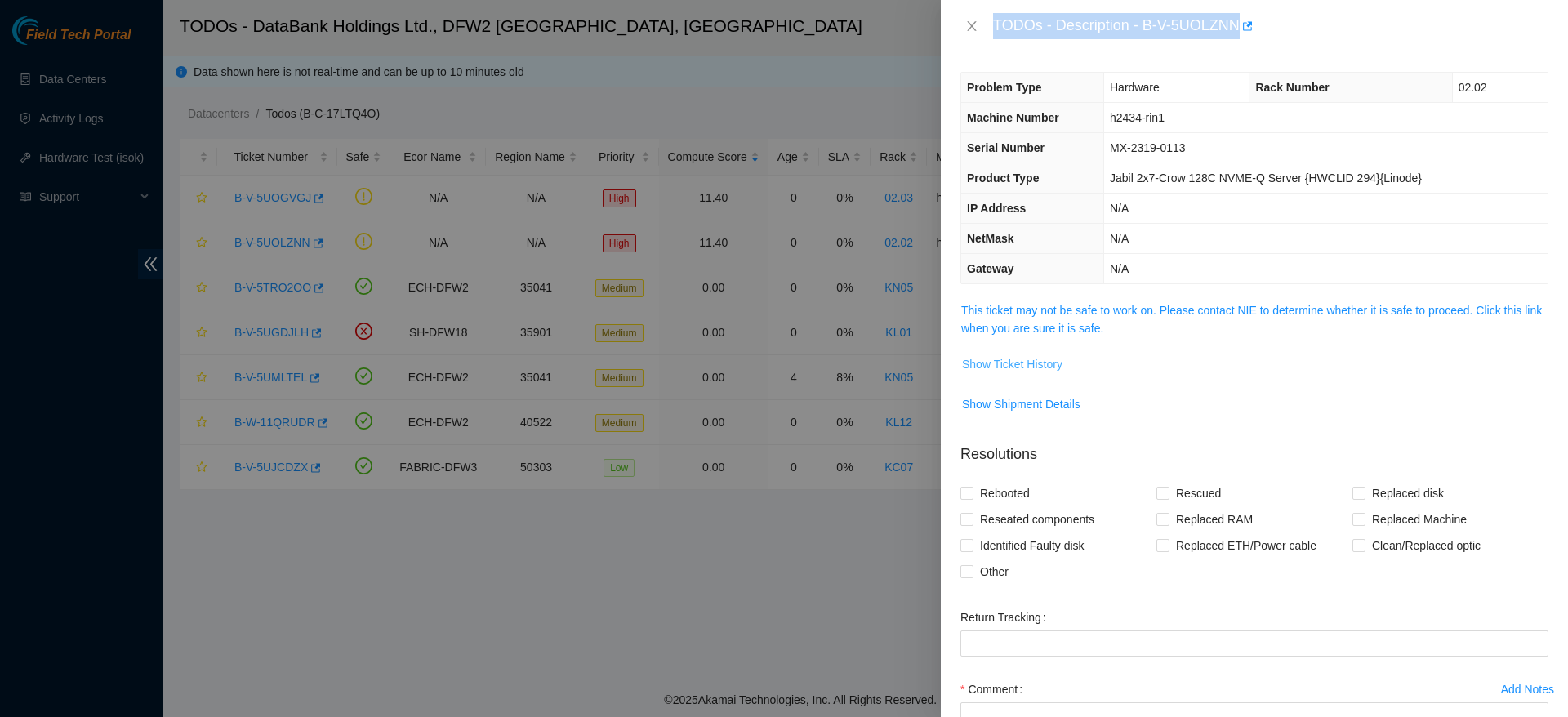
click at [991, 367] on span "Show Ticket History" at bounding box center [1012, 364] width 100 height 18
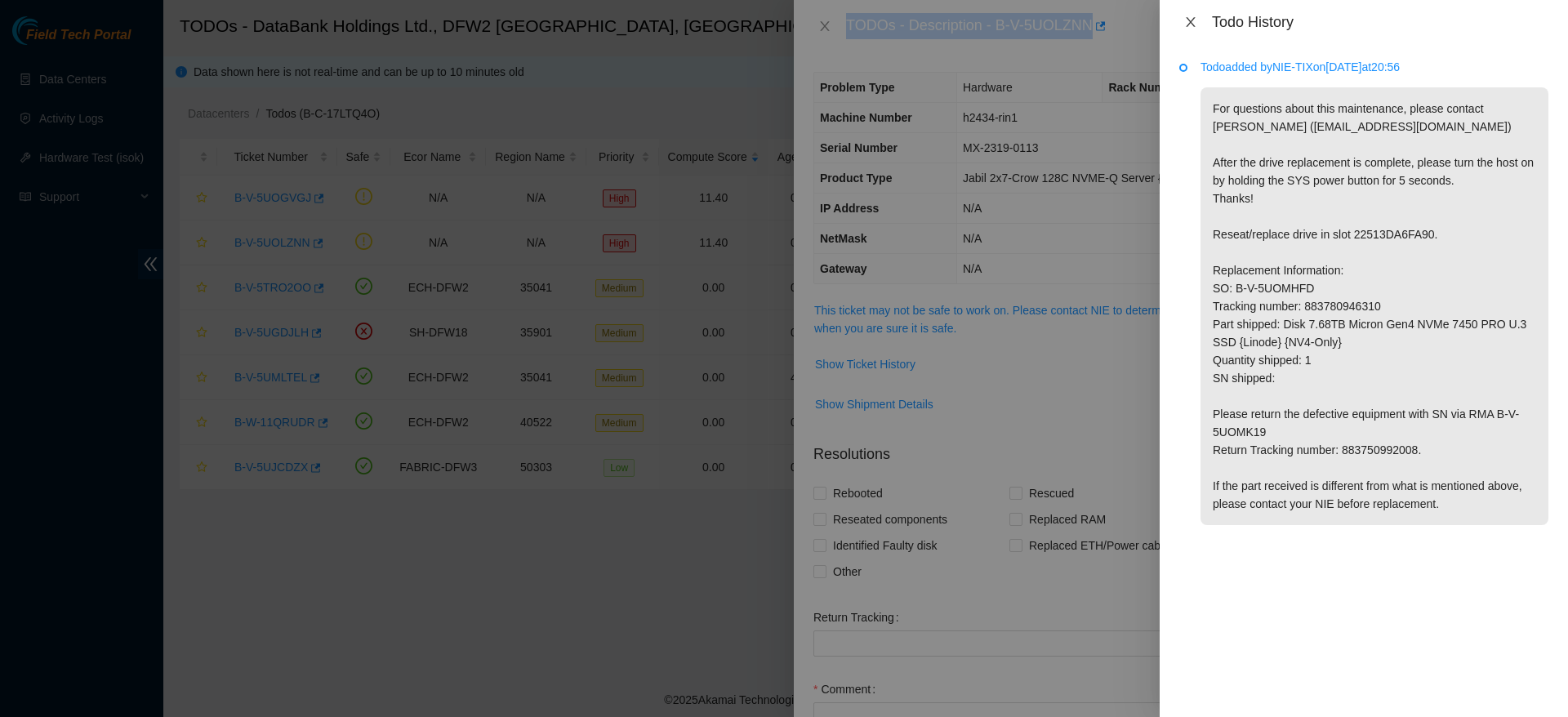
click at [1187, 17] on icon "close" at bounding box center [1190, 22] width 9 height 10
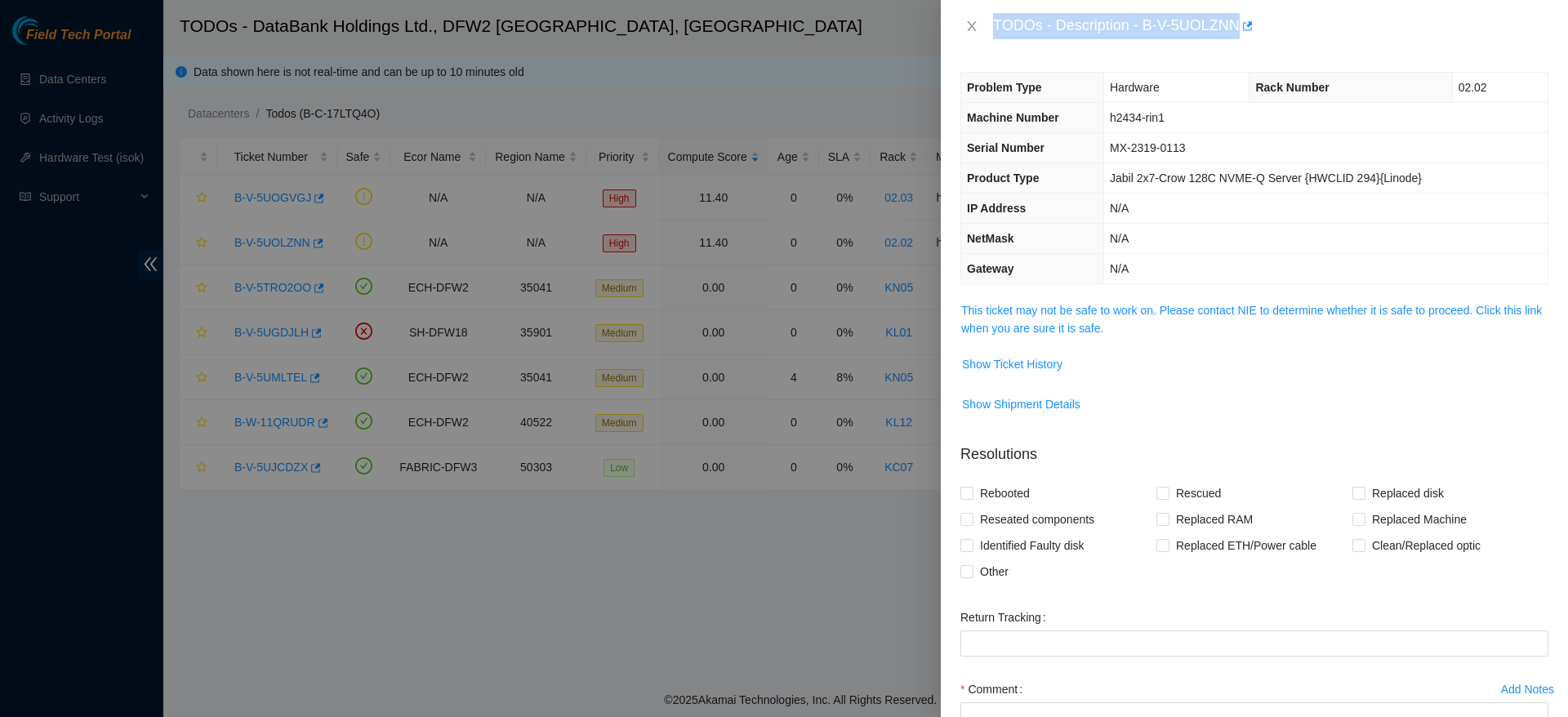
copy div "TODOs - Description - undefined"
click at [1028, 362] on span "Show Ticket History" at bounding box center [1012, 364] width 100 height 18
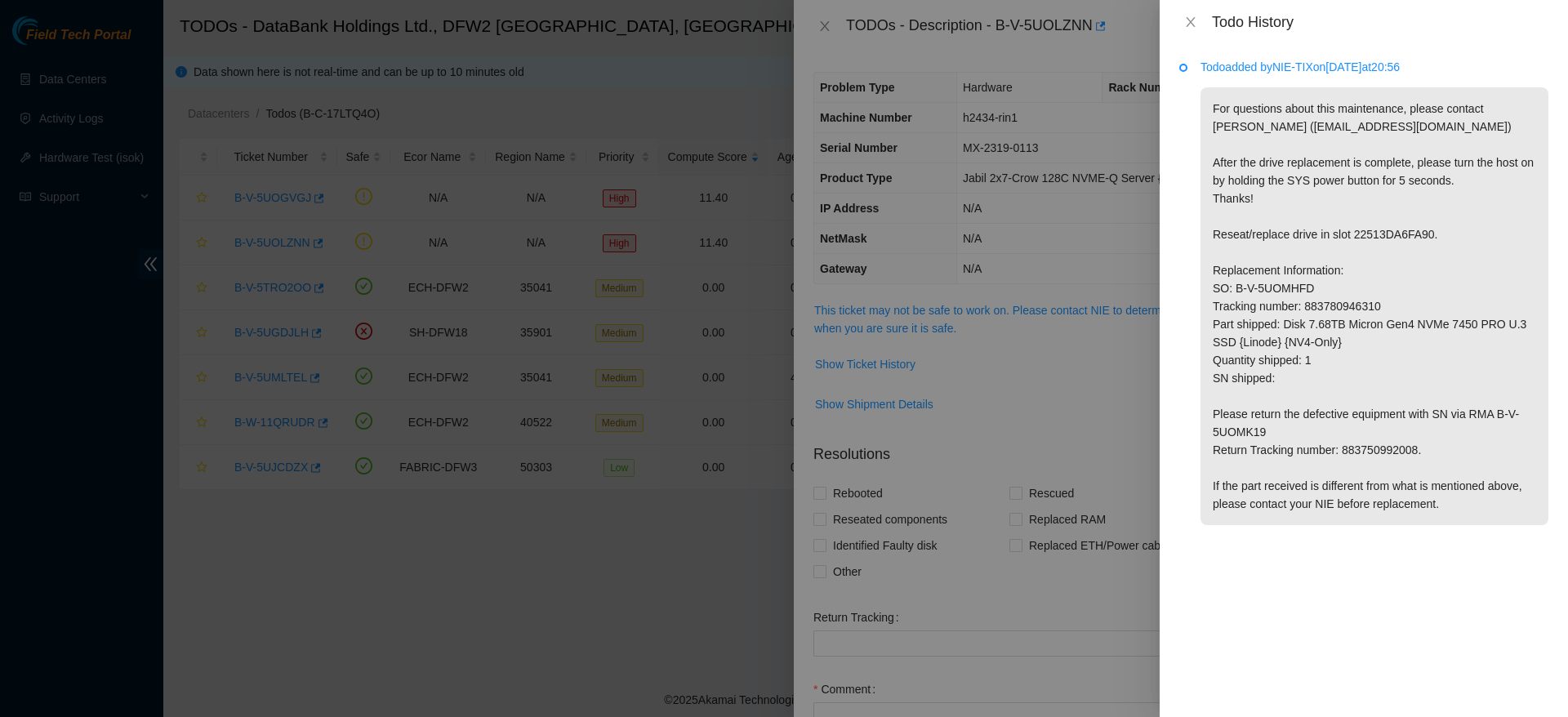
click at [1555, 394] on div "Todo added by NIE-TIX on [DATE] 20:56 For questions about this maintenance, ple…" at bounding box center [1363, 380] width 408 height 673
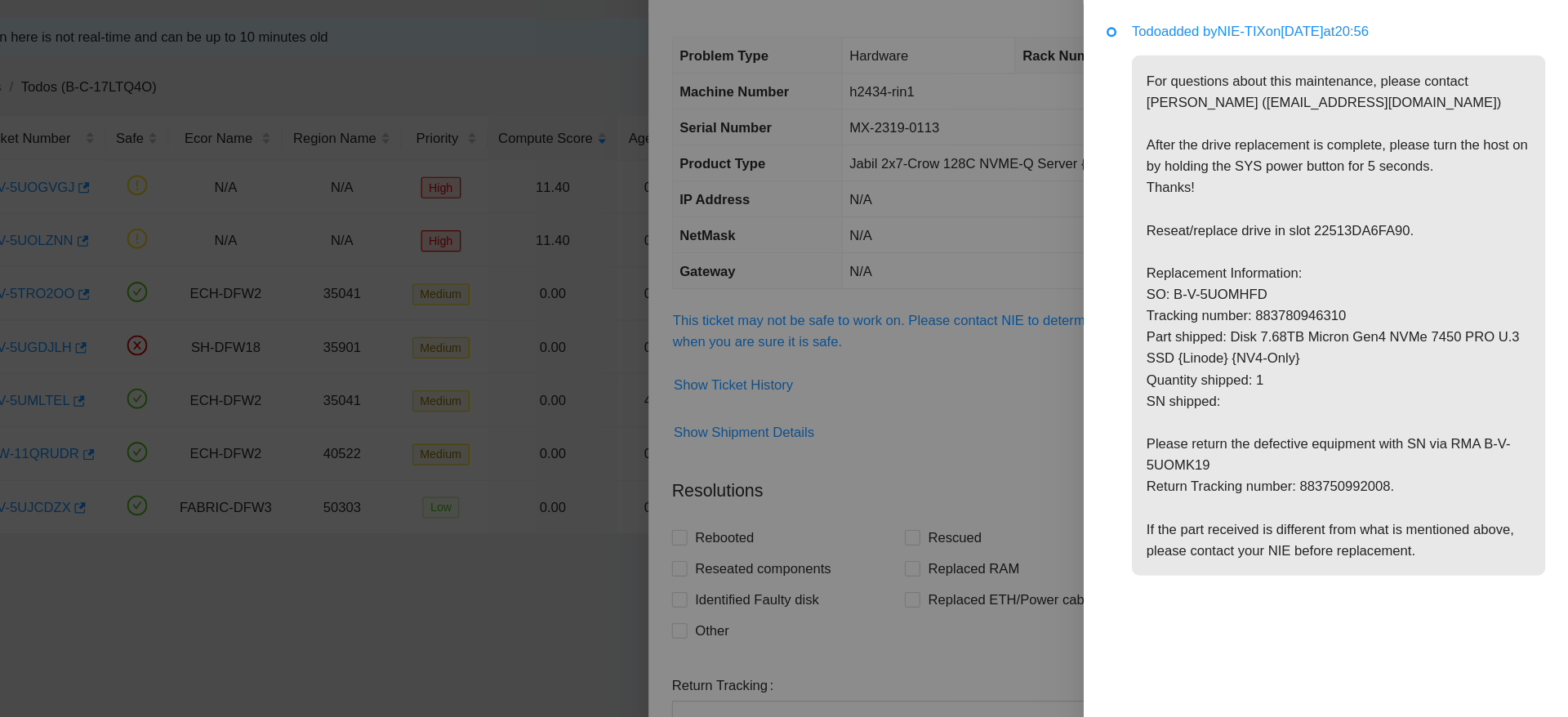
click at [1555, 214] on div "Todo added by NIE-TIX on [DATE] 20:56 For questions about this maintenance, ple…" at bounding box center [1363, 380] width 408 height 673
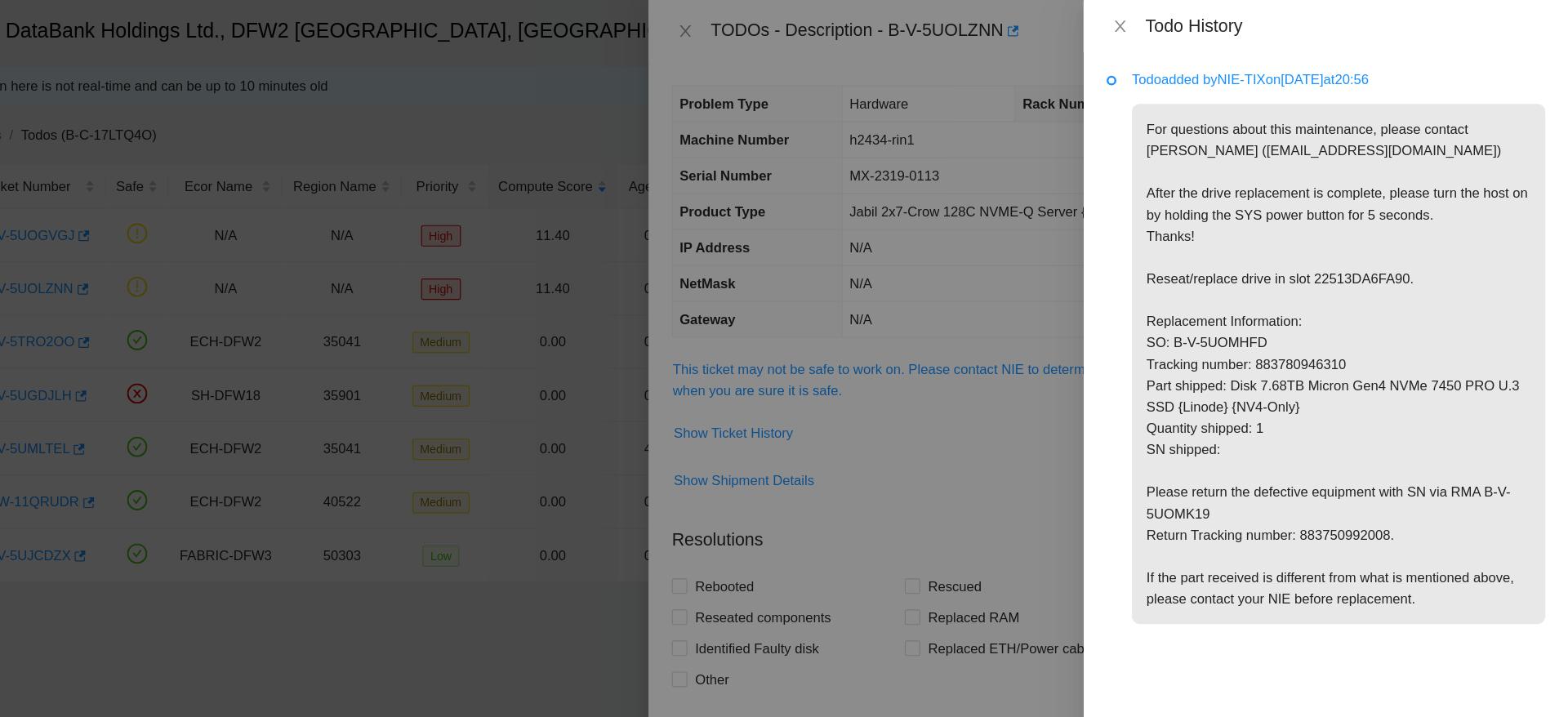
click at [1551, 85] on div "Todo added by NIE-TIX on [DATE] 20:56 For questions about this maintenance, ple…" at bounding box center [1363, 380] width 408 height 673
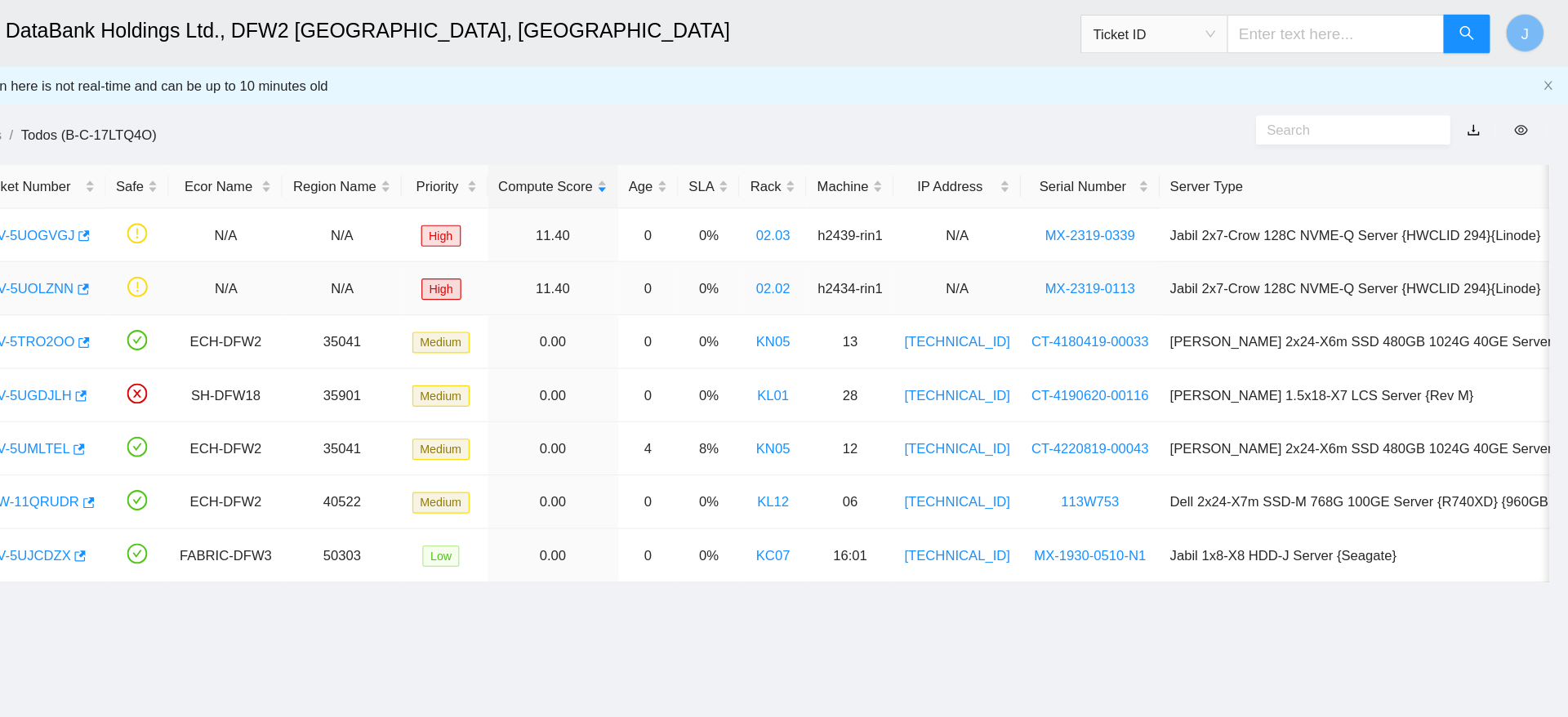
click at [300, 245] on link "B-V-5UOLZNN" at bounding box center [272, 243] width 76 height 13
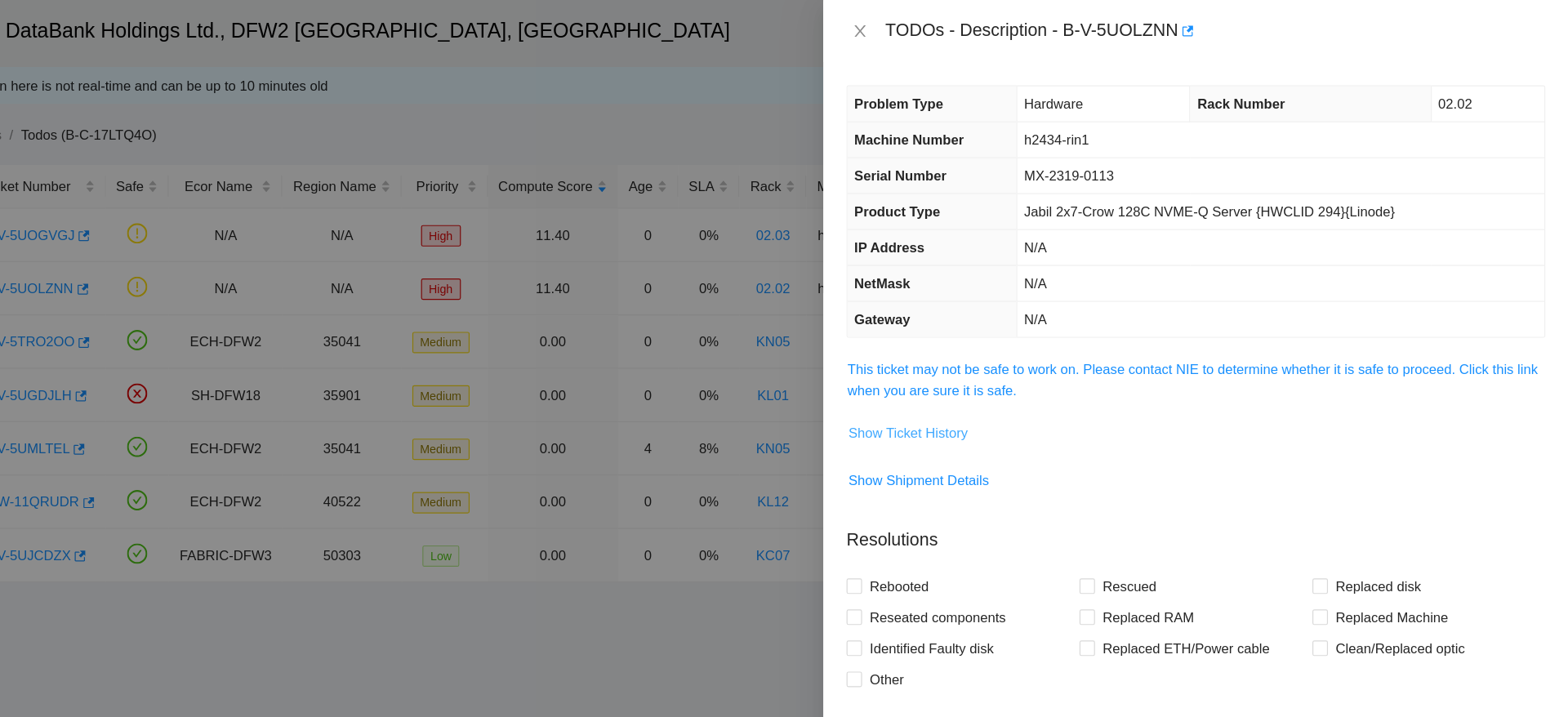
click at [1040, 356] on span "Show Ticket History" at bounding box center [1012, 364] width 100 height 18
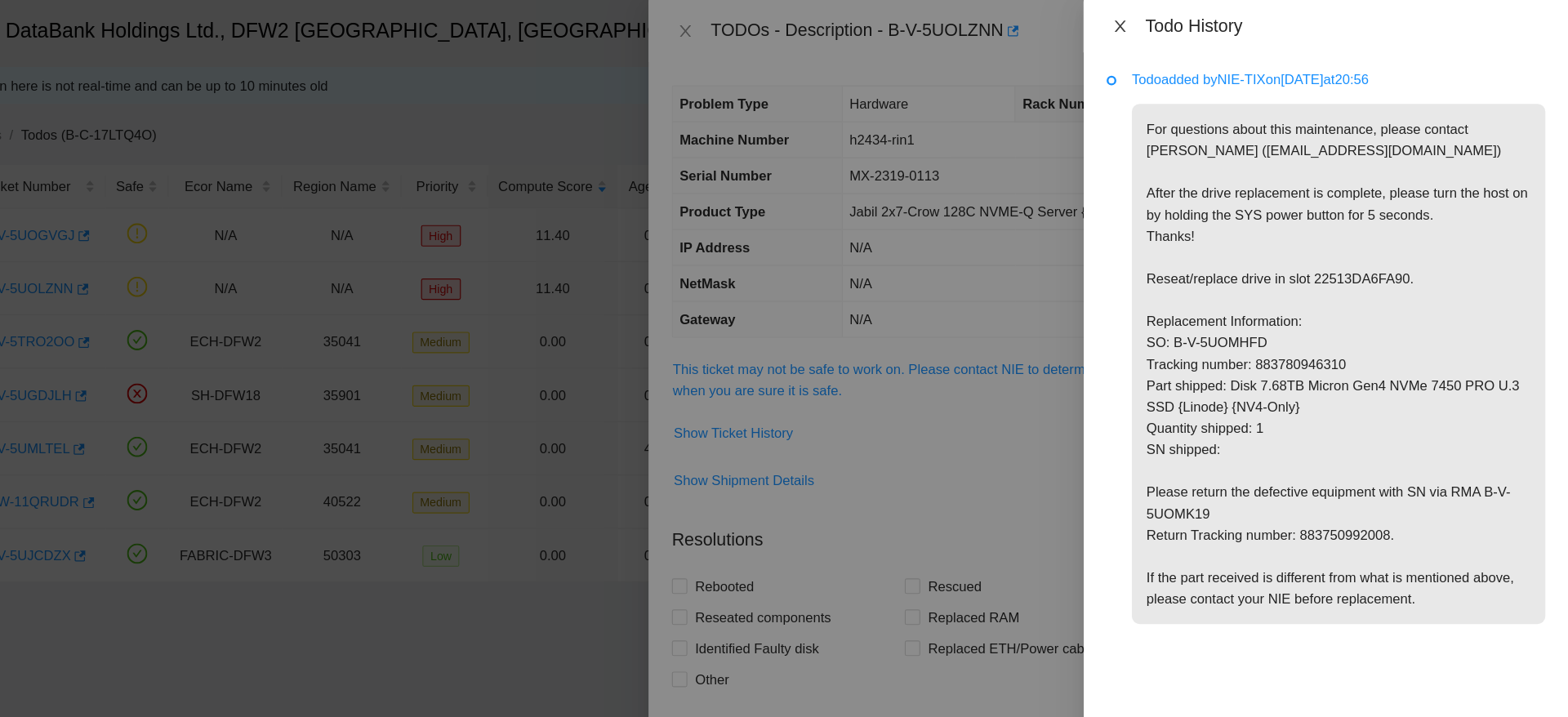
click at [1188, 25] on icon "close" at bounding box center [1191, 22] width 13 height 13
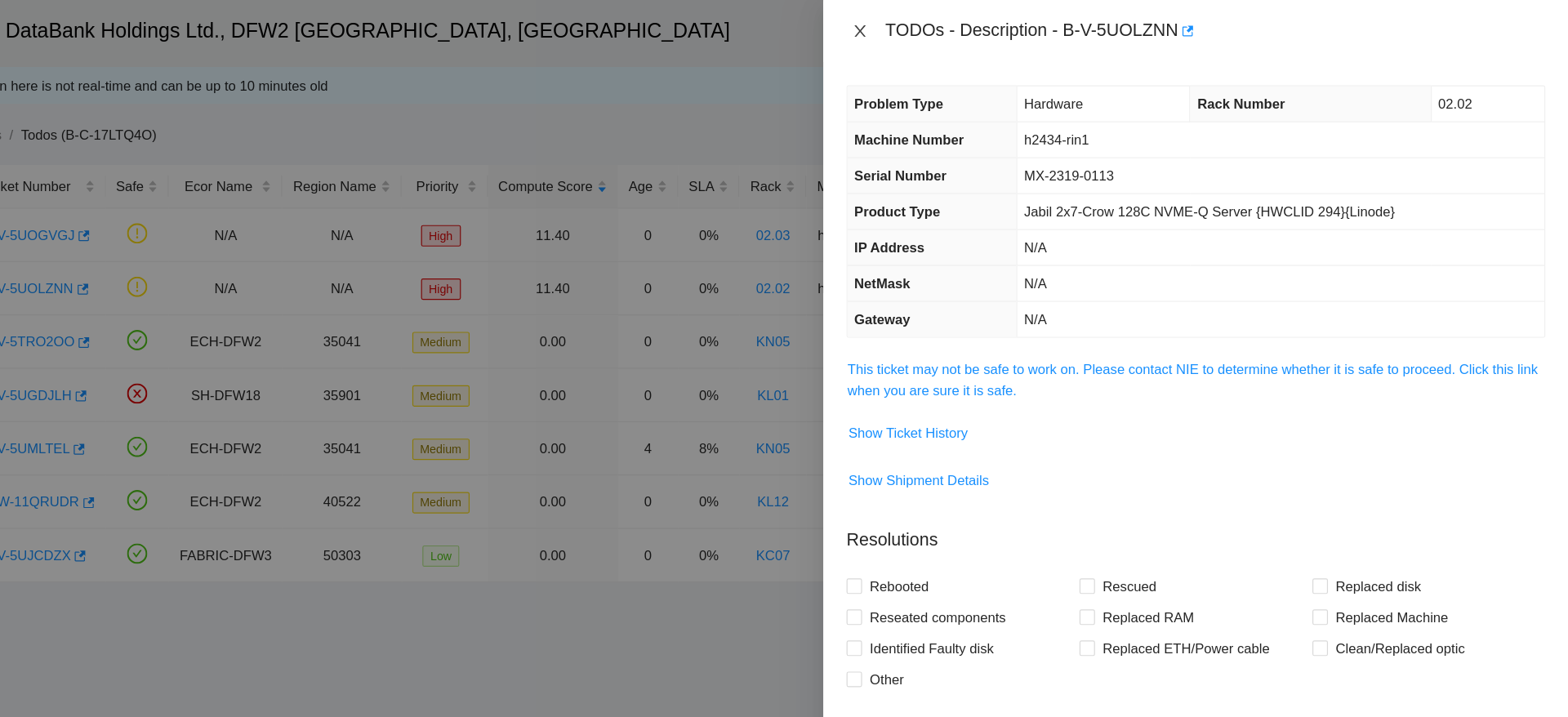
click at [974, 19] on icon "close" at bounding box center [972, 26] width 13 height 13
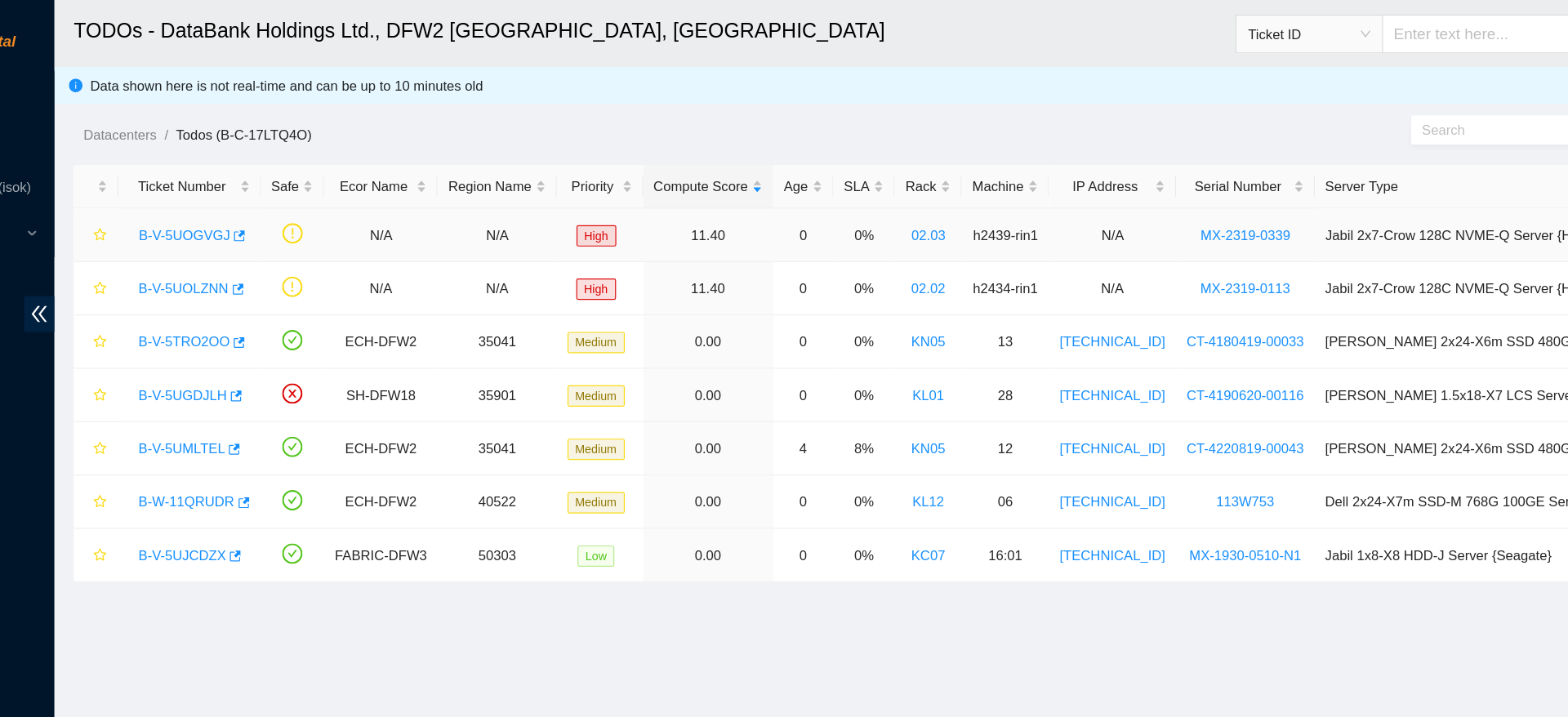
click at [258, 192] on link "B-V-5UOGVGJ" at bounding box center [273, 198] width 77 height 13
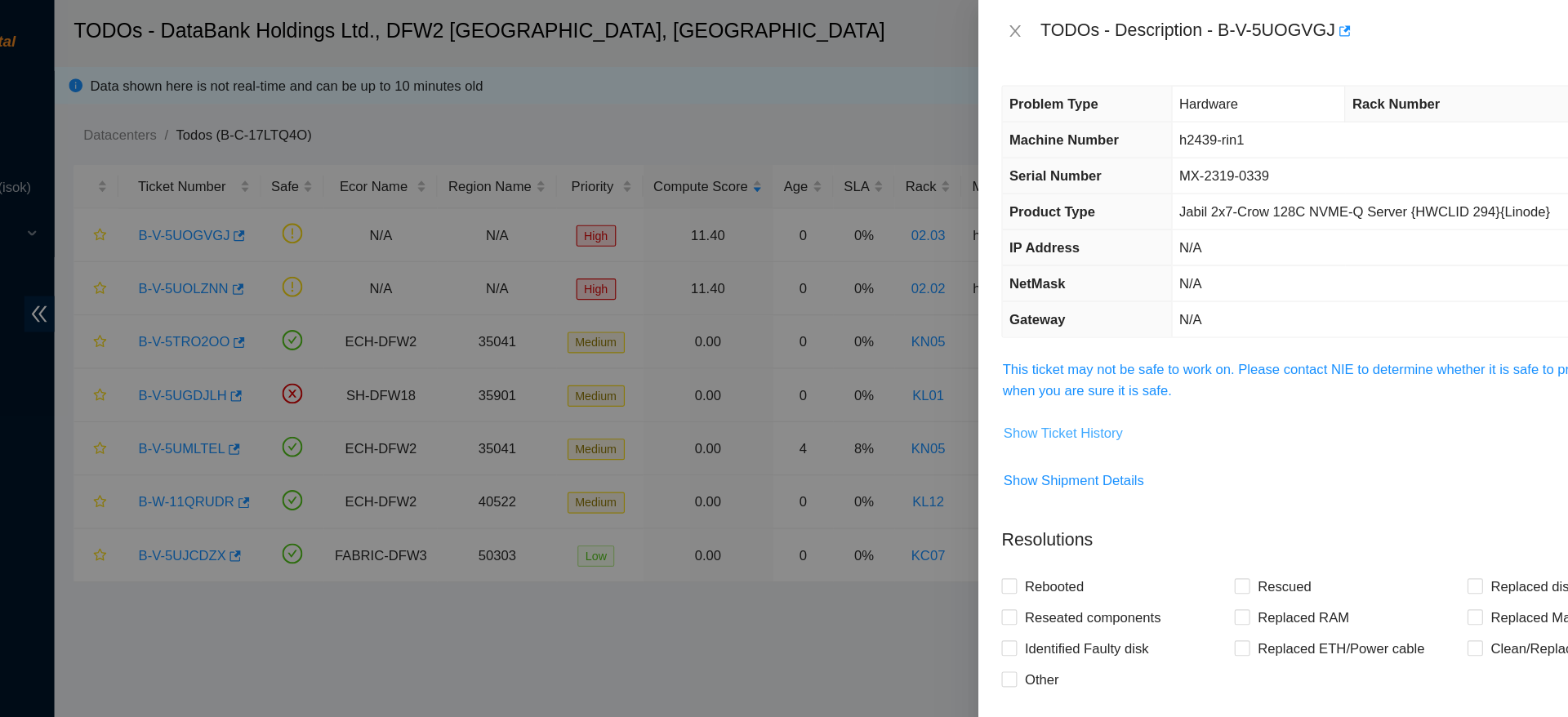
click at [992, 366] on span "Show Ticket History" at bounding box center [1012, 364] width 100 height 18
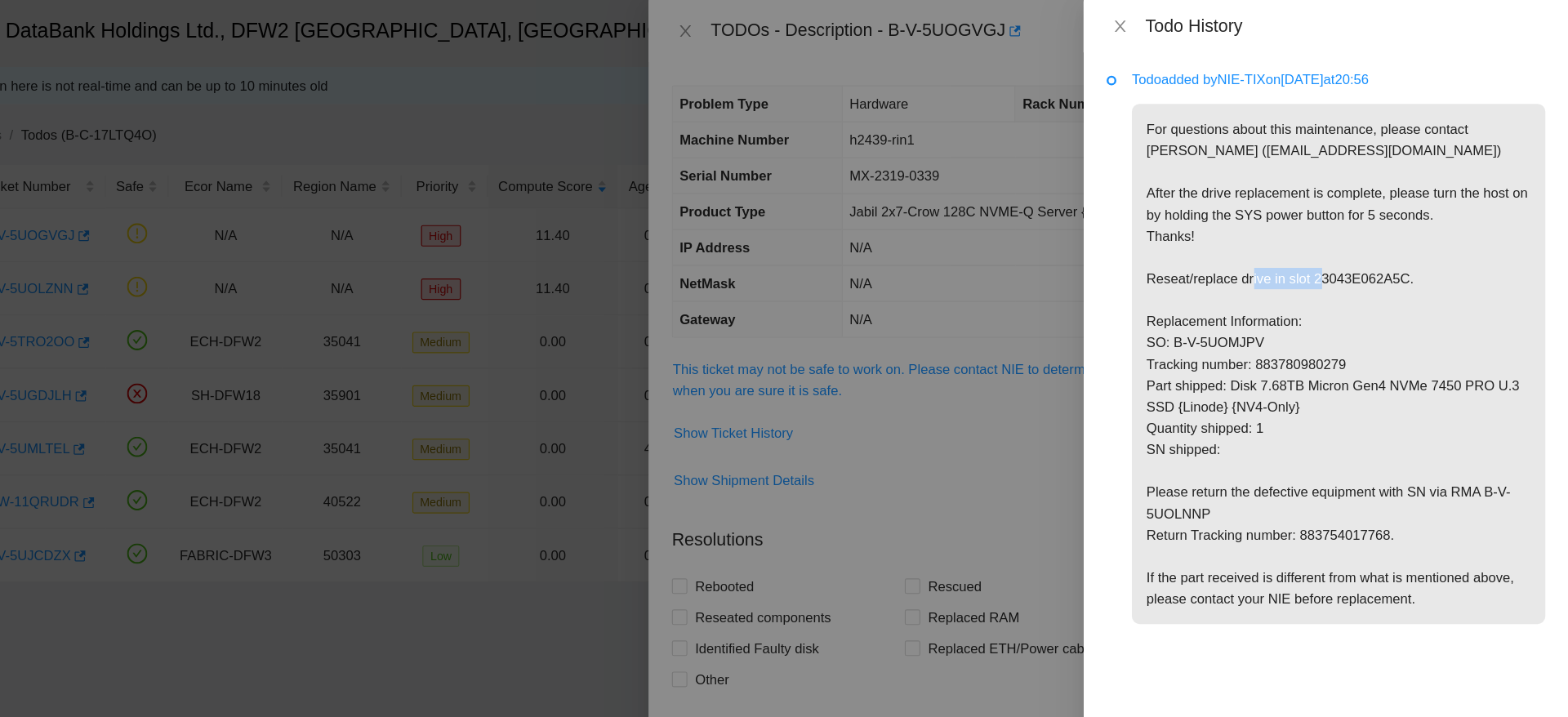
drag, startPoint x: 1353, startPoint y: 235, endPoint x: 1456, endPoint y: 235, distance: 103.0
click at [1456, 235] on p "For questions about this maintenance, please contact Eric Polgar (epolgar@akama…" at bounding box center [1375, 306] width 348 height 438
copy p "23043E062A5C."
drag, startPoint x: 1209, startPoint y: 288, endPoint x: 1422, endPoint y: 297, distance: 213.2
click at [1422, 297] on p "For questions about this maintenance, please contact Eric Polgar (epolgar@akama…" at bounding box center [1375, 306] width 348 height 438
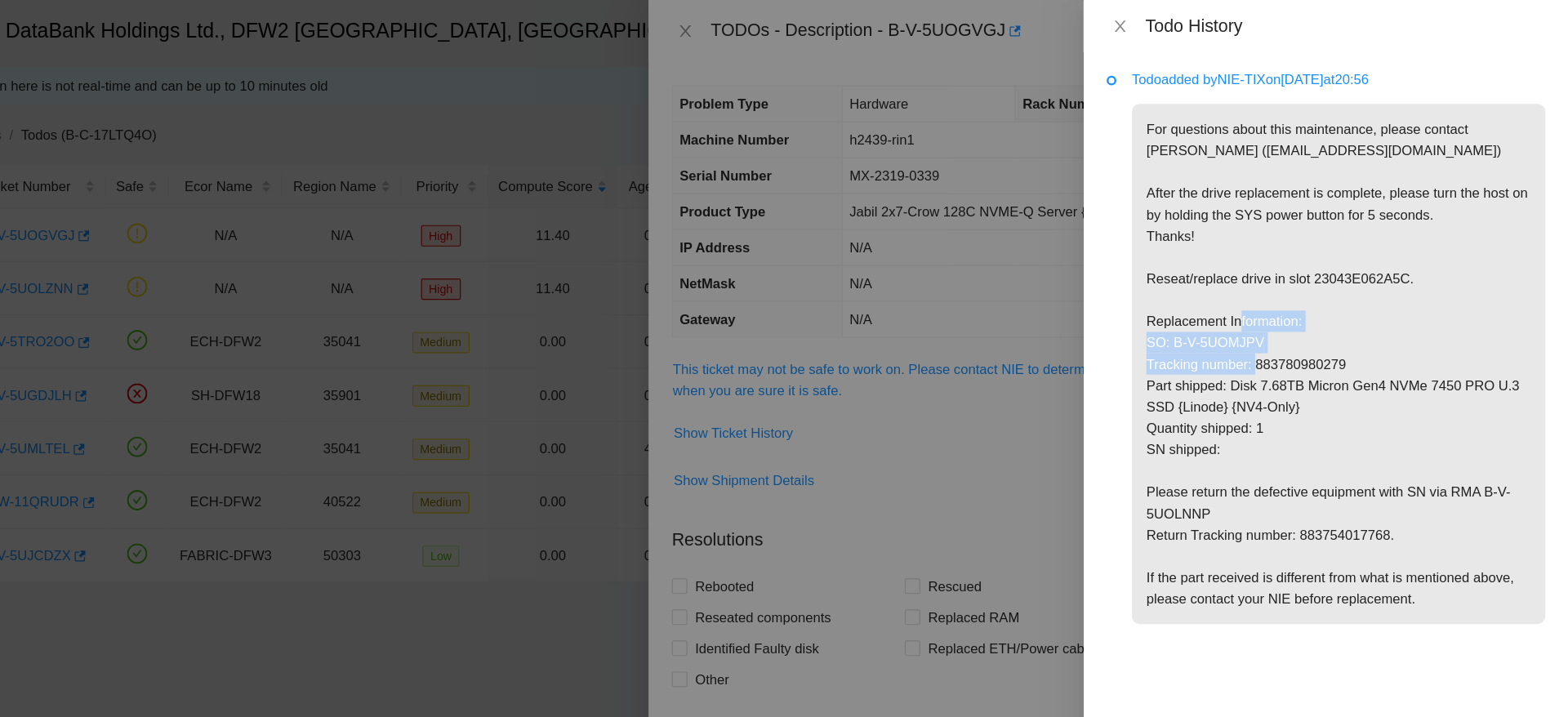
copy p "SO: B-V-5UOMJPV Tracking number: 883780980279"
click at [1333, 451] on p "For questions about this maintenance, please contact Eric Polgar (epolgar@akama…" at bounding box center [1375, 306] width 348 height 438
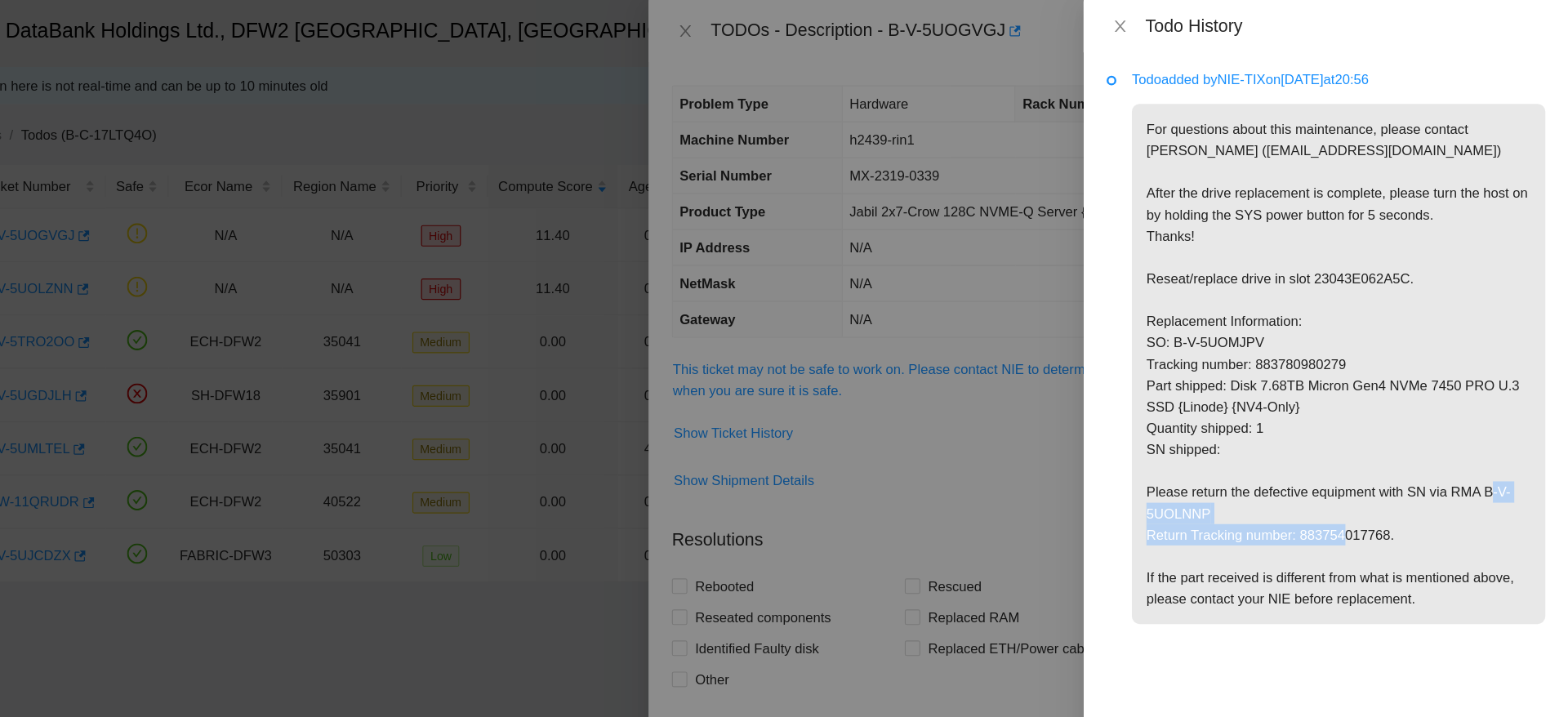
click at [1333, 451] on p "For questions about this maintenance, please contact Eric Polgar (epolgar@akama…" at bounding box center [1375, 306] width 348 height 438
copy p "Return Tracking number: 883754017768. I"
drag, startPoint x: 1464, startPoint y: 415, endPoint x: 1483, endPoint y: 431, distance: 24.8
click at [1483, 431] on p "For questions about this maintenance, please contact Eric Polgar (epolgar@akama…" at bounding box center [1375, 306] width 348 height 438
copy p "RMA B-V-5UOLNNP"
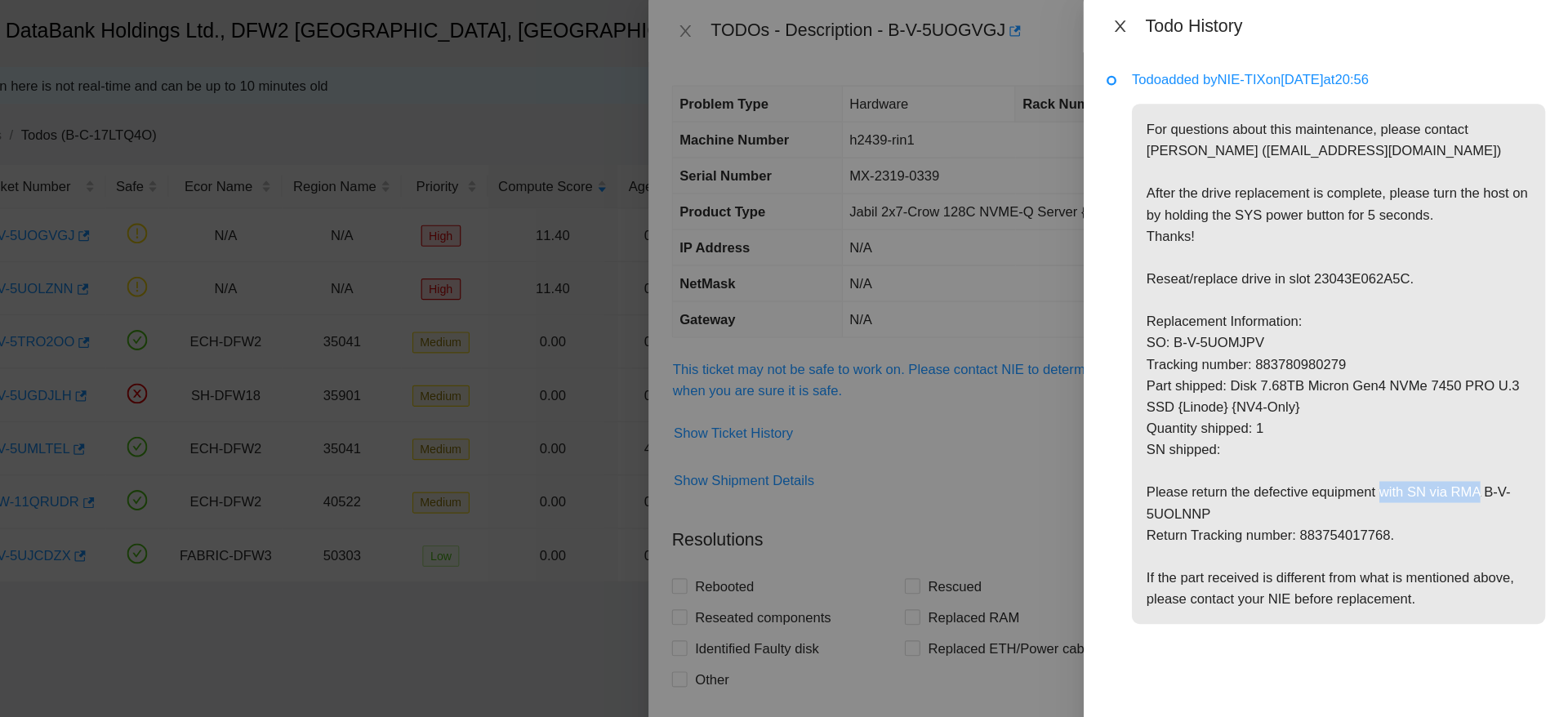
click at [1193, 24] on icon "close" at bounding box center [1190, 22] width 9 height 10
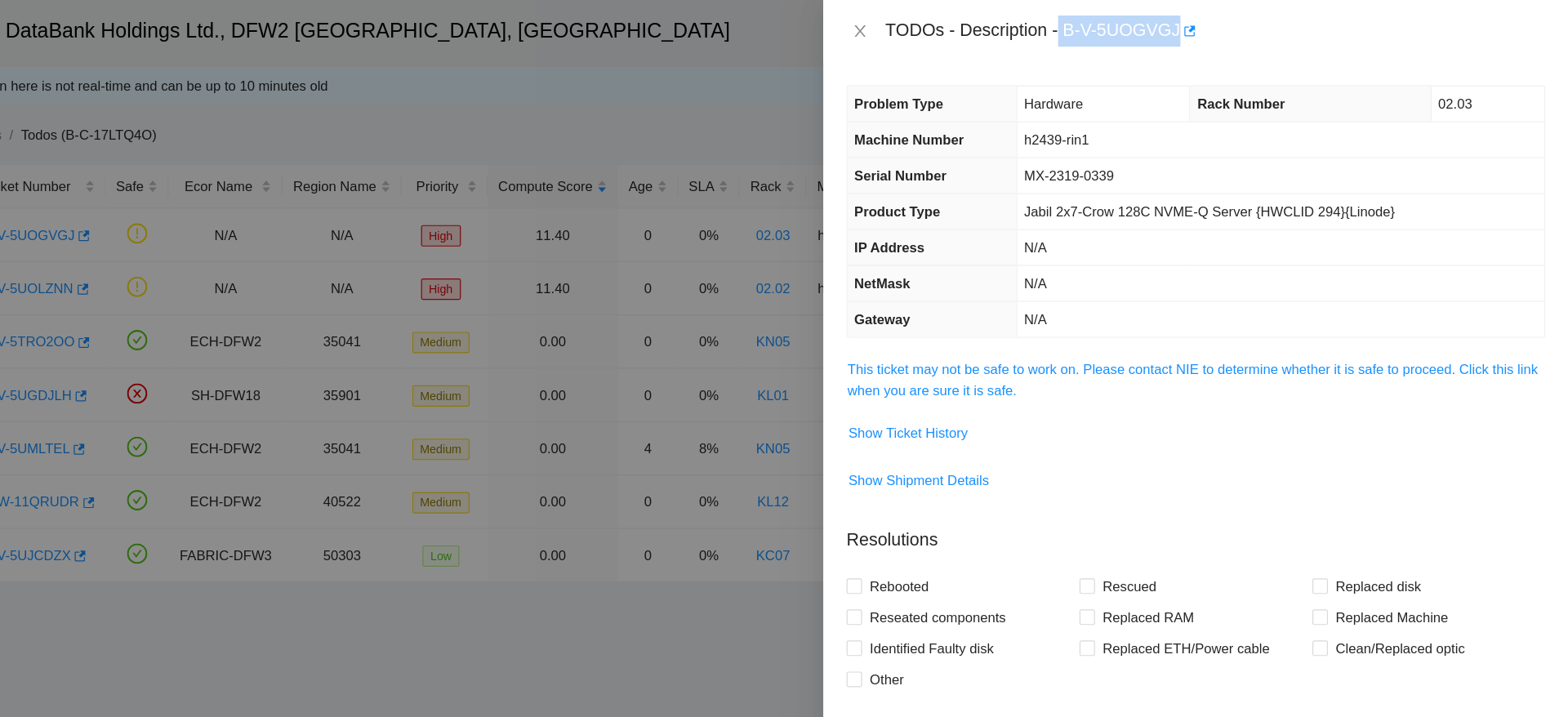
drag, startPoint x: 1141, startPoint y: 26, endPoint x: 1237, endPoint y: 35, distance: 96.4
click at [1237, 35] on div "TODOs - Description - B-V-5UOGVGJ" at bounding box center [1270, 26] width 555 height 26
copy div "B-V-5UOGVGJ"
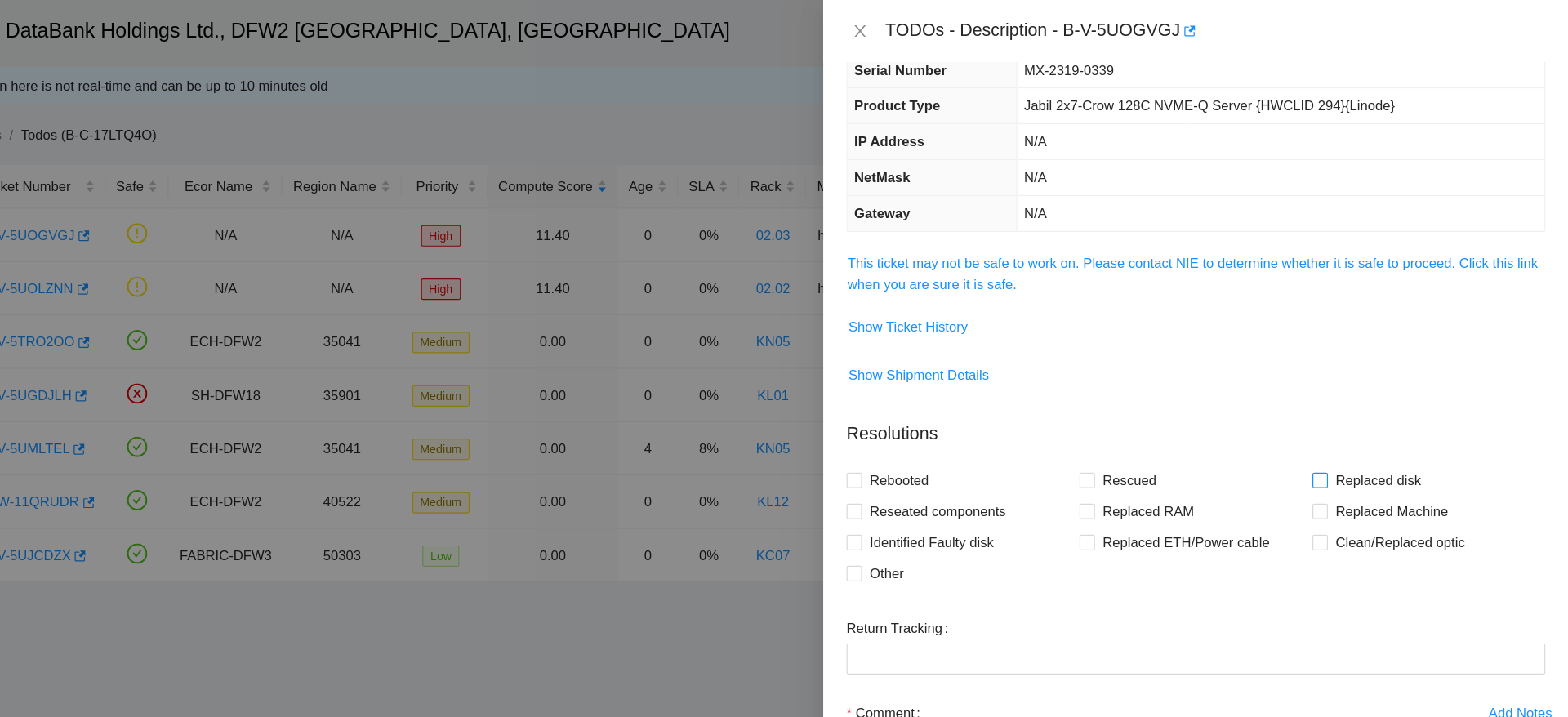
click at [1424, 415] on span "Replaced disk" at bounding box center [1407, 404] width 85 height 26
click at [1364, 409] on input "Replaced disk" at bounding box center [1358, 403] width 12 height 12
checkbox input "true"
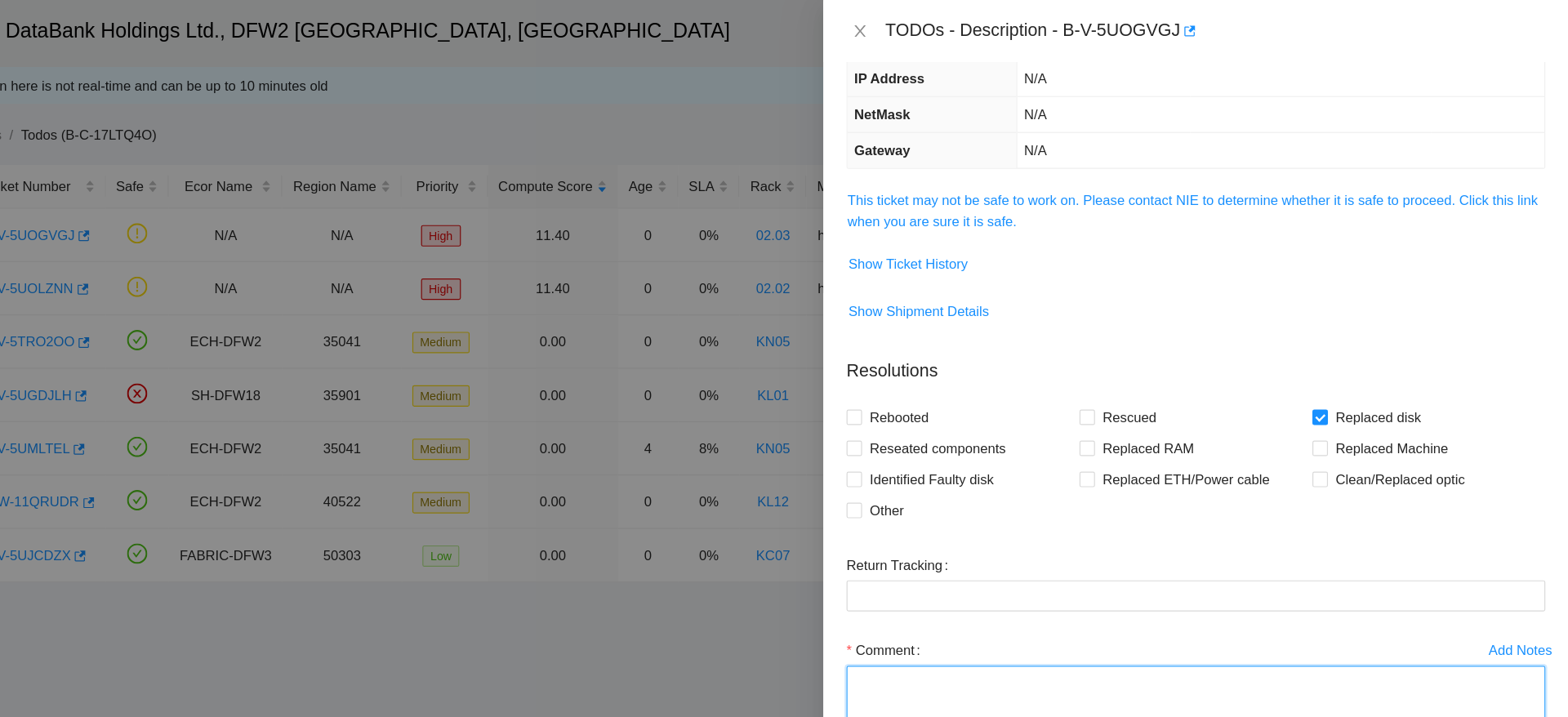
click at [1256, 570] on textarea "Comment" at bounding box center [1253, 591] width 588 height 63
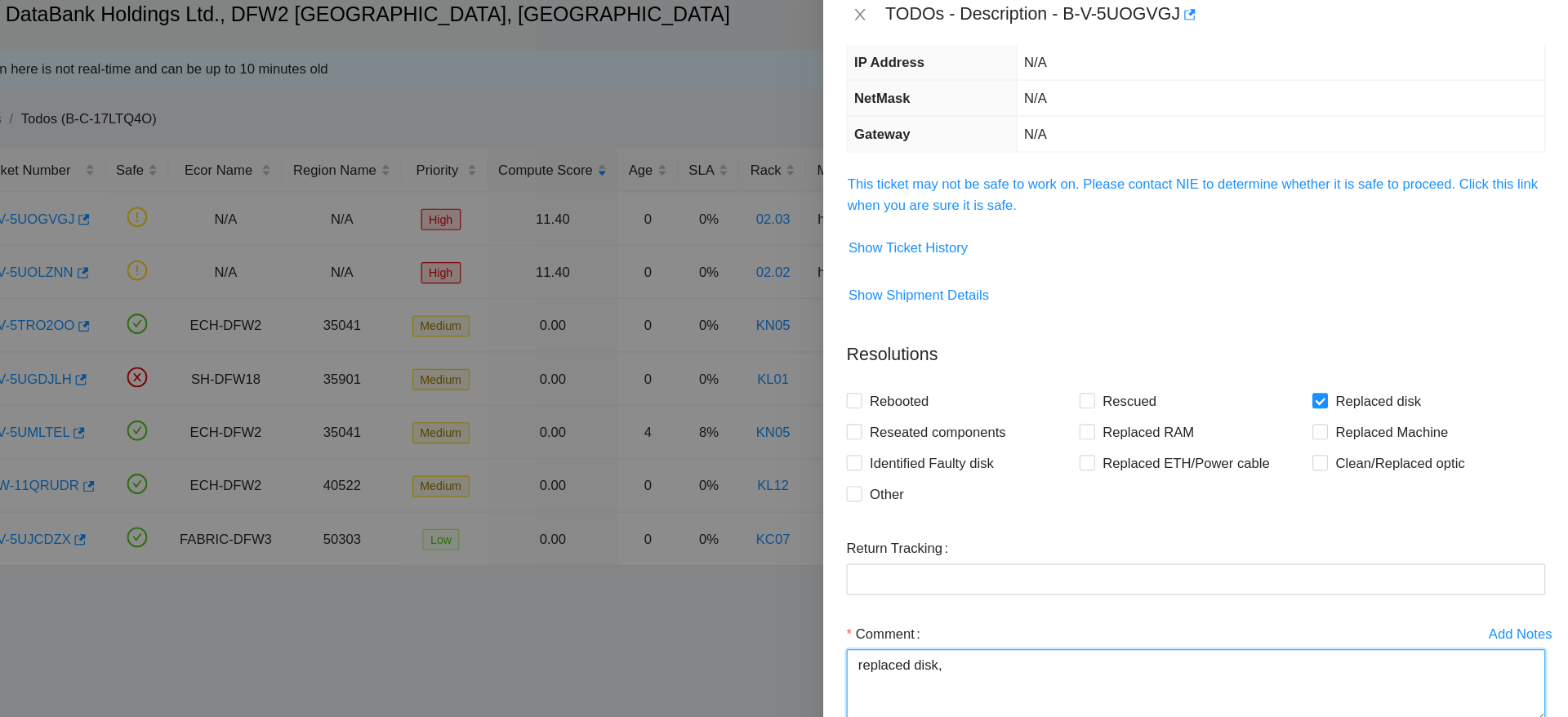
paste textarea "Ticket: B-V-5UOGVGJ Good Disk: 25154F7566F6 Bad Disk: 23043E062A5C SO: B-V-5UOM…"
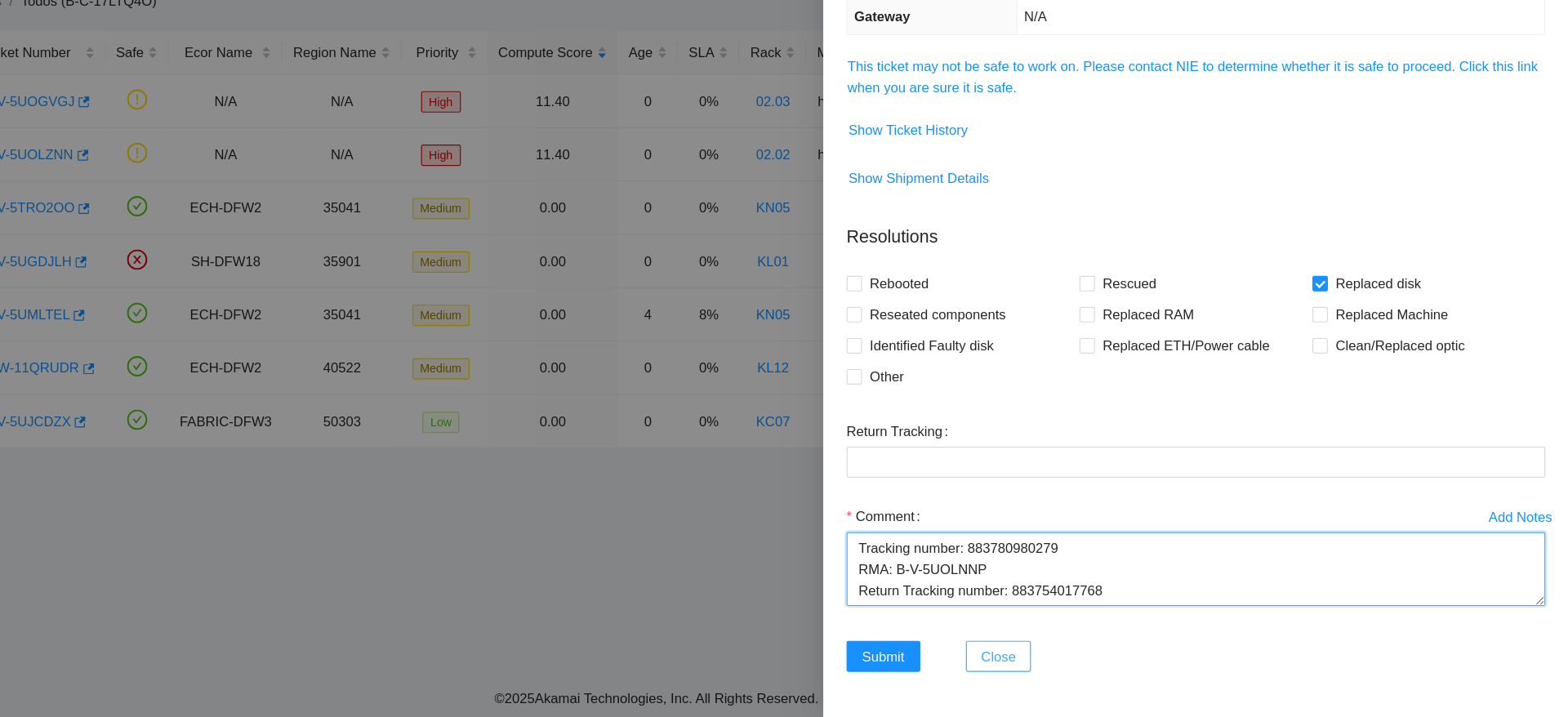
scroll to position [0, 0]
drag, startPoint x: 1209, startPoint y: 610, endPoint x: 1097, endPoint y: 608, distance: 112.0
click at [1097, 608] on textarea "replaced disk, Ticket: B-V-5UOGVGJ Good Disk: 25154F7566F6 Bad Disk: 23043E062A…" at bounding box center [1253, 591] width 588 height 63
type textarea "replaced disk, Ticket: B-V-5UOGVGJ Good Disk: 25154F7566F6 Bad Disk: 23043E062A…"
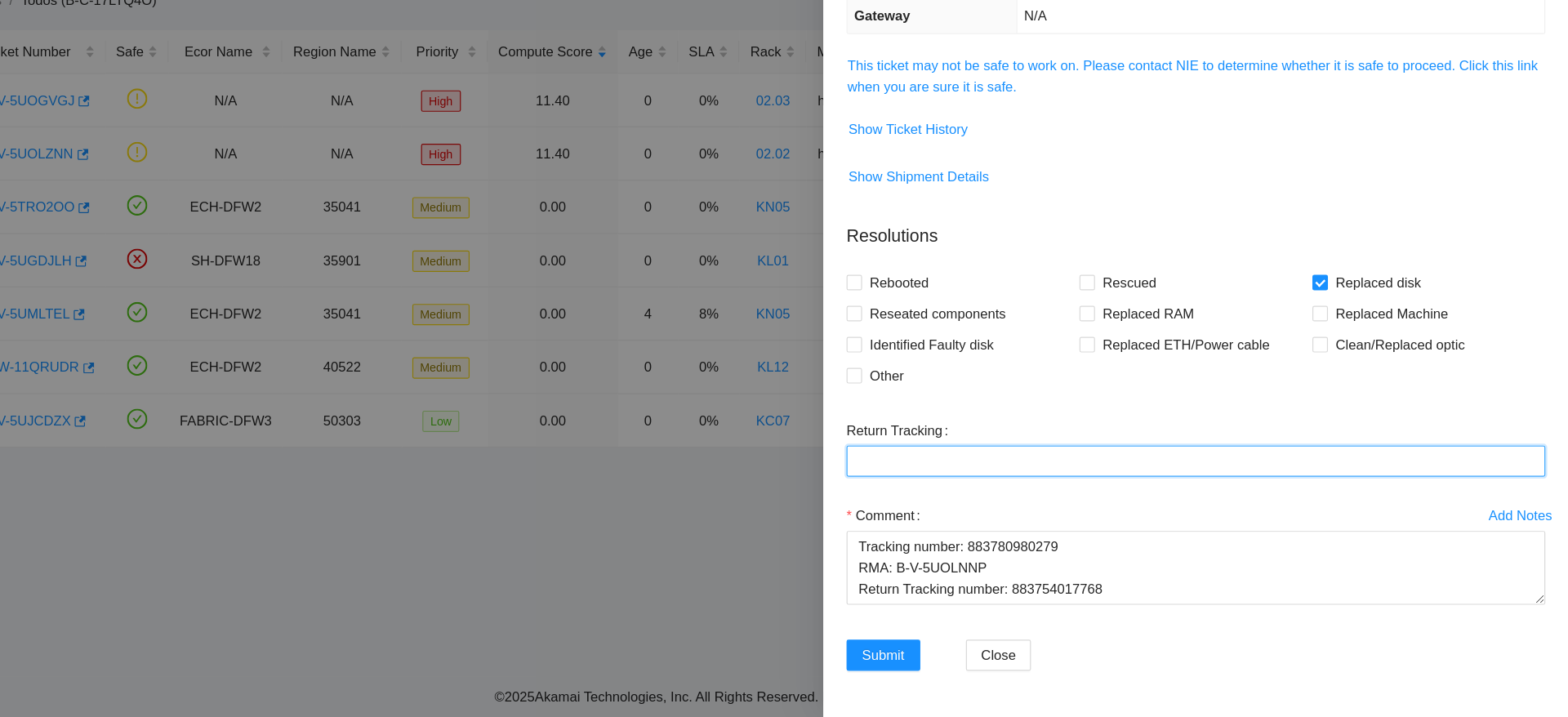
paste Tracking "883754017768"
click at [1116, 509] on Tracking "Return Tracking" at bounding box center [1253, 501] width 588 height 26
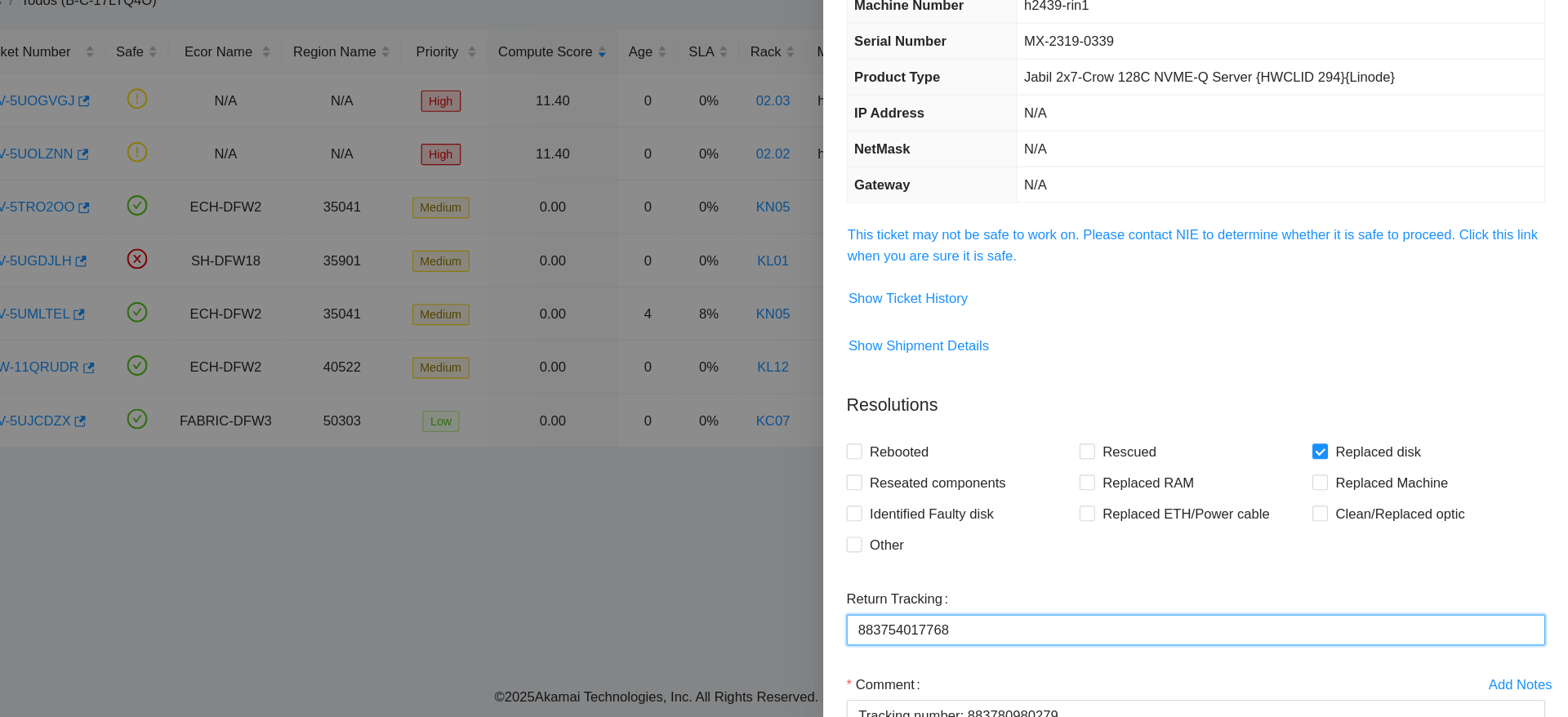
scroll to position [142, 0]
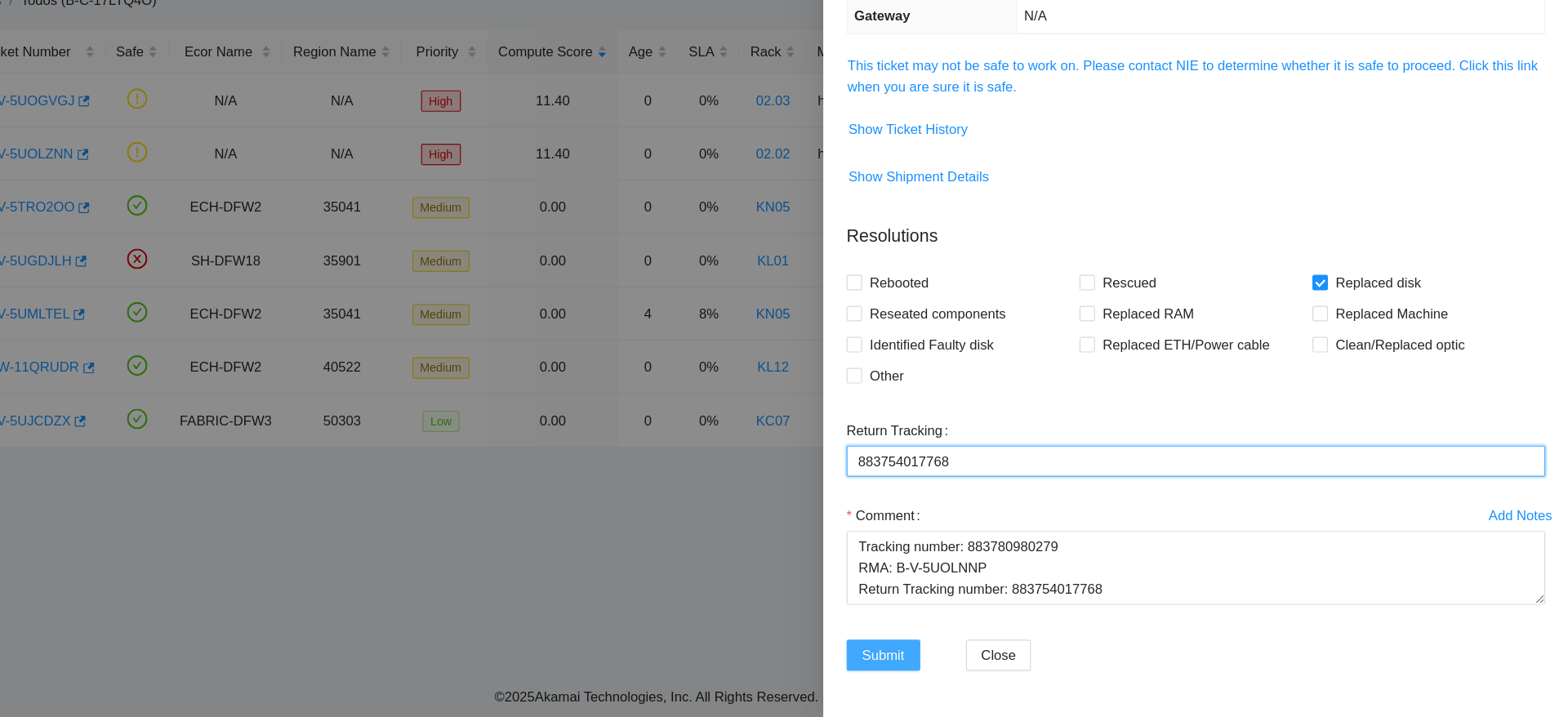
type Tracking "883754017768"
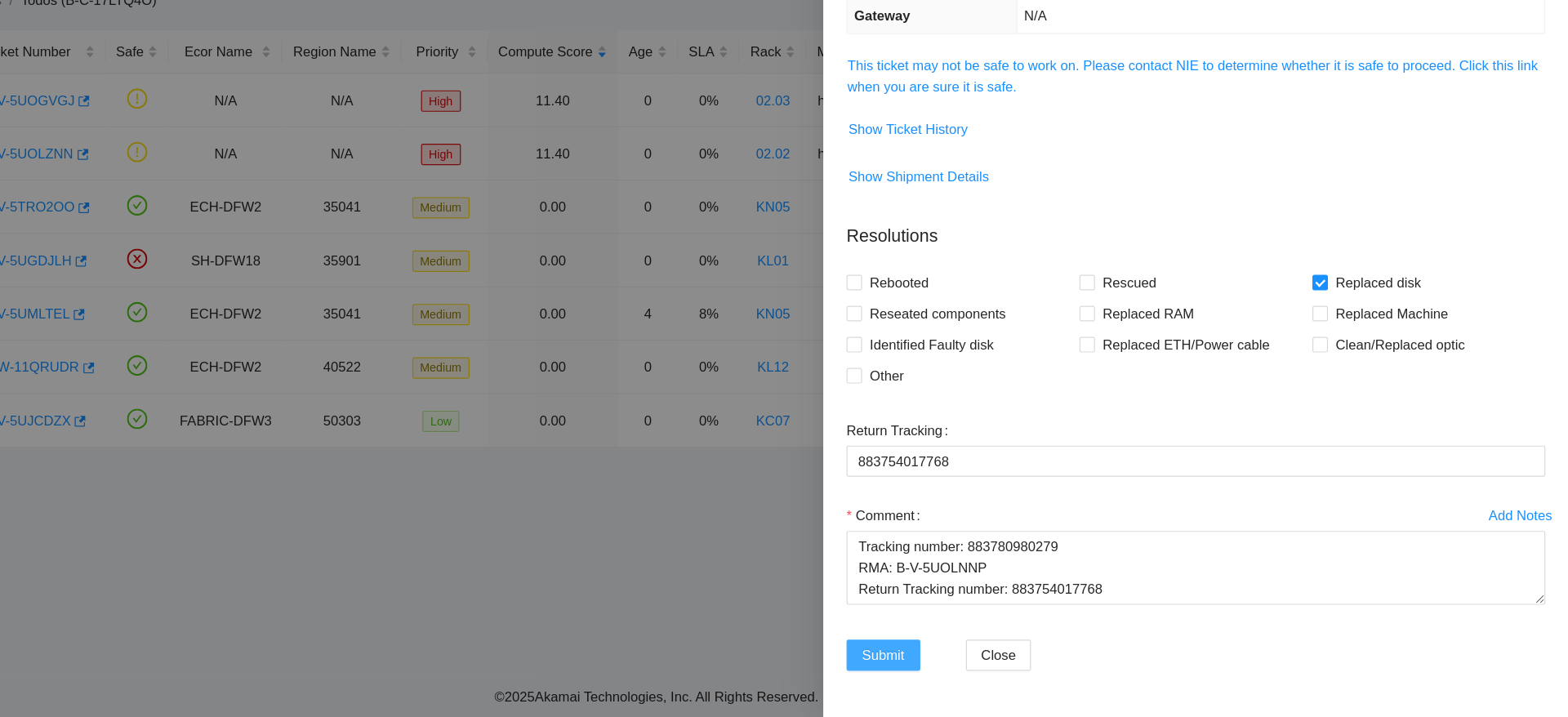
click at [1000, 658] on span "Submit" at bounding box center [991, 665] width 36 height 18
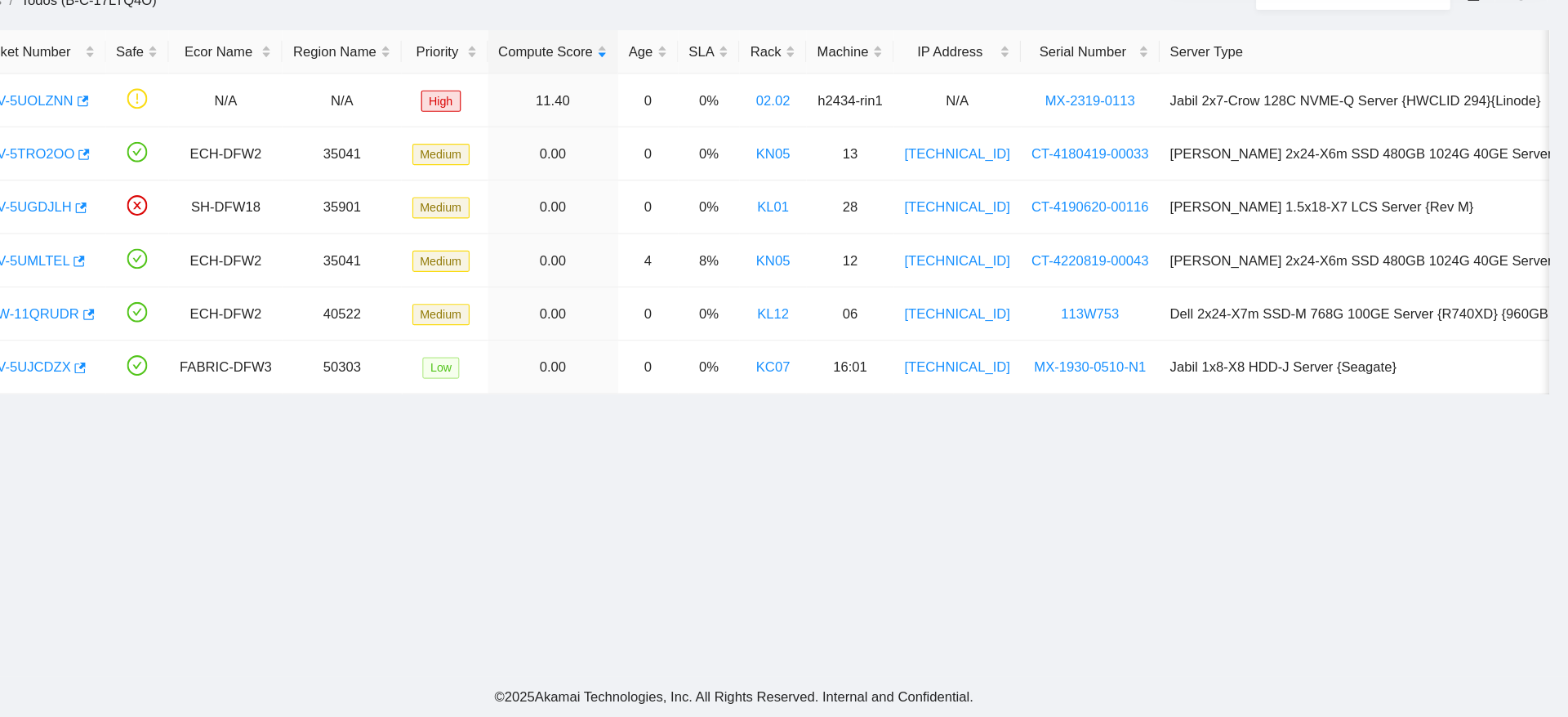
scroll to position [214, 0]
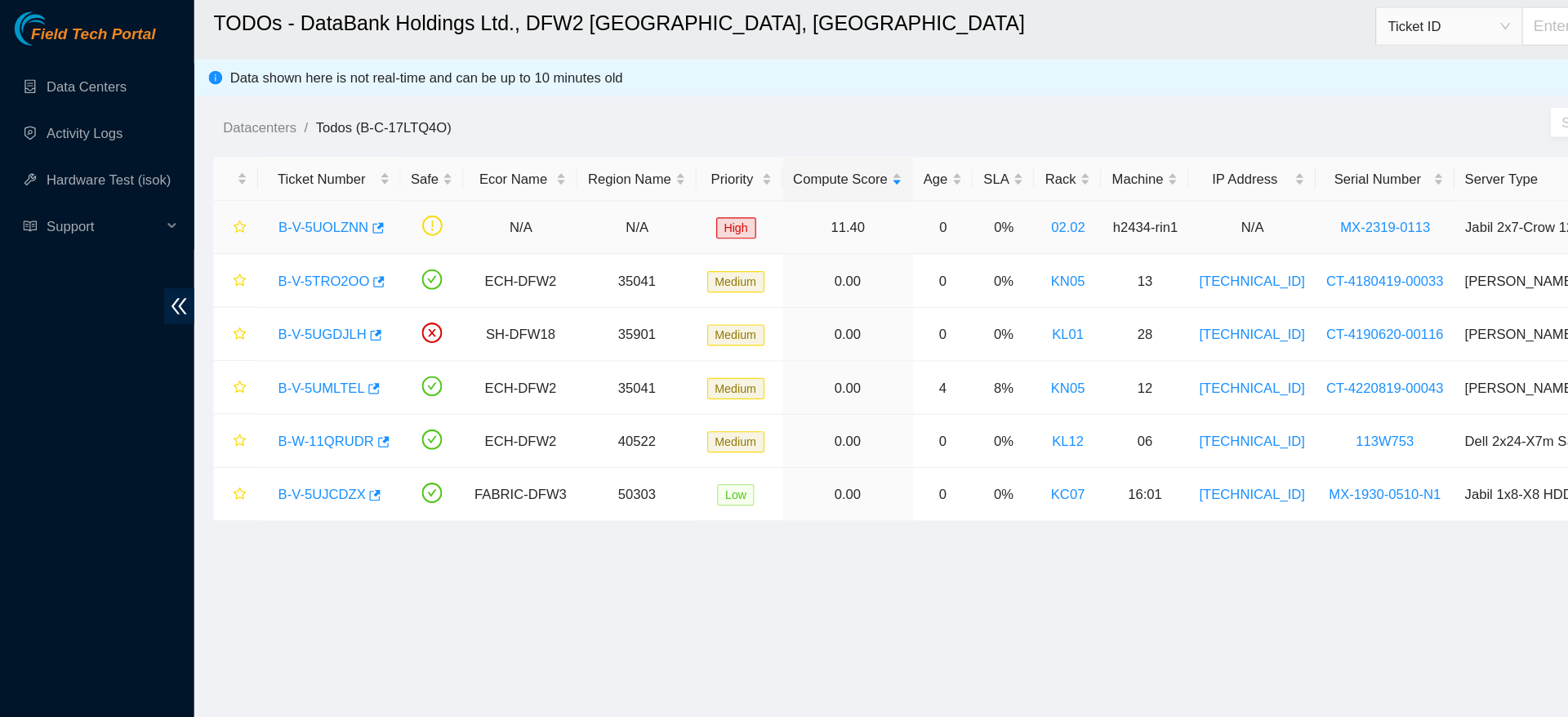
click at [290, 193] on link "B-V-5UOLZNN" at bounding box center [272, 198] width 76 height 13
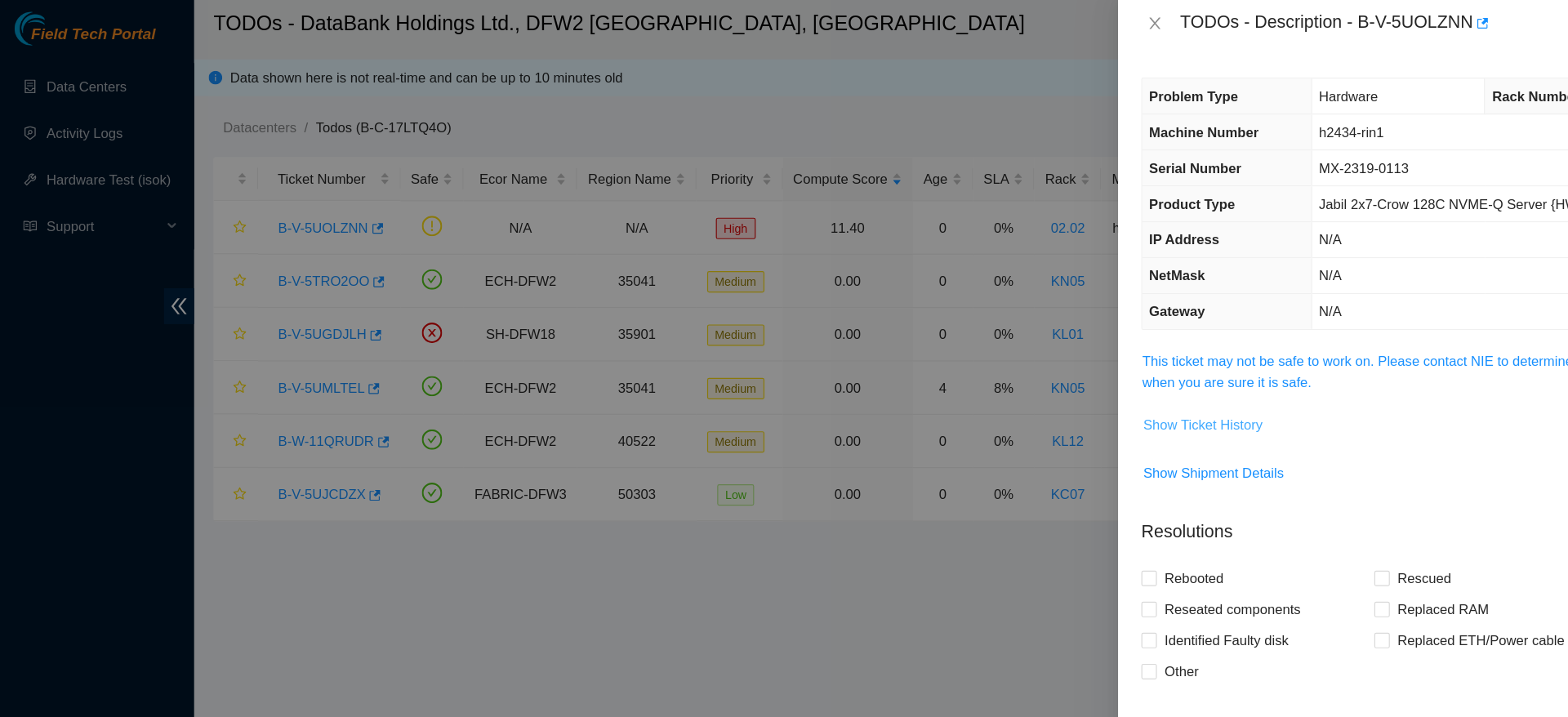
click at [985, 371] on span "Show Ticket History" at bounding box center [1012, 364] width 100 height 18
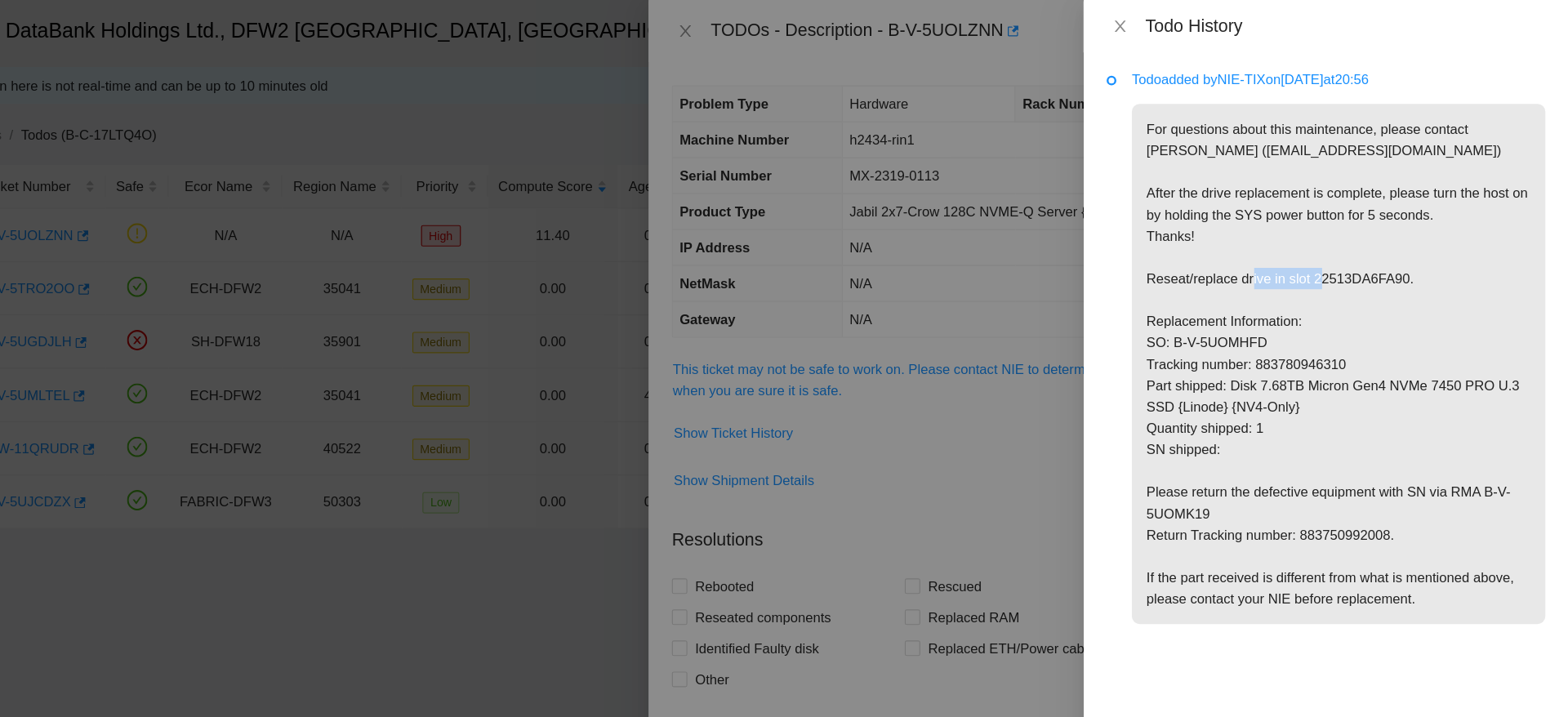
drag, startPoint x: 1353, startPoint y: 230, endPoint x: 1448, endPoint y: 233, distance: 95.0
click at [1448, 233] on p "For questions about this maintenance, please contact [PERSON_NAME] ([EMAIL_ADDR…" at bounding box center [1375, 306] width 348 height 438
copy p "22513DA6FA90."
drag, startPoint x: 1217, startPoint y: 287, endPoint x: 1409, endPoint y: 305, distance: 192.8
click at [1409, 305] on p "For questions about this maintenance, please contact [PERSON_NAME] ([EMAIL_ADDR…" at bounding box center [1375, 306] width 348 height 438
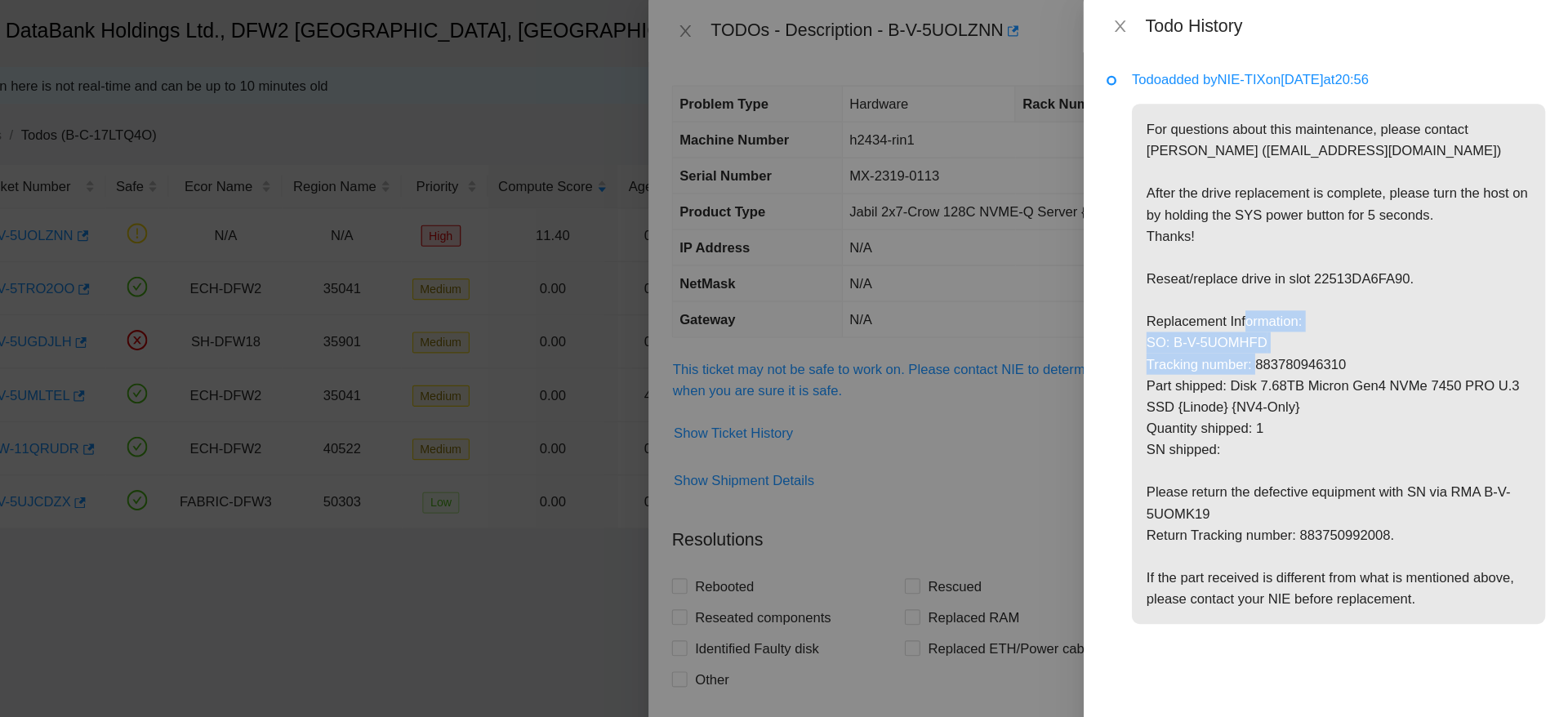
click at [1409, 305] on p "For questions about this maintenance, please contact [PERSON_NAME] ([EMAIL_ADDR…" at bounding box center [1375, 306] width 348 height 438
drag, startPoint x: 1207, startPoint y: 284, endPoint x: 1384, endPoint y: 310, distance: 178.9
click at [1384, 310] on p "For questions about this maintenance, please contact [PERSON_NAME] ([EMAIL_ADDR…" at bounding box center [1375, 306] width 348 height 438
copy p "SO: B-V-5UOMHFD Tracking number: 883780946310"
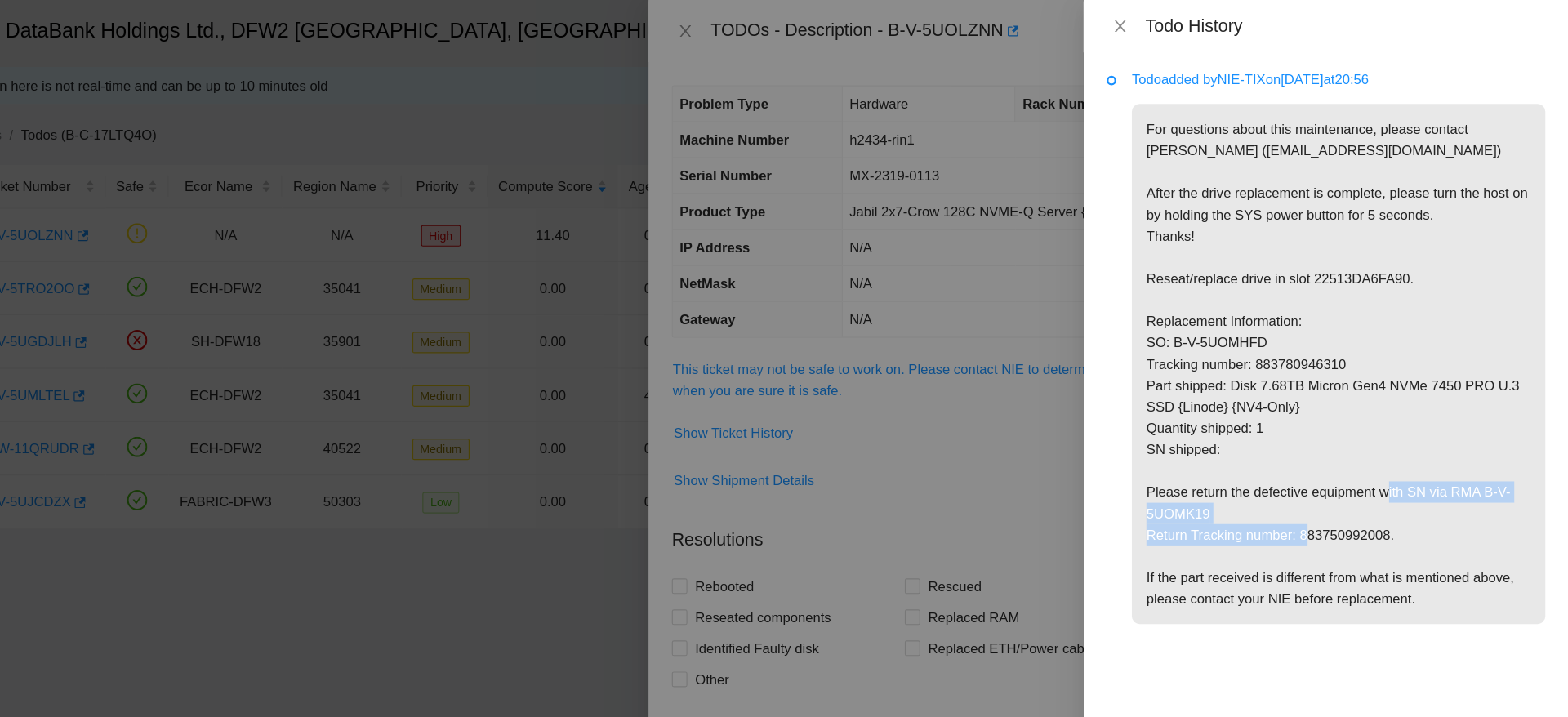
drag, startPoint x: 1468, startPoint y: 413, endPoint x: 1558, endPoint y: 452, distance: 98.1
click at [1558, 452] on div "Todo added by NIE-TIX on [DATE] 20:56 For questions about this maintenance, ple…" at bounding box center [1363, 380] width 408 height 673
copy p "RMA B-V-5UOMK19 Return Tracking number: 883750992008."
click at [1194, 19] on icon "close" at bounding box center [1191, 22] width 13 height 13
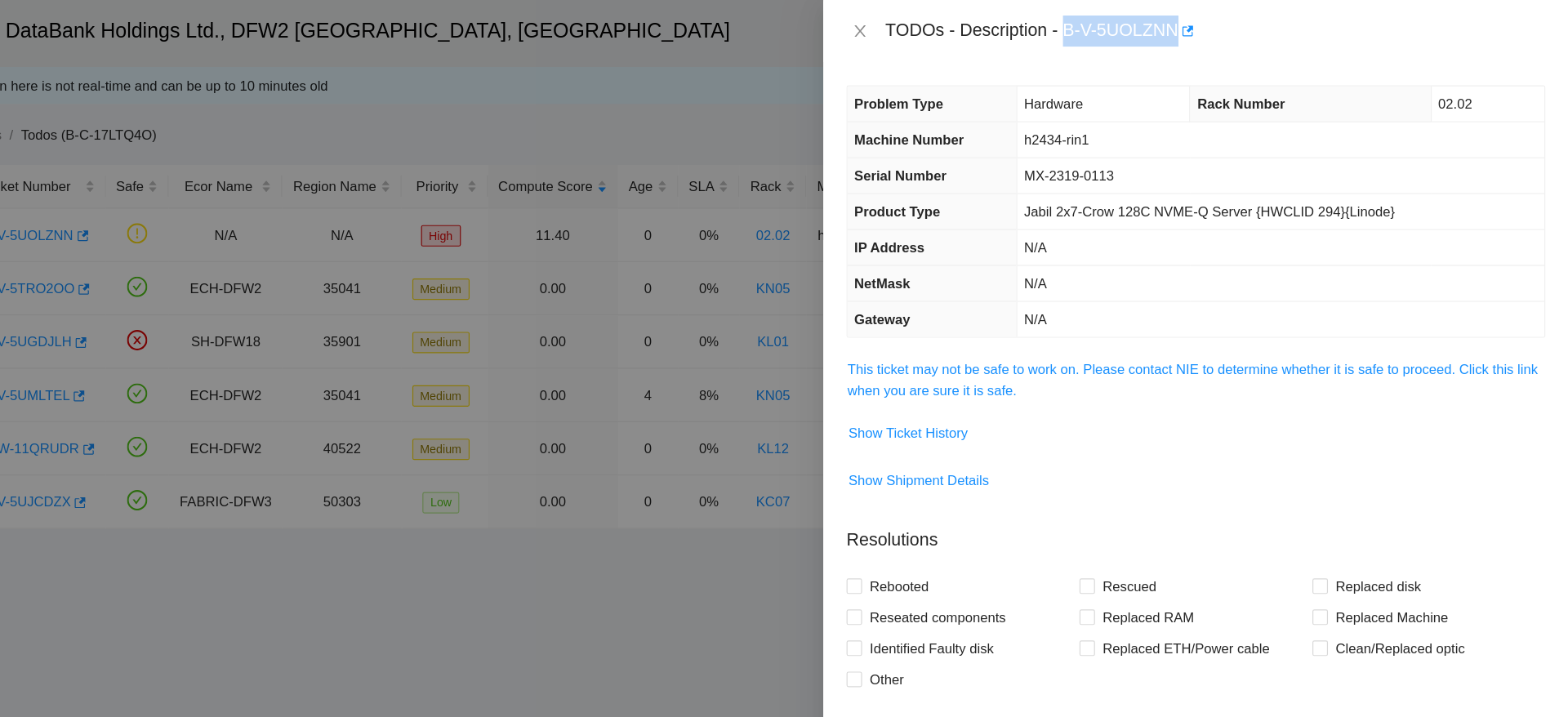
drag, startPoint x: 1146, startPoint y: 28, endPoint x: 1237, endPoint y: 28, distance: 91.0
click at [1237, 28] on div "TODOs - Description - B-V-5UOLZNN" at bounding box center [1270, 26] width 555 height 26
copy div "B-V-5UOLZNN"
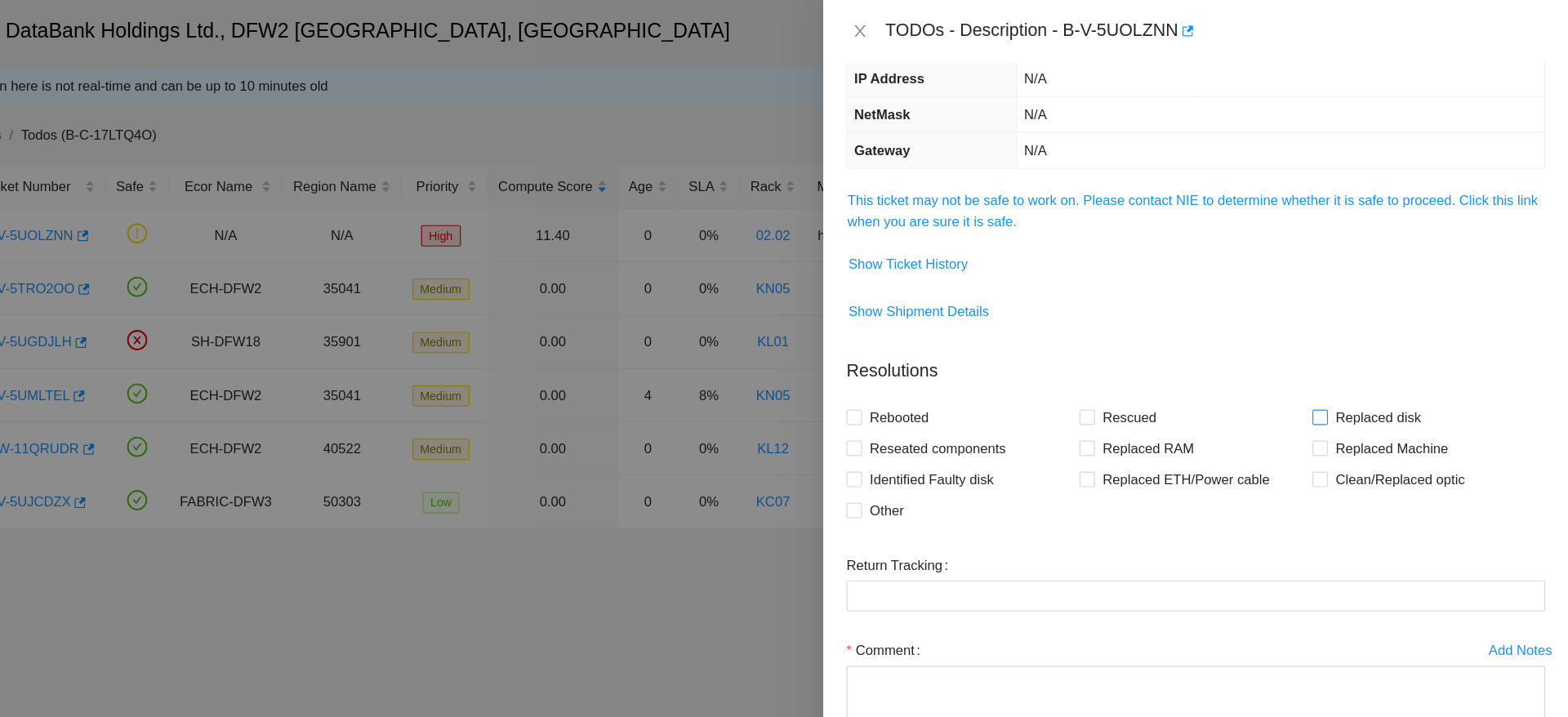
click at [1365, 351] on span "Replaced disk" at bounding box center [1407, 350] width 85 height 26
click at [1364, 351] on input "Replaced disk" at bounding box center [1358, 350] width 12 height 12
checkbox input "true"
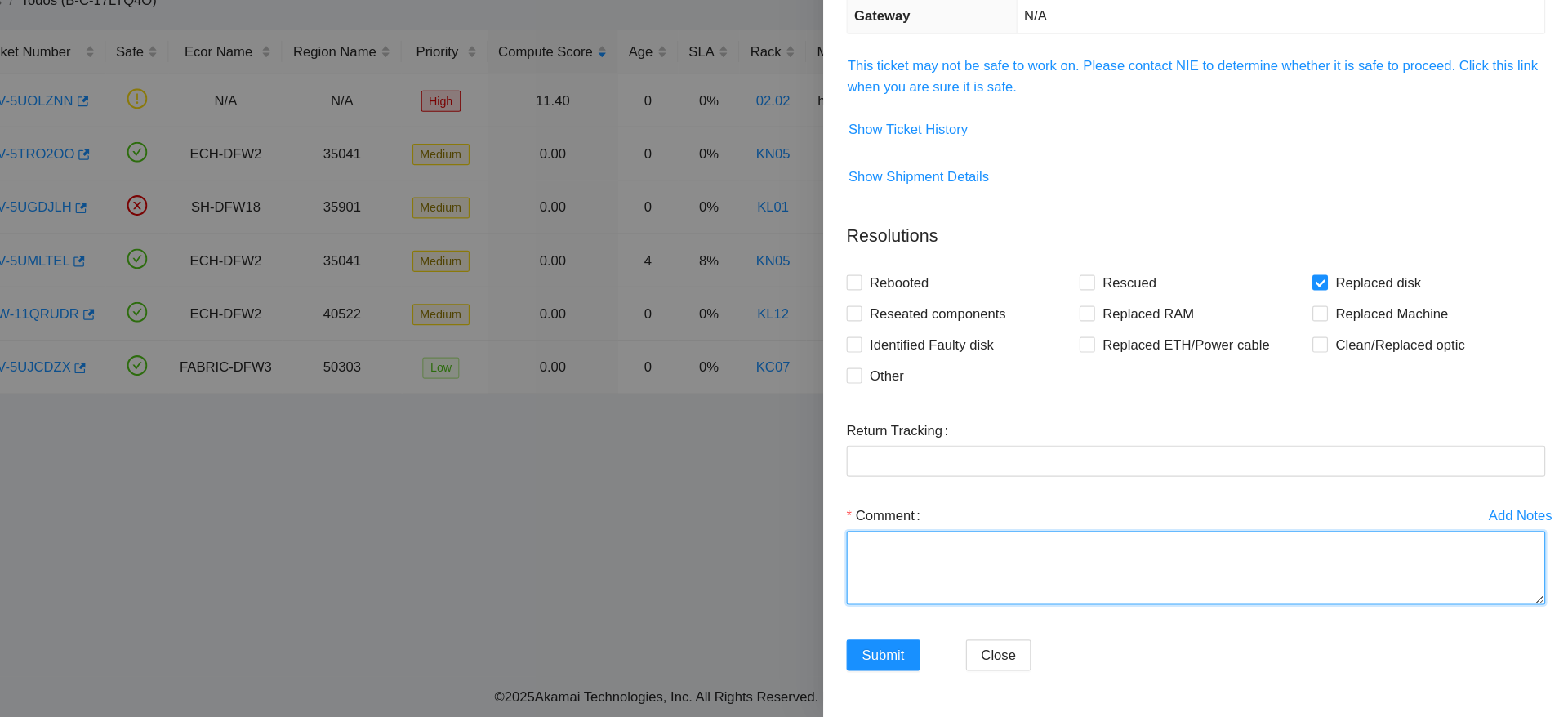
click at [1189, 575] on textarea "Comment" at bounding box center [1253, 591] width 588 height 63
paste textarea "Ticket: B-V-5UOLZNN Good Disk: 25114EC5432E Bad Disk: 22513DA6FA90 SO: B-V-5UOM…"
drag, startPoint x: 1192, startPoint y: 614, endPoint x: 1097, endPoint y: 611, distance: 95.0
click at [1097, 611] on textarea "Ticket: B-V-5UOLZNN Good Disk: 25114EC5432E Bad Disk: 22513DA6FA90 SO: B-V-5UOM…" at bounding box center [1253, 591] width 588 height 63
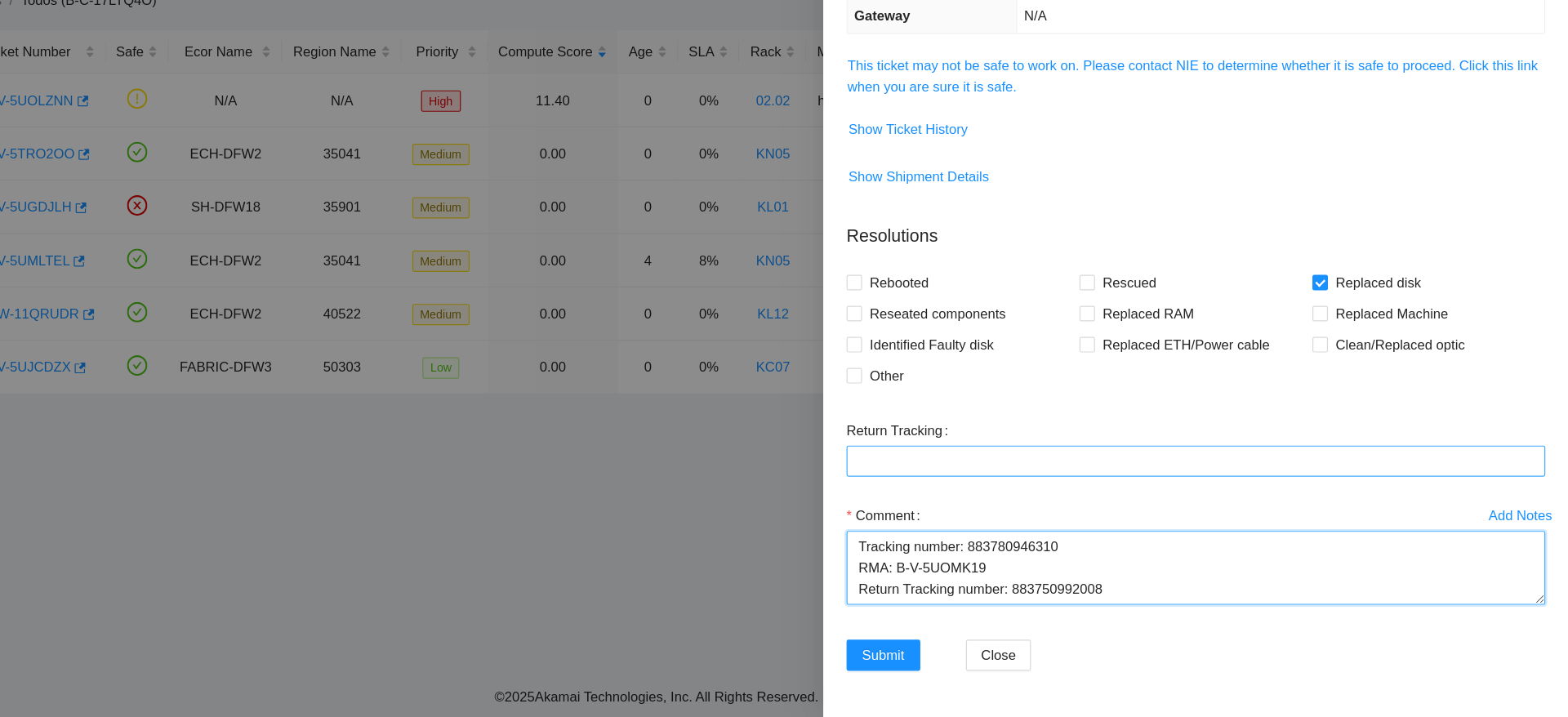
type textarea "Ticket: B-V-5UOLZNN Good Disk: 25114EC5432E Bad Disk: 22513DA6FA90 SO: B-V-5UOM…"
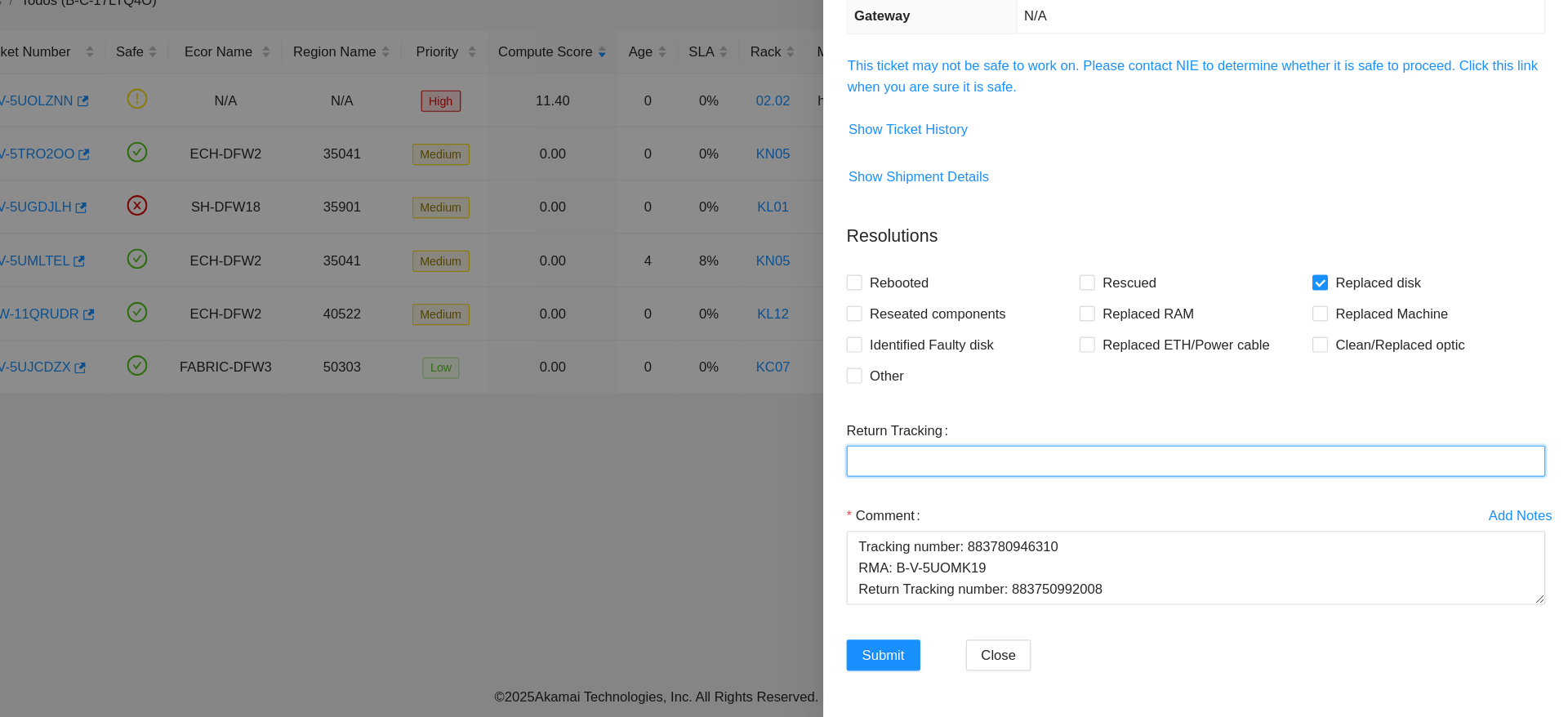
click at [1133, 495] on Tracking "Return Tracking" at bounding box center [1253, 501] width 588 height 26
paste Tracking "883750992008"
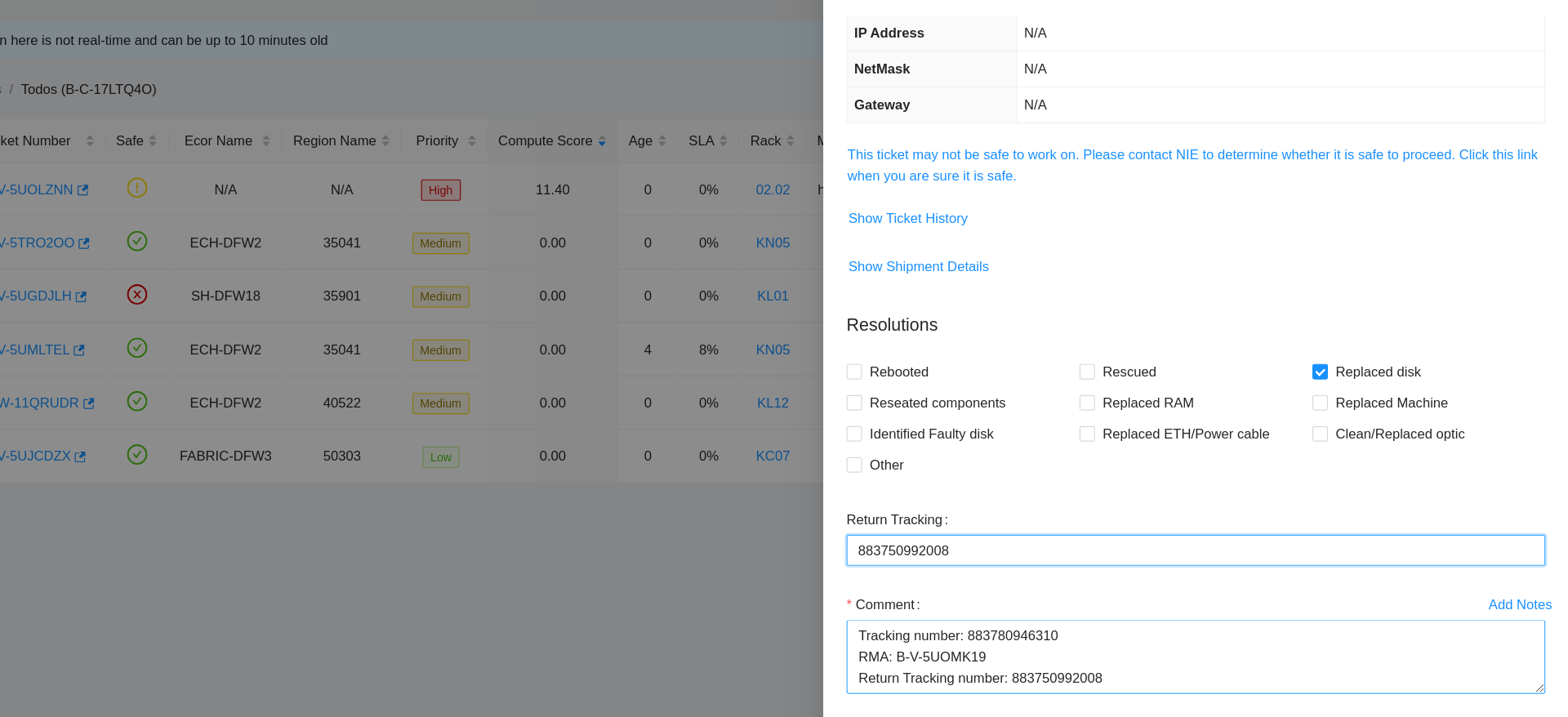
type Tracking "883750992008"
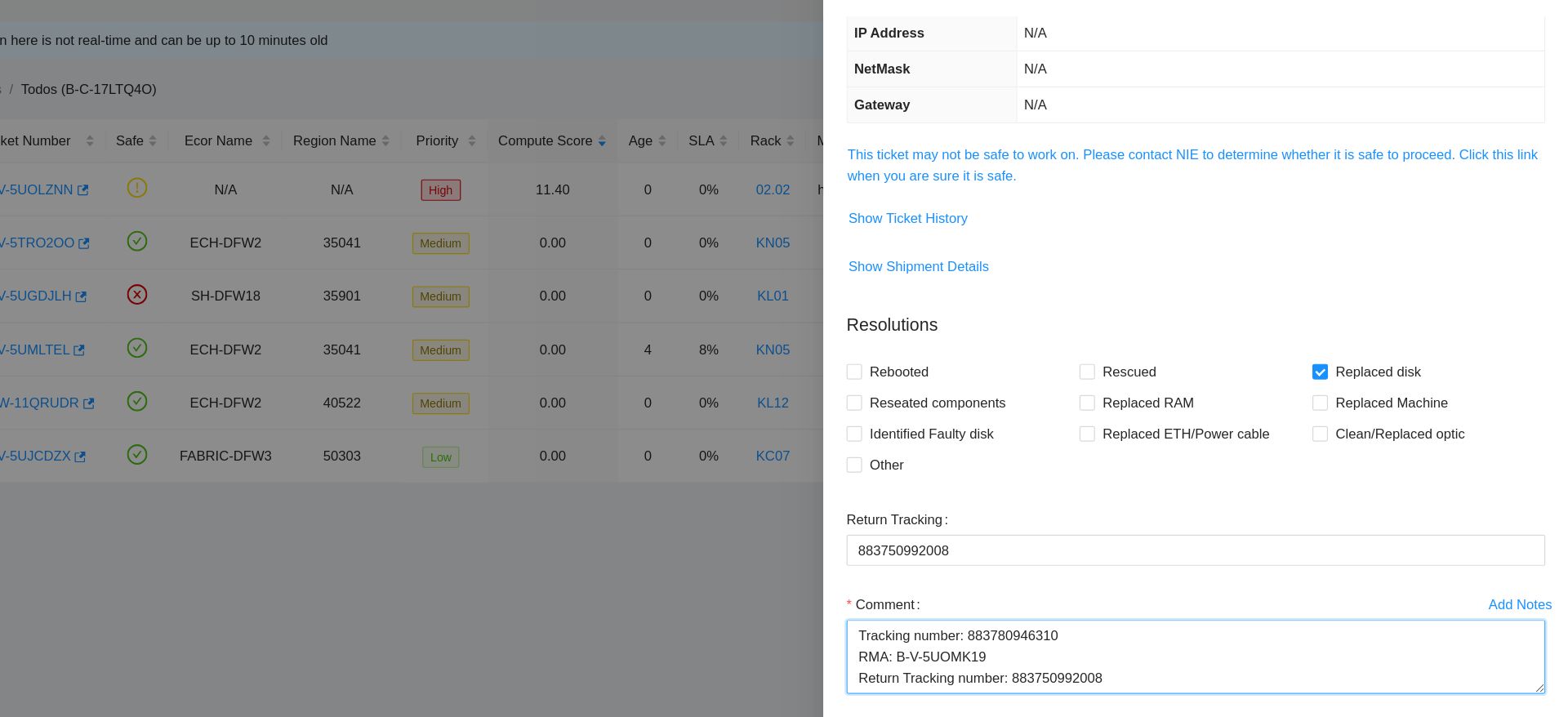
click at [1175, 565] on textarea "Ticket: B-V-5UOLZNN Good Disk: 25114EC5432E Bad Disk: 22513DA6FA90 SO: B-V-5UOM…" at bounding box center [1253, 591] width 588 height 63
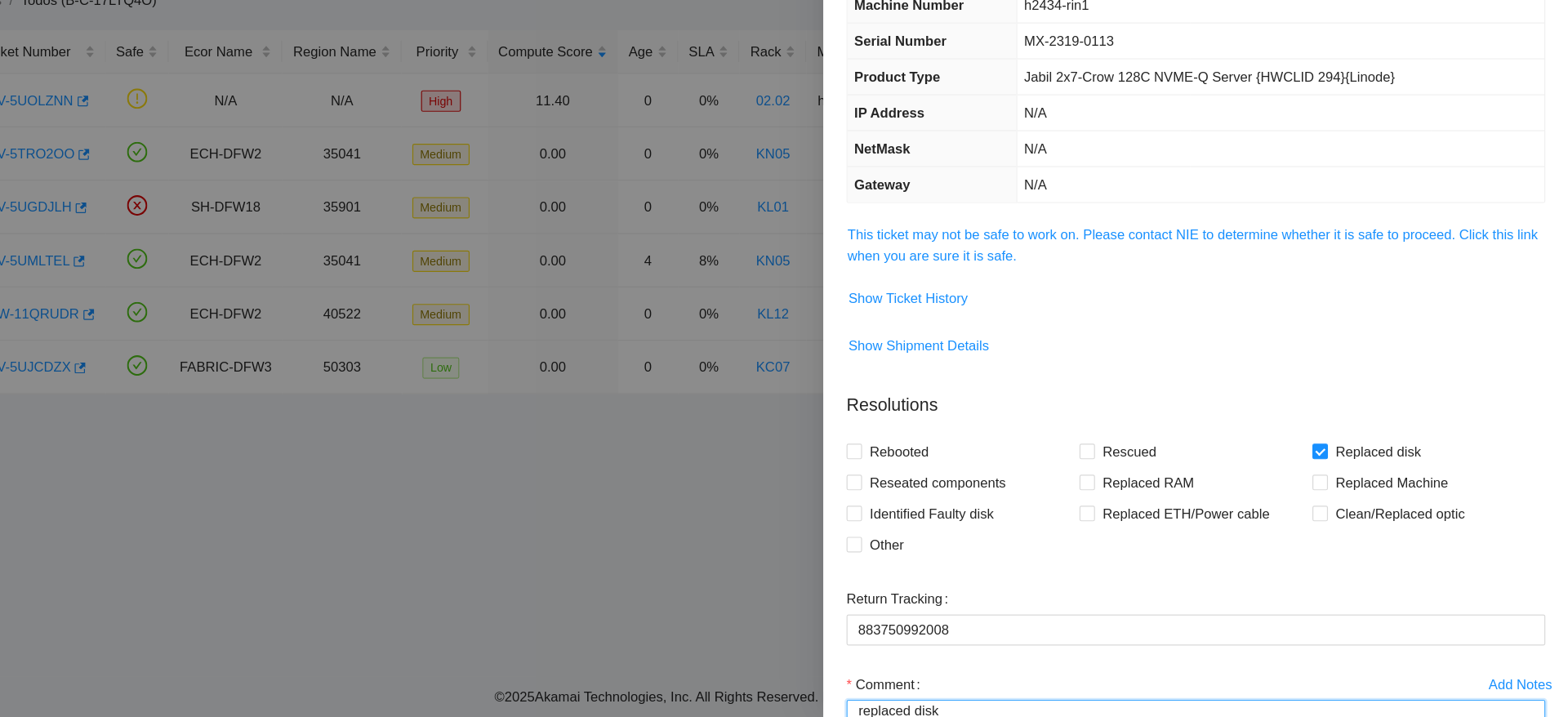
type textarea "replaced disk Ticket: B-V-5UOLZNN Good Disk: 25114EC5432E Bad Disk: 22513DA6FA9…"
